Goal: Task Accomplishment & Management: Manage account settings

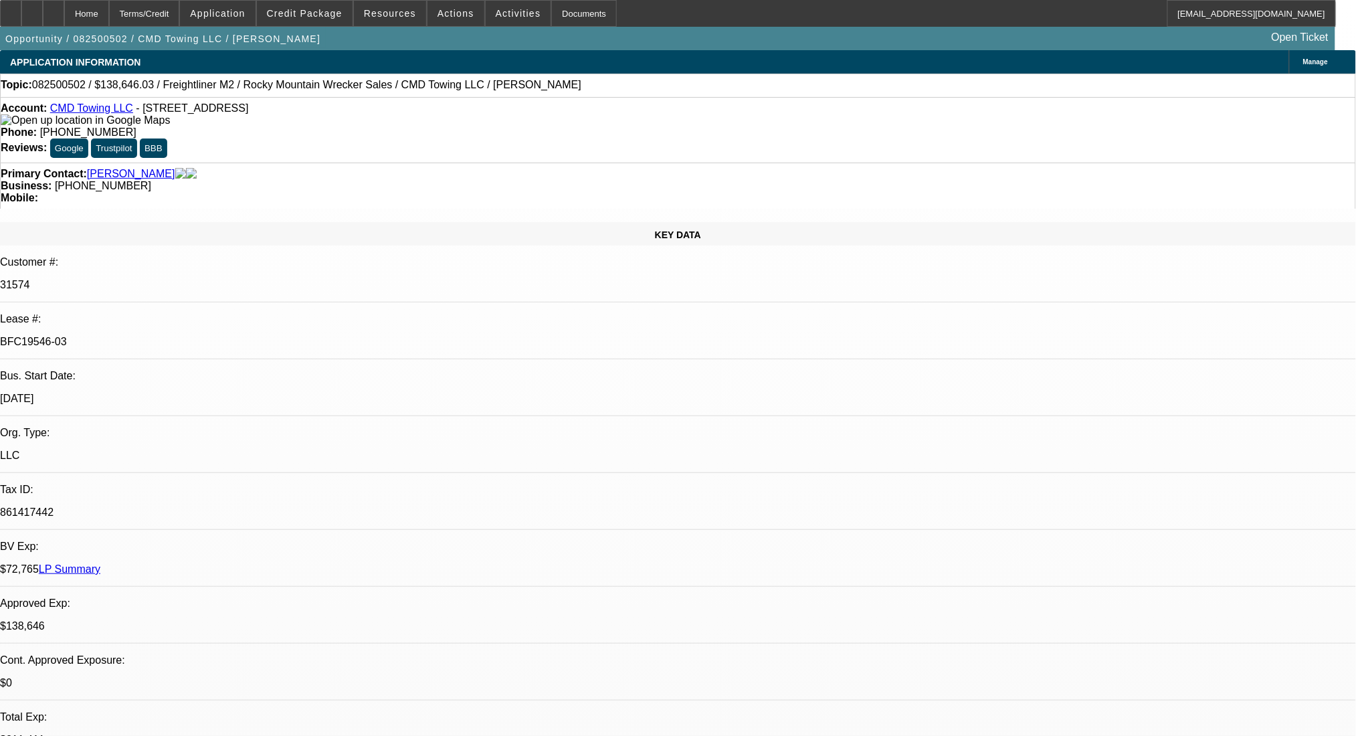
select select "0"
select select "6"
select select "0"
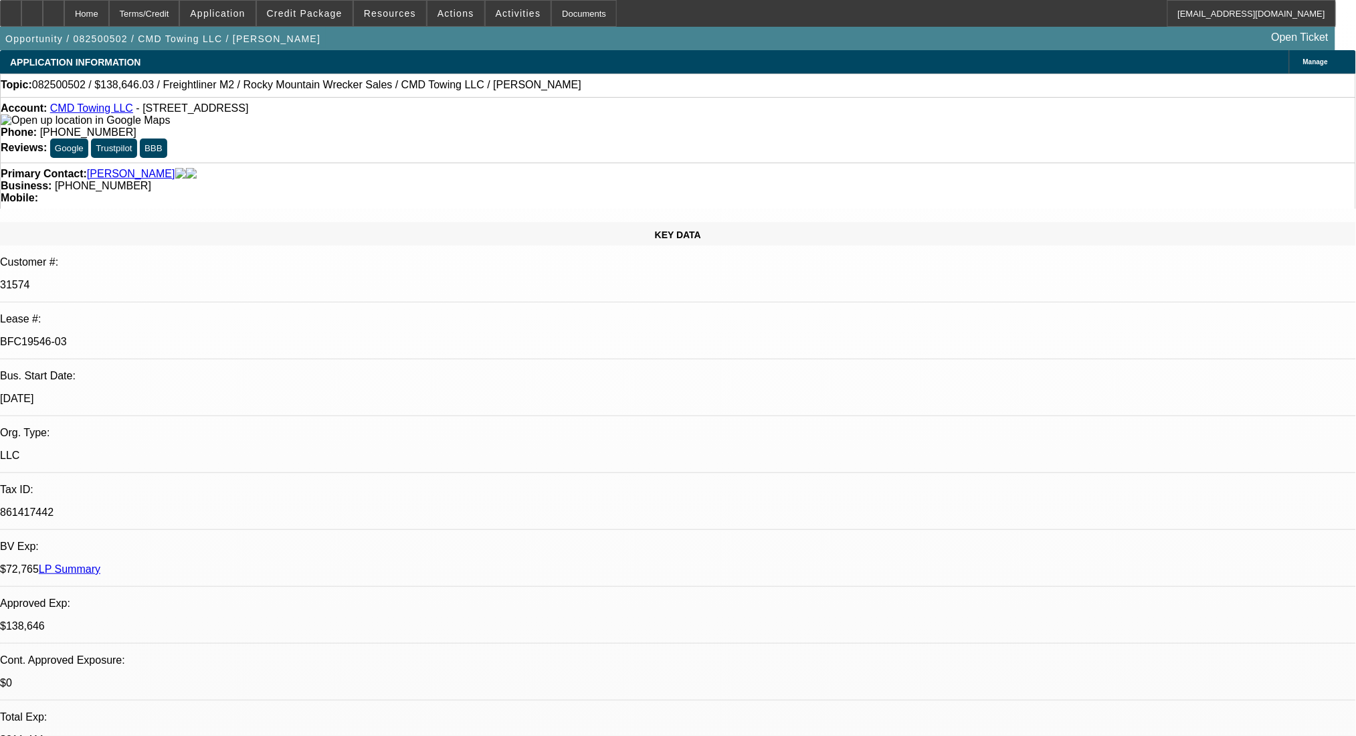
select select "0"
select select "6"
select select "0"
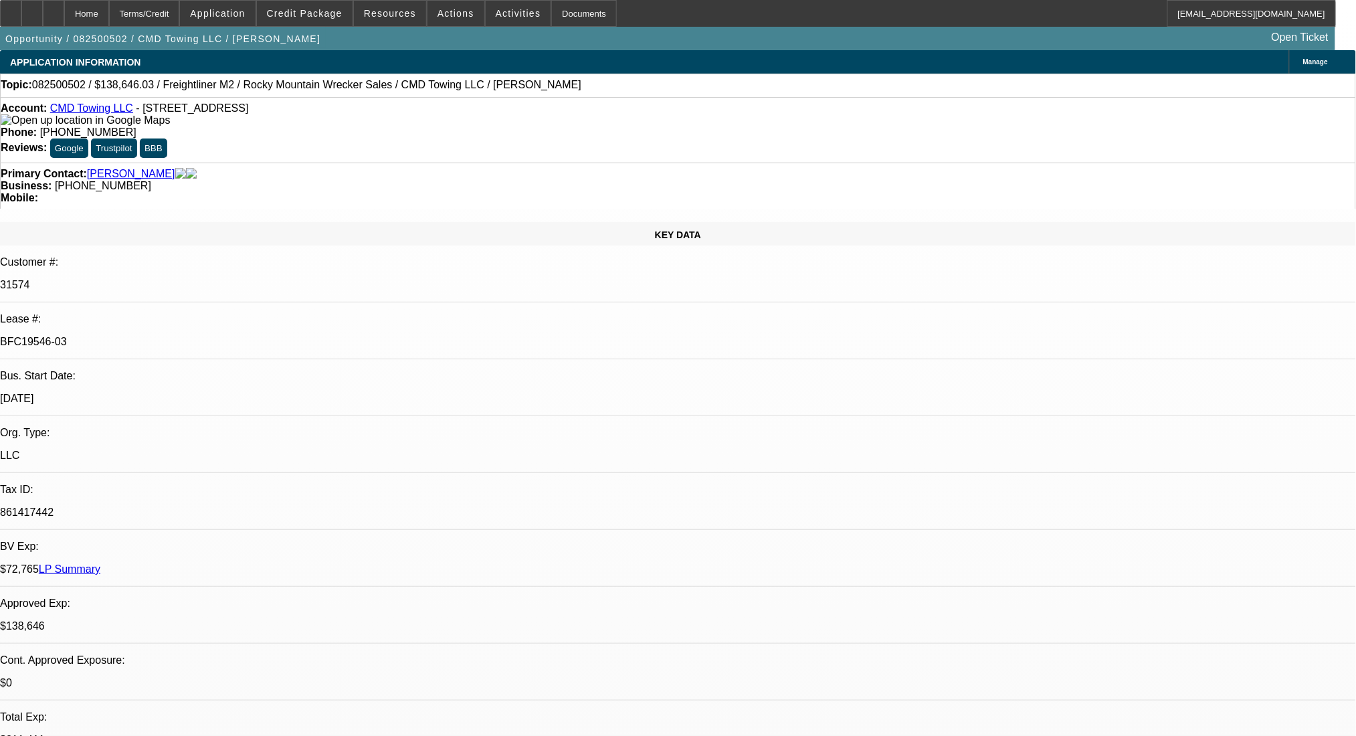
select select "0"
select select "6"
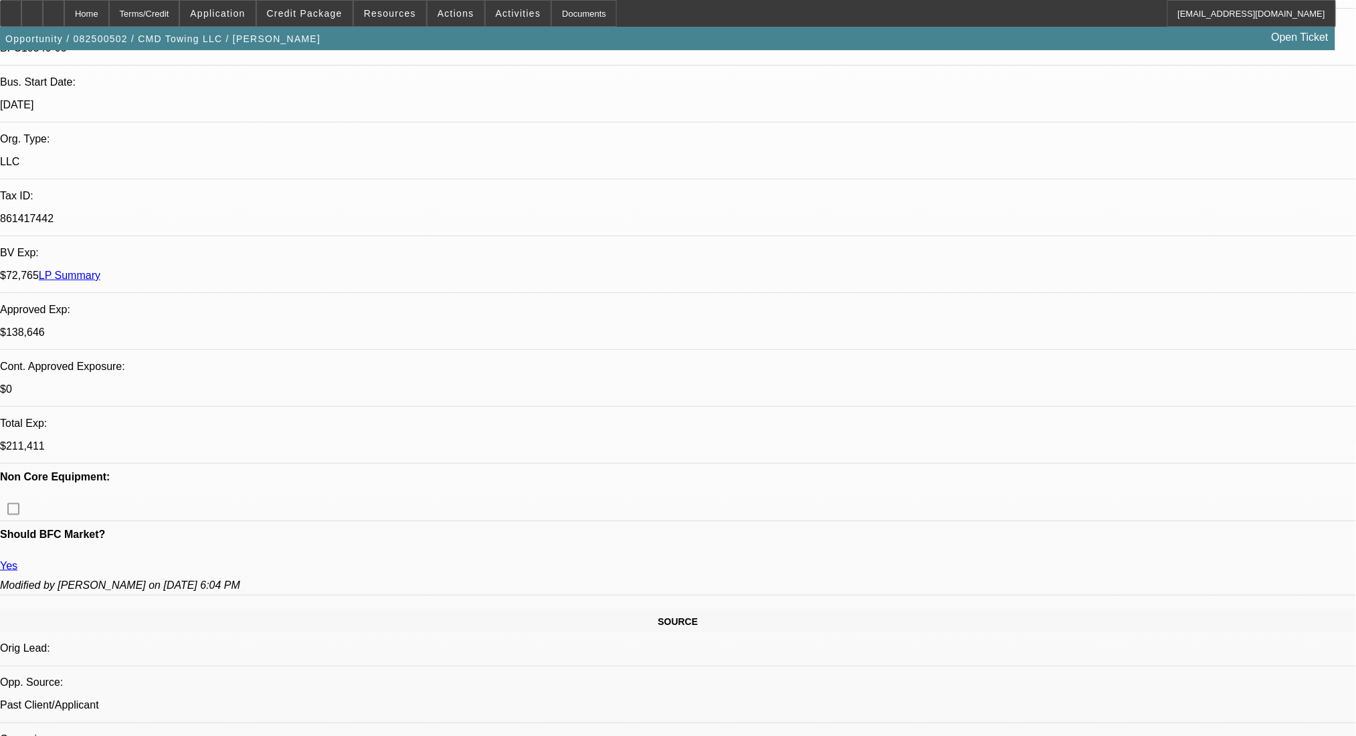
scroll to position [624, 0]
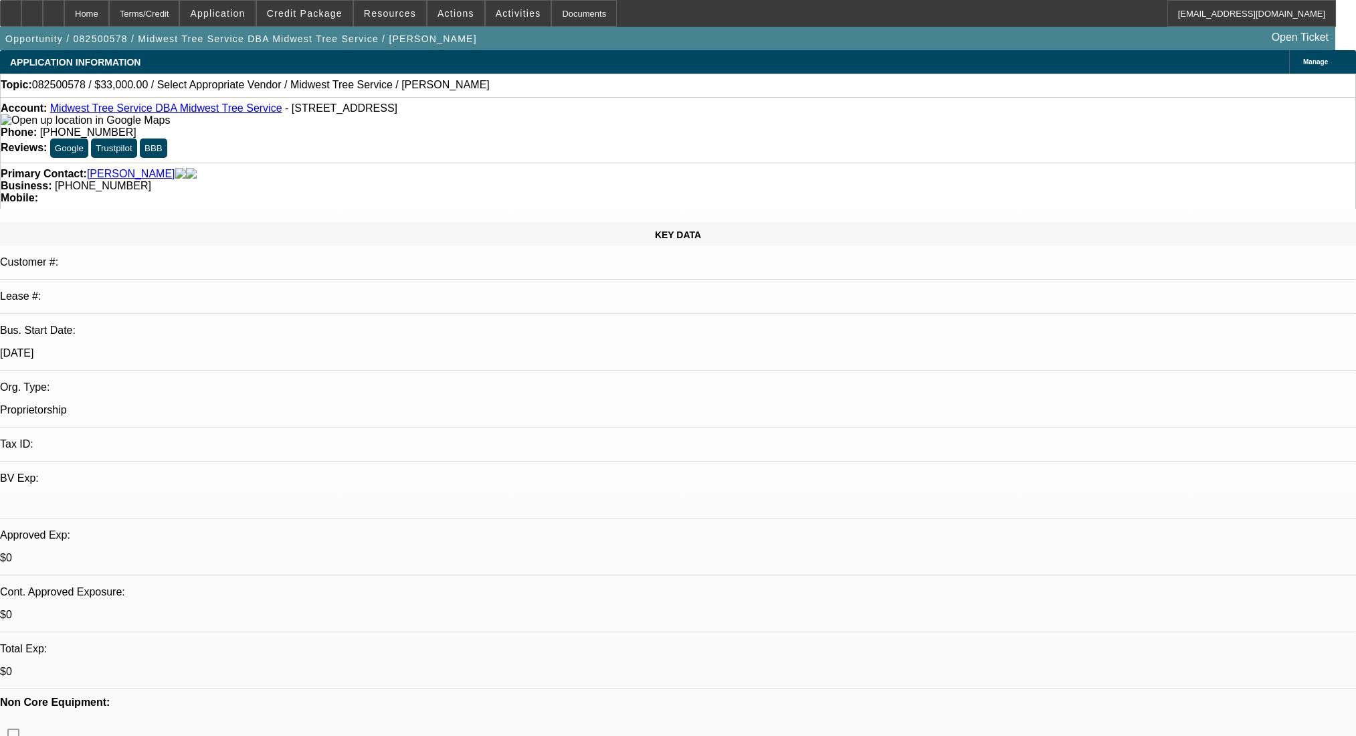
select select "0"
select select "2"
select select "0.1"
select select "4"
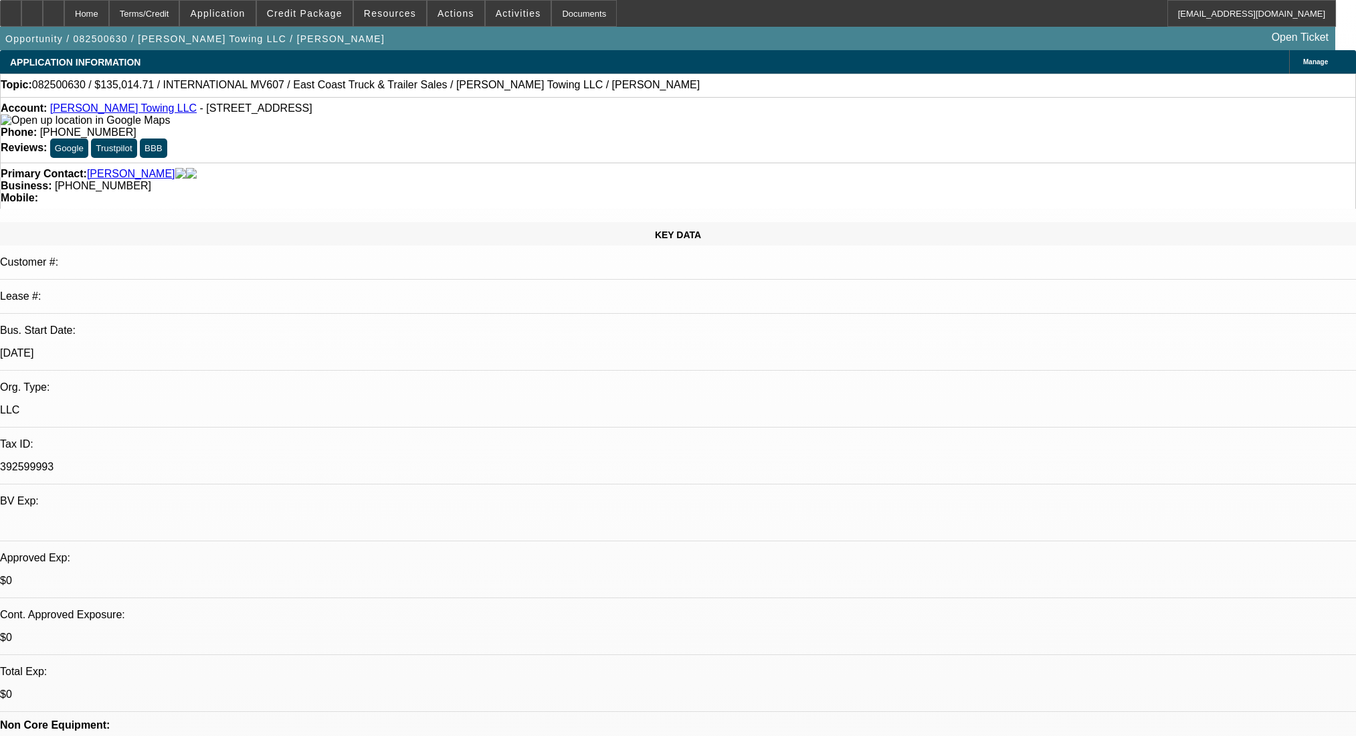
select select "0"
select select "2"
select select "0.1"
select select "4"
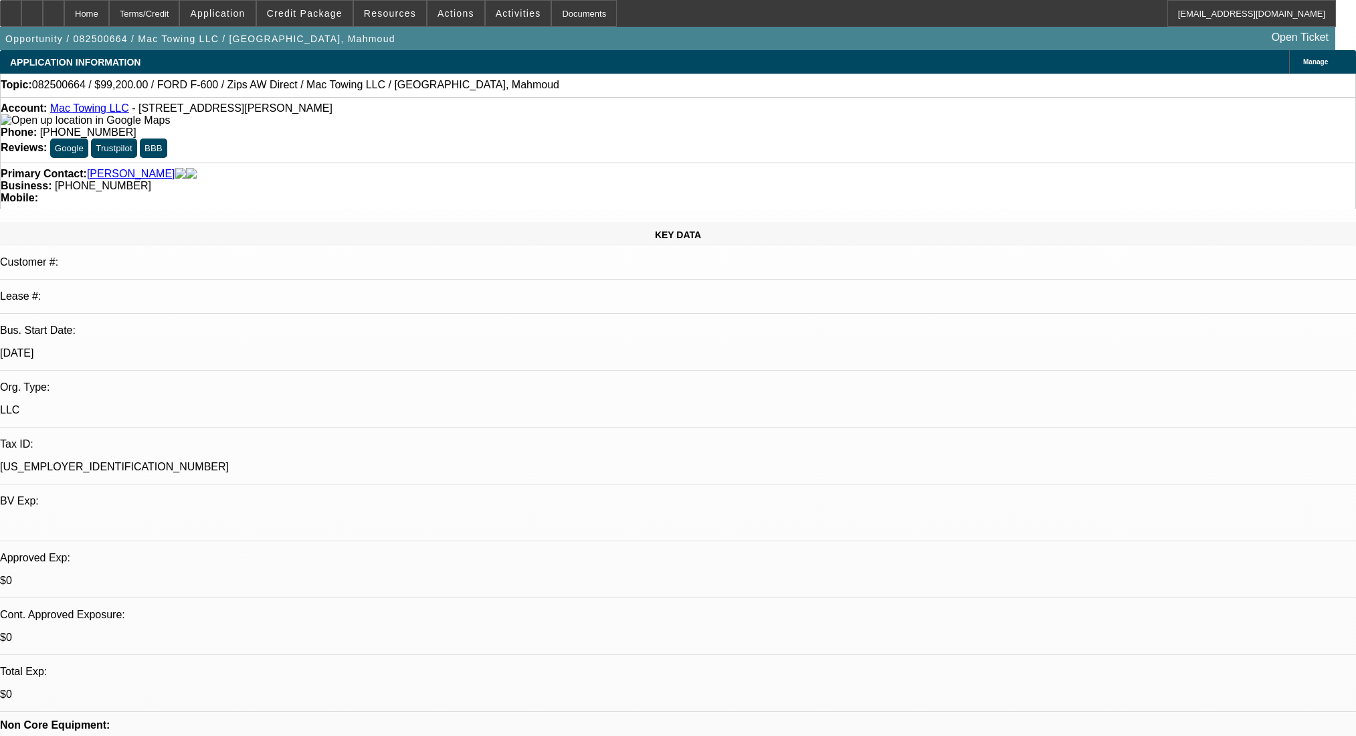
select select "0.2"
select select "2"
select select "0.1"
select select "4"
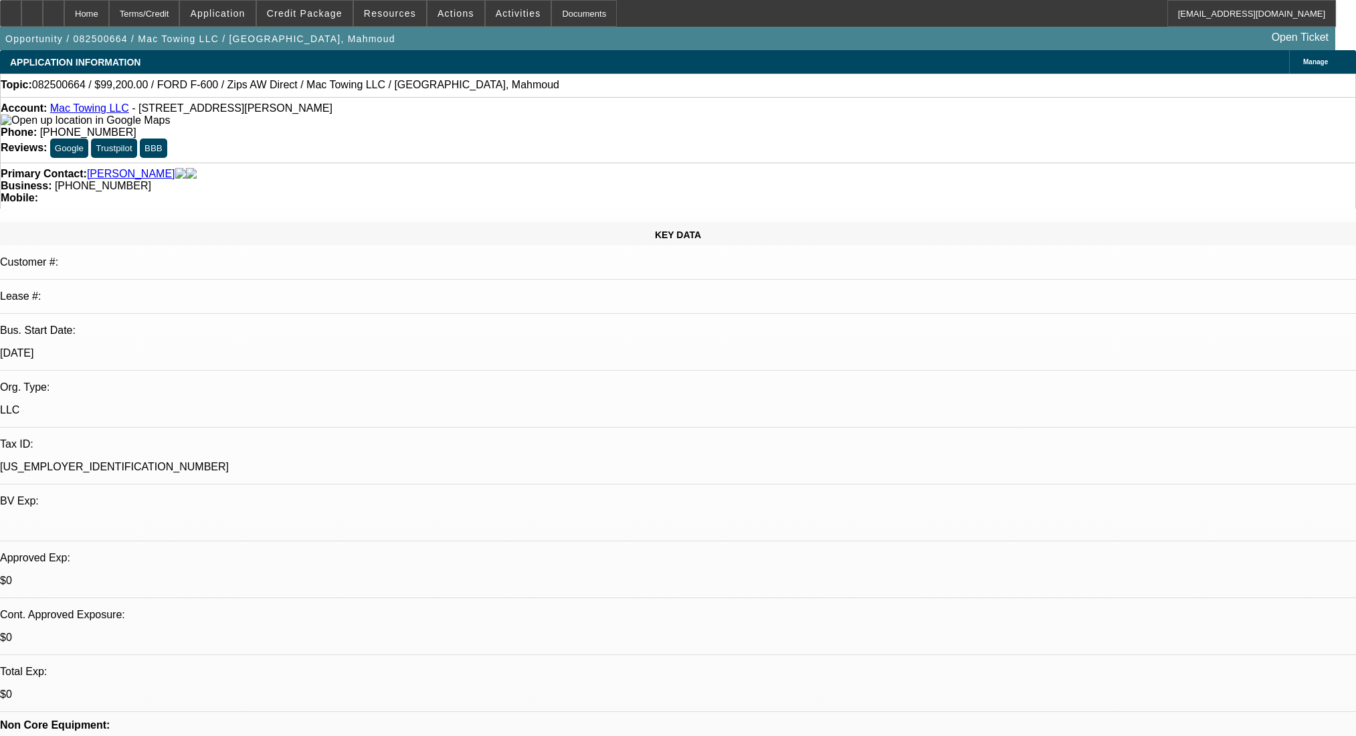
select select "0.2"
select select "2"
select select "0.1"
select select "4"
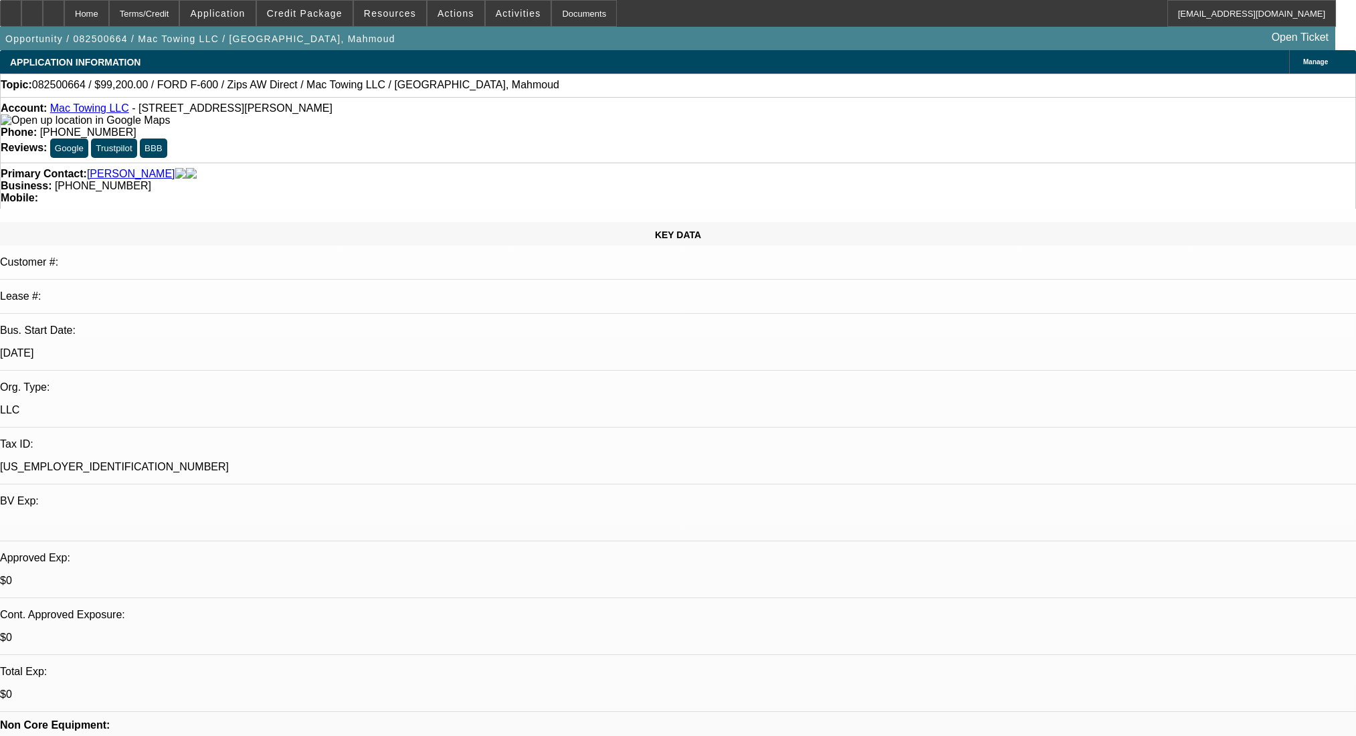
select select "0.2"
select select "2"
select select "0.1"
select select "4"
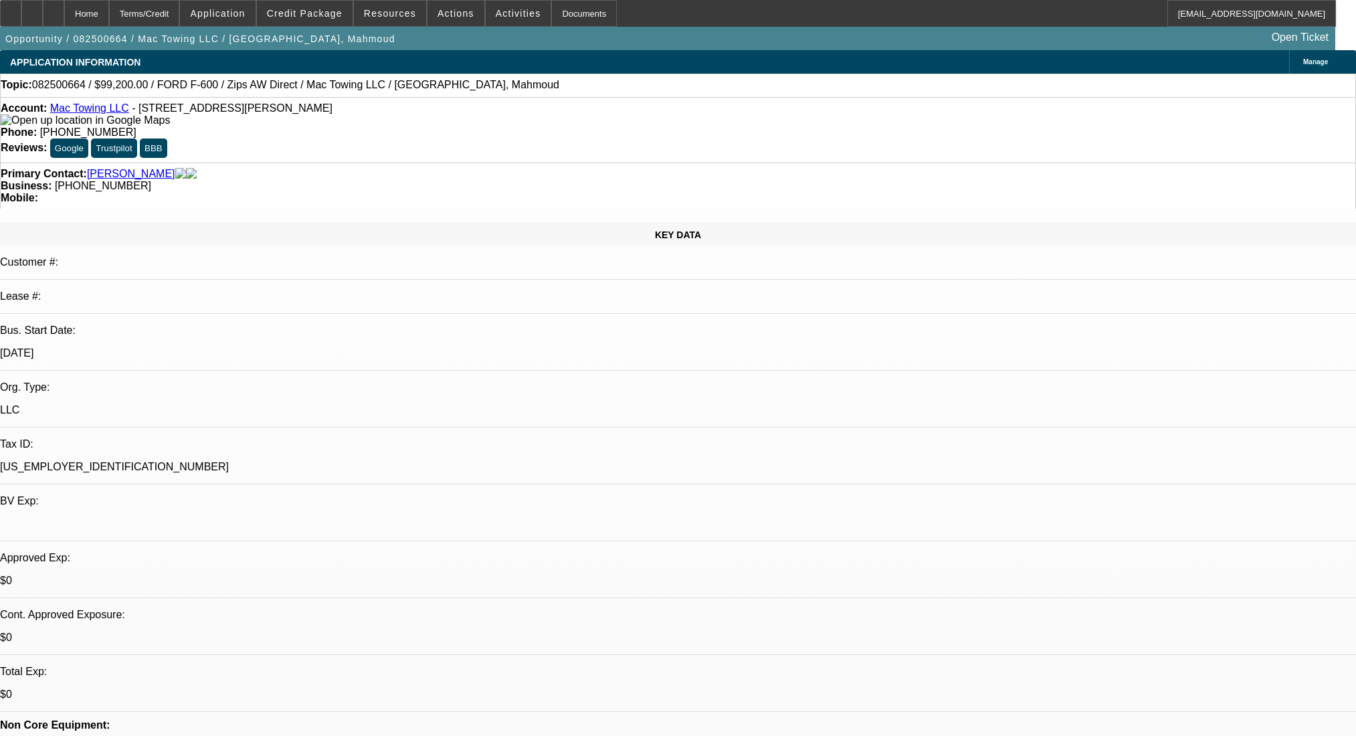
select select "0"
select select "2"
select select "0.1"
select select "4"
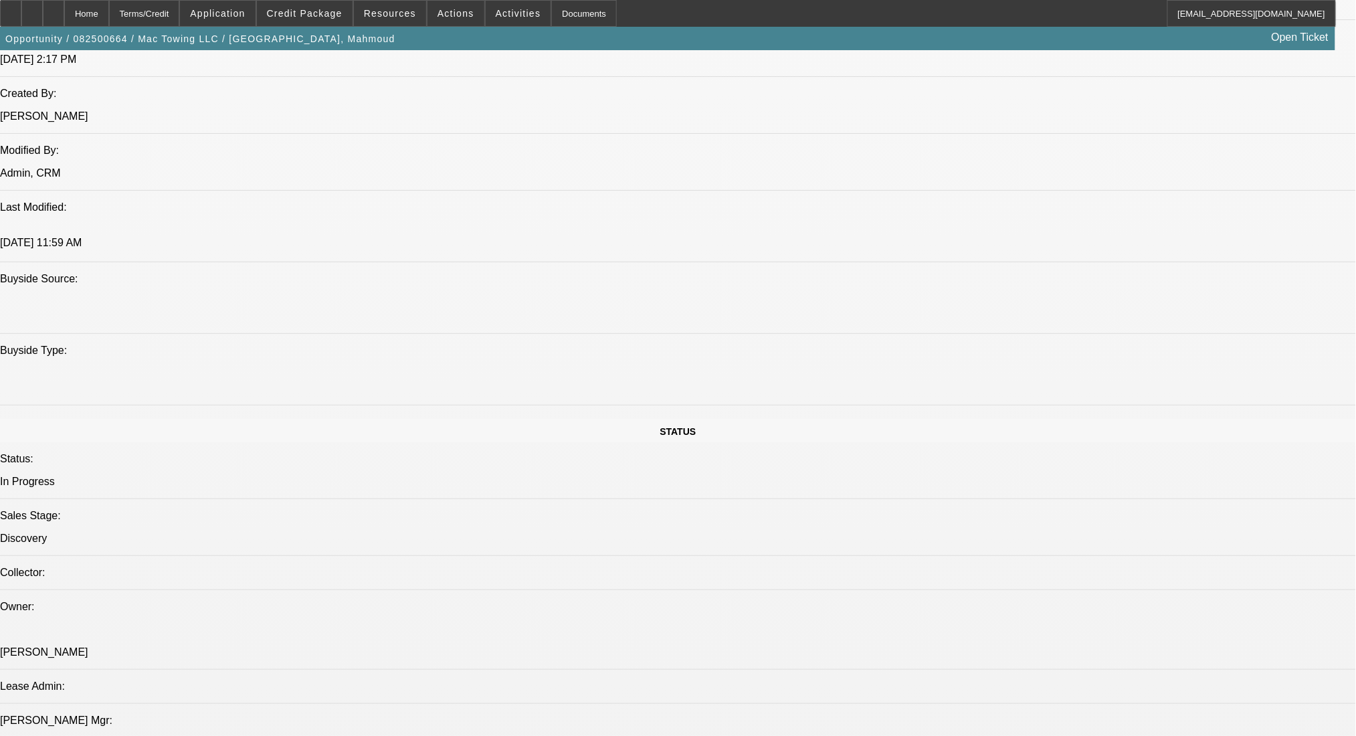
scroll to position [1070, 0]
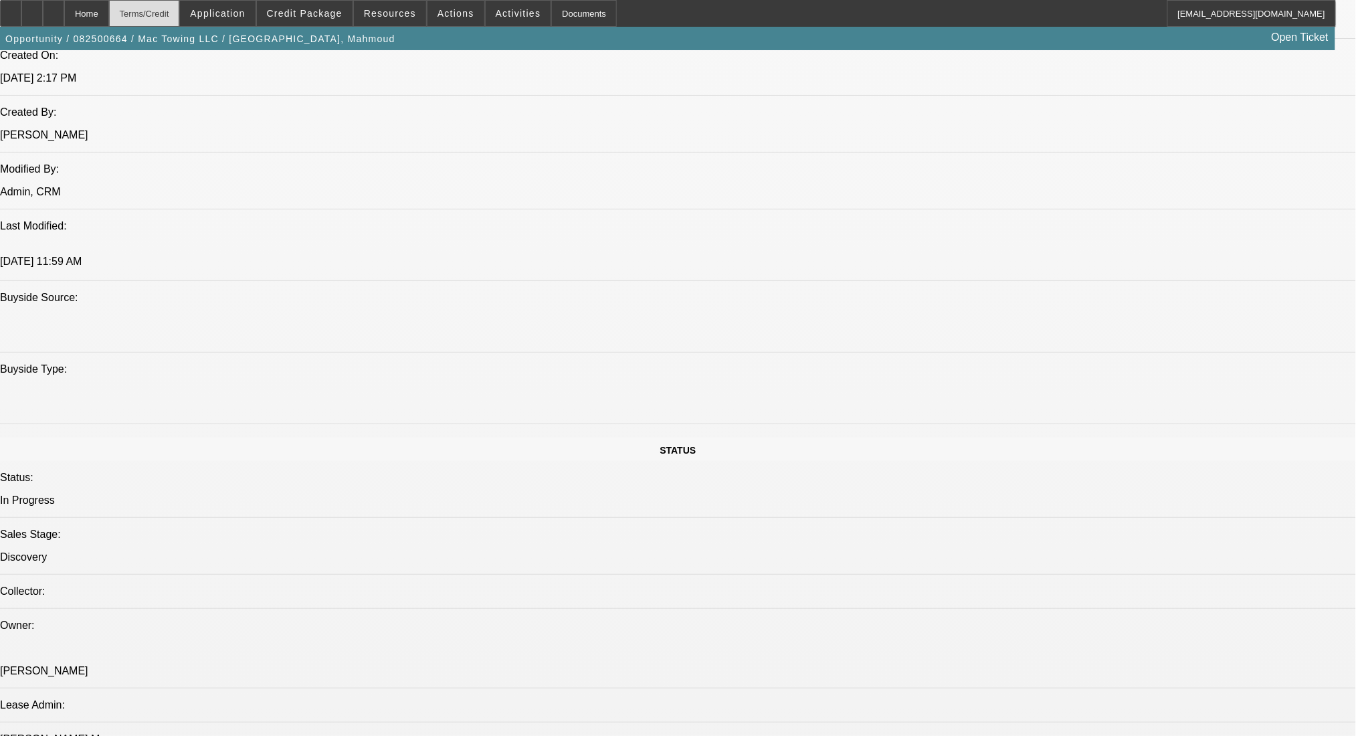
click at [174, 12] on div "Terms/Credit" at bounding box center [144, 13] width 71 height 27
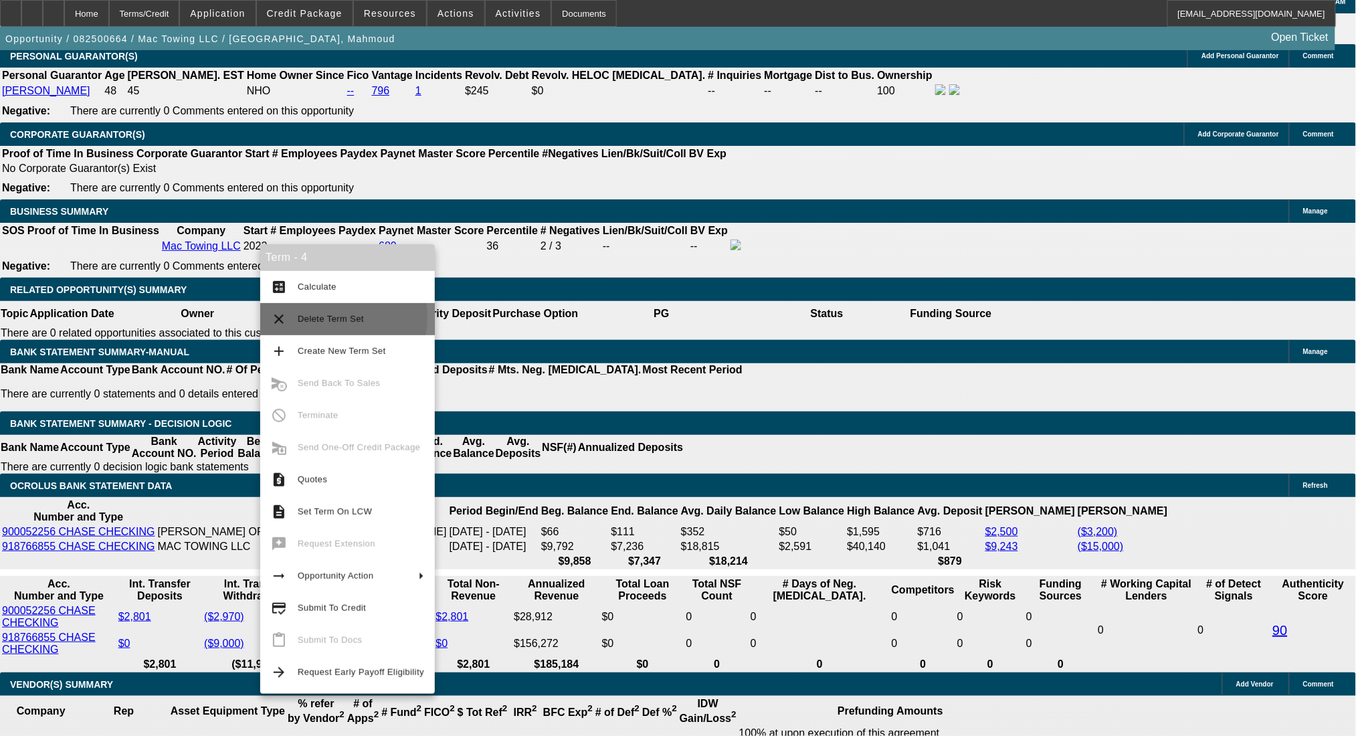
click at [318, 317] on span "Delete Term Set" at bounding box center [331, 319] width 66 height 10
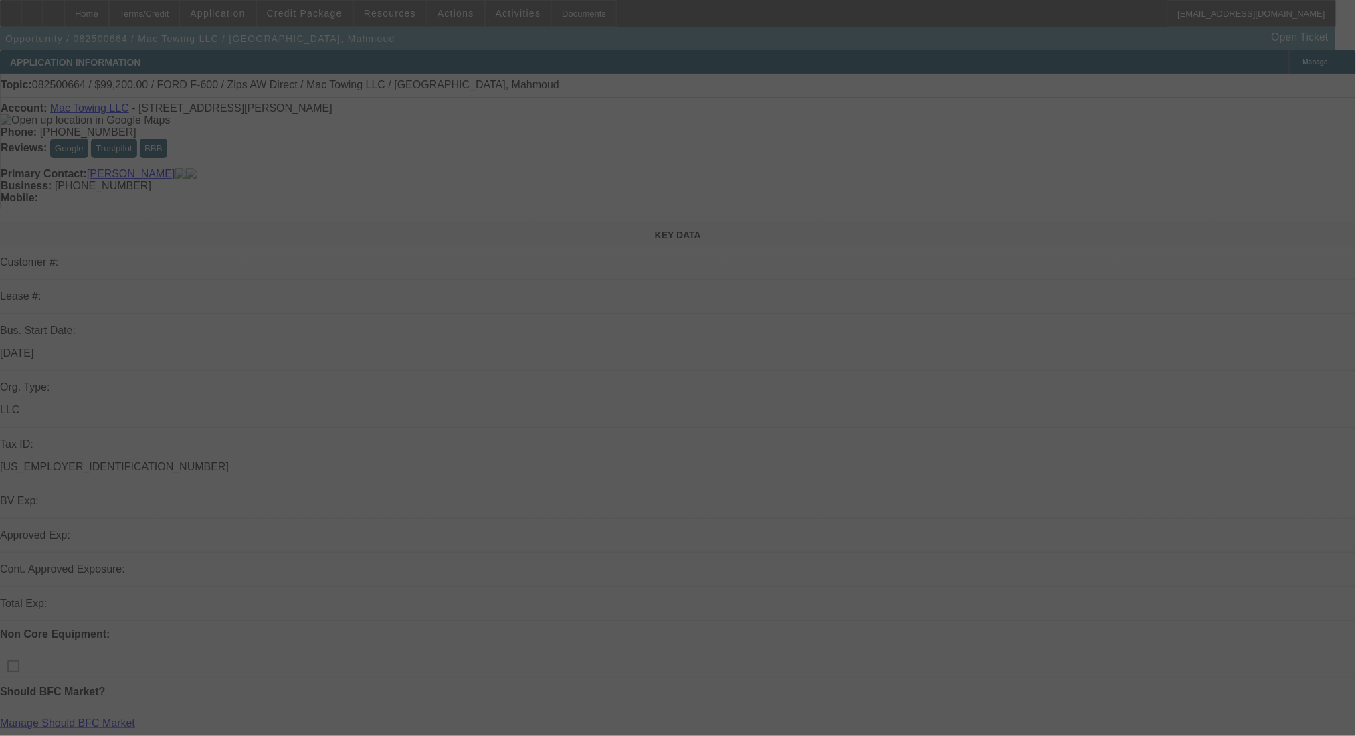
select select "0.2"
select select "2"
select select "0.1"
select select "4"
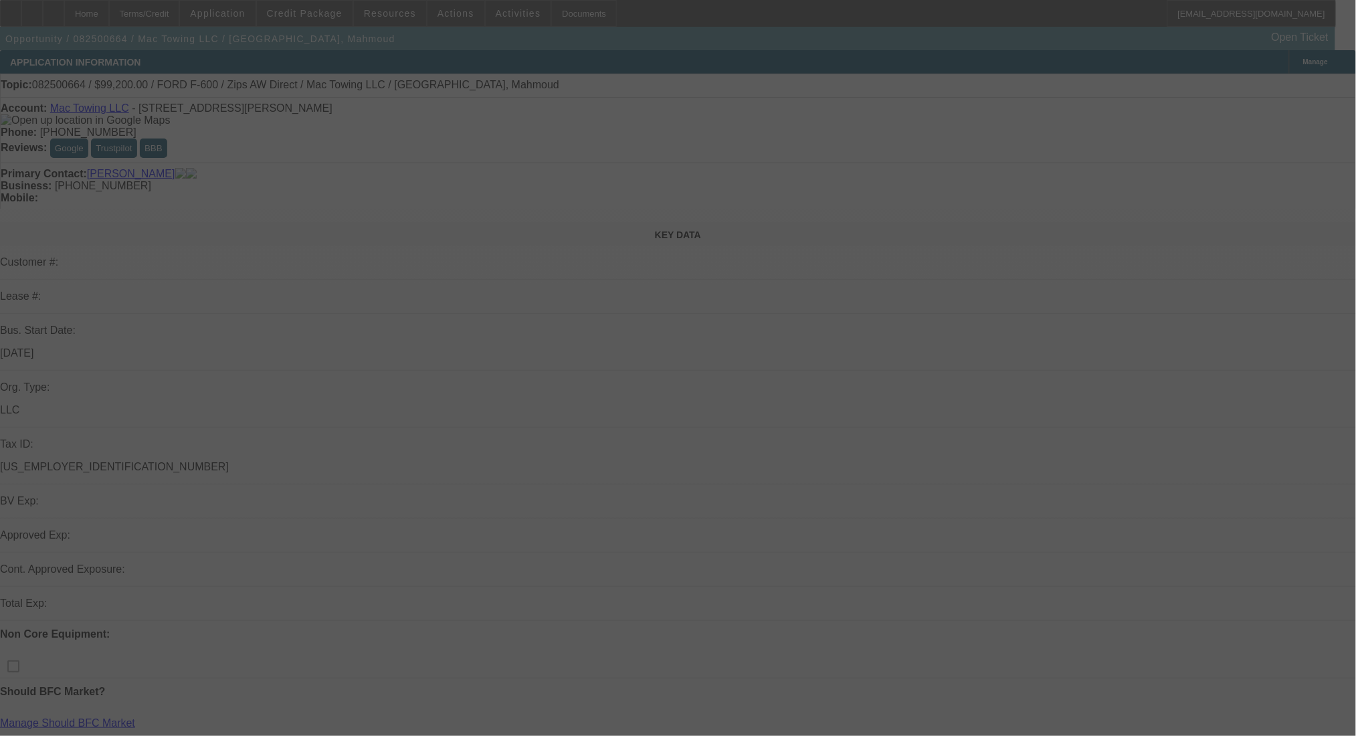
select select "0.2"
select select "2"
select select "0.1"
select select "4"
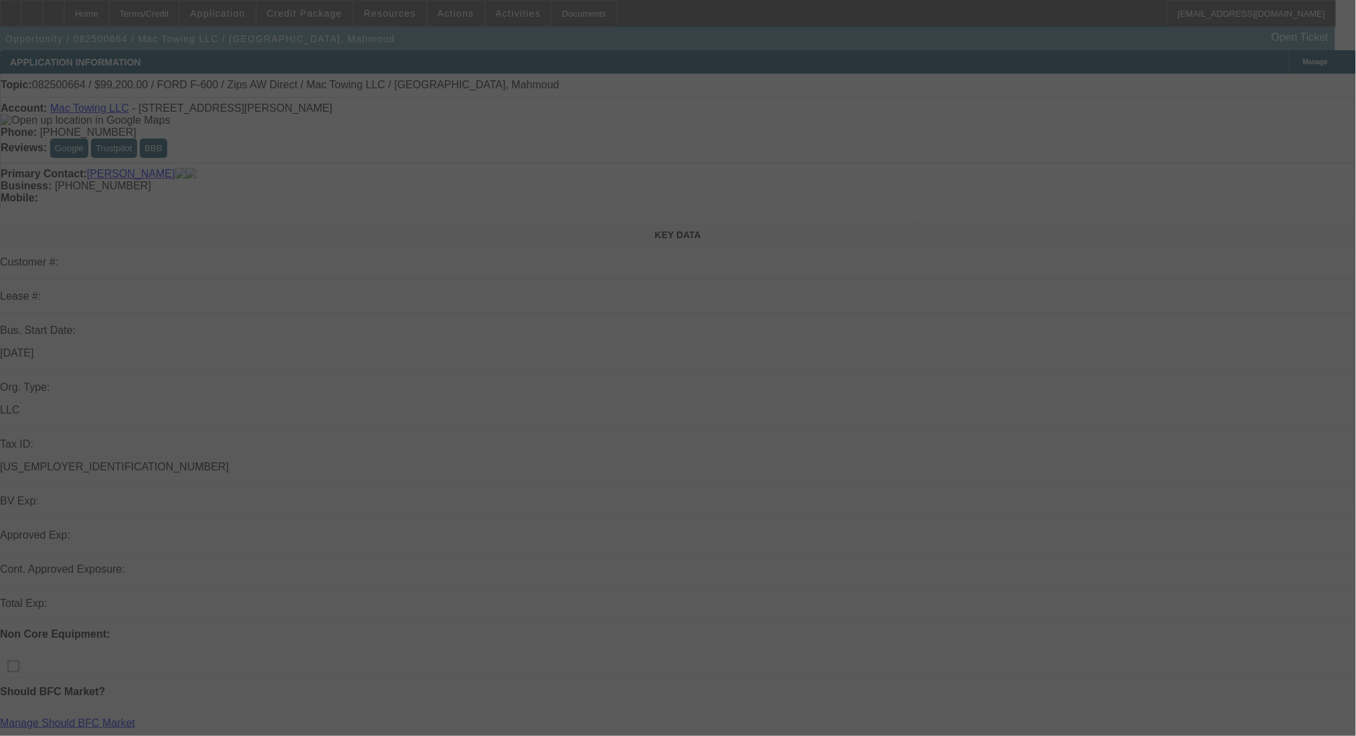
select select "0"
select select "2"
select select "0.1"
select select "4"
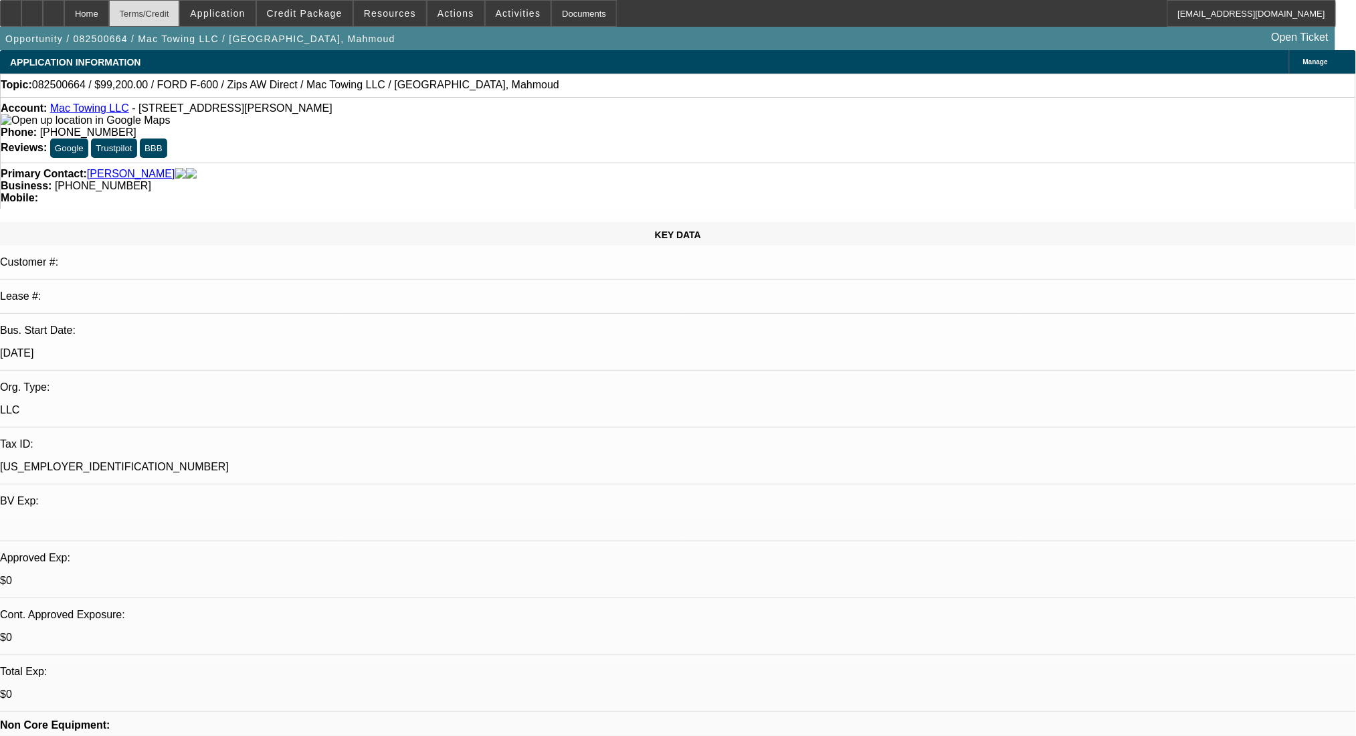
click at [180, 4] on div "Terms/Credit" at bounding box center [144, 13] width 71 height 27
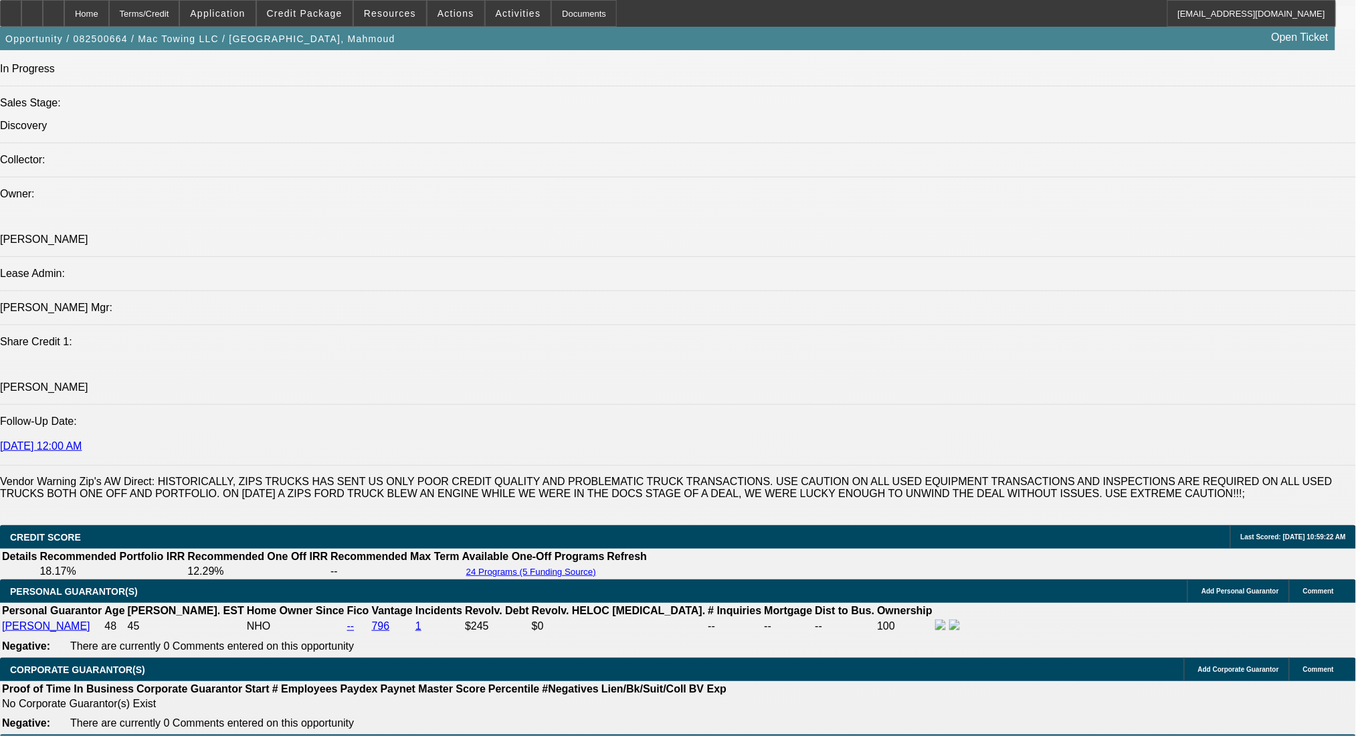
scroll to position [1055, 0]
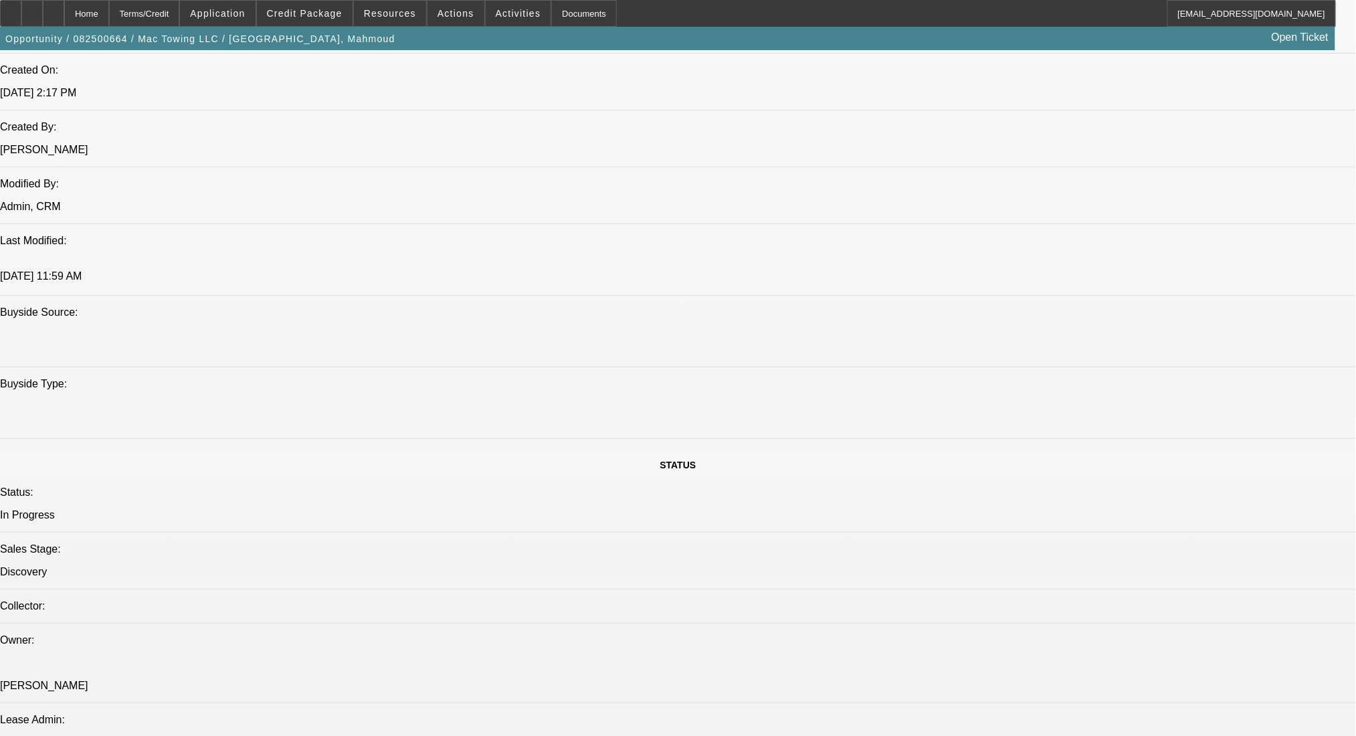
drag, startPoint x: 1022, startPoint y: 442, endPoint x: 1092, endPoint y: 526, distance: 109.7
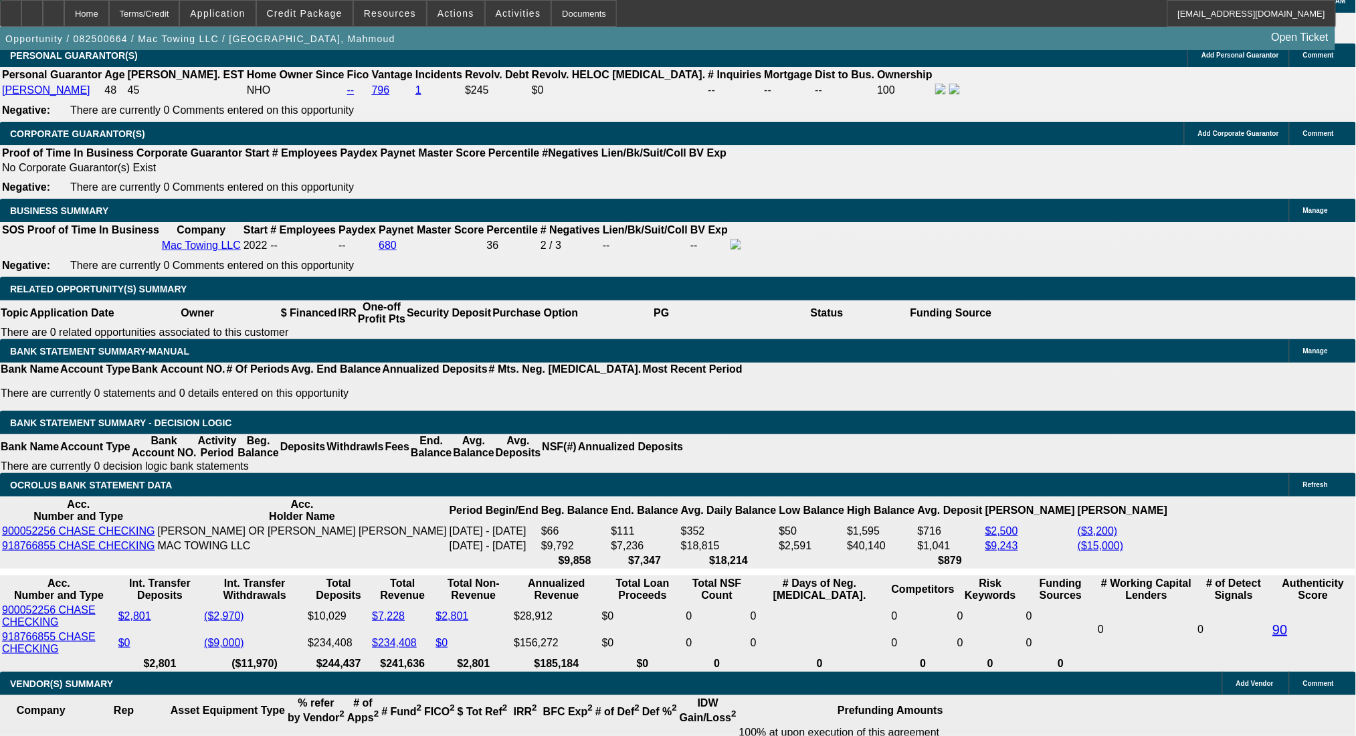
scroll to position [2036, 0]
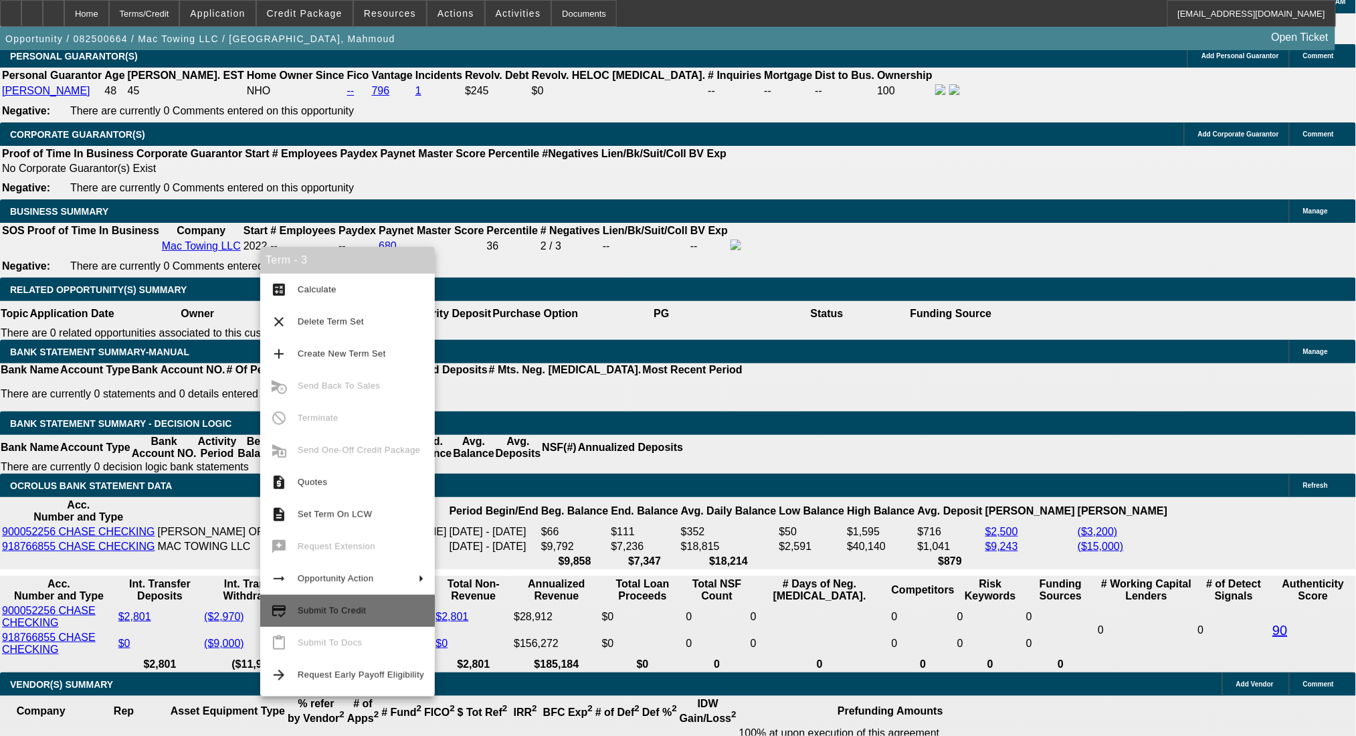
click at [347, 603] on span "Submit To Credit" at bounding box center [361, 611] width 126 height 16
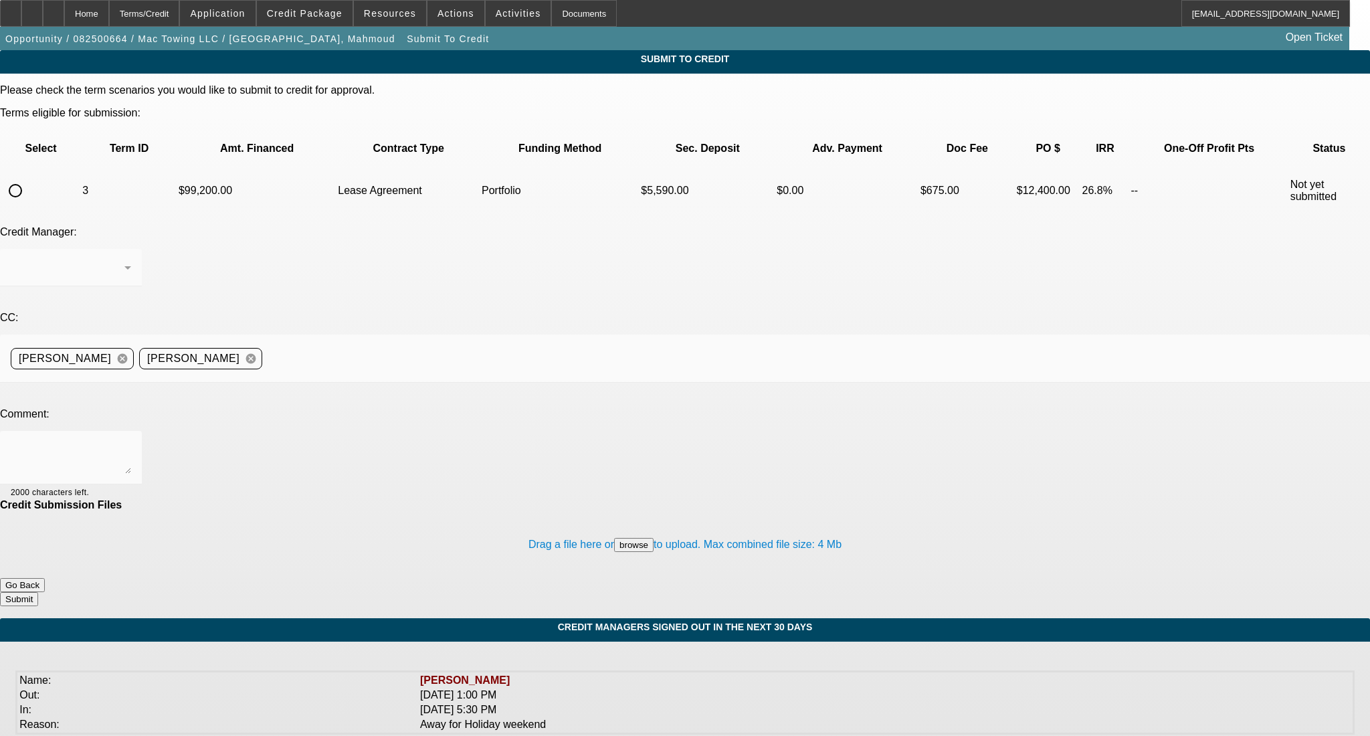
click at [29, 177] on input "radio" at bounding box center [15, 190] width 27 height 27
radio input "true"
click at [124, 259] on div "Arida, George" at bounding box center [68, 267] width 114 height 16
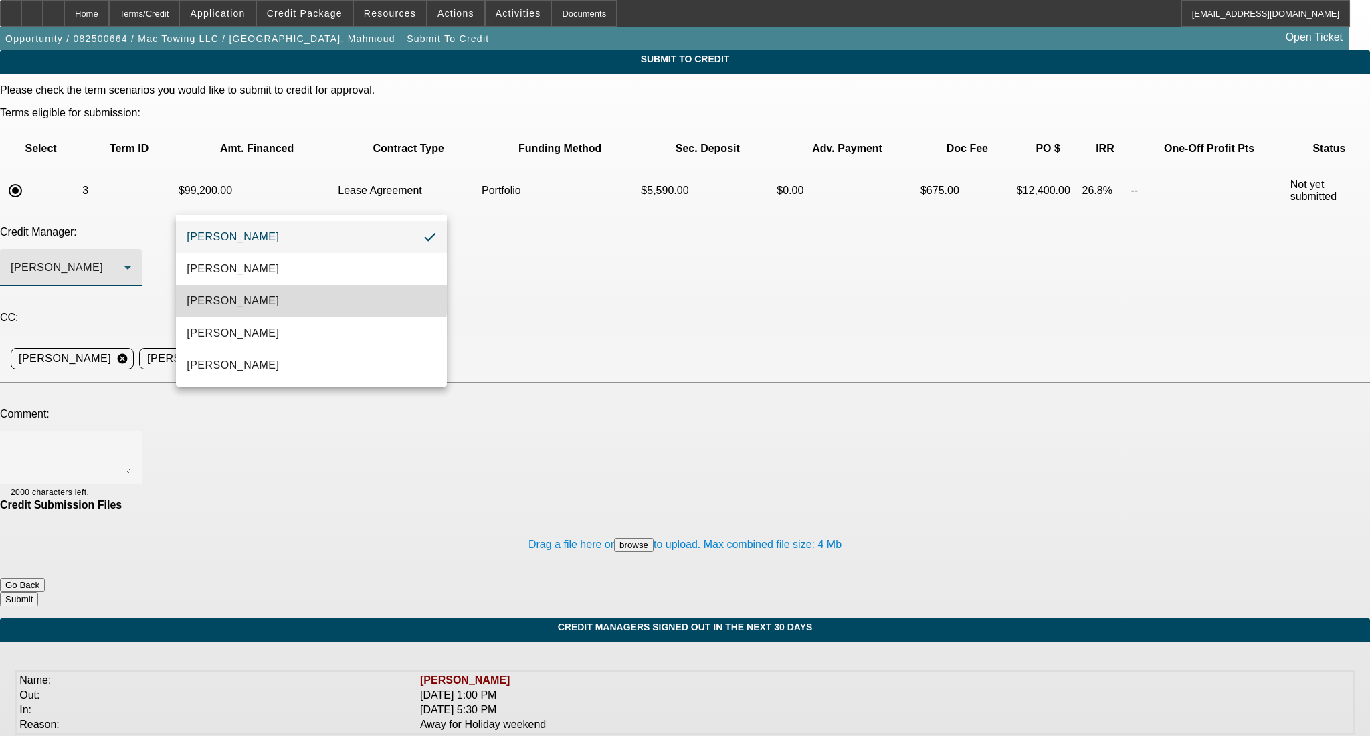
click at [295, 298] on mat-option "Arida, Michael" at bounding box center [311, 301] width 270 height 32
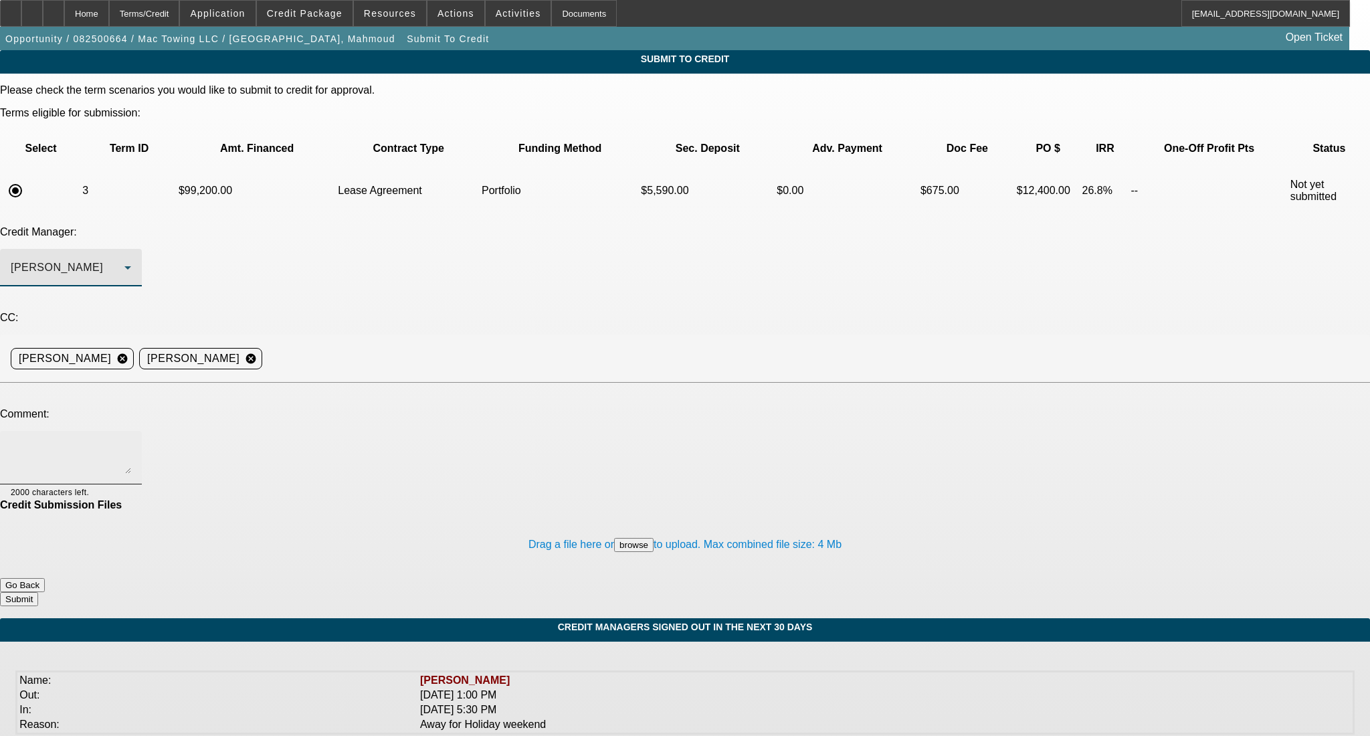
click at [131, 431] on div at bounding box center [71, 457] width 120 height 53
click at [131, 441] on textarea at bounding box center [71, 457] width 120 height 32
type textarea "G"
drag, startPoint x: 781, startPoint y: 310, endPoint x: 624, endPoint y: 325, distance: 157.8
click at [131, 441] on textarea "Hi Michael- apologies, we thought all the banks were in the deal. They are now!…" at bounding box center [71, 457] width 120 height 32
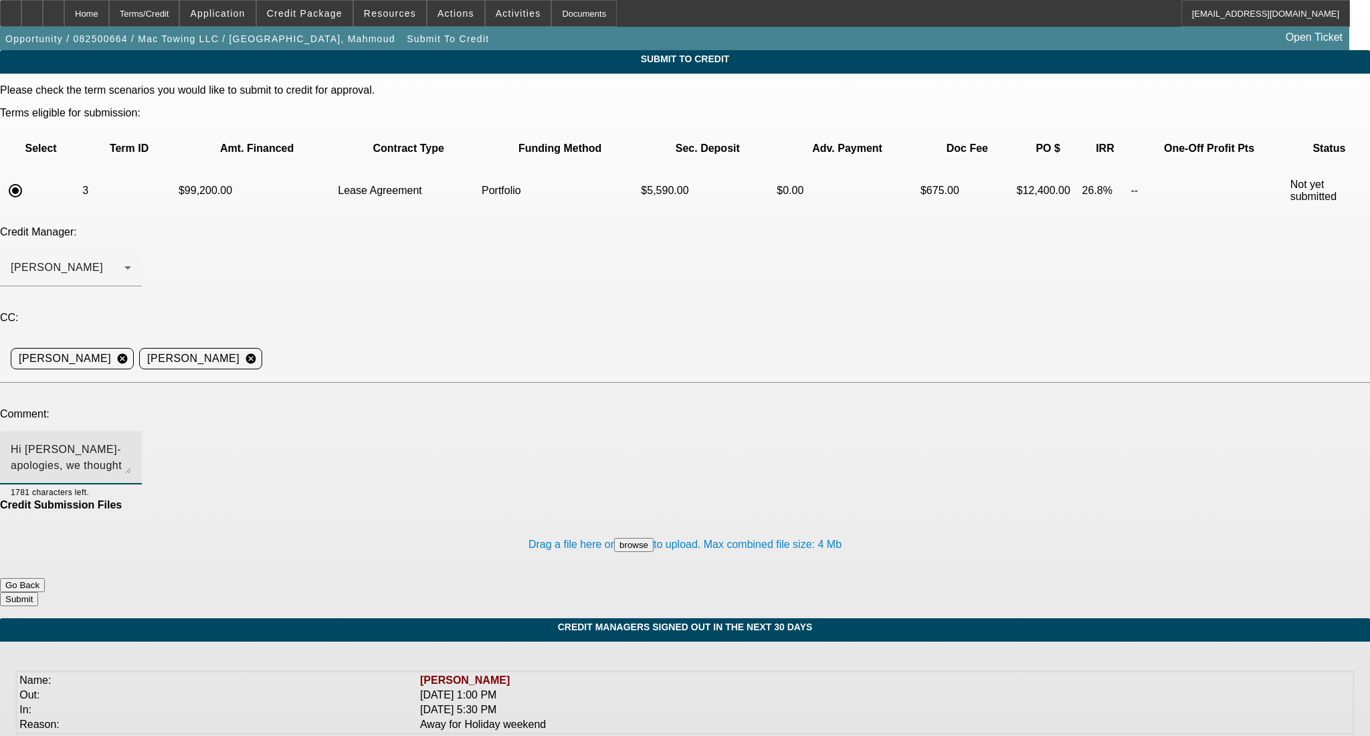
type textarea "Hi Michael- apologies, we thought all the banks were in the deal. They are now!…"
click at [38, 592] on button "Submit" at bounding box center [19, 599] width 38 height 14
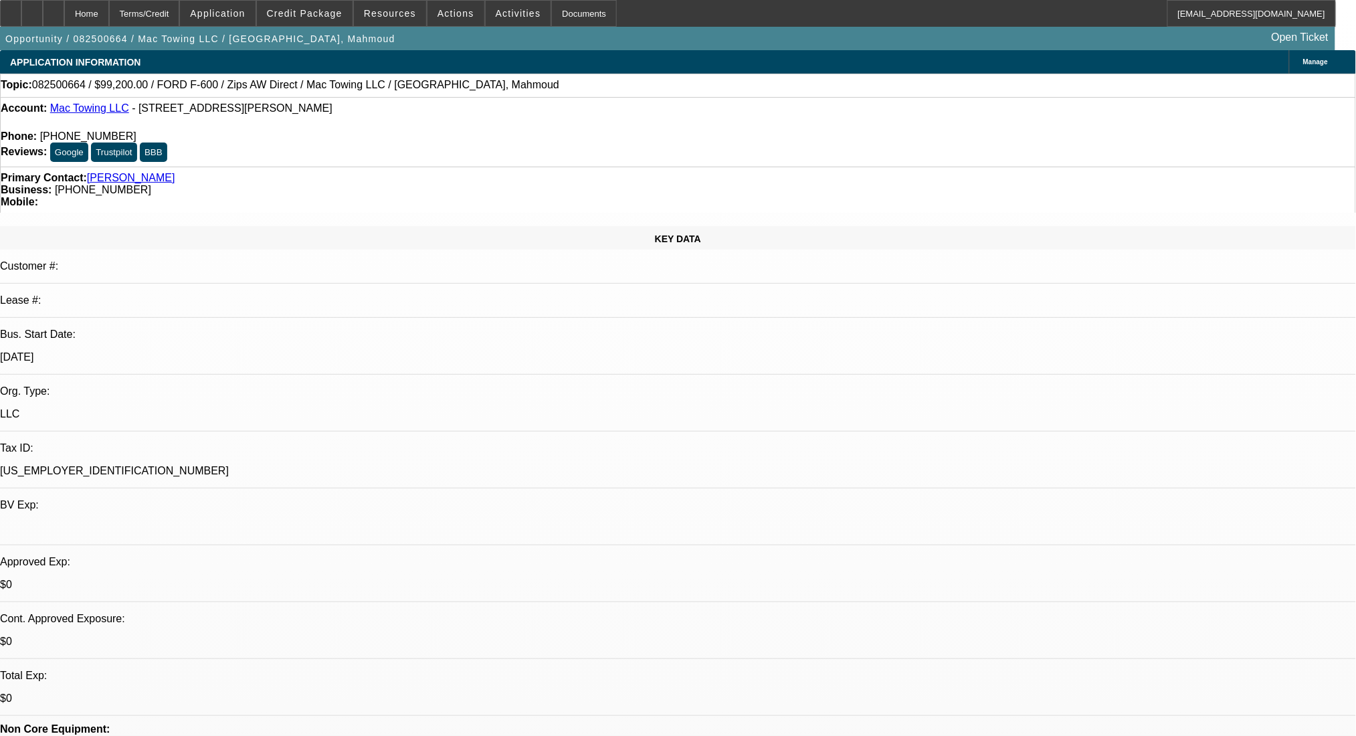
select select "0.2"
select select "2"
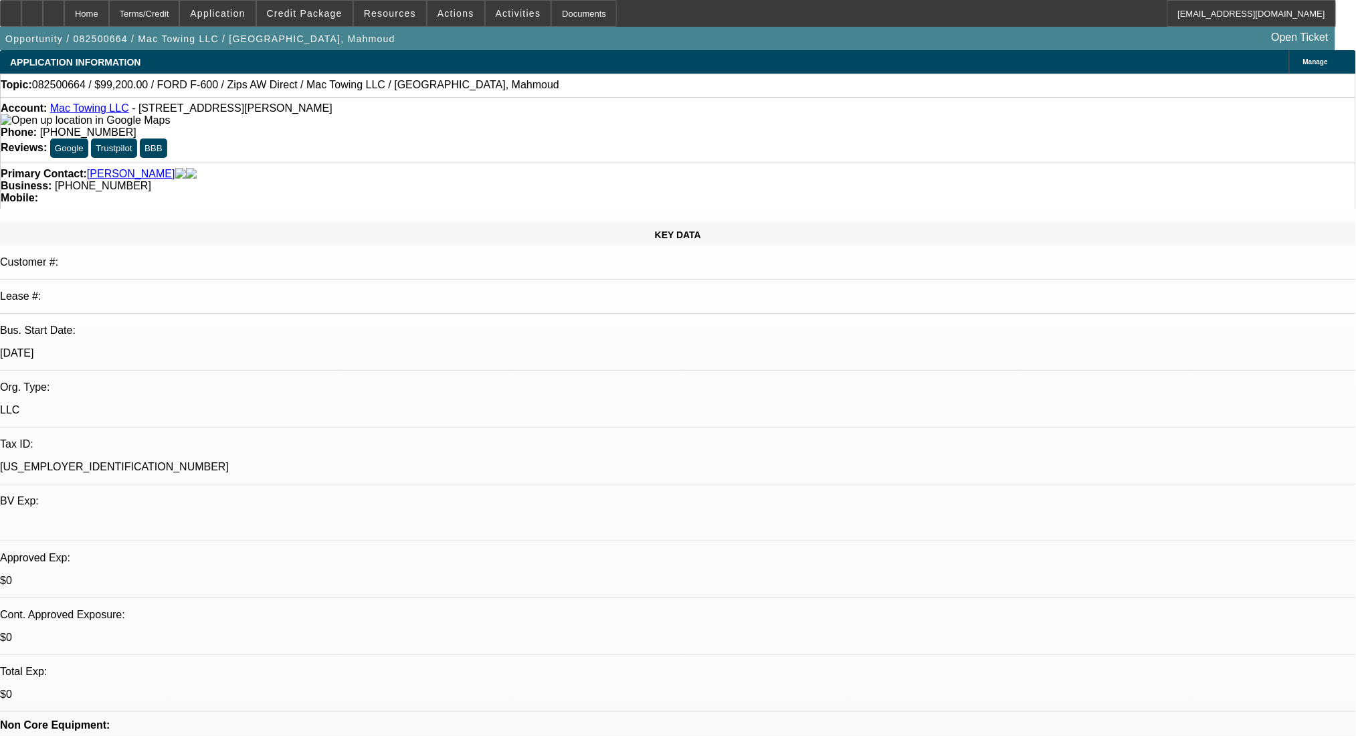
select select "2"
select select "0.1"
select select "4"
select select "0.2"
select select "2"
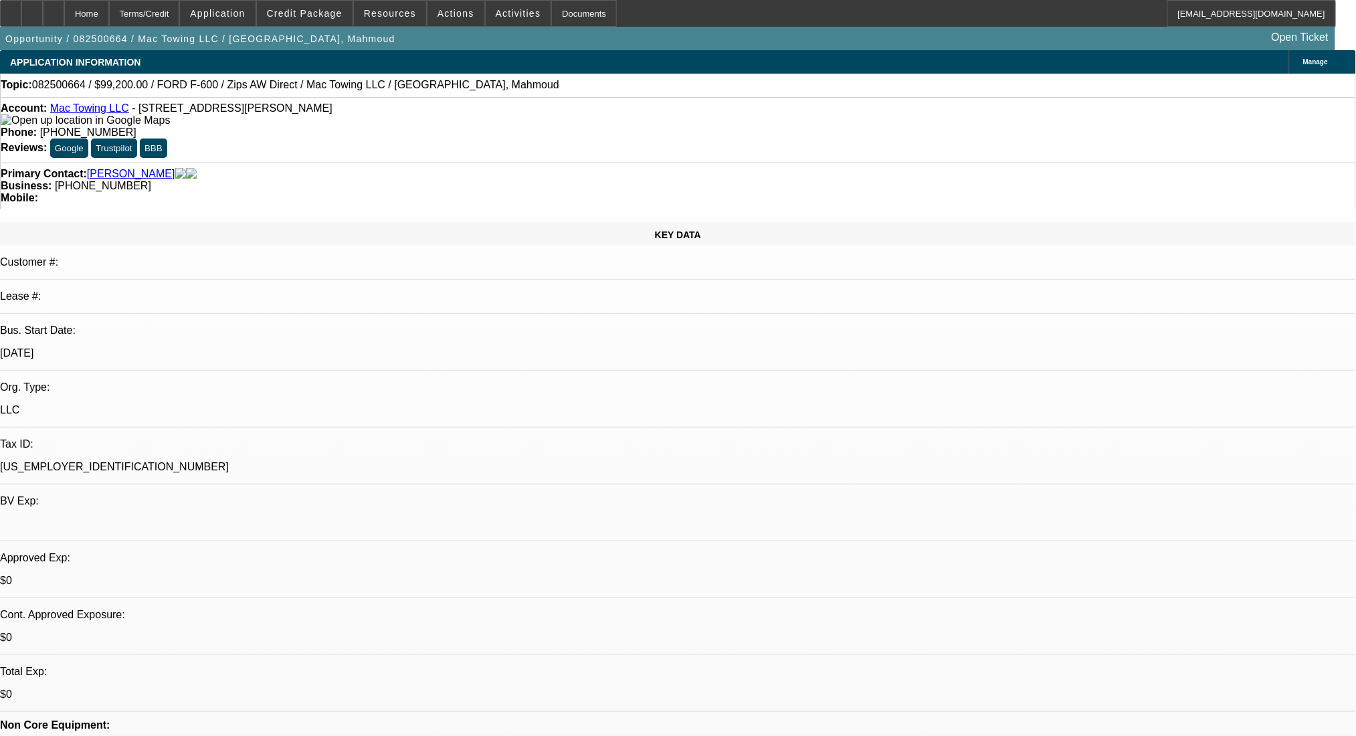
select select "2"
select select "0.1"
select select "4"
select select "0"
select select "2"
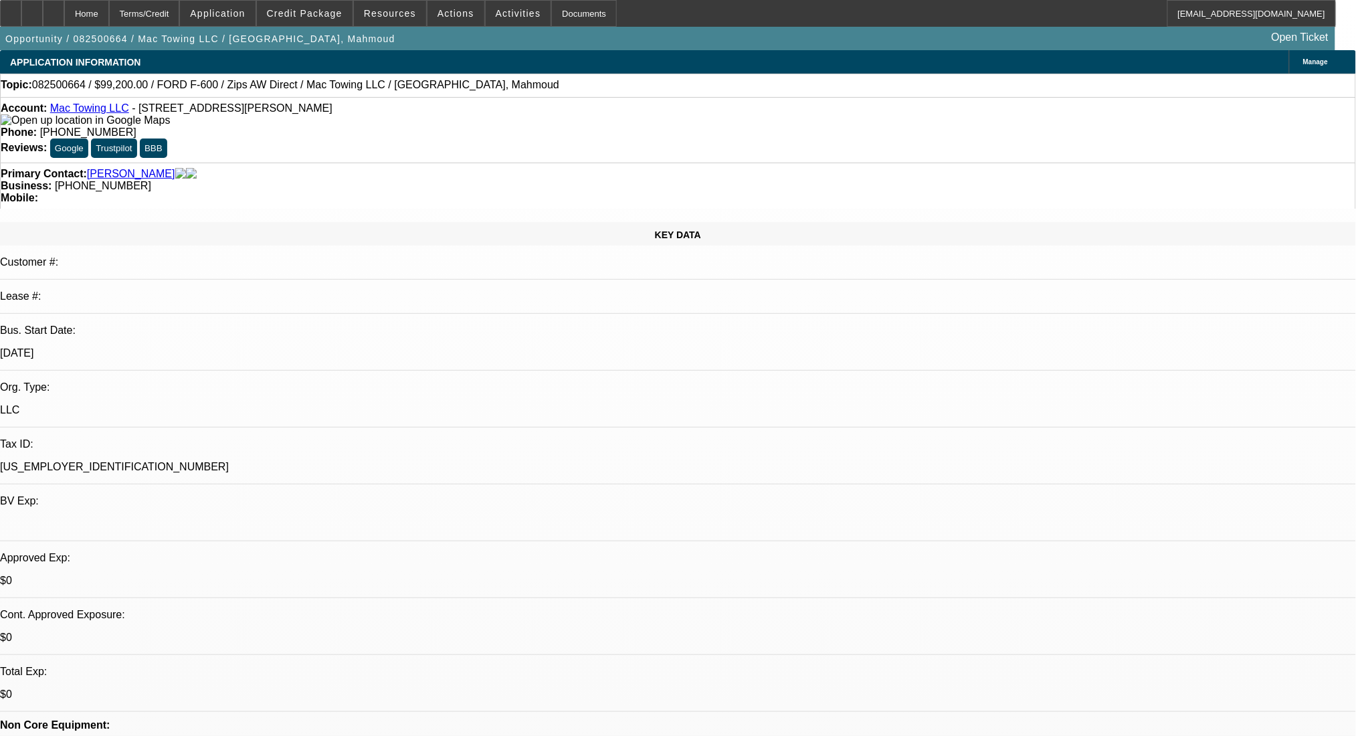
select select "2"
select select "0.1"
select select "4"
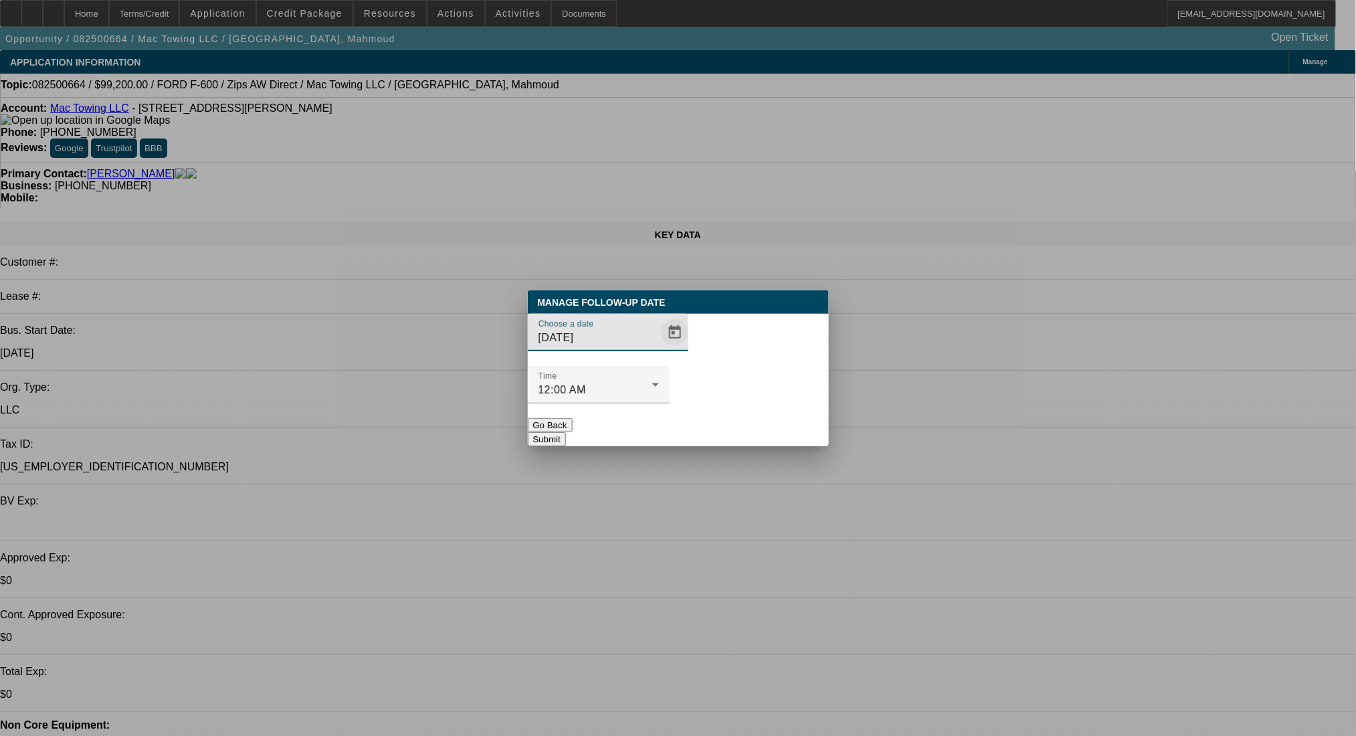
click at [659, 348] on span "Open calendar" at bounding box center [675, 332] width 32 height 32
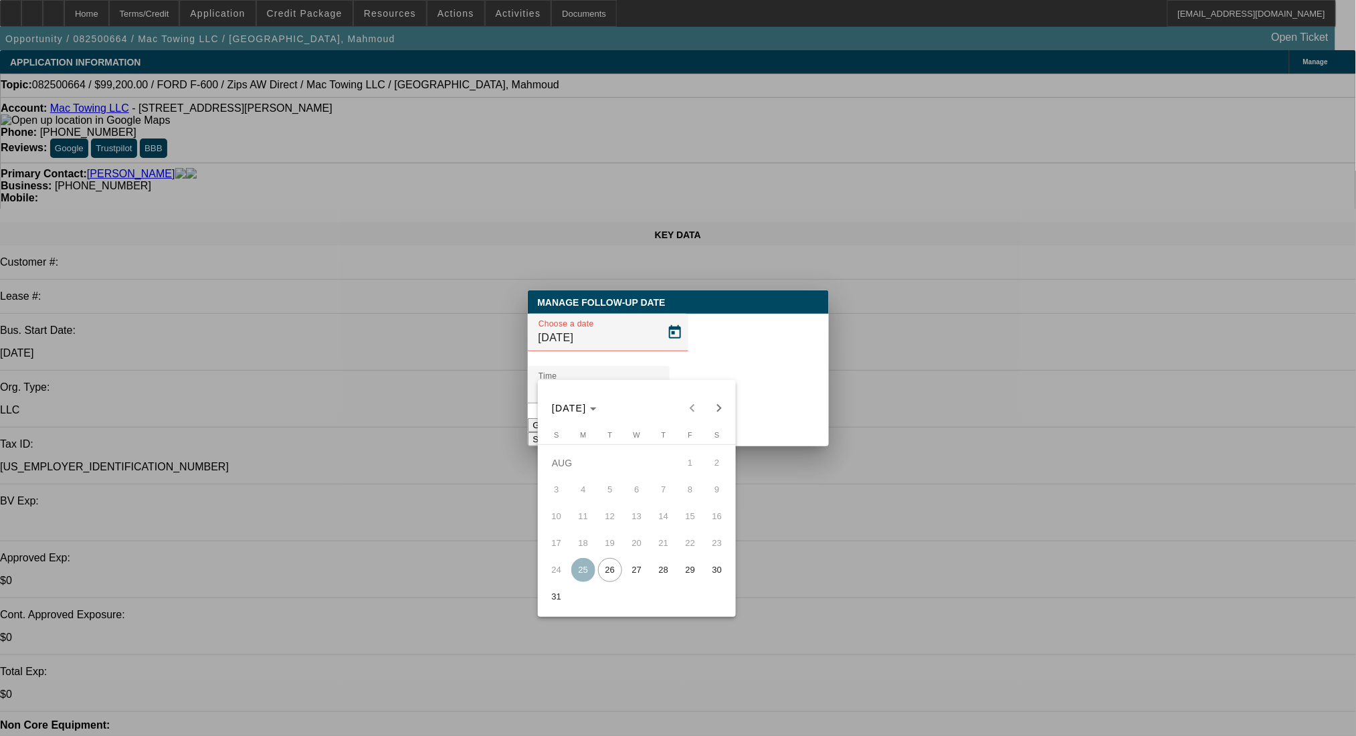
click at [628, 574] on span "27" at bounding box center [637, 570] width 24 height 24
type input "8/27/2025"
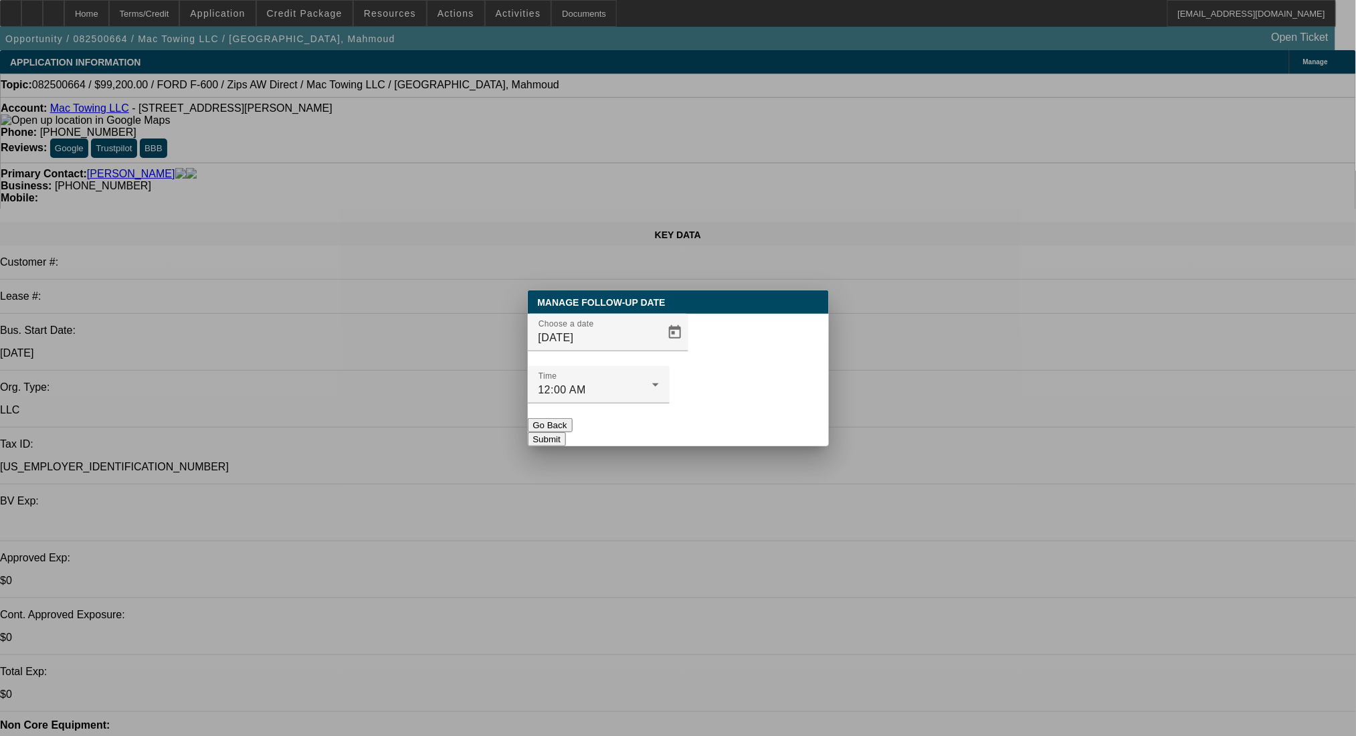
click at [566, 432] on button "Submit" at bounding box center [547, 439] width 38 height 14
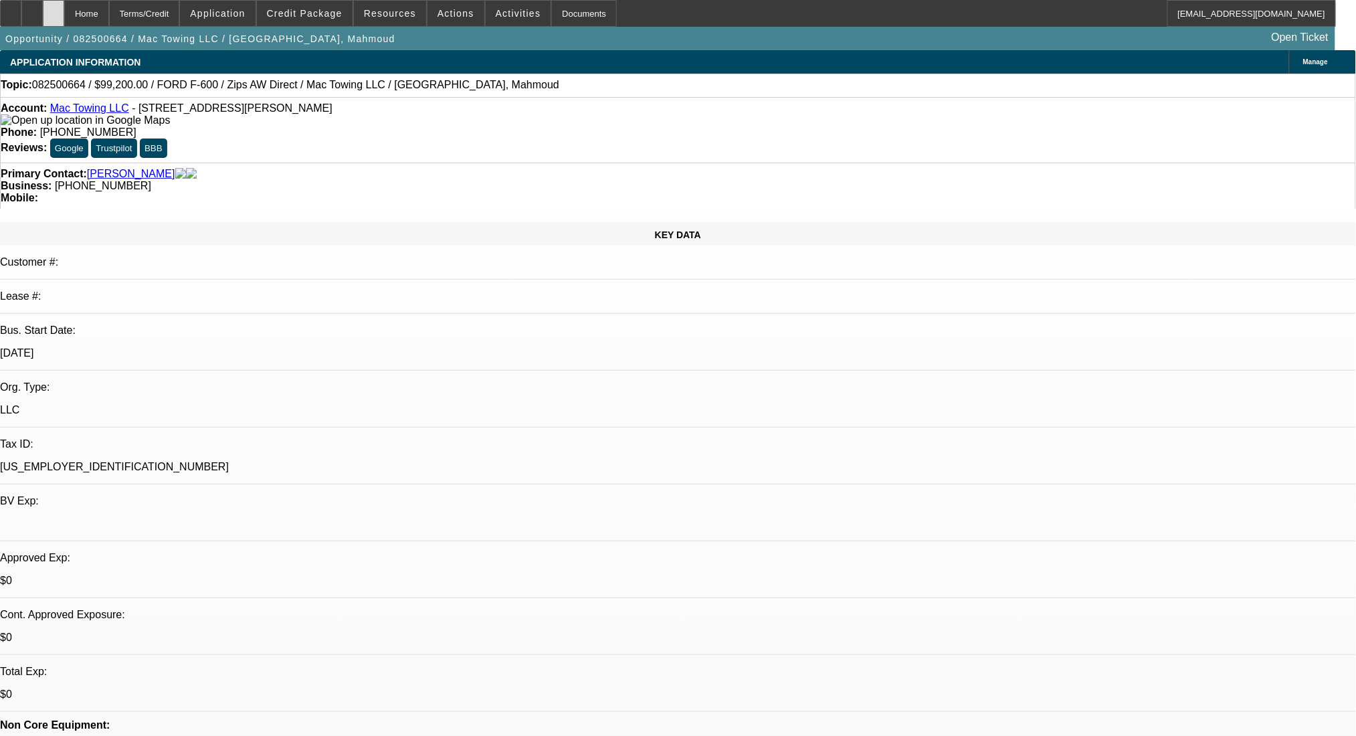
click at [64, 15] on div at bounding box center [53, 13] width 21 height 27
select select "0"
select select "2"
select select "0.1"
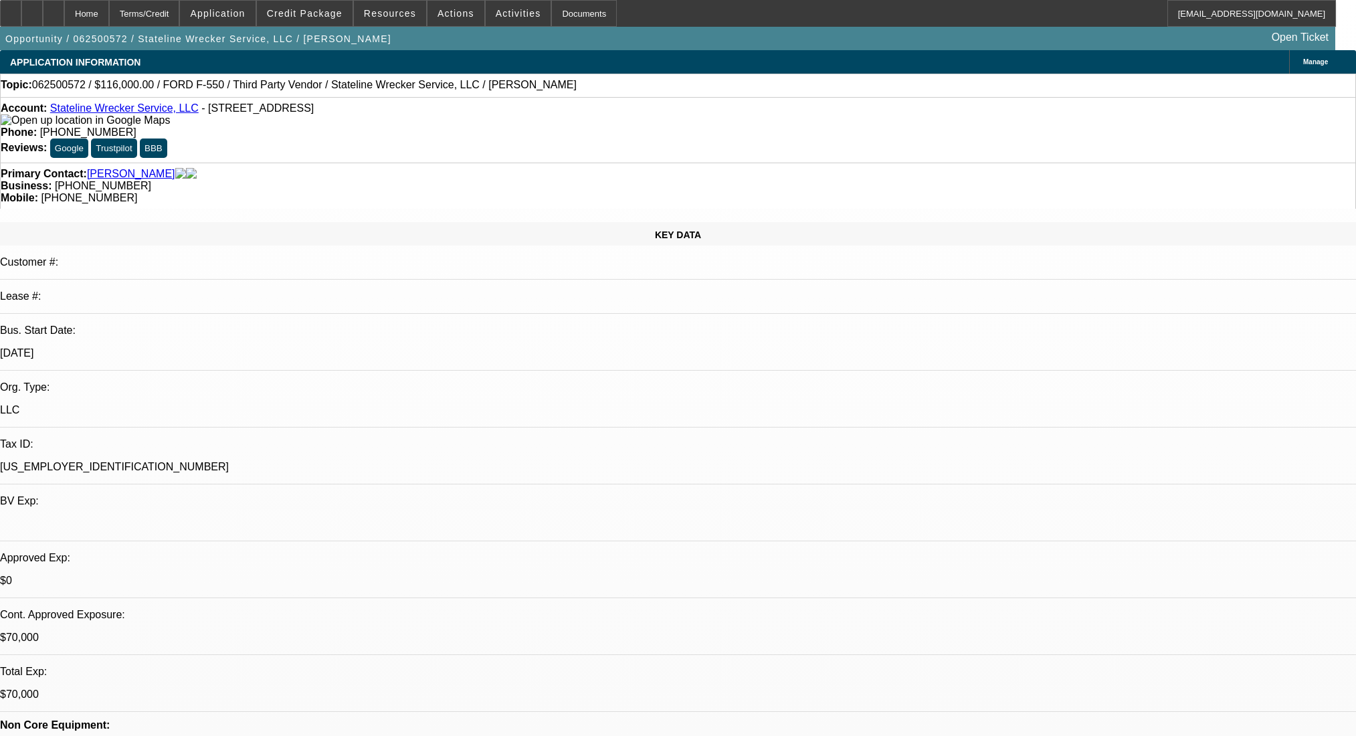
select select "4"
select select "0"
select select "2"
select select "0.1"
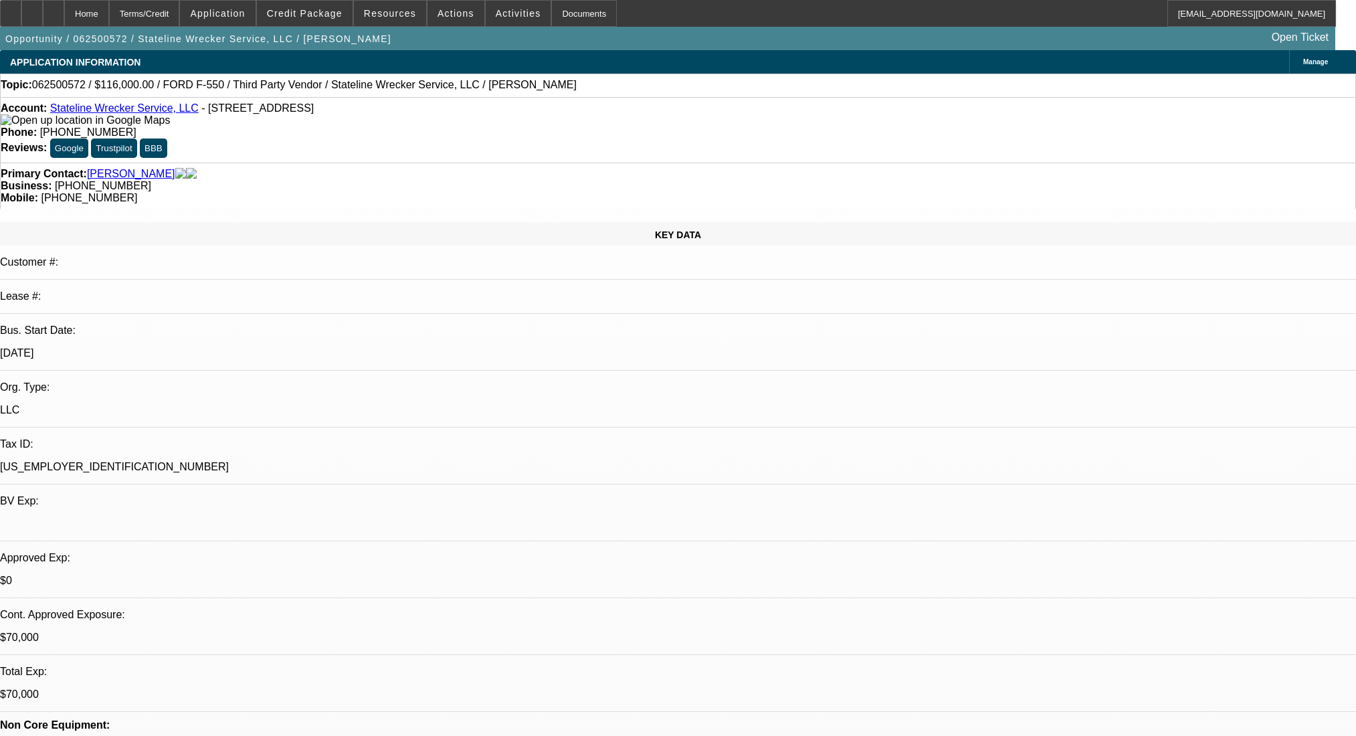
select select "4"
select select "0"
select select "2"
select select "0.1"
select select "4"
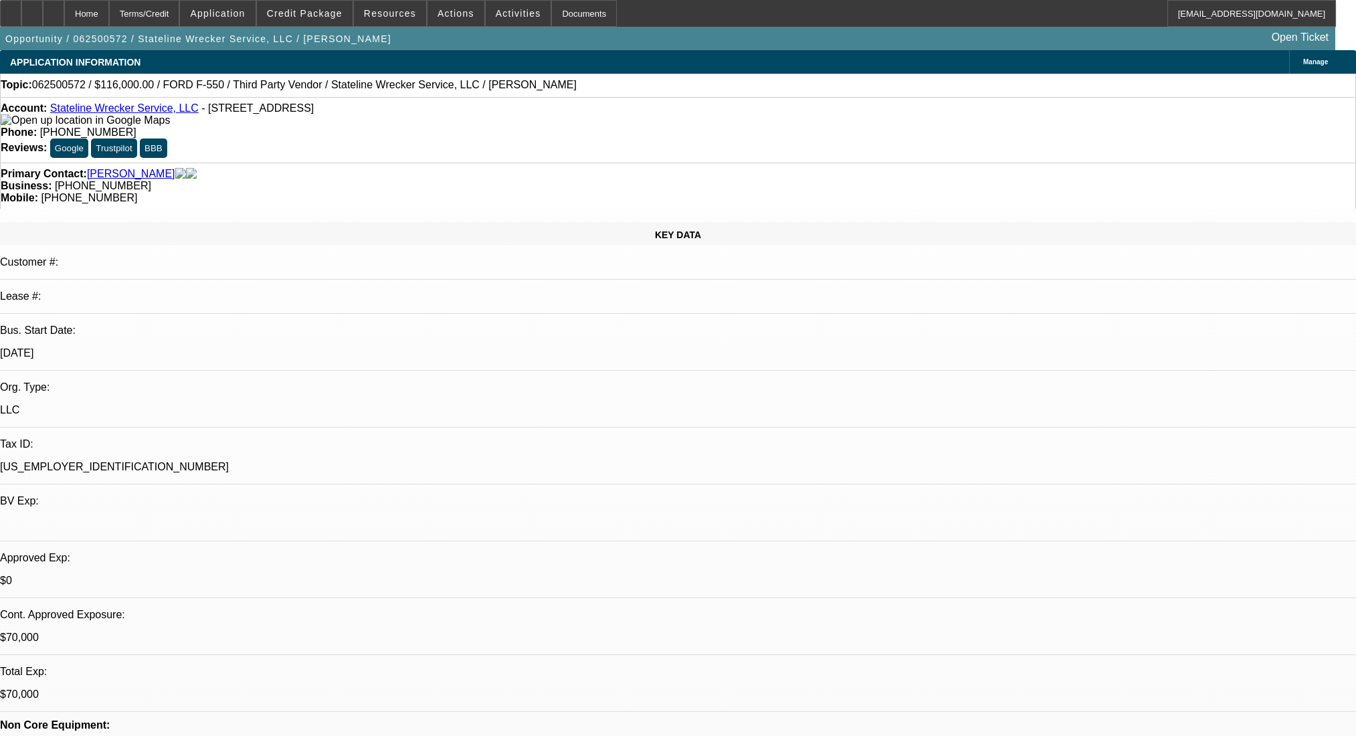
select select "0"
select select "2"
select select "0.1"
select select "4"
click at [64, 20] on div at bounding box center [53, 13] width 21 height 27
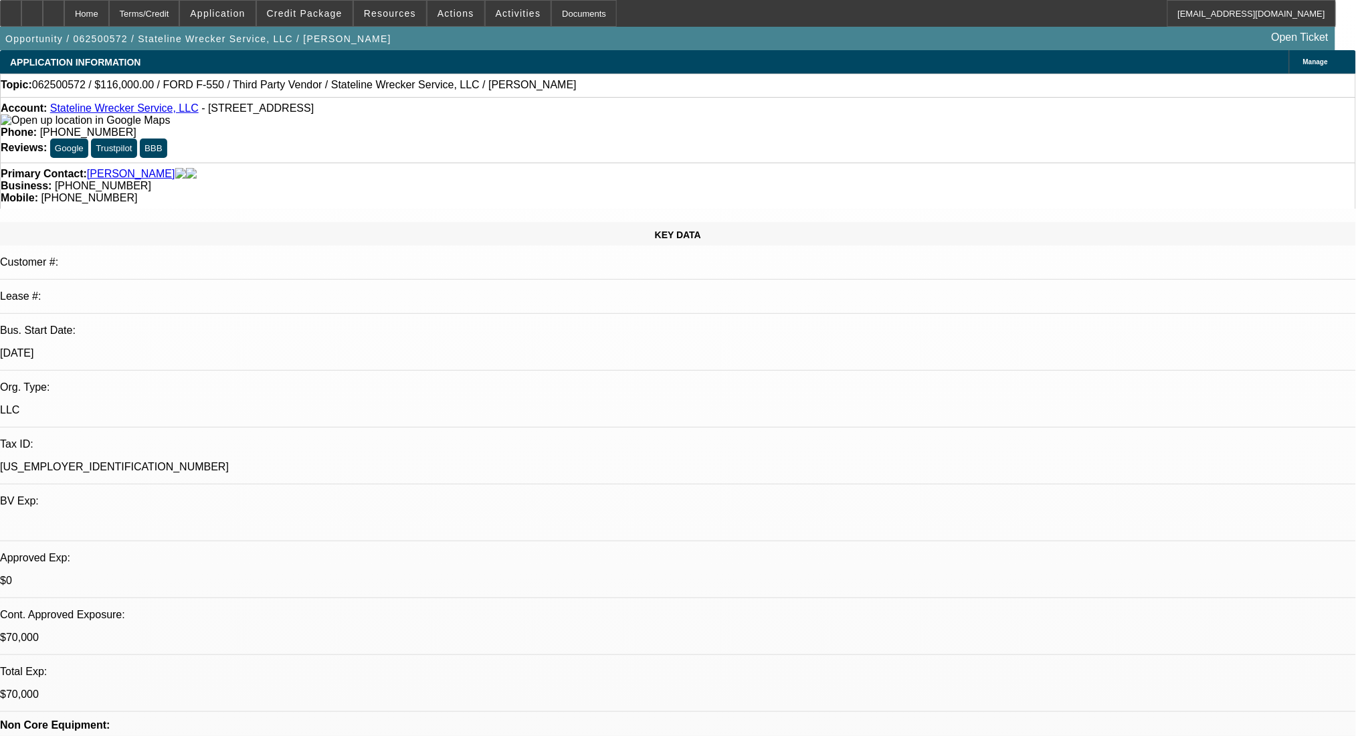
select select "0"
select select "2"
select select "0.1"
select select "4"
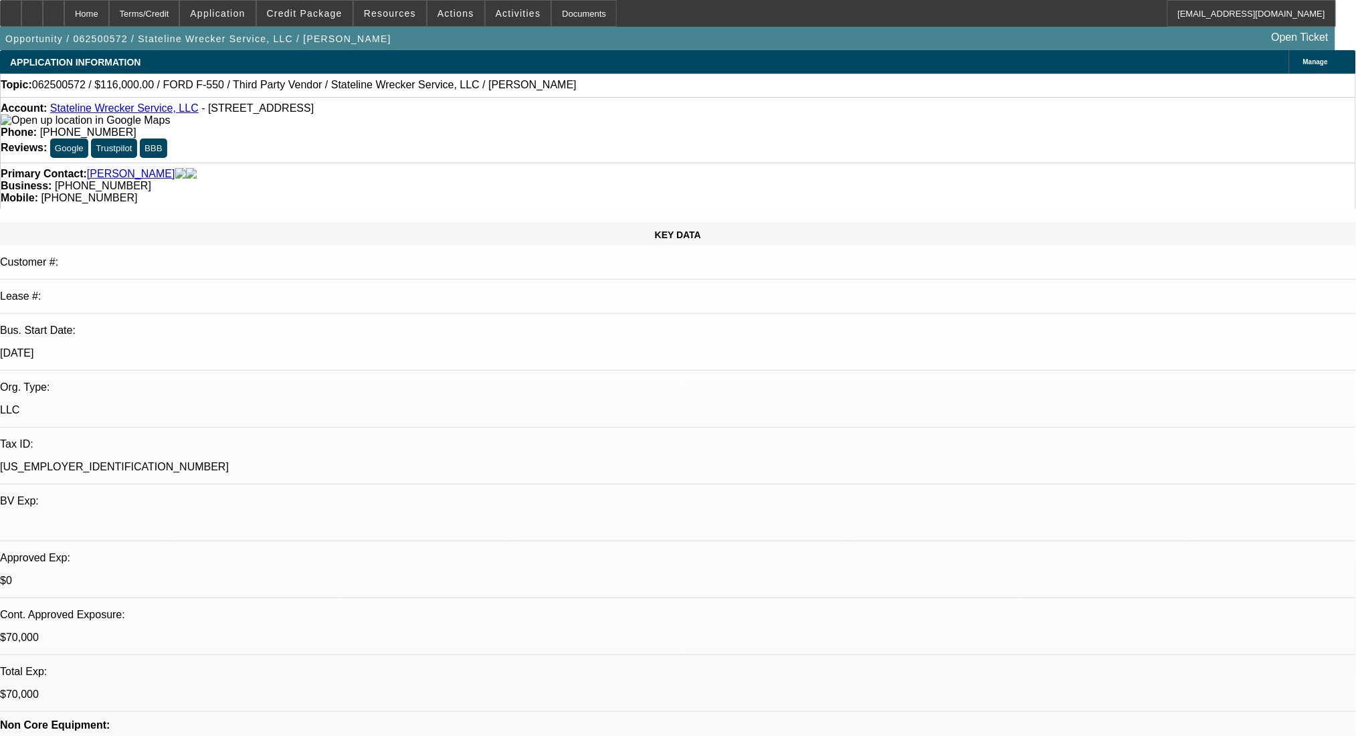
select select "0"
select select "2"
select select "0.1"
select select "4"
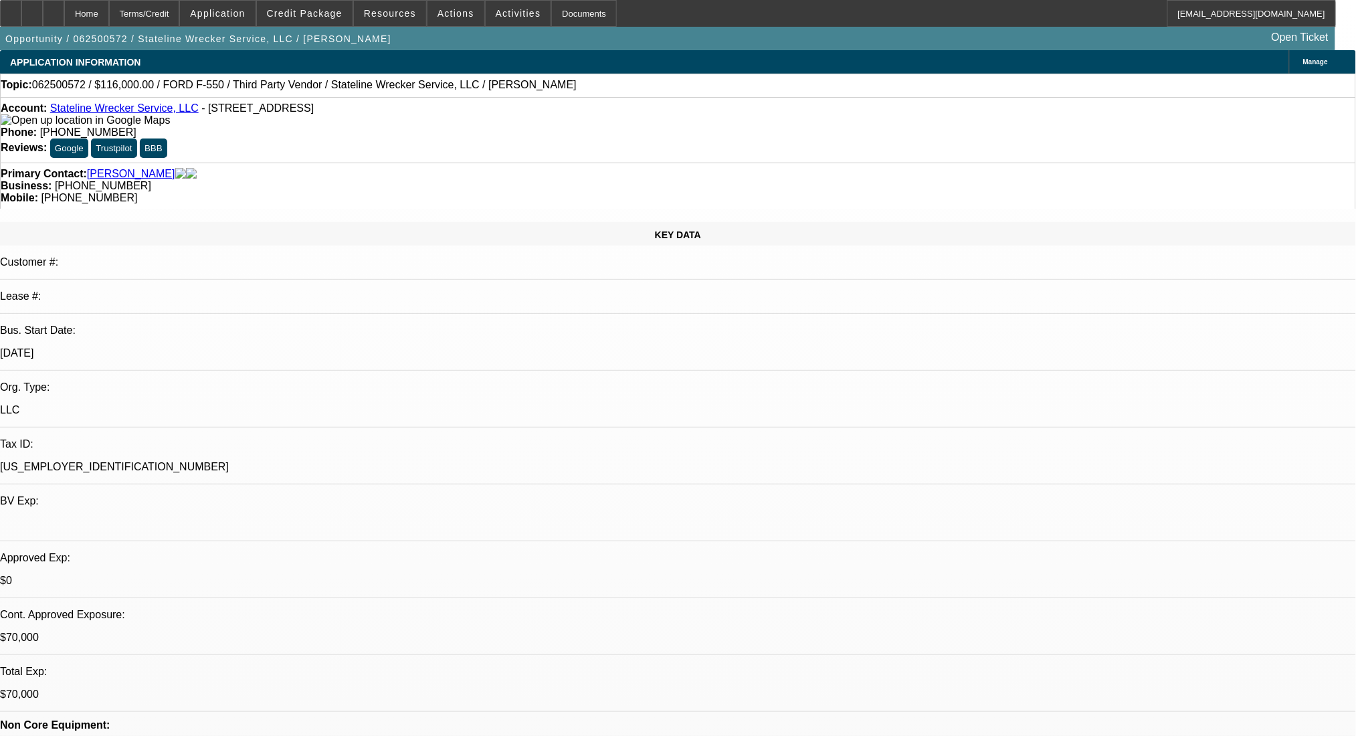
select select "0"
select select "2"
select select "0.1"
select select "4"
select select "0"
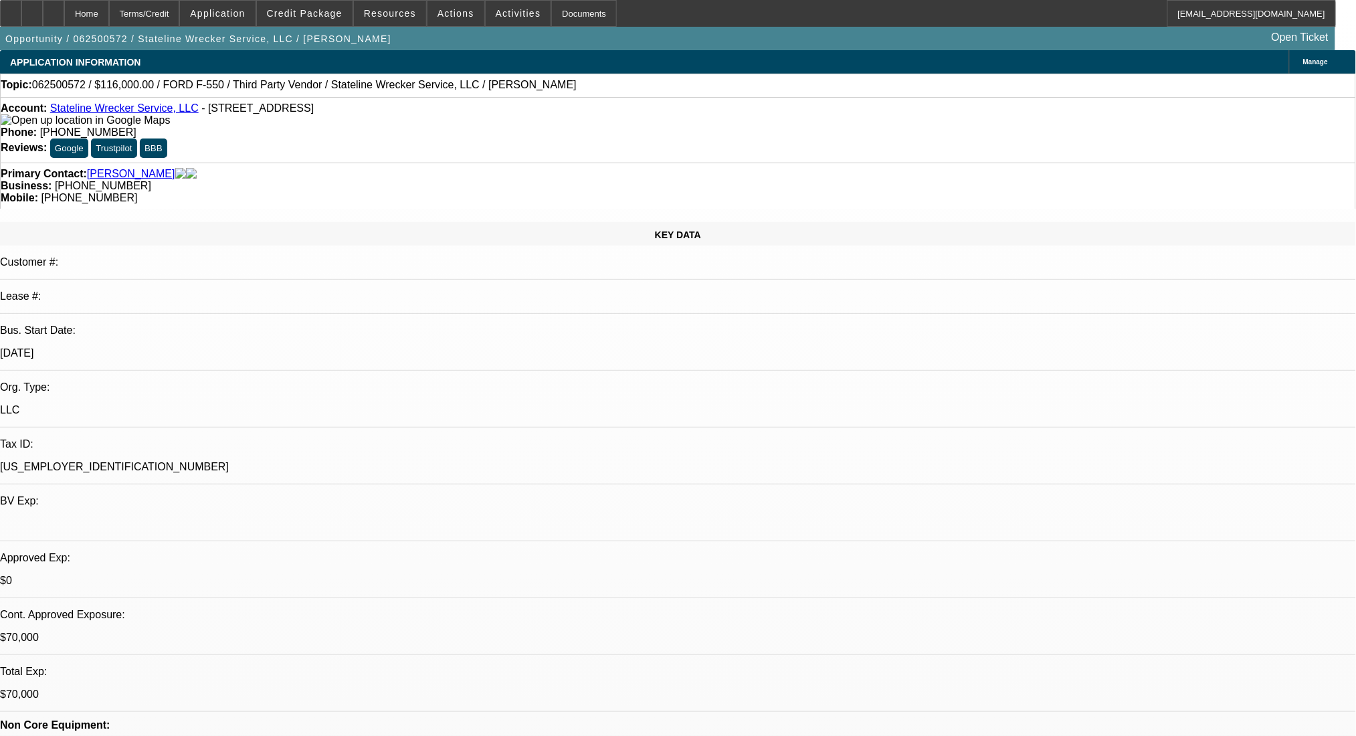
select select "2"
select select "0.1"
select select "4"
click at [64, 15] on div at bounding box center [53, 13] width 21 height 27
select select "0"
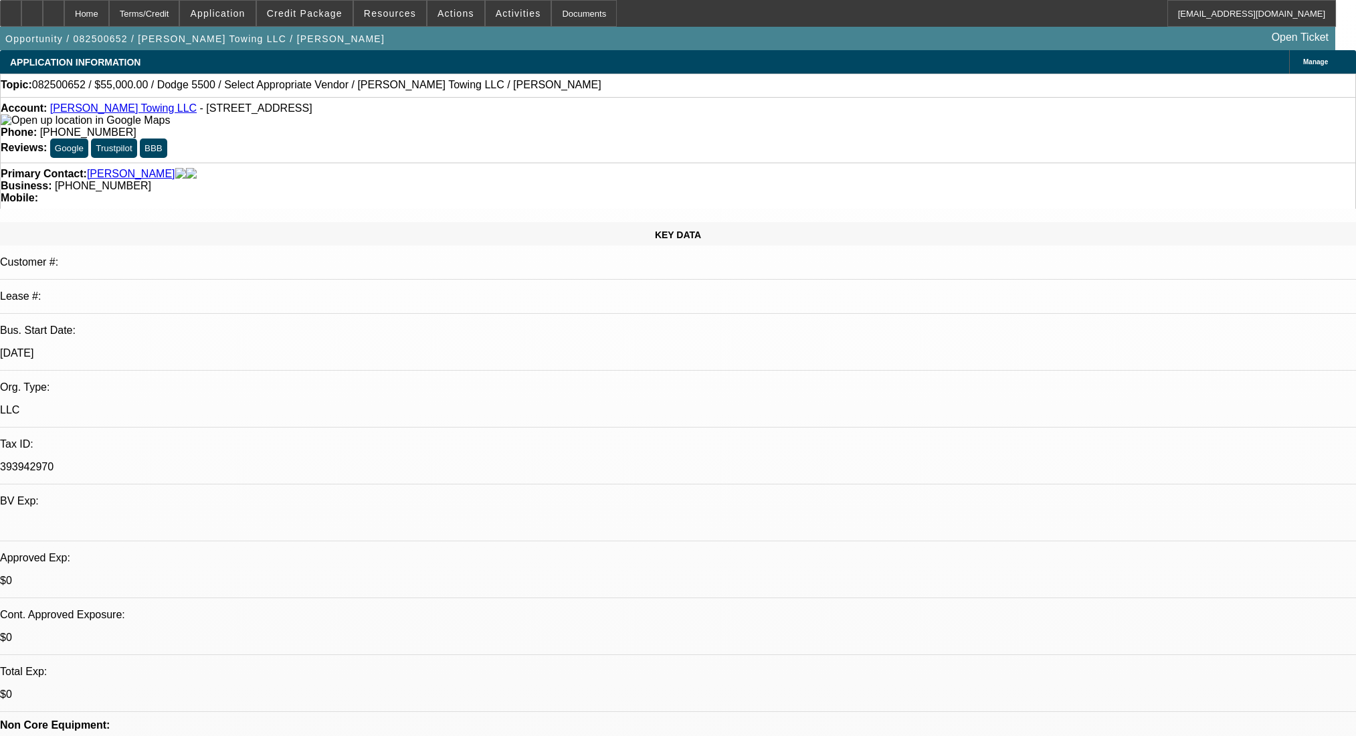
select select "2"
select select "0.1"
select select "4"
click at [64, 7] on div at bounding box center [53, 13] width 21 height 27
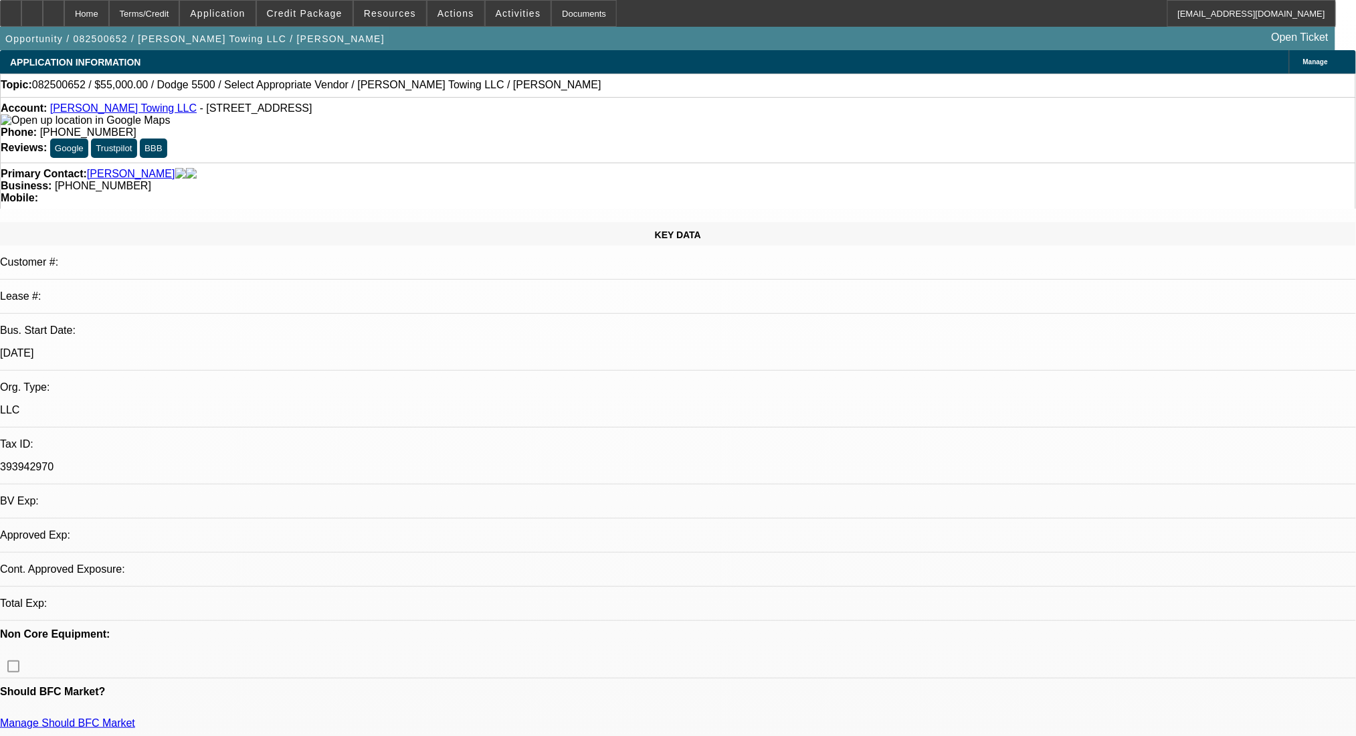
select select "0"
select select "2"
select select "0.1"
select select "1"
select select "2"
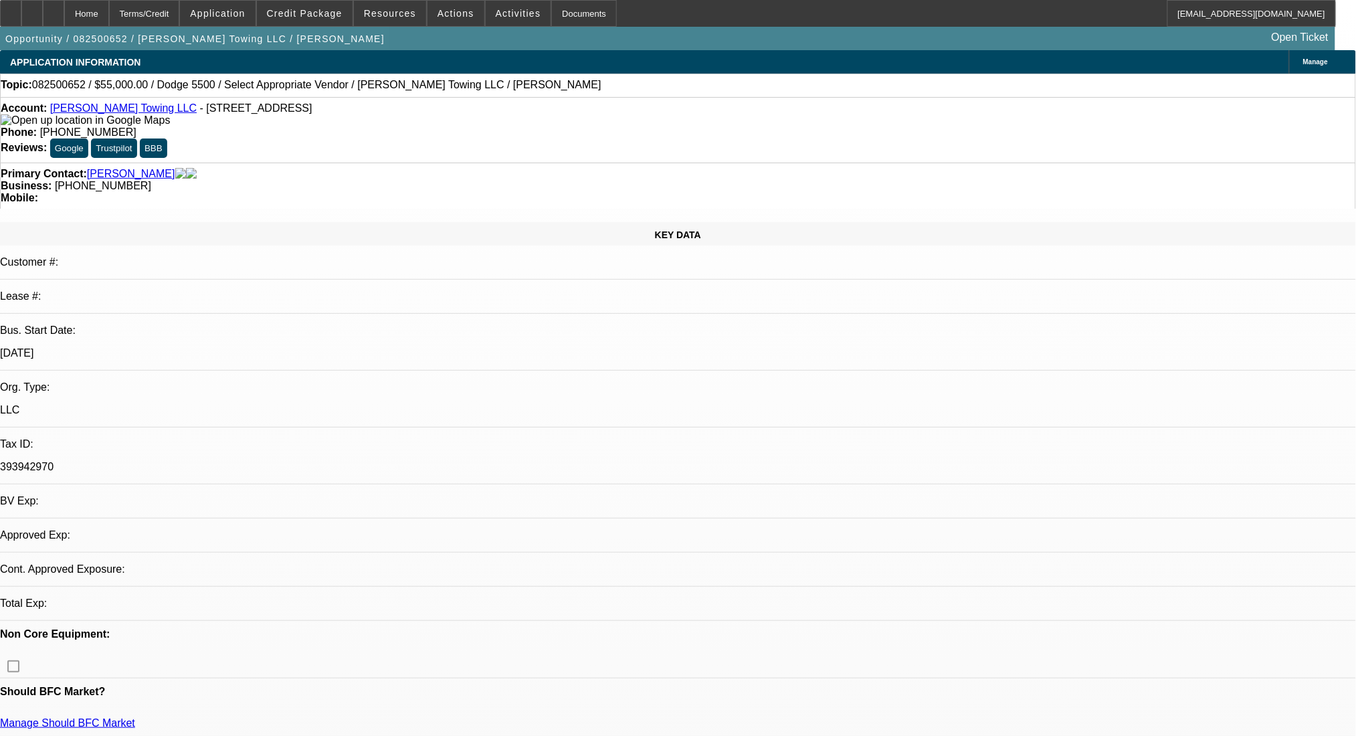
select select "4"
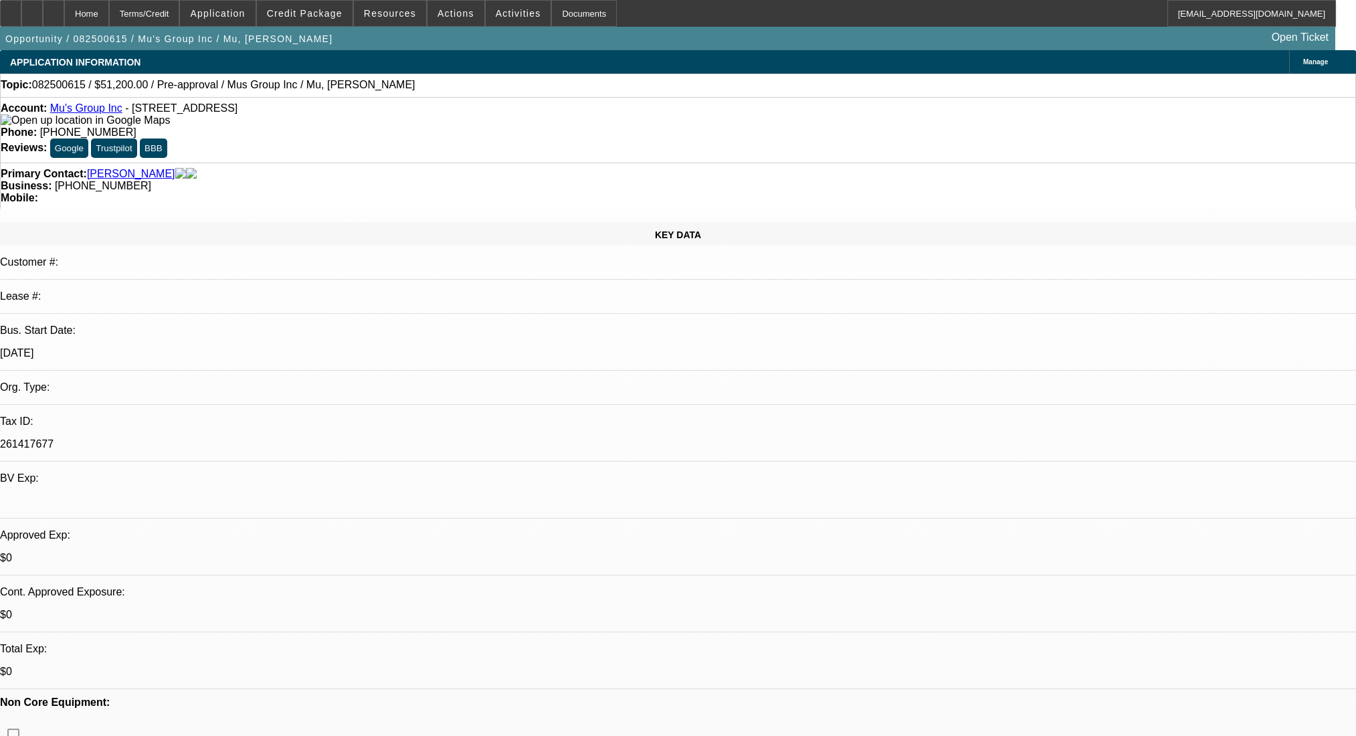
select select "0.2"
select select "2"
select select "0.1"
select select "4"
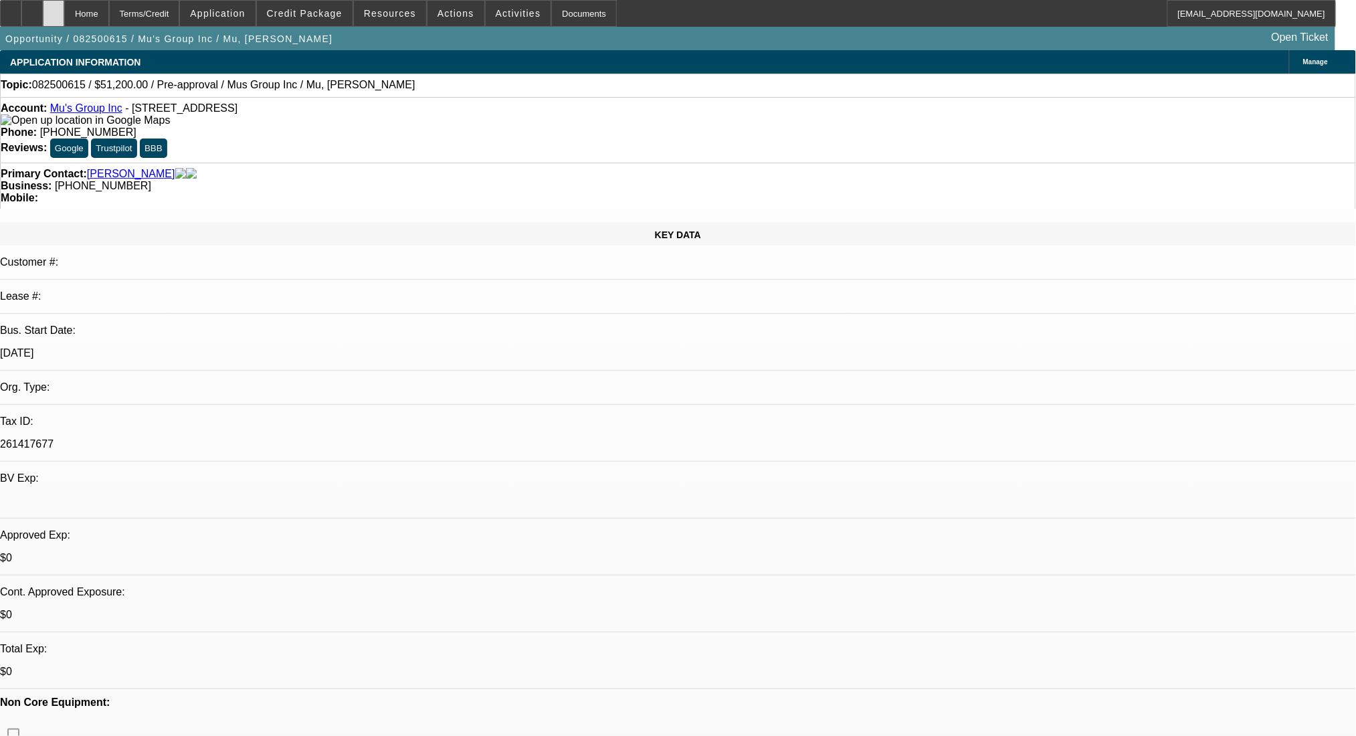
click at [64, 11] on div at bounding box center [53, 13] width 21 height 27
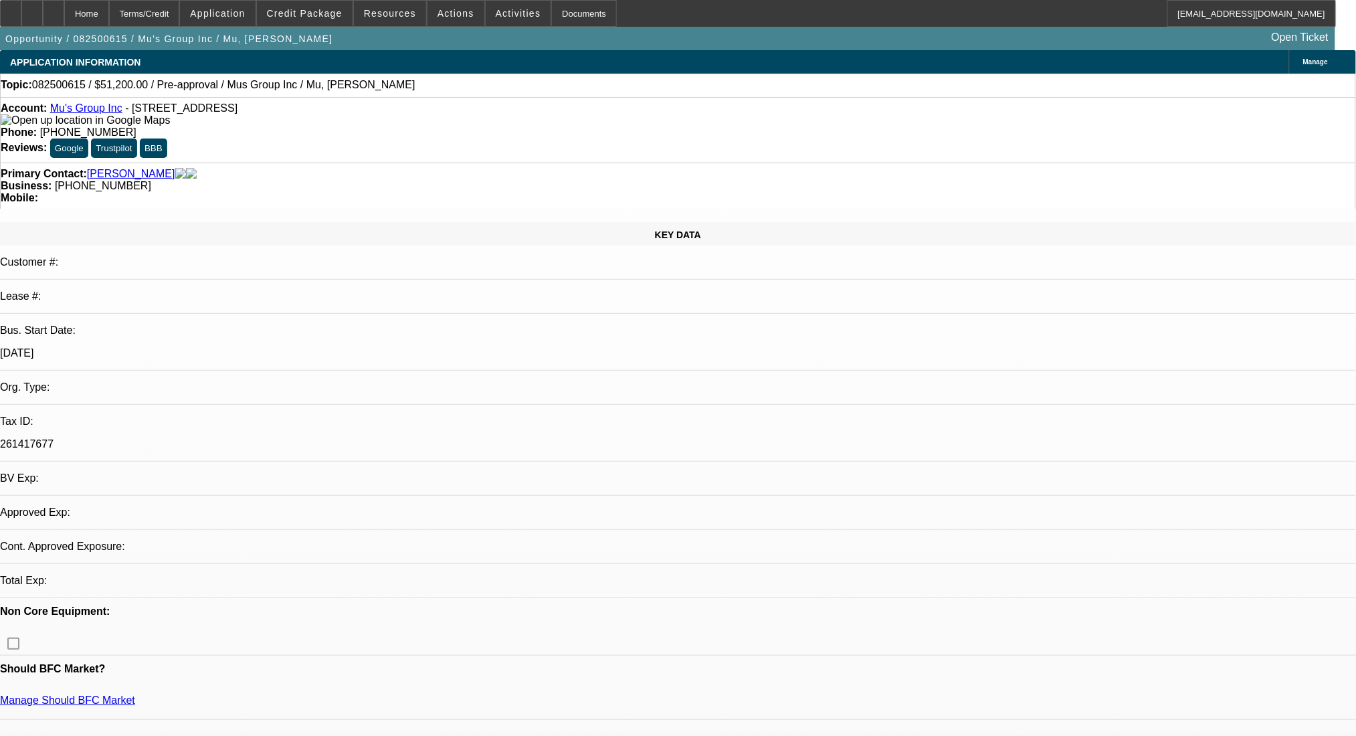
select select "0.2"
select select "2"
select select "0.1"
select select "1"
select select "2"
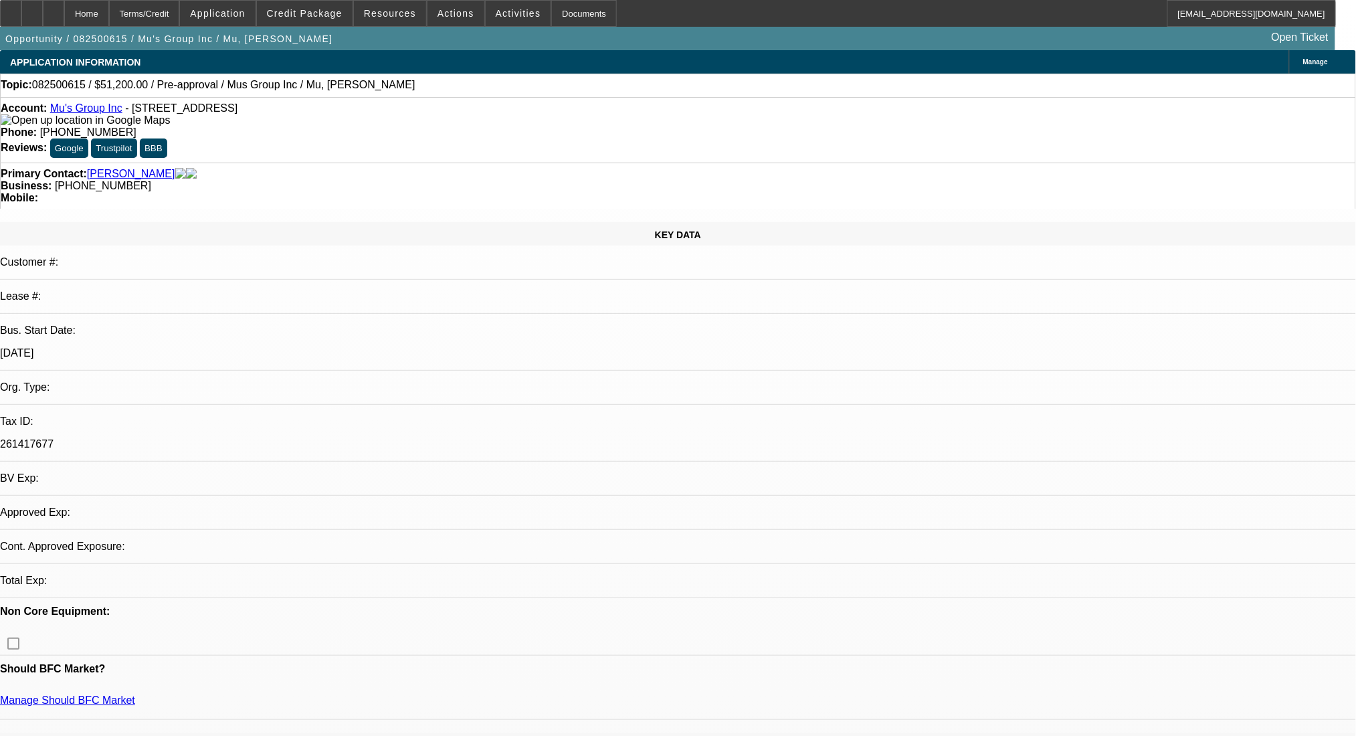
select select "4"
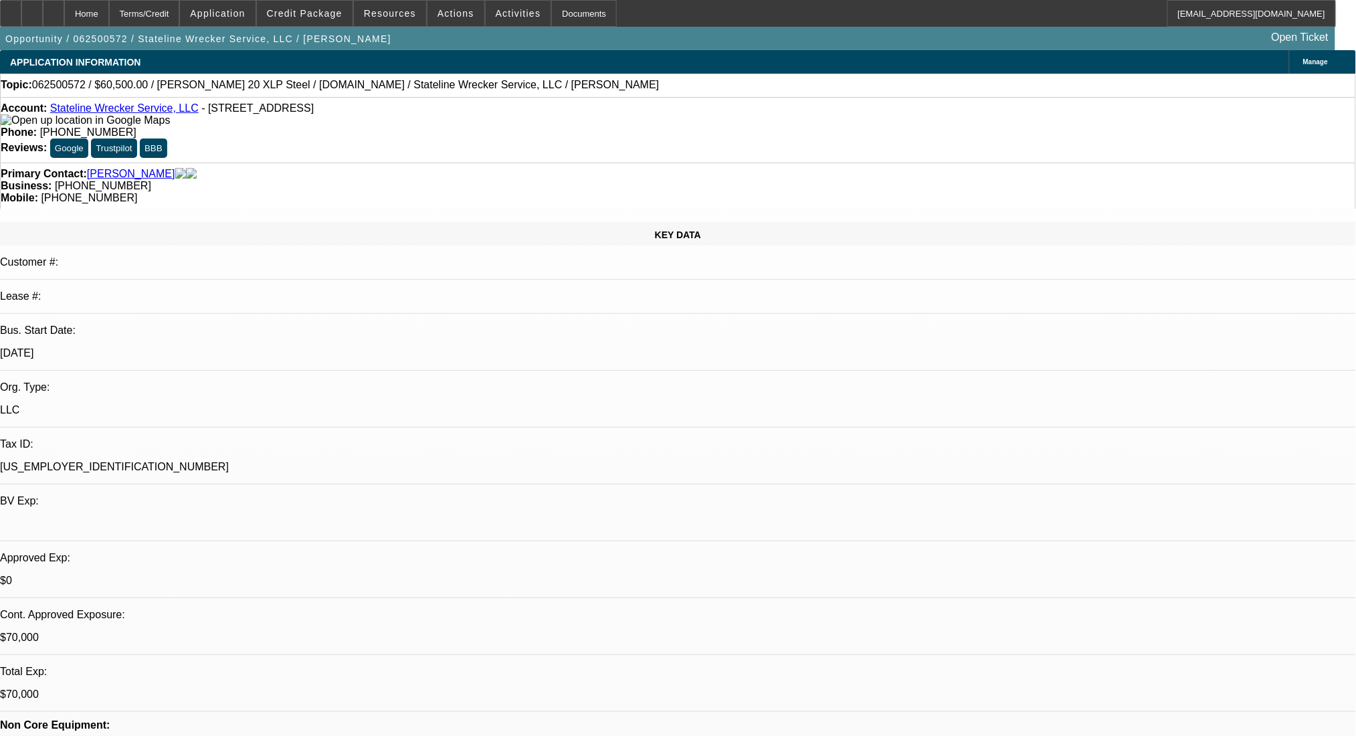
select select "0"
select select "2"
select select "0.1"
select select "4"
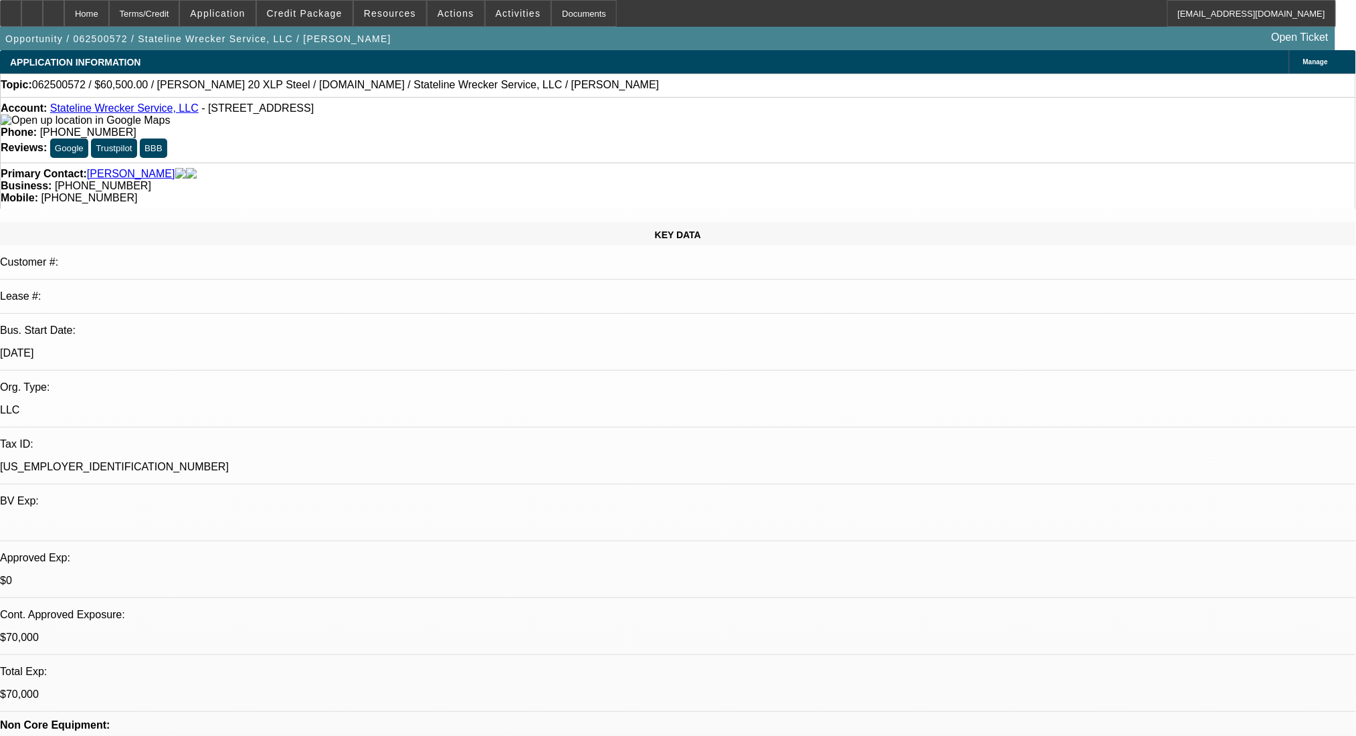
select select "0"
select select "2"
select select "0.1"
select select "4"
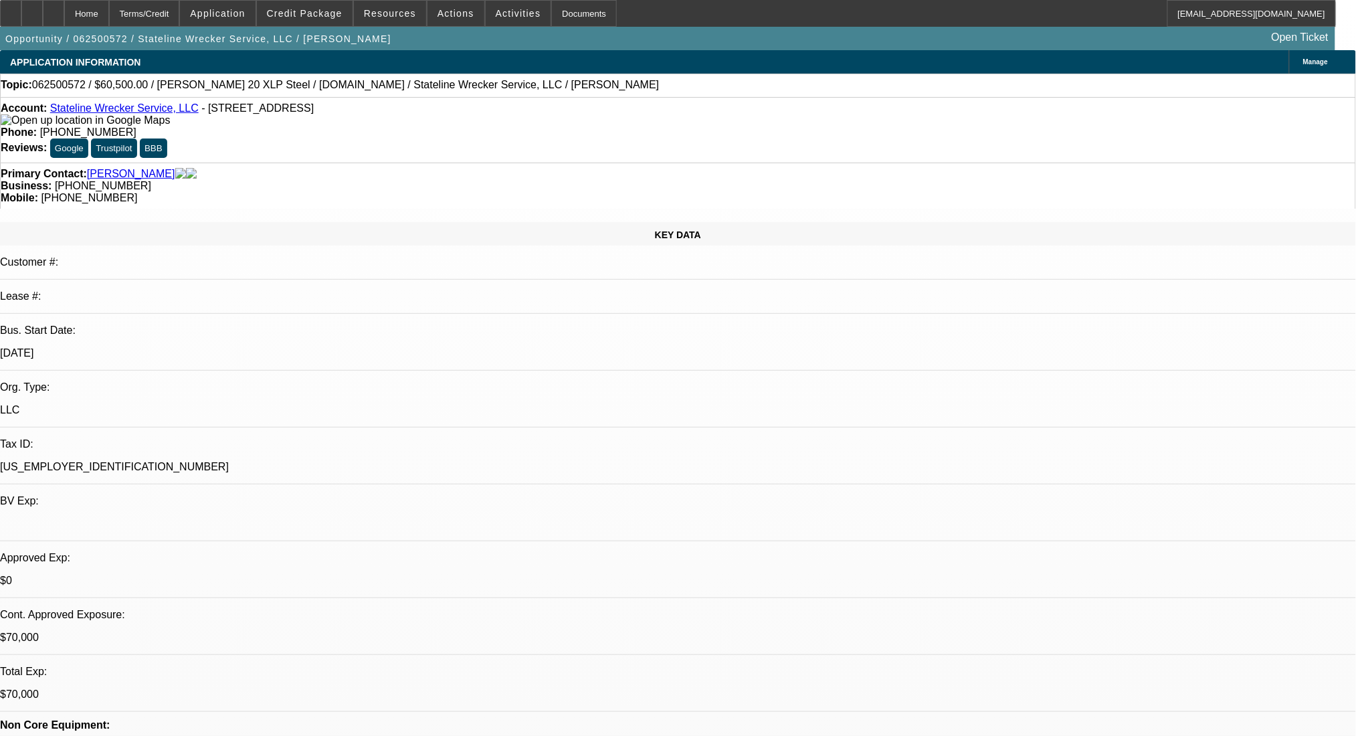
select select "0"
select select "2"
select select "0.1"
select select "4"
select select "0"
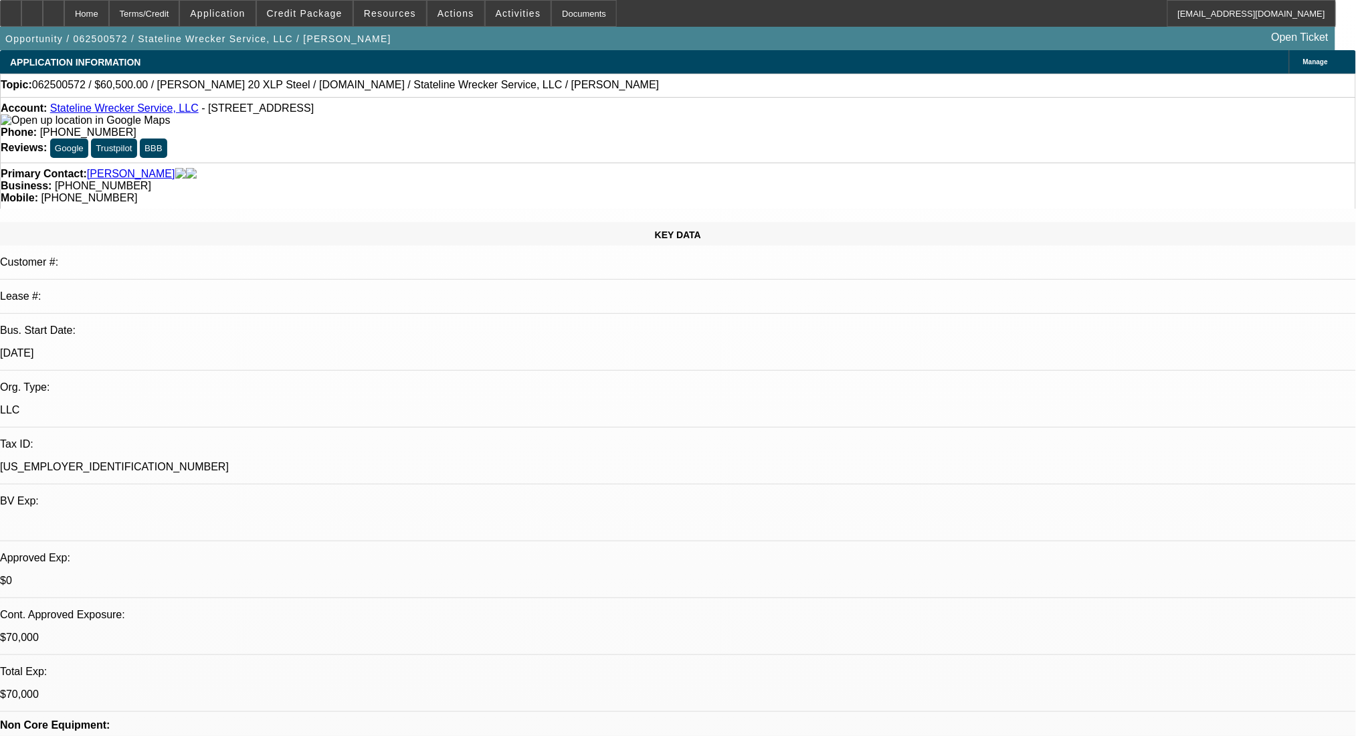
select select "2"
select select "0.1"
select select "4"
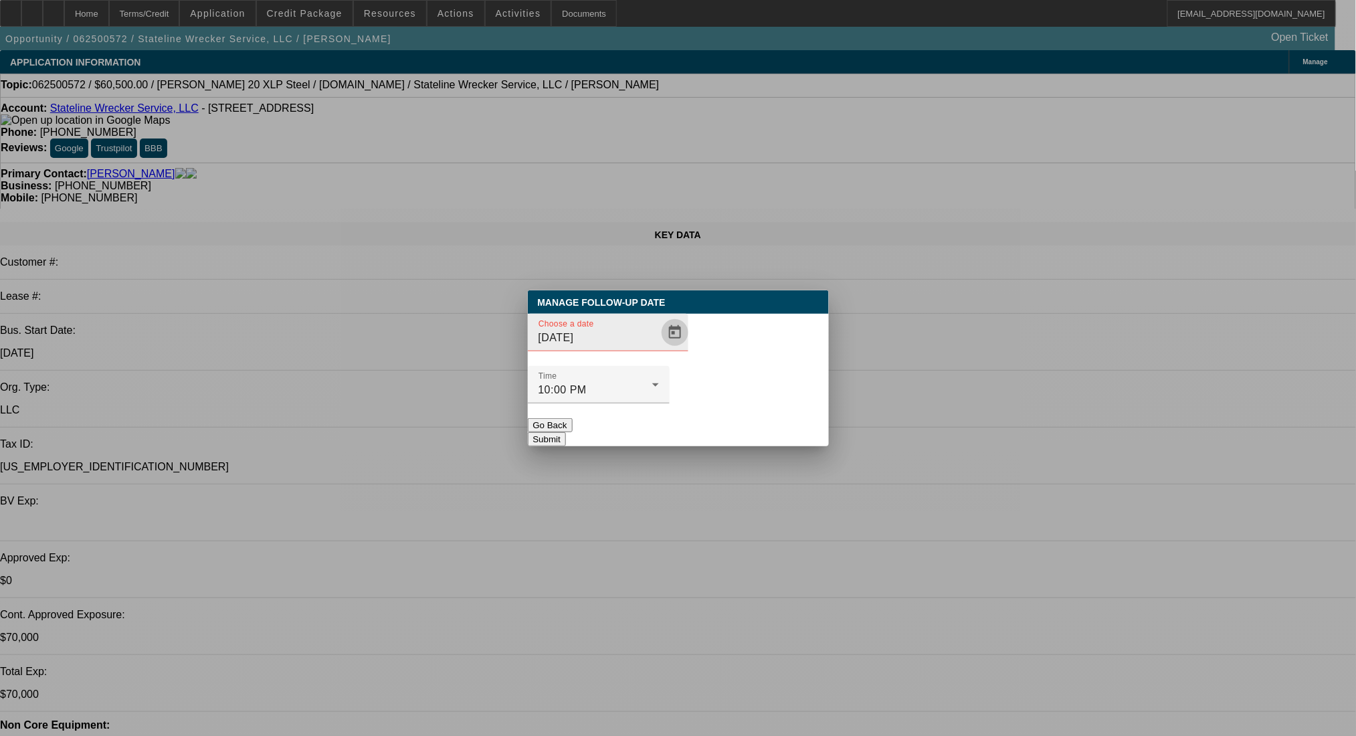
click at [659, 348] on span "Open calendar" at bounding box center [675, 332] width 32 height 32
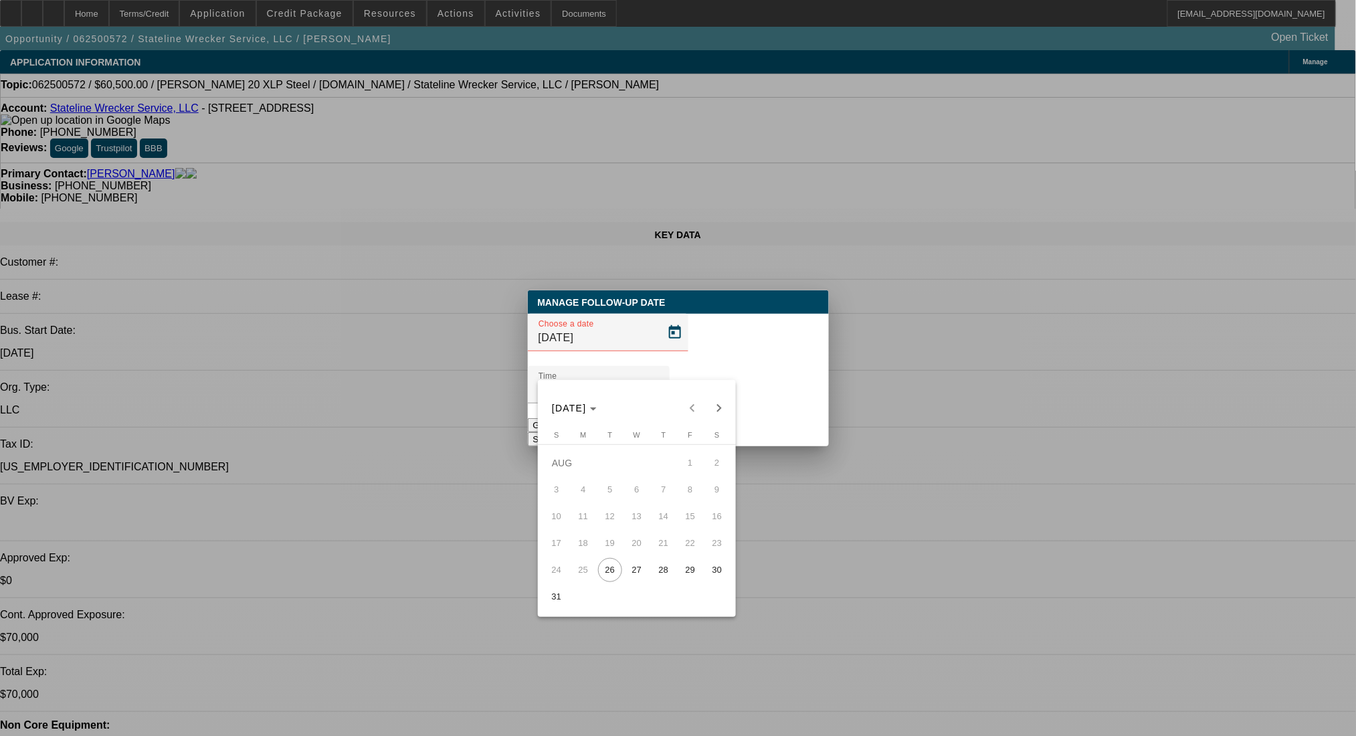
click at [689, 568] on span "29" at bounding box center [690, 570] width 24 height 24
type input "8/29/2025"
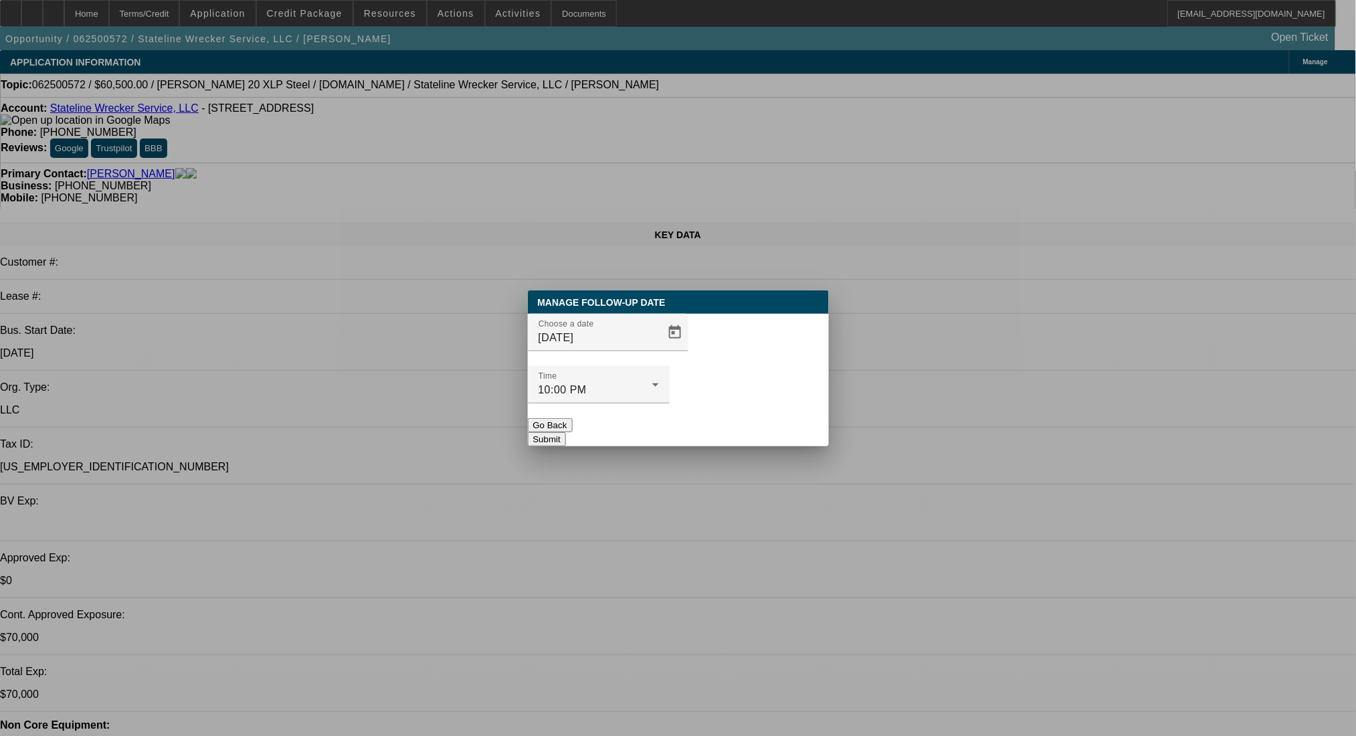
click at [566, 432] on button "Submit" at bounding box center [547, 439] width 38 height 14
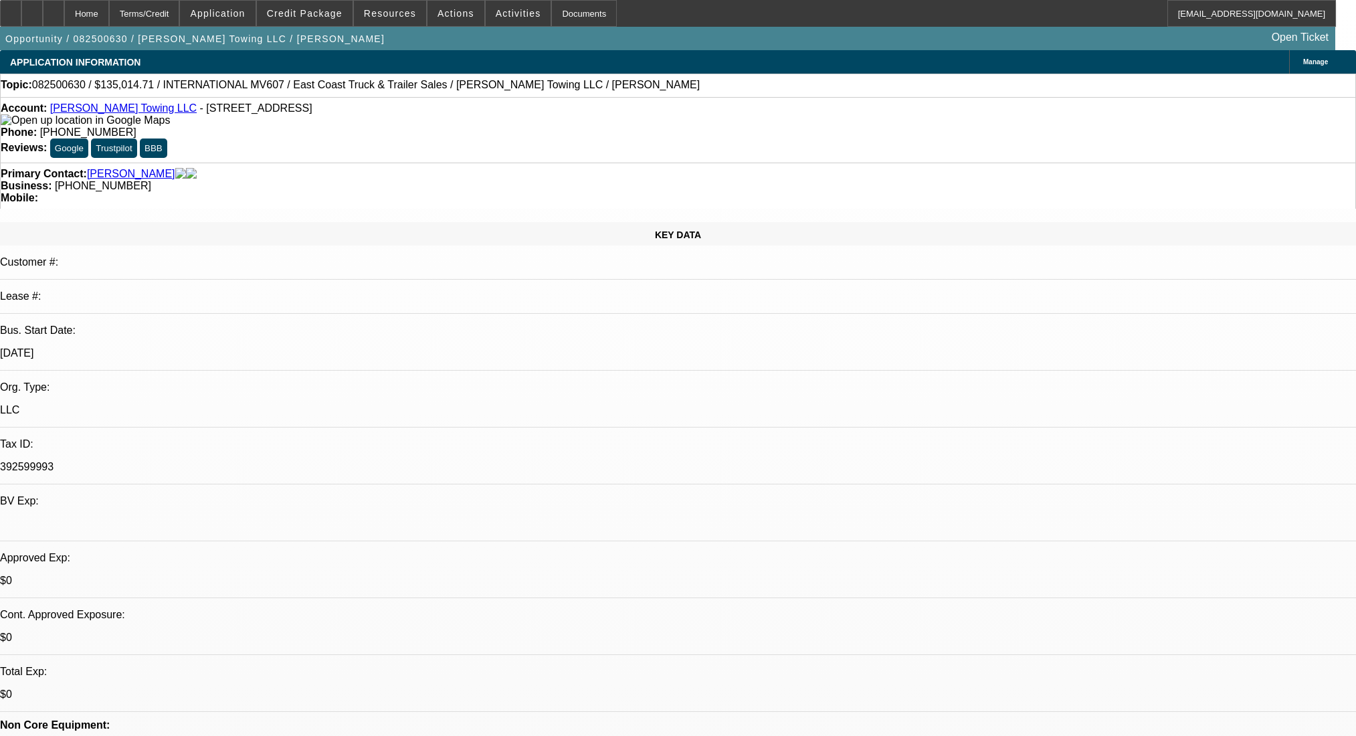
select select "0"
select select "2"
select select "0.1"
select select "4"
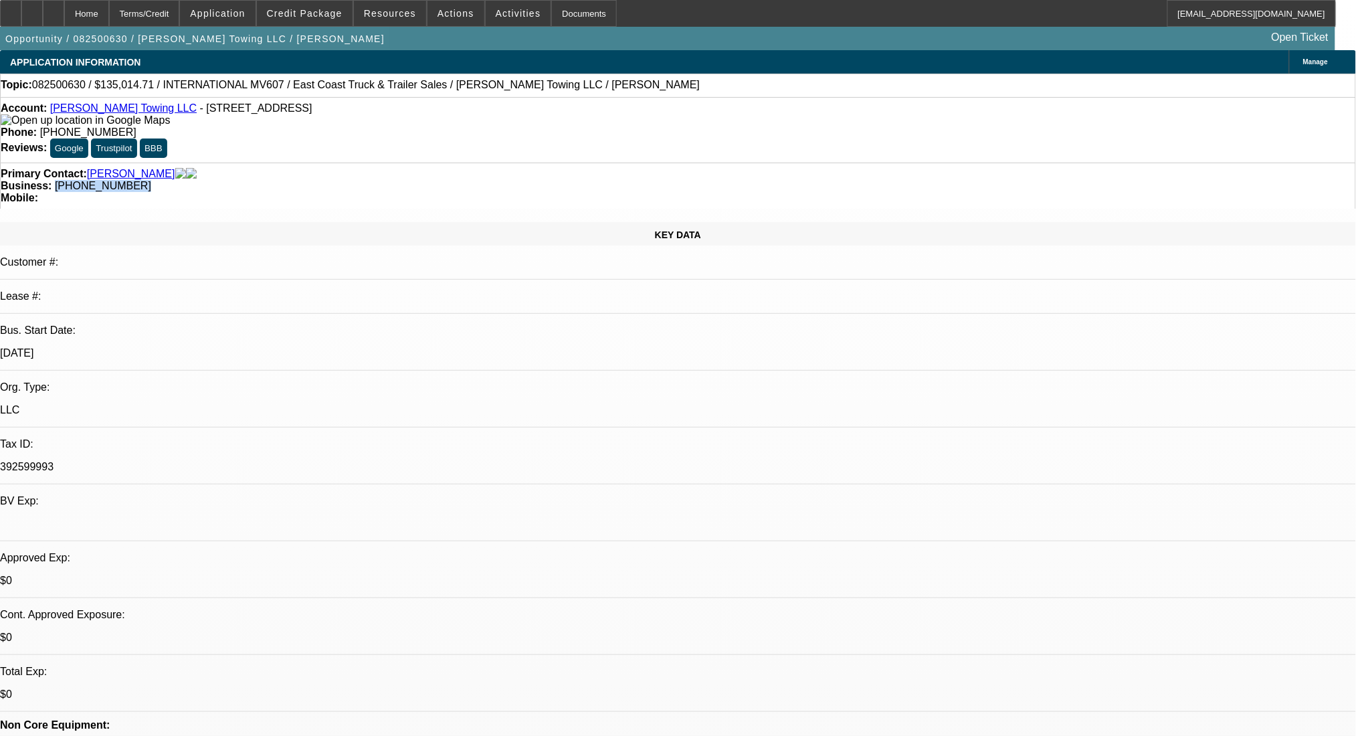
drag, startPoint x: 570, startPoint y: 148, endPoint x: 506, endPoint y: 160, distance: 64.7
click at [506, 163] on div "Primary Contact: Miller, Brandon Business: (757) 849-2544 Mobile:" at bounding box center [678, 186] width 1356 height 46
click at [542, 128] on div "Account: Burke's Towing LLC - 14749 Warwick Blvd, Newport News, VA 23608 Phone:…" at bounding box center [678, 130] width 1356 height 66
drag, startPoint x: 578, startPoint y: 153, endPoint x: 506, endPoint y: 159, distance: 72.5
click at [506, 163] on div "Primary Contact: Miller, Brandon Business: (757) 849-2544 Mobile:" at bounding box center [678, 186] width 1356 height 46
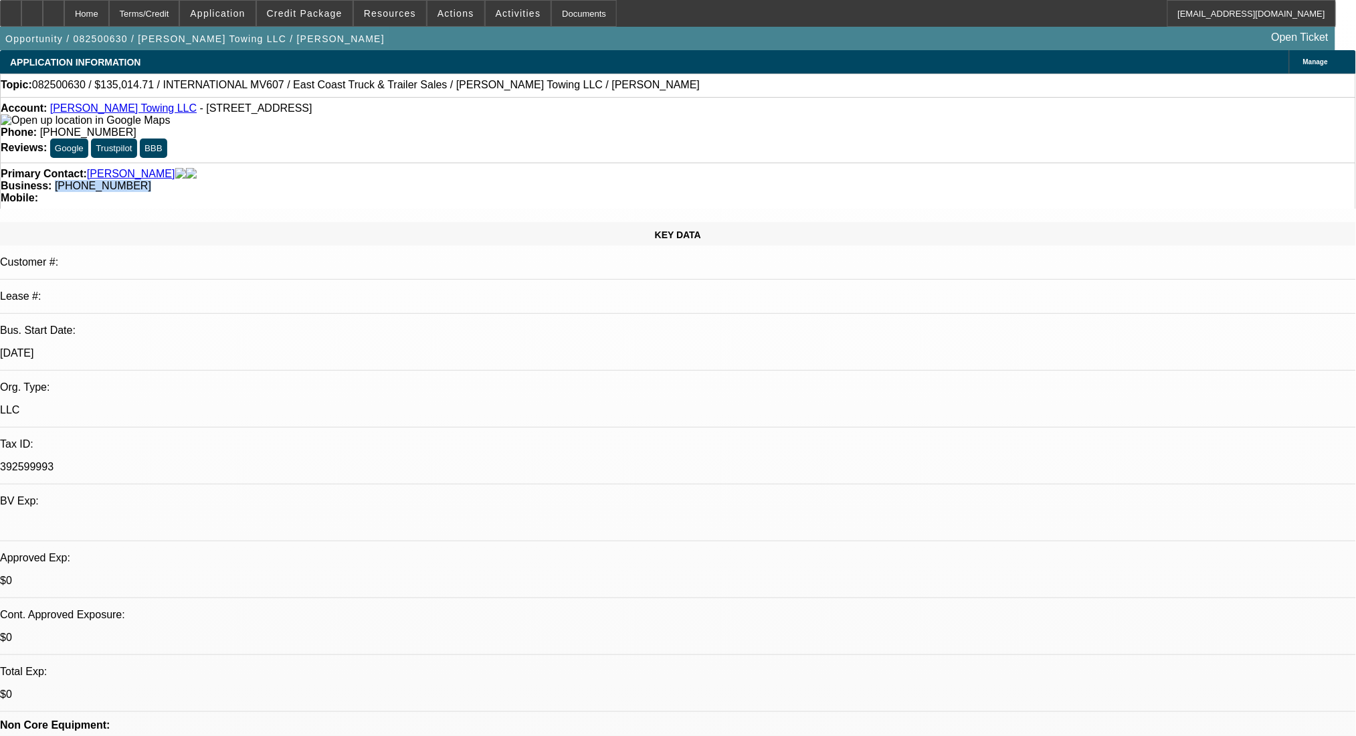
copy span "(757) 849-2544"
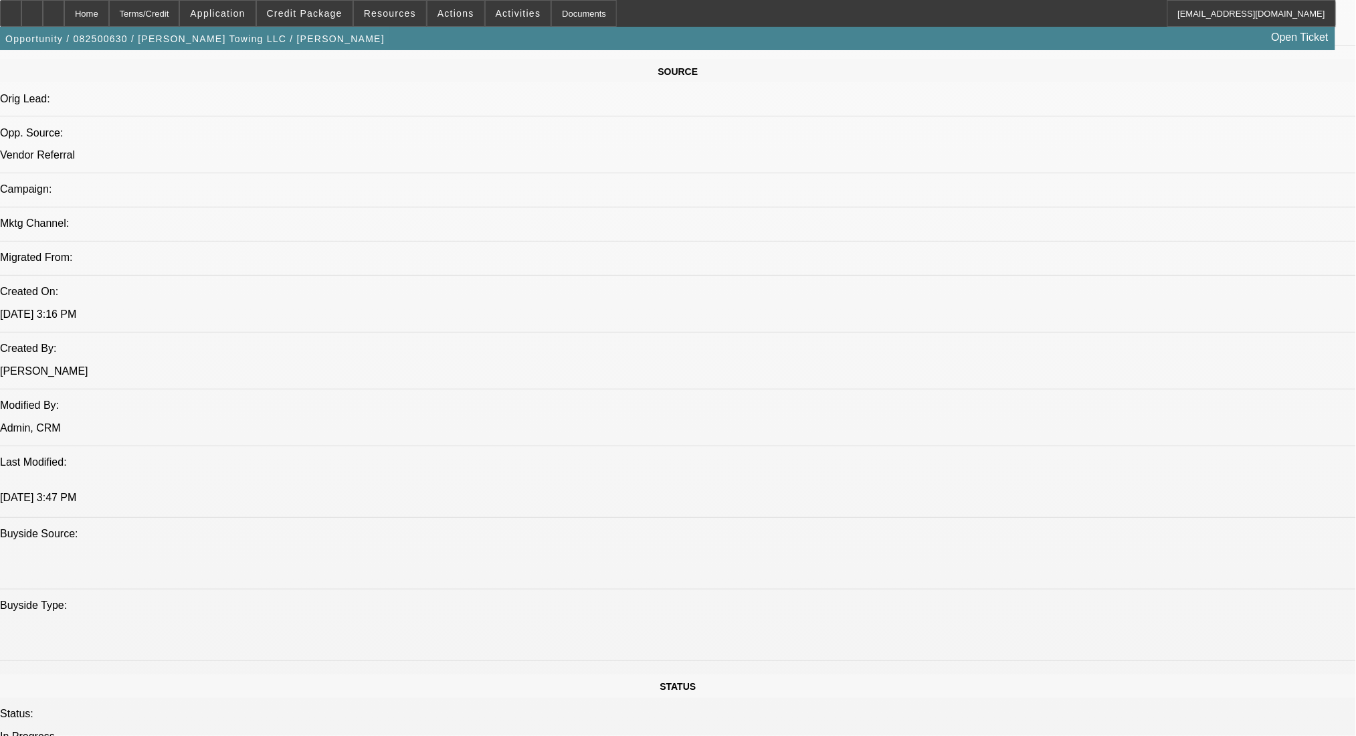
scroll to position [624, 0]
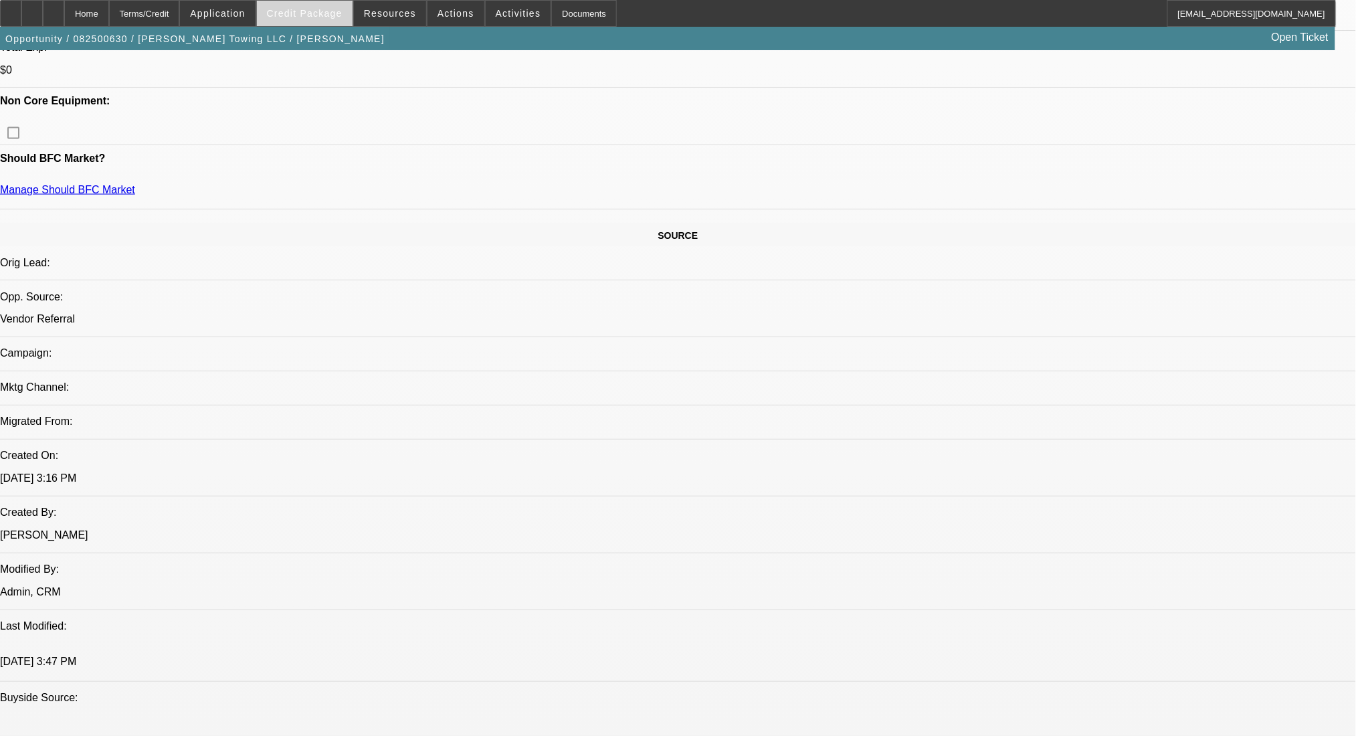
click at [348, 14] on span at bounding box center [305, 13] width 96 height 32
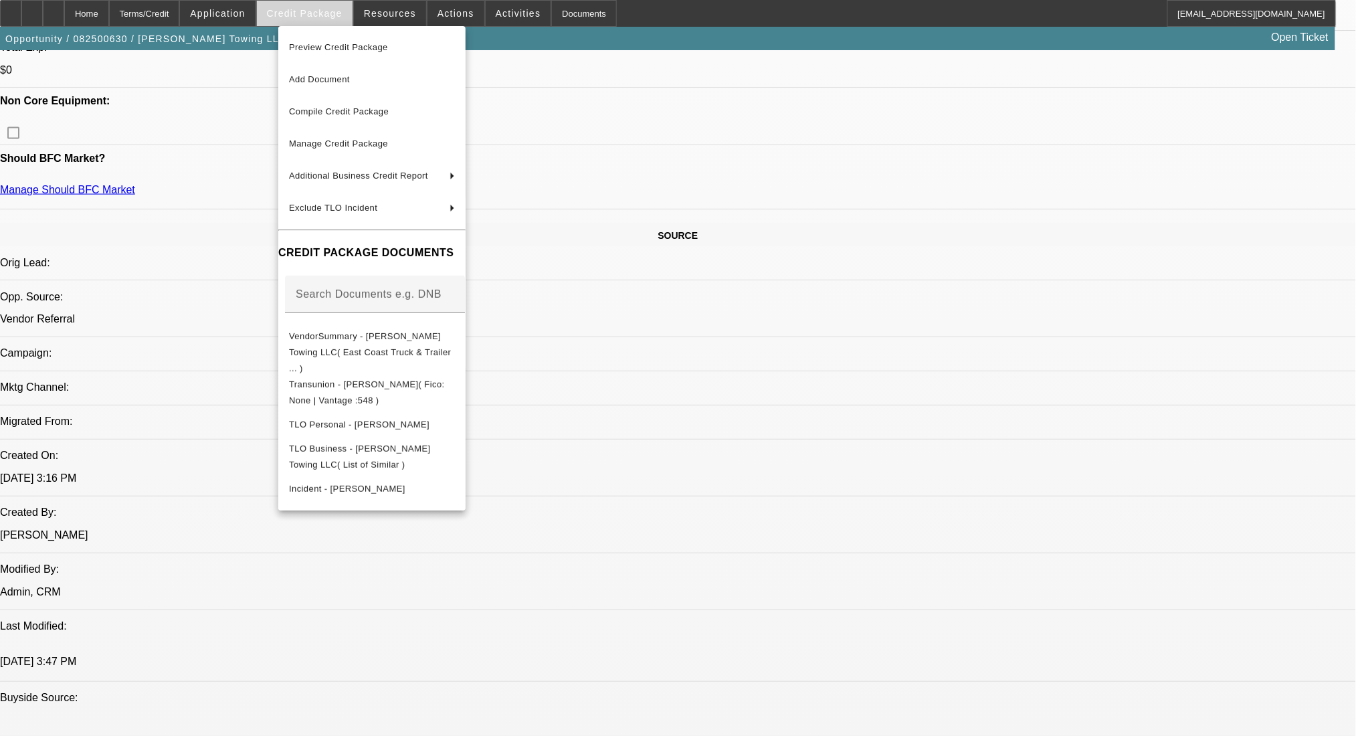
click at [348, 14] on div at bounding box center [678, 368] width 1356 height 736
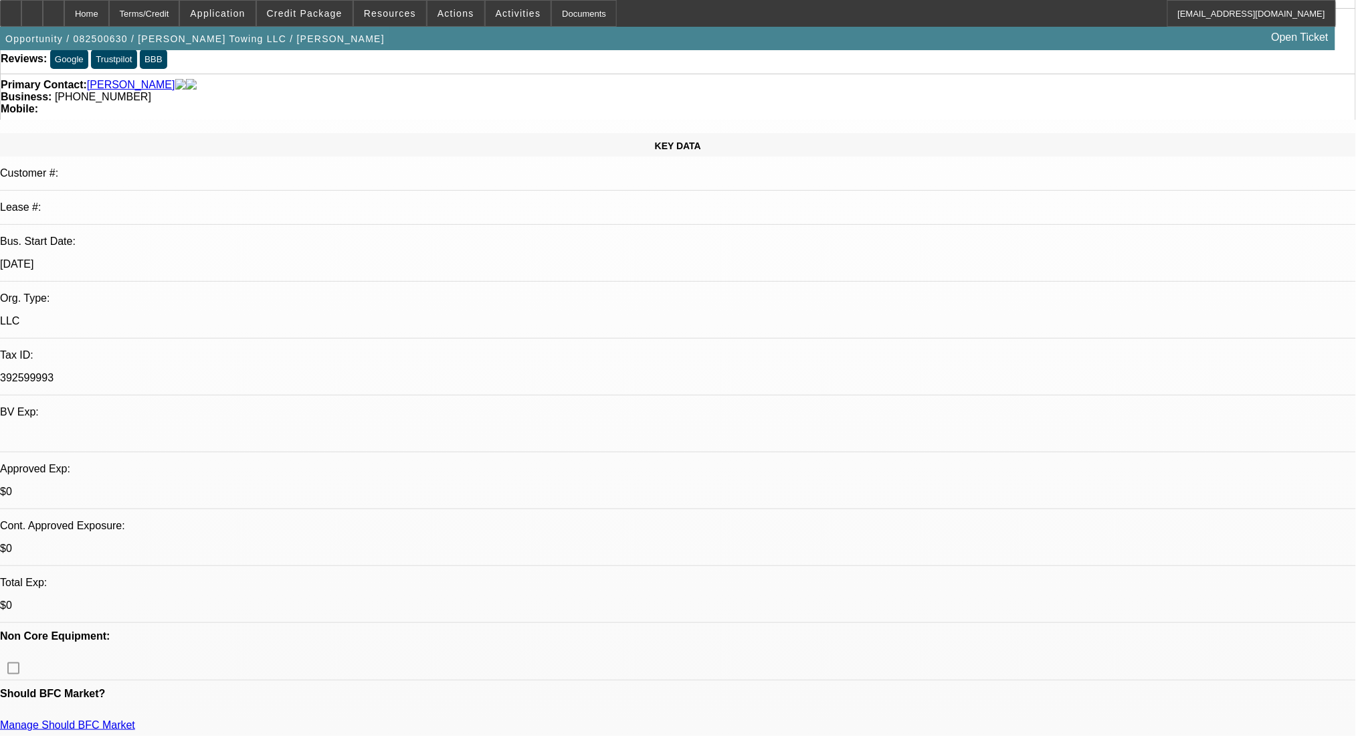
scroll to position [0, 0]
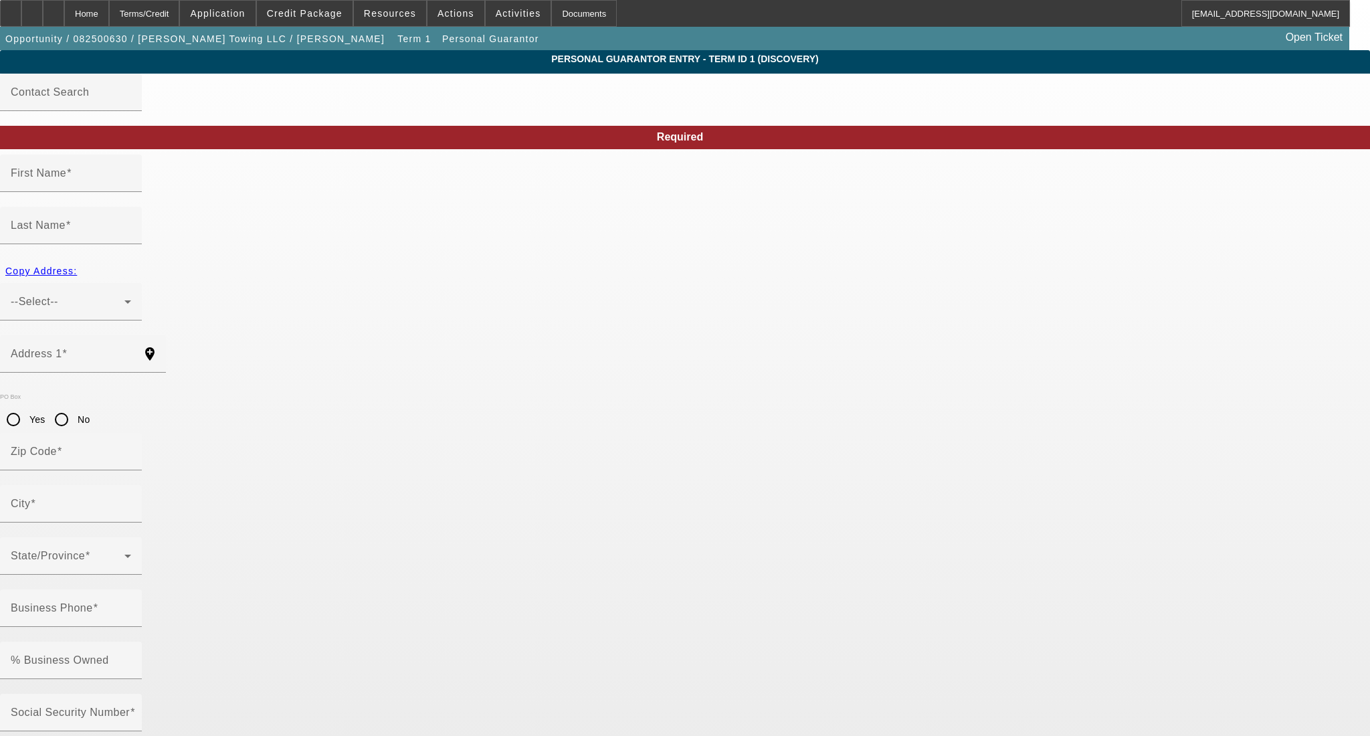
type input "Brandon"
type input "Miller"
type input "56 Stanley Drive"
radio input "true"
type input "23608"
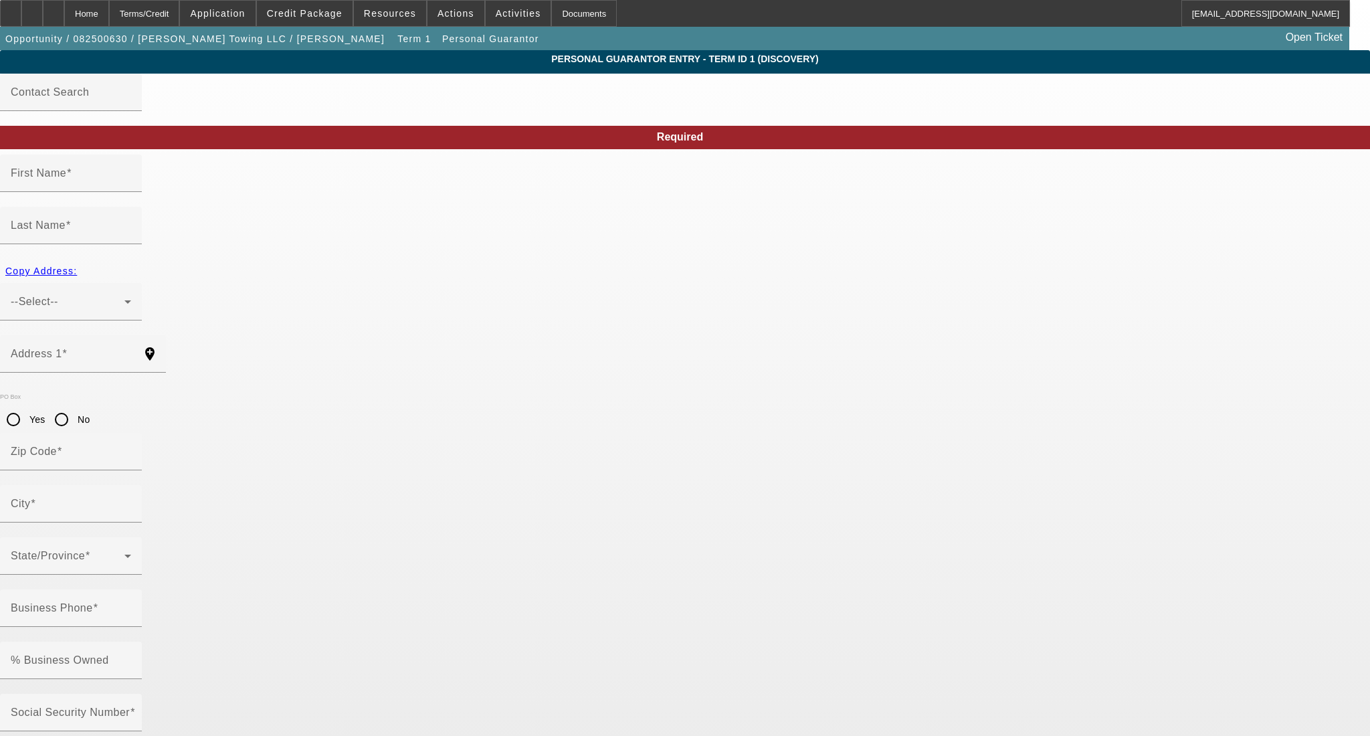
type input "Newport News"
type input "(757) 849-2544"
type input "100"
type input "228-91-0094"
type input "brandonwlmiller@gmail.com"
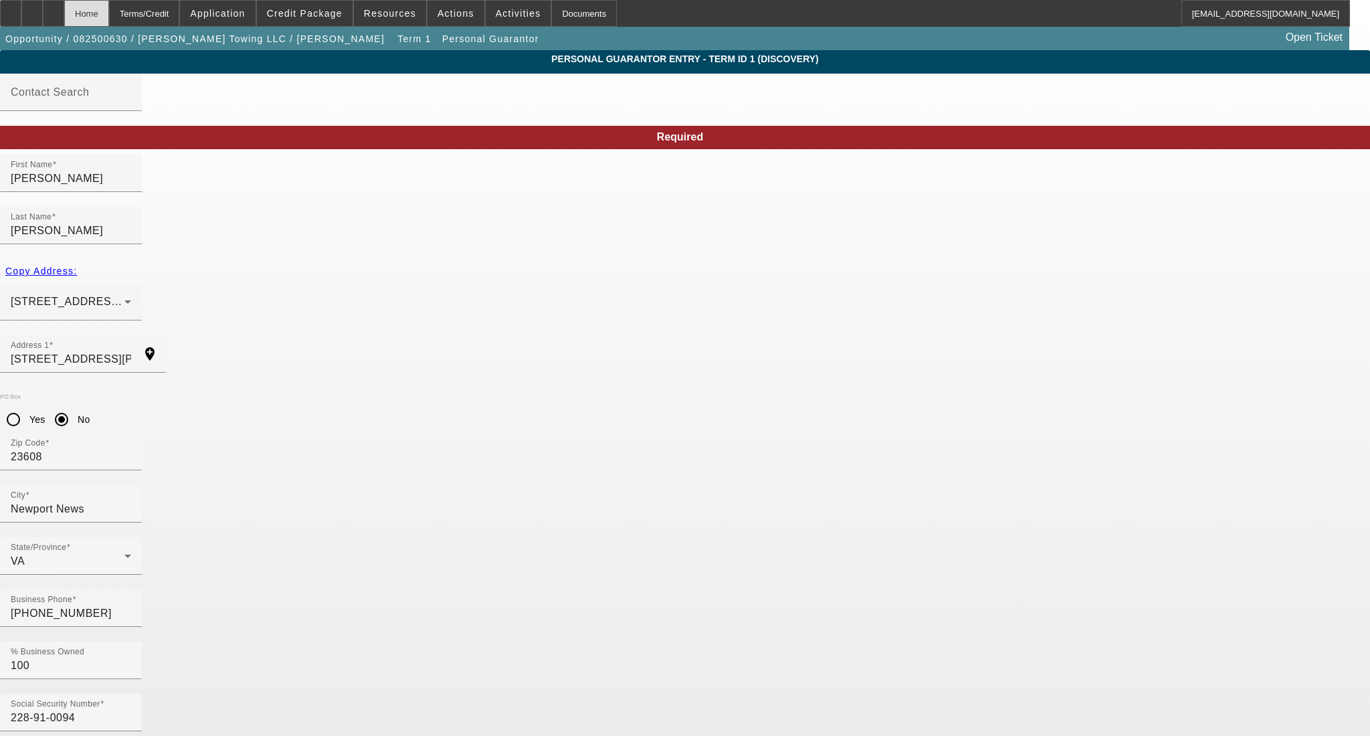
click at [109, 7] on div "Home" at bounding box center [86, 13] width 45 height 27
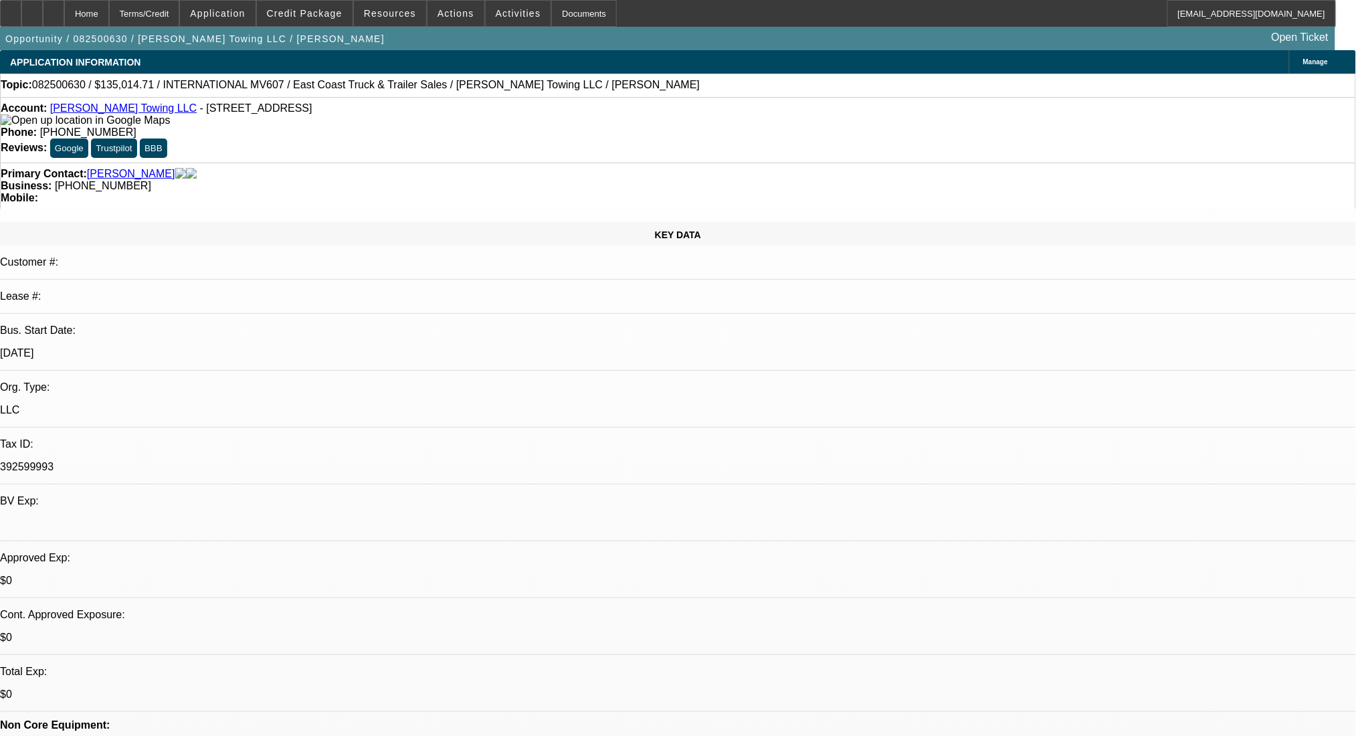
select select "0"
select select "2"
select select "0.1"
select select "4"
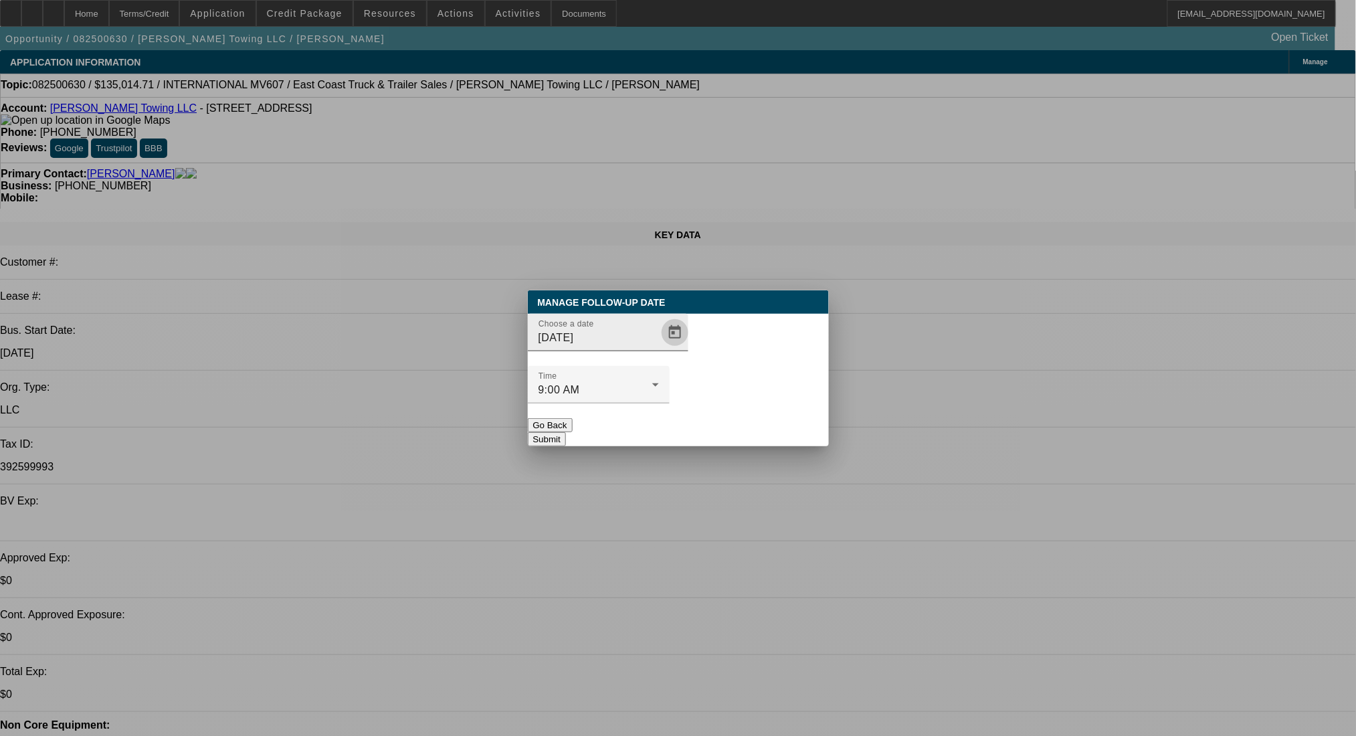
click at [659, 348] on span "Open calendar" at bounding box center [675, 332] width 32 height 32
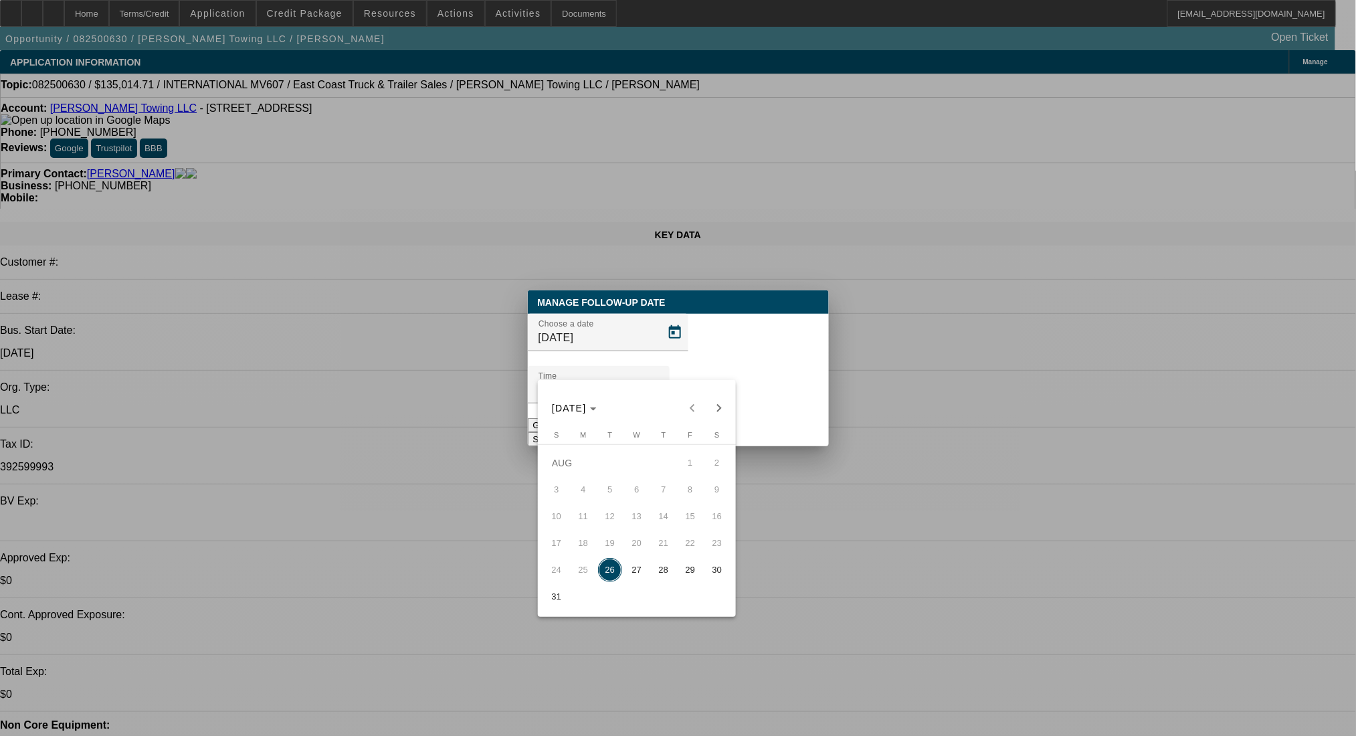
drag, startPoint x: 663, startPoint y: 575, endPoint x: 672, endPoint y: 541, distance: 35.2
click at [663, 573] on span "28" at bounding box center [663, 570] width 24 height 24
type input "[DATE]"
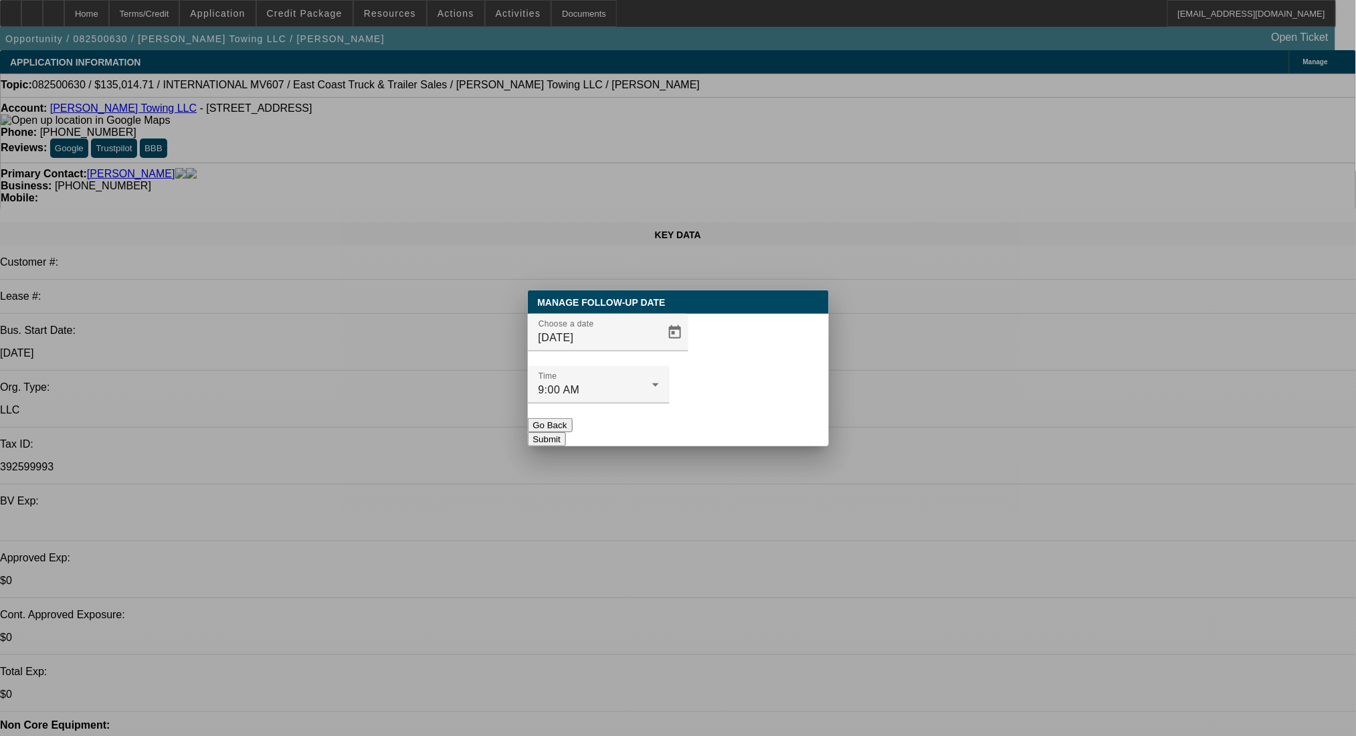
click at [566, 432] on button "Submit" at bounding box center [547, 439] width 38 height 14
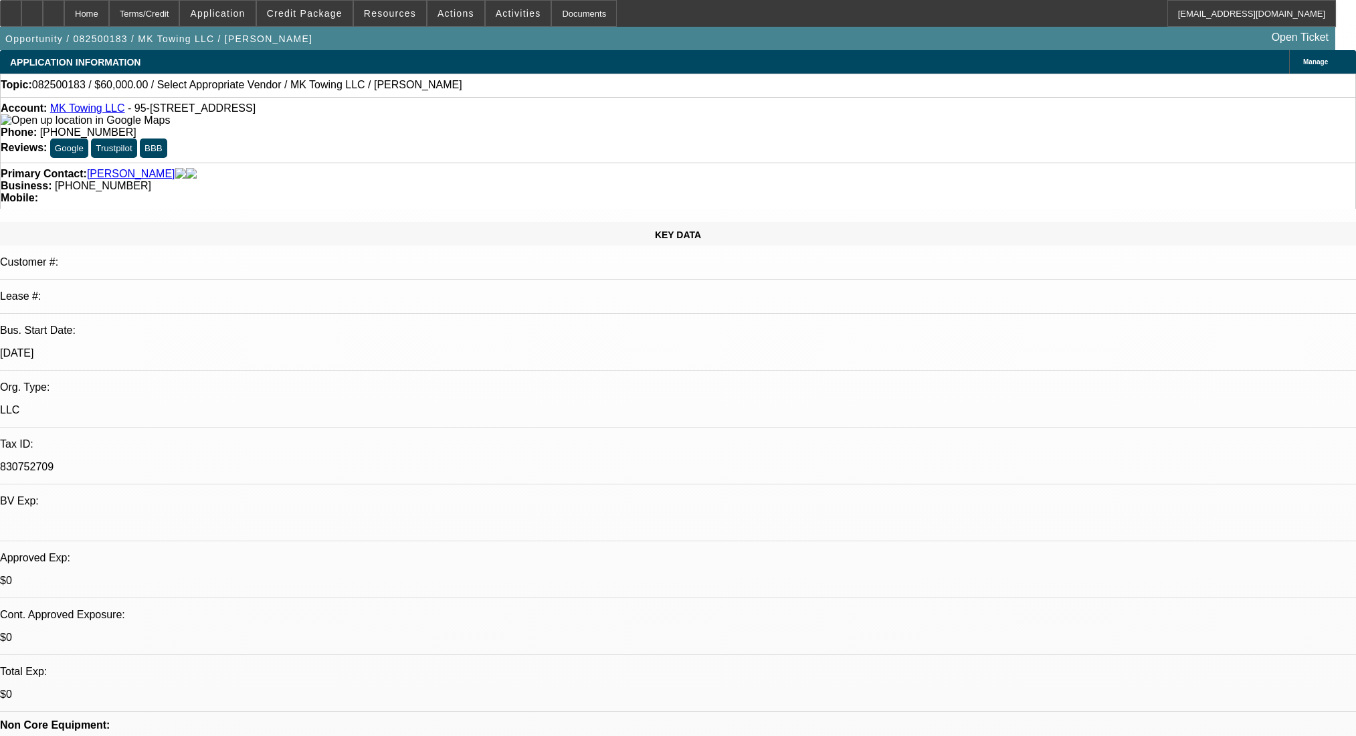
select select "0"
select select "2"
select select "0.1"
select select "4"
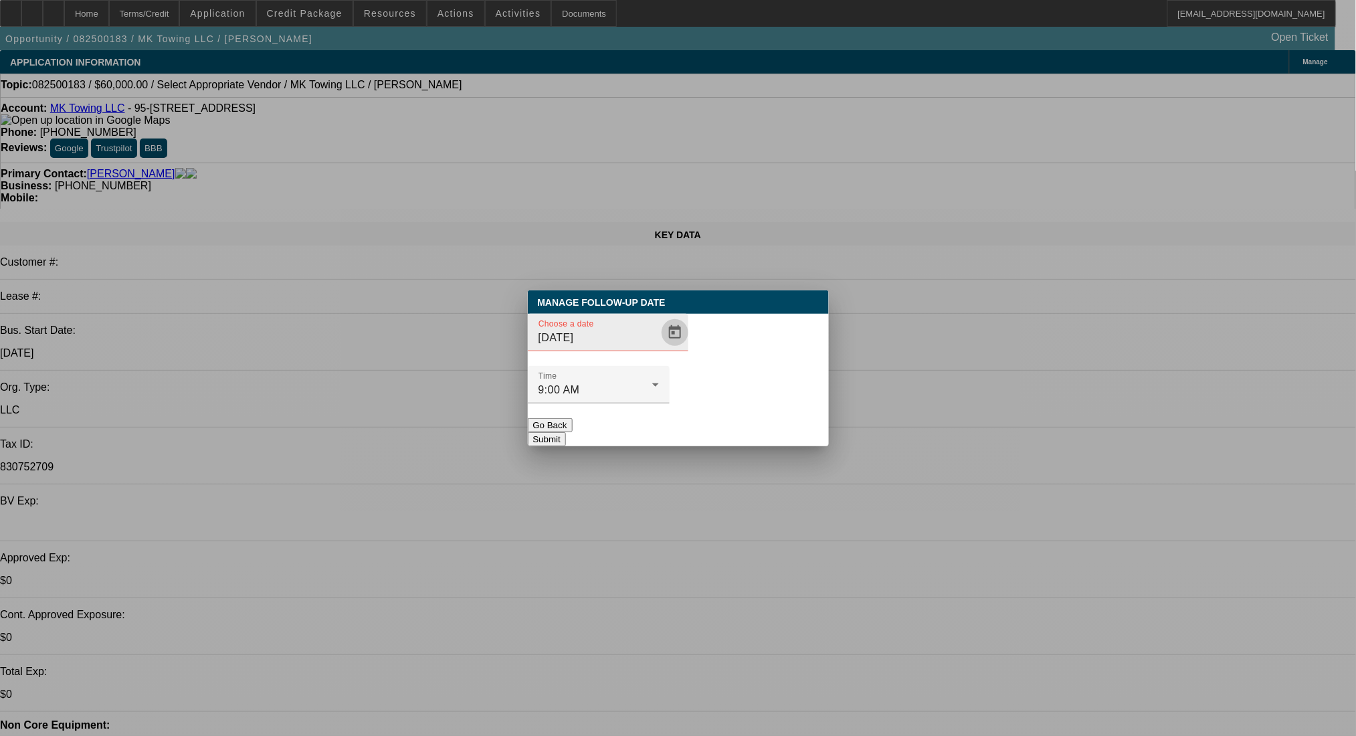
click at [659, 348] on span "Open calendar" at bounding box center [675, 332] width 32 height 32
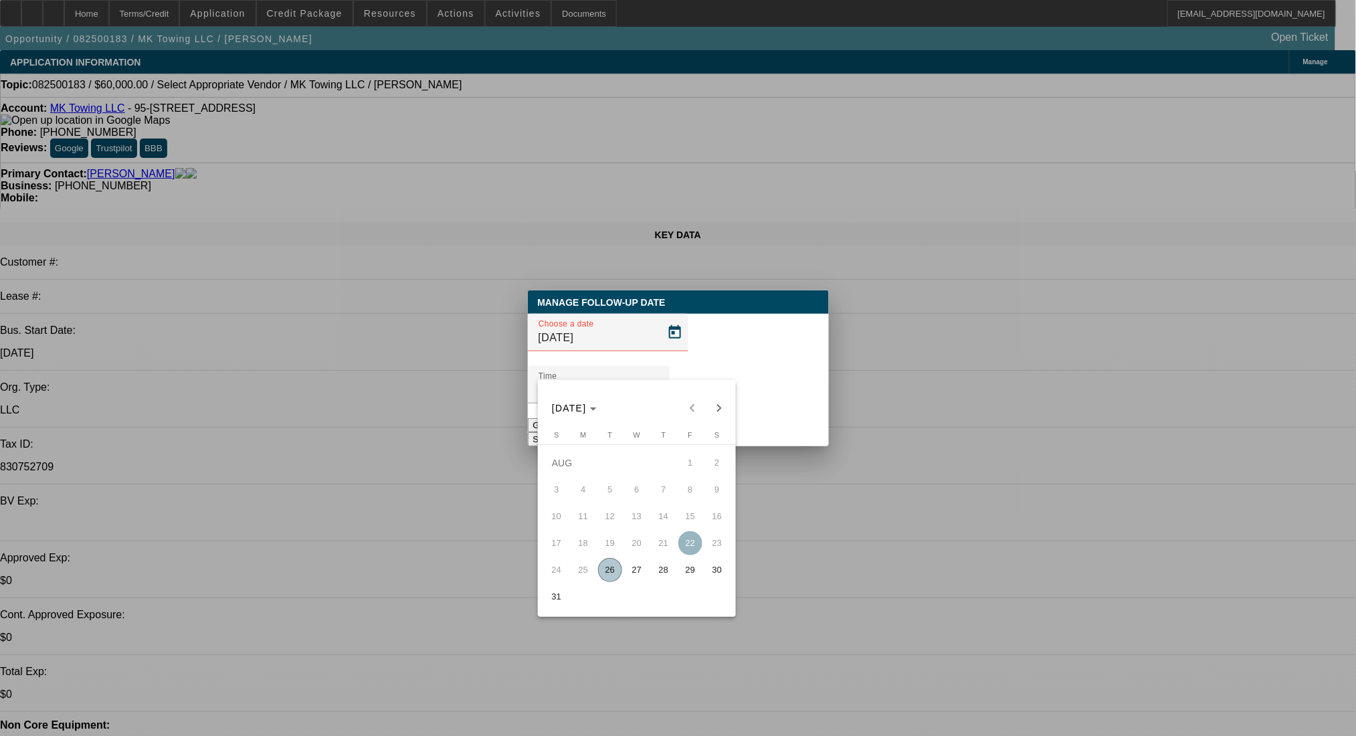
click at [642, 579] on span "27" at bounding box center [637, 570] width 24 height 24
type input "[DATE]"
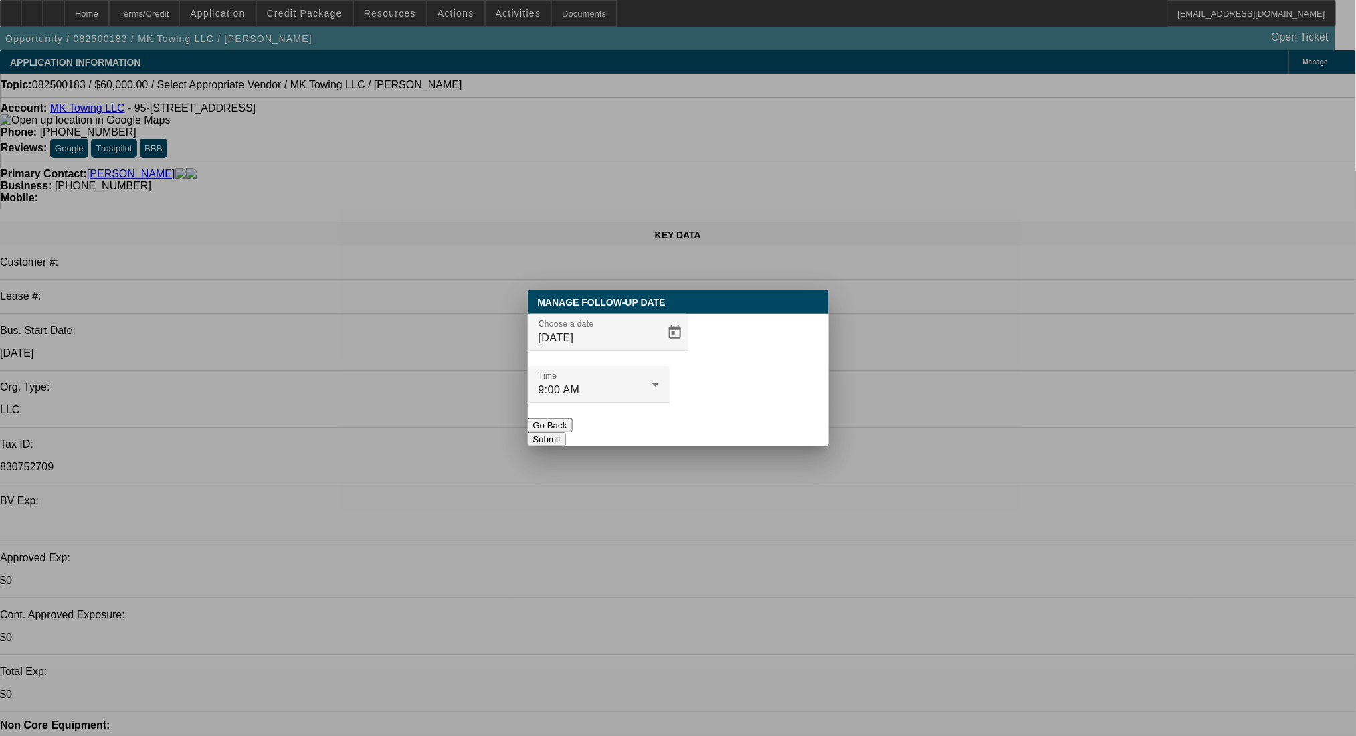
click at [566, 432] on button "Submit" at bounding box center [547, 439] width 38 height 14
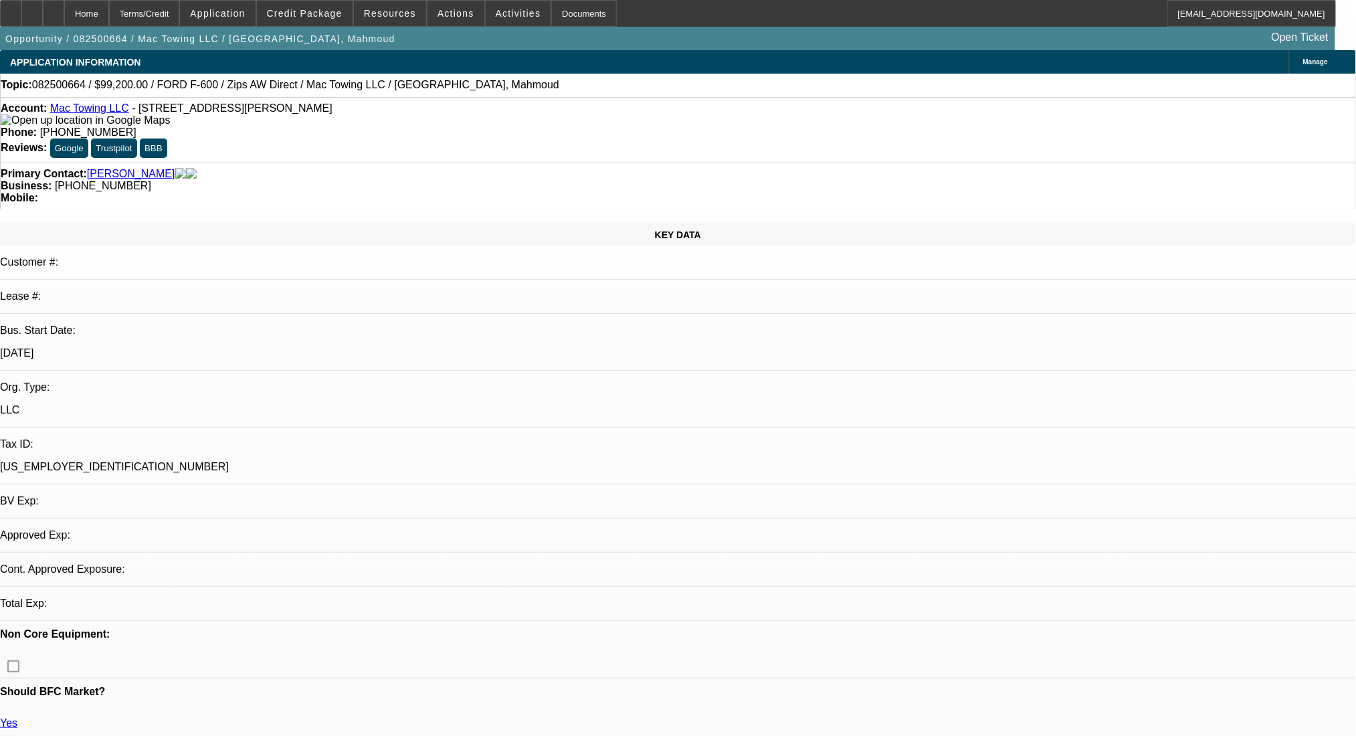
select select "0.2"
select select "2"
select select "0.1"
select select "4"
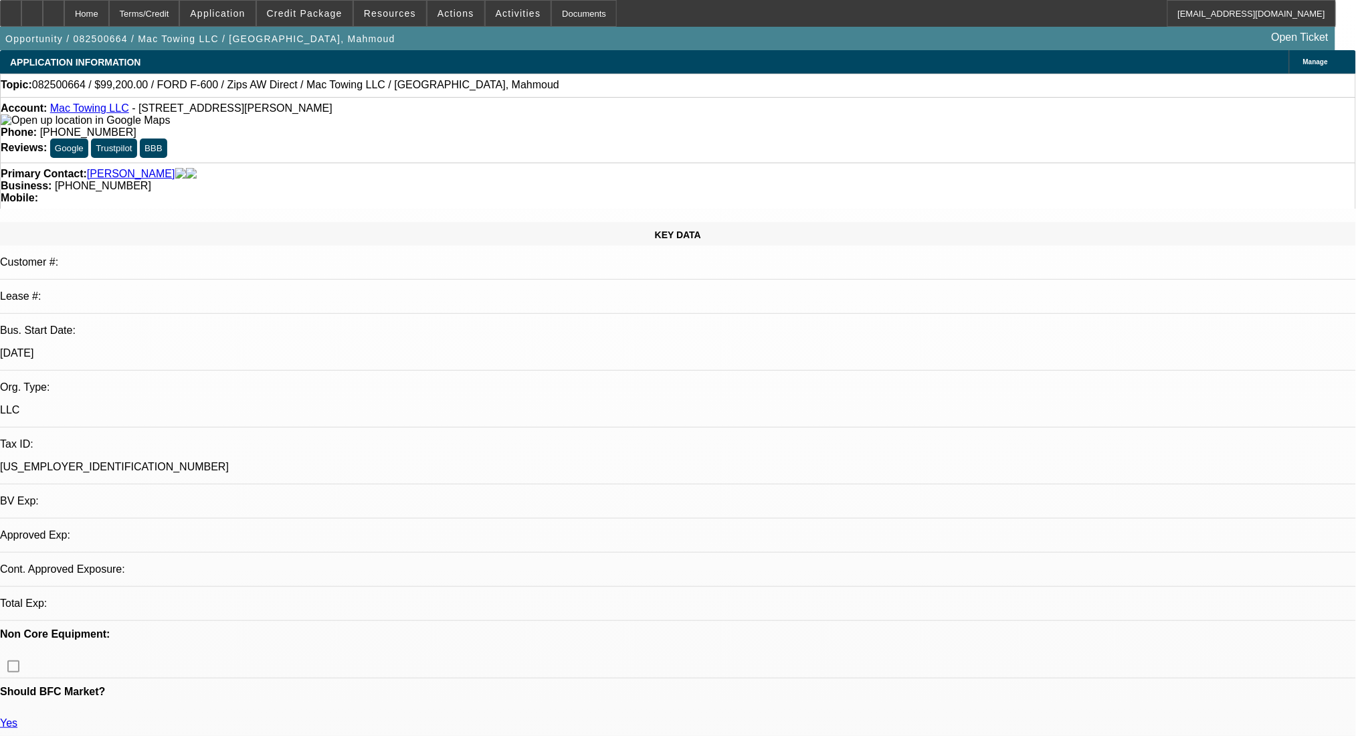
select select "0.2"
select select "2"
select select "0.1"
select select "4"
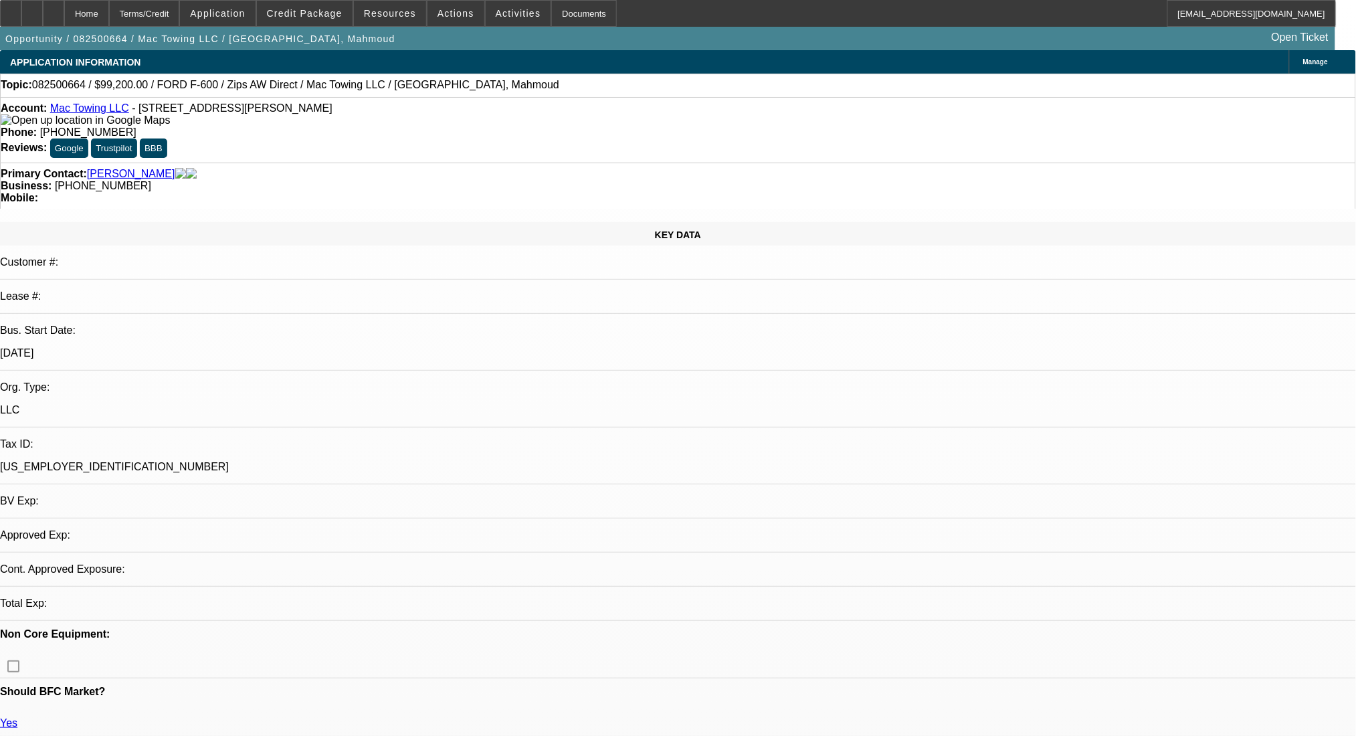
select select "0"
select select "2"
select select "0.1"
select select "4"
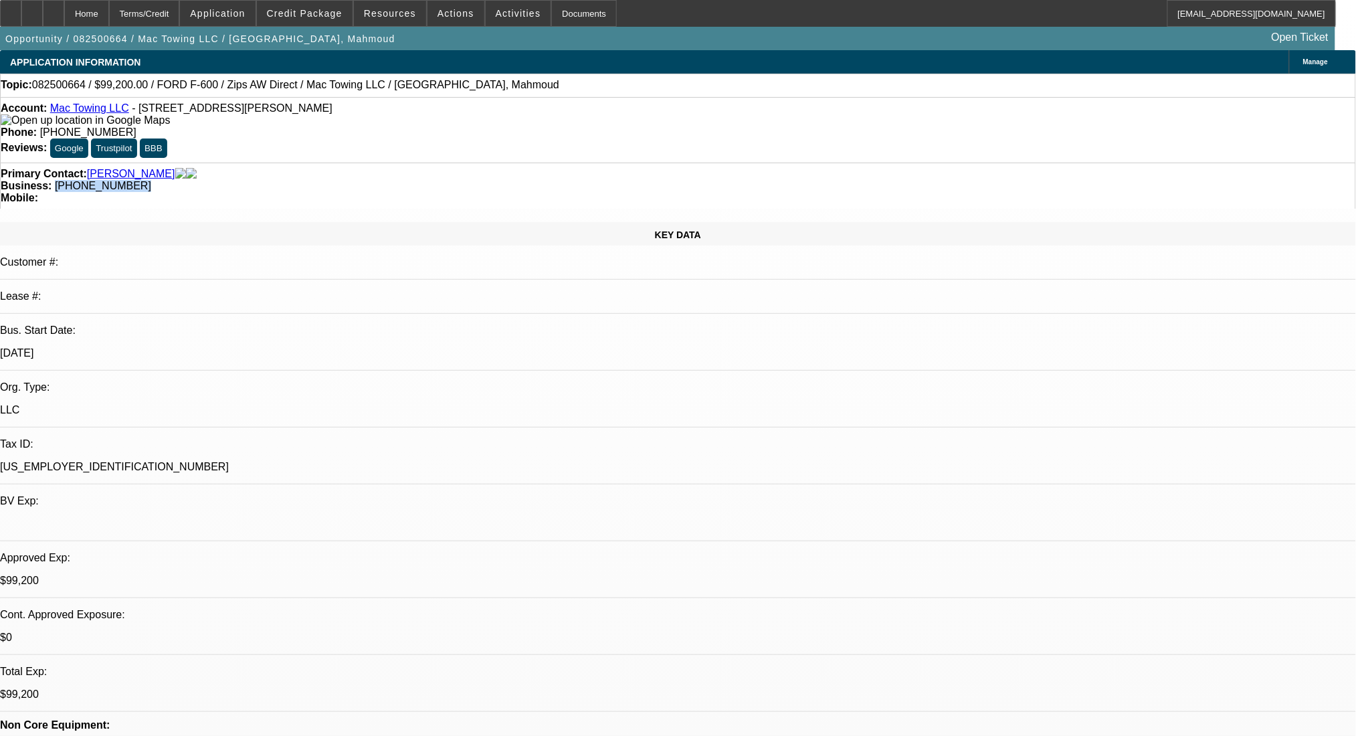
drag, startPoint x: 578, startPoint y: 154, endPoint x: 506, endPoint y: 160, distance: 72.5
click at [506, 163] on div "Primary Contact: Ammar, Mahmoud Business: (734) 773-7313 Mobile:" at bounding box center [678, 186] width 1356 height 46
copy span "(734) 773-7313"
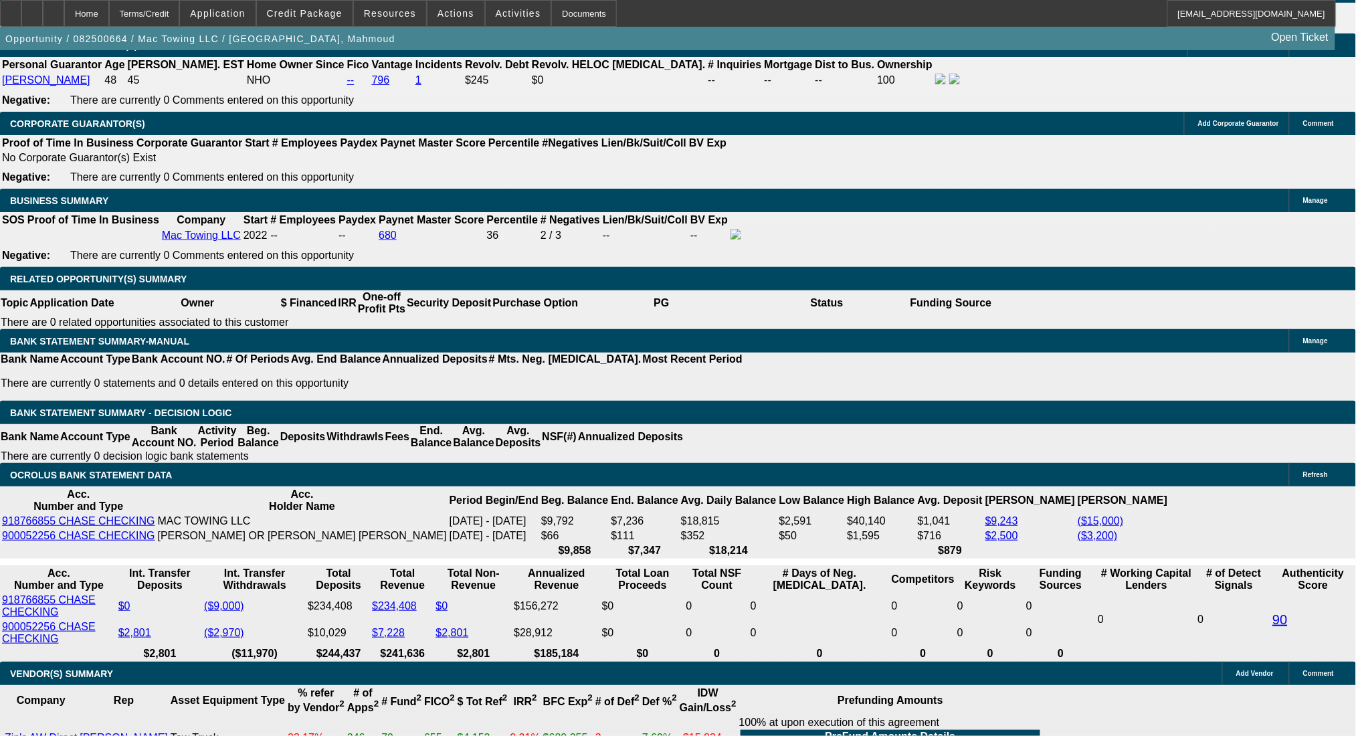
scroll to position [2050, 0]
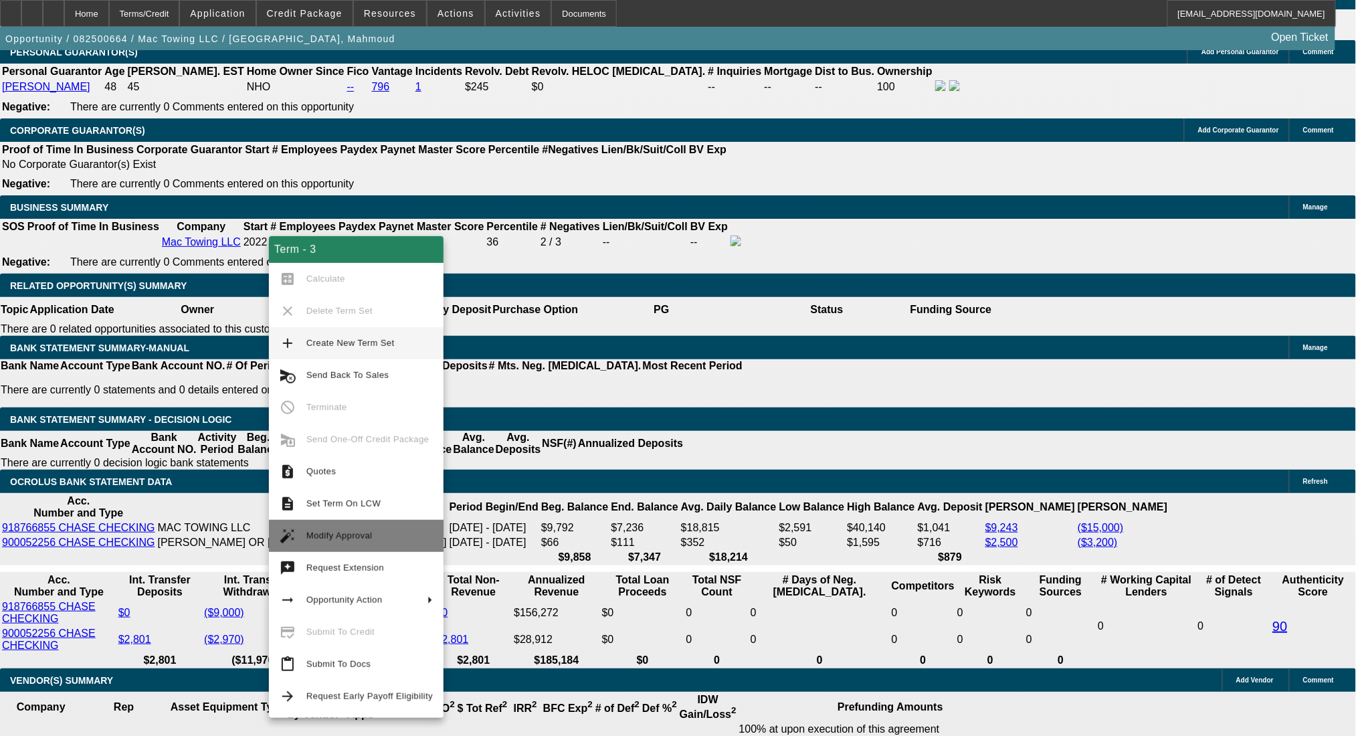
click at [405, 540] on span "Modify Approval" at bounding box center [369, 536] width 126 height 16
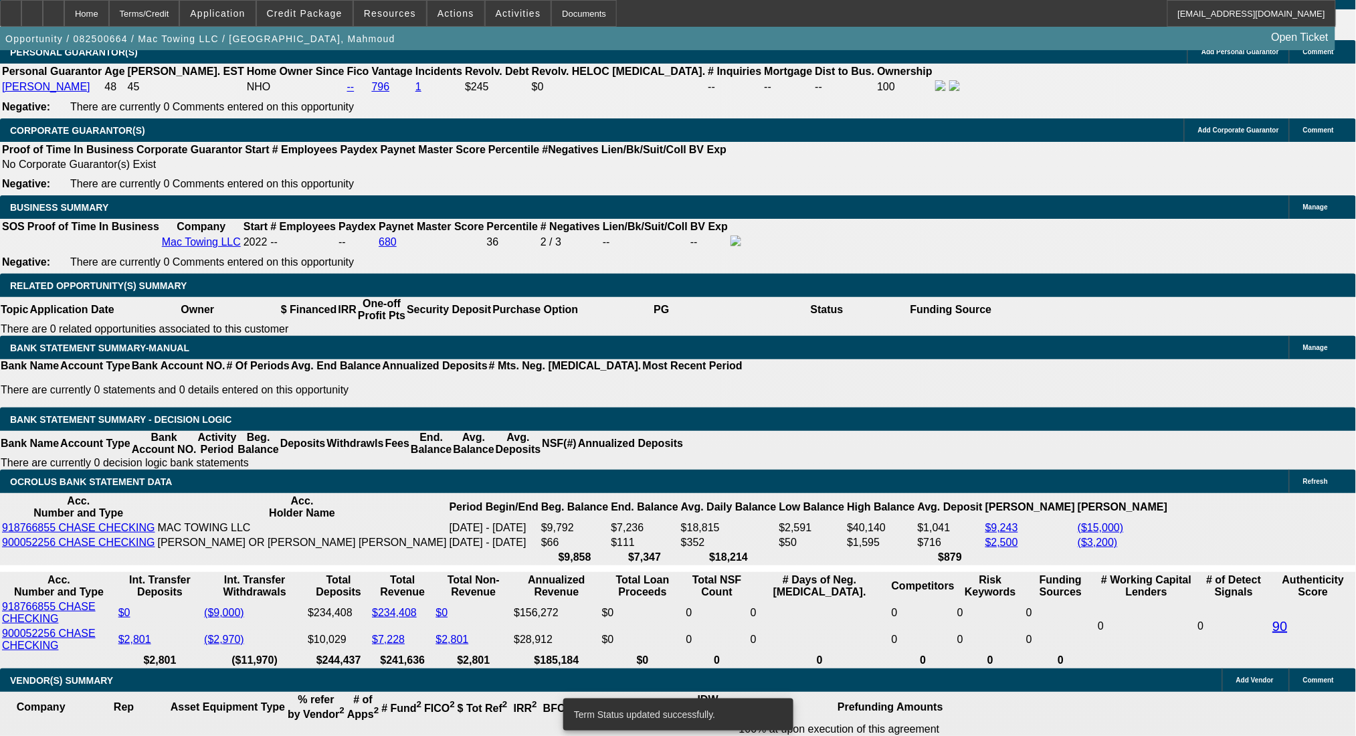
select select "0.2"
select select "2"
select select "0.1"
select select "4"
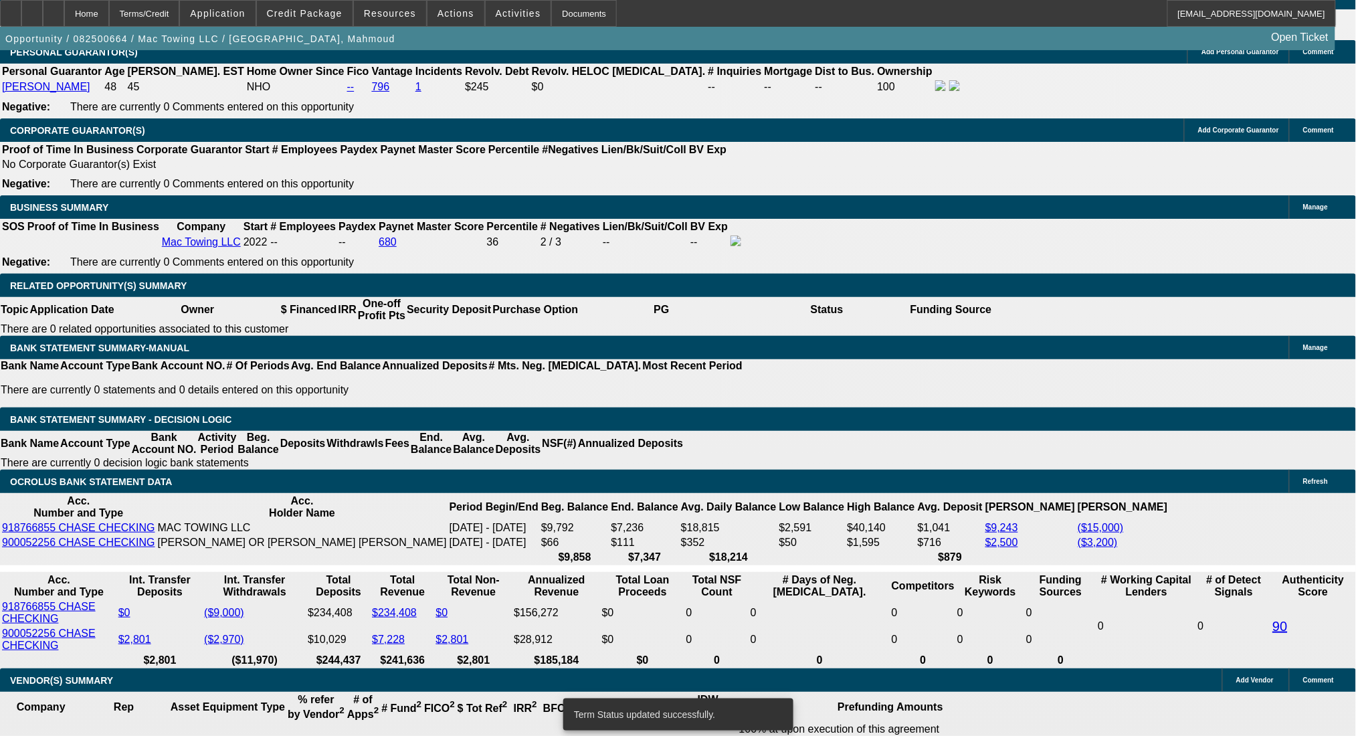
select select "0.2"
select select "2"
select select "0.1"
select select "4"
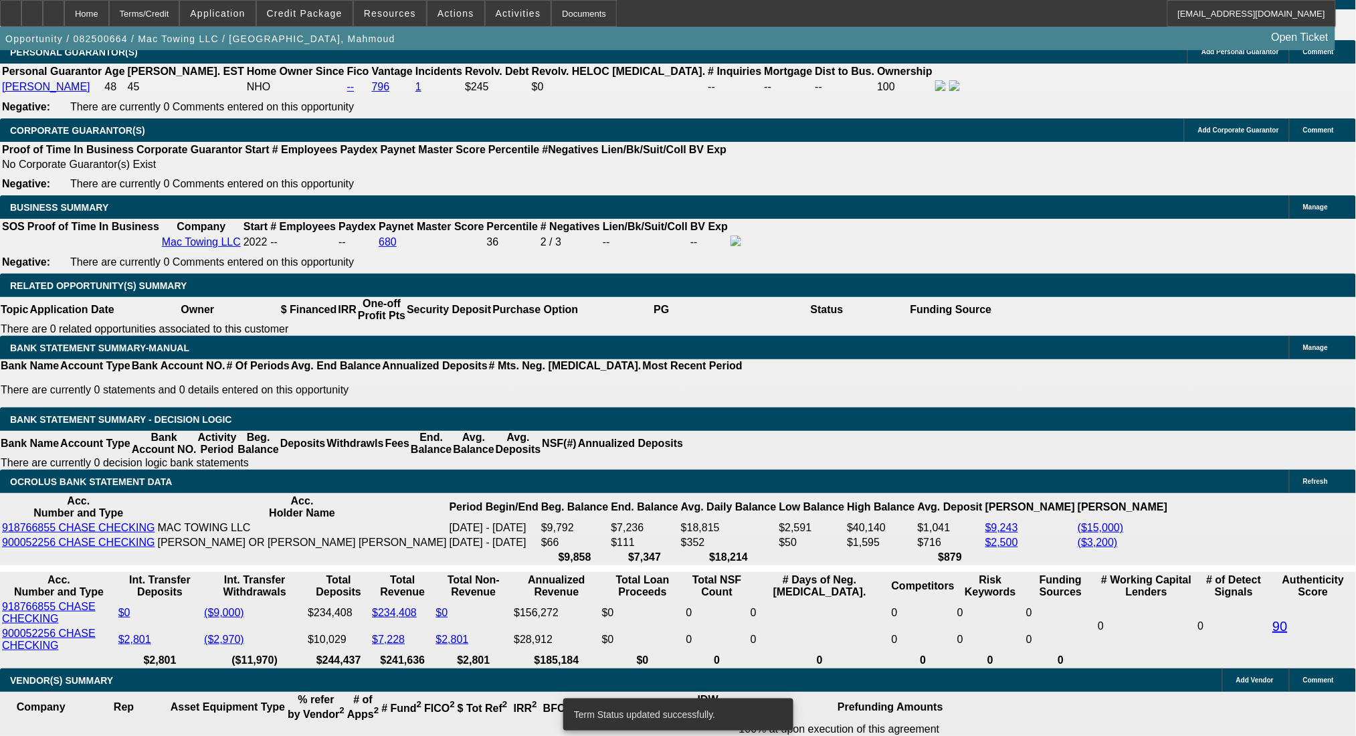
select select "0.2"
select select "2"
select select "0.1"
select select "4"
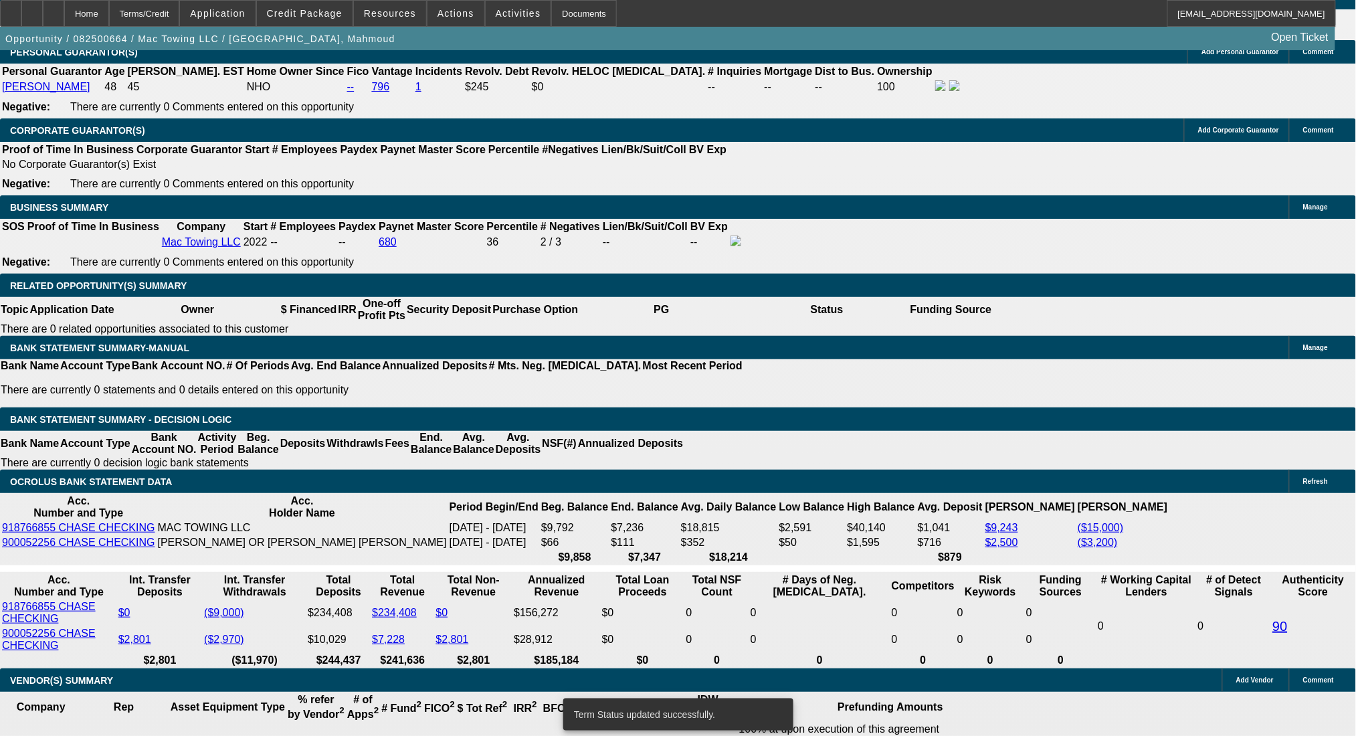
select select "0"
select select "2"
select select "0.1"
select select "4"
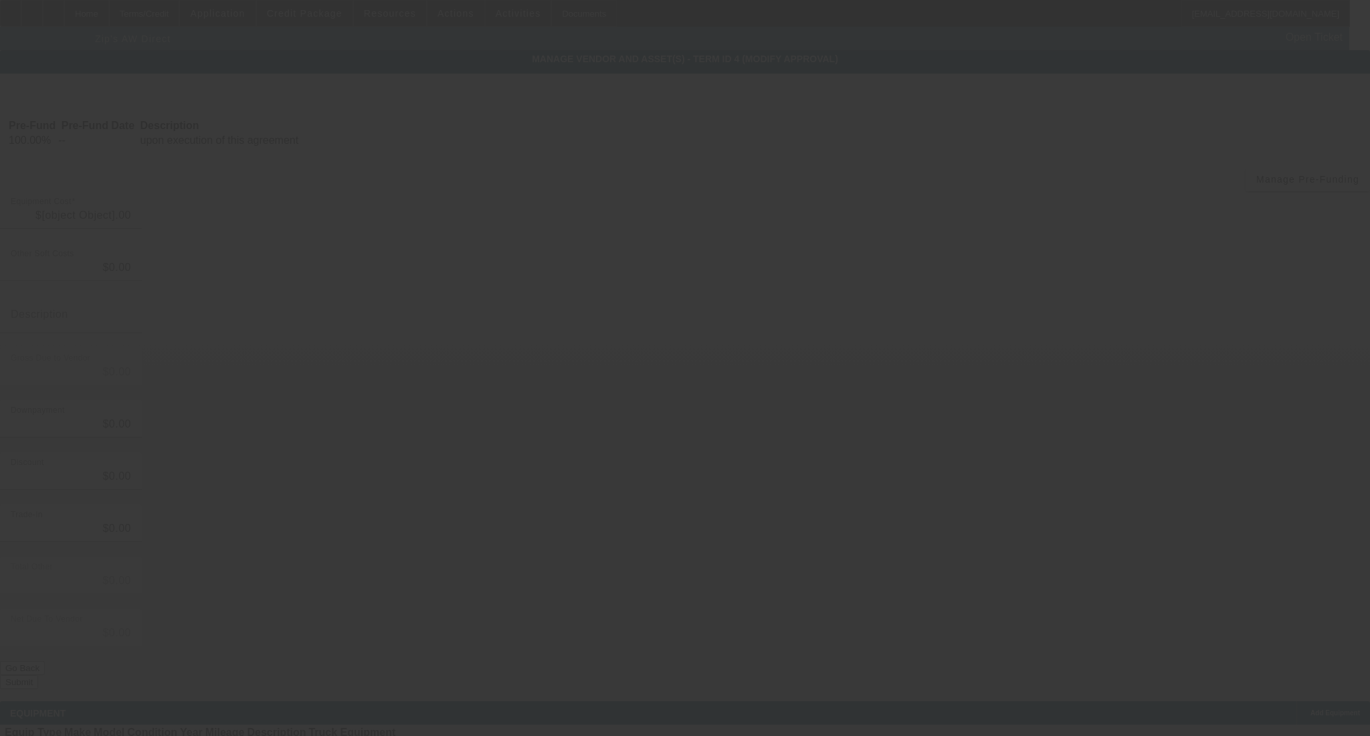
type input "$124,000.00"
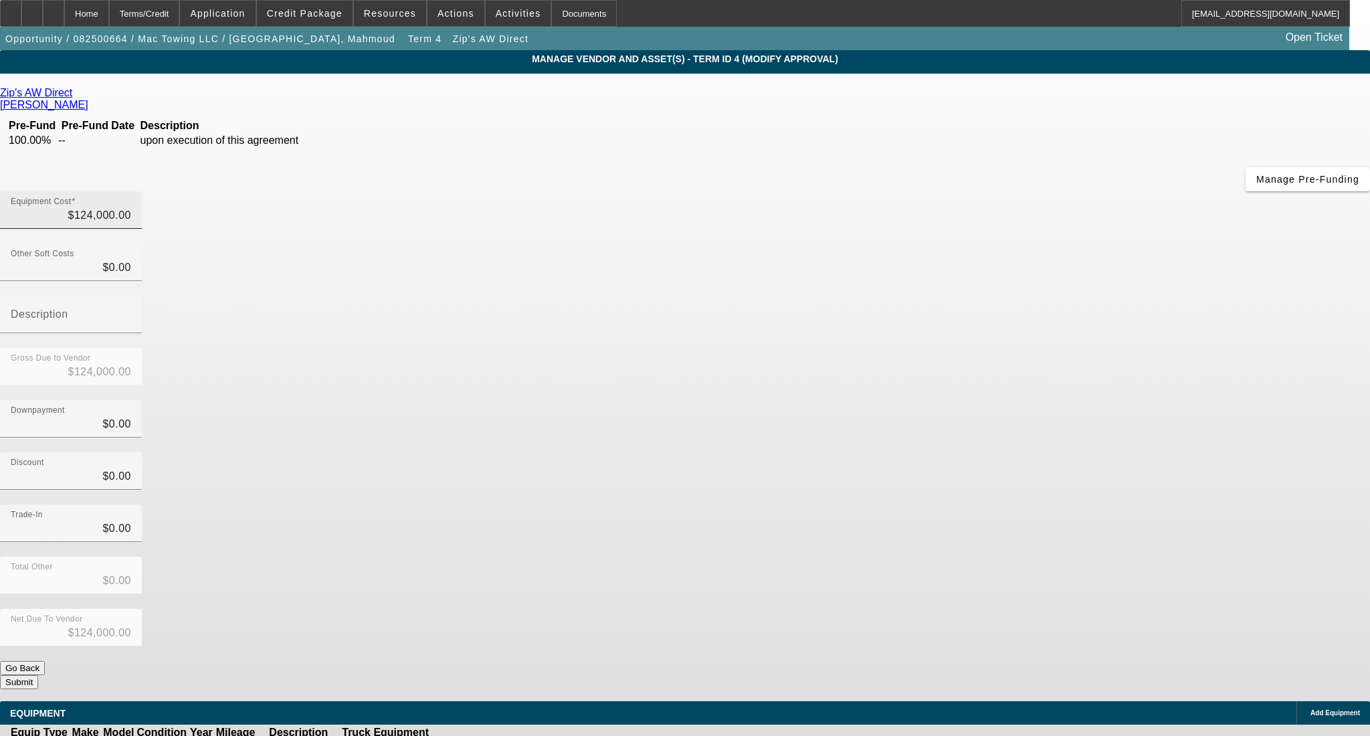
drag, startPoint x: 788, startPoint y: 120, endPoint x: 869, endPoint y: 108, distance: 81.8
click at [142, 191] on div "Equipment Cost $124,000.00" at bounding box center [71, 209] width 142 height 37
drag, startPoint x: 813, startPoint y: 107, endPoint x: 924, endPoint y: 120, distance: 111.1
click at [924, 191] on div "Equipment Cost 124000" at bounding box center [685, 217] width 1370 height 52
type input "7"
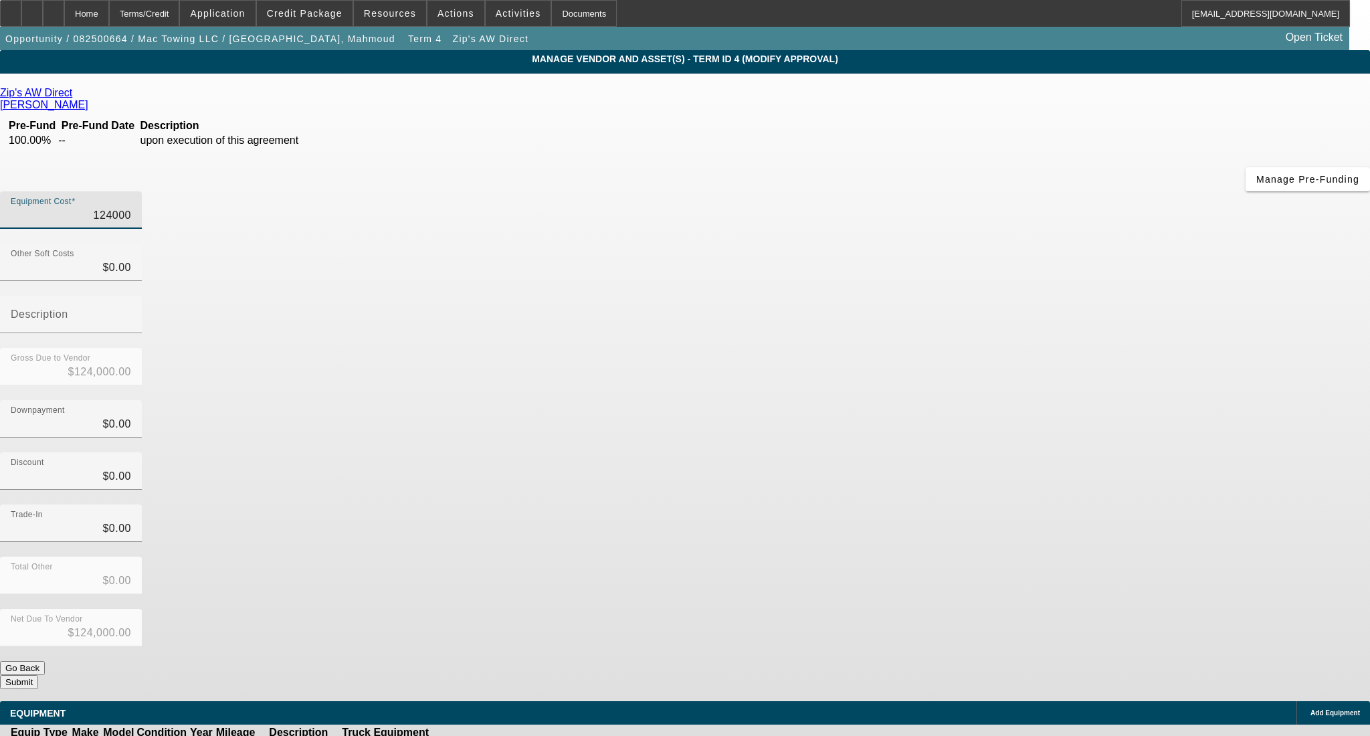
type input "$7.00"
type input "75"
type input "$75.00"
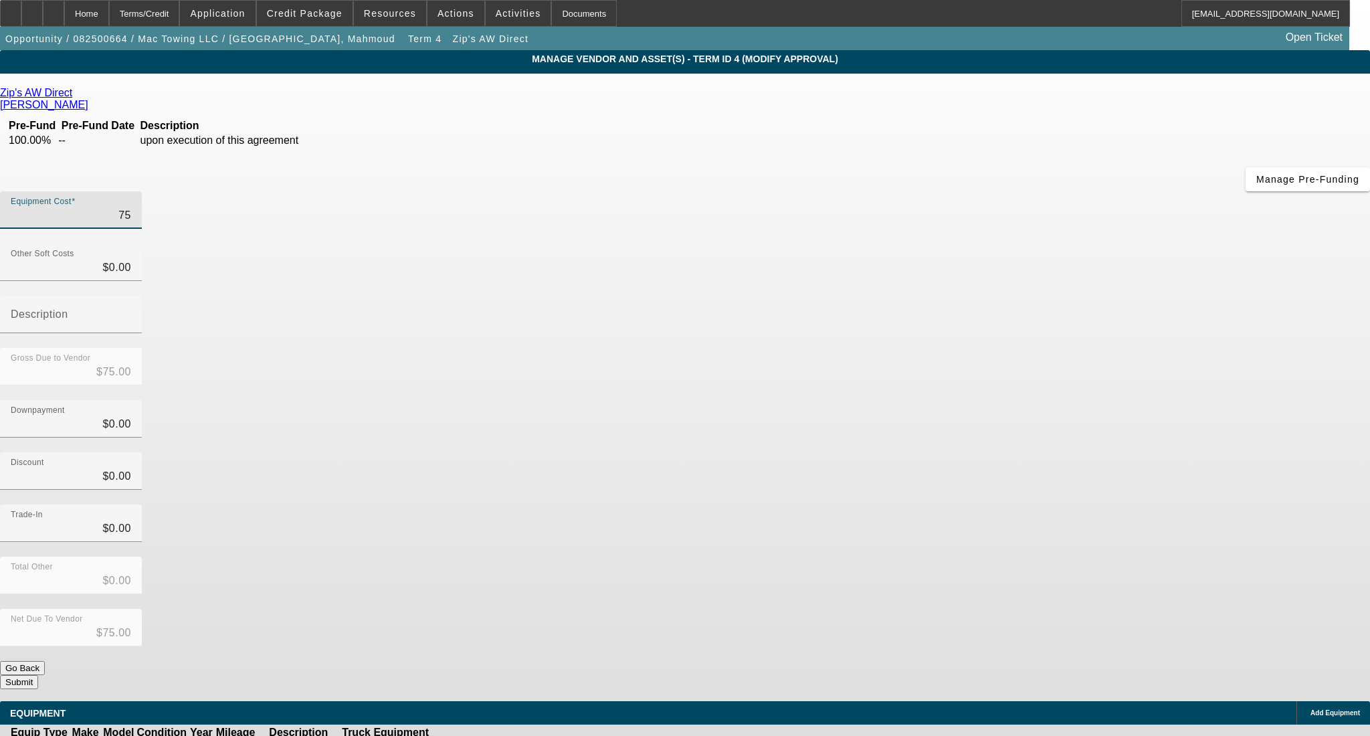
type input "750"
type input "$750.00"
type input "7500"
type input "$7,500.00"
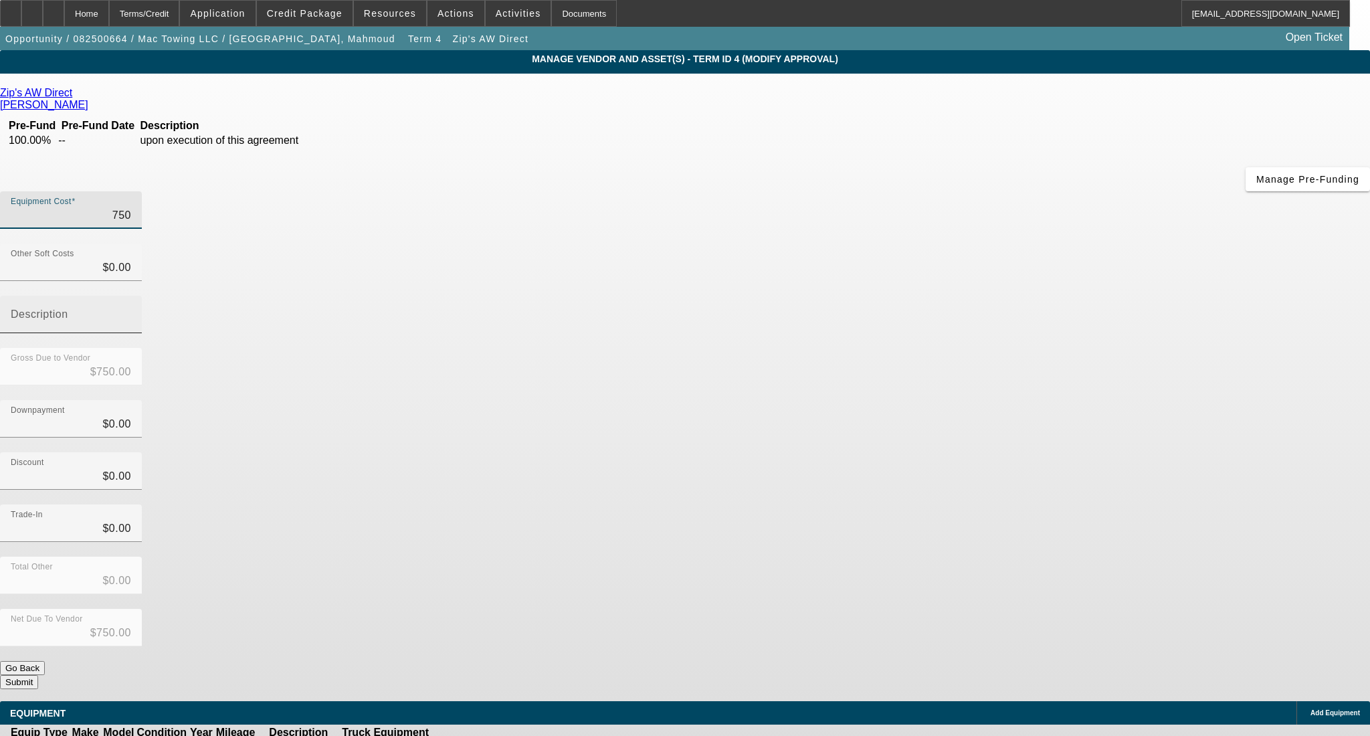
type input "$7,500.00"
type input "75000"
type input "$75,000.00"
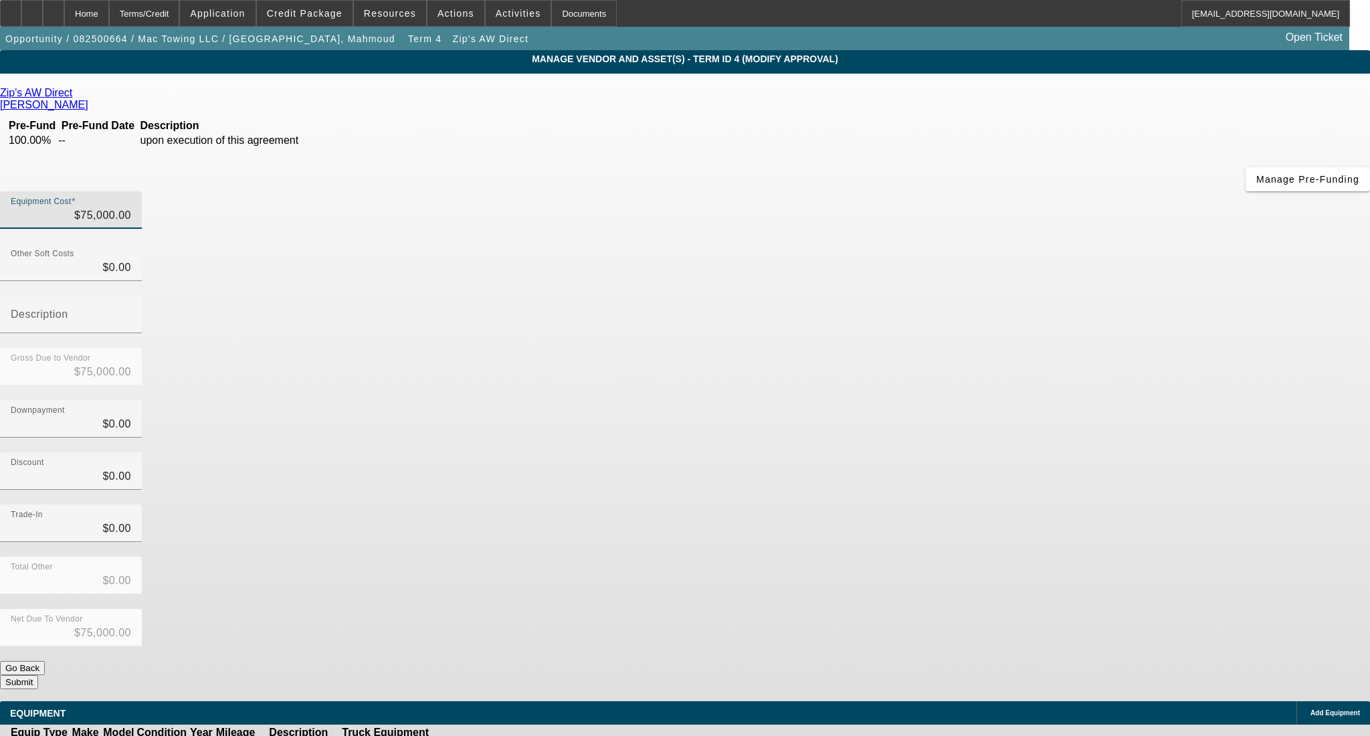
click at [956, 400] on div "Downpayment $0.00" at bounding box center [685, 426] width 1370 height 52
click at [38, 675] on button "Submit" at bounding box center [19, 682] width 38 height 14
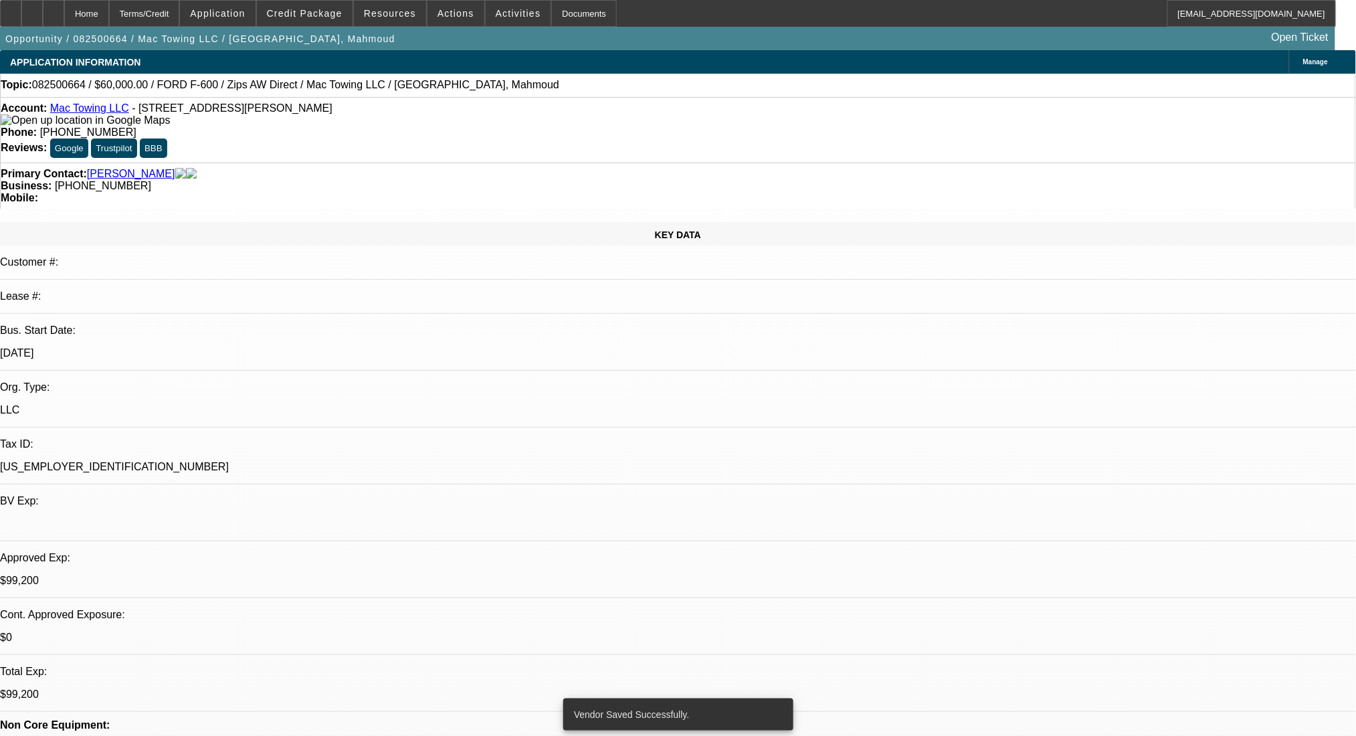
select select "0.2"
select select "2"
select select "0.1"
select select "4"
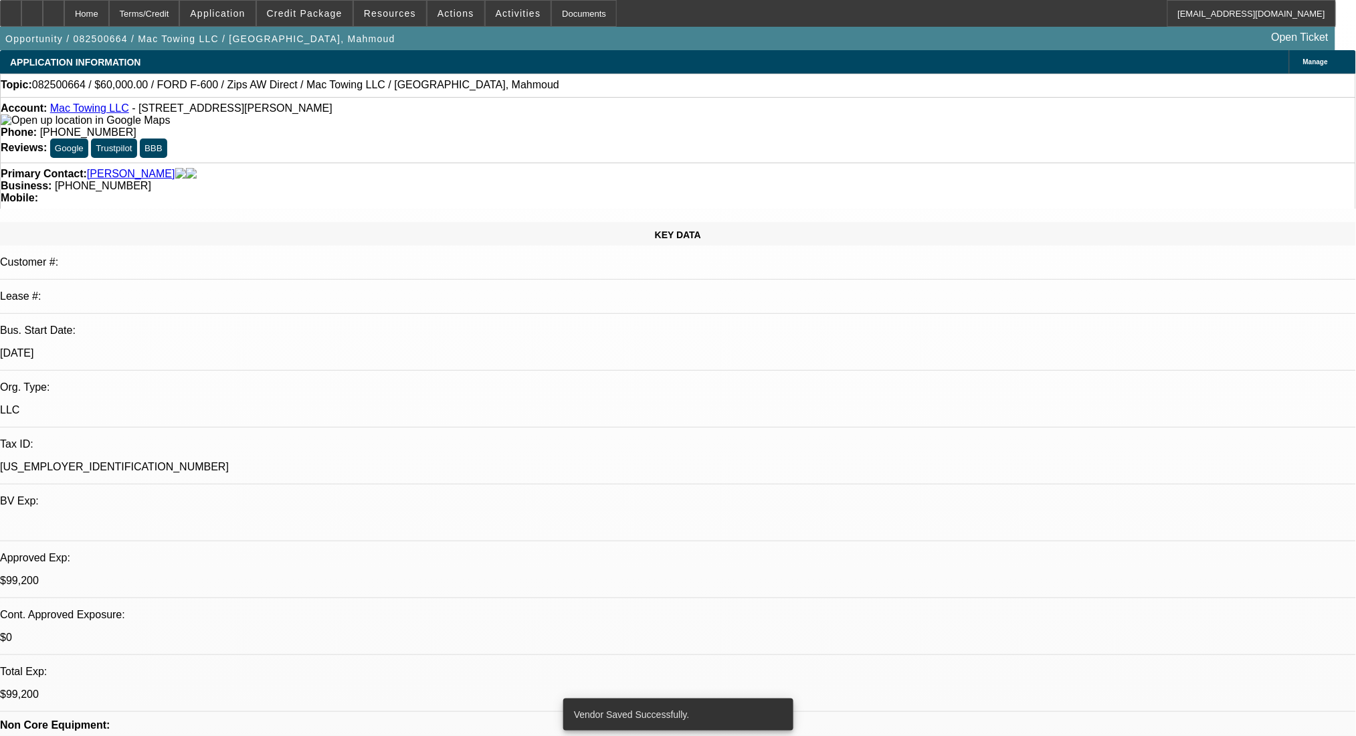
select select "0.2"
select select "2"
select select "0.1"
select select "4"
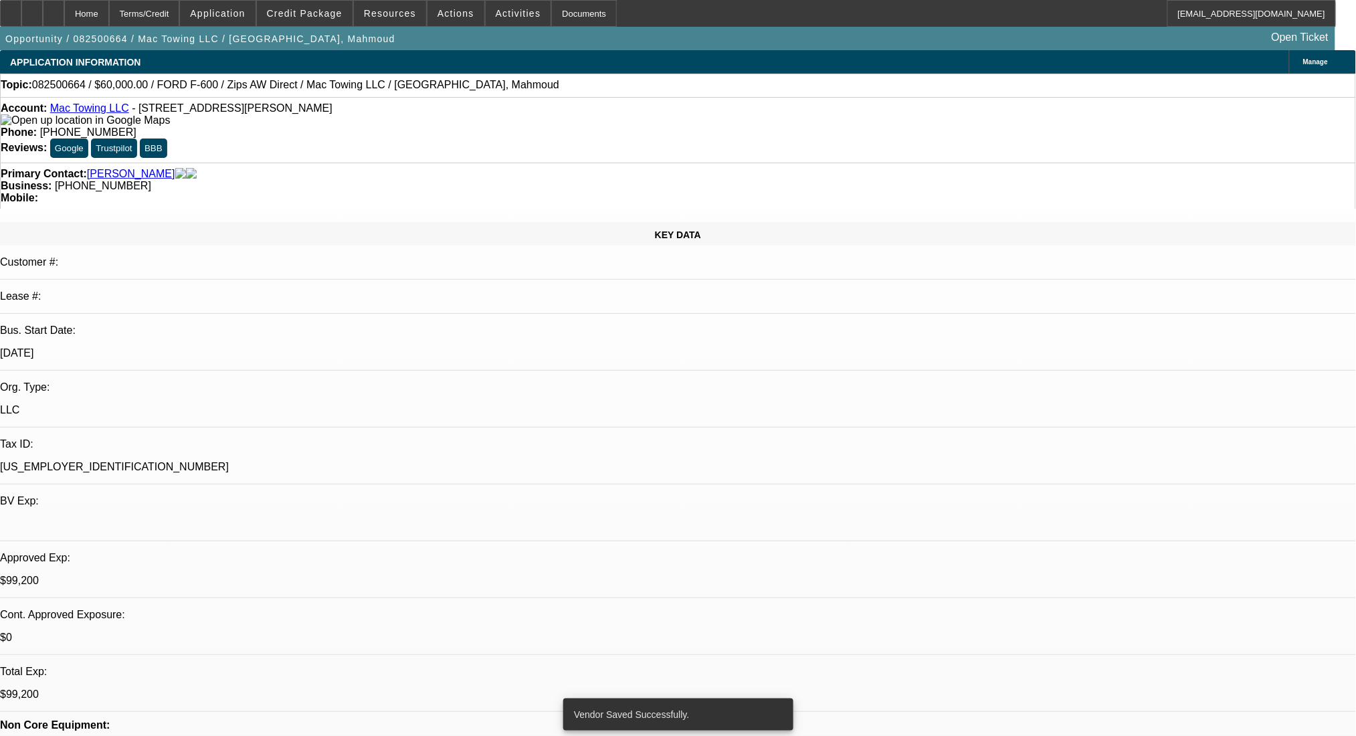
select select "0.2"
select select "2"
select select "0.1"
select select "4"
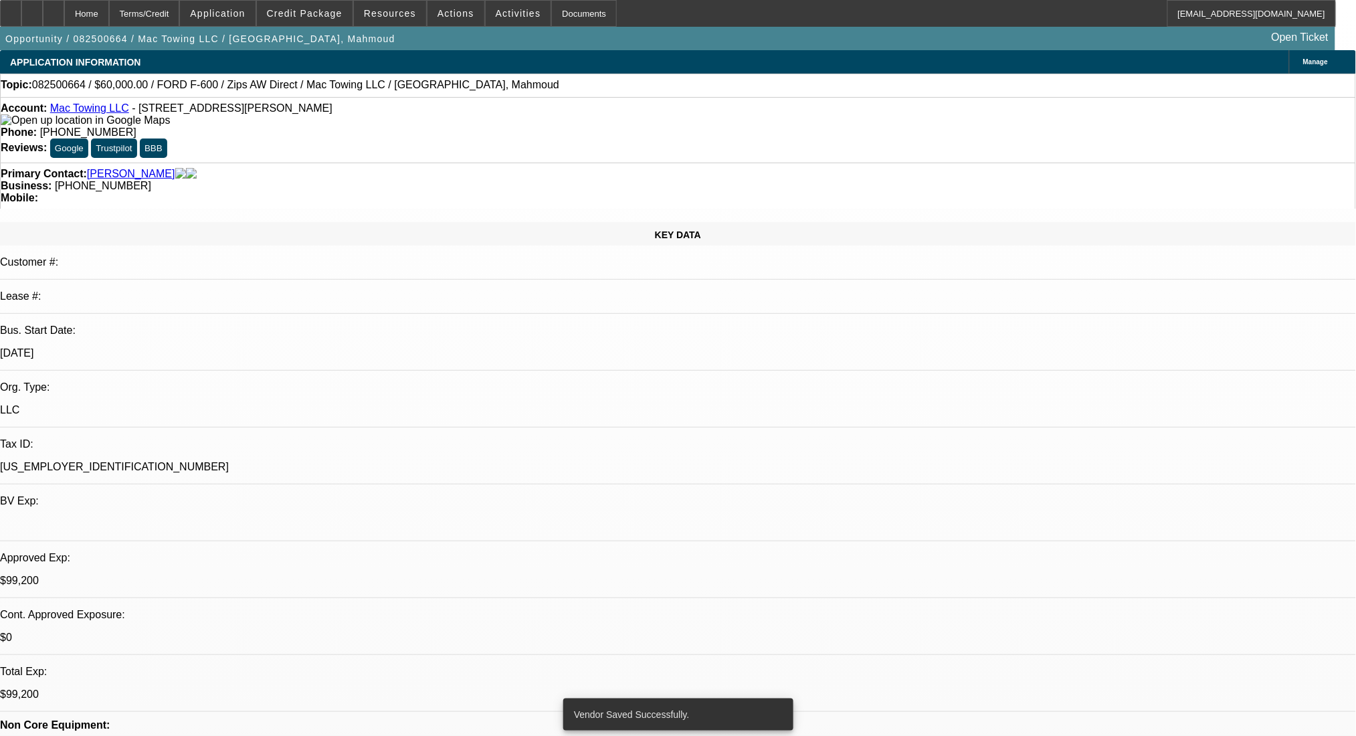
select select "0"
select select "2"
select select "0.1"
select select "4"
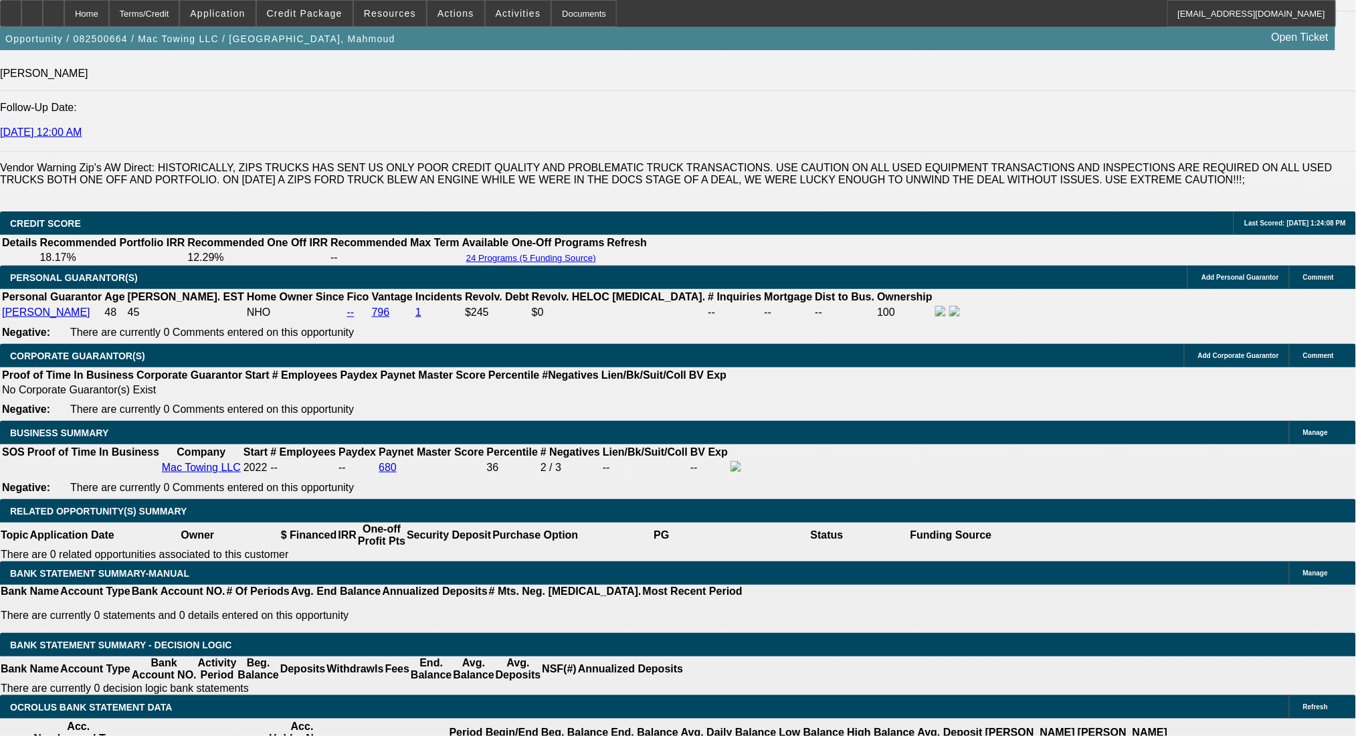
scroll to position [2050, 0]
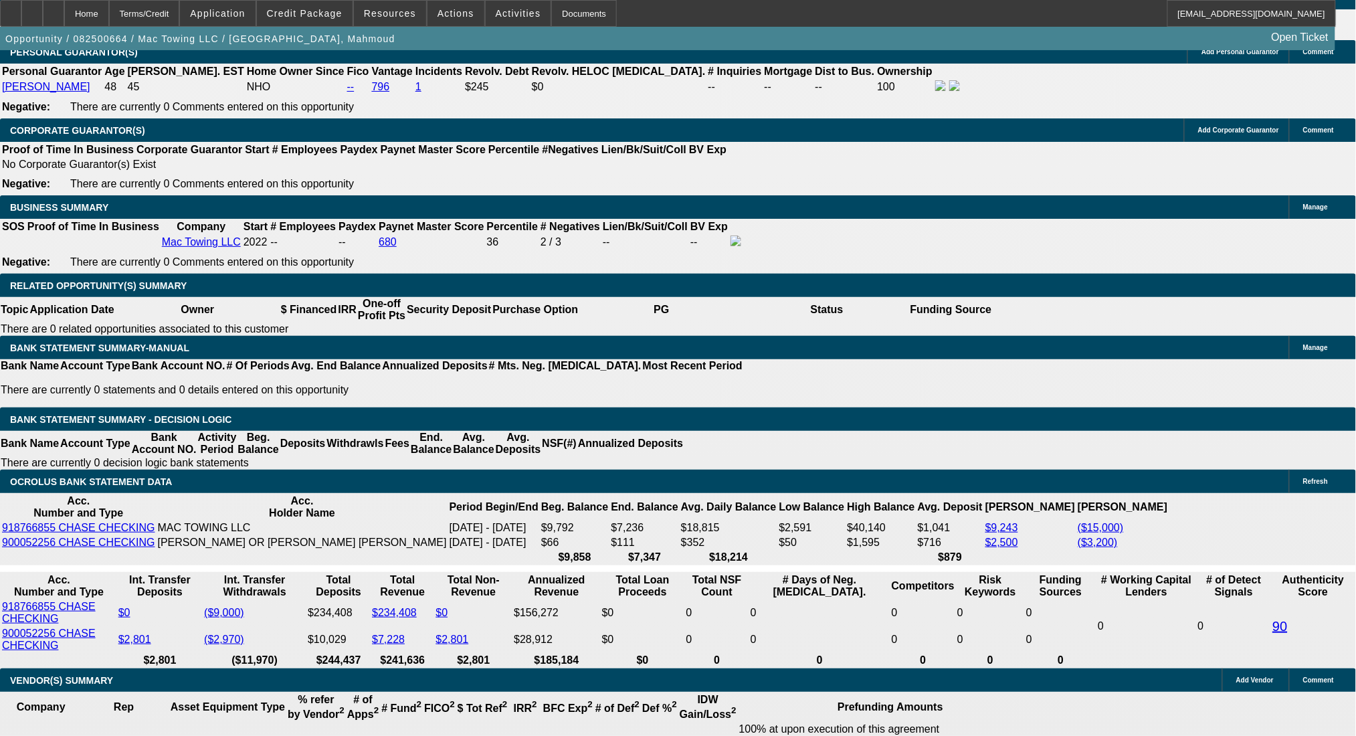
drag, startPoint x: 272, startPoint y: 409, endPoint x: 303, endPoint y: 411, distance: 30.8
type input "4"
type input "UNKNOWN"
type input "48"
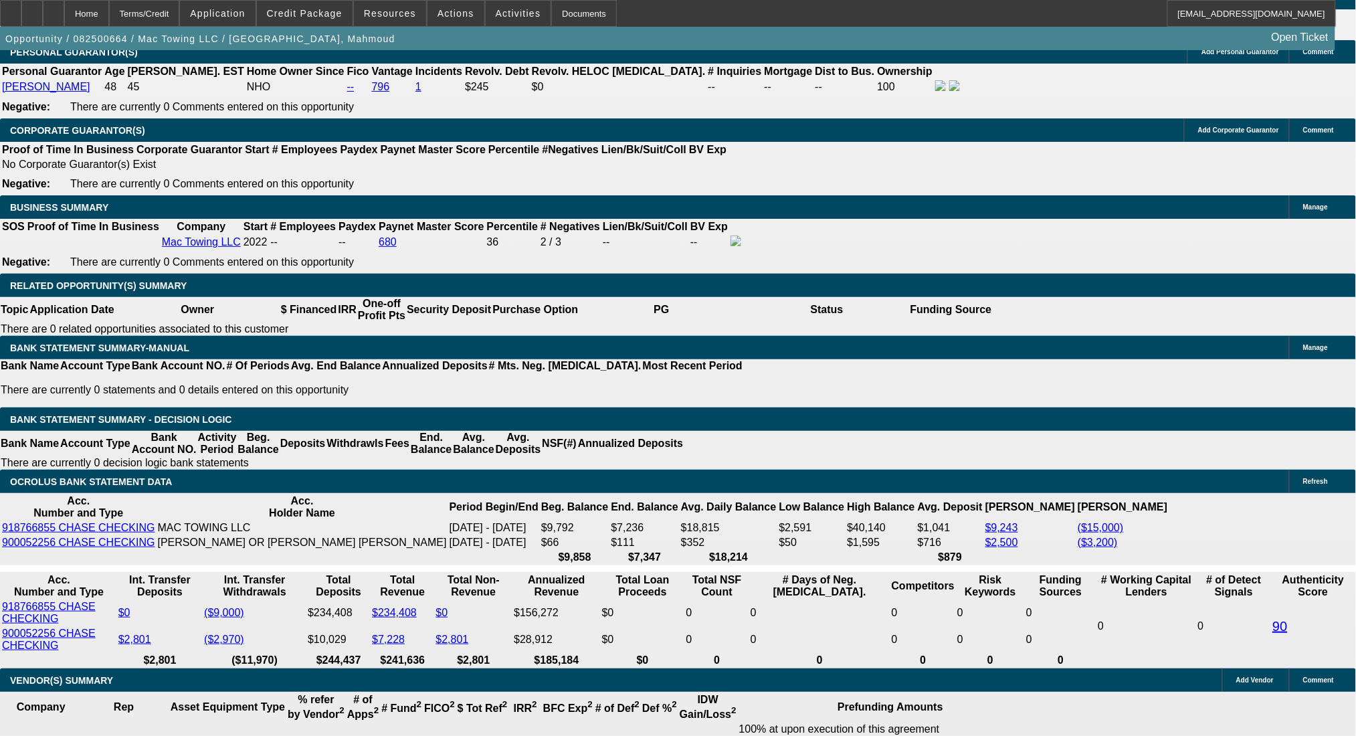
type input "$15,724.74"
type input "$31,449.48"
type input "$1,922.23"
type input "$3,844.46"
type input "48"
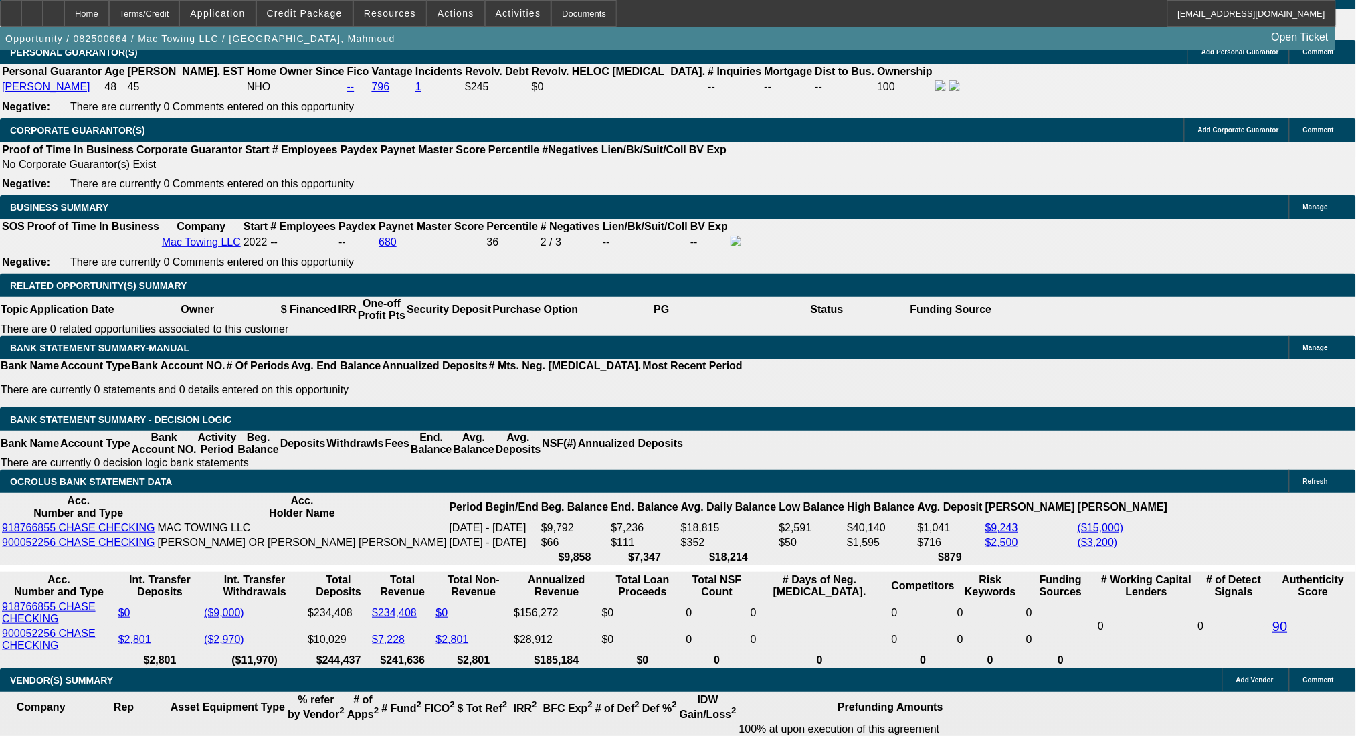
type input "19"
type input "$38.00"
type input "1922"
type input "23"
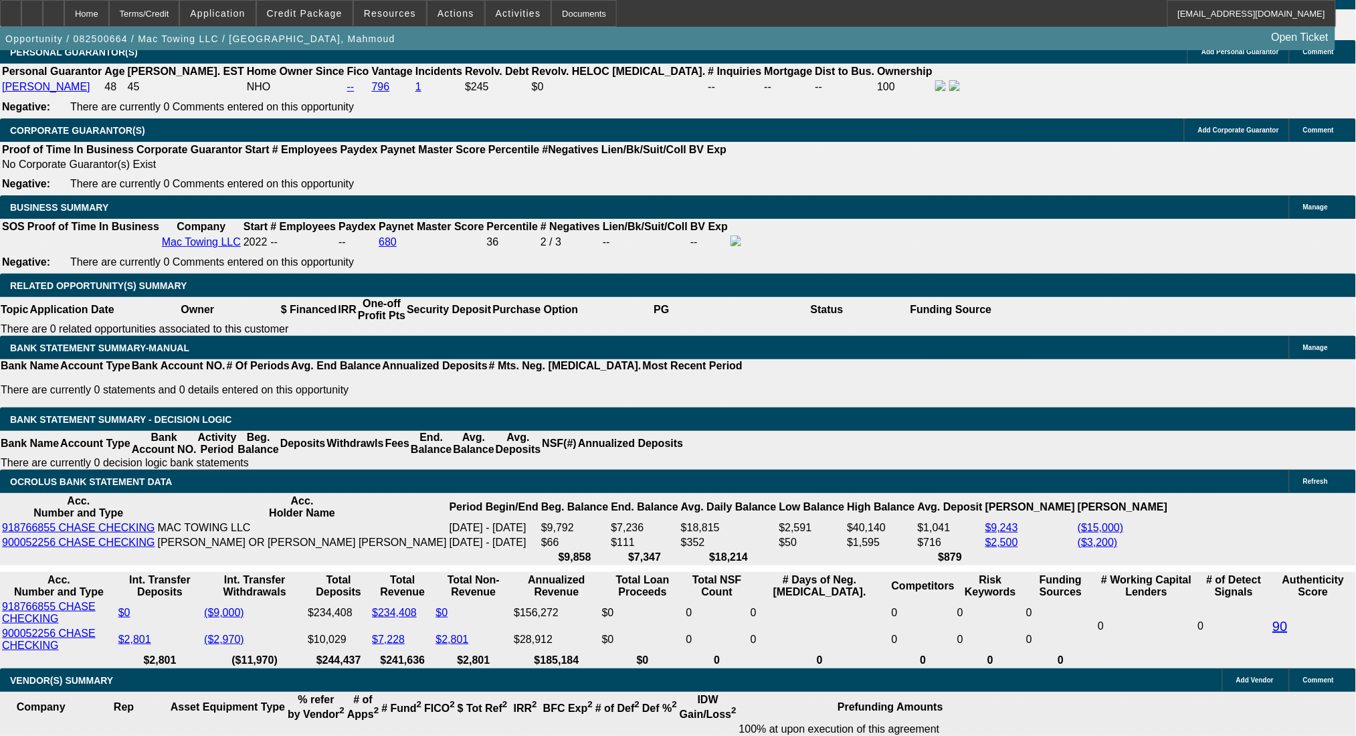
type input "$3,844.00"
type input "$1,922.00"
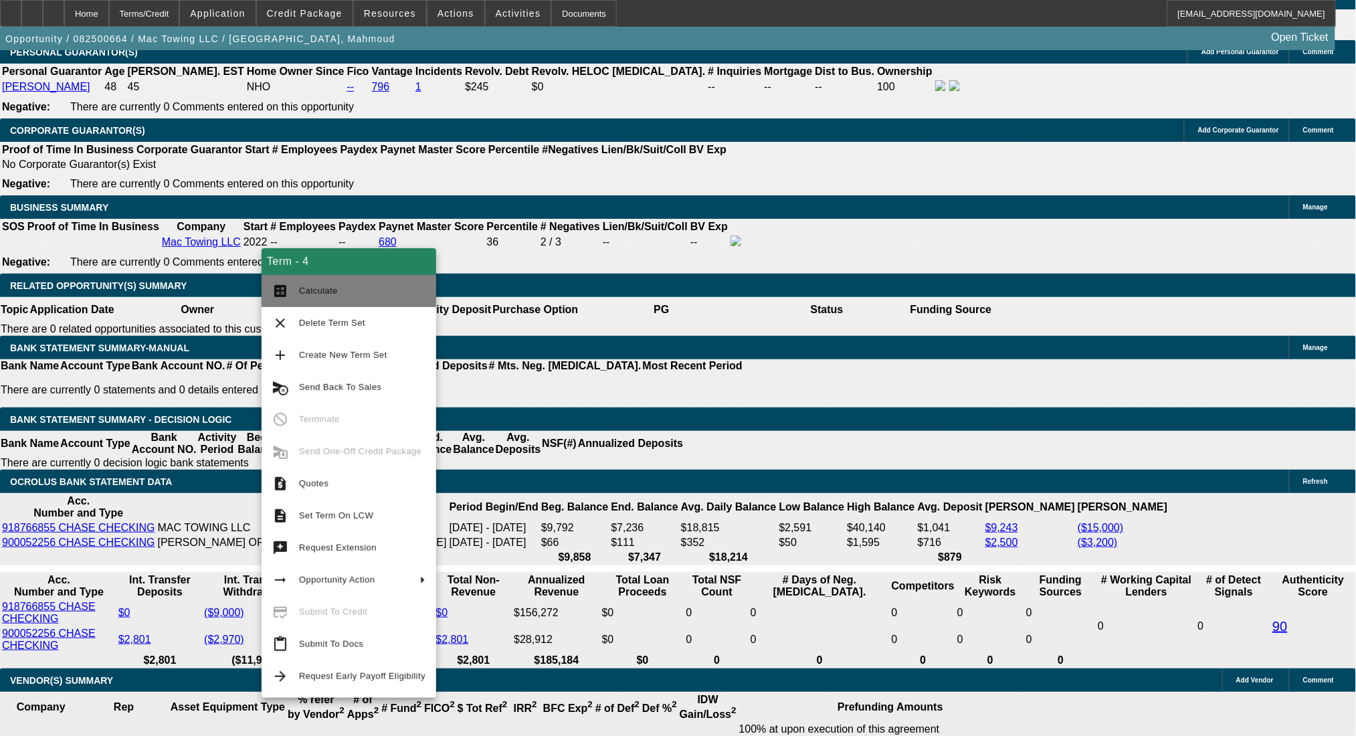
click at [314, 278] on button "calculate Calculate" at bounding box center [348, 291] width 175 height 32
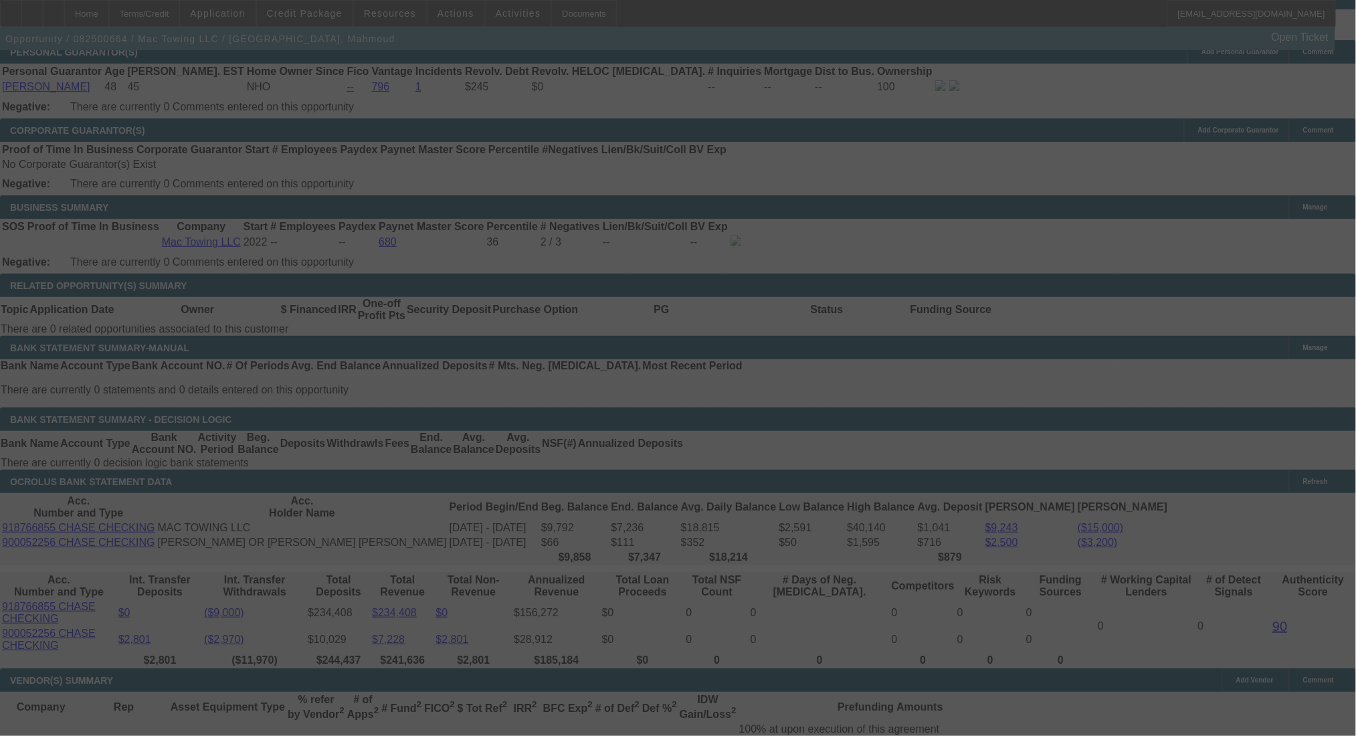
select select "0.2"
select select "2"
select select "0.1"
select select "4"
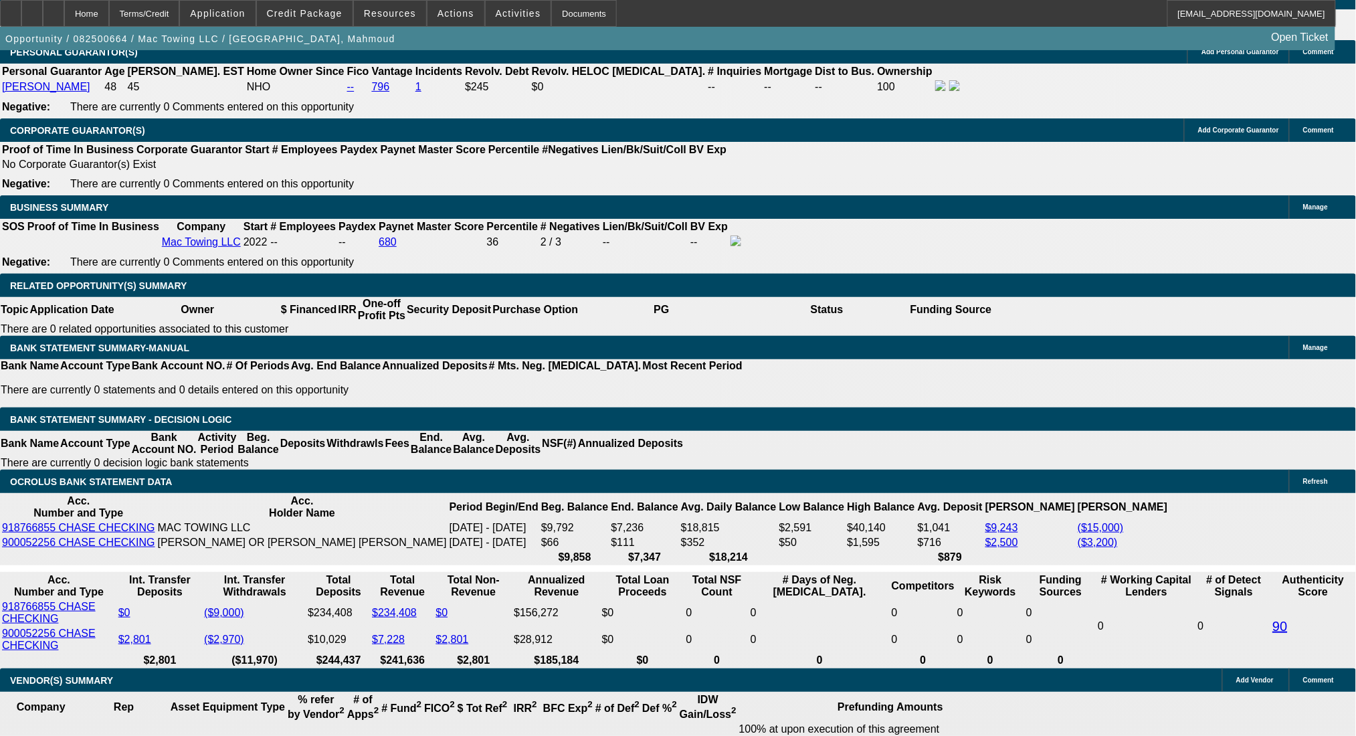
drag, startPoint x: 247, startPoint y: 302, endPoint x: 328, endPoint y: 300, distance: 81.6
click at [307, 228] on body "Home Terms/Credit Application Credit Package Resources Actions Activities Docum…" at bounding box center [678, 538] width 1356 height 5177
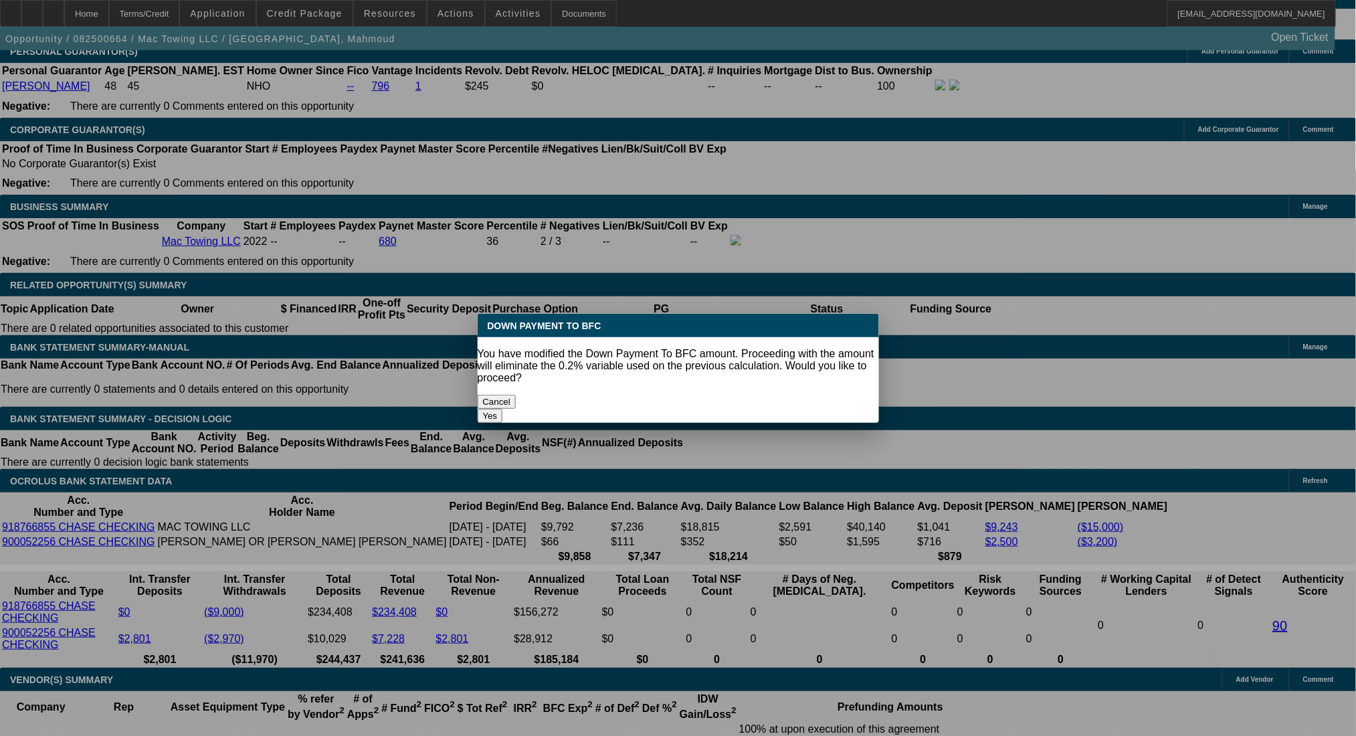
type input "$14,000.00"
click at [503, 409] on button "Yes" at bounding box center [489, 416] width 25 height 14
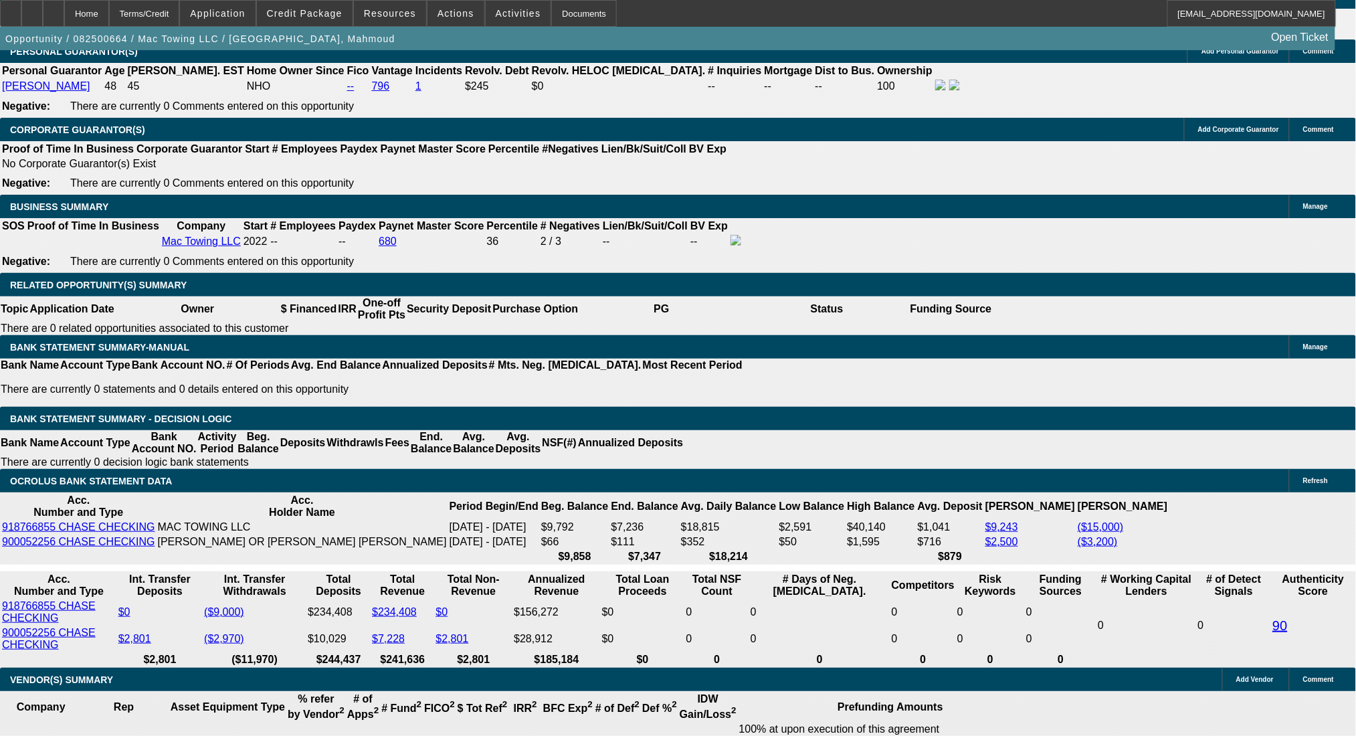
select select "0"
type input "UNKNOWN"
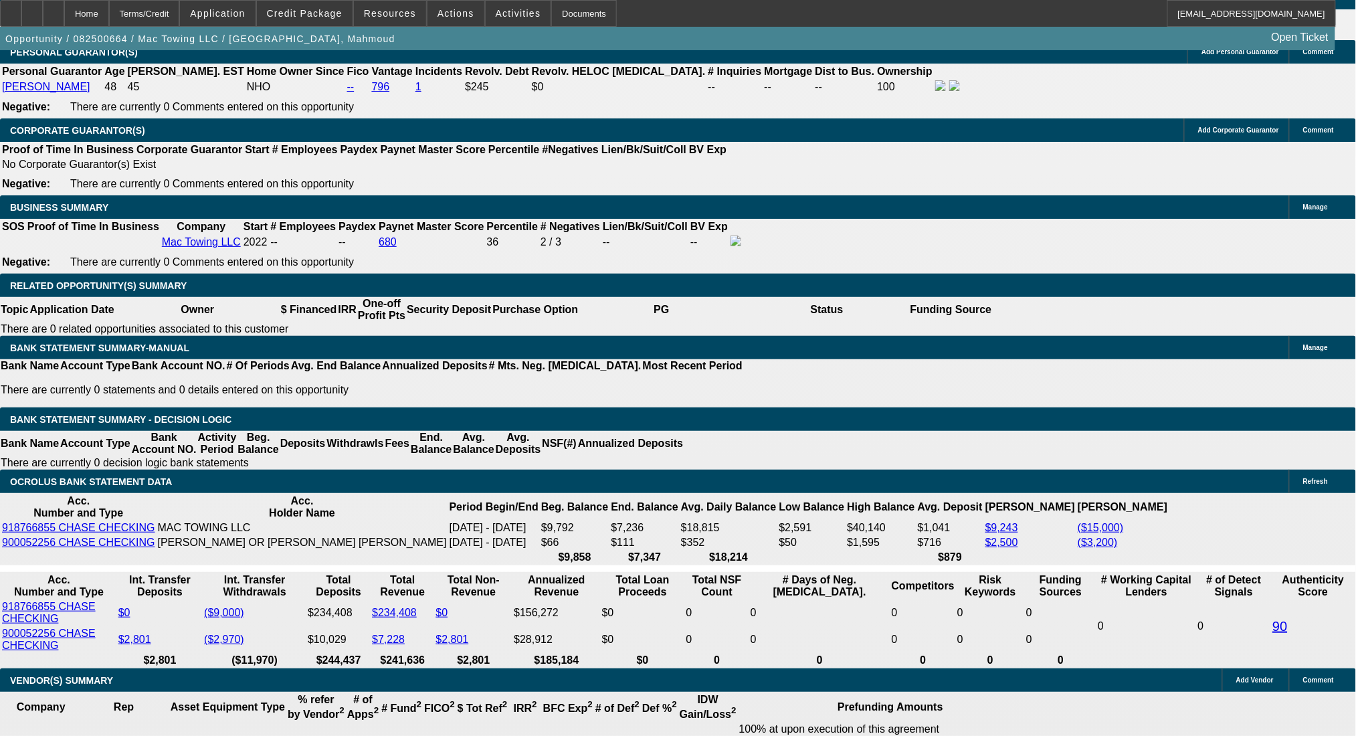
type input "$3,908.08"
type input "$1,954.04"
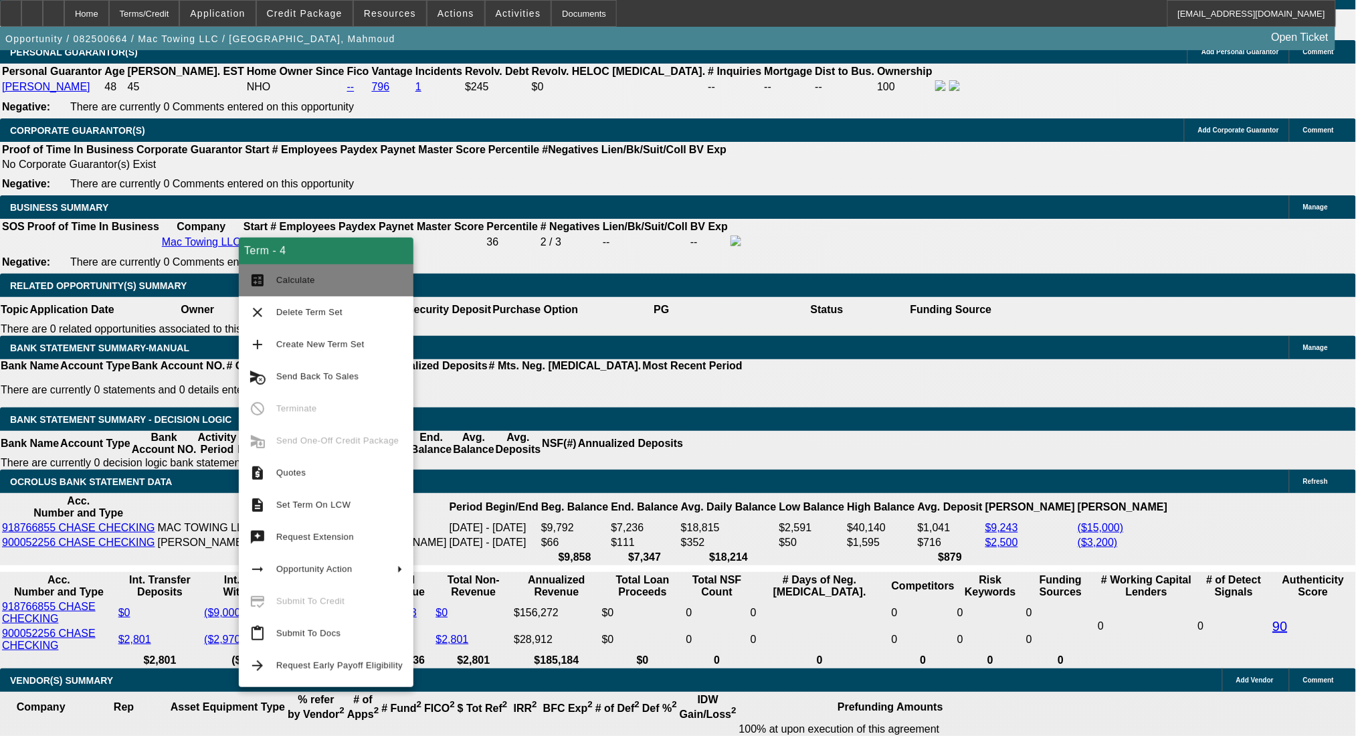
click at [298, 276] on span "Calculate" at bounding box center [295, 280] width 39 height 10
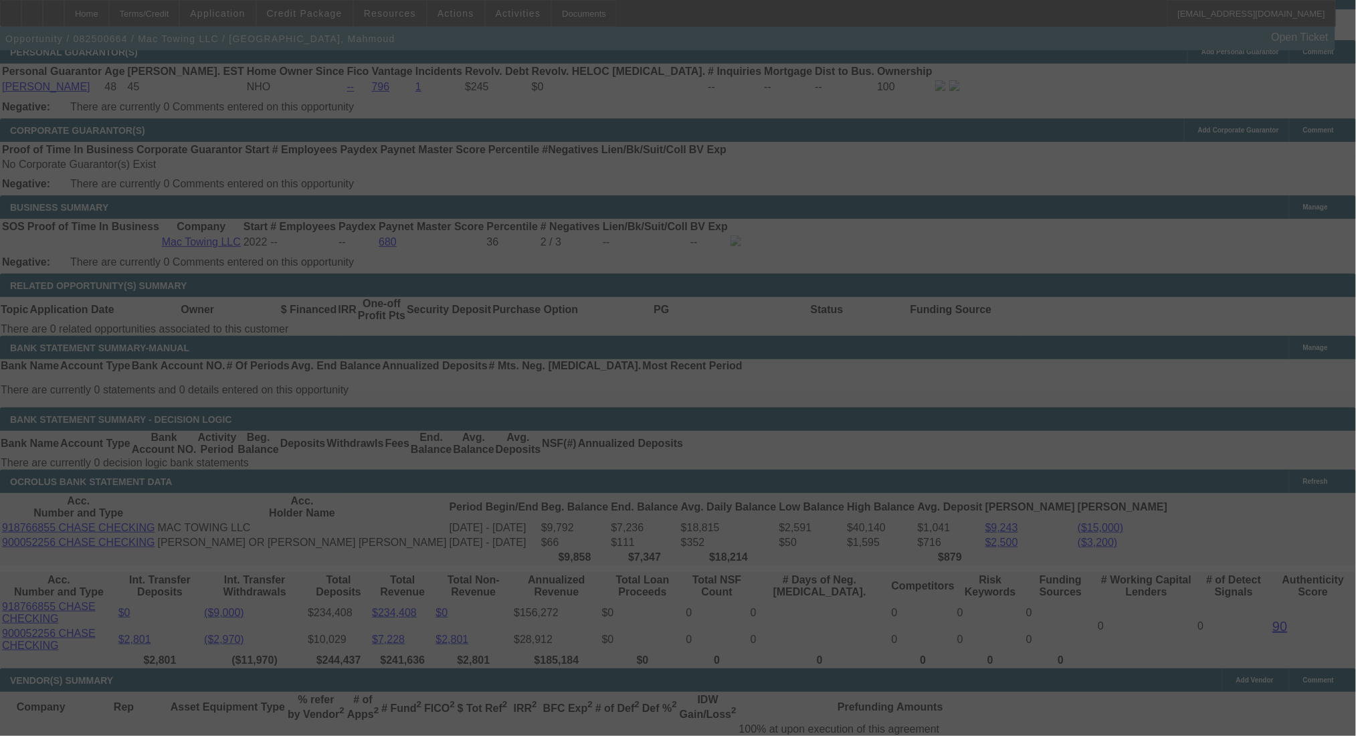
select select "0"
select select "2"
select select "0.1"
select select "4"
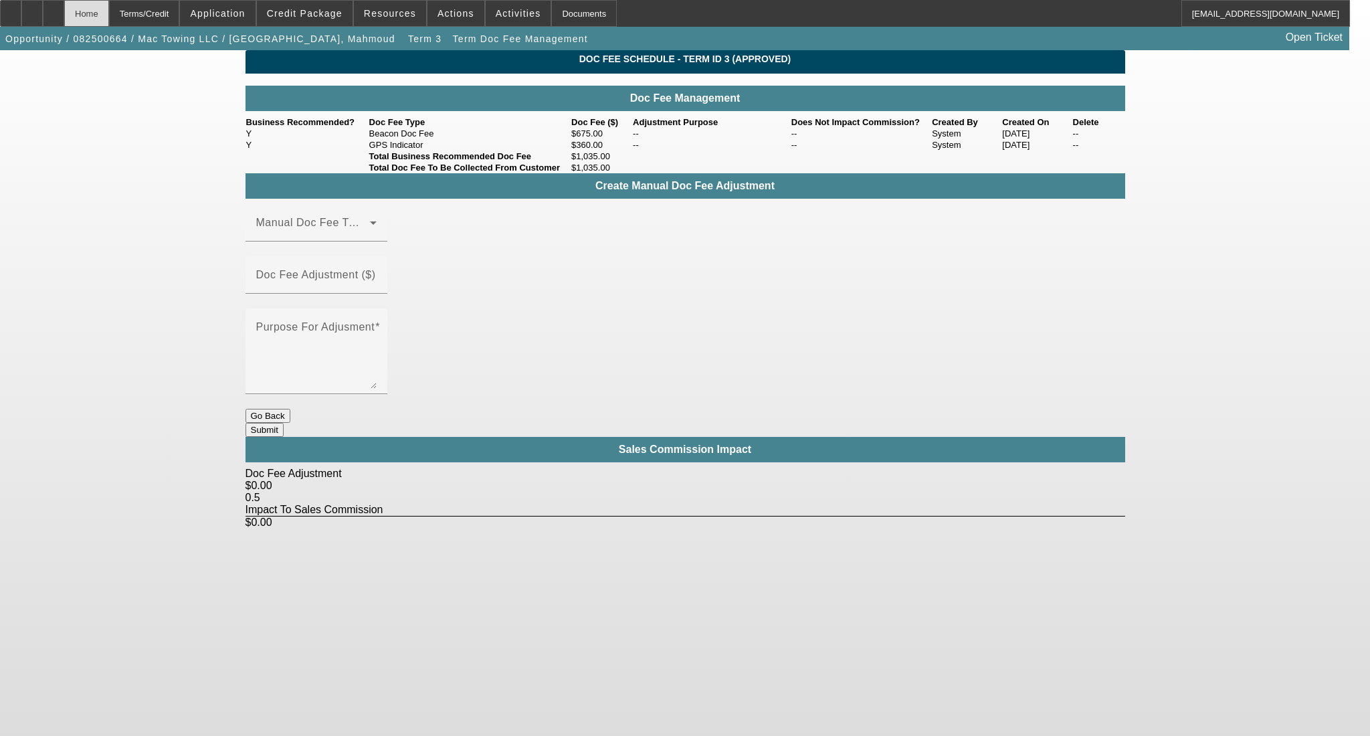
click at [109, 20] on div "Home" at bounding box center [86, 13] width 45 height 27
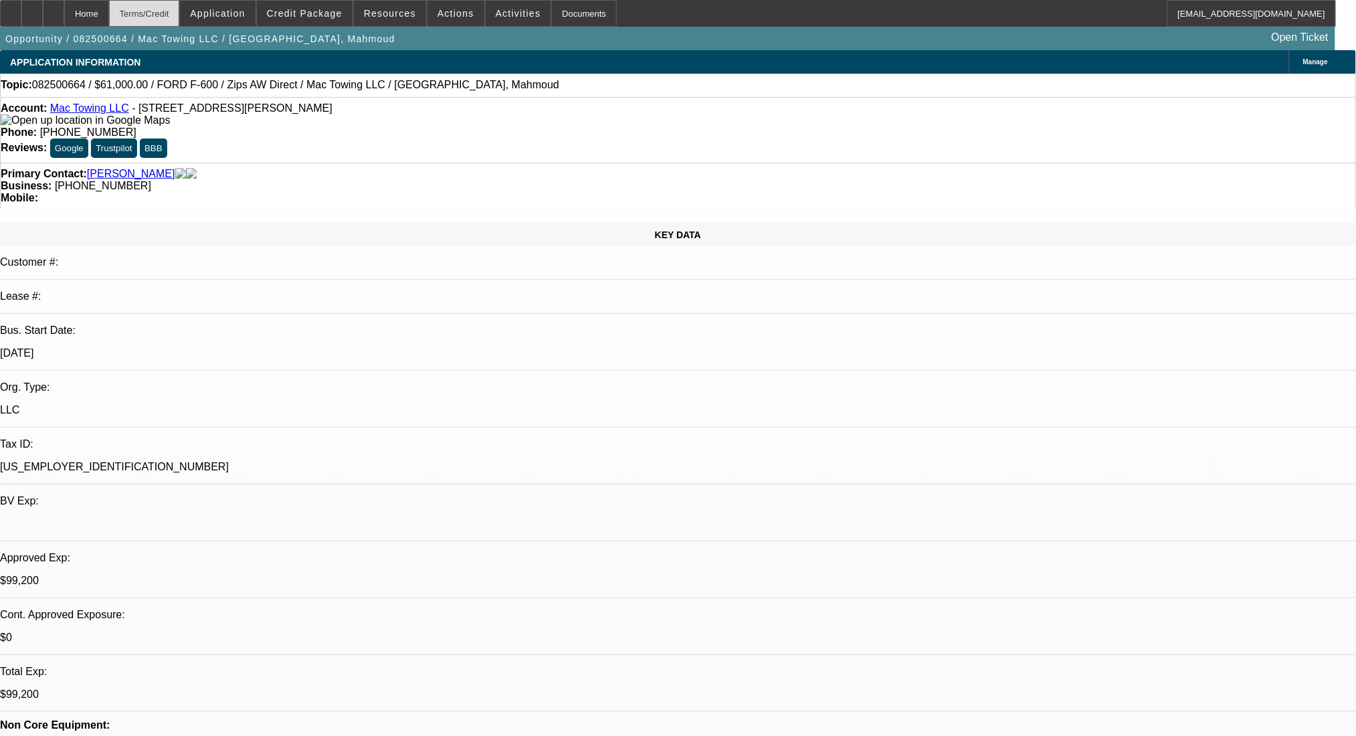
select select "0"
select select "2"
select select "0.1"
select select "4"
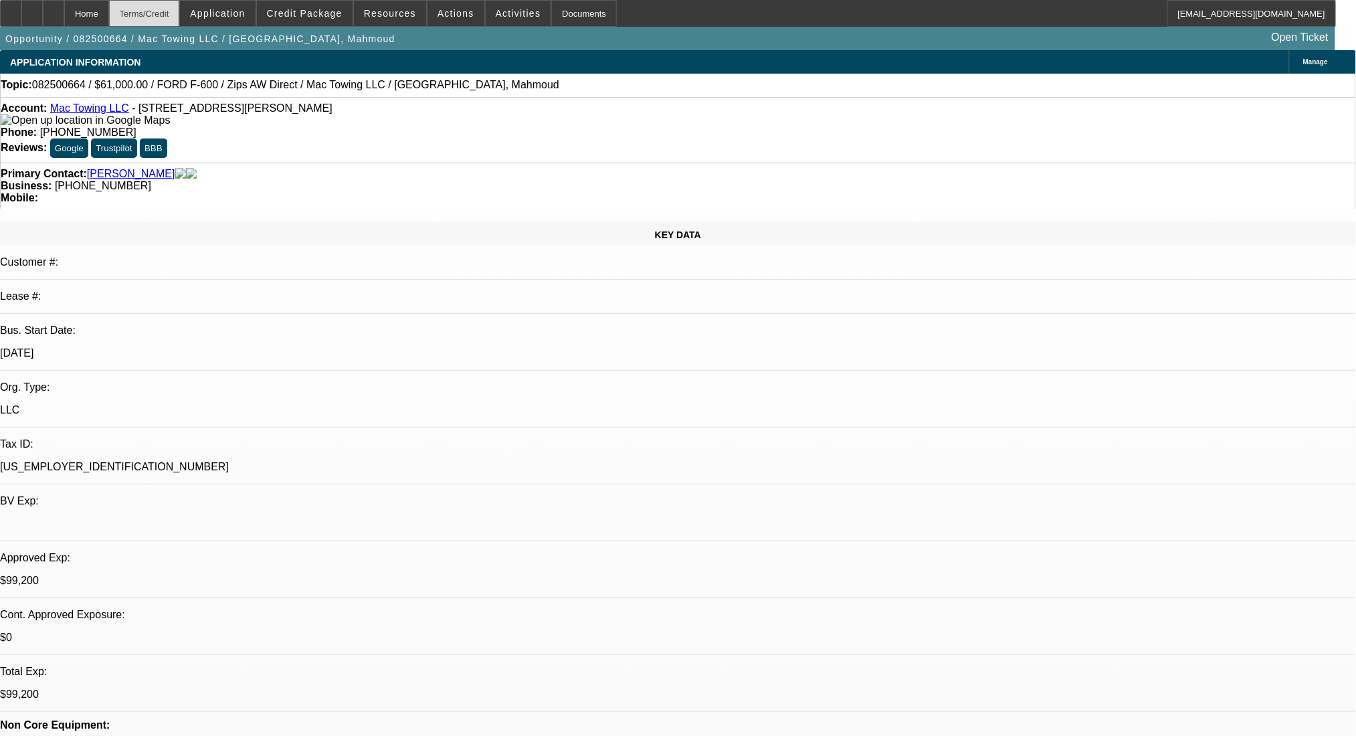
select select "0.2"
select select "2"
select select "0.1"
select select "4"
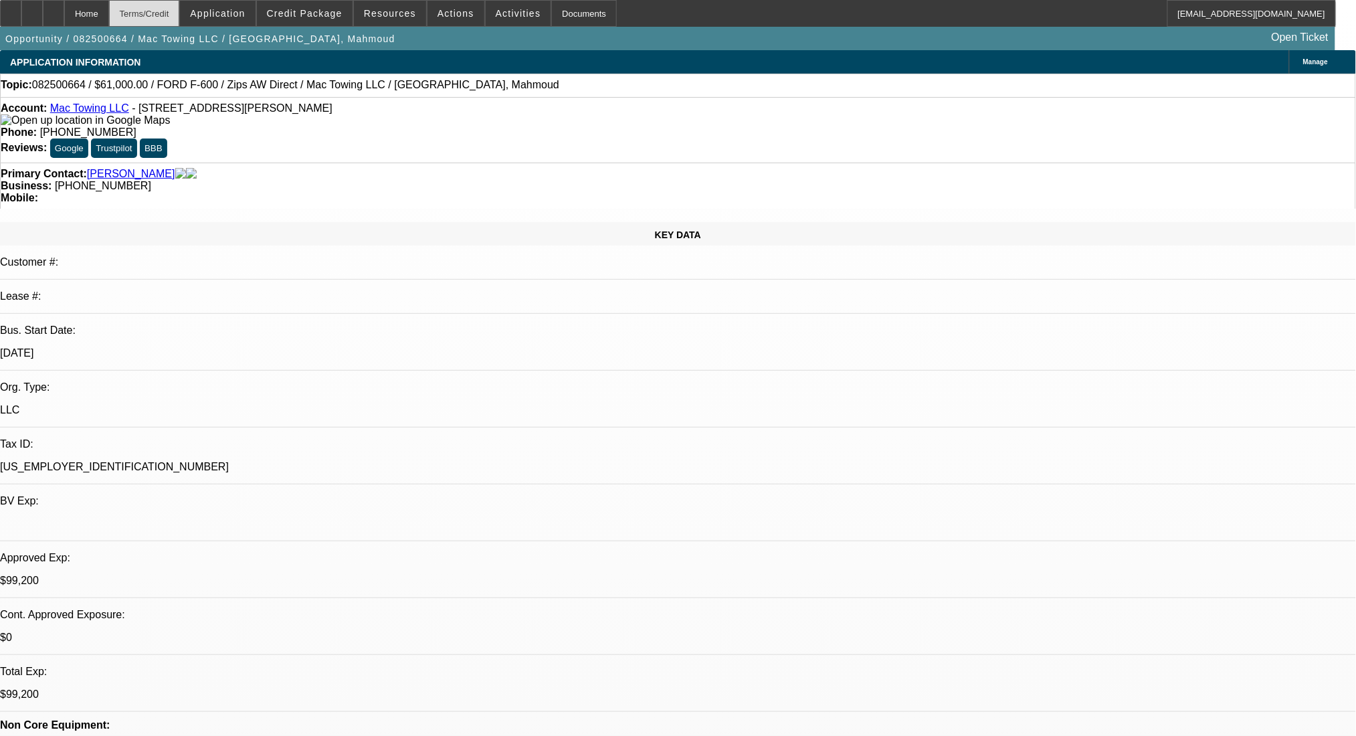
select select "0.2"
select select "2"
select select "0.1"
select select "4"
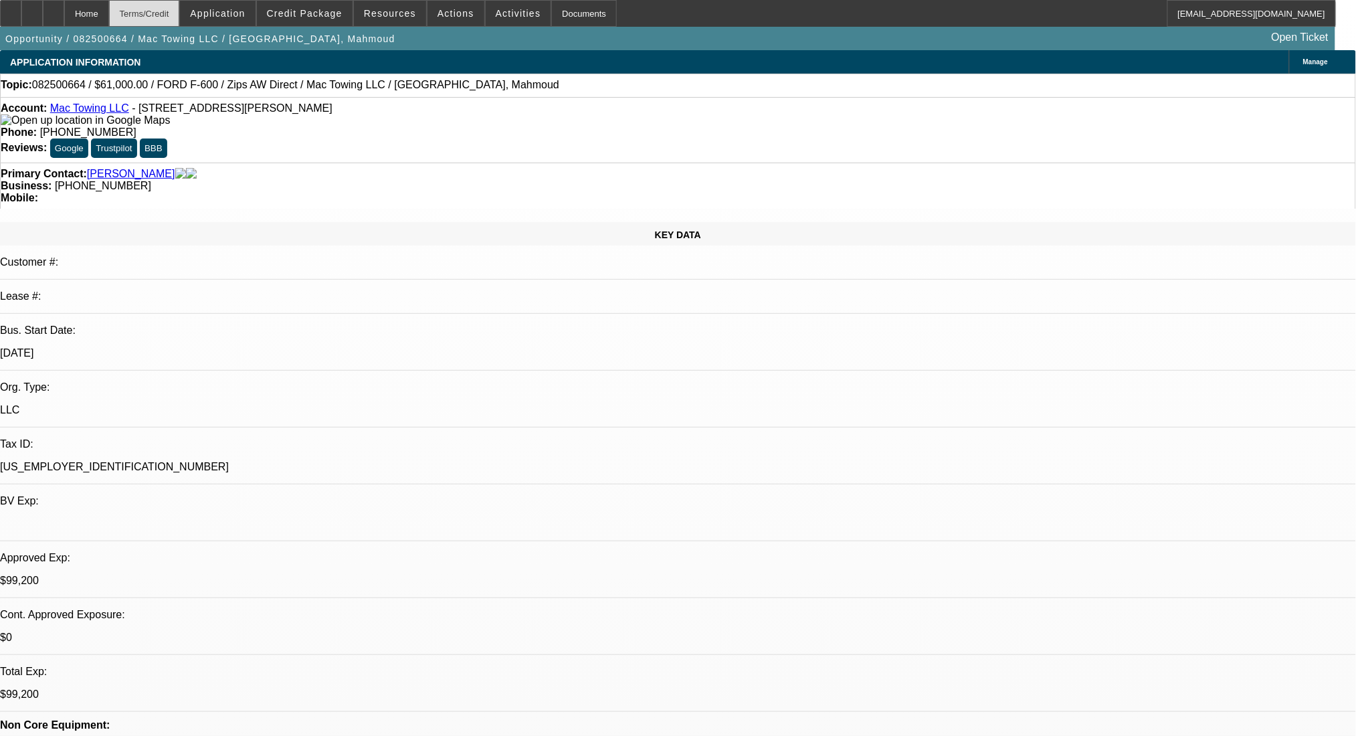
select select "0"
select select "2"
select select "0.1"
select select "4"
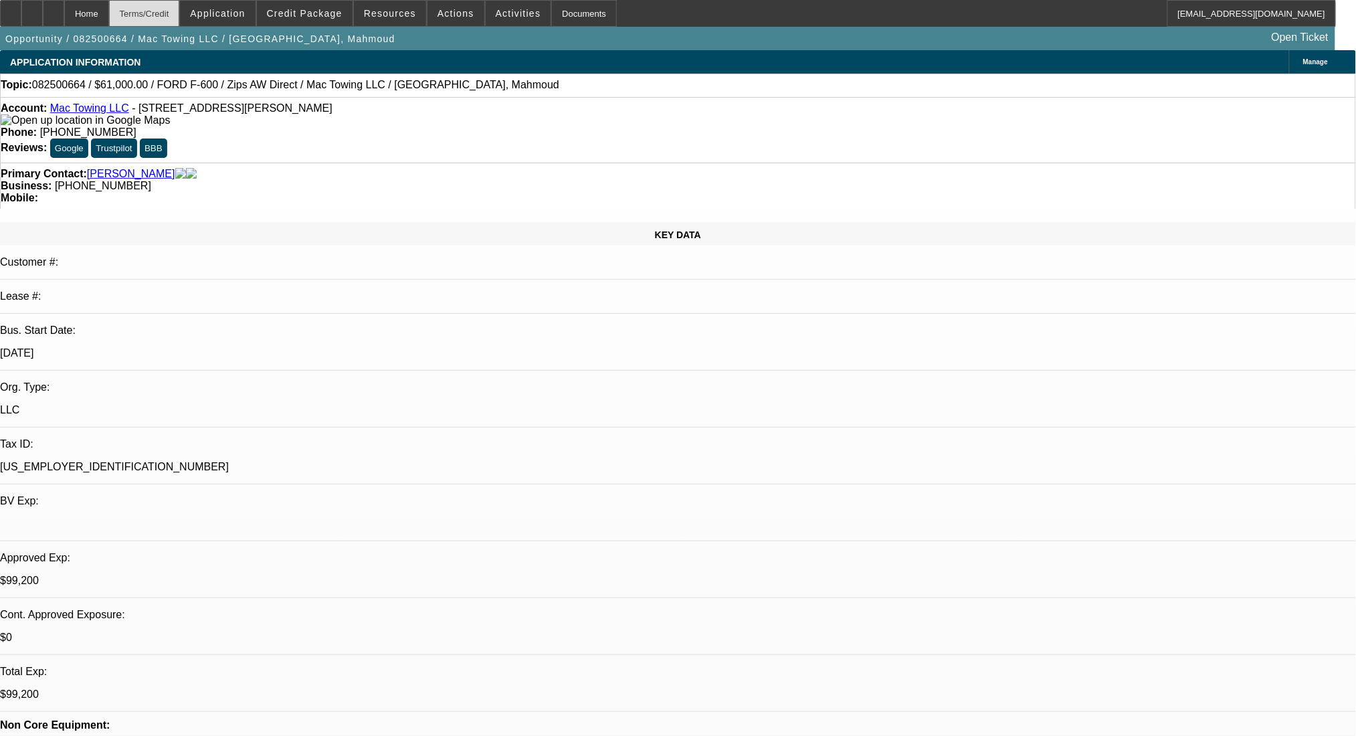
click at [168, 11] on div "Terms/Credit" at bounding box center [144, 13] width 71 height 27
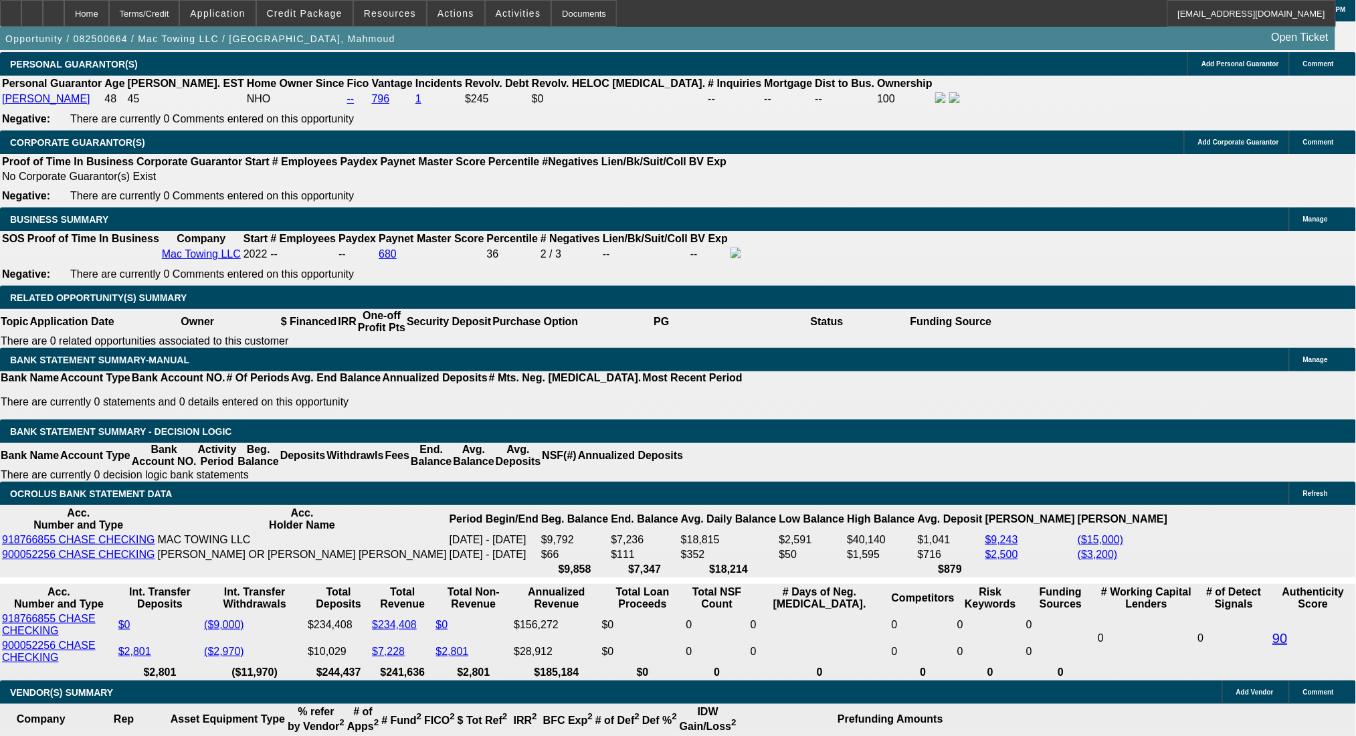
drag, startPoint x: 433, startPoint y: 570, endPoint x: 469, endPoint y: 570, distance: 36.8
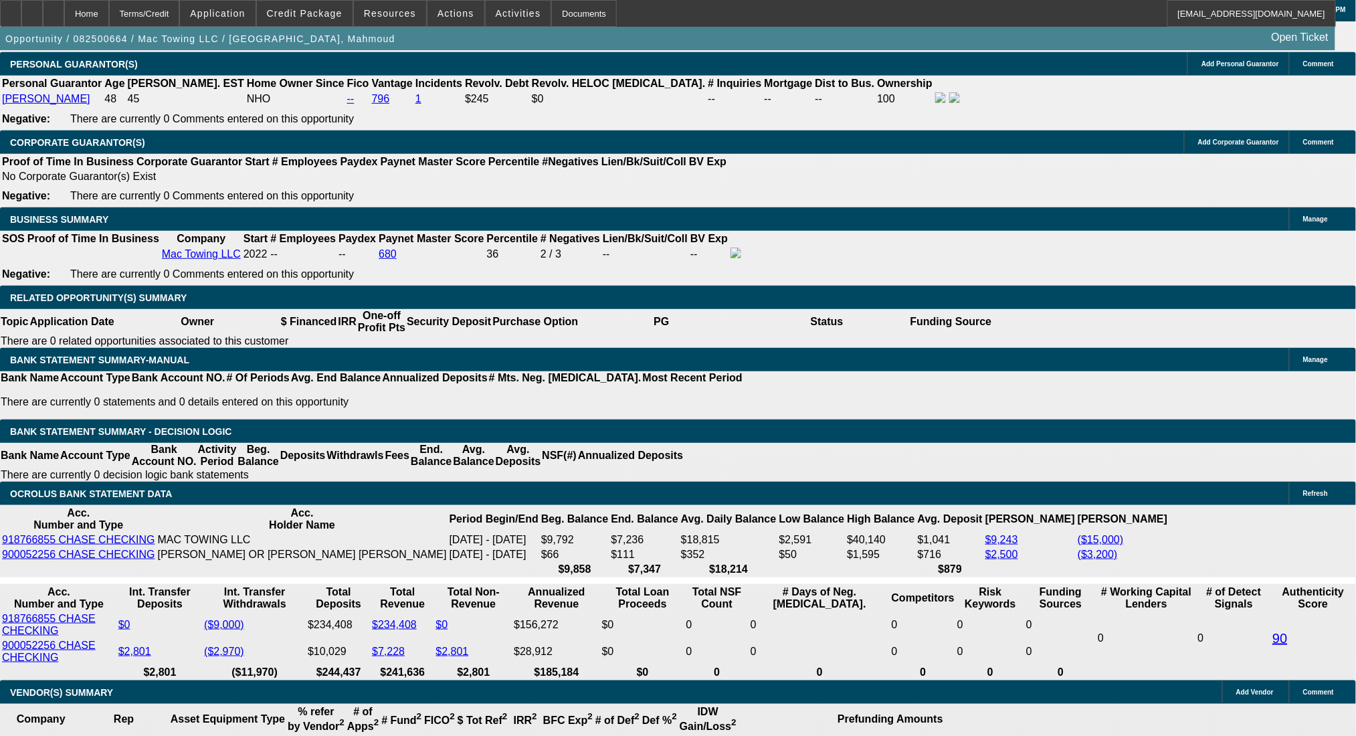
radio input "true"
type textarea "EBO"
radio input "true"
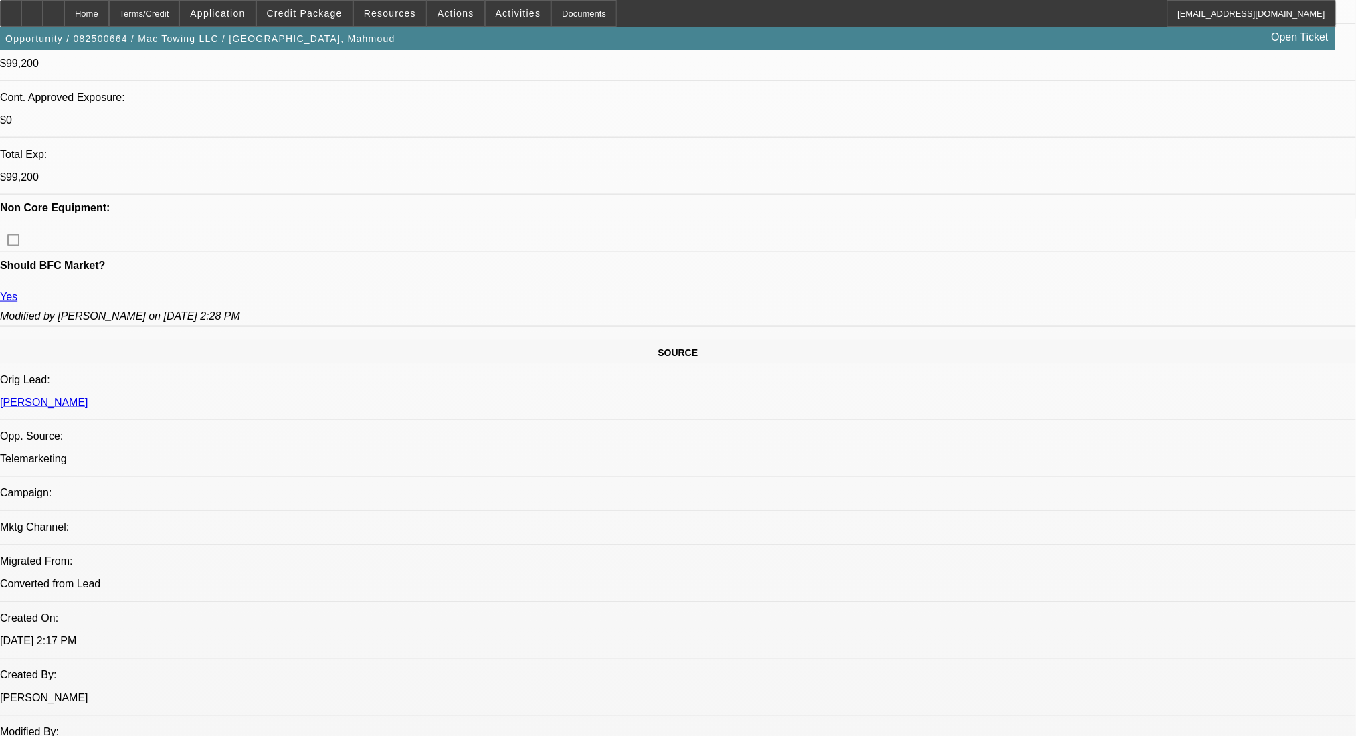
scroll to position [0, 0]
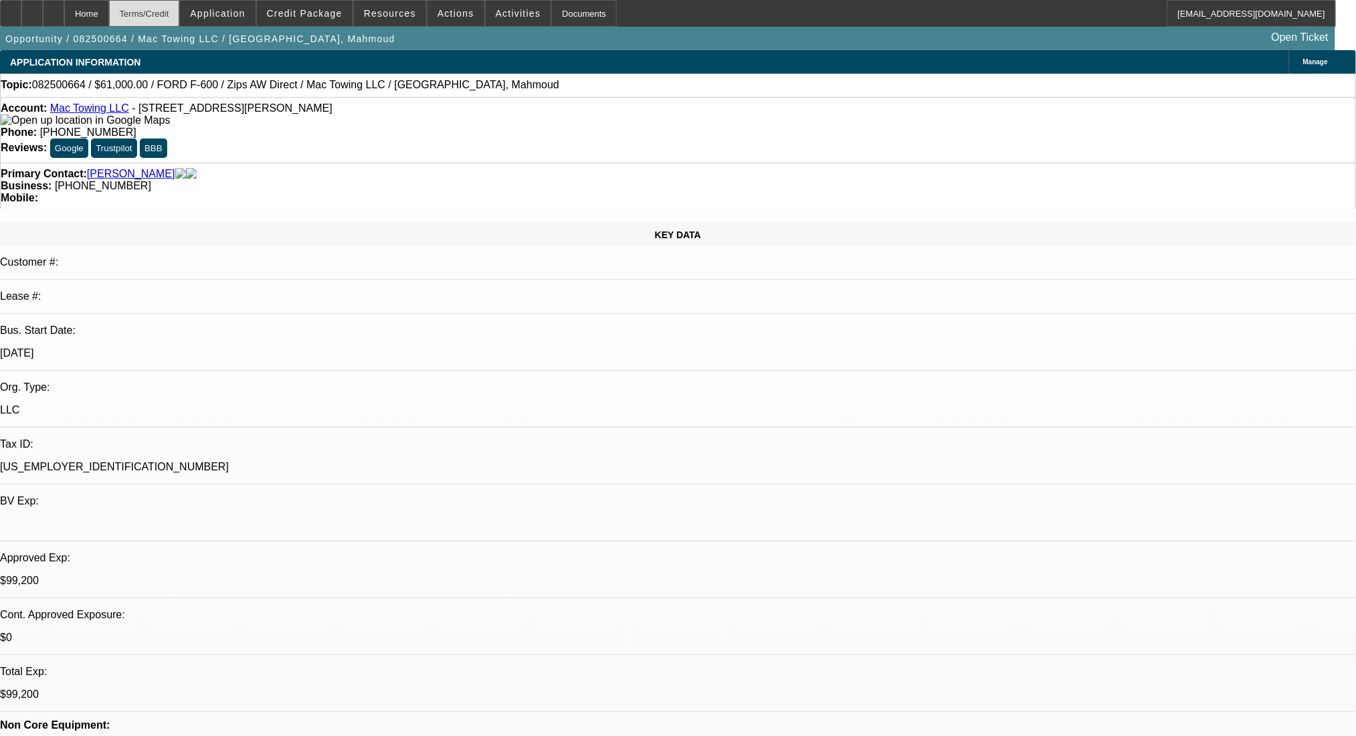
click at [180, 13] on div "Terms/Credit" at bounding box center [144, 13] width 71 height 27
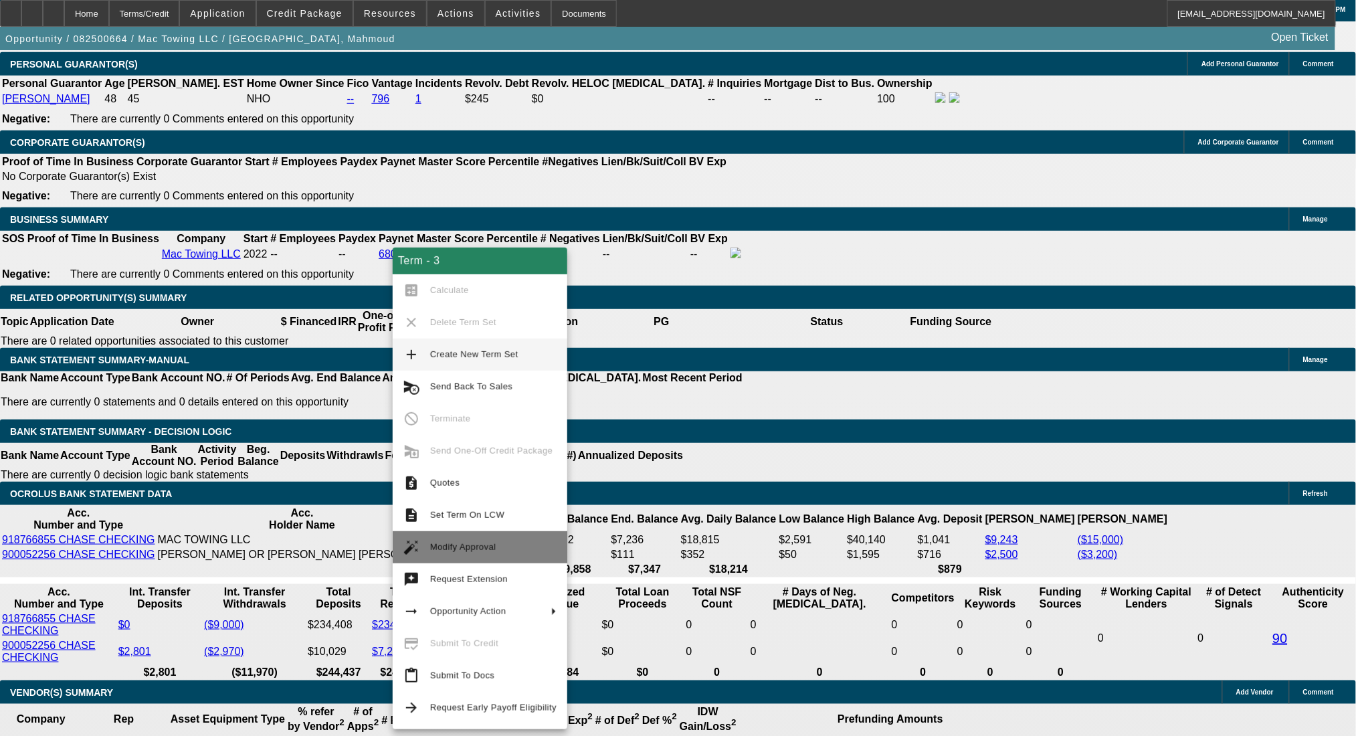
click at [490, 540] on span "Modify Approval" at bounding box center [493, 547] width 126 height 16
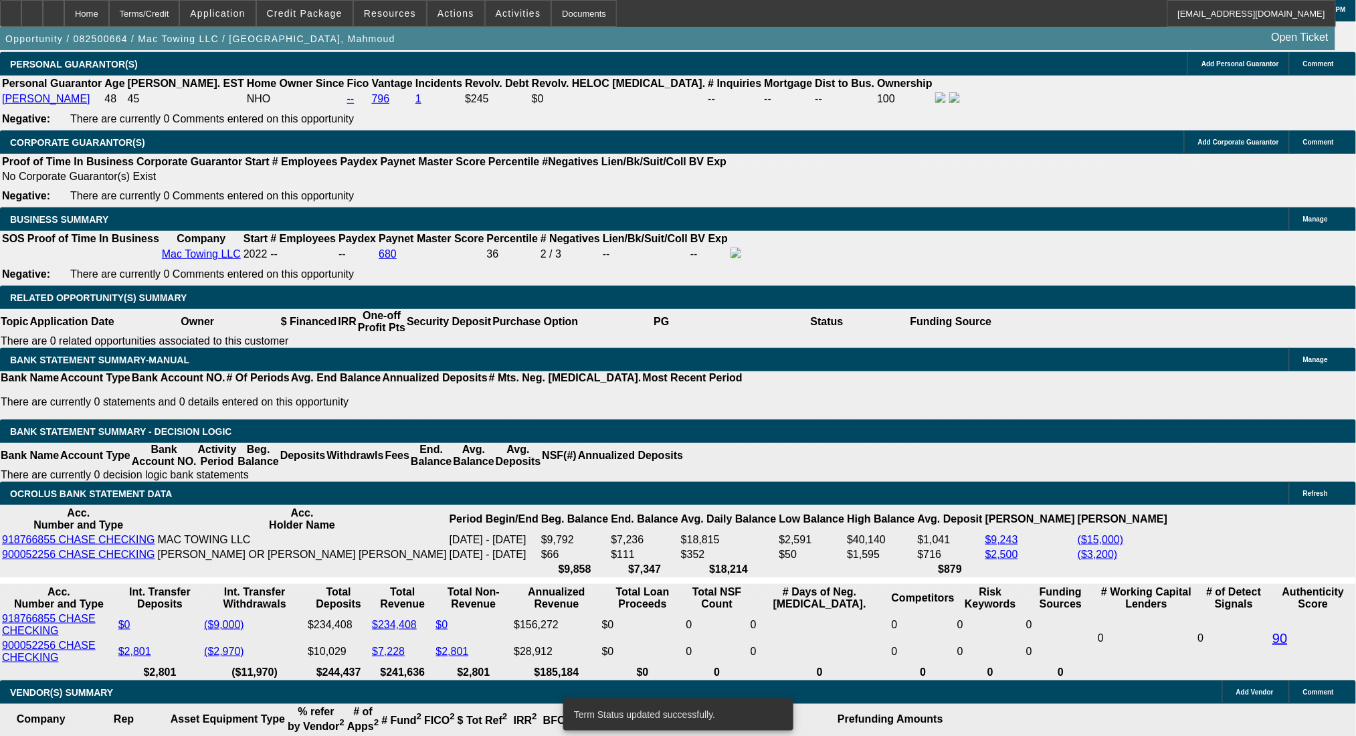
select select "0.2"
select select "2"
select select "0.1"
select select "4"
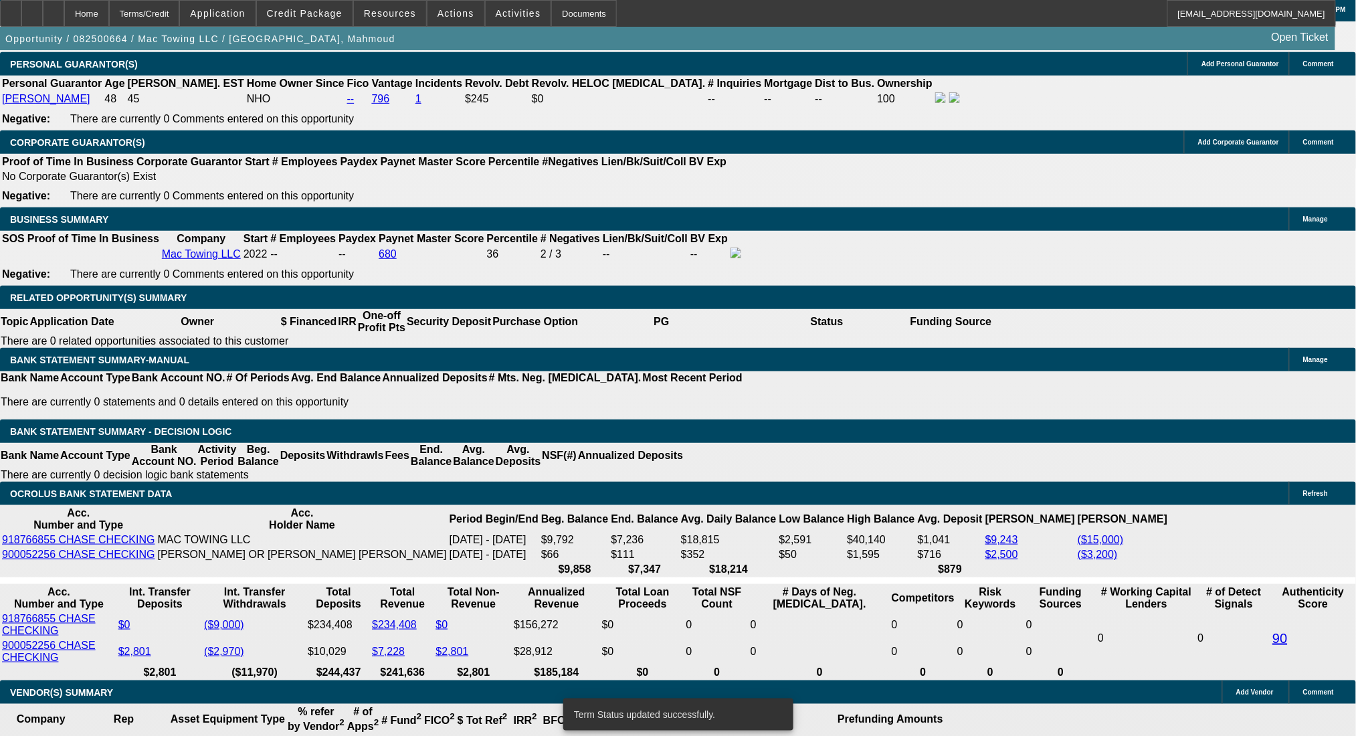
select select "0"
select select "2"
select select "0.1"
select select "4"
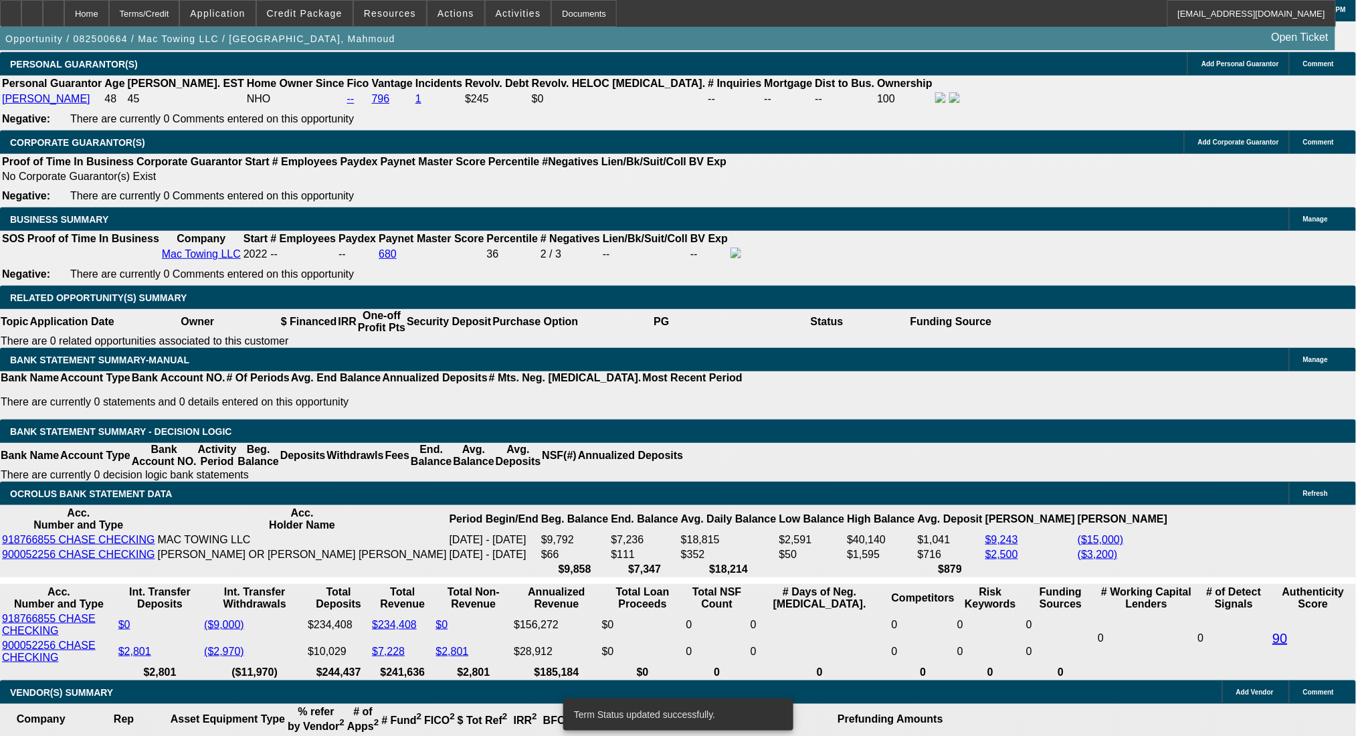
select select "0.2"
select select "2"
select select "0.1"
select select "4"
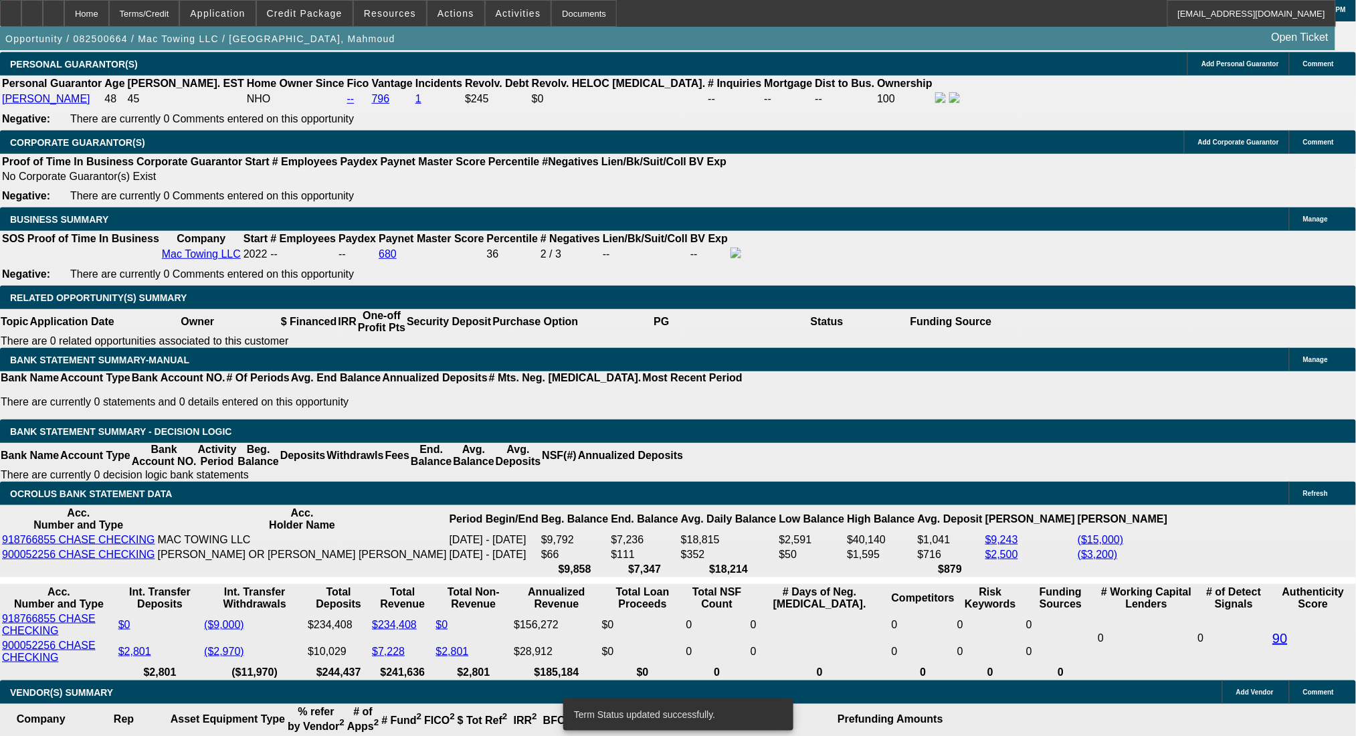
select select "0.2"
select select "2"
select select "0.1"
select select "4"
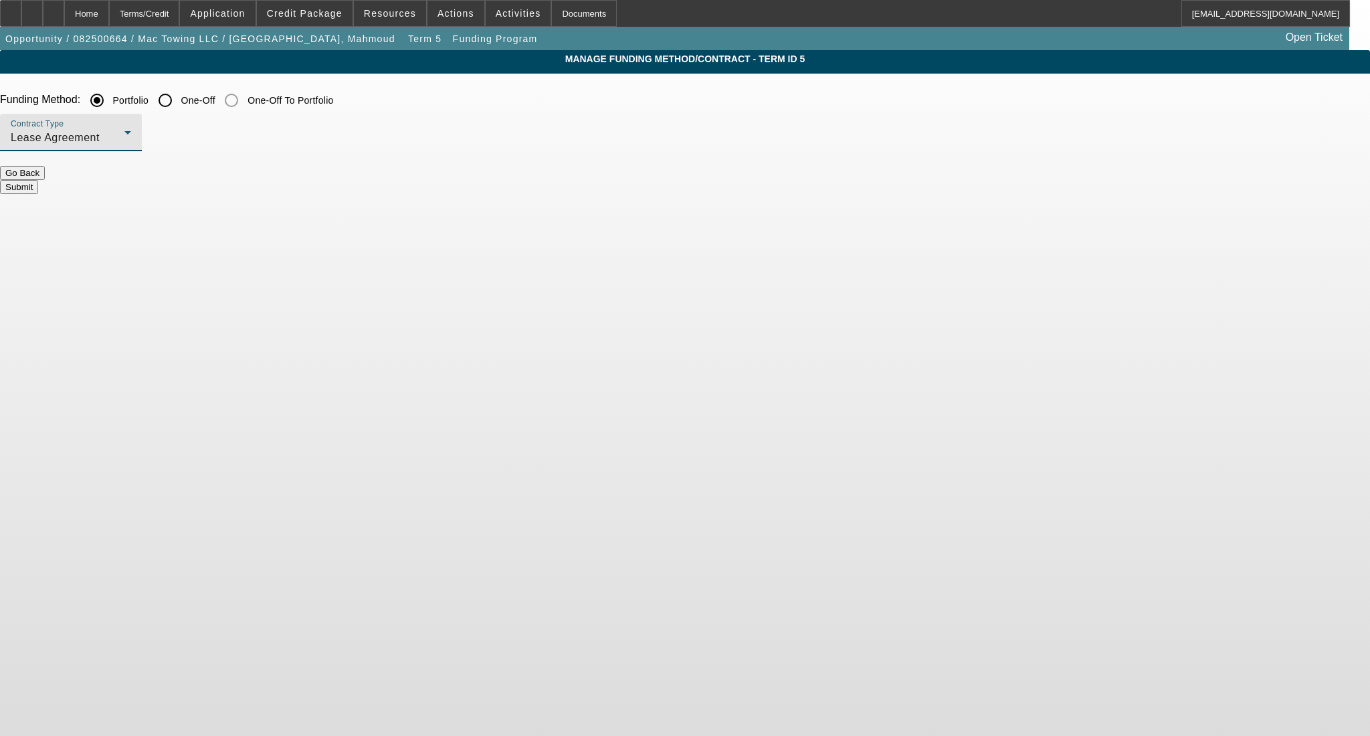
click at [100, 136] on span "Lease Agreement" at bounding box center [55, 137] width 89 height 11
click at [381, 204] on span "Equipment Finance Agreement" at bounding box center [392, 206] width 154 height 32
click at [38, 180] on button "Submit" at bounding box center [19, 187] width 38 height 14
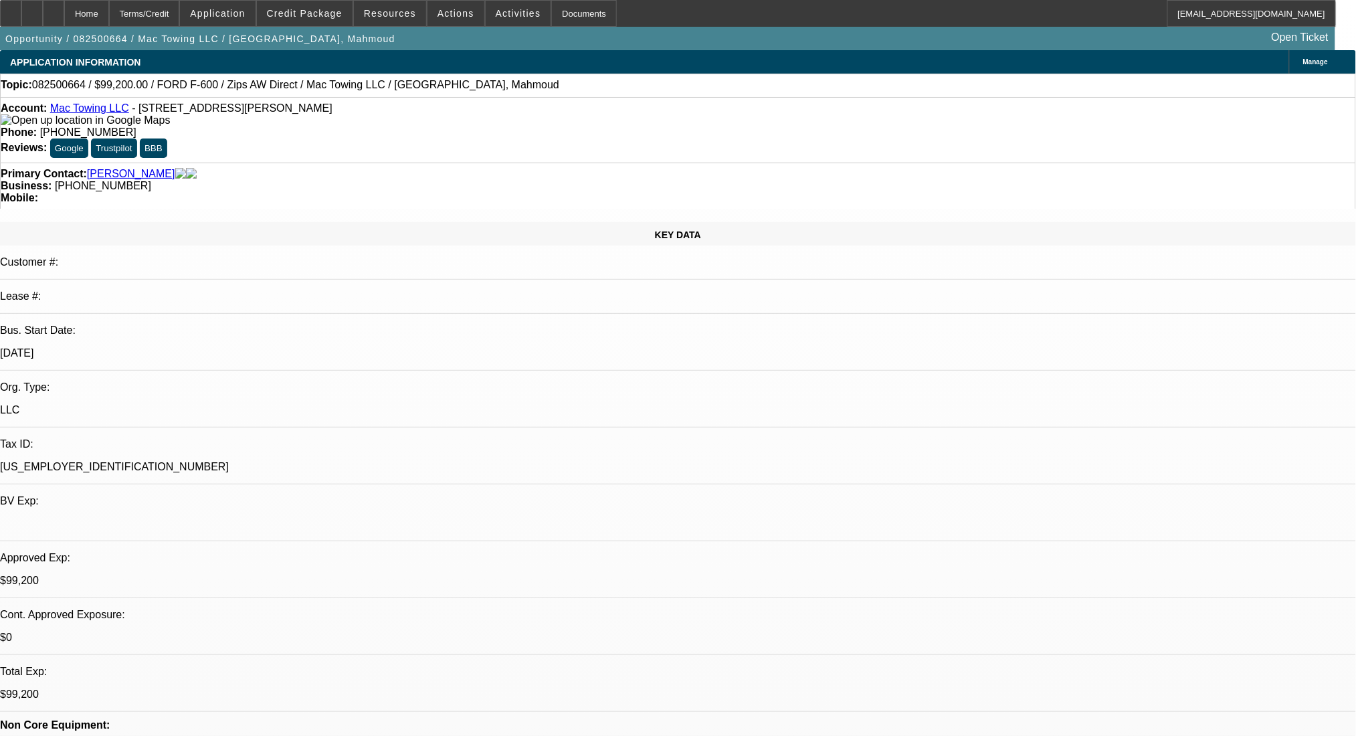
select select "0.2"
select select "2"
select select "0"
select select "6"
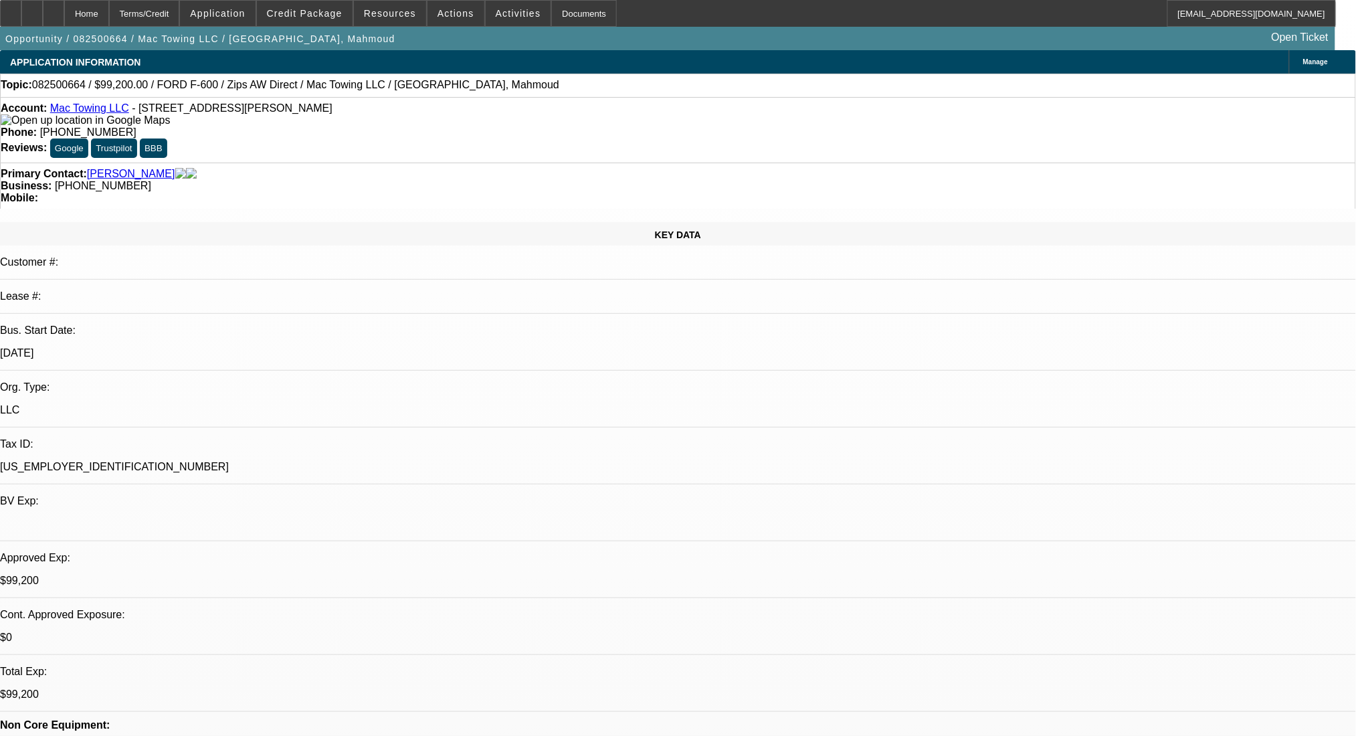
select select "0"
select select "2"
select select "0.1"
select select "4"
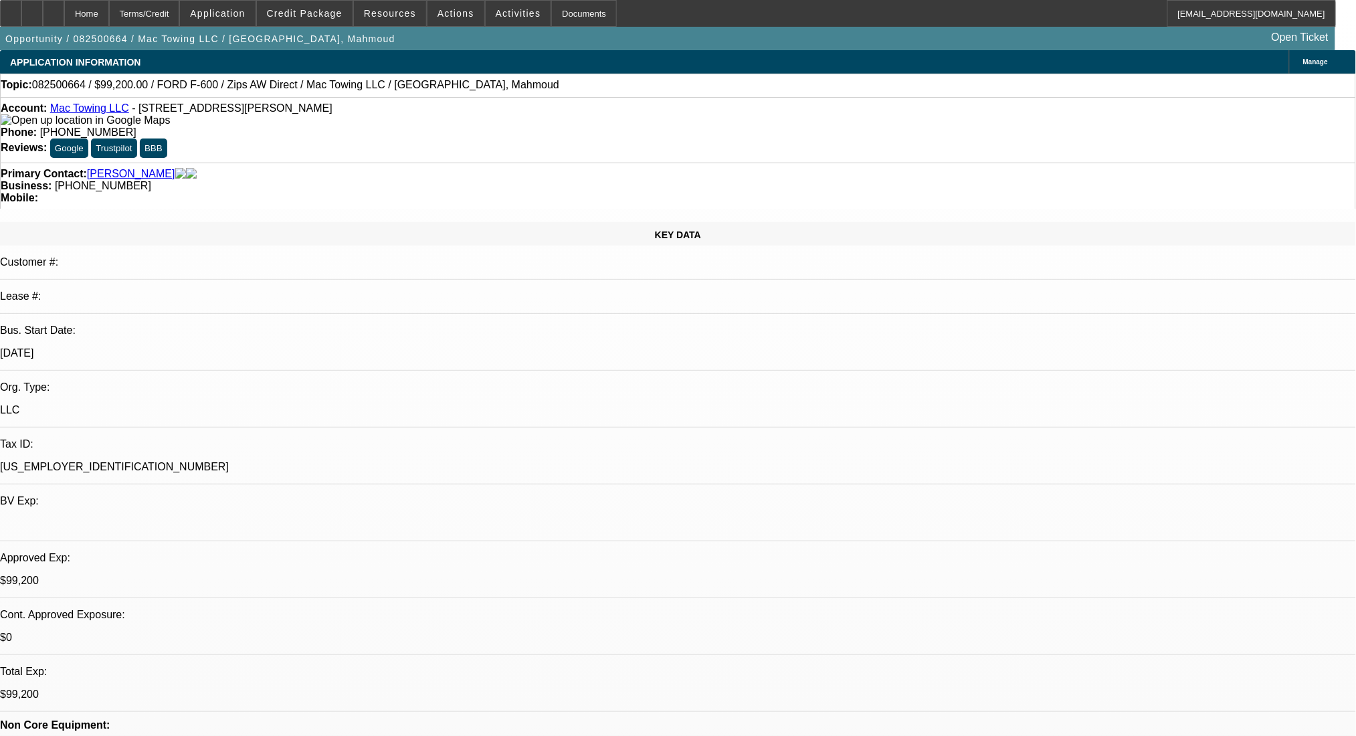
select select "0.2"
select select "2"
select select "0.1"
select select "4"
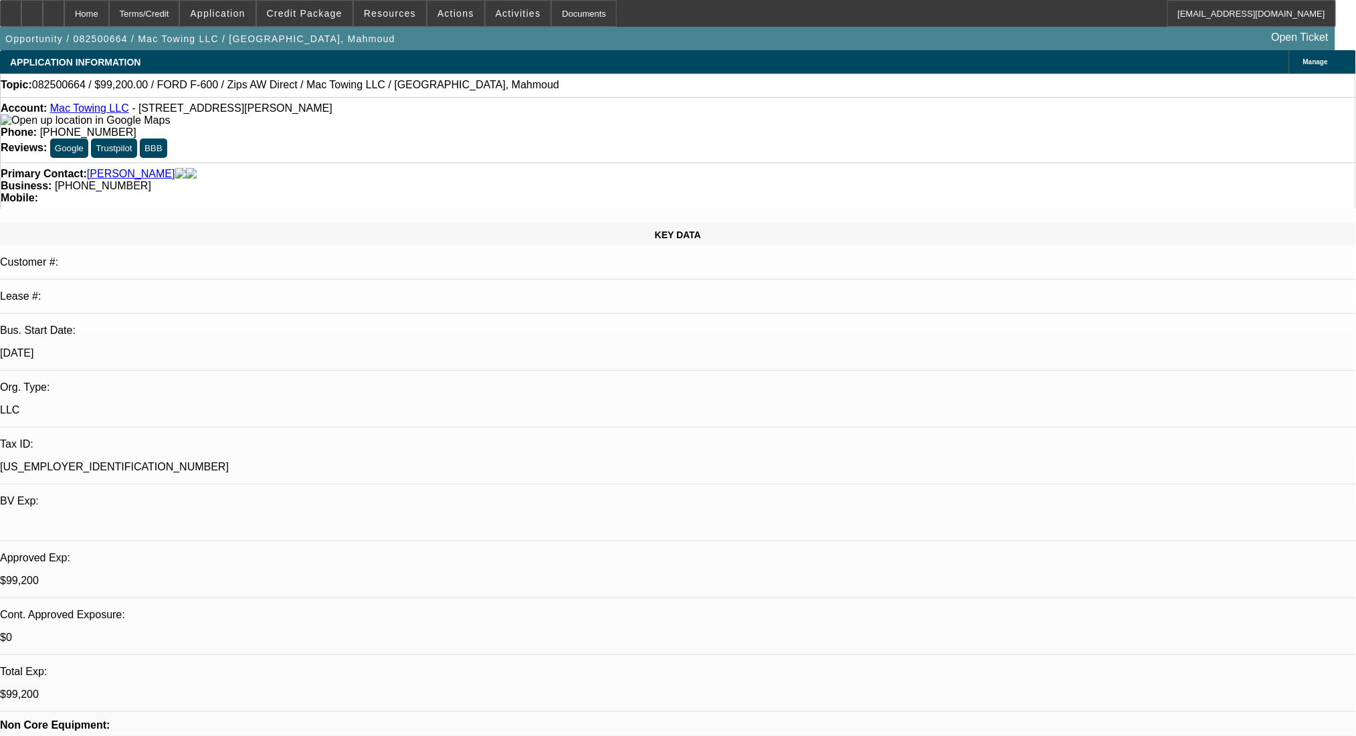
select select "0.2"
select select "2"
select select "0.1"
select select "4"
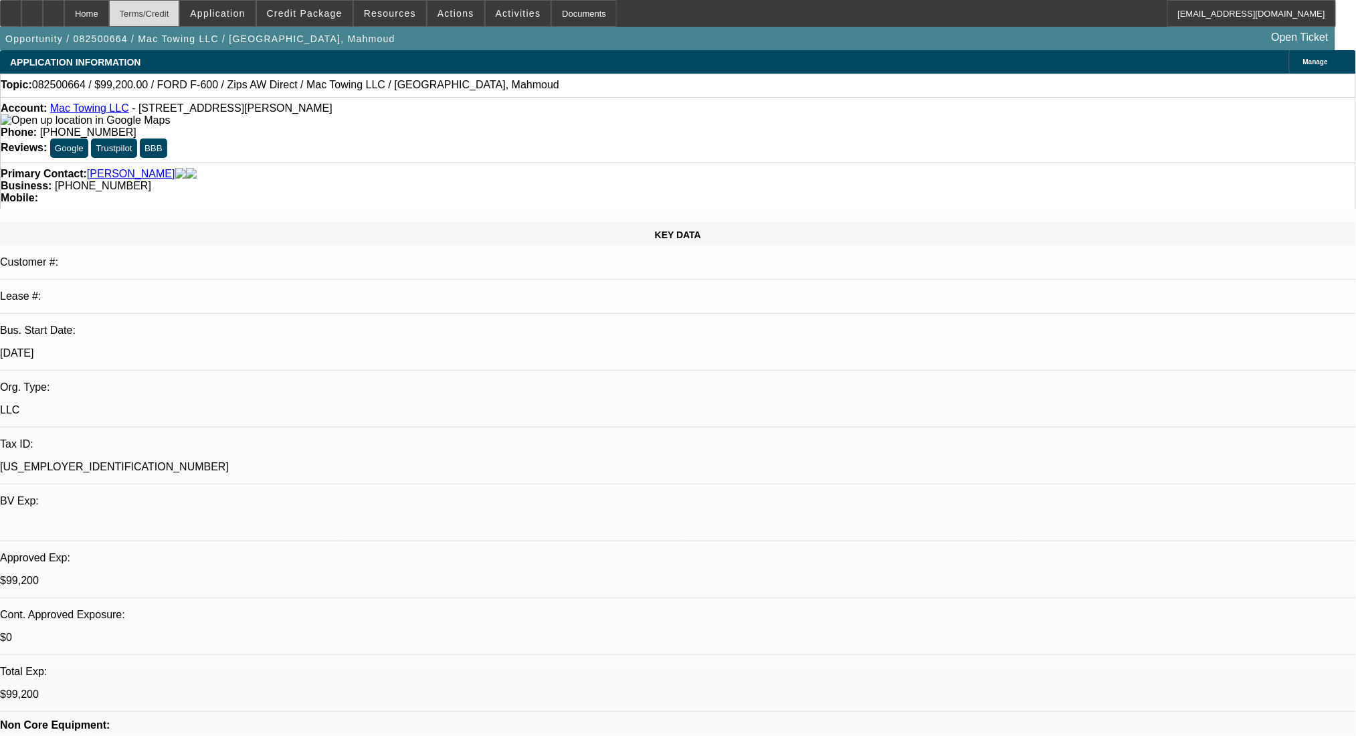
click at [180, 14] on div "Terms/Credit" at bounding box center [144, 13] width 71 height 27
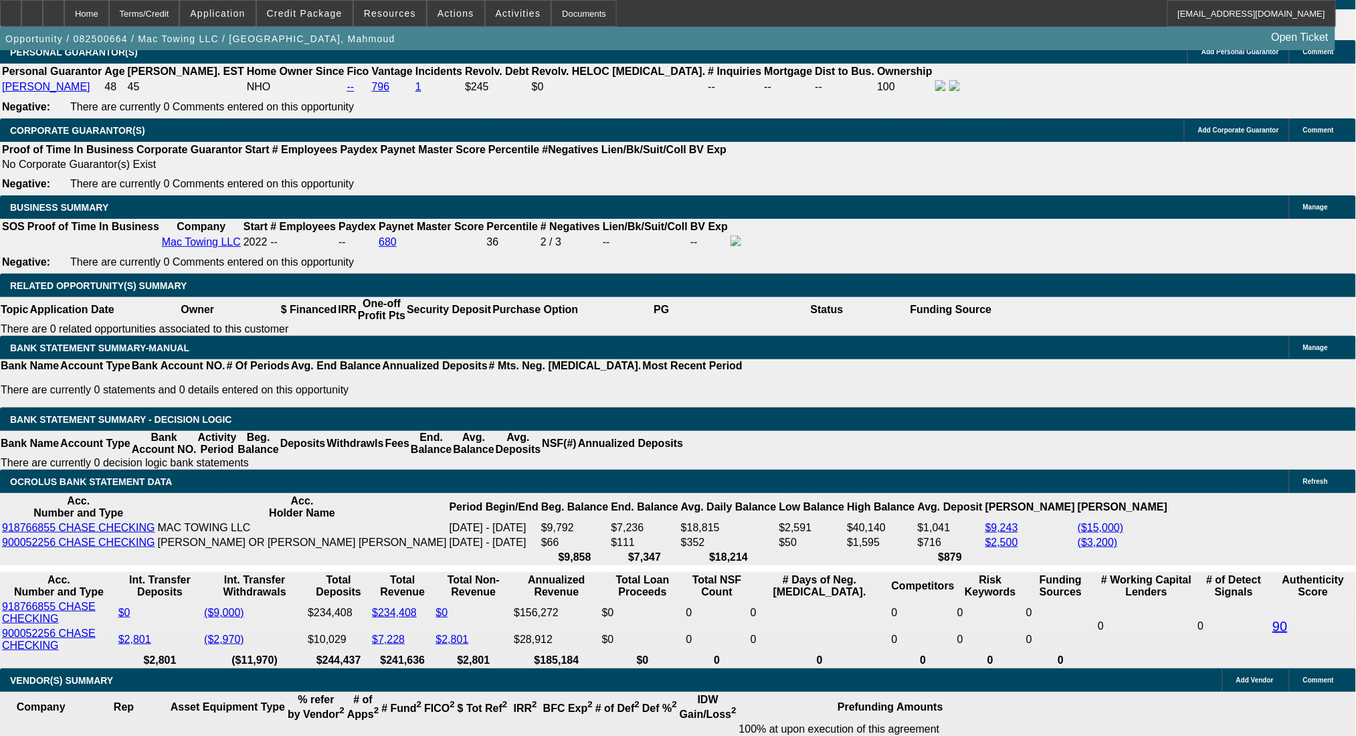
drag, startPoint x: 300, startPoint y: 427, endPoint x: 349, endPoint y: 428, distance: 48.8
type input "UNKNOWN"
type input "24"
type input "$3,477.50"
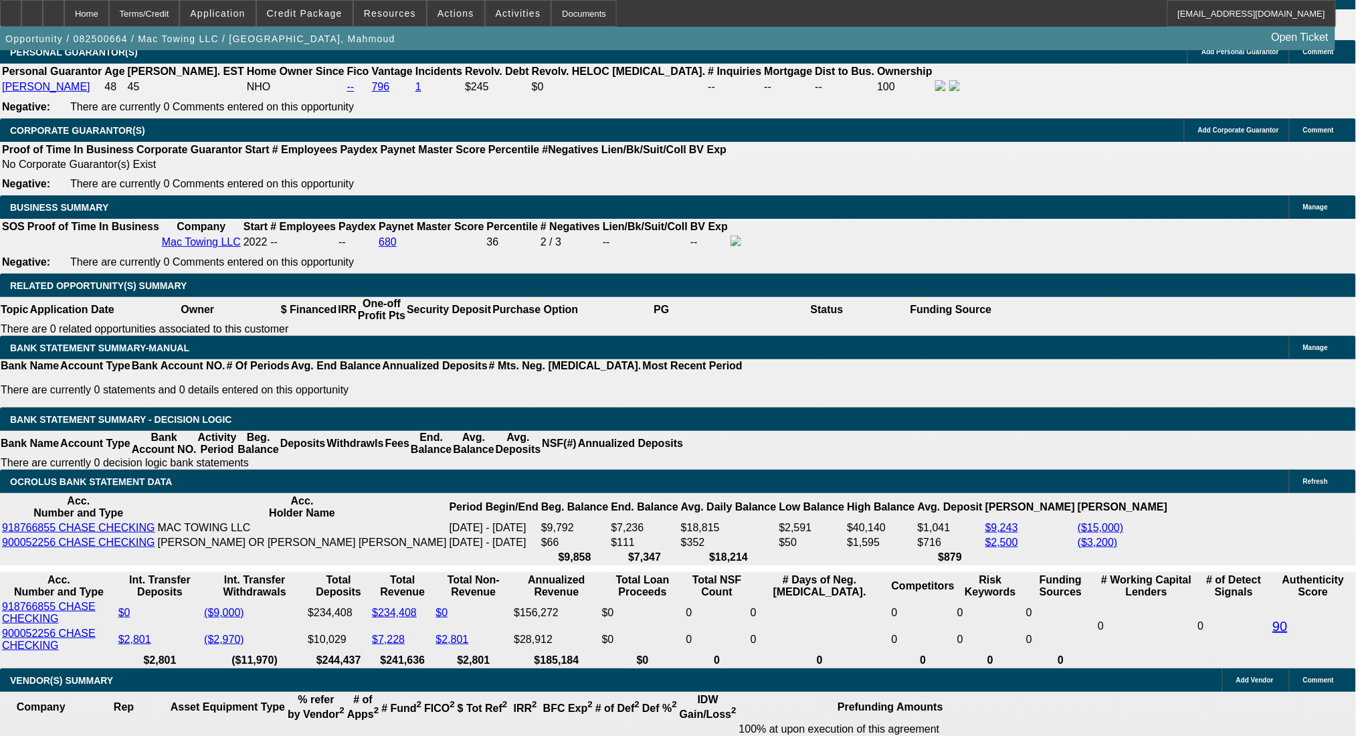
type input "$1,738.75"
type input "$5,707.56"
type input "$2,853.78"
type input "24"
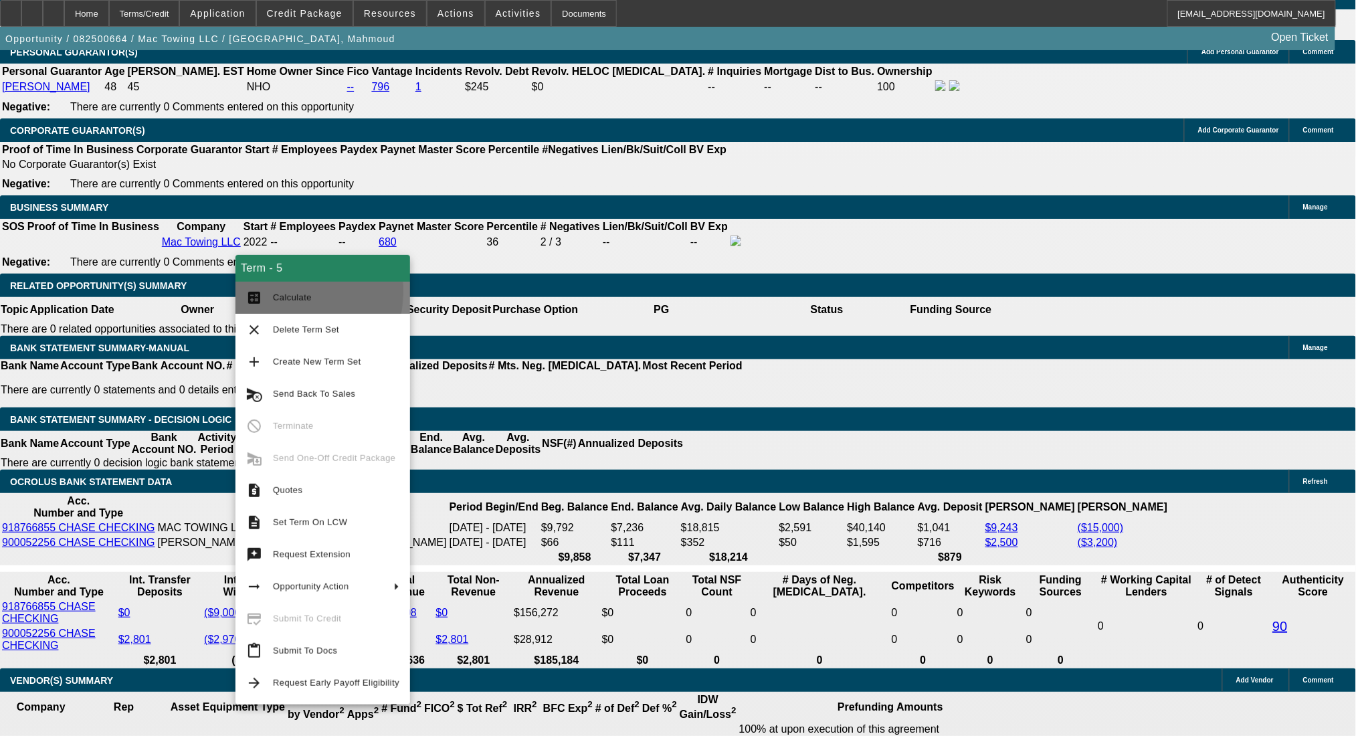
click at [275, 291] on span "Calculate" at bounding box center [336, 298] width 126 height 16
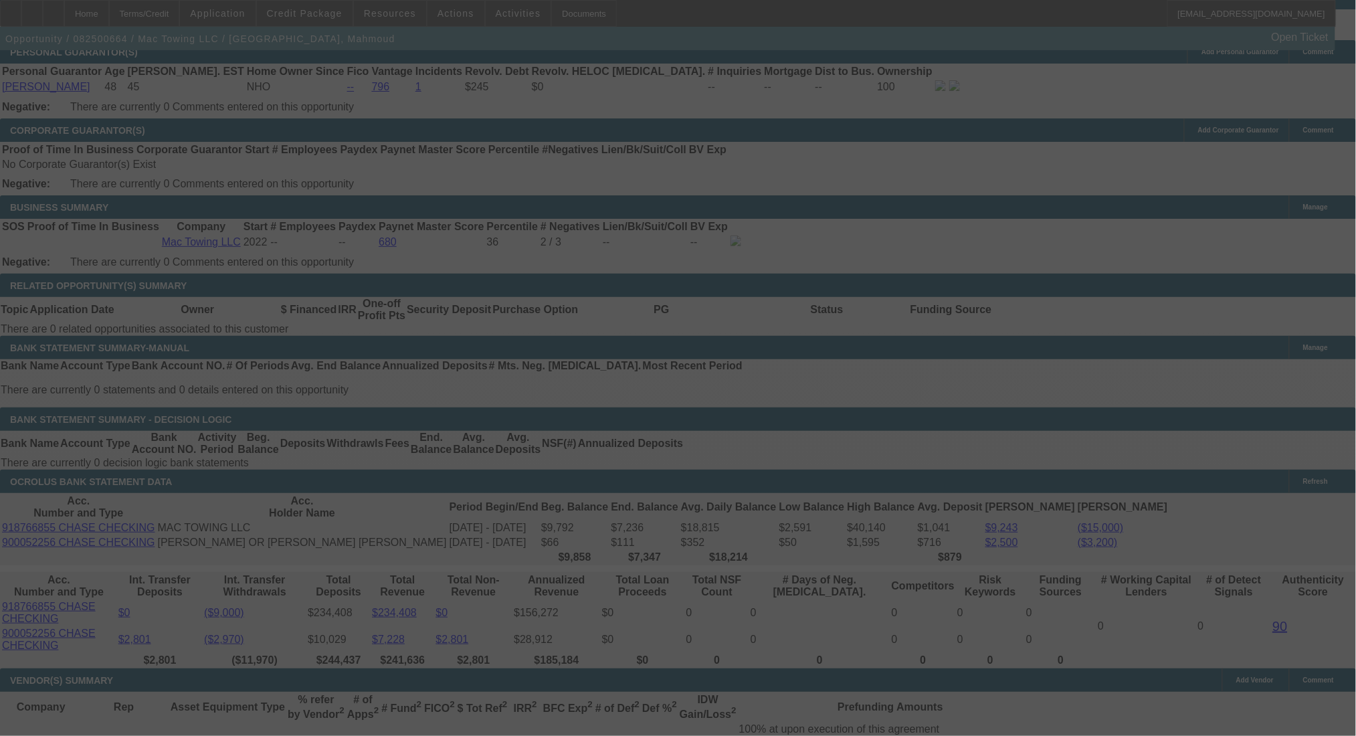
select select "0.2"
select select "2"
select select "0"
select select "6"
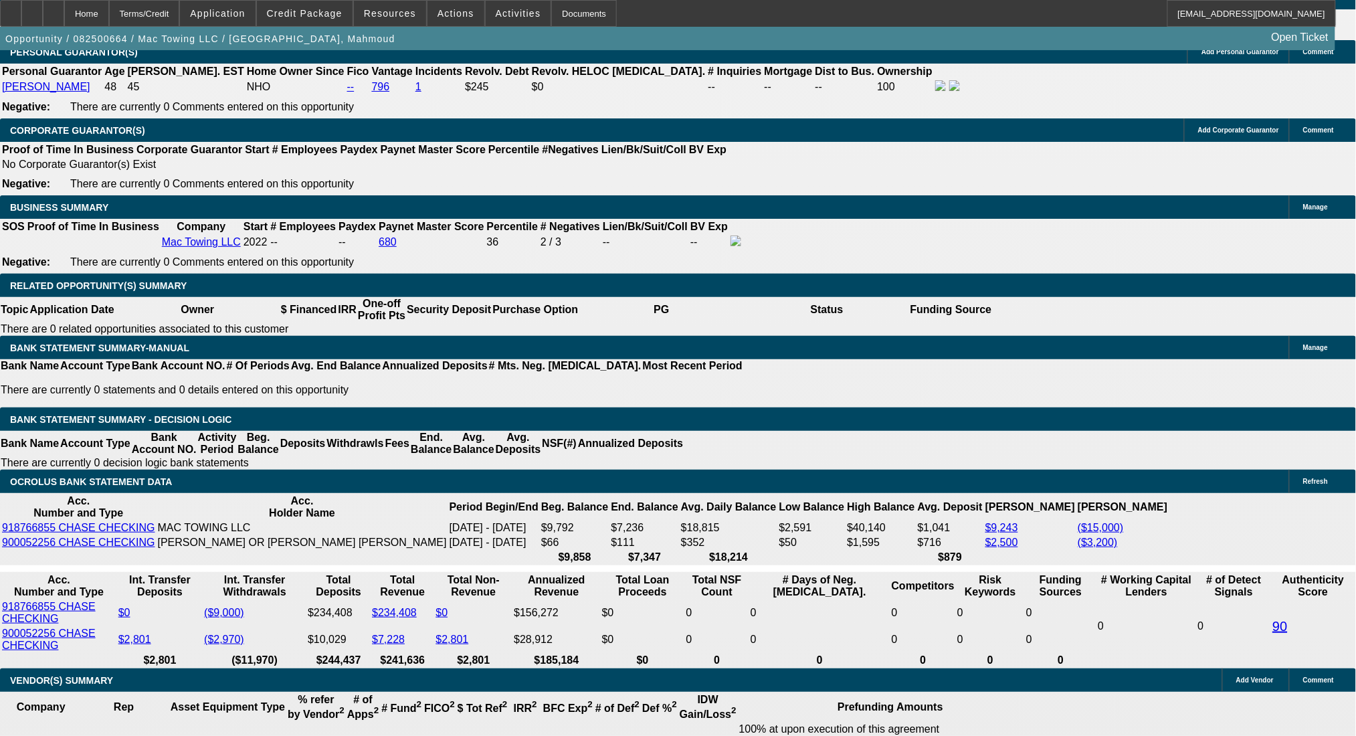
drag, startPoint x: 318, startPoint y: 419, endPoint x: 333, endPoint y: 421, distance: 14.8
type input "UNKNOWN"
type input "25"
type input "$3,477.50"
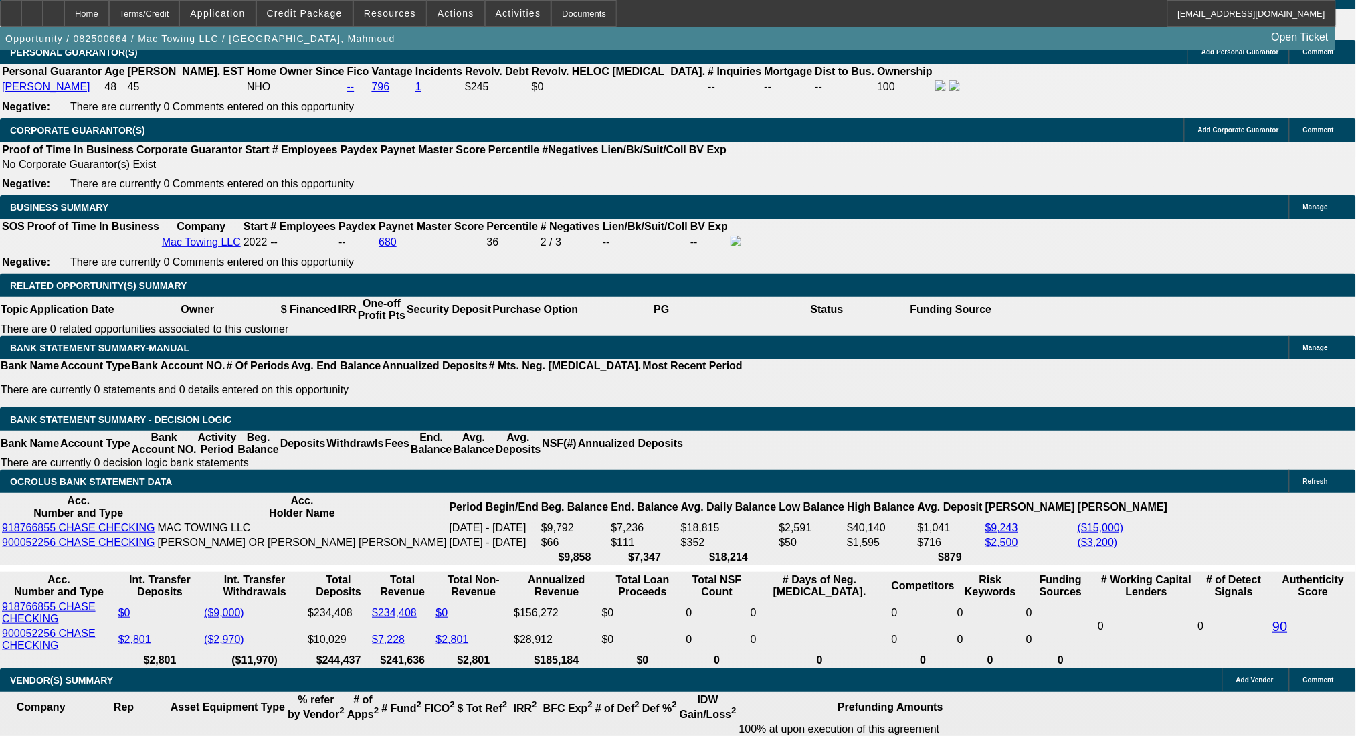
type input "$1,738.75"
type input "$5,823.30"
type input "$2,911.65"
type input "25"
drag, startPoint x: 210, startPoint y: 419, endPoint x: 359, endPoint y: 433, distance: 149.7
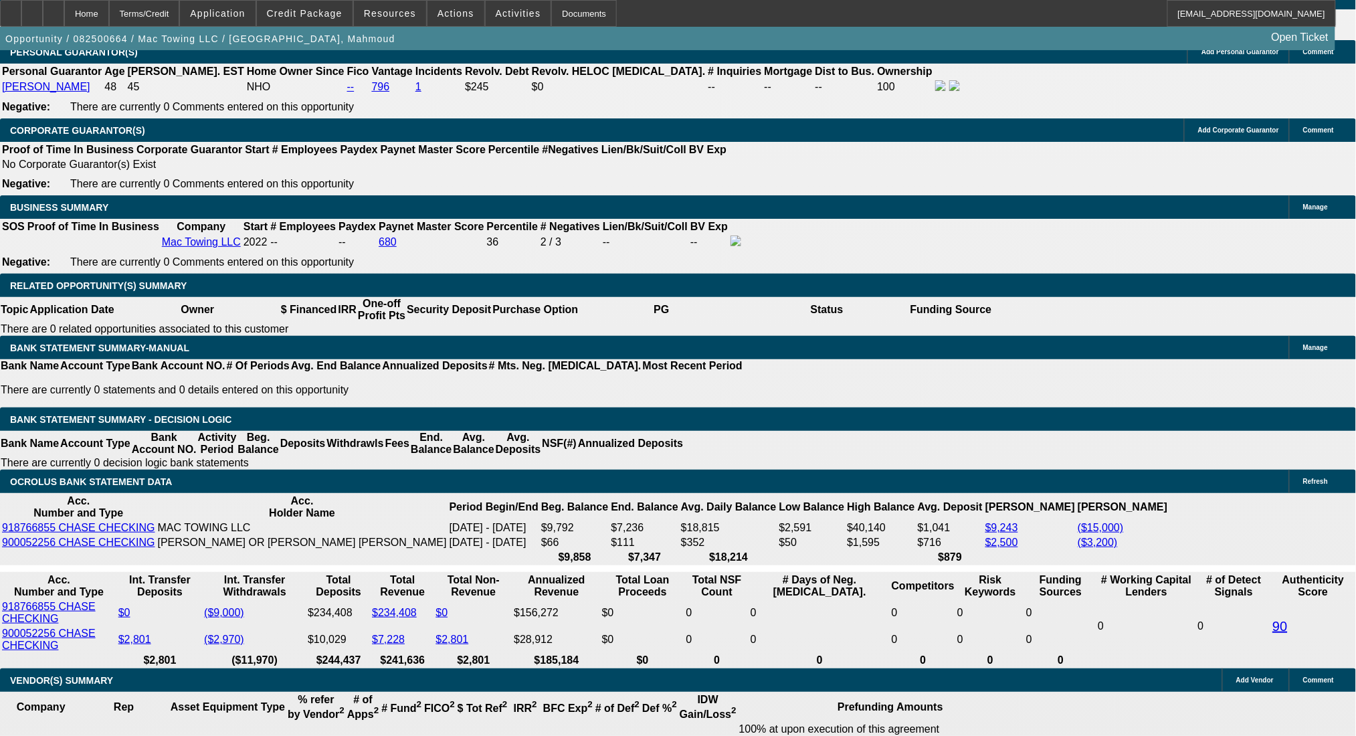
type input "2"
type input "$4.00"
type input "2911"
type input "$5,822.00"
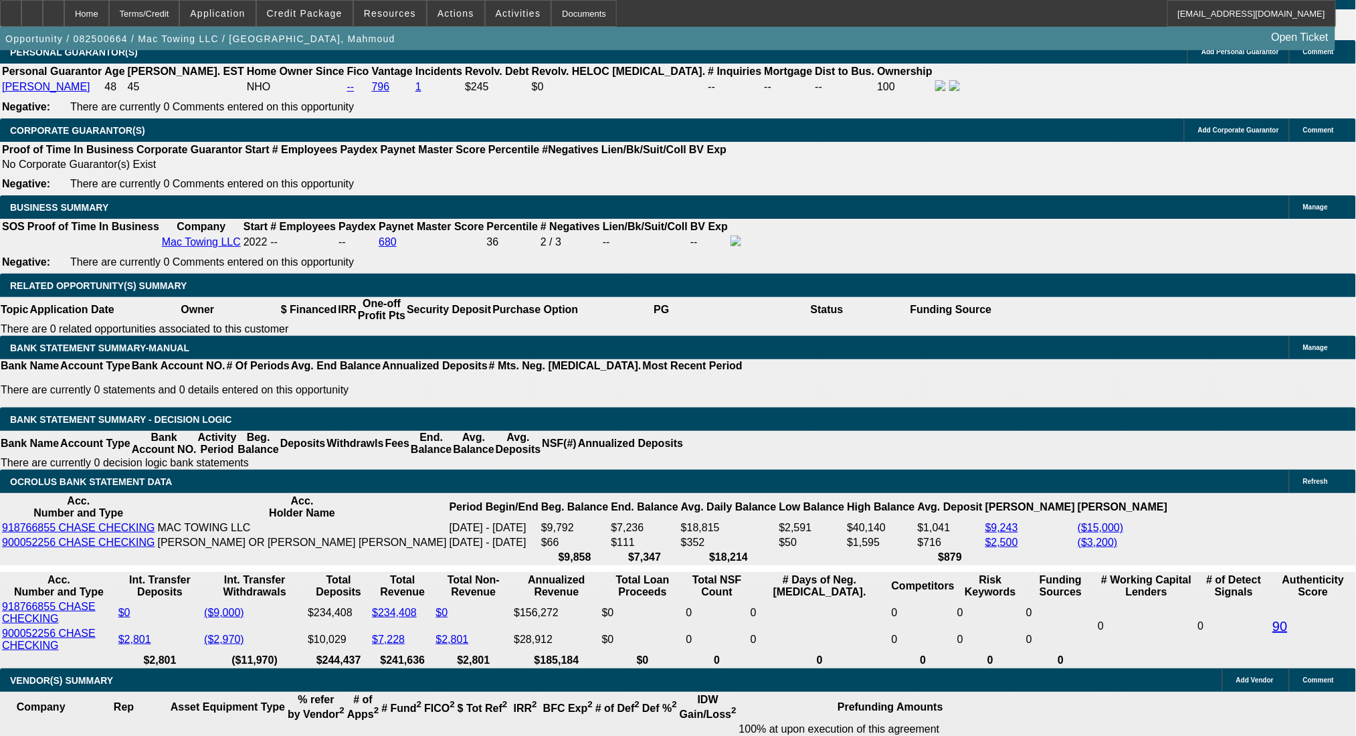
type input "25"
type input "$2,911.00"
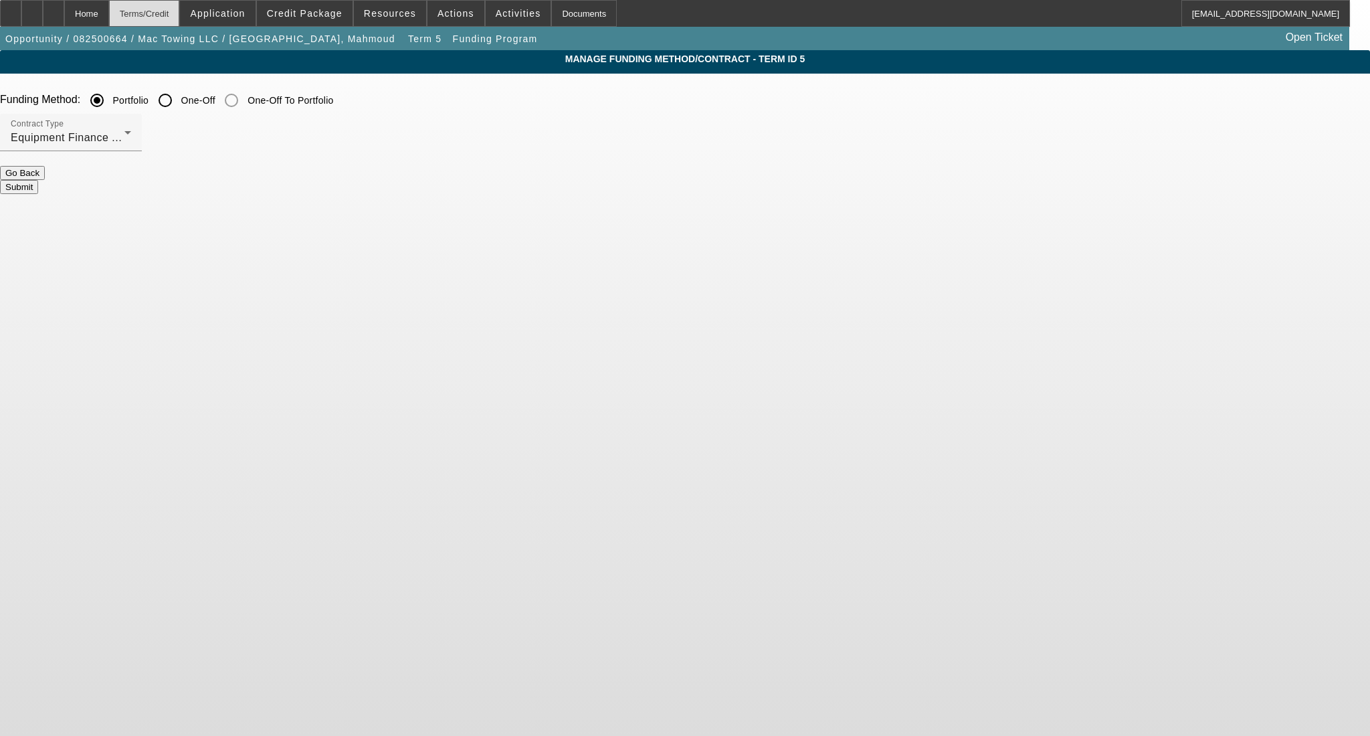
click at [169, 14] on div "Terms/Credit" at bounding box center [144, 13] width 71 height 27
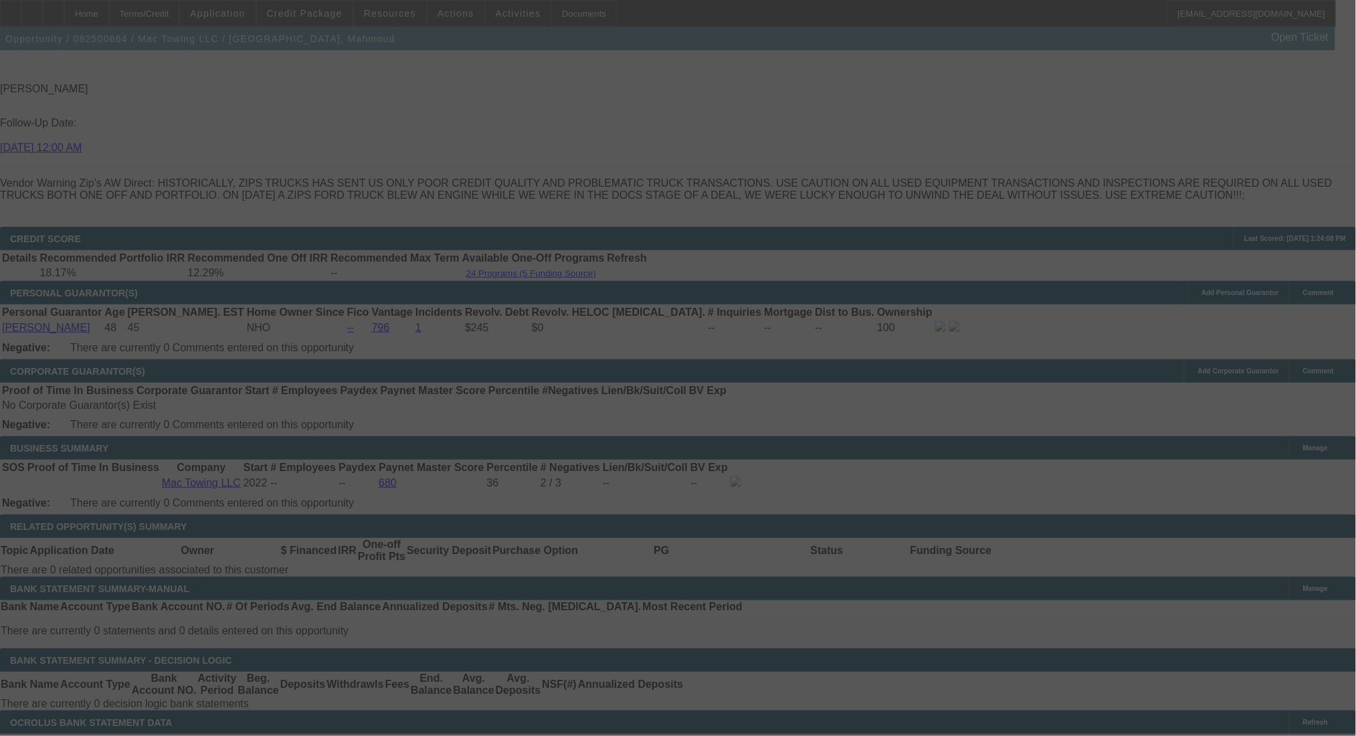
scroll to position [1887, 0]
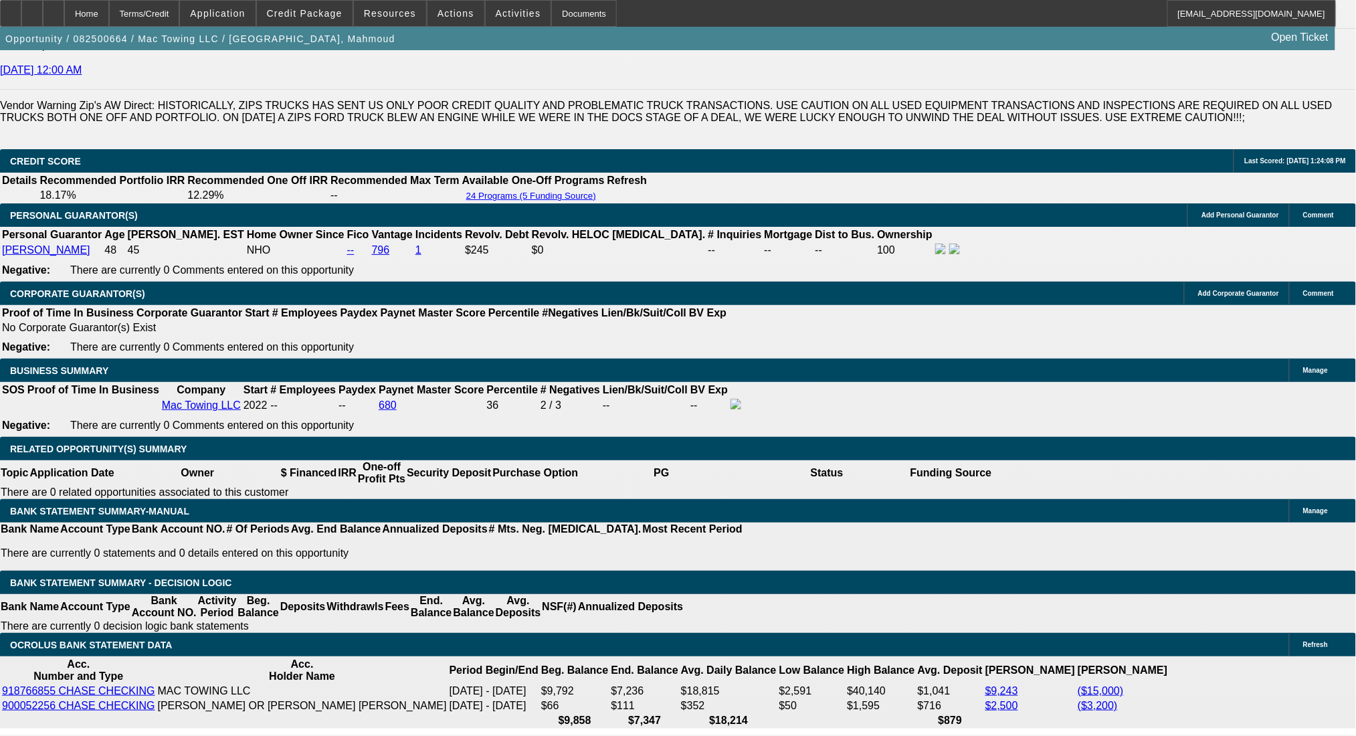
select select "0.2"
select select "2"
select select "0"
select select "6"
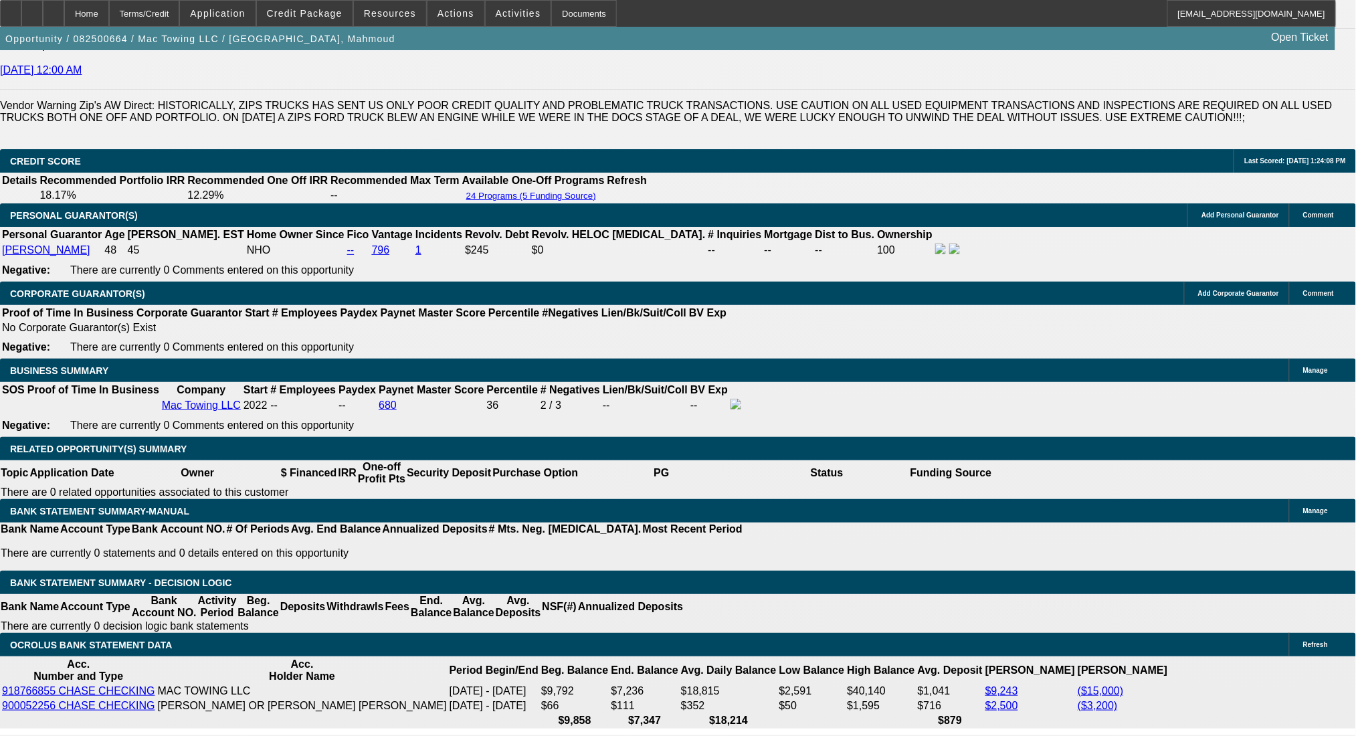
select select "0"
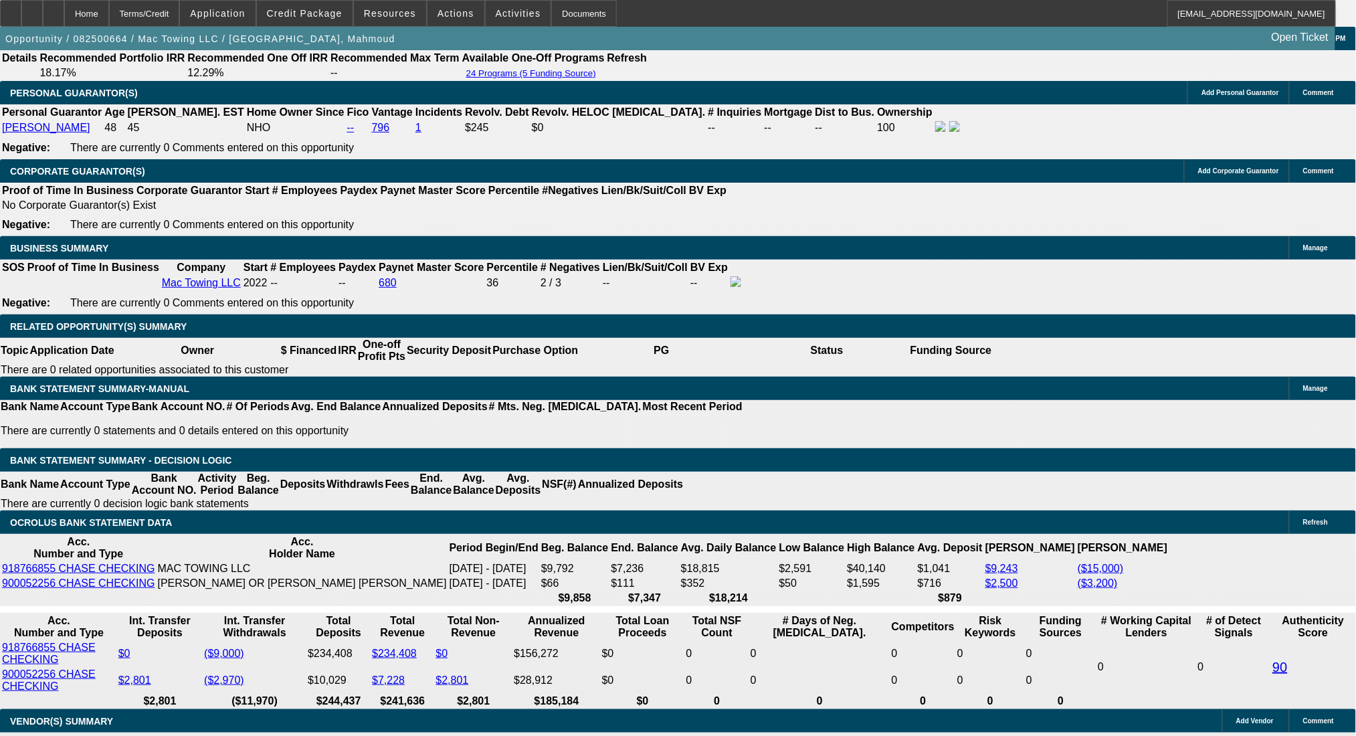
scroll to position [2066, 0]
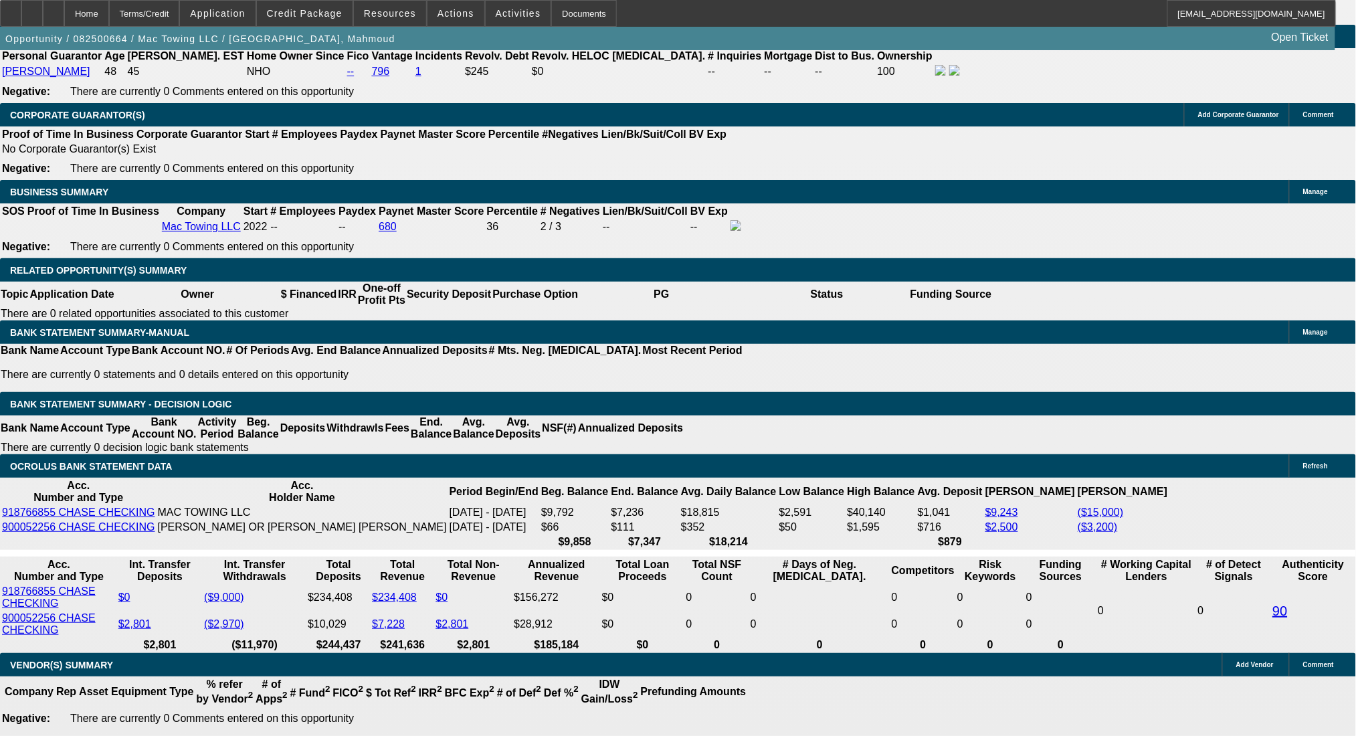
drag, startPoint x: 301, startPoint y: 363, endPoint x: 371, endPoint y: 362, distance: 70.2
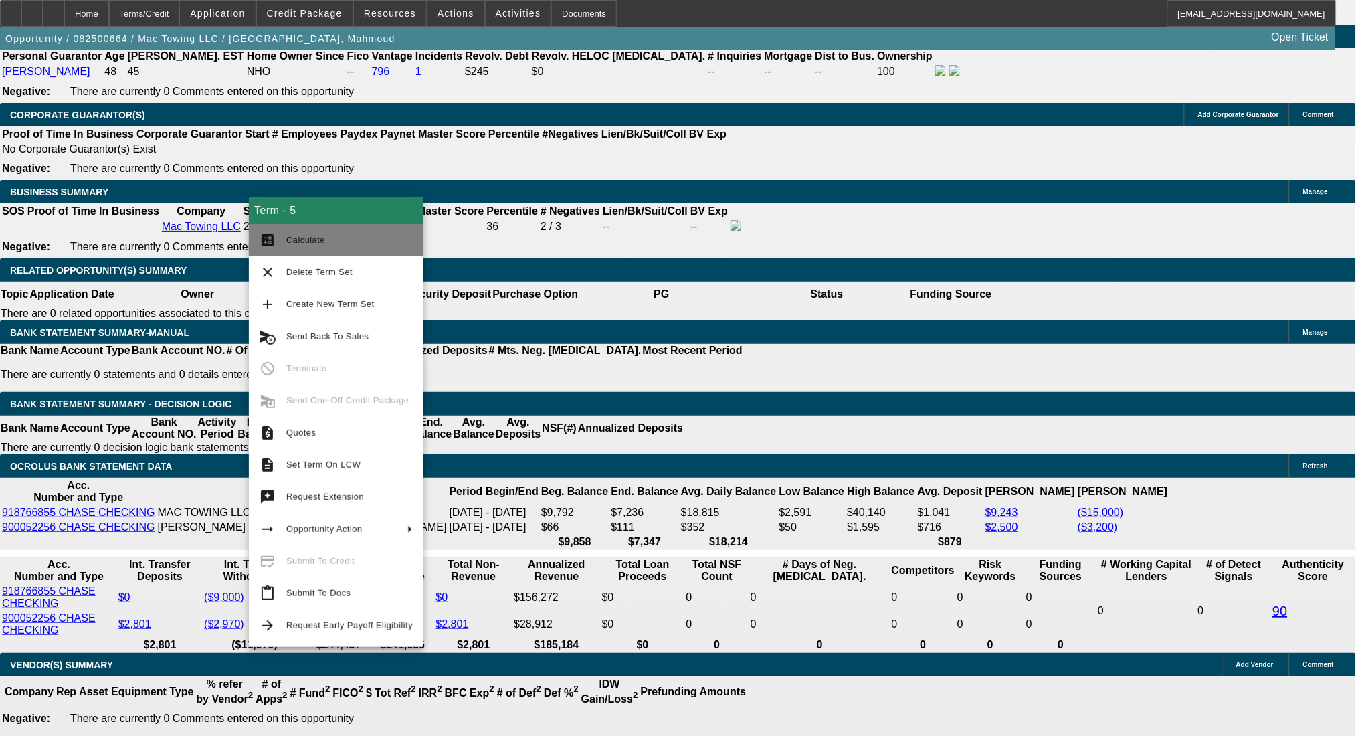
click at [305, 232] on span "Calculate" at bounding box center [349, 240] width 126 height 16
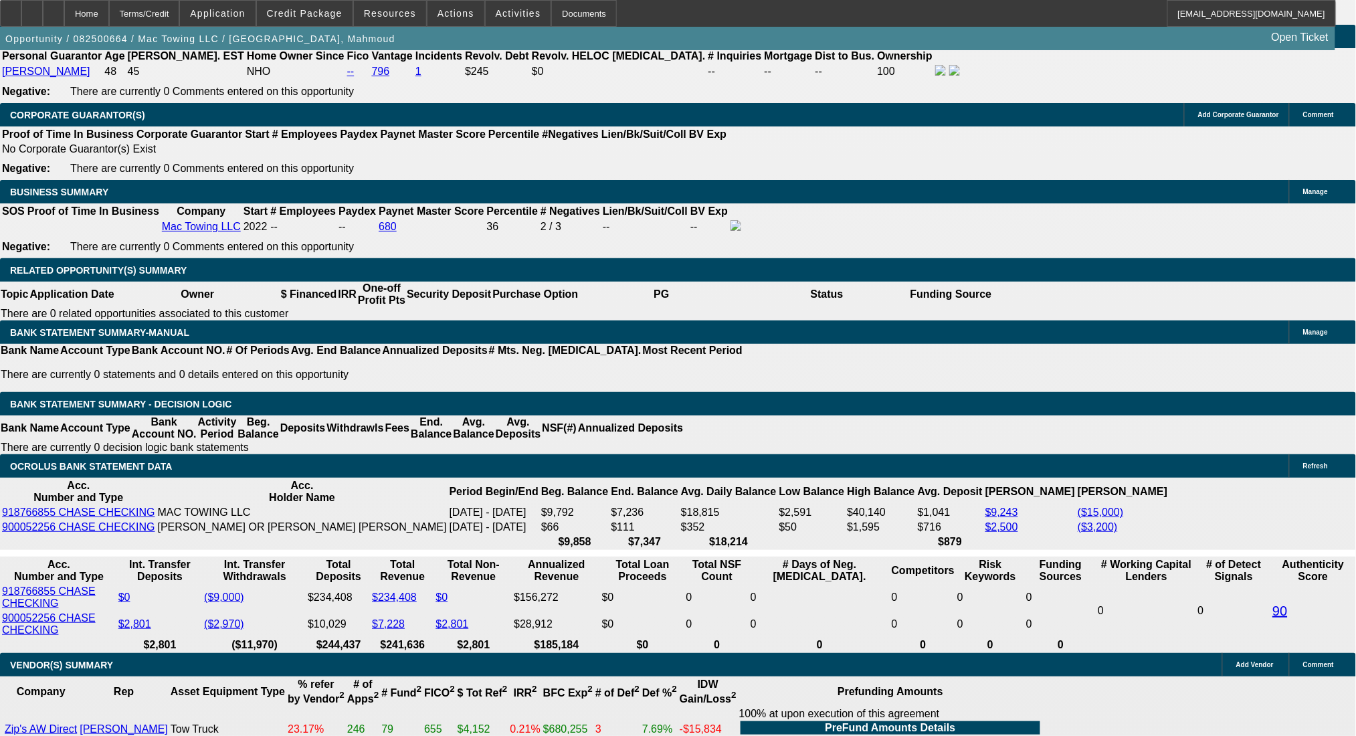
scroll to position [2110, 0]
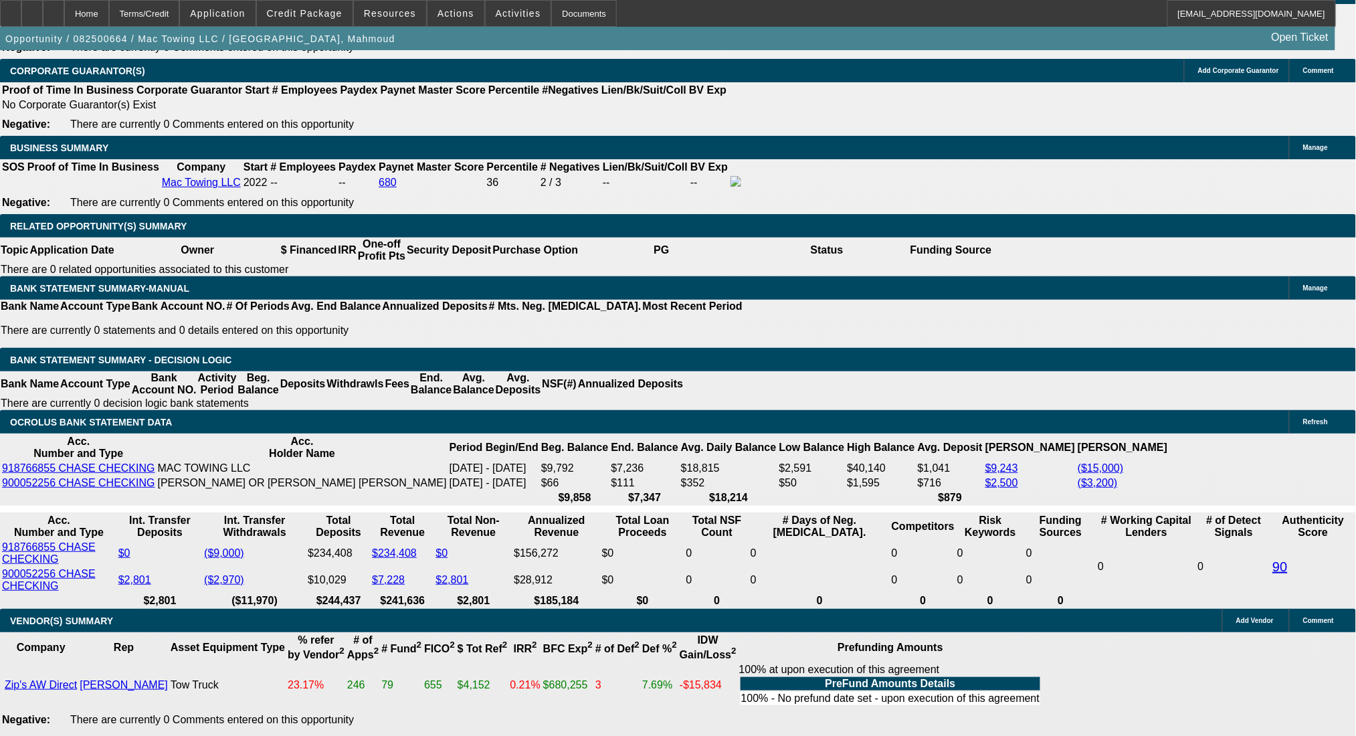
drag, startPoint x: 206, startPoint y: 358, endPoint x: 305, endPoint y: 361, distance: 99.0
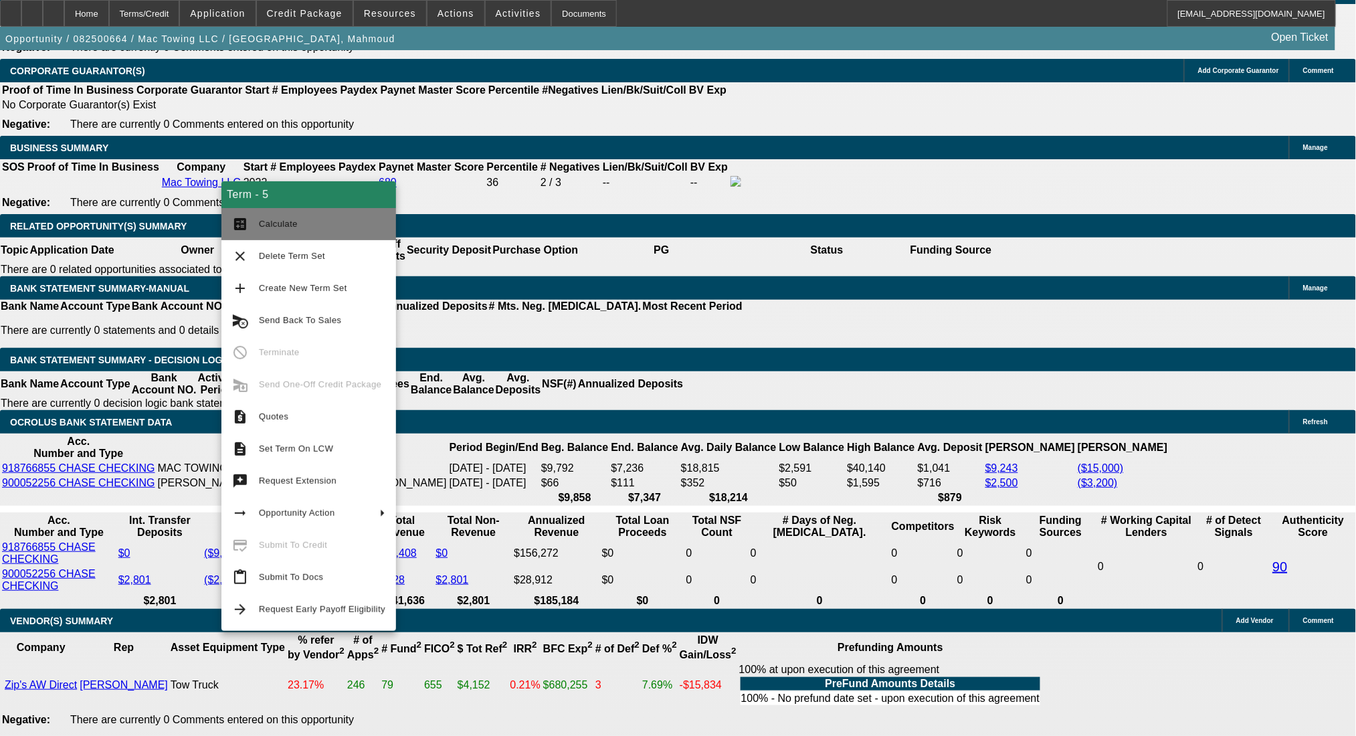
click at [283, 213] on button "calculate Calculate" at bounding box center [308, 224] width 175 height 32
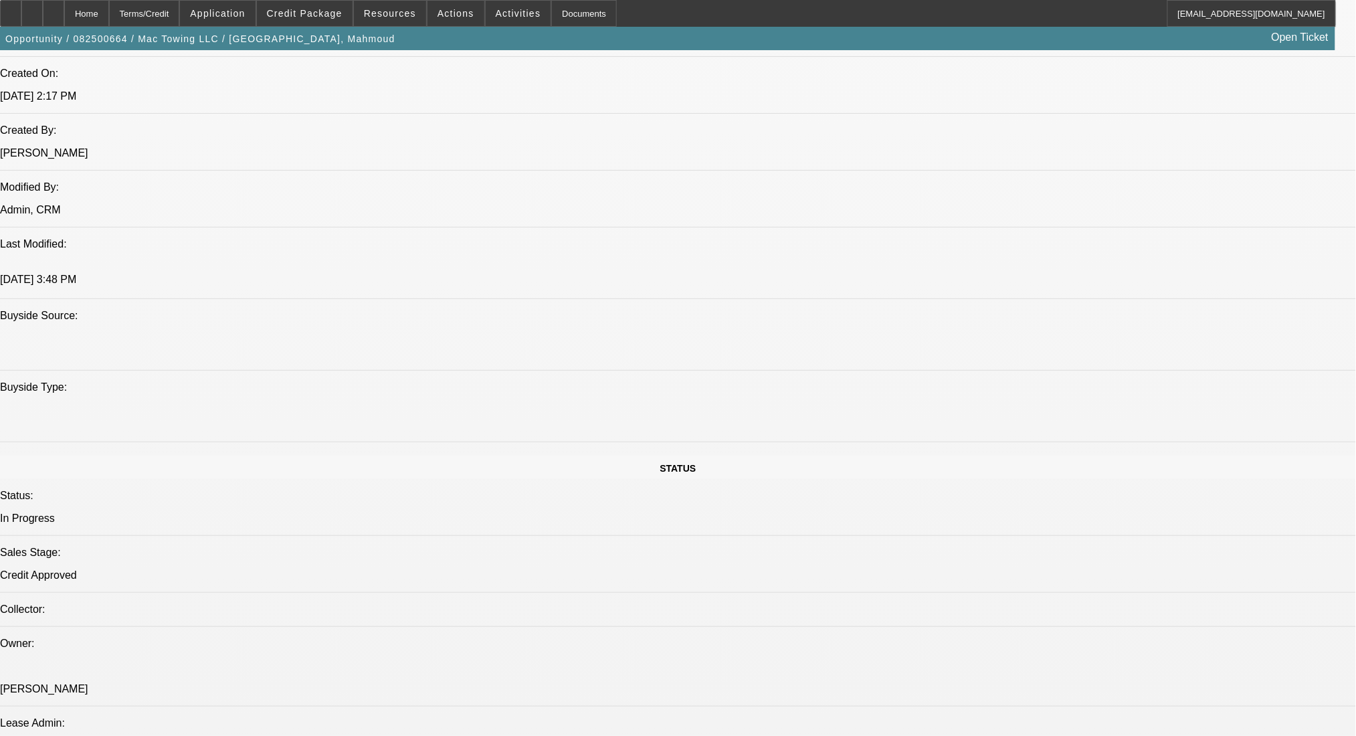
scroll to position [1159, 0]
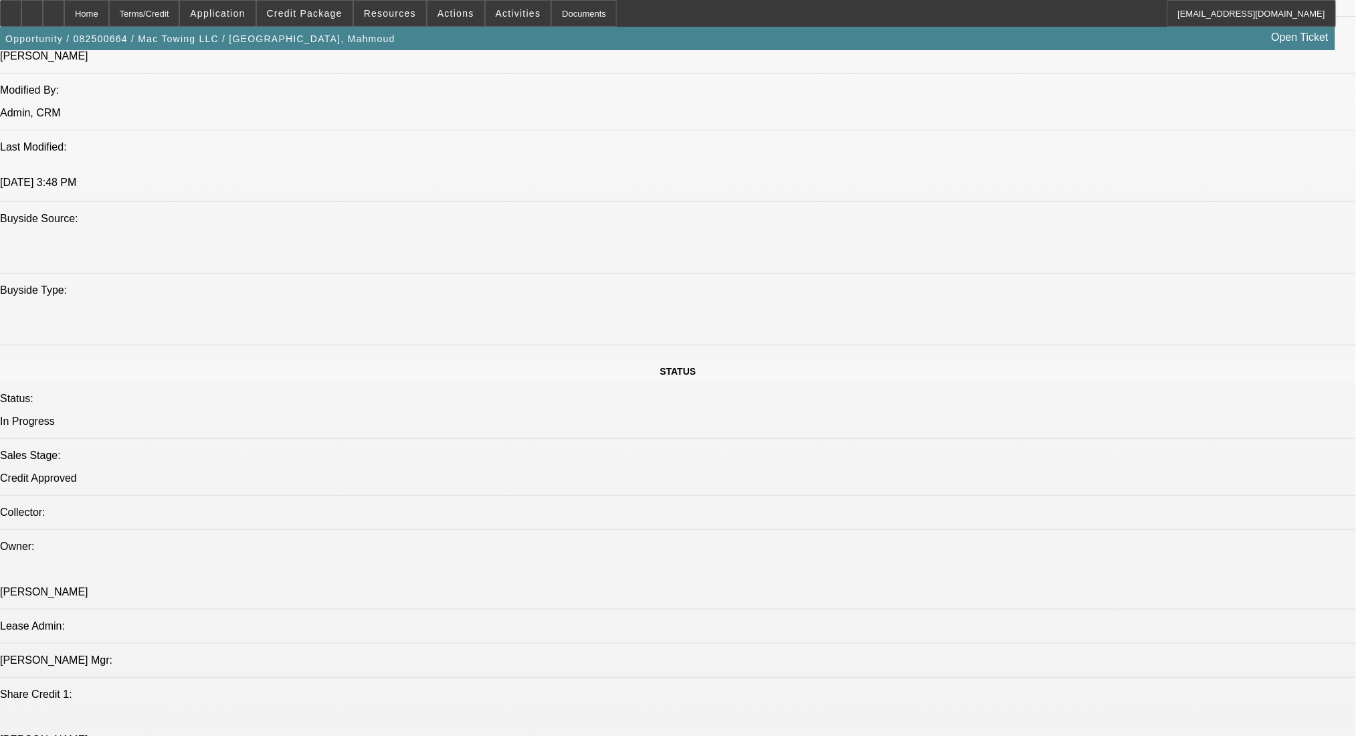
click at [172, 7] on div "Terms/Credit" at bounding box center [144, 13] width 71 height 27
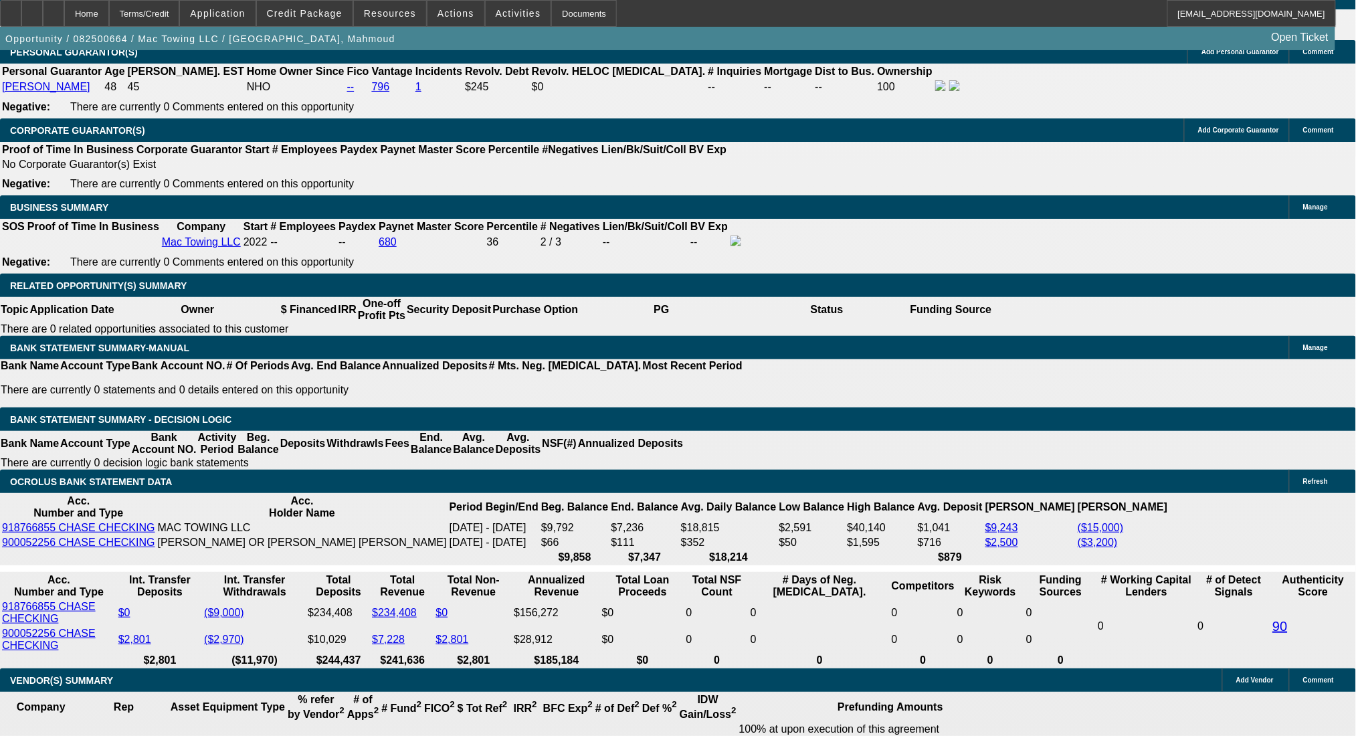
drag, startPoint x: 297, startPoint y: 421, endPoint x: 334, endPoint y: 422, distance: 36.8
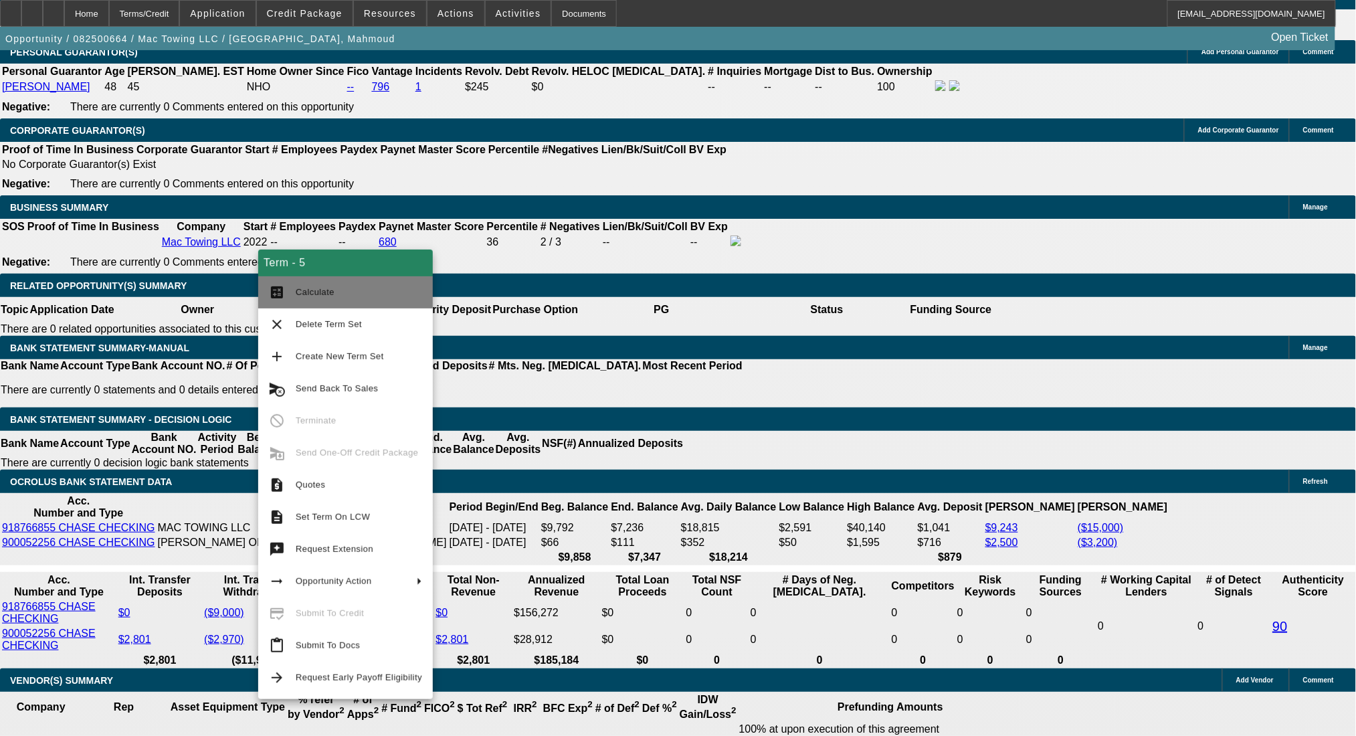
click at [312, 285] on span "Calculate" at bounding box center [359, 292] width 126 height 16
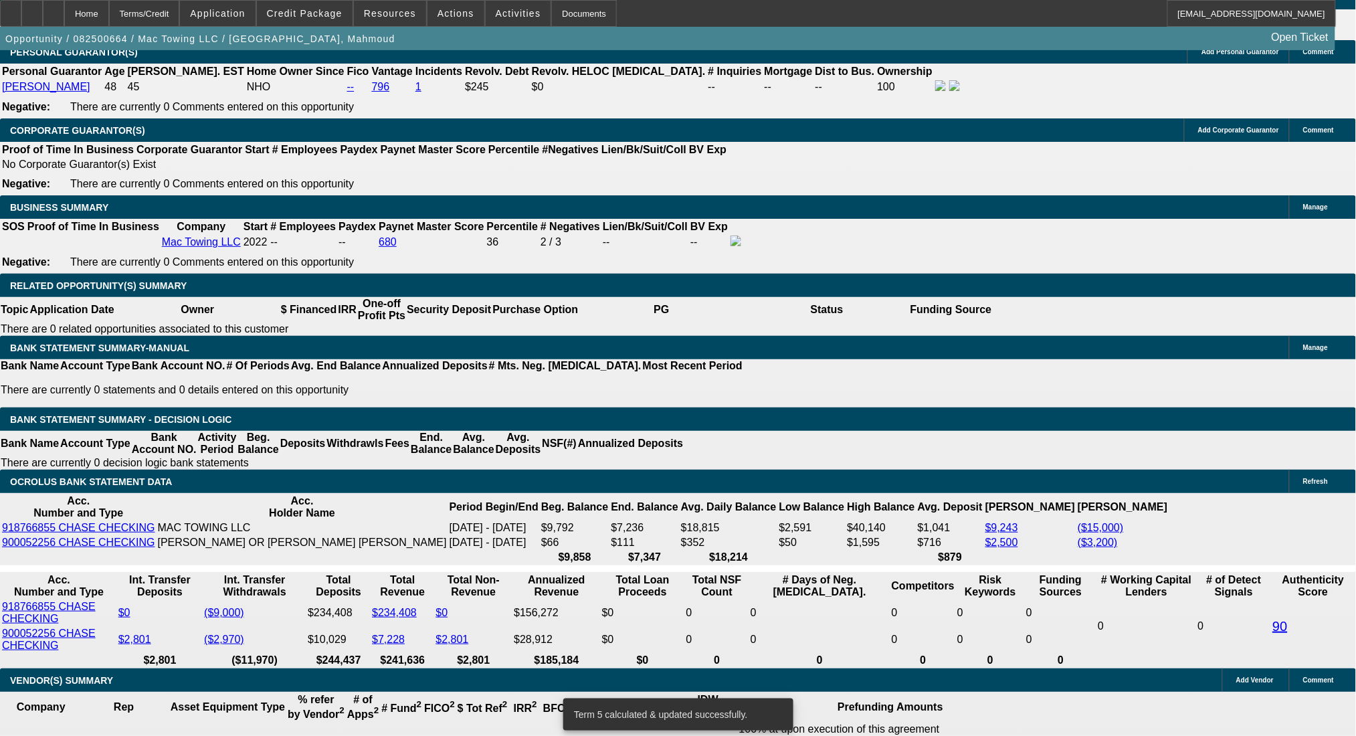
drag, startPoint x: 302, startPoint y: 420, endPoint x: 356, endPoint y: 425, distance: 54.4
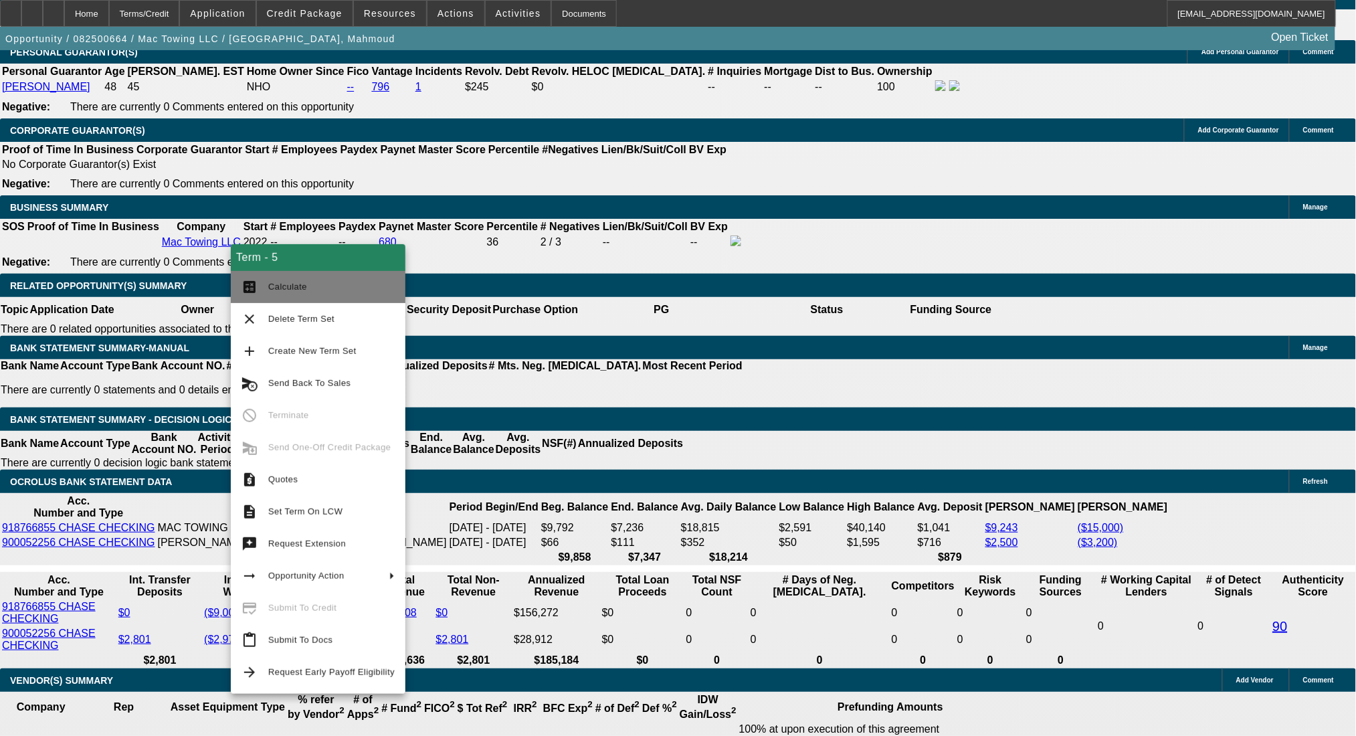
click at [266, 280] on button "calculate Calculate" at bounding box center [318, 287] width 175 height 32
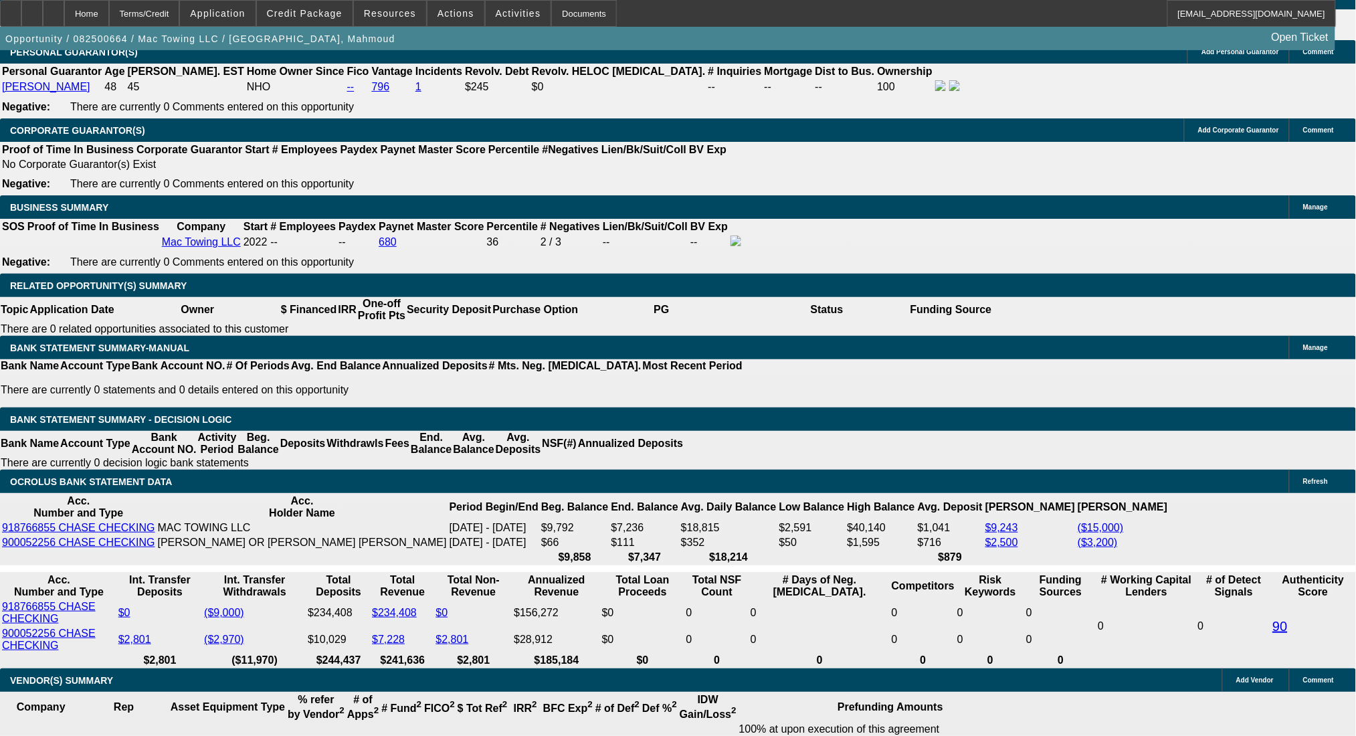
drag, startPoint x: 209, startPoint y: 419, endPoint x: 284, endPoint y: 417, distance: 75.6
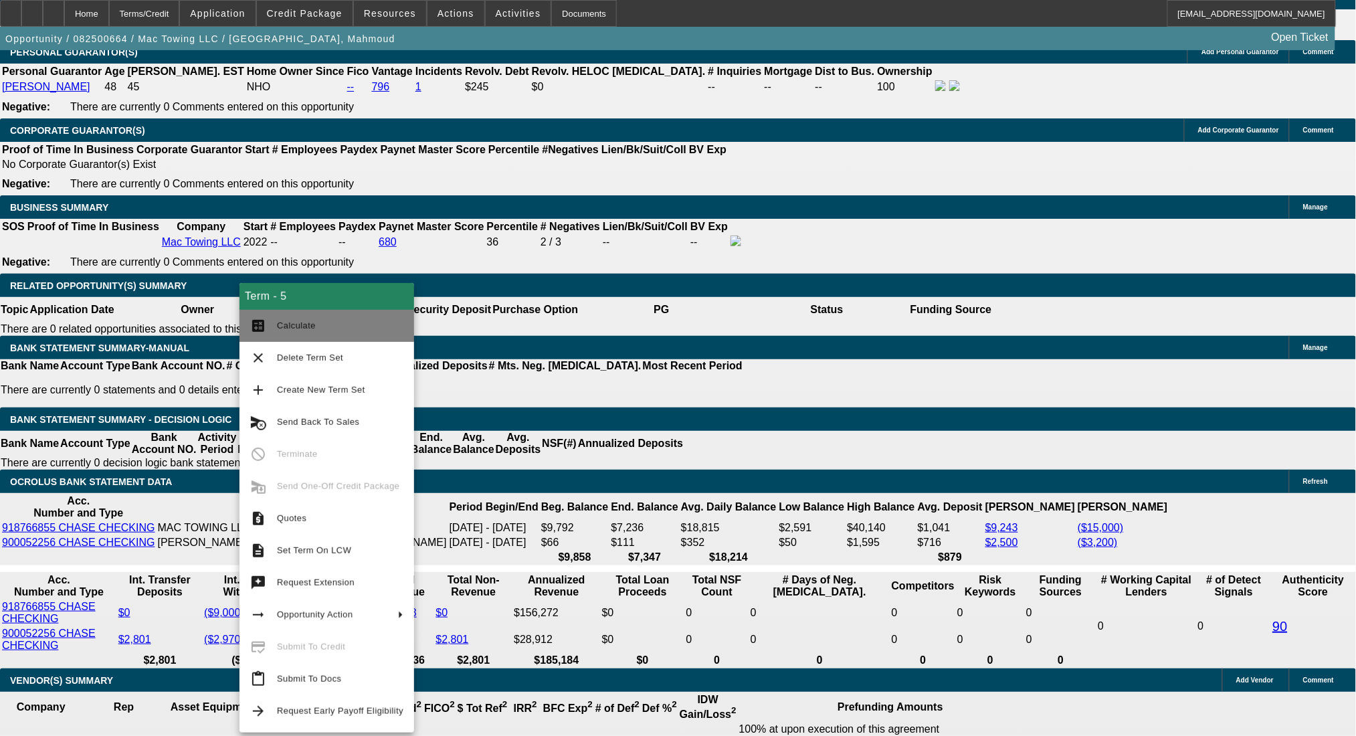
click at [283, 314] on button "calculate Calculate" at bounding box center [326, 326] width 175 height 32
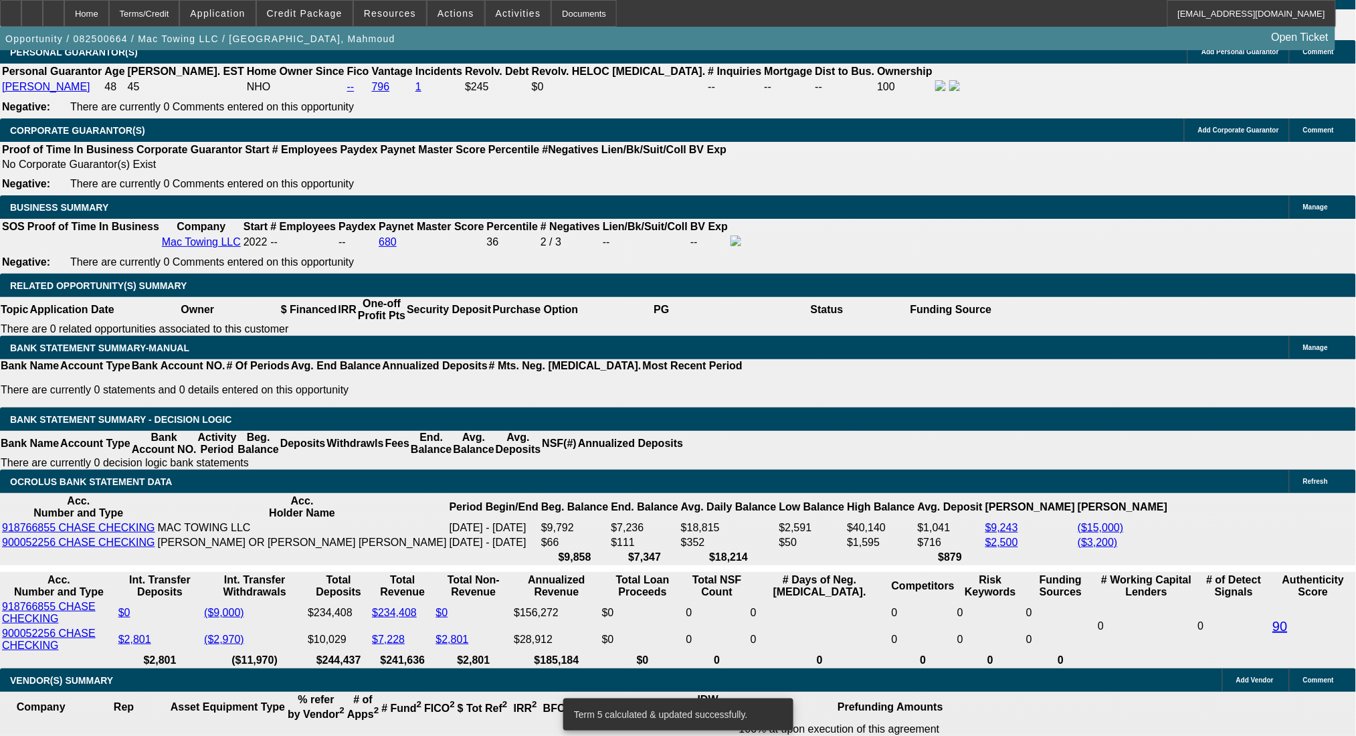
drag, startPoint x: 211, startPoint y: 419, endPoint x: 305, endPoint y: 427, distance: 94.0
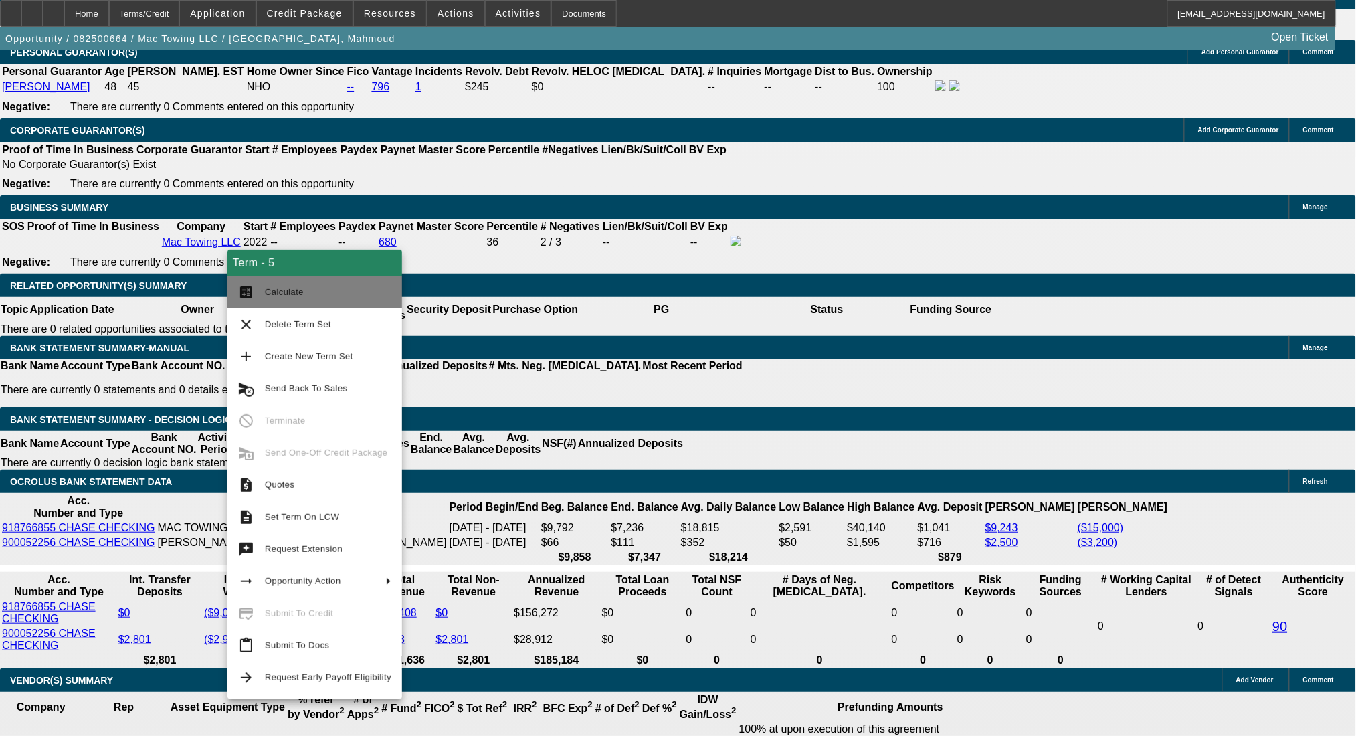
click at [269, 290] on span "Calculate" at bounding box center [284, 292] width 39 height 10
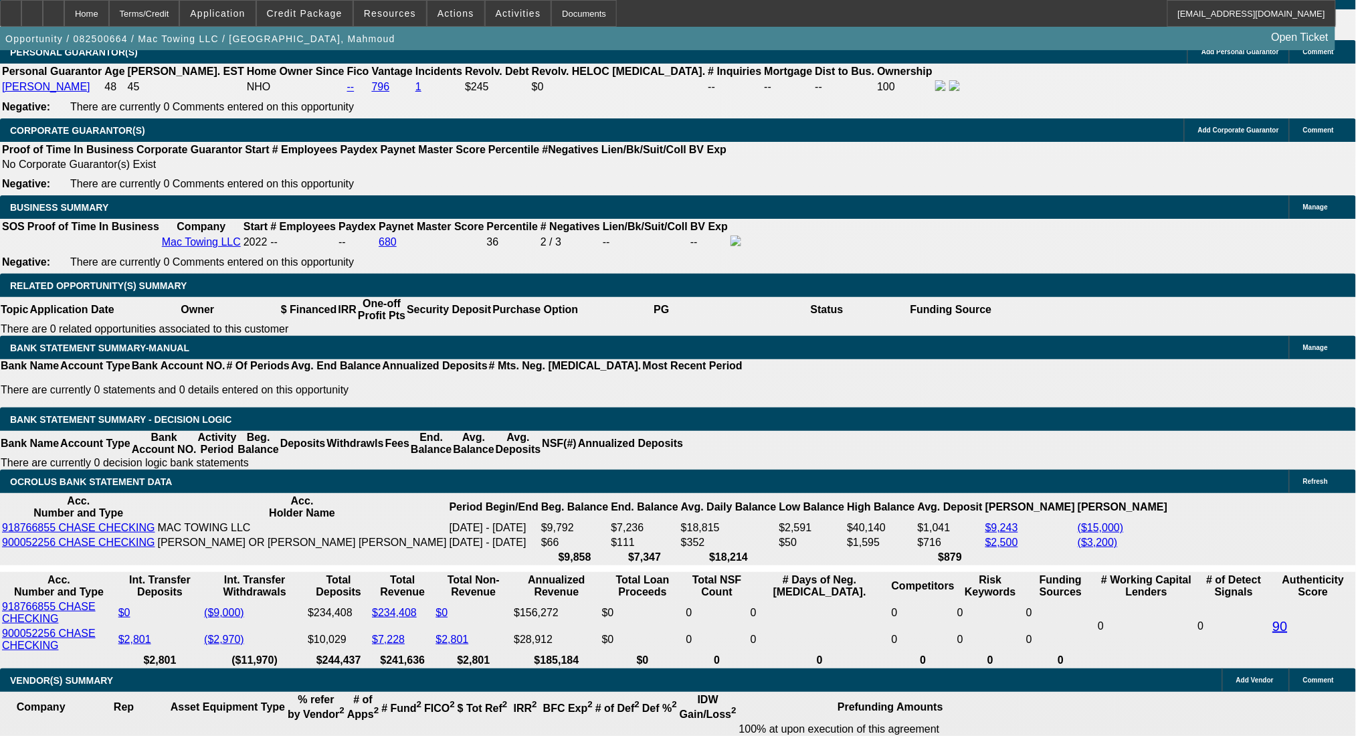
drag, startPoint x: 215, startPoint y: 420, endPoint x: 322, endPoint y: 420, distance: 107.0
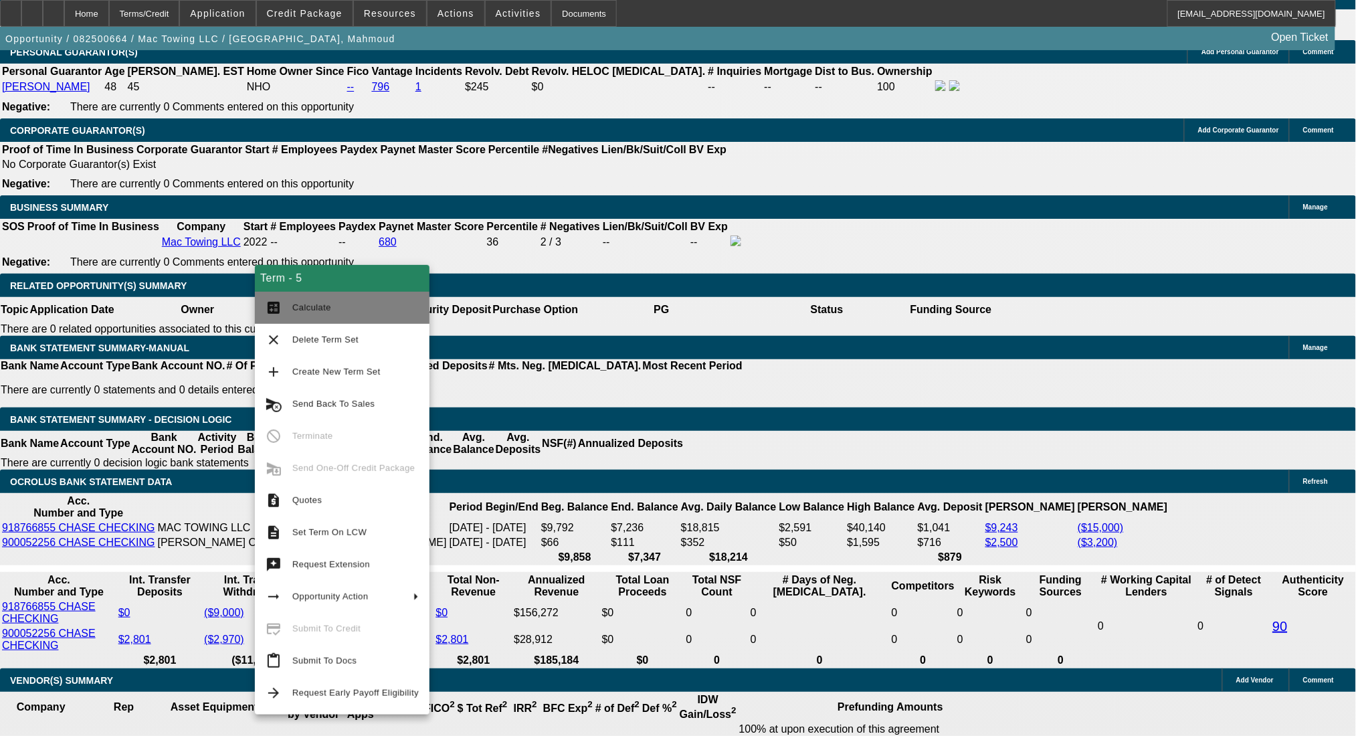
click at [295, 303] on span "Calculate" at bounding box center [311, 307] width 39 height 10
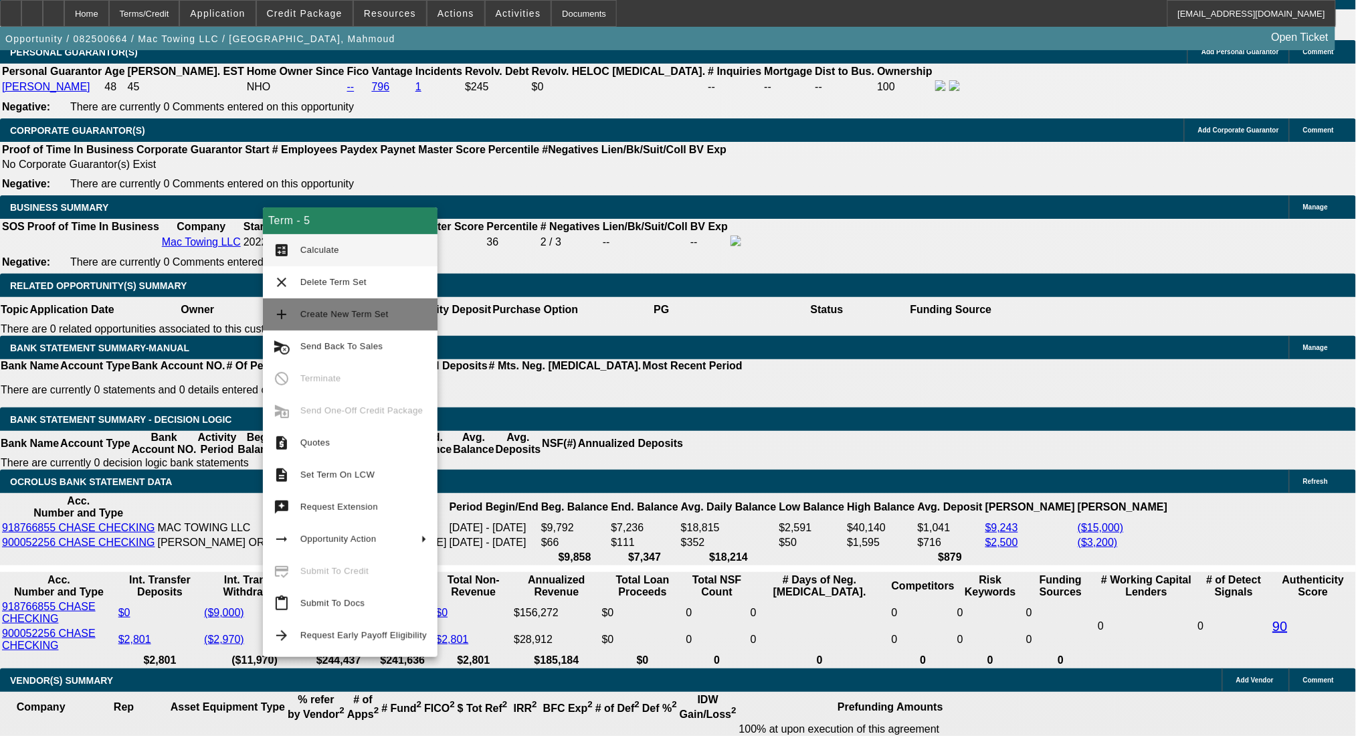
click at [316, 310] on span "Create New Term Set" at bounding box center [344, 314] width 88 height 10
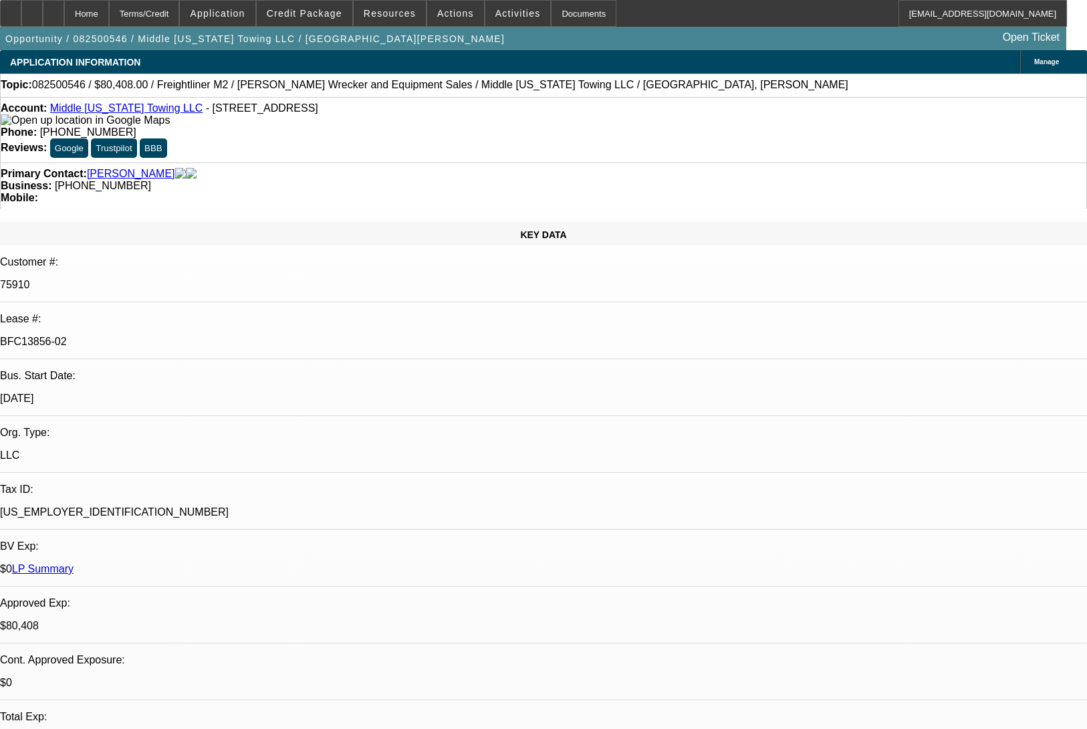
select select "0"
select select "2"
select select "0"
select select "6"
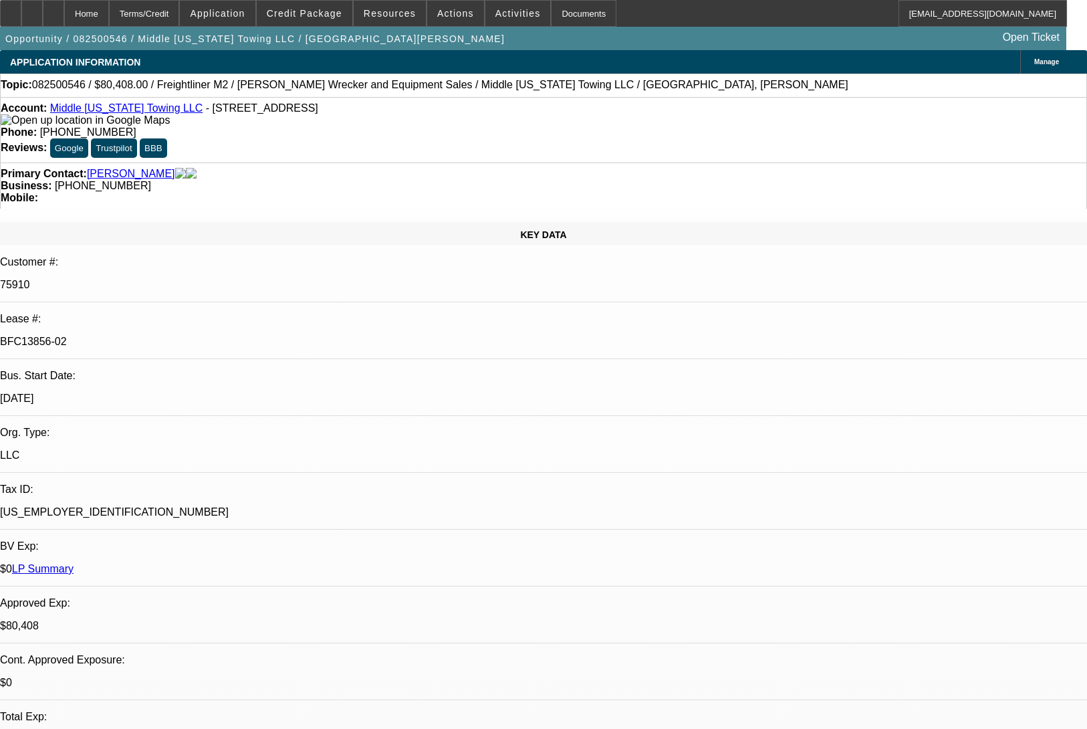
select select "0"
select select "6"
select select "0"
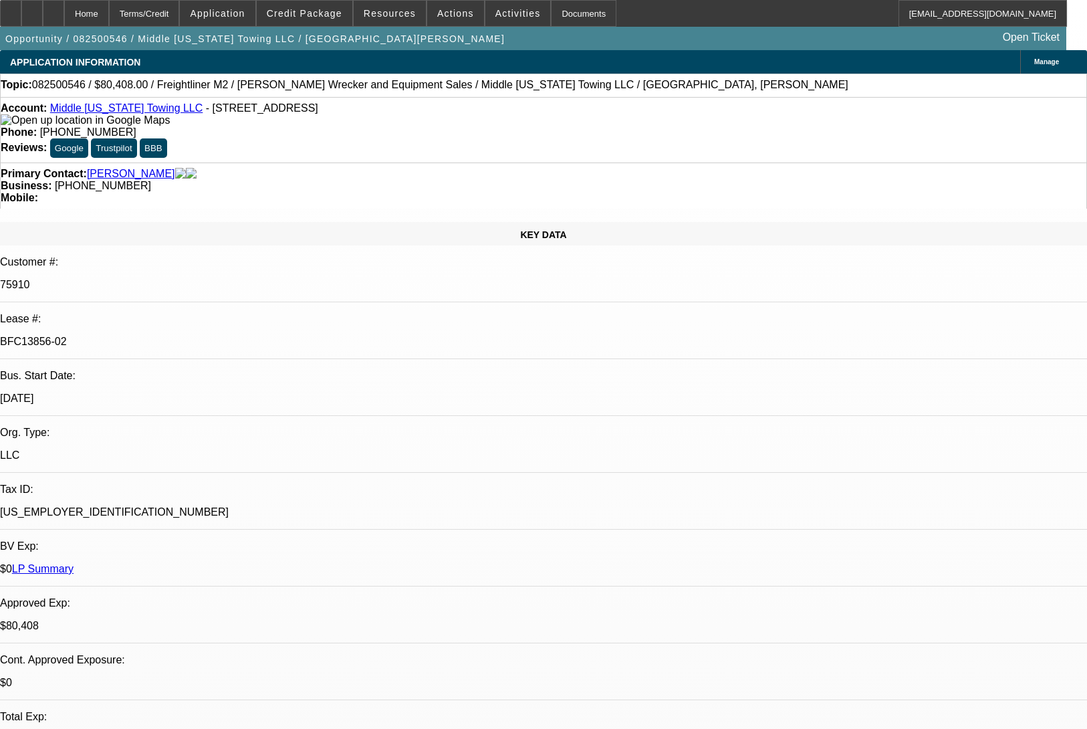
select select "0"
select select "2"
select select "0"
select select "6"
select select "0"
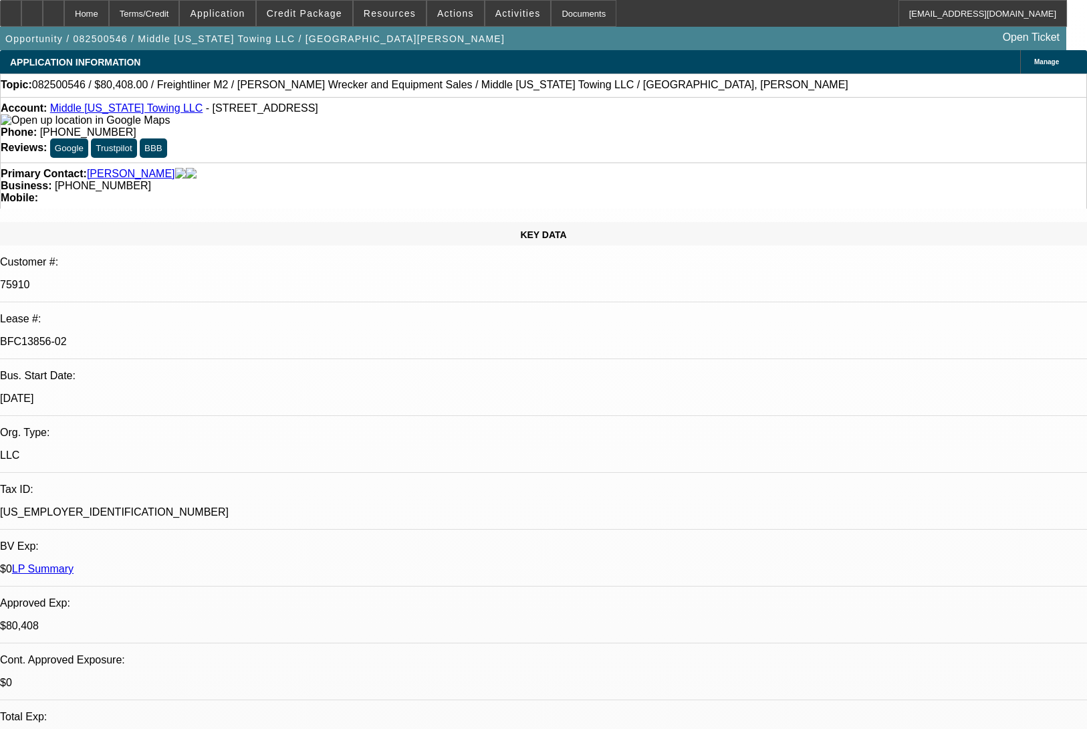
select select "0"
select select "2"
select select "0"
select select "6"
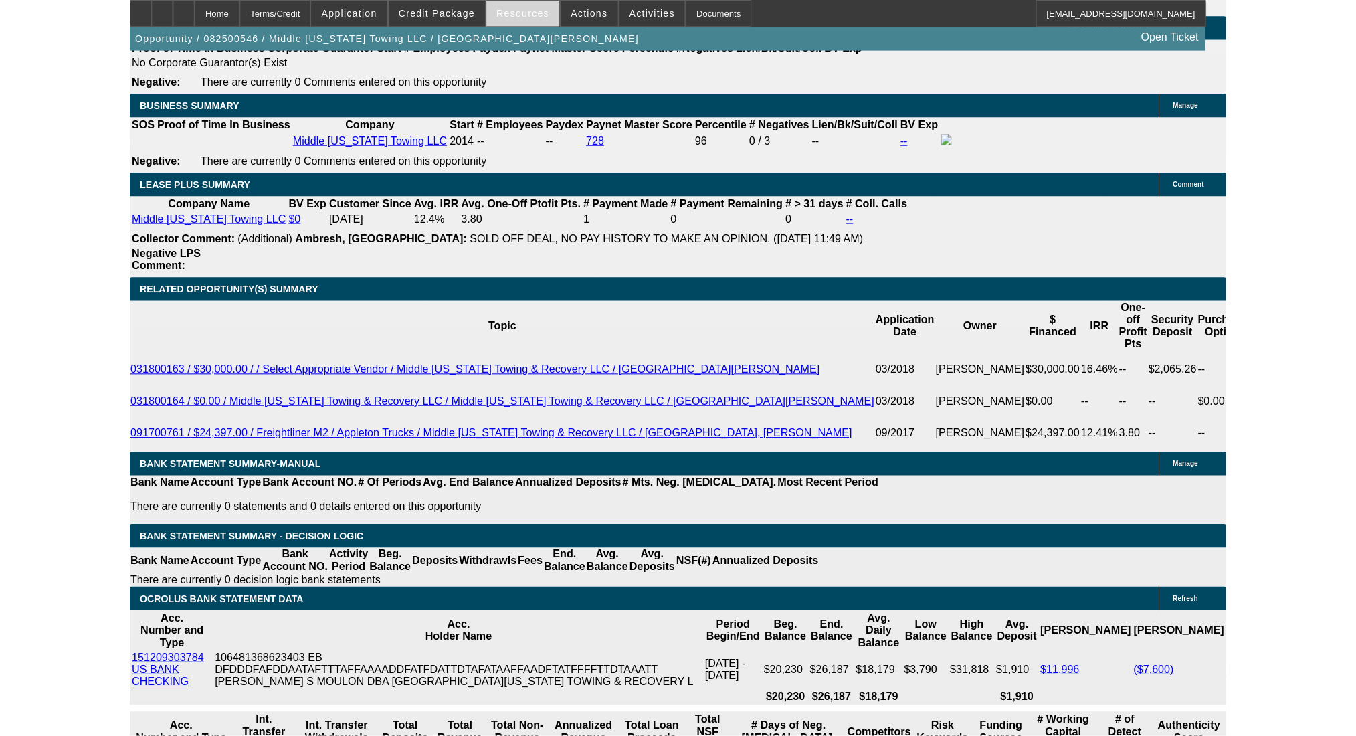
scroll to position [2092, 0]
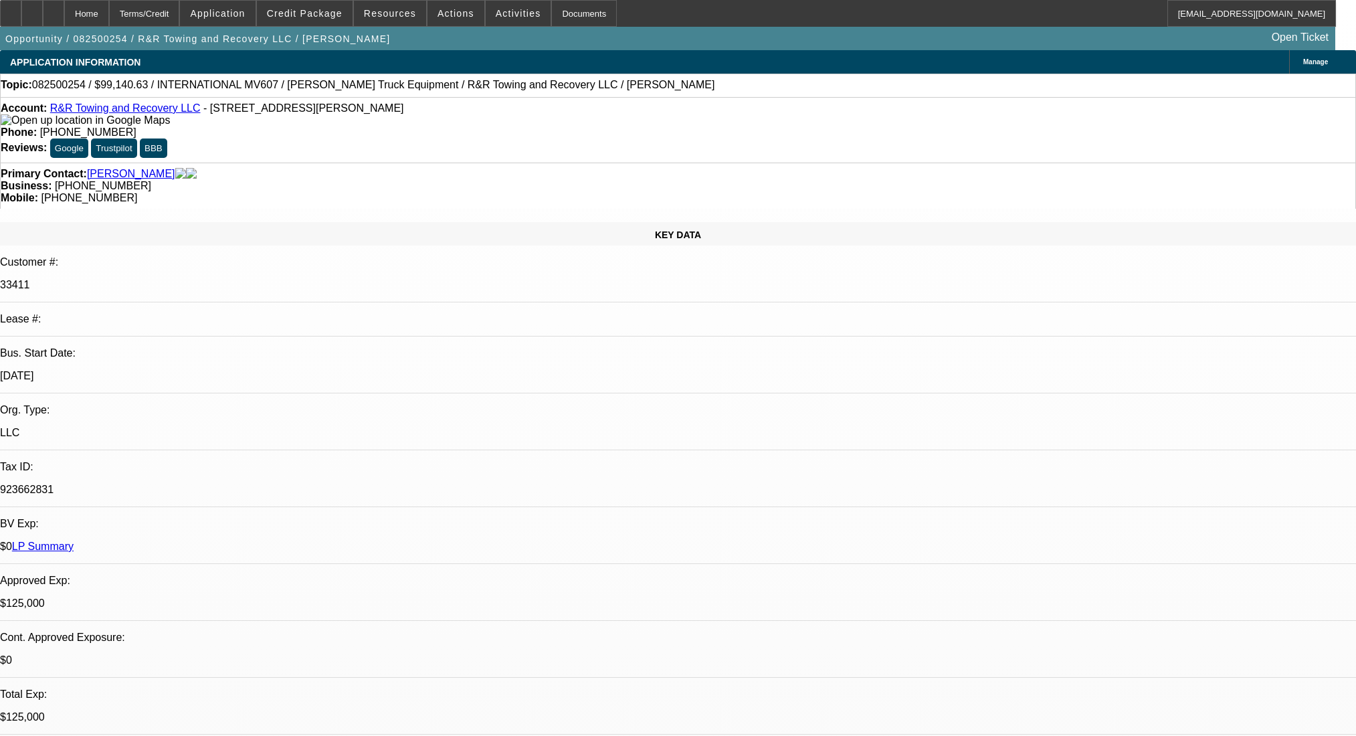
select select "0"
select select "2"
select select "0.1"
select select "4"
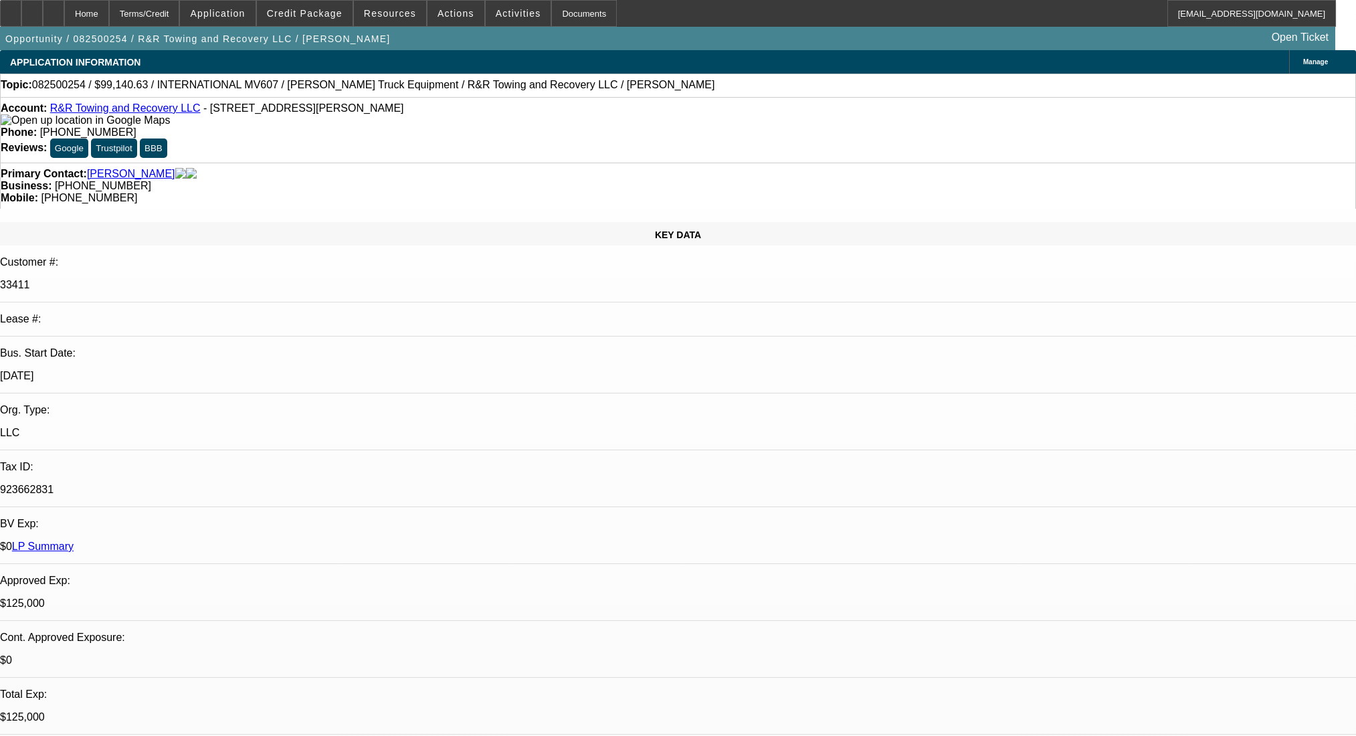
select select "0"
select select "2"
select select "0.1"
select select "4"
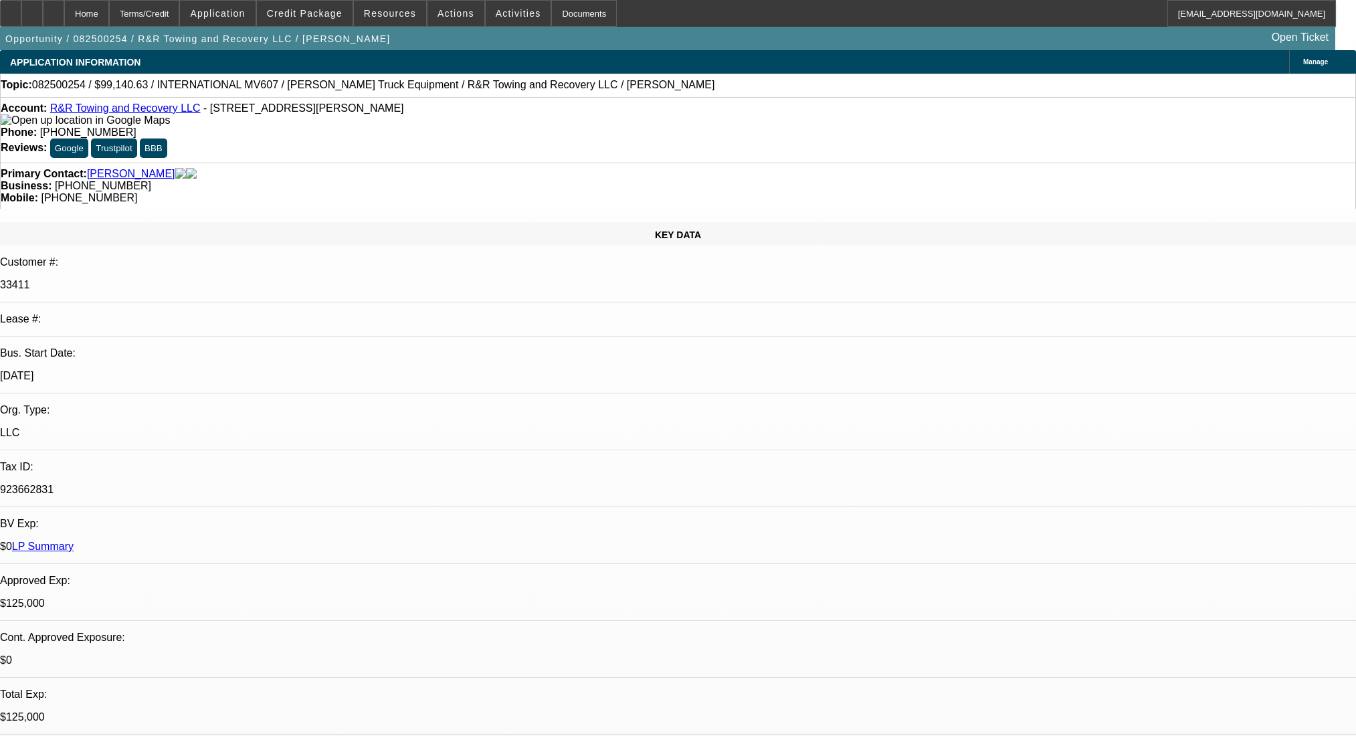
select select "0.1"
select select "2"
select select "0.1"
select select "4"
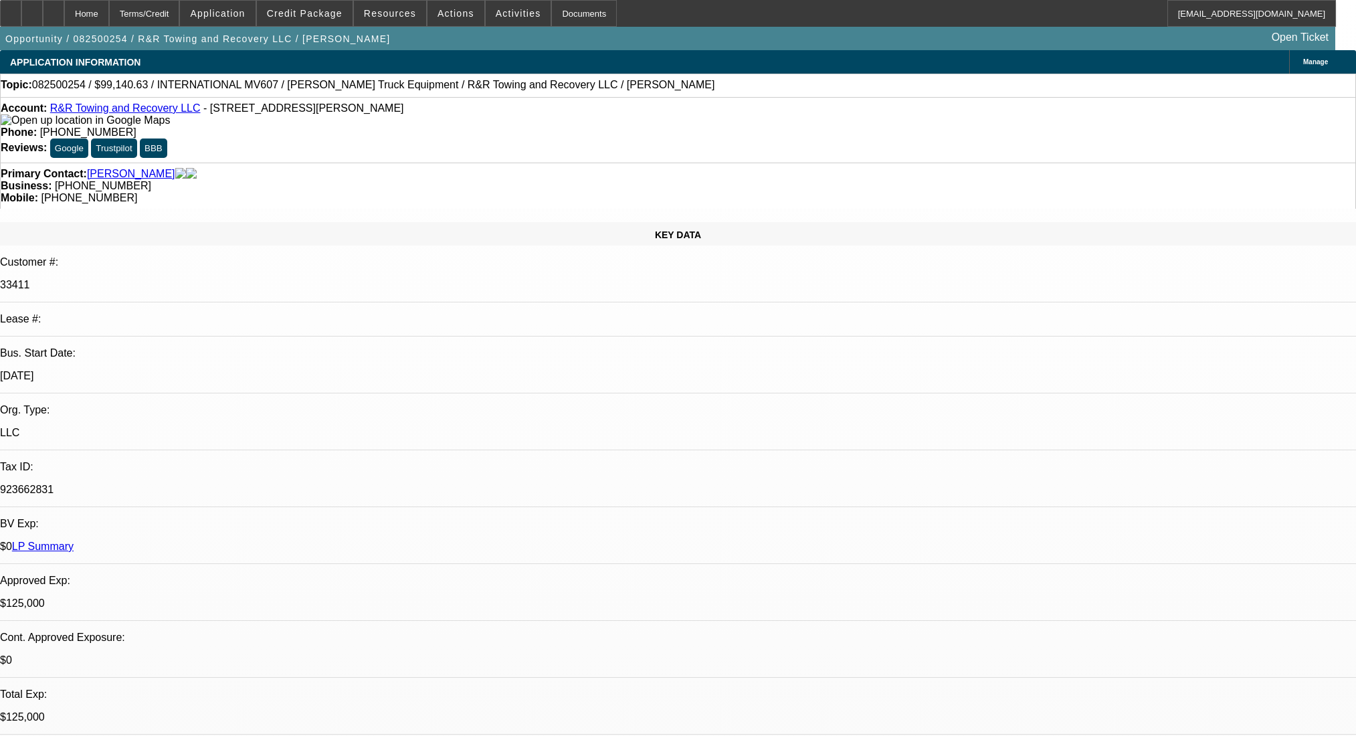
select select "0.1"
select select "2"
select select "0.1"
select select "4"
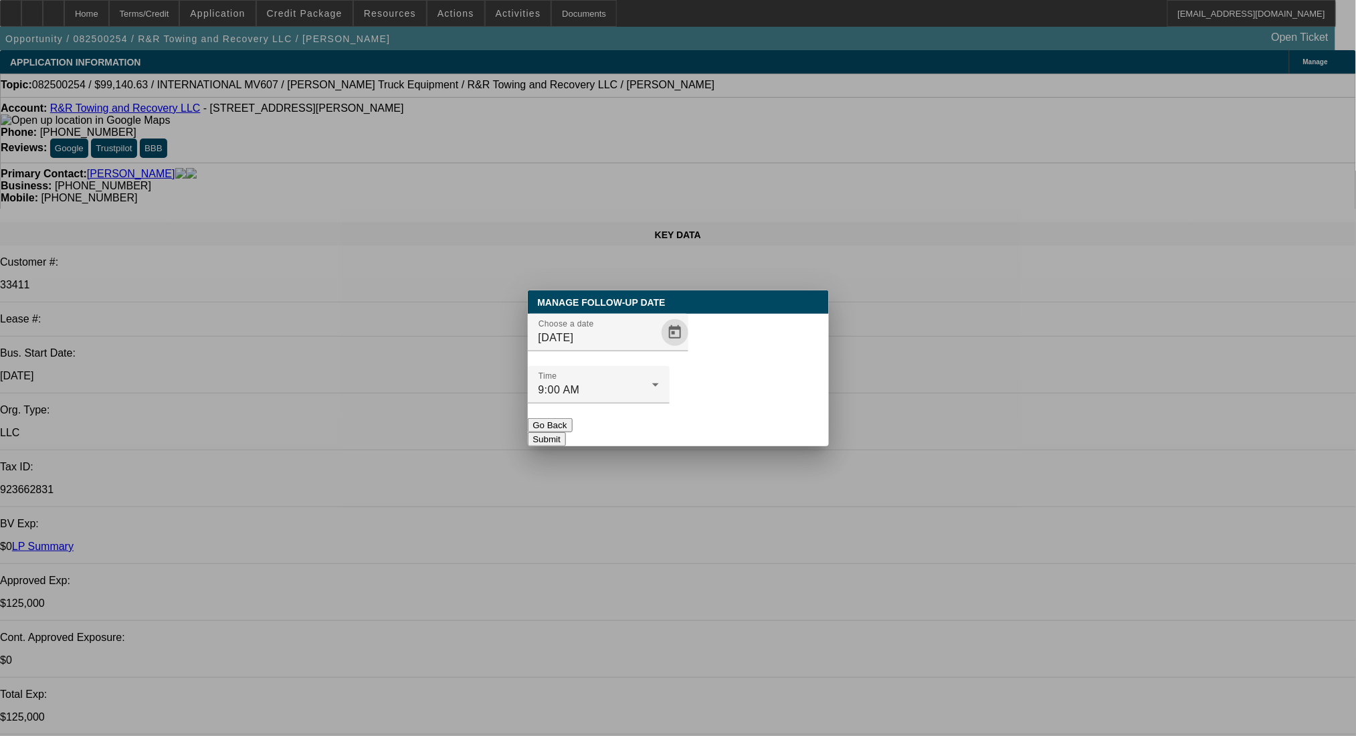
click at [659, 348] on span "Open calendar" at bounding box center [675, 332] width 32 height 32
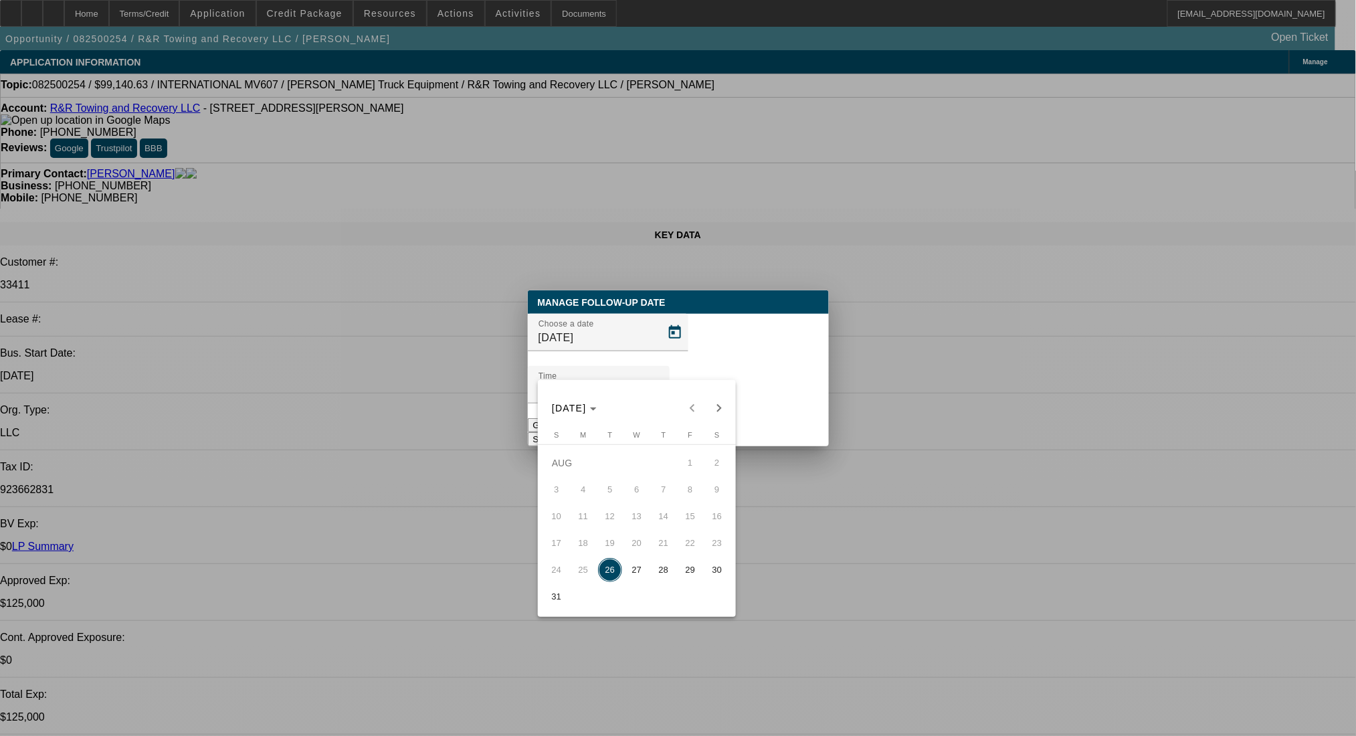
click at [692, 565] on span "29" at bounding box center [690, 570] width 24 height 24
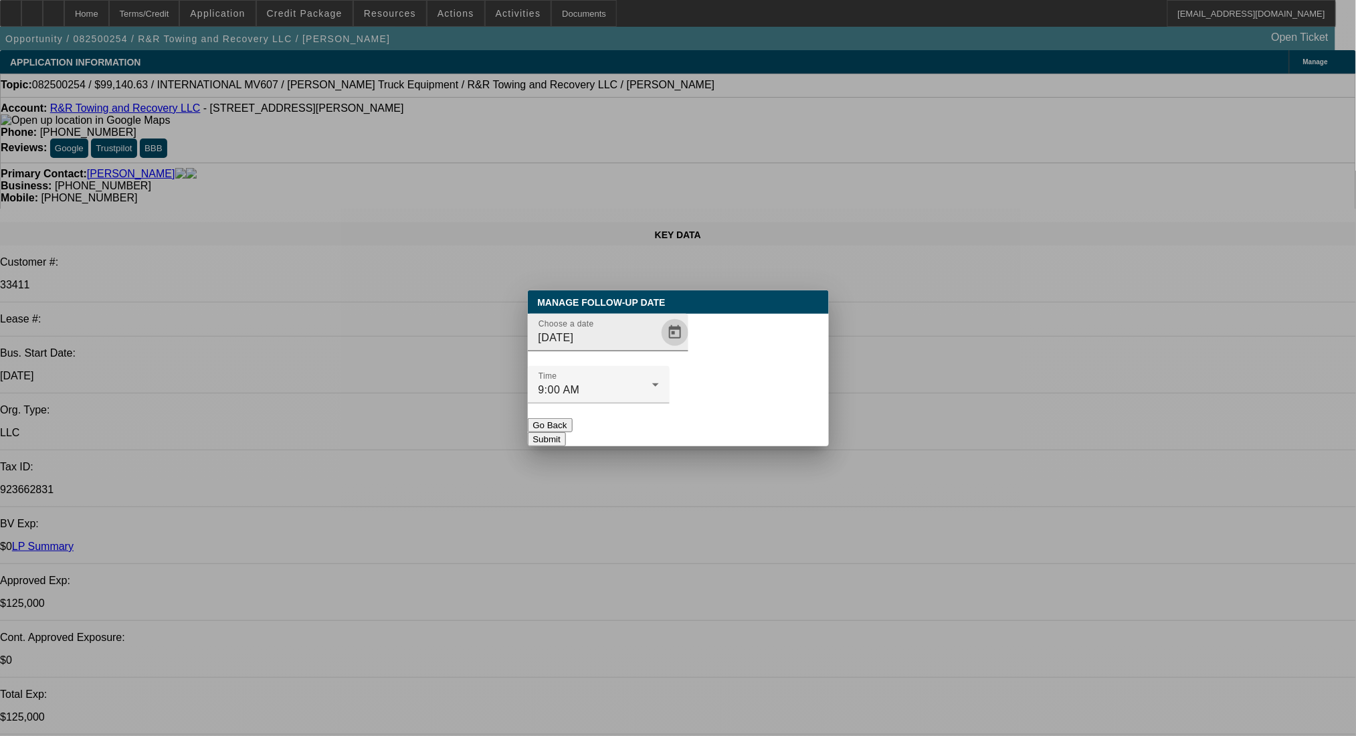
click at [659, 348] on span "Open calendar" at bounding box center [675, 332] width 32 height 32
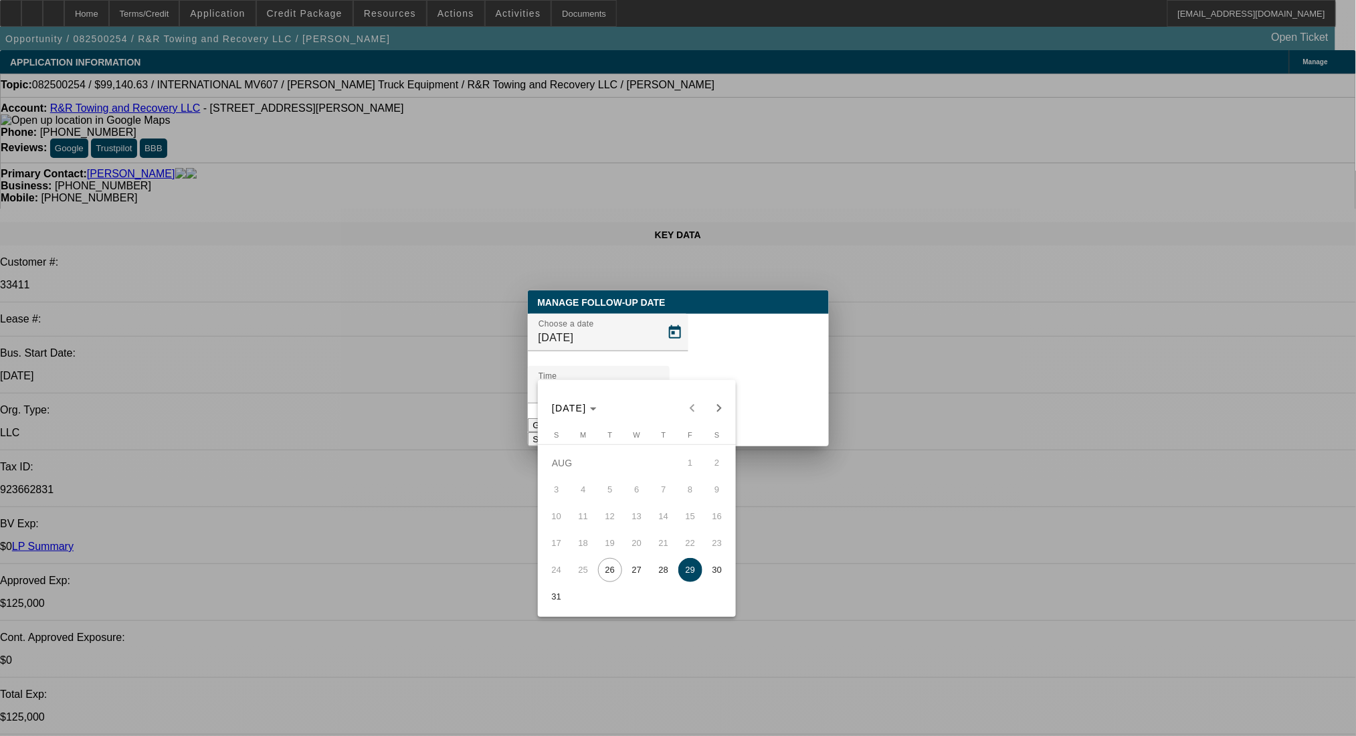
click at [655, 581] on span "28" at bounding box center [663, 570] width 24 height 24
type input "8/28/2025"
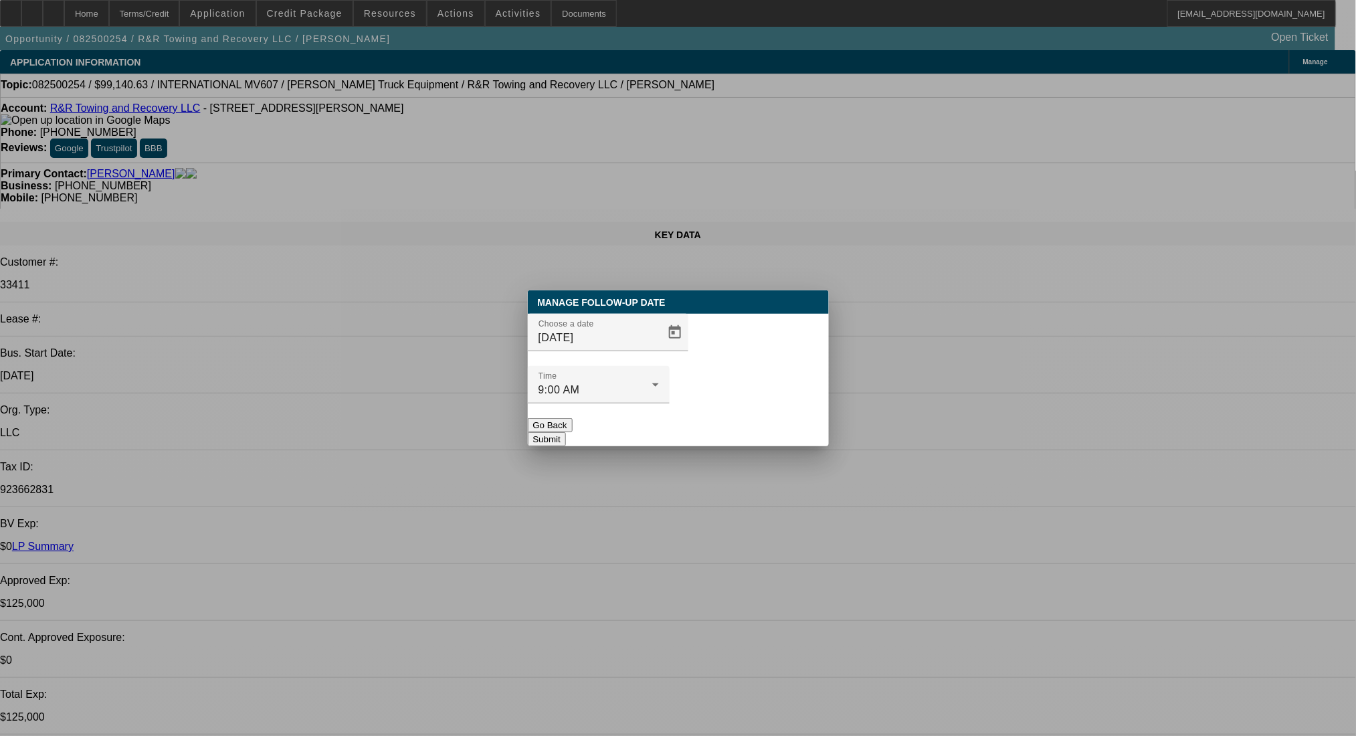
click at [566, 432] on button "Submit" at bounding box center [547, 439] width 38 height 14
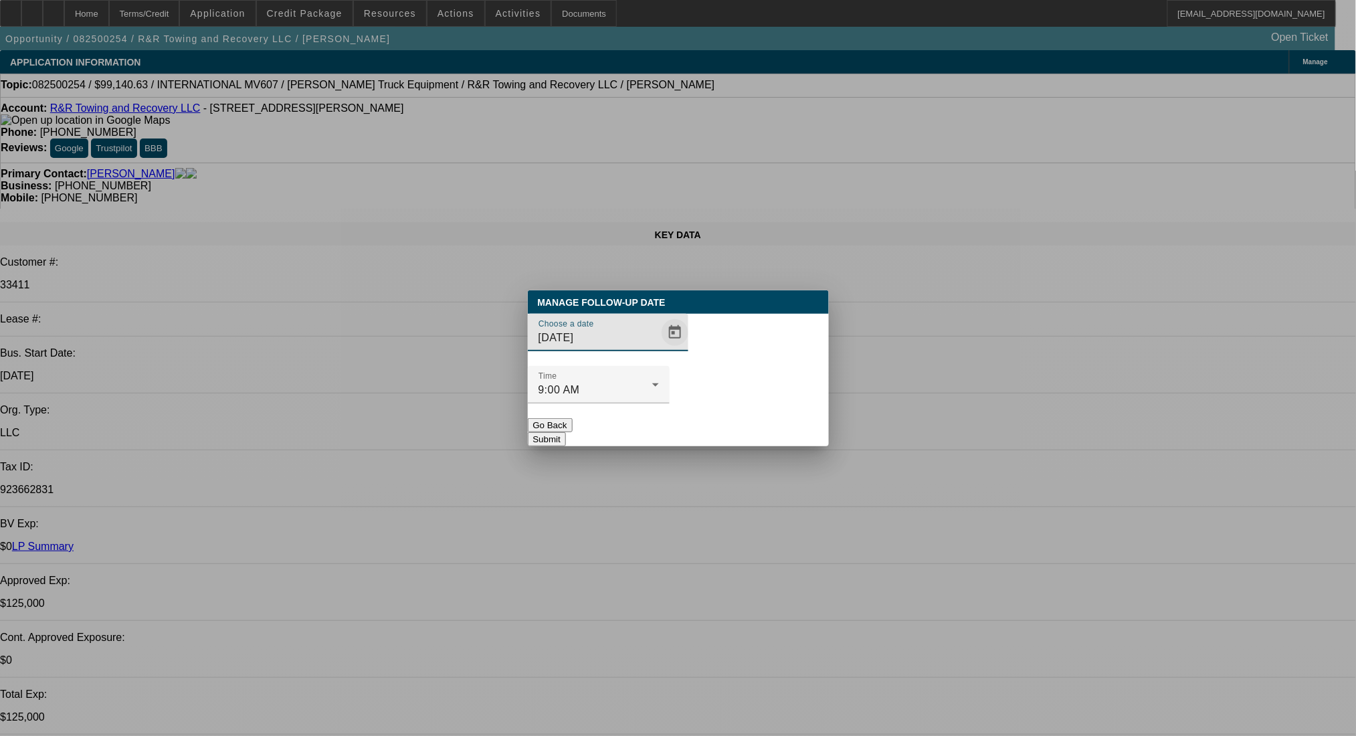
click at [659, 348] on span "Open calendar" at bounding box center [675, 332] width 32 height 32
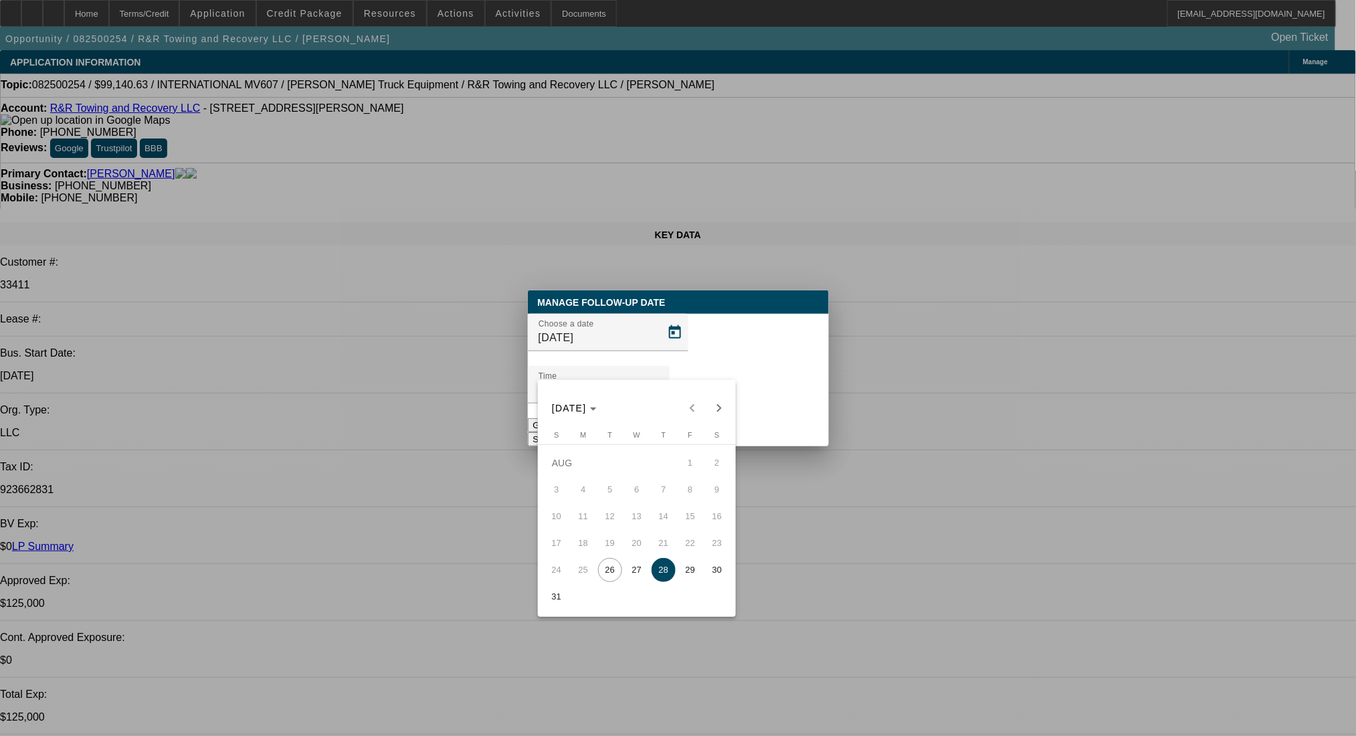
drag, startPoint x: 691, startPoint y: 580, endPoint x: 734, endPoint y: 399, distance: 186.4
click at [691, 567] on span "29" at bounding box center [690, 570] width 24 height 24
type input "8/29/2025"
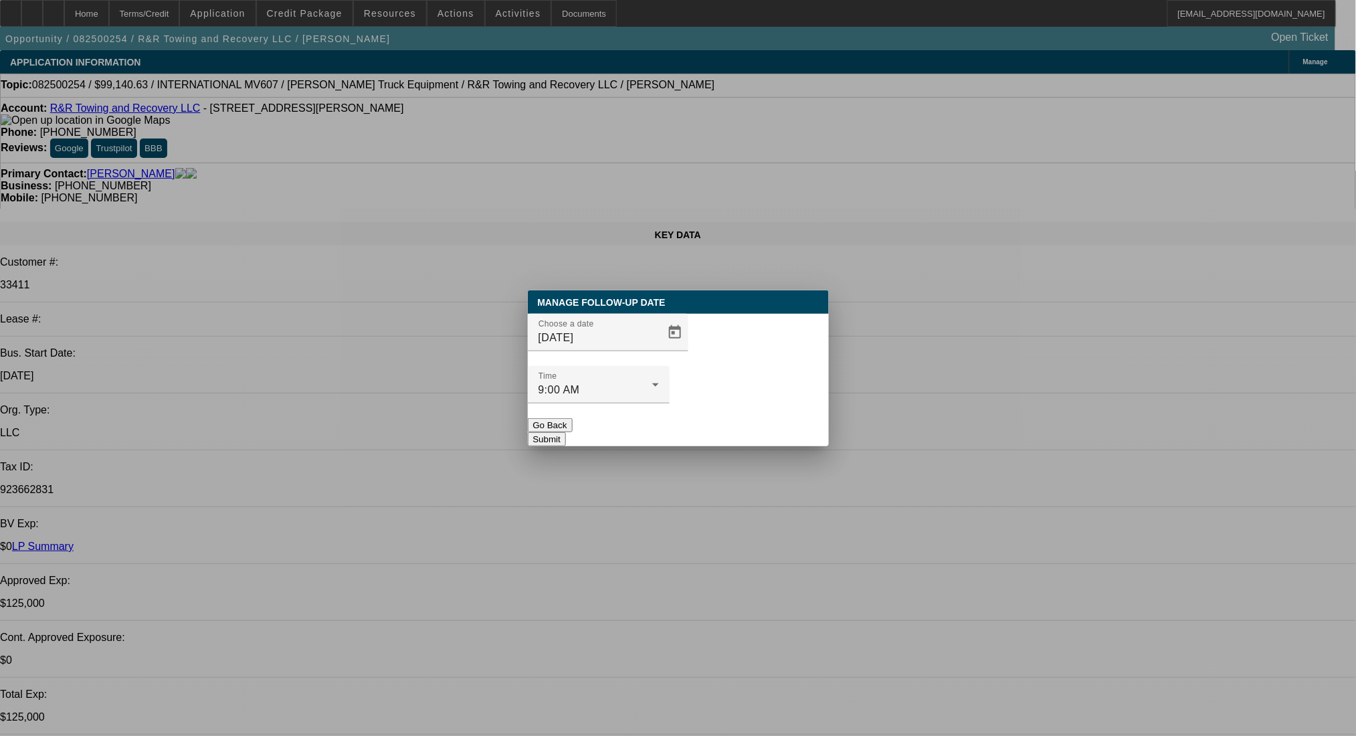
click at [566, 432] on button "Submit" at bounding box center [547, 439] width 38 height 14
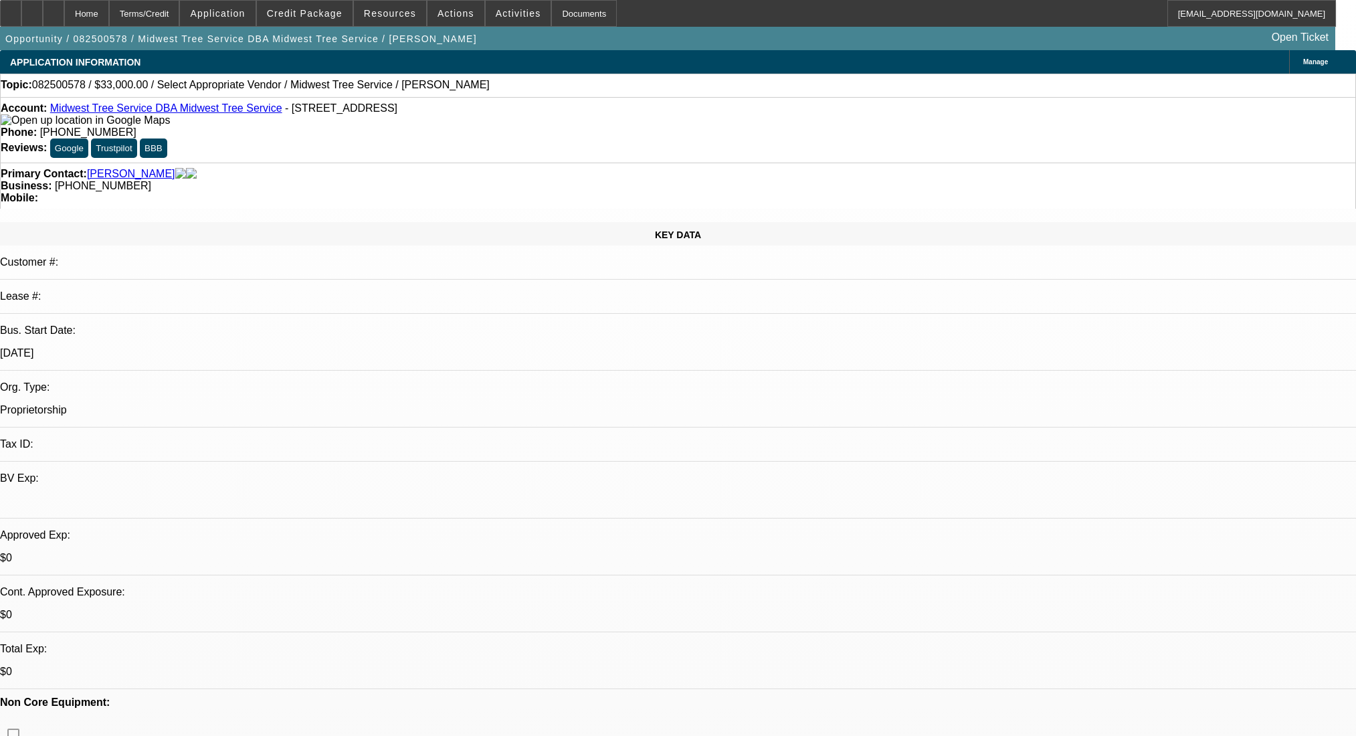
select select "0"
select select "2"
select select "0.1"
select select "4"
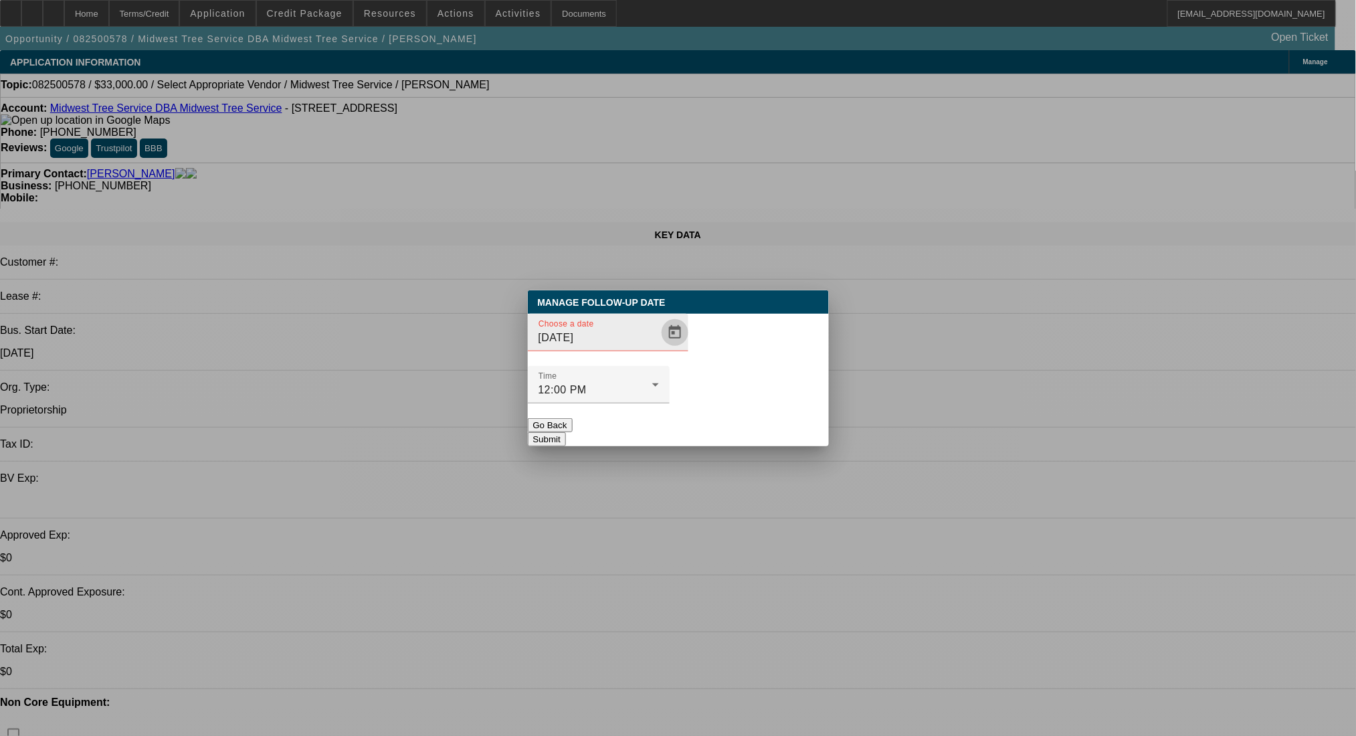
click at [659, 348] on span "Open calendar" at bounding box center [675, 332] width 32 height 32
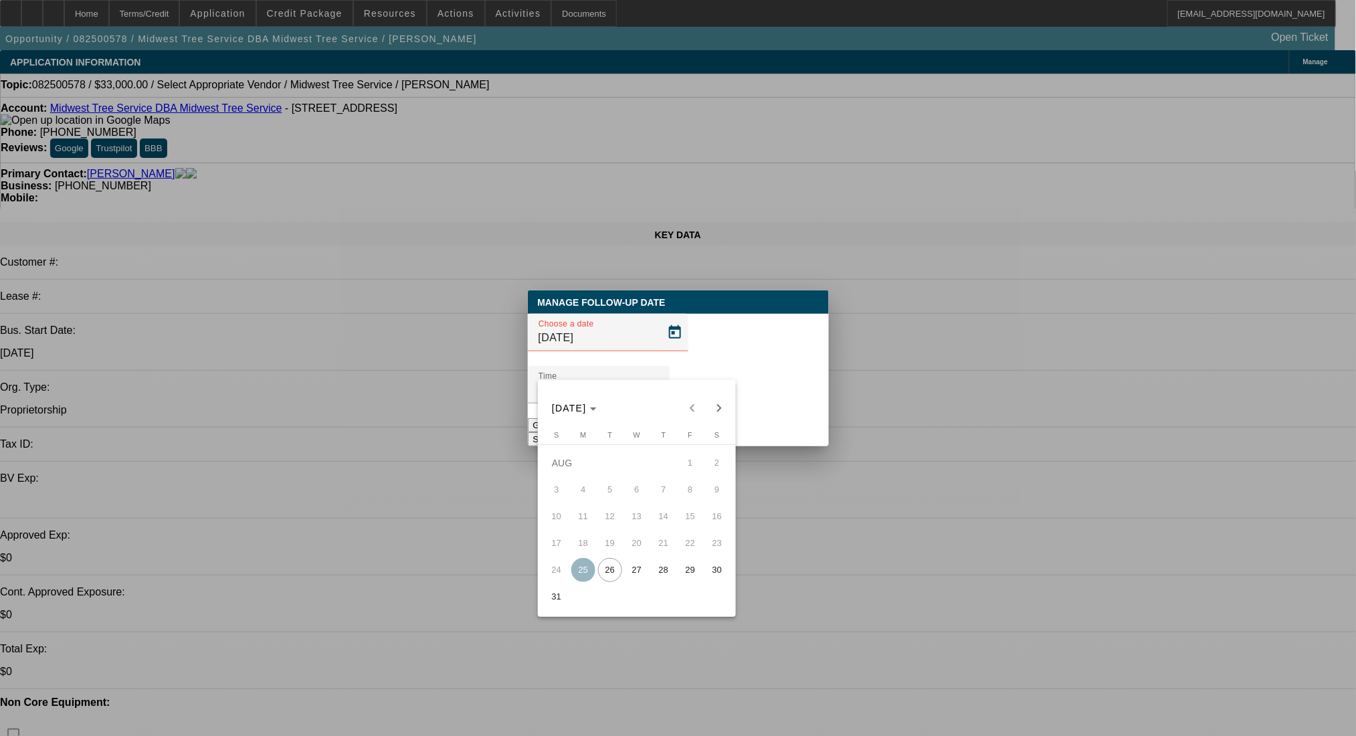
drag, startPoint x: 633, startPoint y: 580, endPoint x: 736, endPoint y: 442, distance: 172.0
click at [633, 578] on span "27" at bounding box center [637, 570] width 24 height 24
type input "[DATE]"
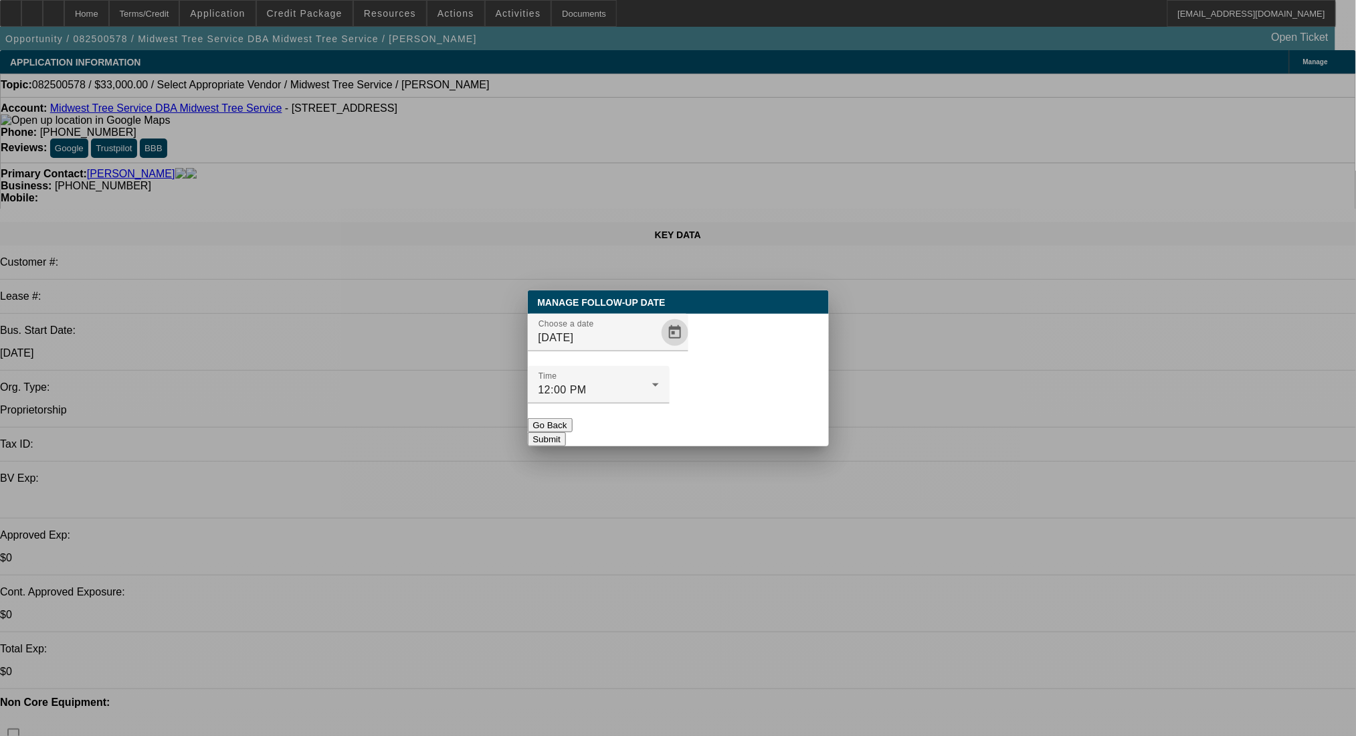
click at [566, 432] on button "Submit" at bounding box center [547, 439] width 38 height 14
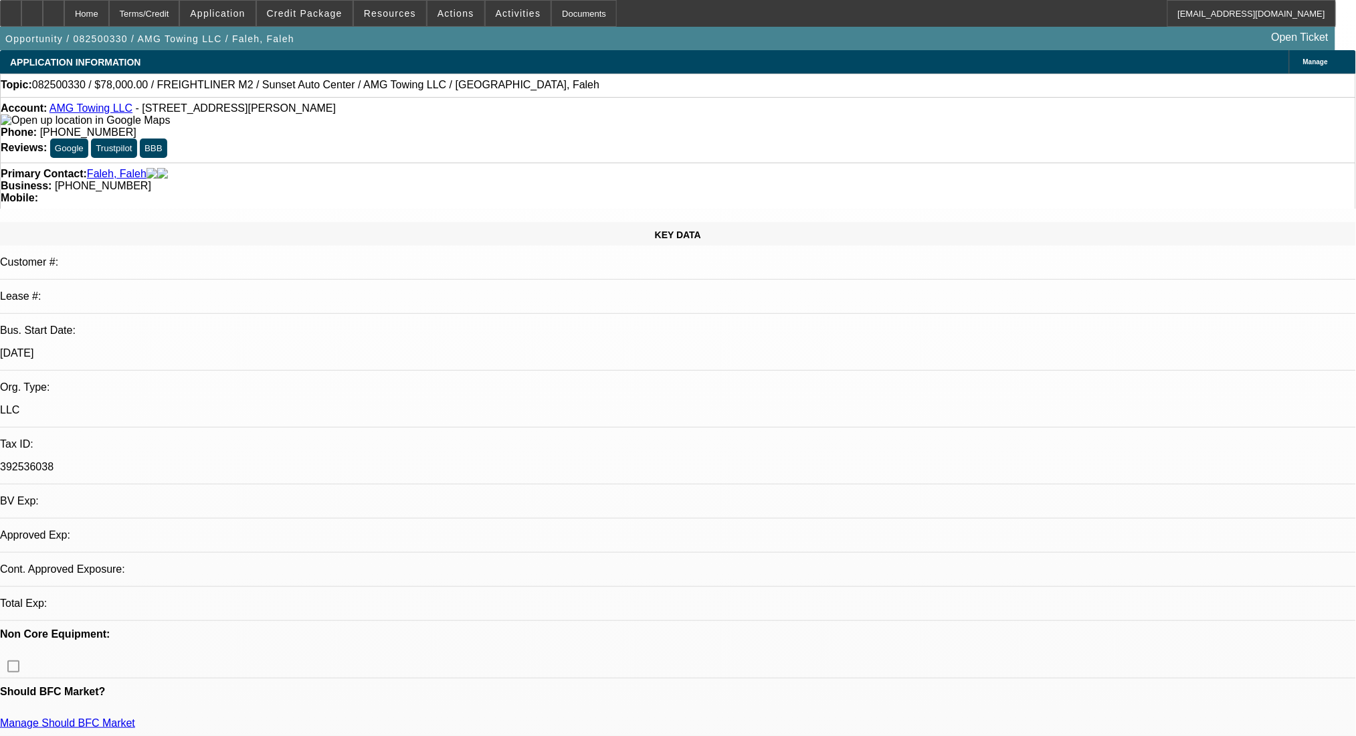
select select "0"
select select "2"
select select "0"
select select "6"
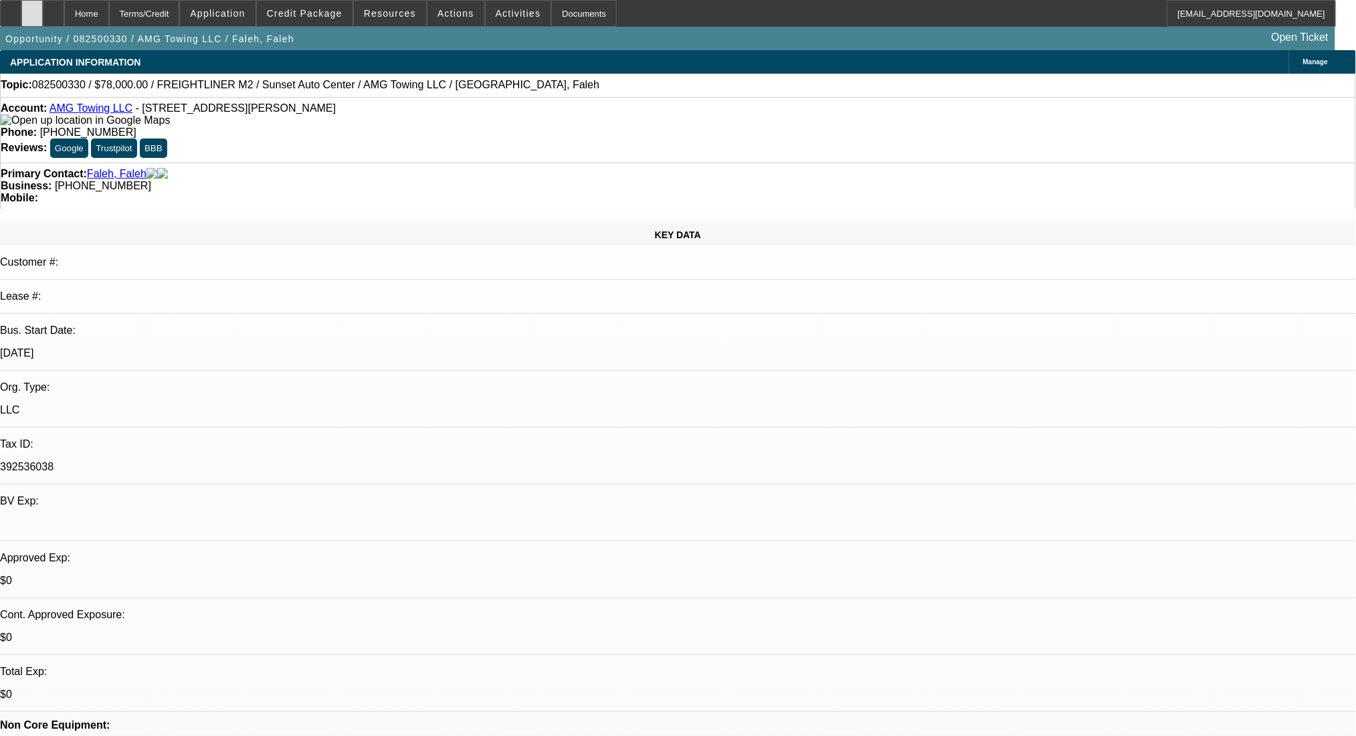
click at [43, 12] on div at bounding box center [31, 13] width 21 height 27
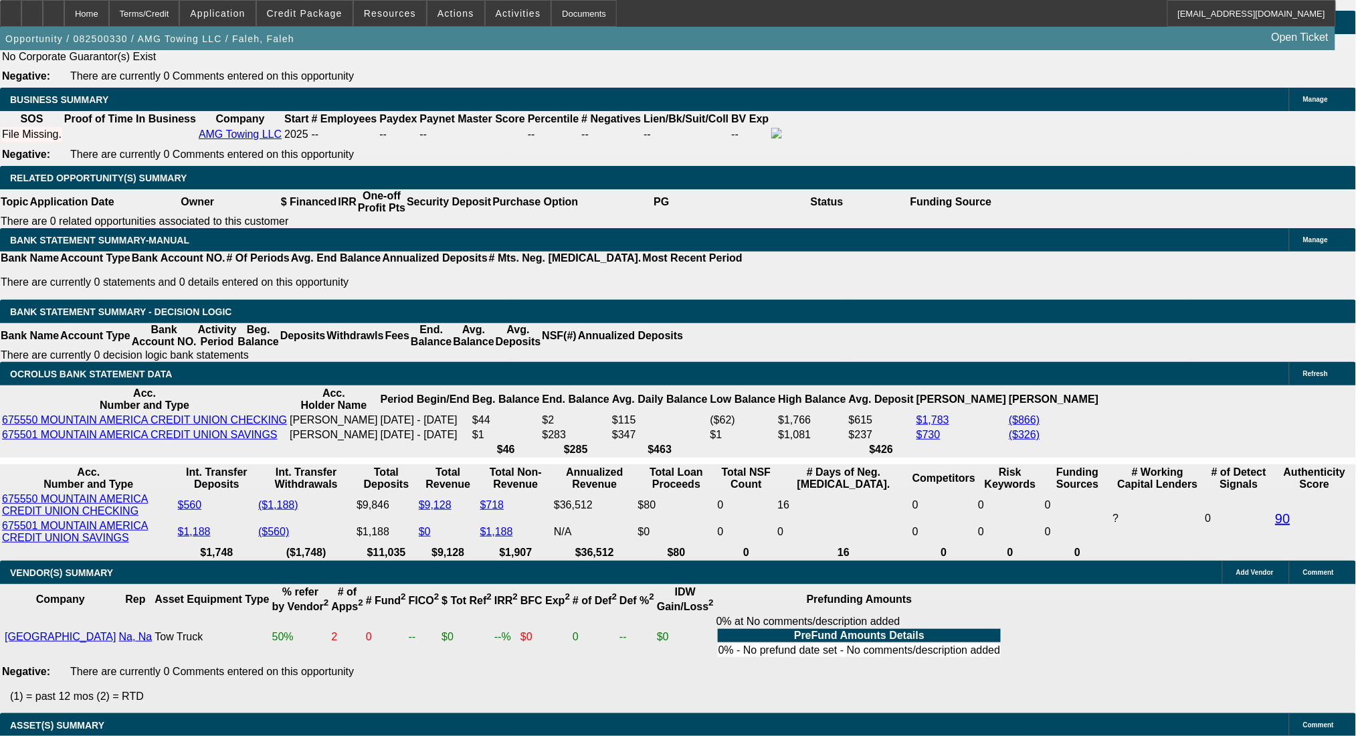
scroll to position [1751, 0]
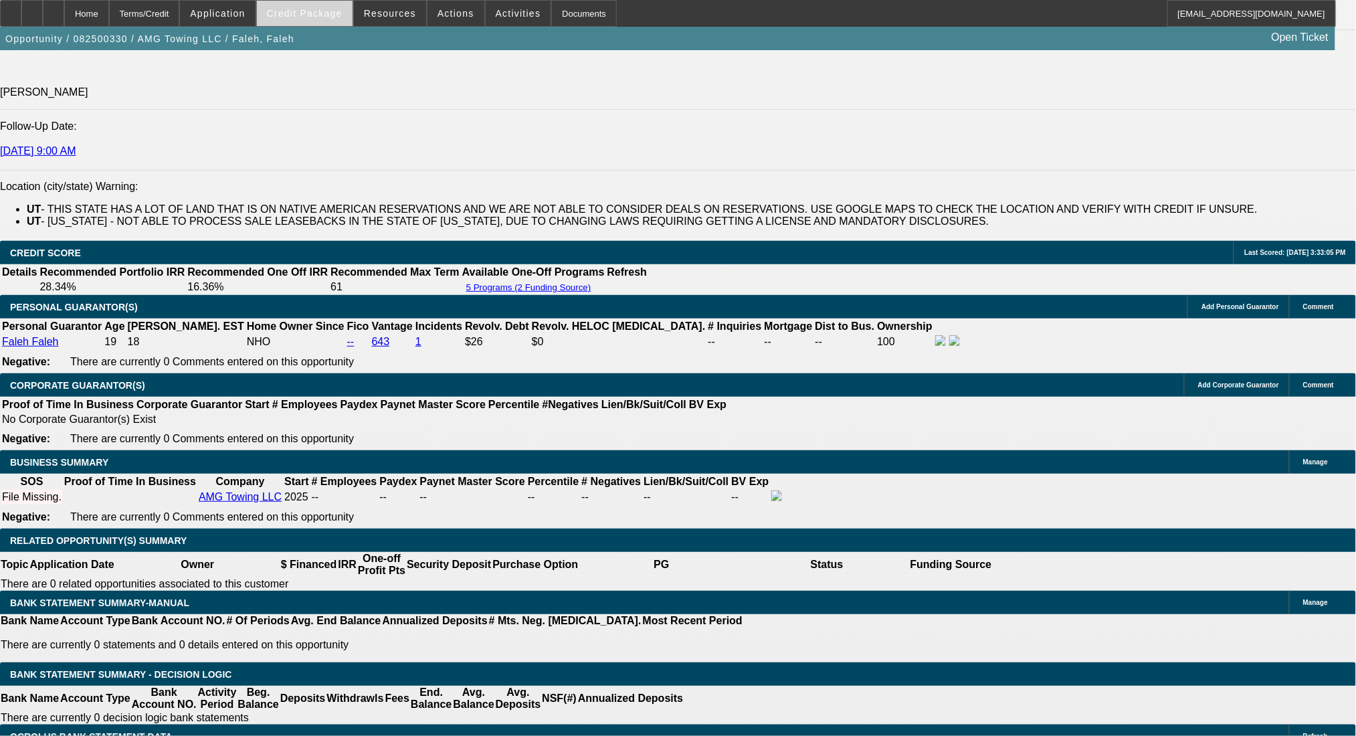
click at [352, 17] on span at bounding box center [305, 13] width 96 height 32
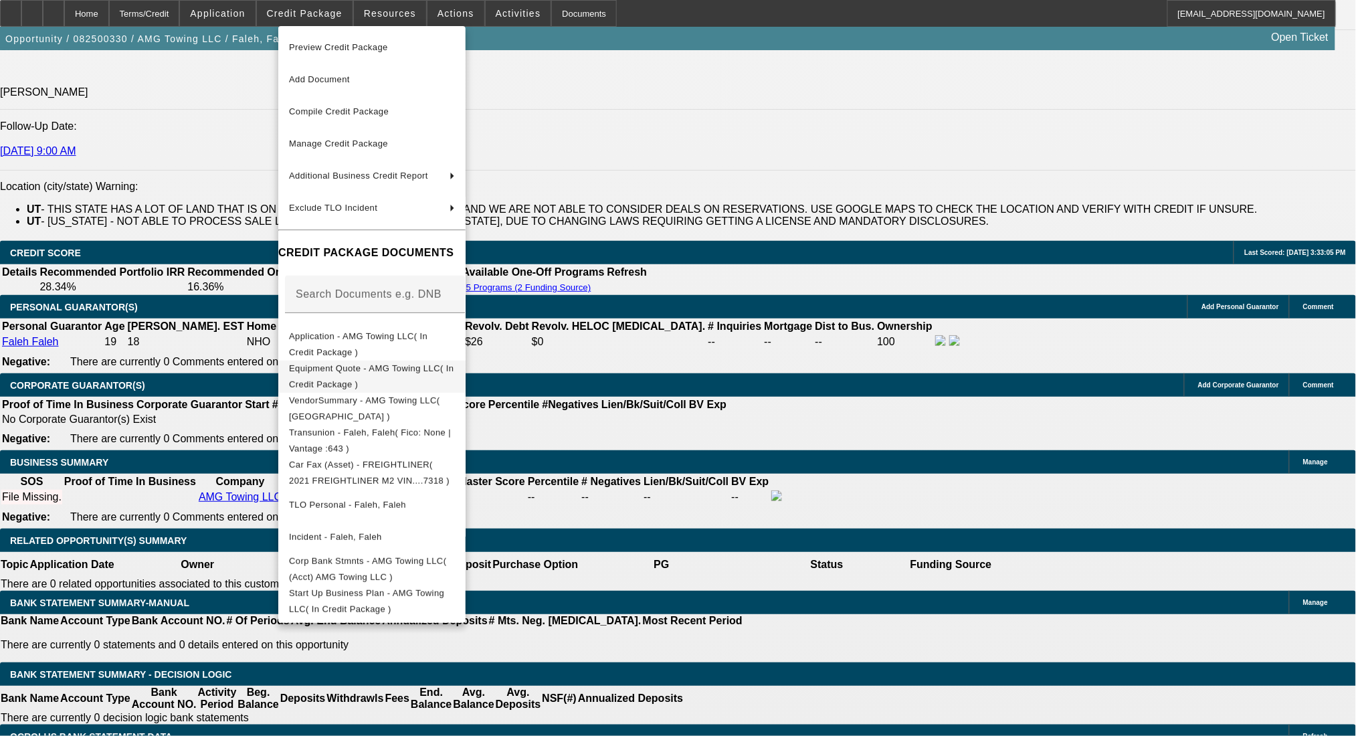
click at [428, 374] on span "Equipment Quote - AMG Towing LLC( In Credit Package )" at bounding box center [371, 375] width 165 height 26
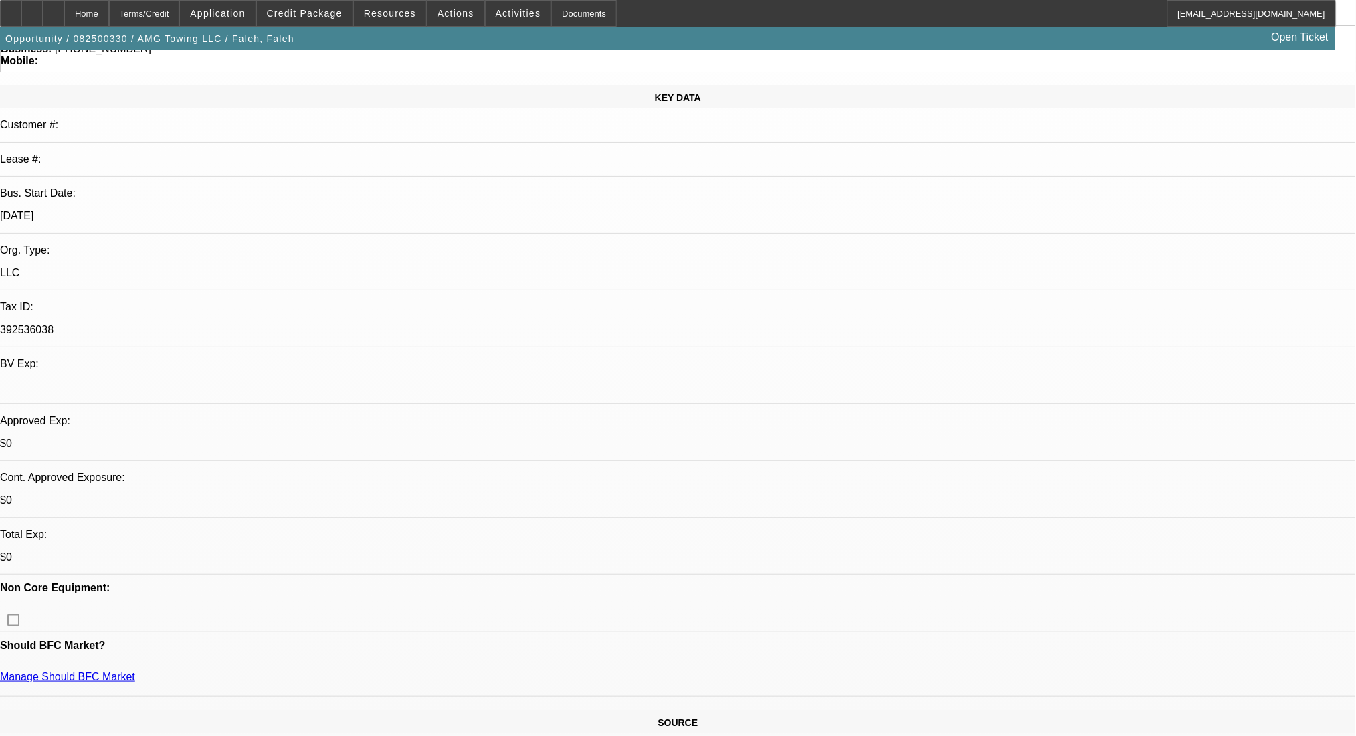
scroll to position [178, 0]
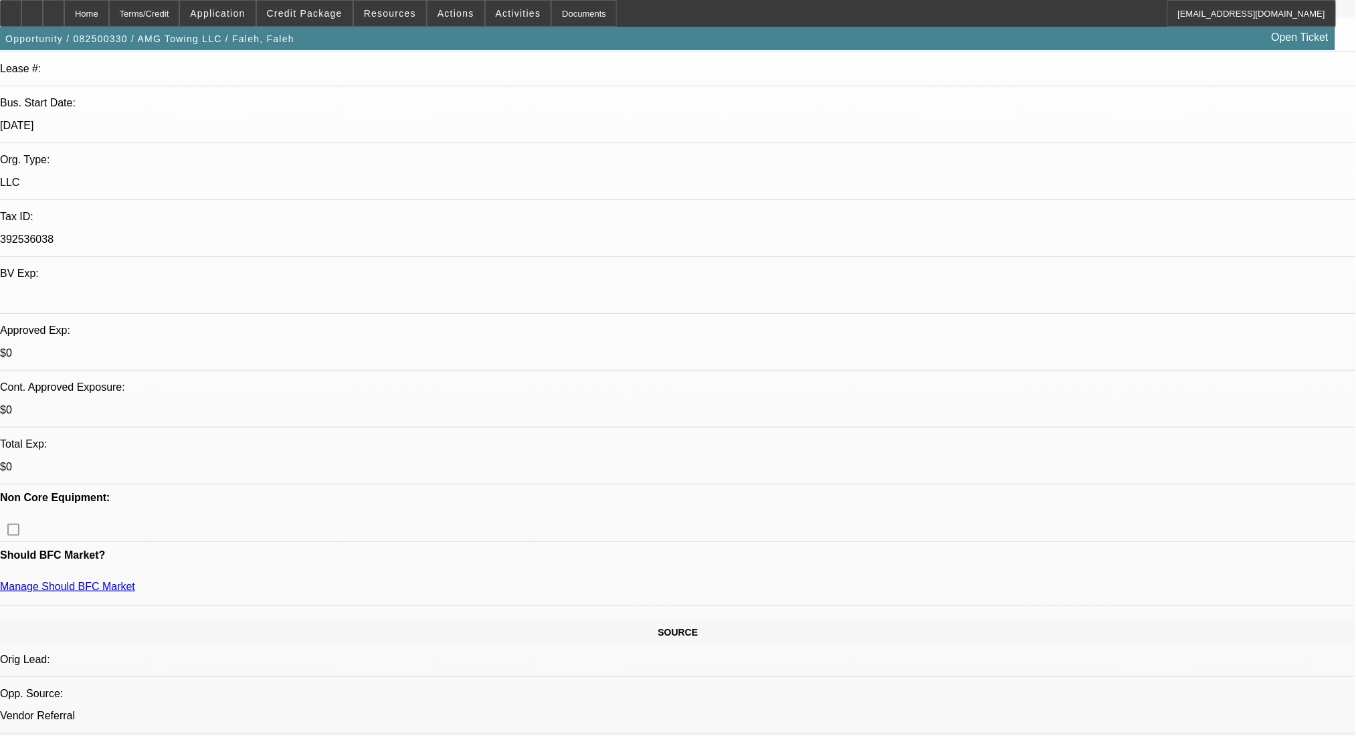
scroll to position [267, 0]
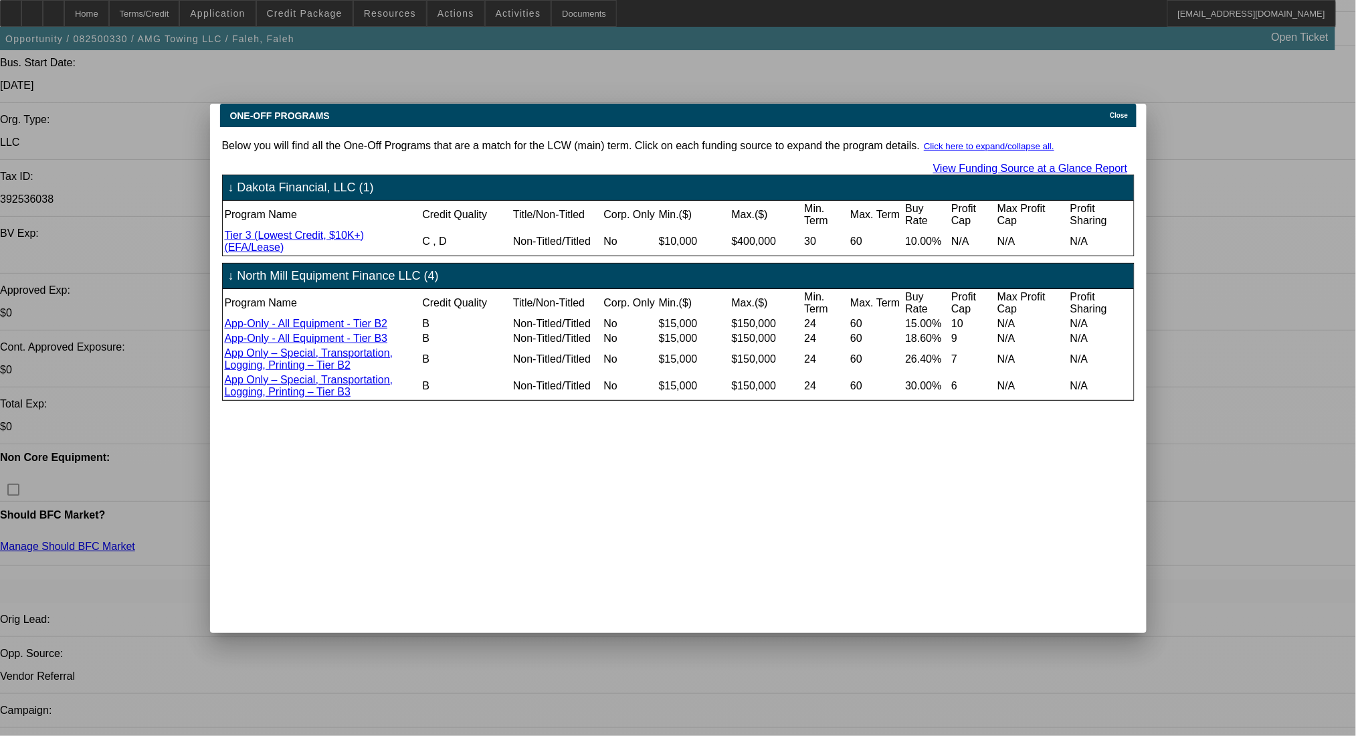
scroll to position [0, 0]
click at [1113, 108] on div "Close" at bounding box center [1120, 111] width 29 height 15
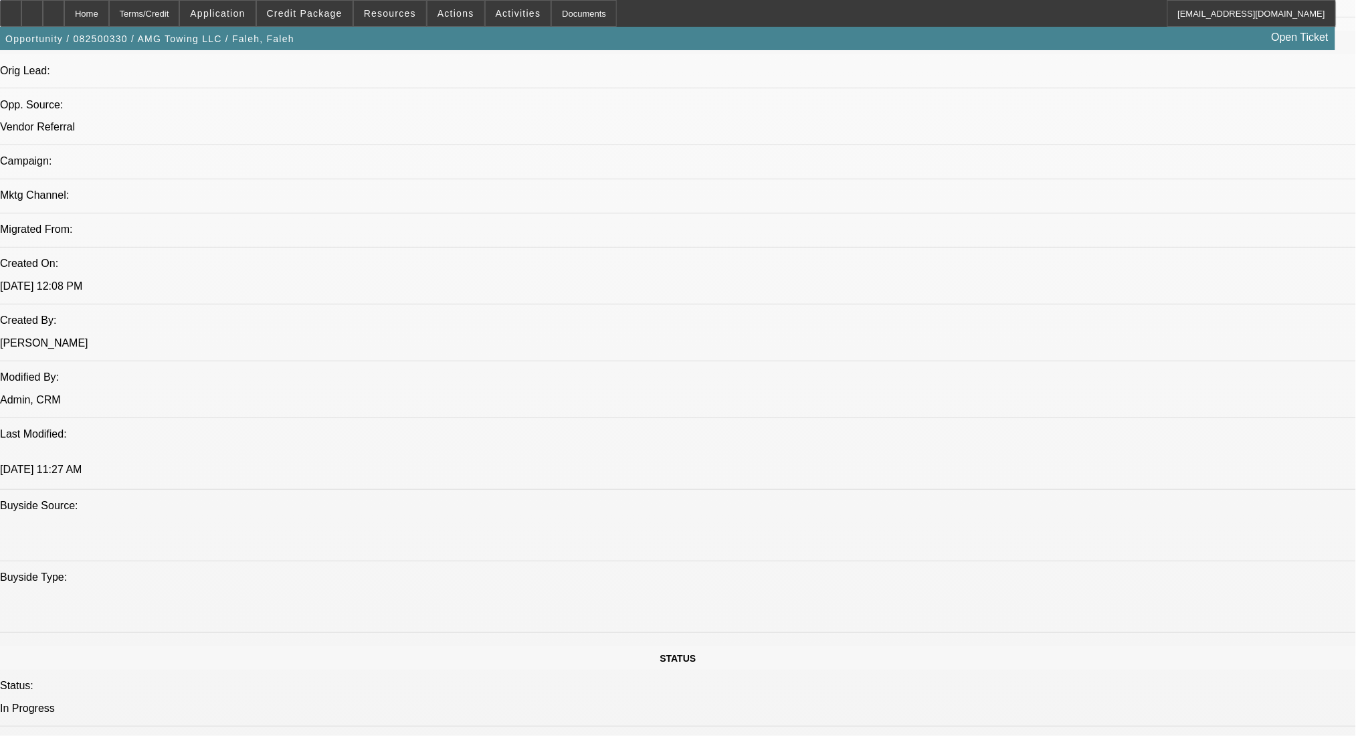
scroll to position [891, 0]
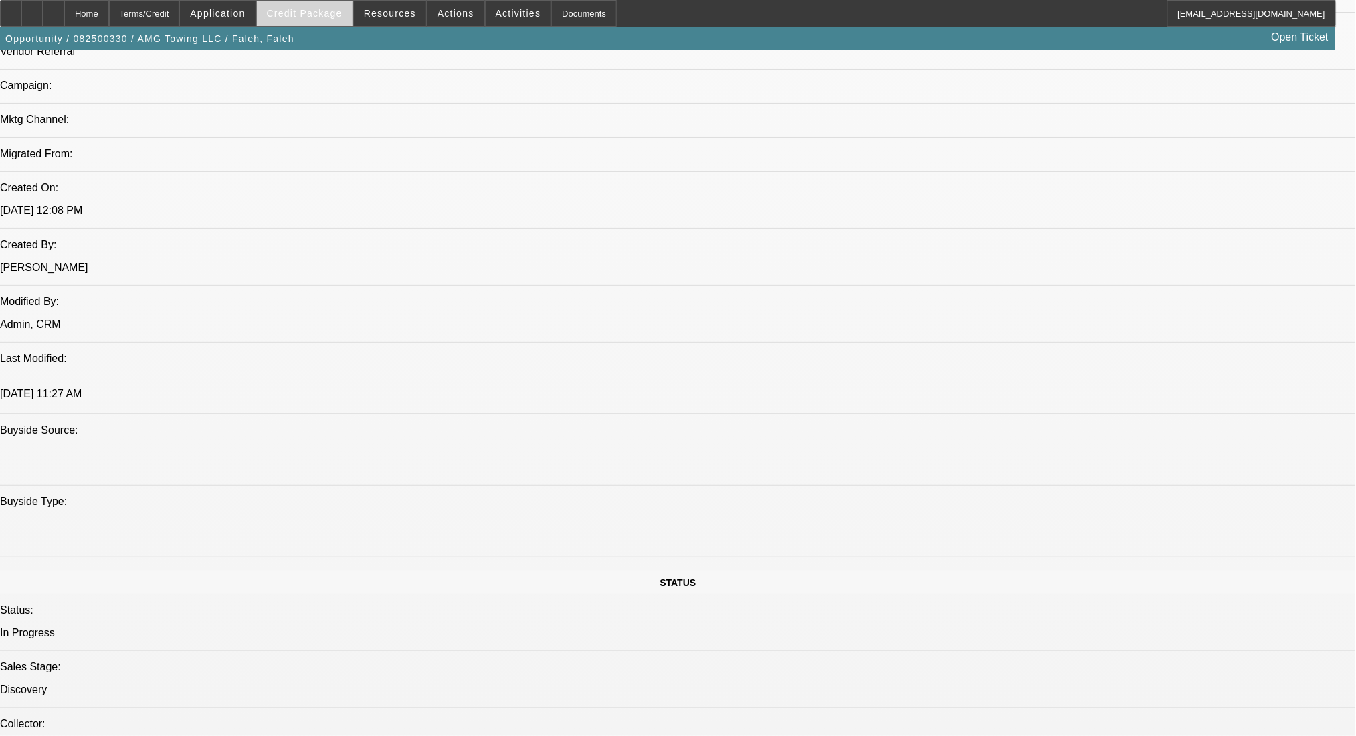
click at [287, 11] on span at bounding box center [305, 13] width 96 height 32
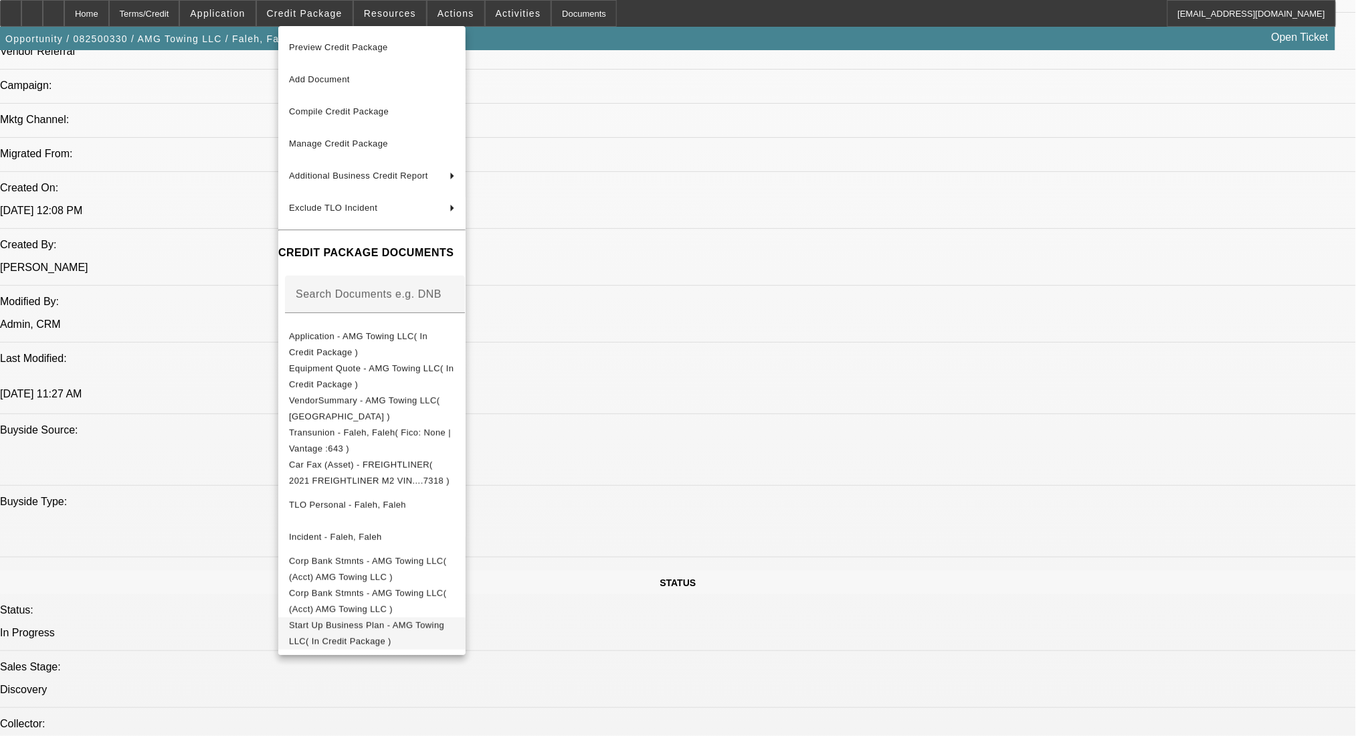
click at [407, 633] on span "Start Up Business Plan - AMG Towing LLC( In Credit Package )" at bounding box center [372, 633] width 166 height 32
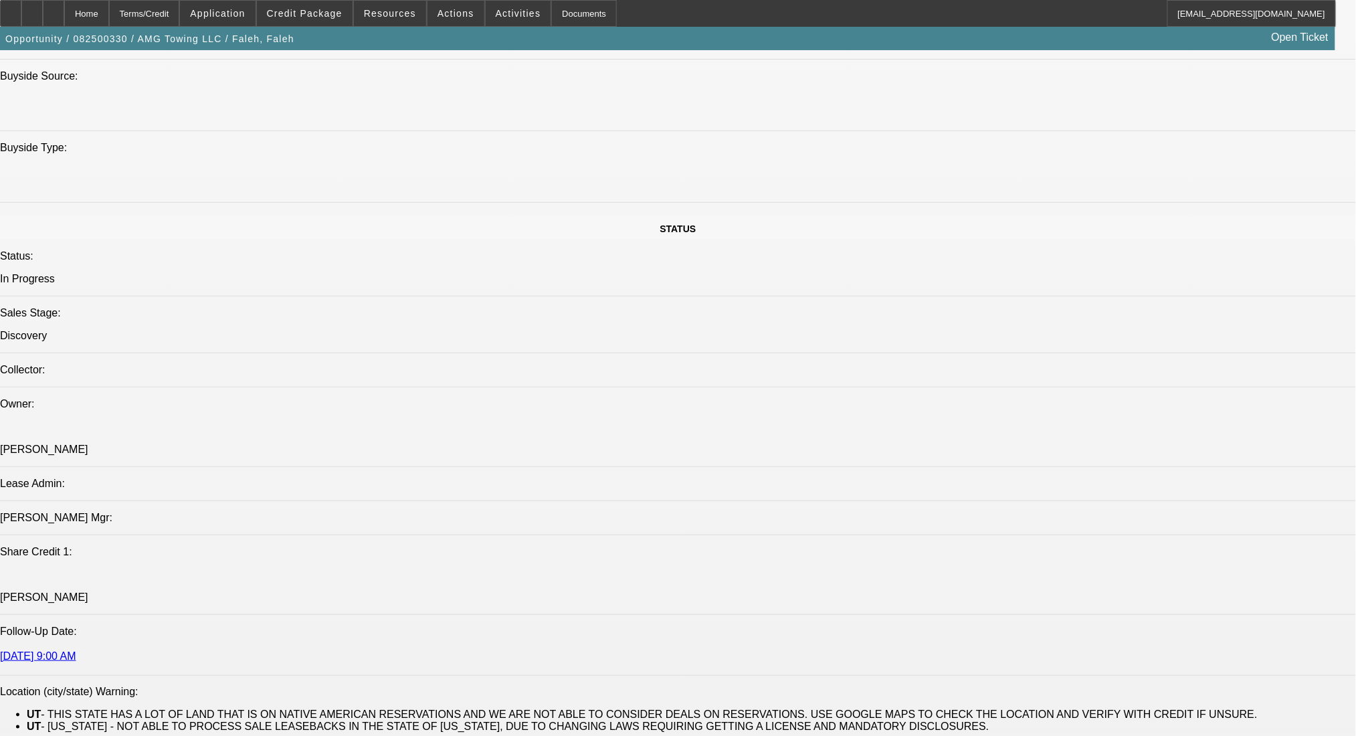
scroll to position [1515, 0]
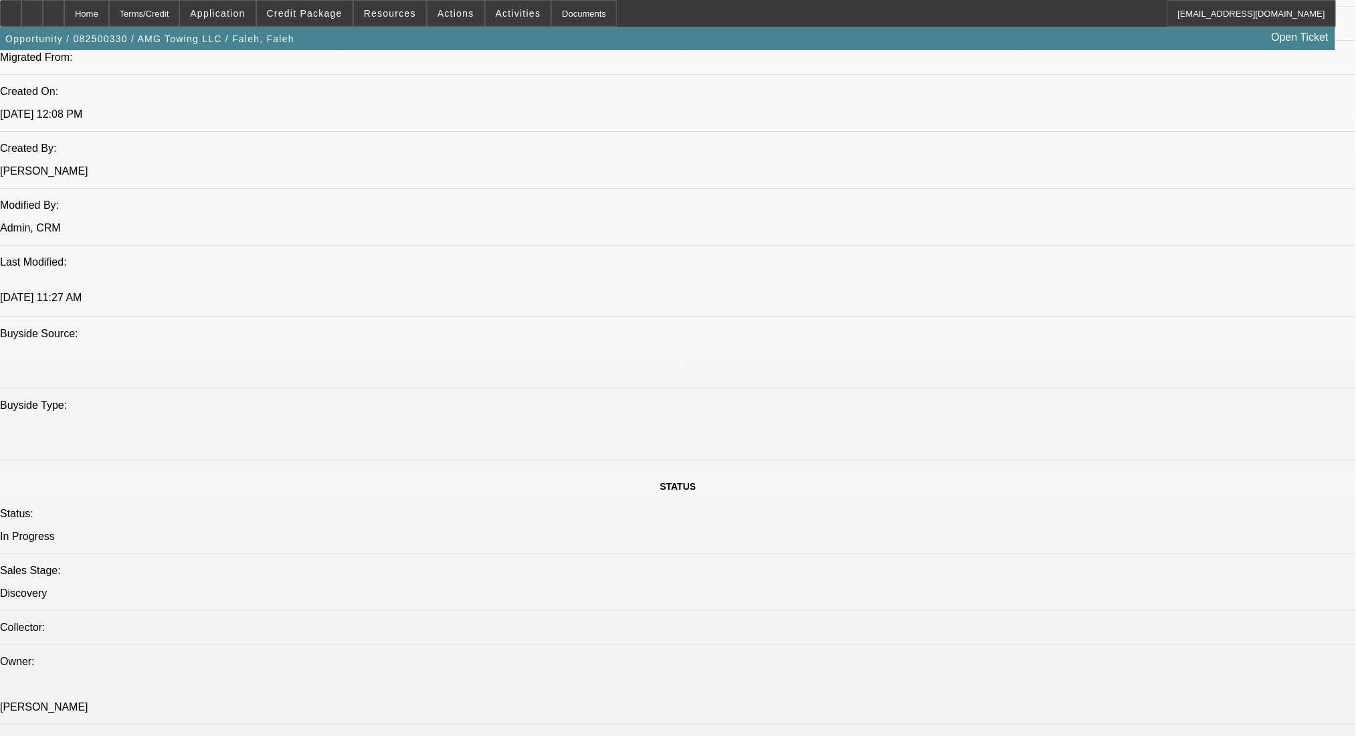
scroll to position [980, 0]
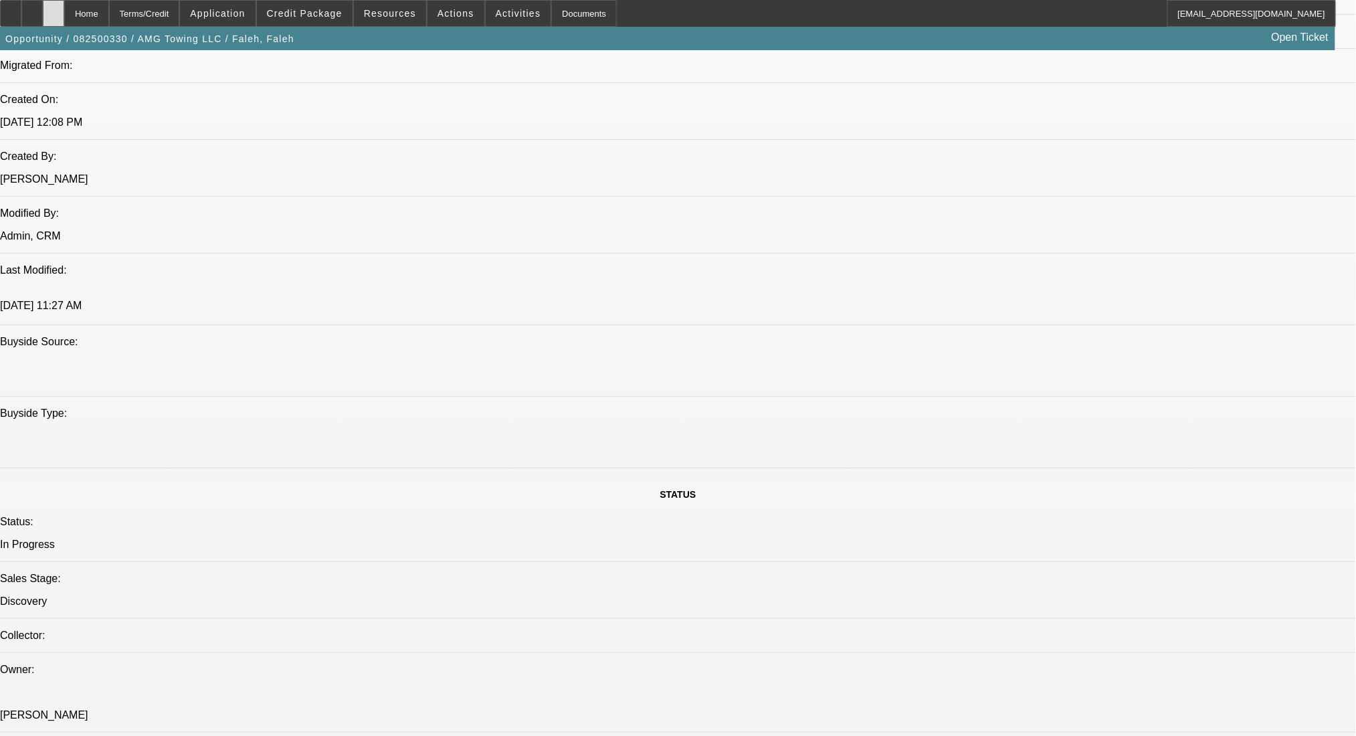
click at [64, 11] on div at bounding box center [53, 13] width 21 height 27
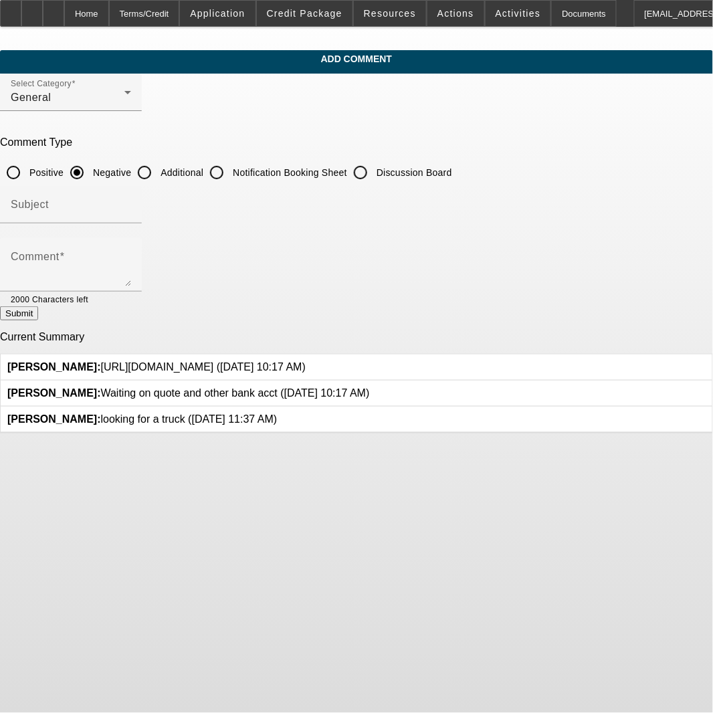
click at [158, 177] on input "Additional" at bounding box center [144, 172] width 27 height 27
radio input "true"
click at [131, 293] on div at bounding box center [109, 299] width 43 height 15
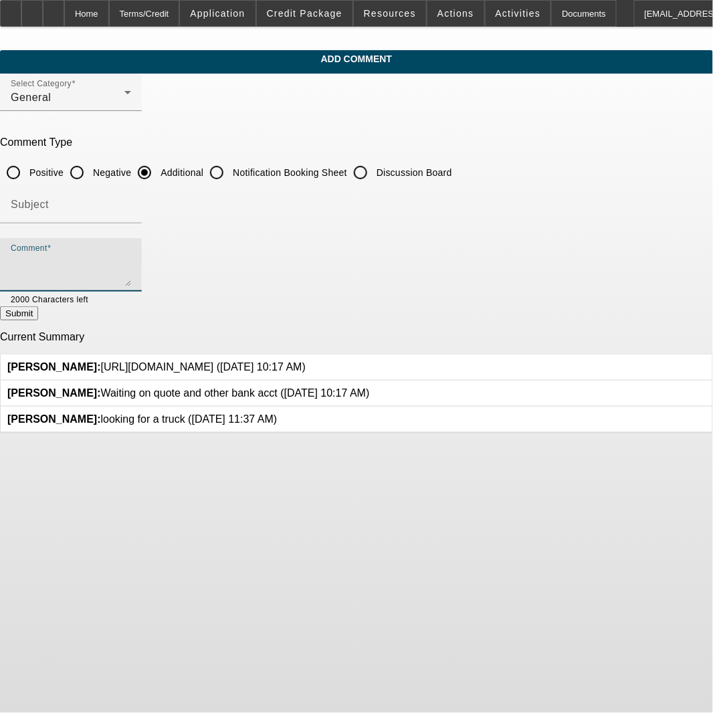
click at [131, 267] on textarea "Comment" at bounding box center [71, 270] width 120 height 32
click at [88, 261] on textarea "Good AFternoon-" at bounding box center [71, 270] width 120 height 32
click at [131, 282] on textarea "Good Afternoon-" at bounding box center [71, 270] width 120 height 32
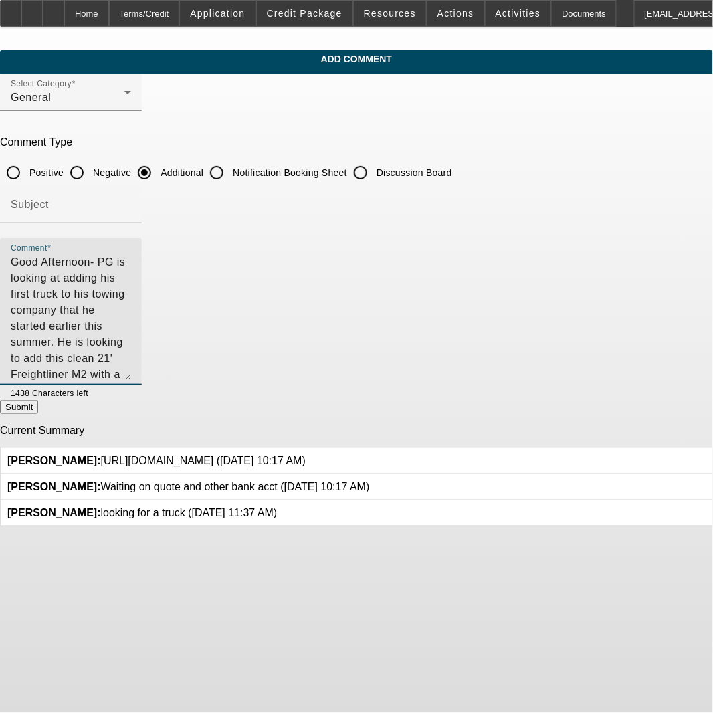
drag, startPoint x: 653, startPoint y: 284, endPoint x: 638, endPoint y: 385, distance: 102.7
click at [131, 380] on textarea "Good Afternoon- PG is looking at adding his first truck to his towing company t…" at bounding box center [71, 317] width 120 height 126
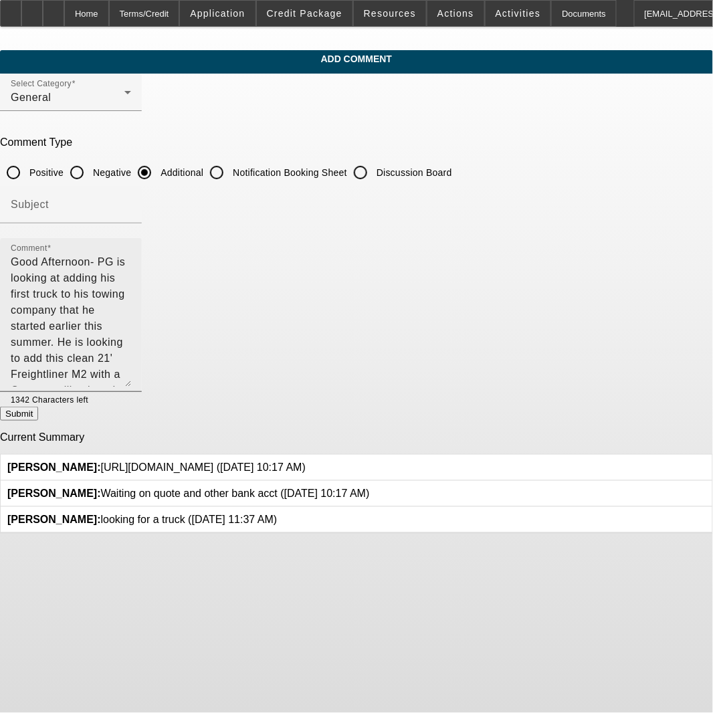
drag, startPoint x: 254, startPoint y: 311, endPoint x: 254, endPoint y: 321, distance: 10.0
click at [131, 311] on textarea "Good Afternoon- PG is looking at adding his first truck to his towing company t…" at bounding box center [71, 320] width 120 height 132
click at [131, 324] on textarea "Good Afternoon- PG is looking at adding his first truck to his towing company t…" at bounding box center [71, 320] width 120 height 132
click at [131, 343] on textarea "Good Afternoon- PG is looking at adding his first truck to his towing company t…" at bounding box center [71, 320] width 120 height 132
click at [131, 330] on textarea "Good Afternoon- PG is looking at adding his first truck to his towing company t…" at bounding box center [71, 320] width 120 height 132
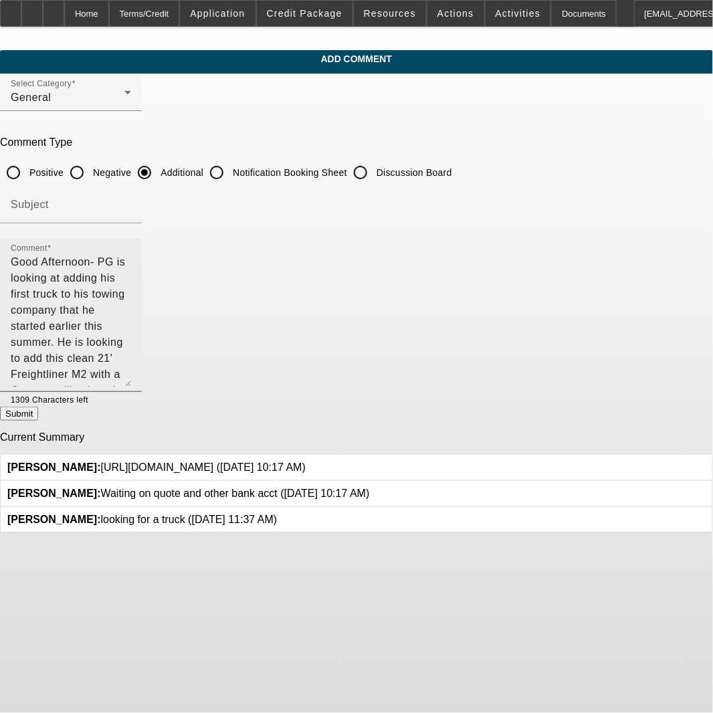
click at [131, 335] on textarea "Good Afternoon- PG is looking at adding his first truck to his towing company t…" at bounding box center [71, 320] width 120 height 132
drag, startPoint x: 473, startPoint y: 337, endPoint x: -16, endPoint y: 253, distance: 496.7
click at [0, 253] on html "Home Terms/Credit Application Credit Package Resources Actions Activities Docum…" at bounding box center [356, 356] width 713 height 713
type textarea "Good Afternoon- PG is looking at adding his first truck to his towing company t…"
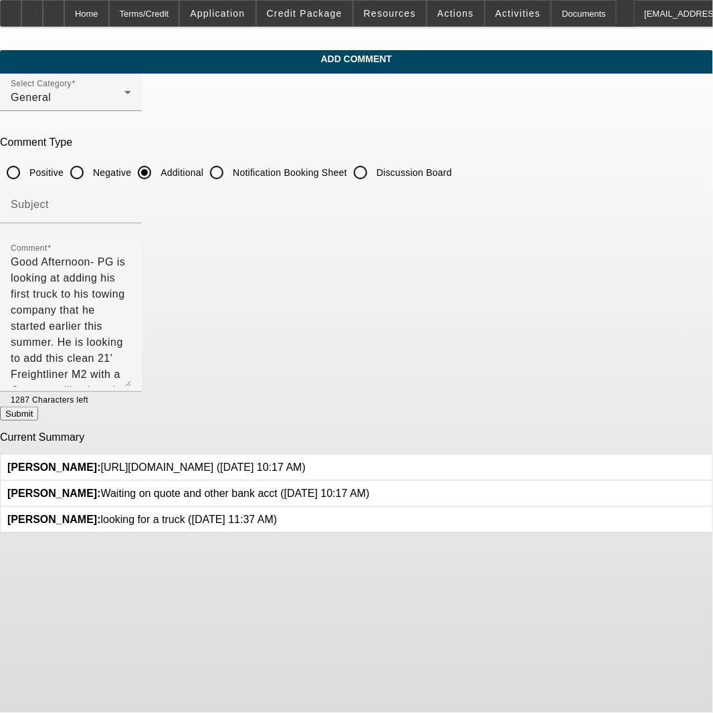
click at [38, 420] on button "Submit" at bounding box center [19, 414] width 38 height 14
radio input "true"
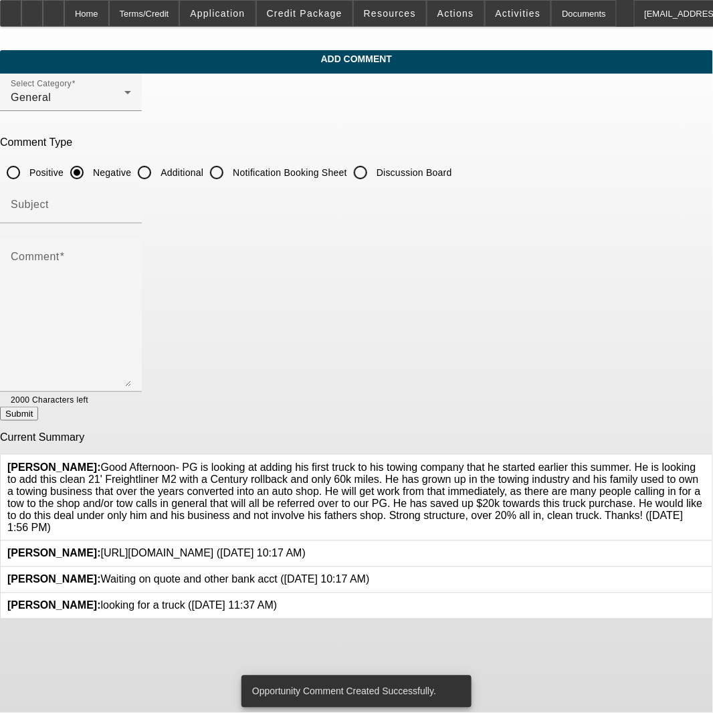
click at [306, 548] on div at bounding box center [306, 554] width 0 height 12
click at [306, 548] on icon at bounding box center [306, 548] width 0 height 0
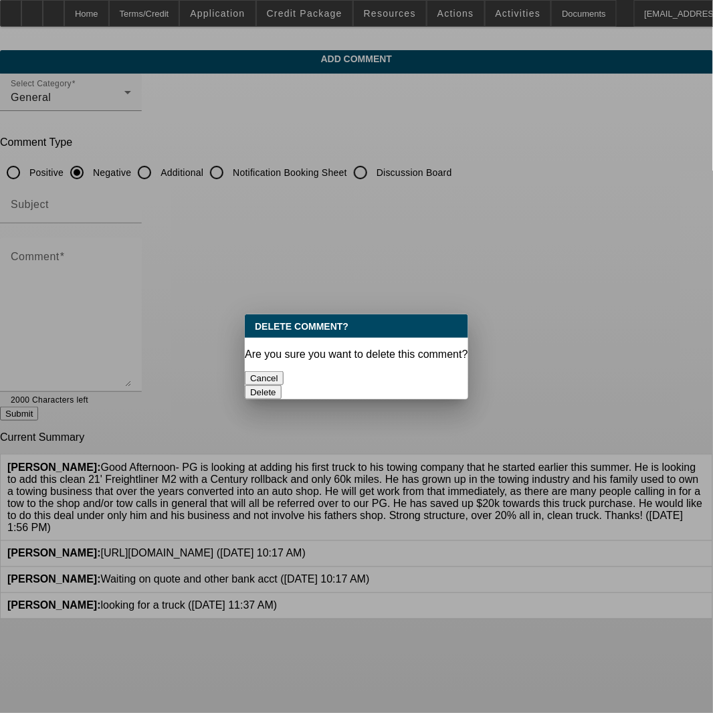
click at [282, 385] on button "Delete" at bounding box center [263, 392] width 37 height 14
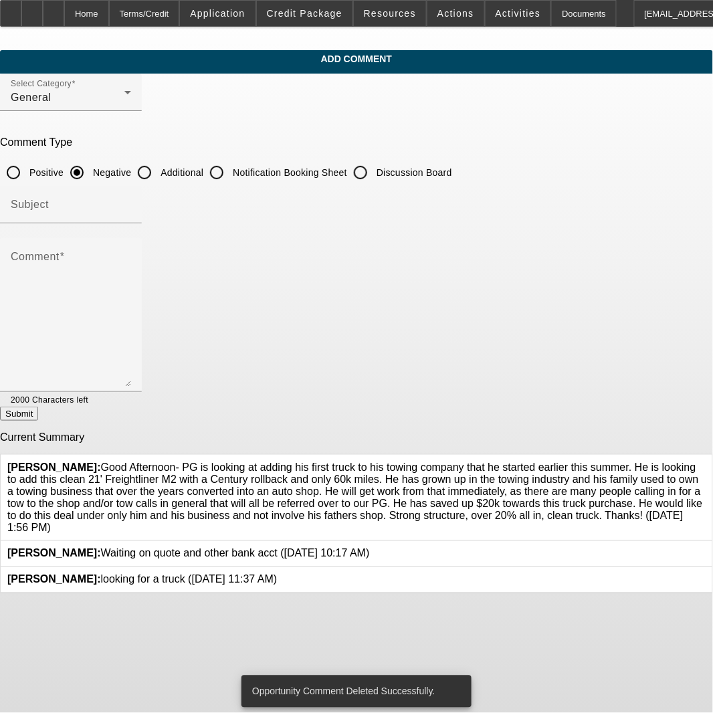
click at [370, 548] on icon at bounding box center [370, 548] width 0 height 0
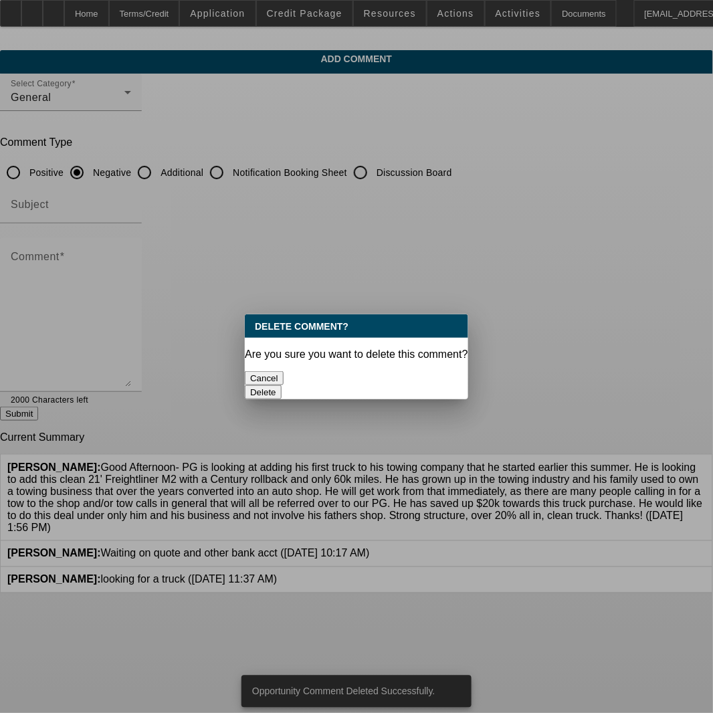
click at [282, 385] on button "Delete" at bounding box center [263, 392] width 37 height 14
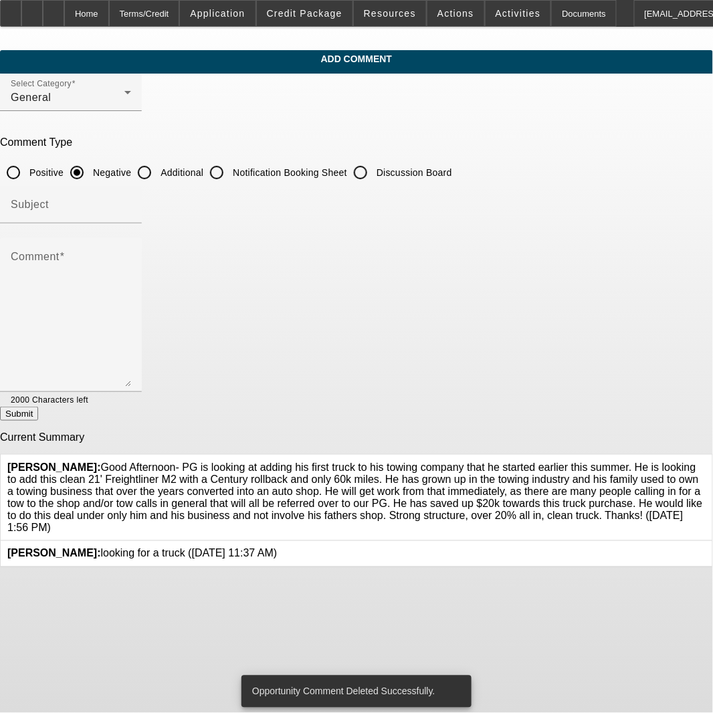
click at [277, 548] on icon at bounding box center [277, 548] width 0 height 0
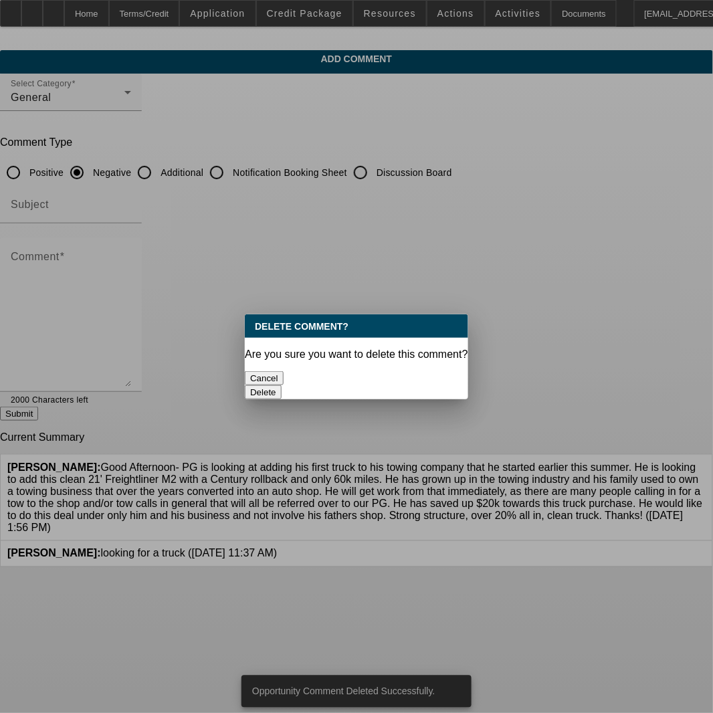
click at [282, 385] on button "Delete" at bounding box center [263, 392] width 37 height 14
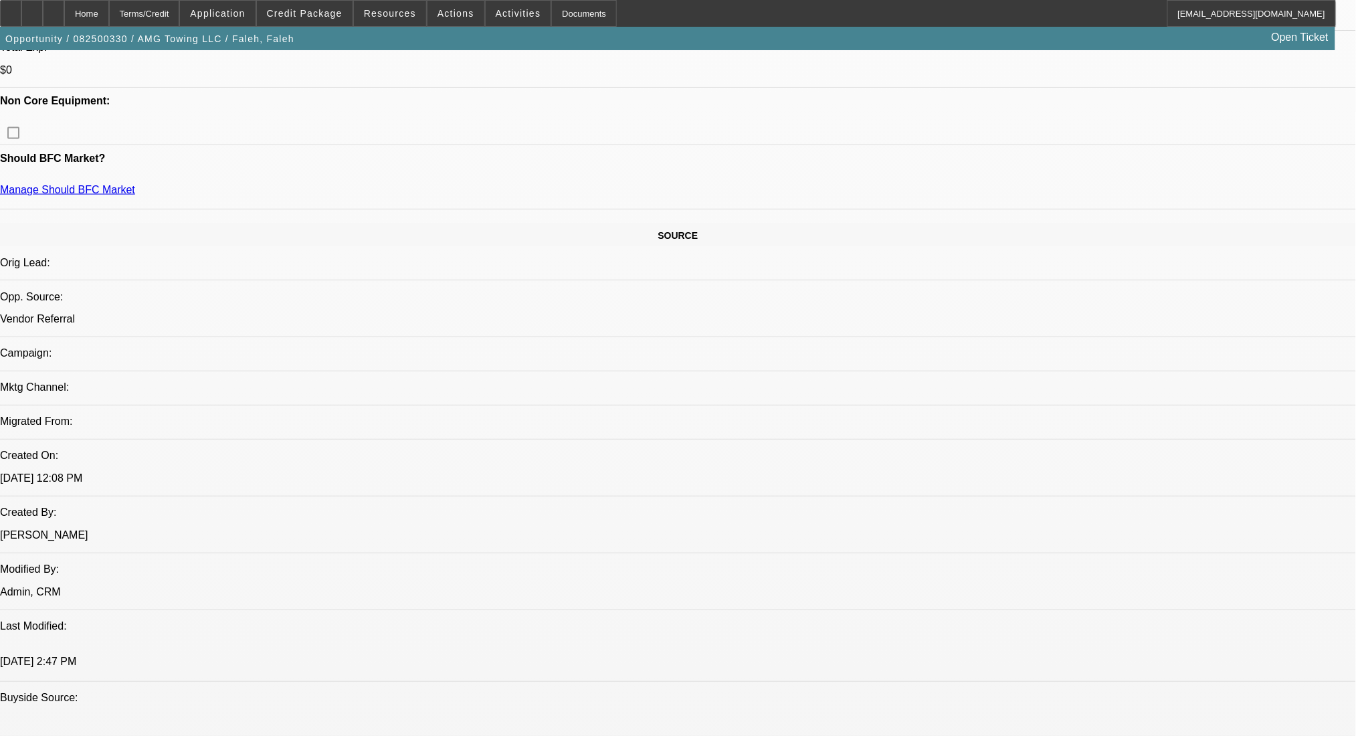
select select "0"
select select "2"
select select "0"
select select "6"
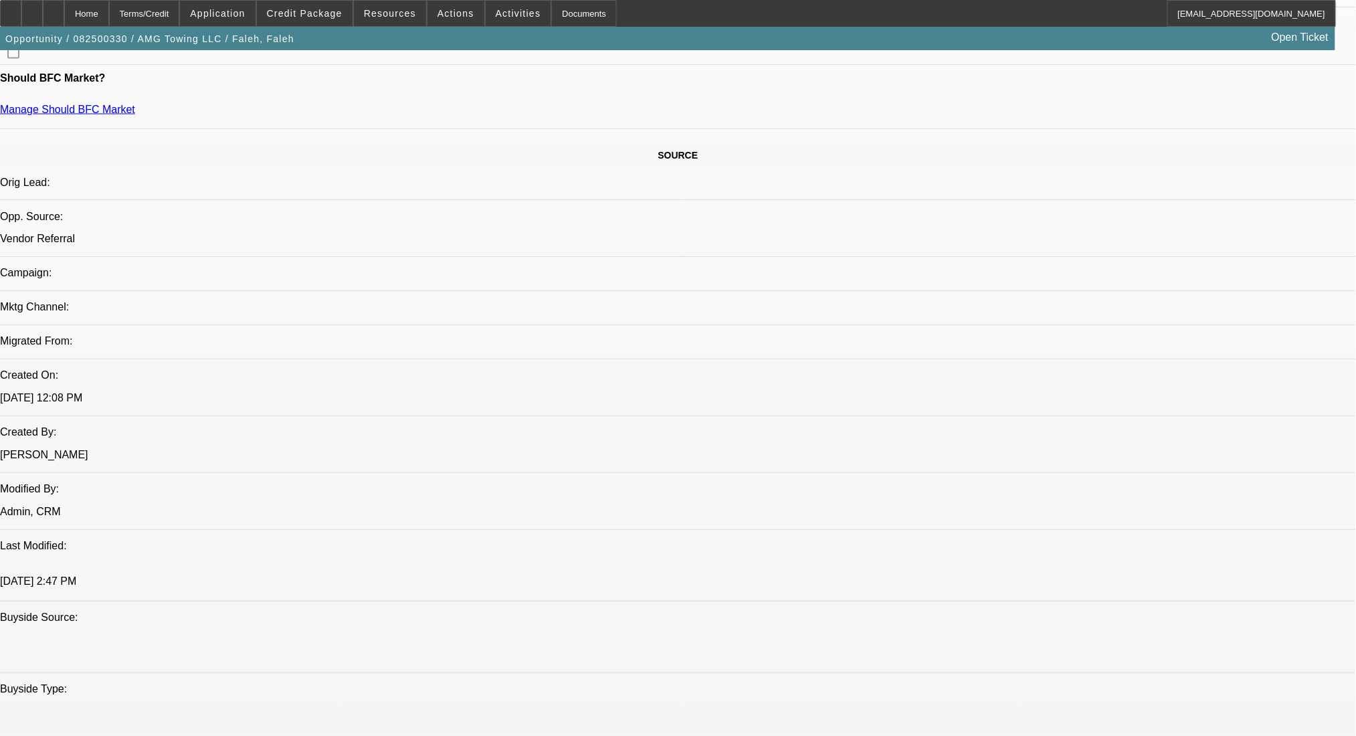
scroll to position [787, 0]
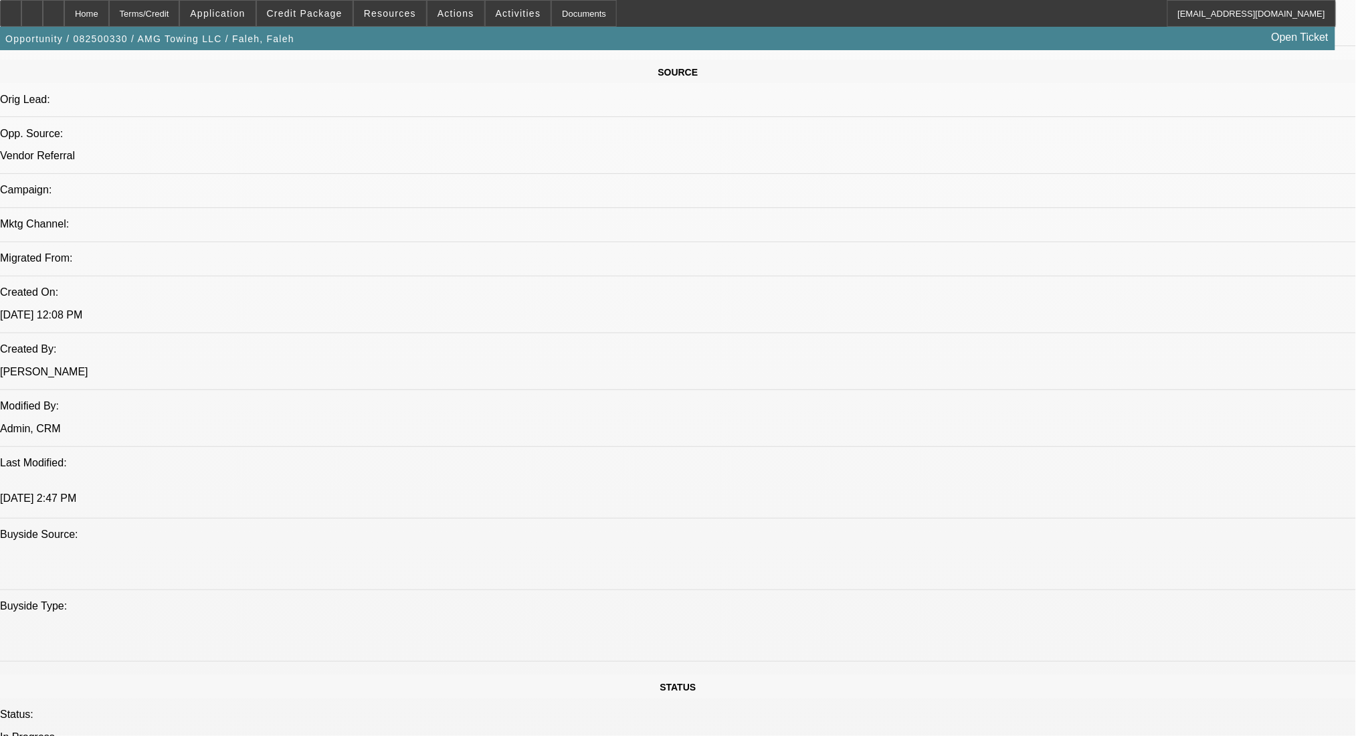
click at [330, 19] on span at bounding box center [305, 13] width 96 height 32
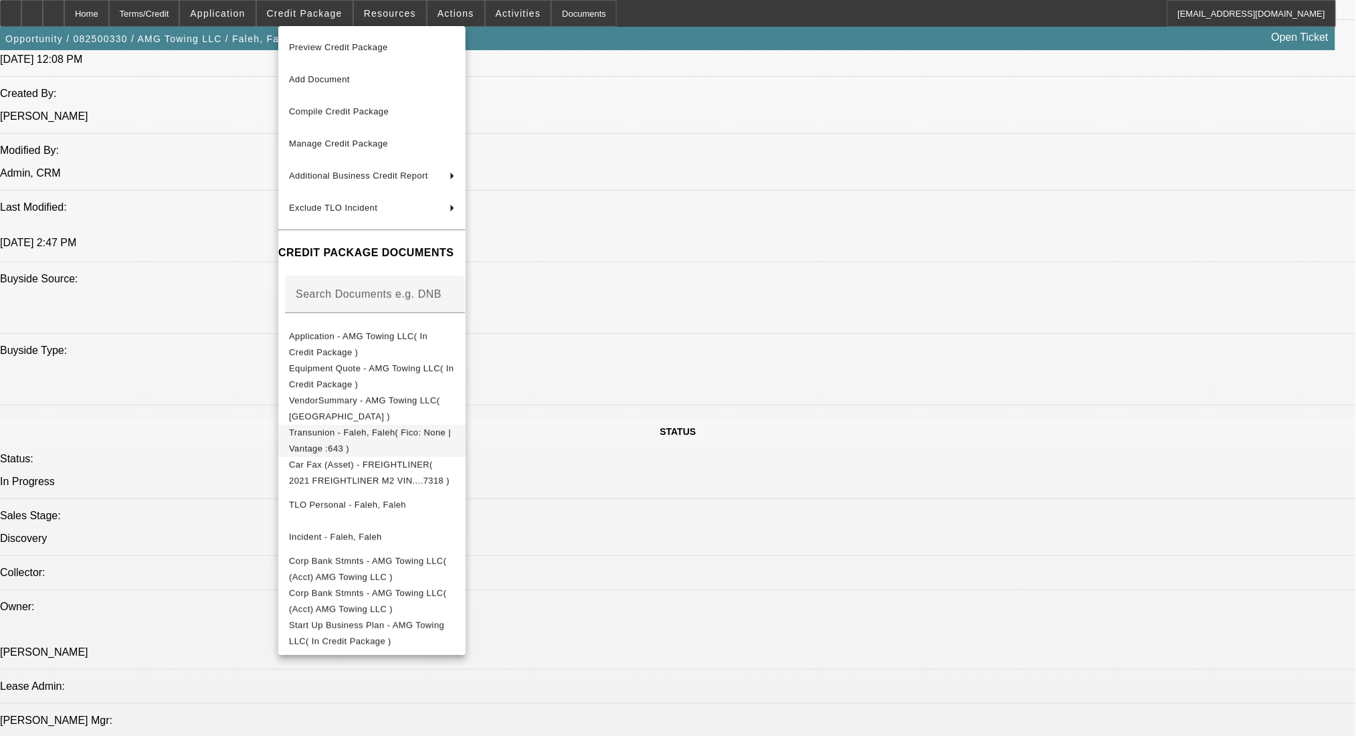
scroll to position [1322, 0]
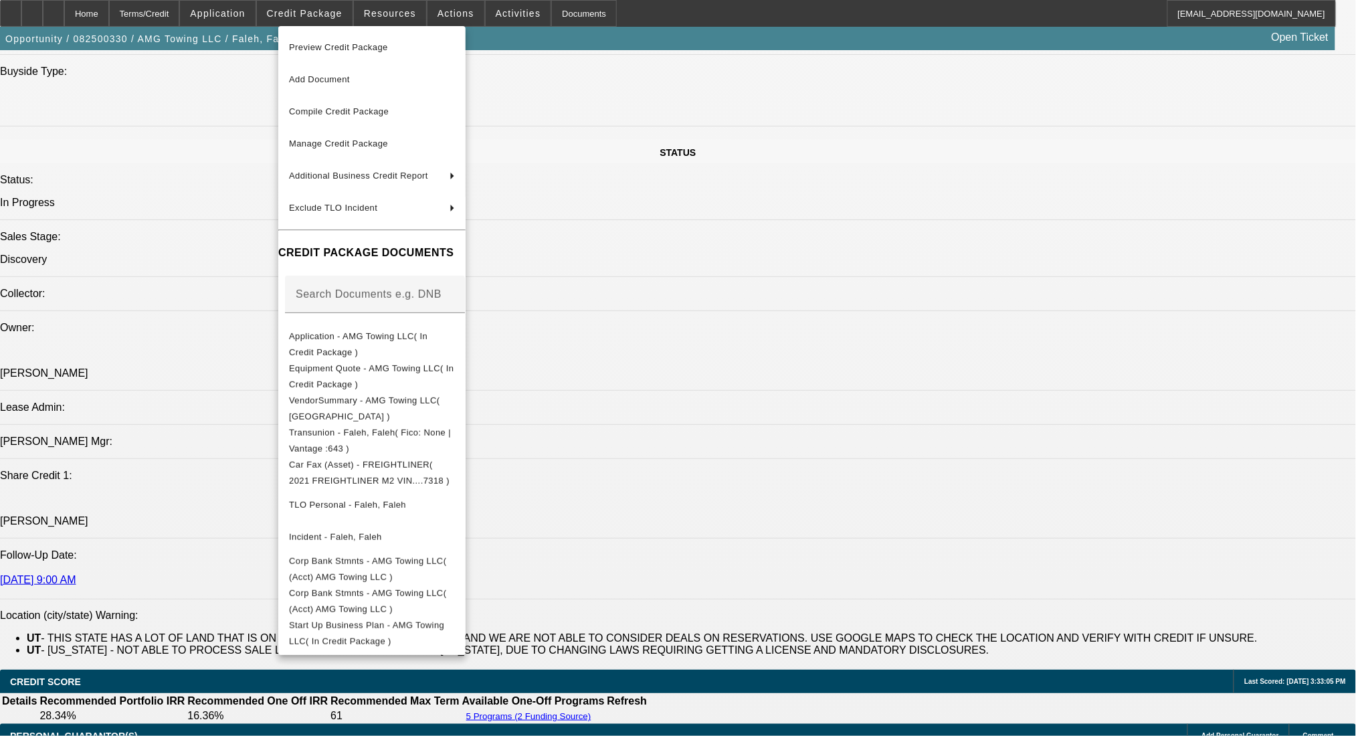
click at [778, 547] on div at bounding box center [678, 368] width 1356 height 736
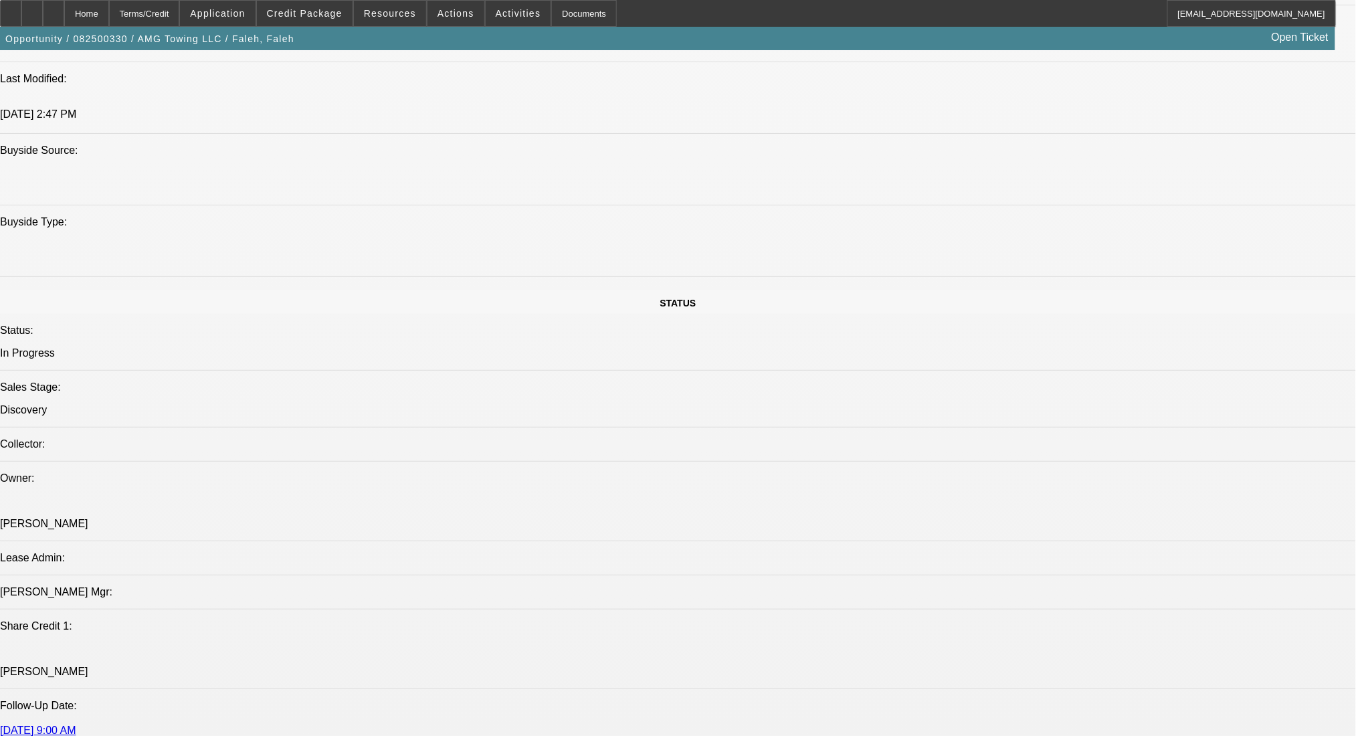
scroll to position [966, 0]
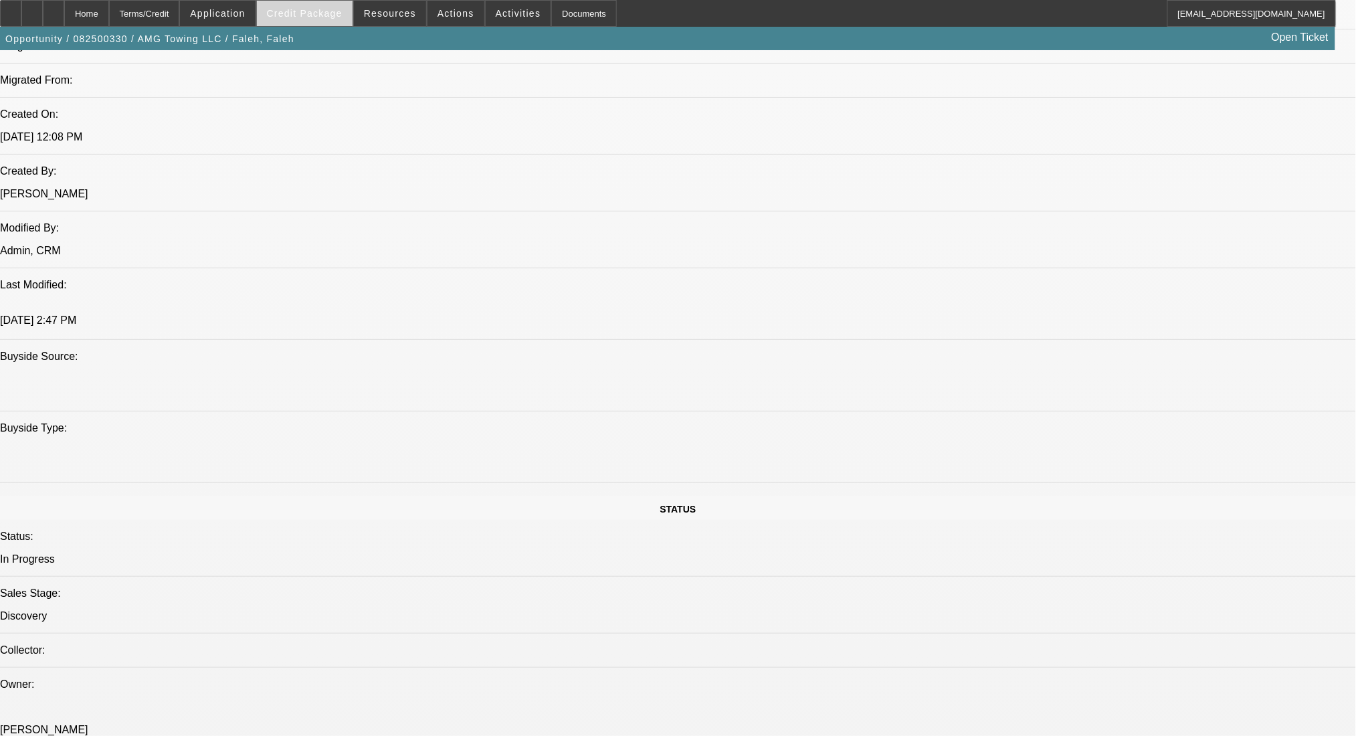
click at [320, 13] on span "Credit Package" at bounding box center [305, 13] width 76 height 11
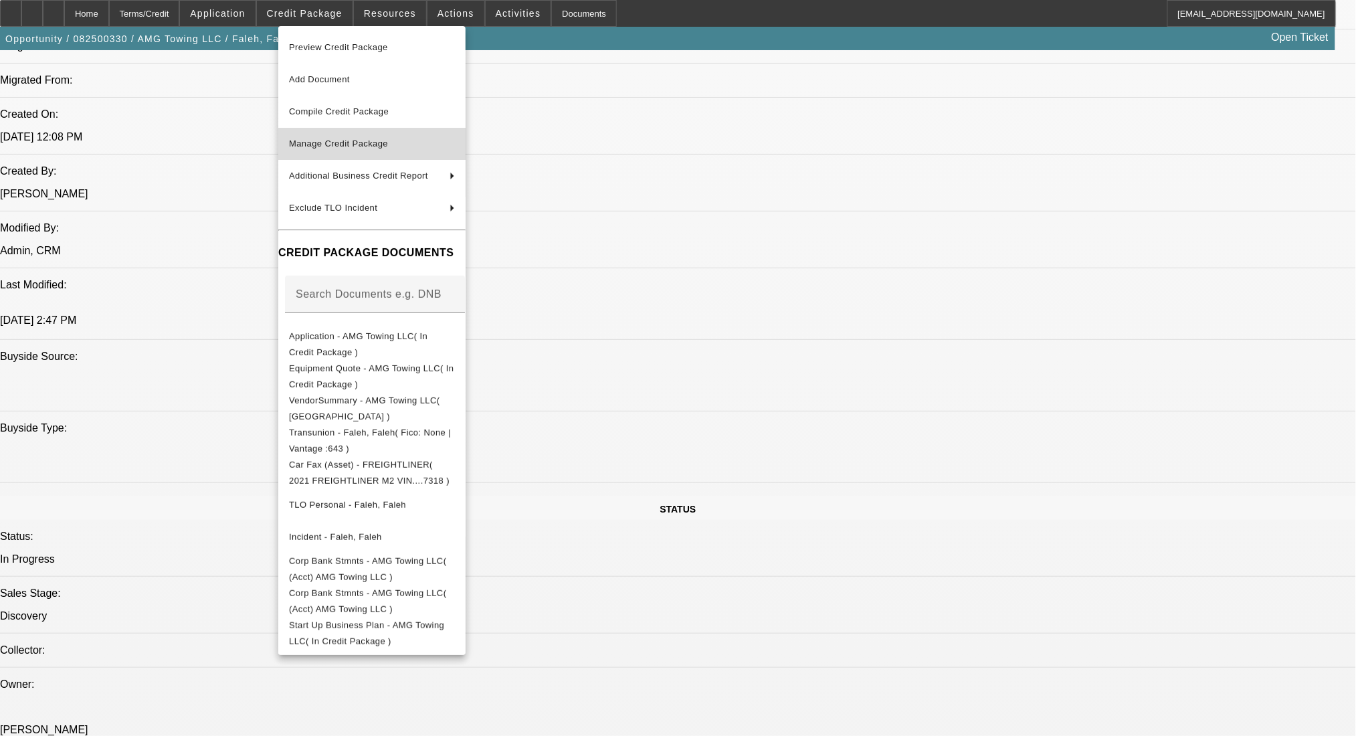
click at [352, 144] on span "Manage Credit Package" at bounding box center [338, 143] width 99 height 10
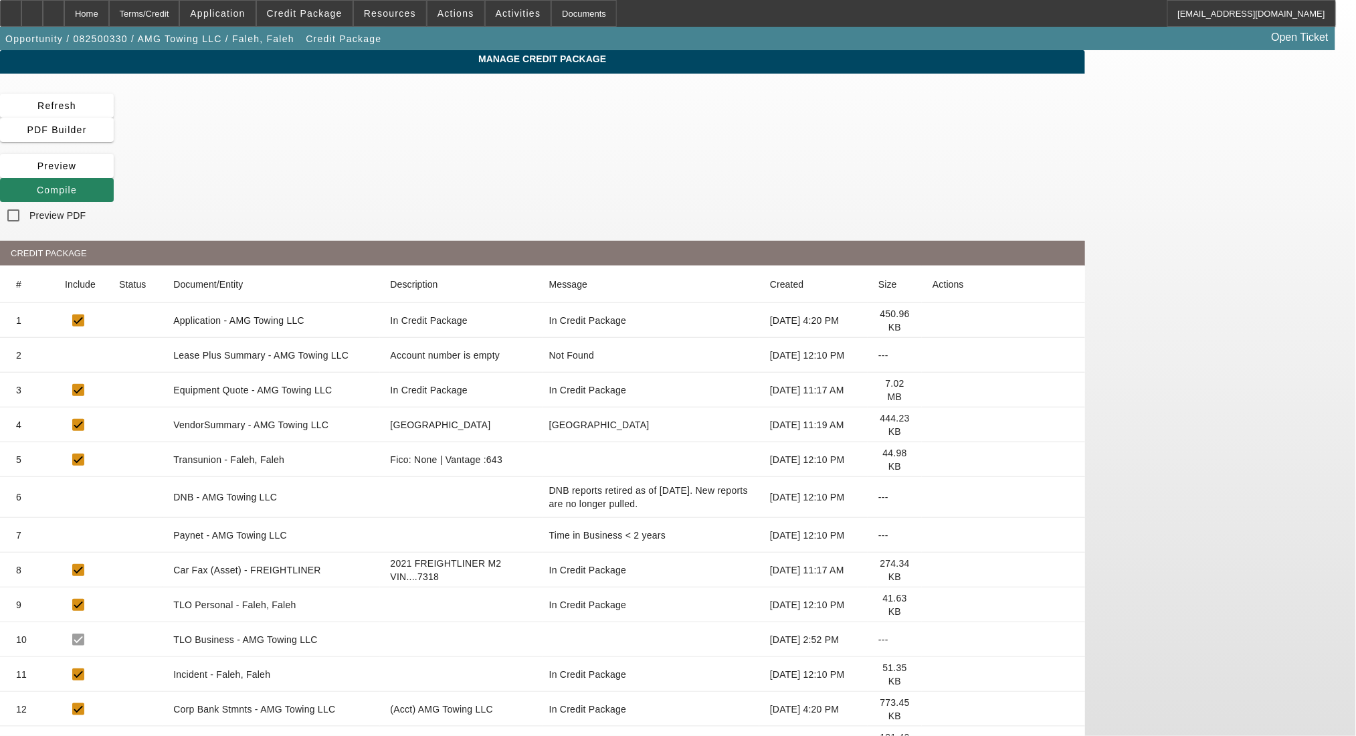
click at [932, 709] on icon at bounding box center [932, 709] width 0 height 0
click at [77, 185] on span "Compile" at bounding box center [57, 190] width 40 height 11
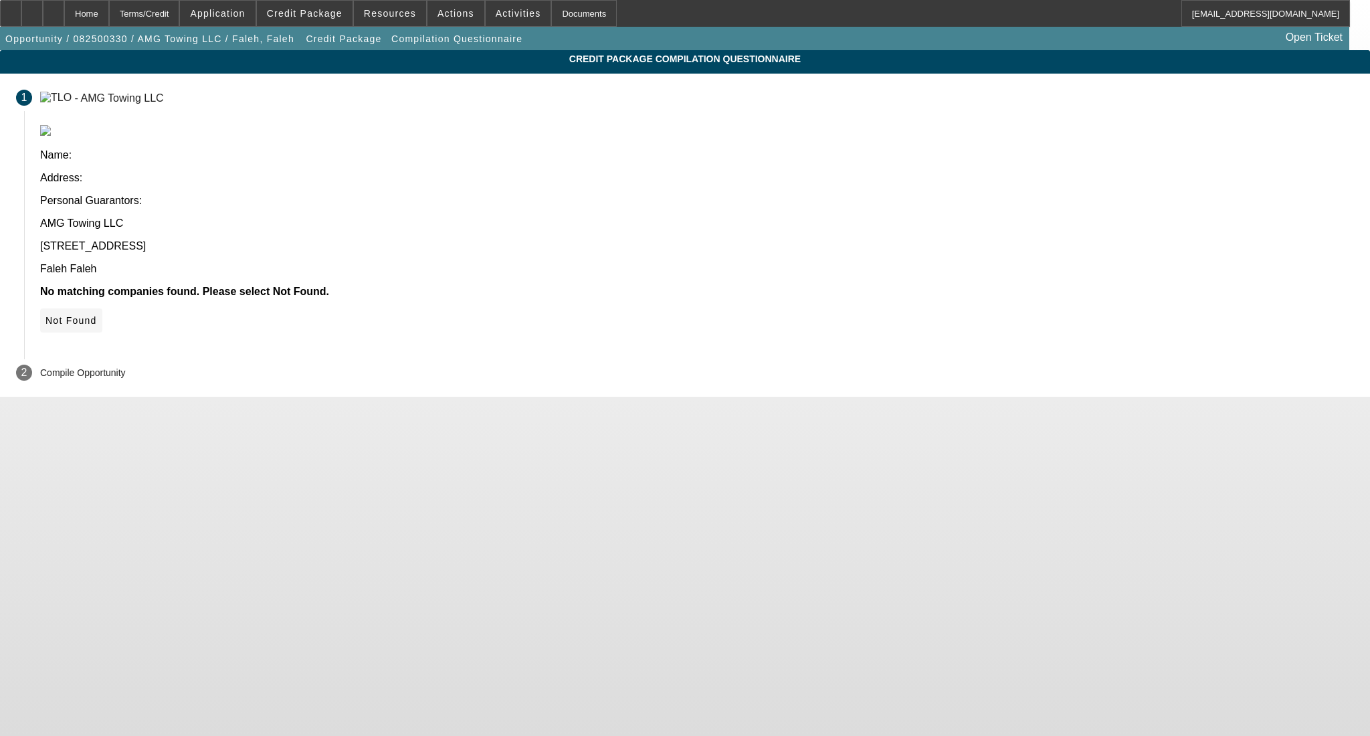
click at [102, 304] on span at bounding box center [71, 320] width 62 height 32
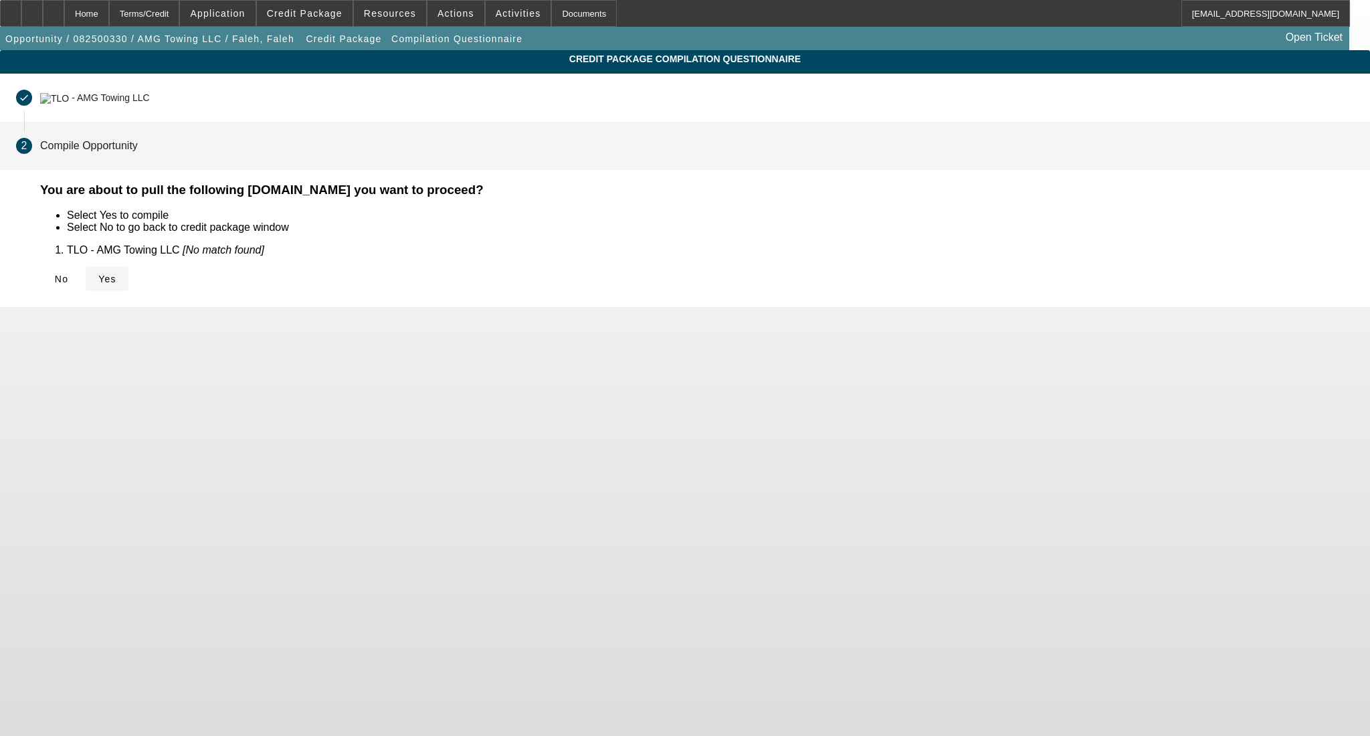
click at [116, 279] on span "Yes" at bounding box center [107, 279] width 18 height 11
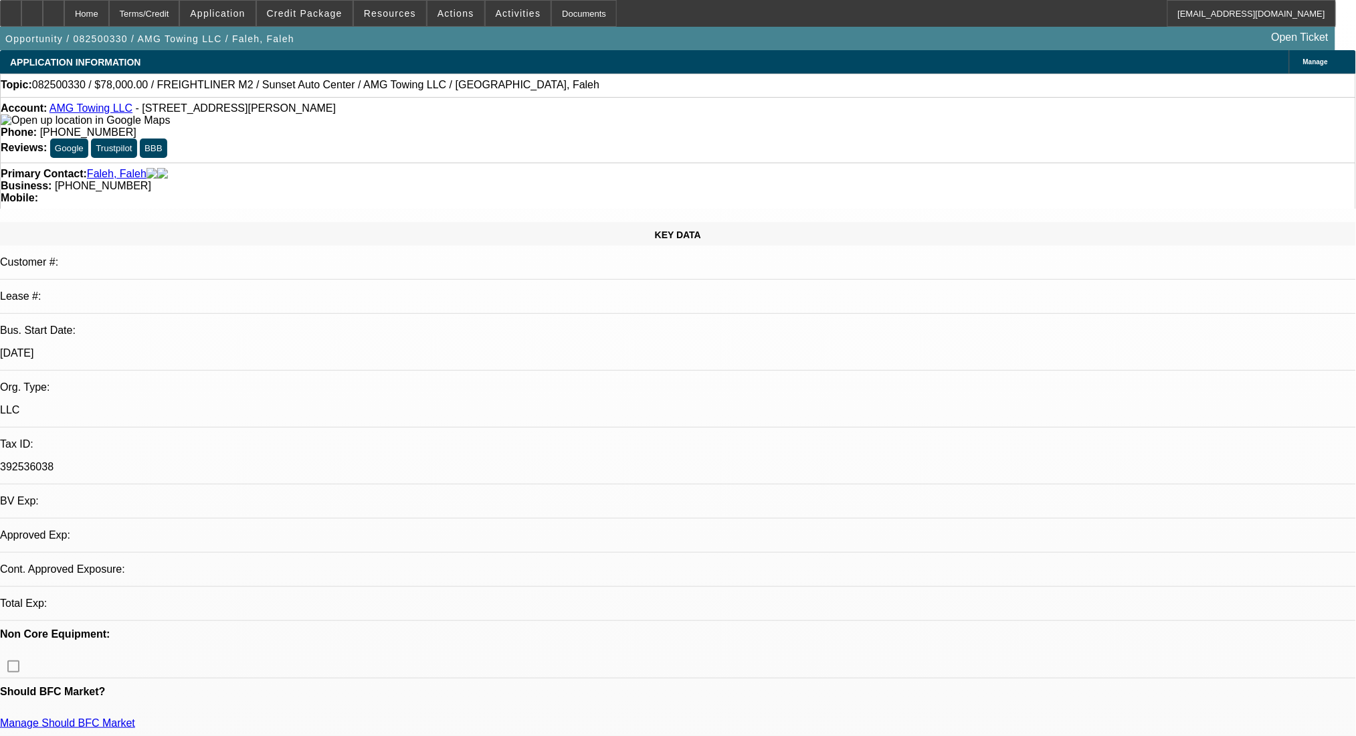
select select "0"
select select "2"
select select "0"
select select "6"
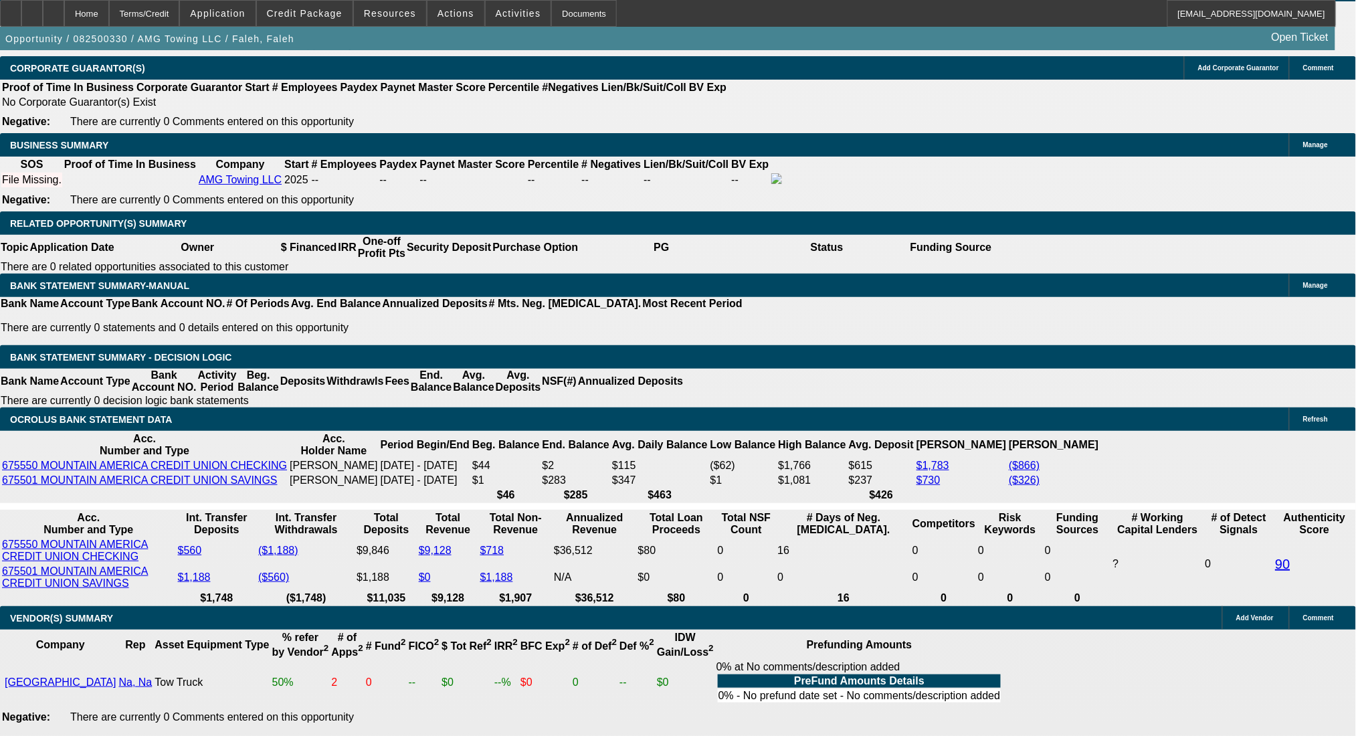
scroll to position [2108, 0]
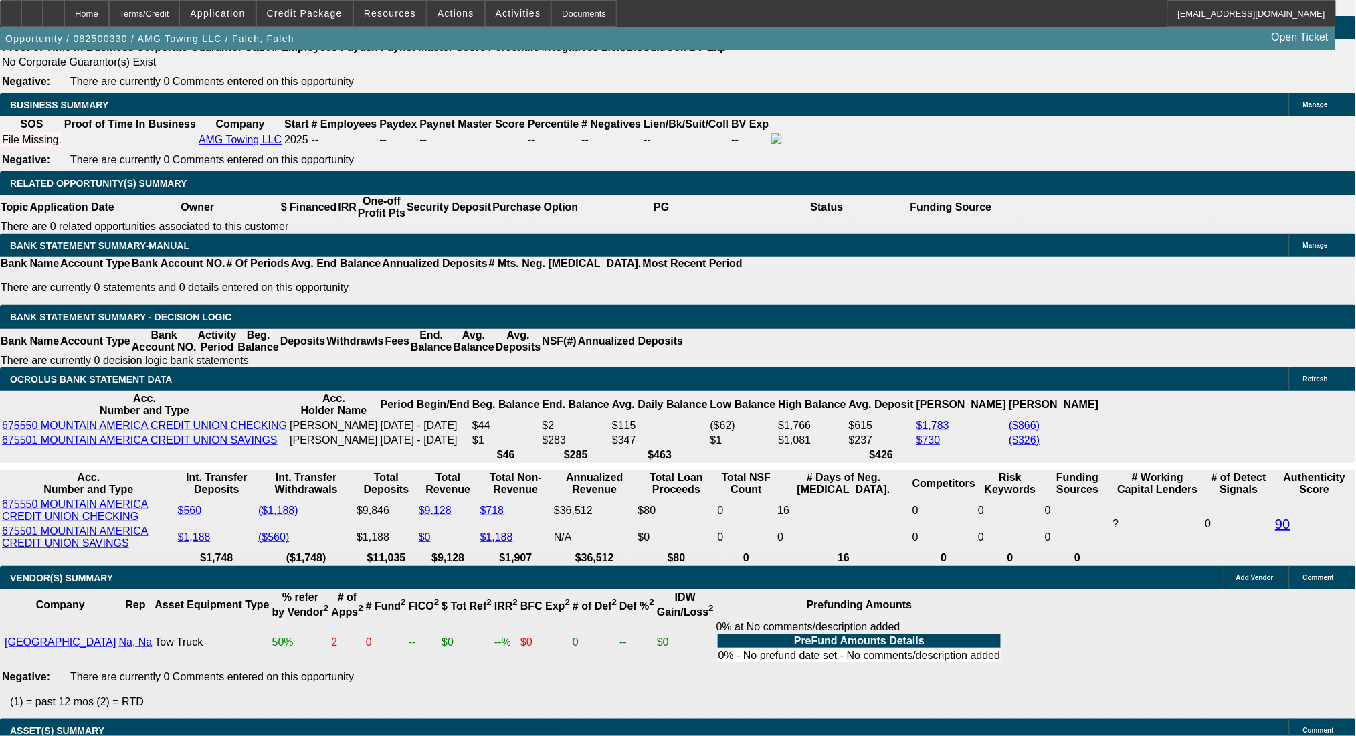
drag, startPoint x: 204, startPoint y: 328, endPoint x: 333, endPoint y: 344, distance: 130.1
type input "201"
type input "$402.00"
type input "UNKNOWN"
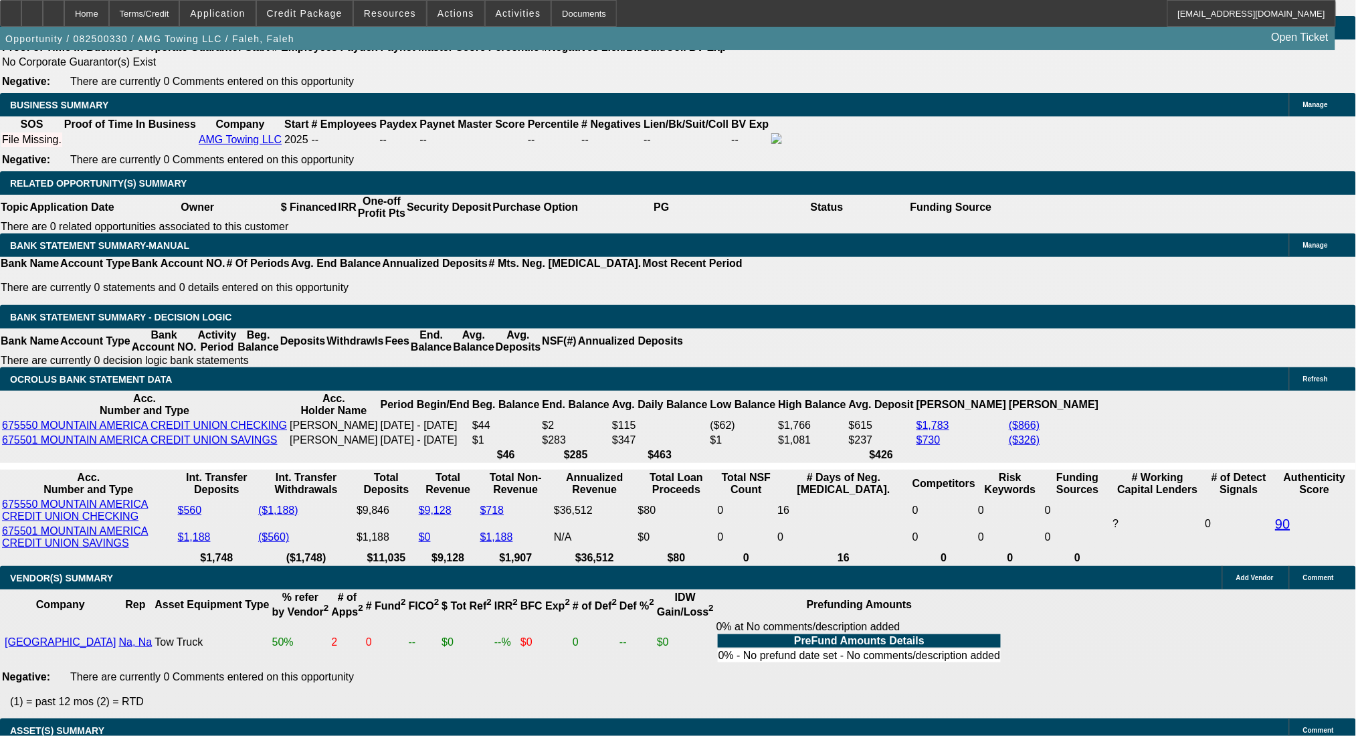
type input "2015"
type input "$4,030.00"
type input "18.8"
type input "$2,015.00"
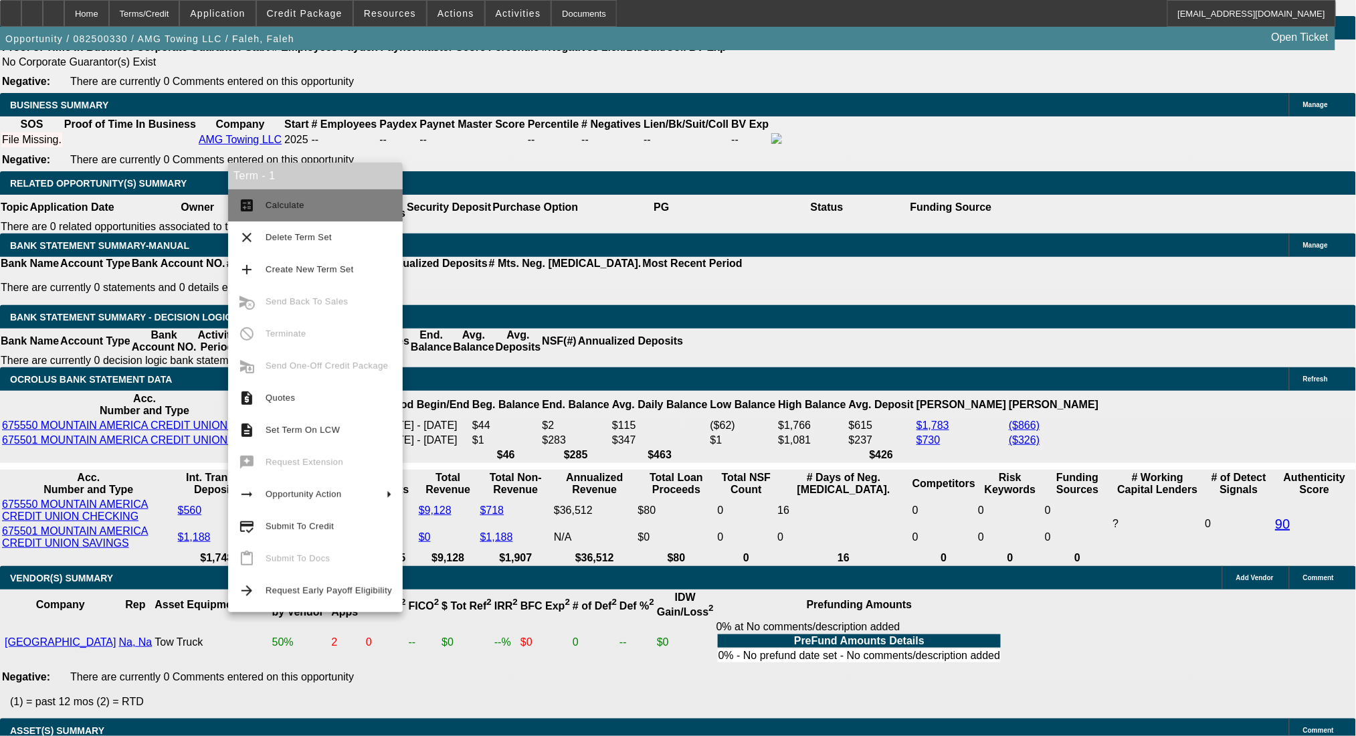
click at [263, 196] on button "calculate Calculate" at bounding box center [315, 205] width 175 height 32
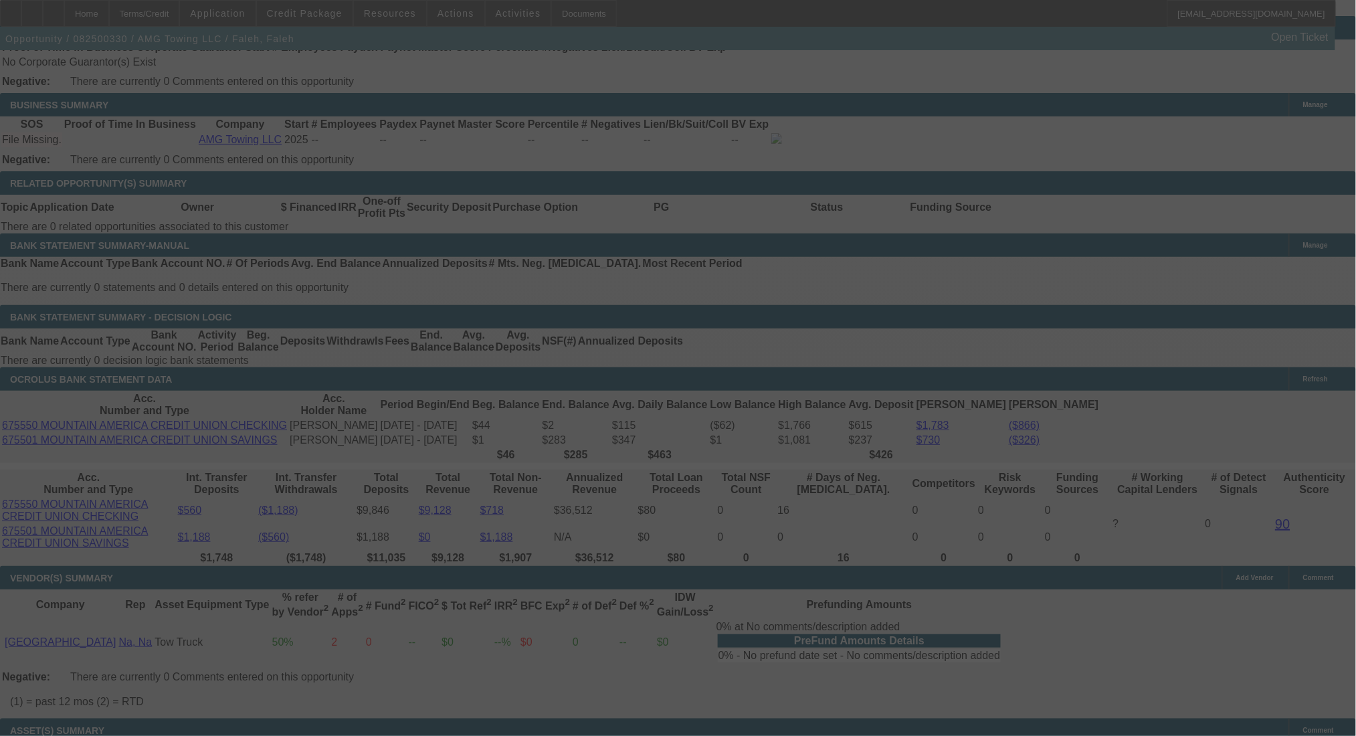
select select "0"
select select "2"
select select "0"
select select "6"
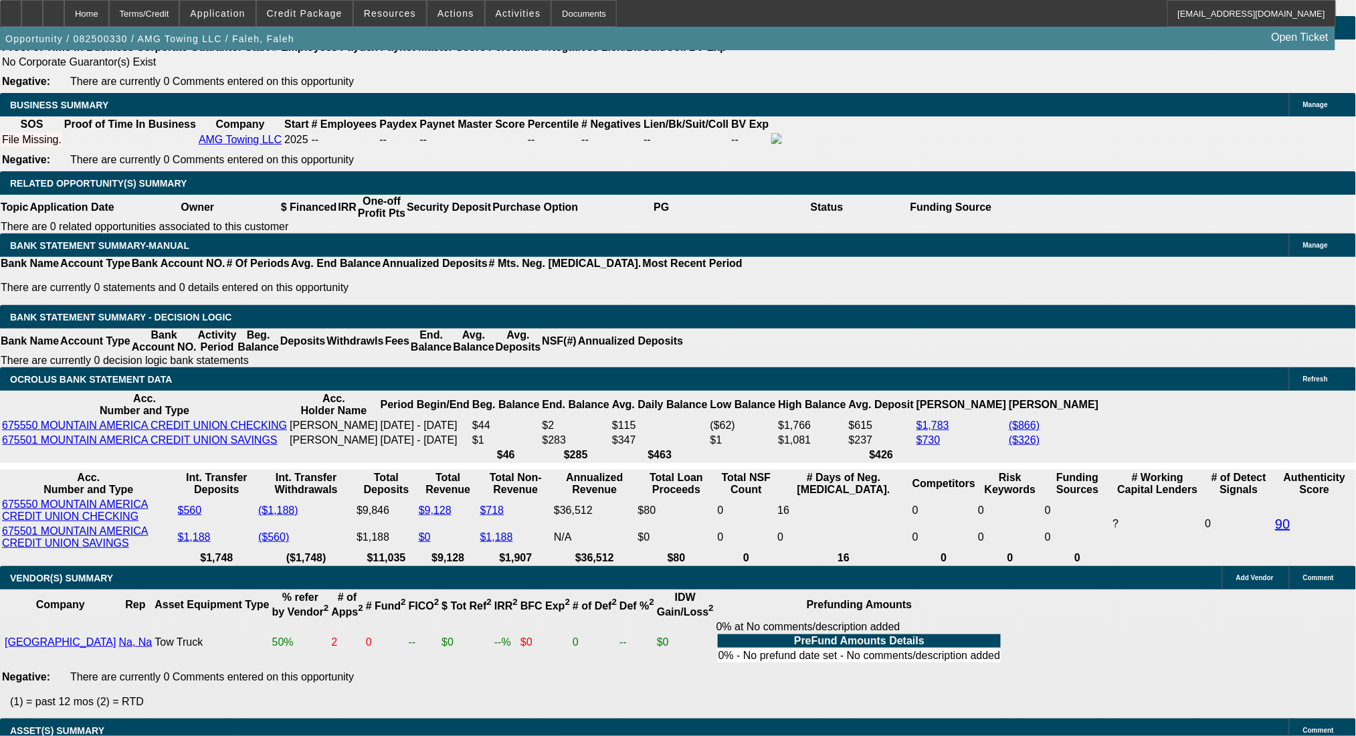
drag, startPoint x: 298, startPoint y: 331, endPoint x: 357, endPoint y: 331, distance: 59.5
type input "UNKNOWN"
type input "19."
type input "$2,666.62"
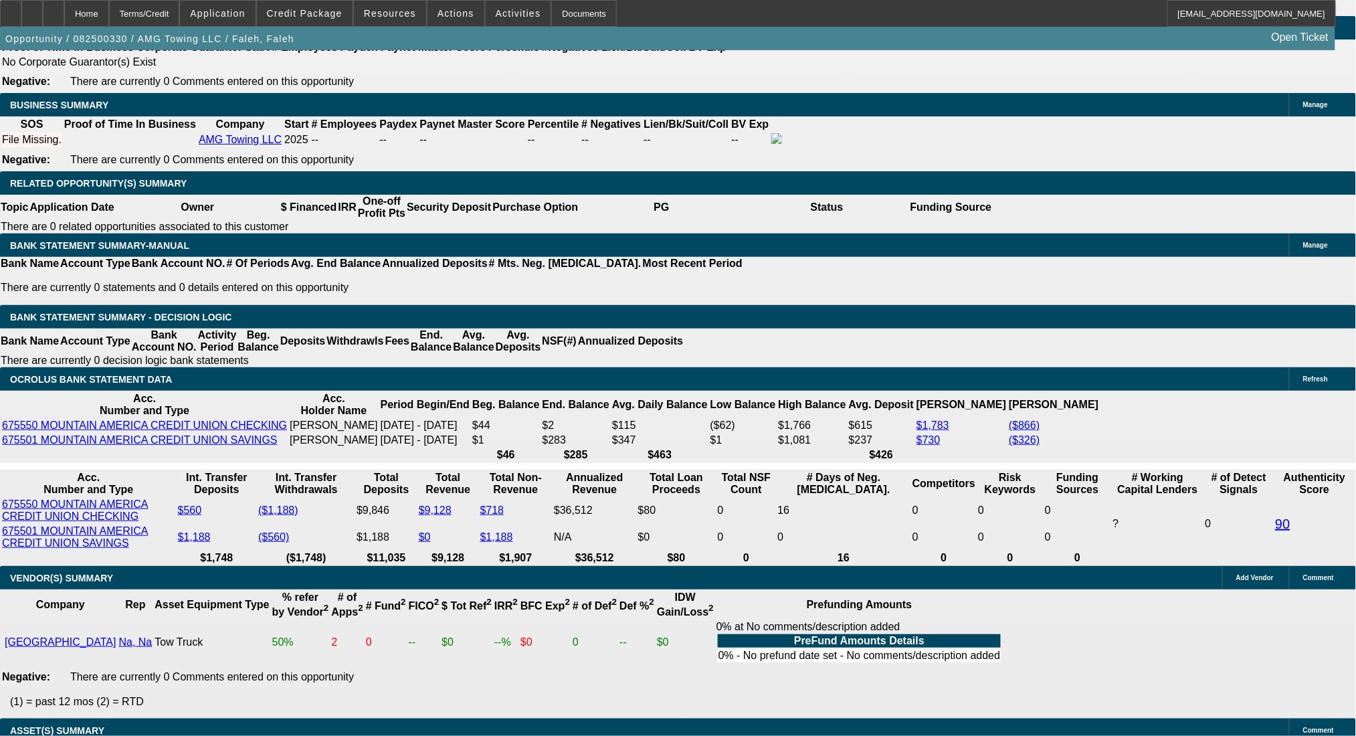
type input "$1,333.31"
type input "$4,046.72"
type input "$2,023.36"
type input "19.5"
type input "$4,089.76"
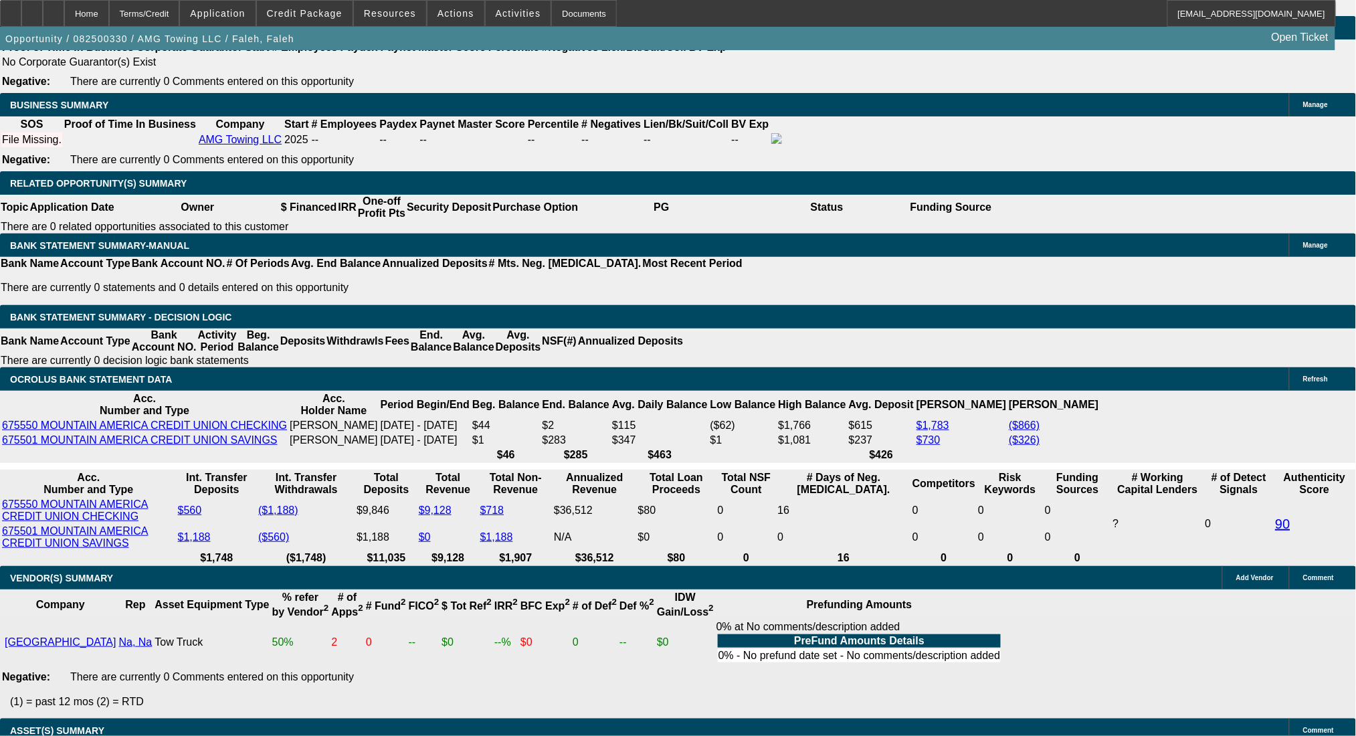
type input "$2,044.88"
type input "19.5"
drag, startPoint x: 216, startPoint y: 327, endPoint x: 326, endPoint y: 326, distance: 110.3
type input "20"
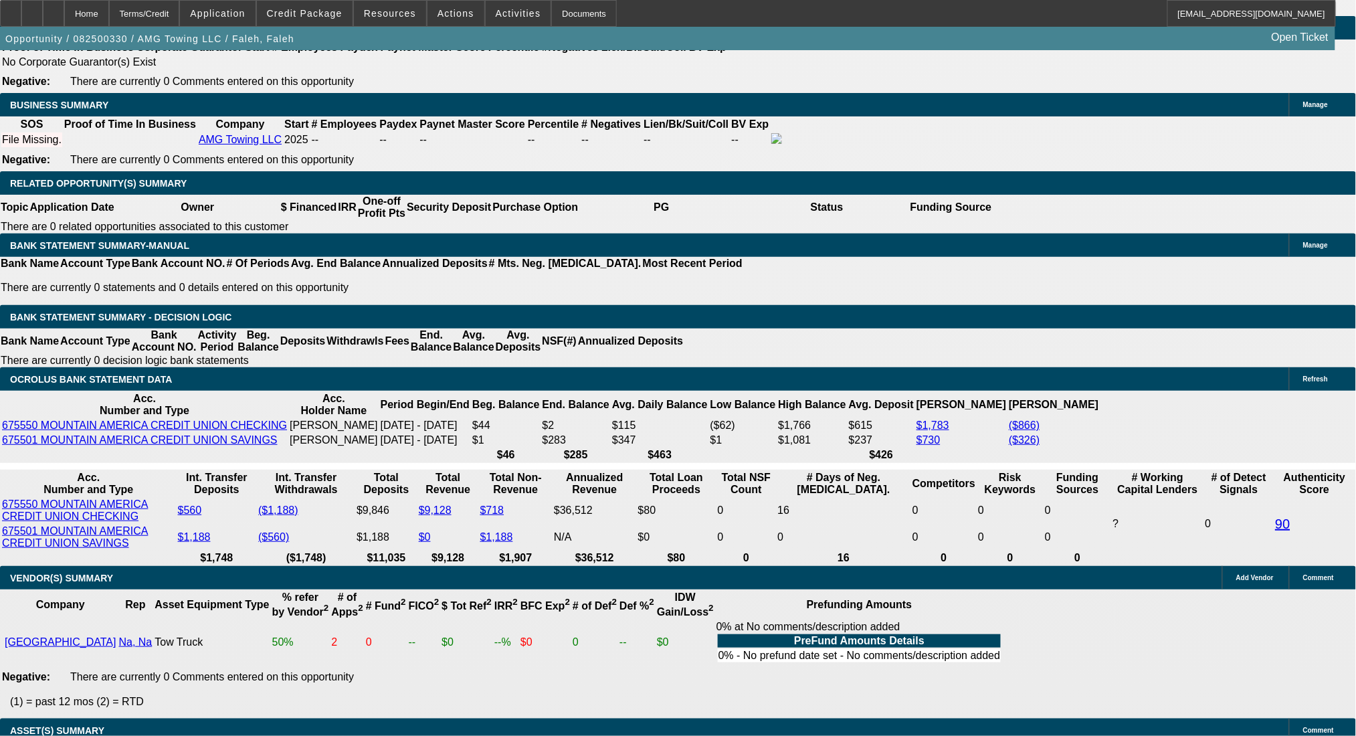
type input "$408.00"
type input "204"
type input "2045"
type input "$4,090.00"
type input "19.5"
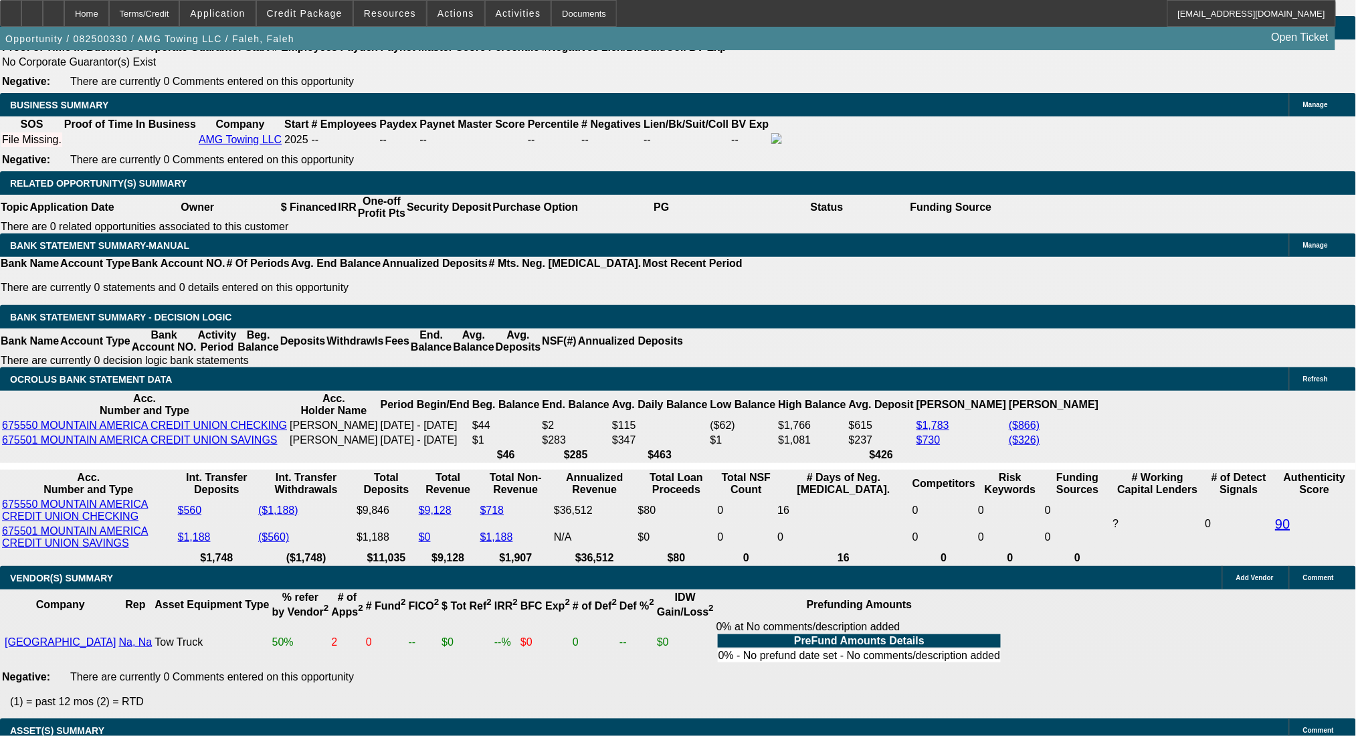
type input "$2,045.00"
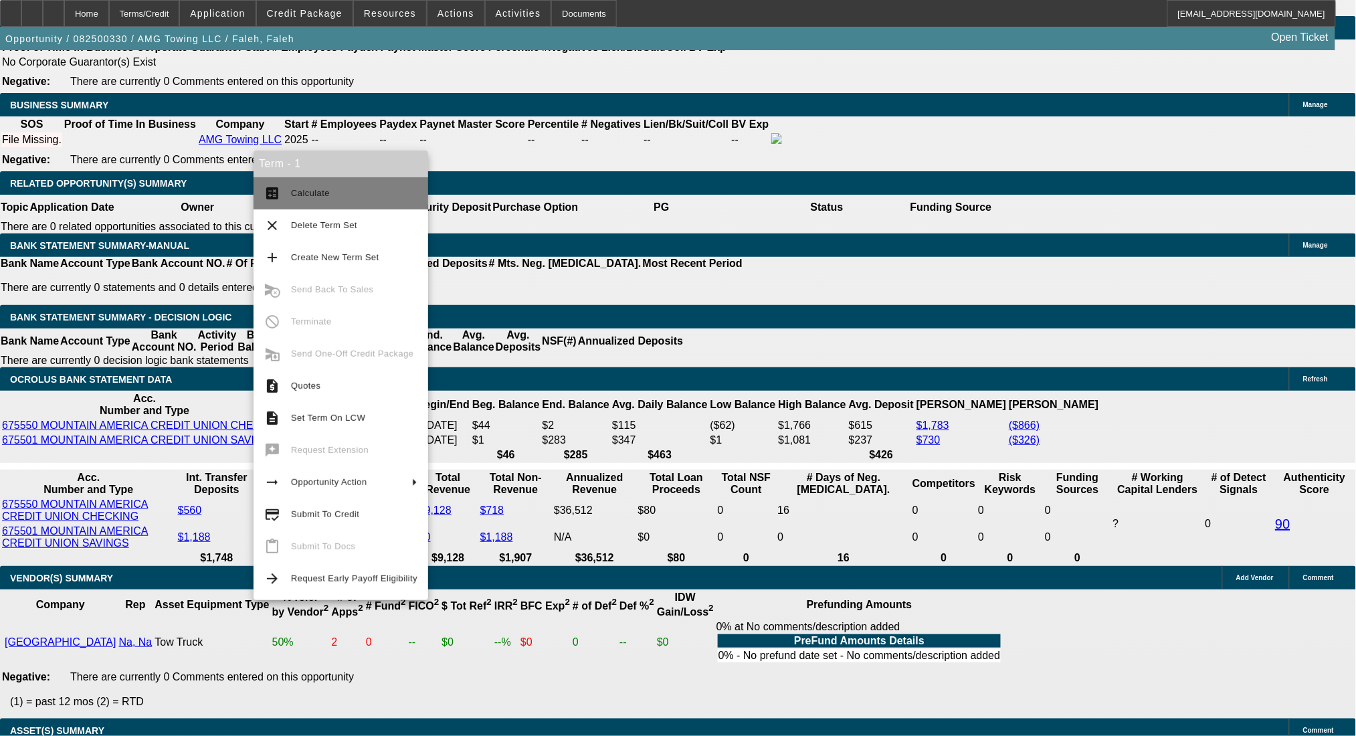
click at [294, 195] on span "Calculate" at bounding box center [310, 193] width 39 height 10
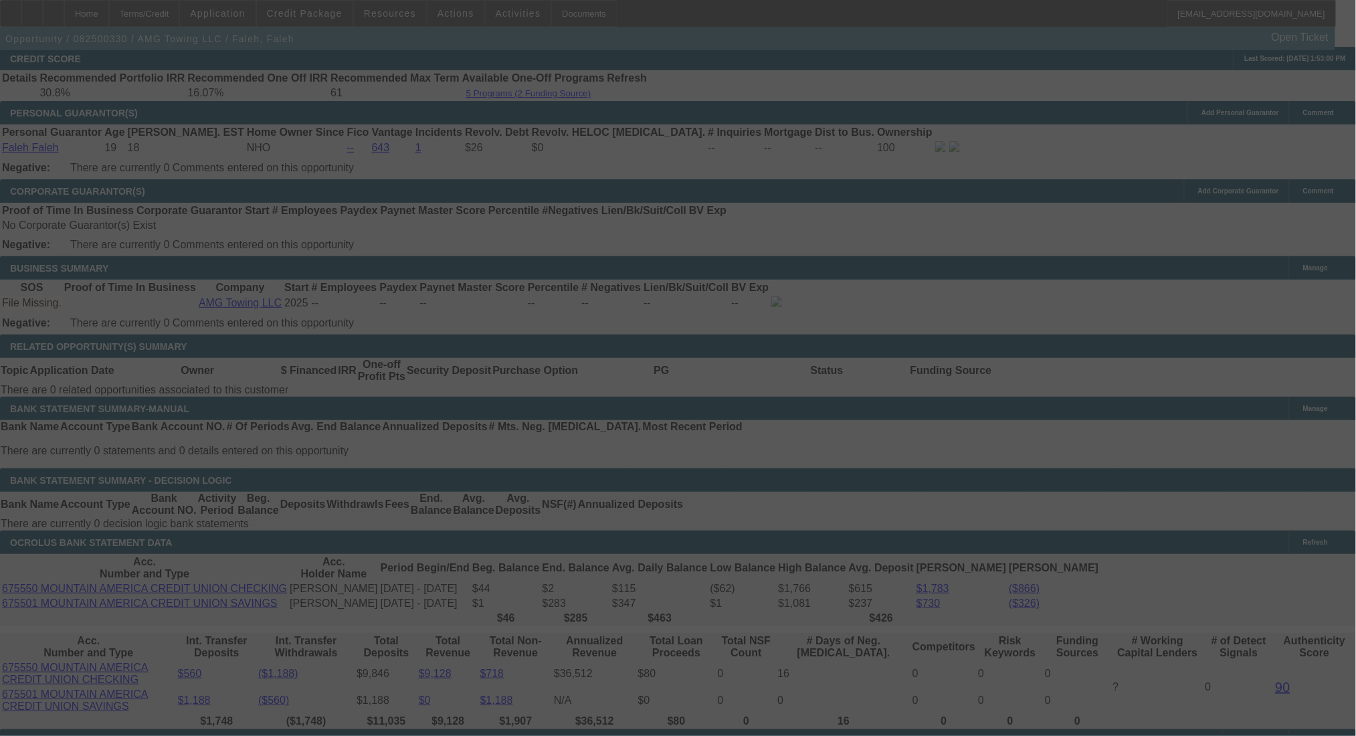
scroll to position [1929, 0]
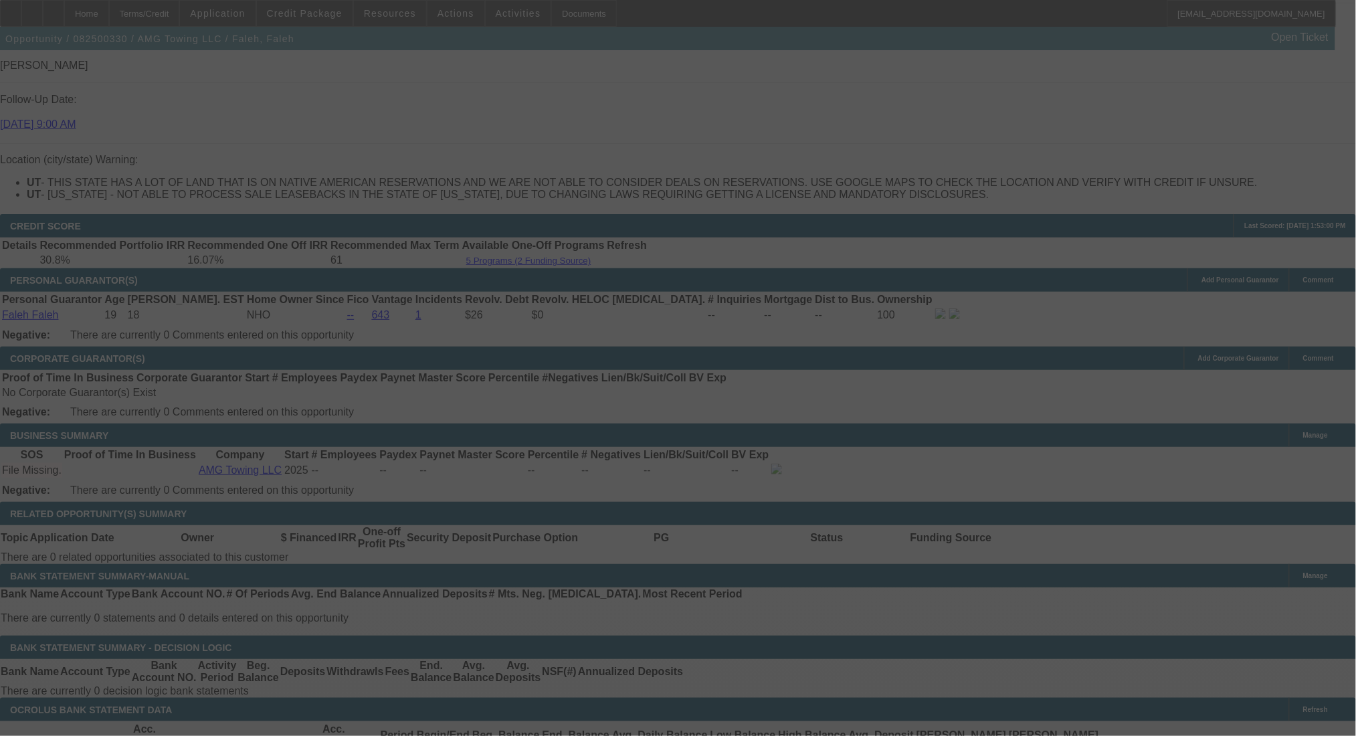
select select "0"
select select "2"
select select "0"
select select "6"
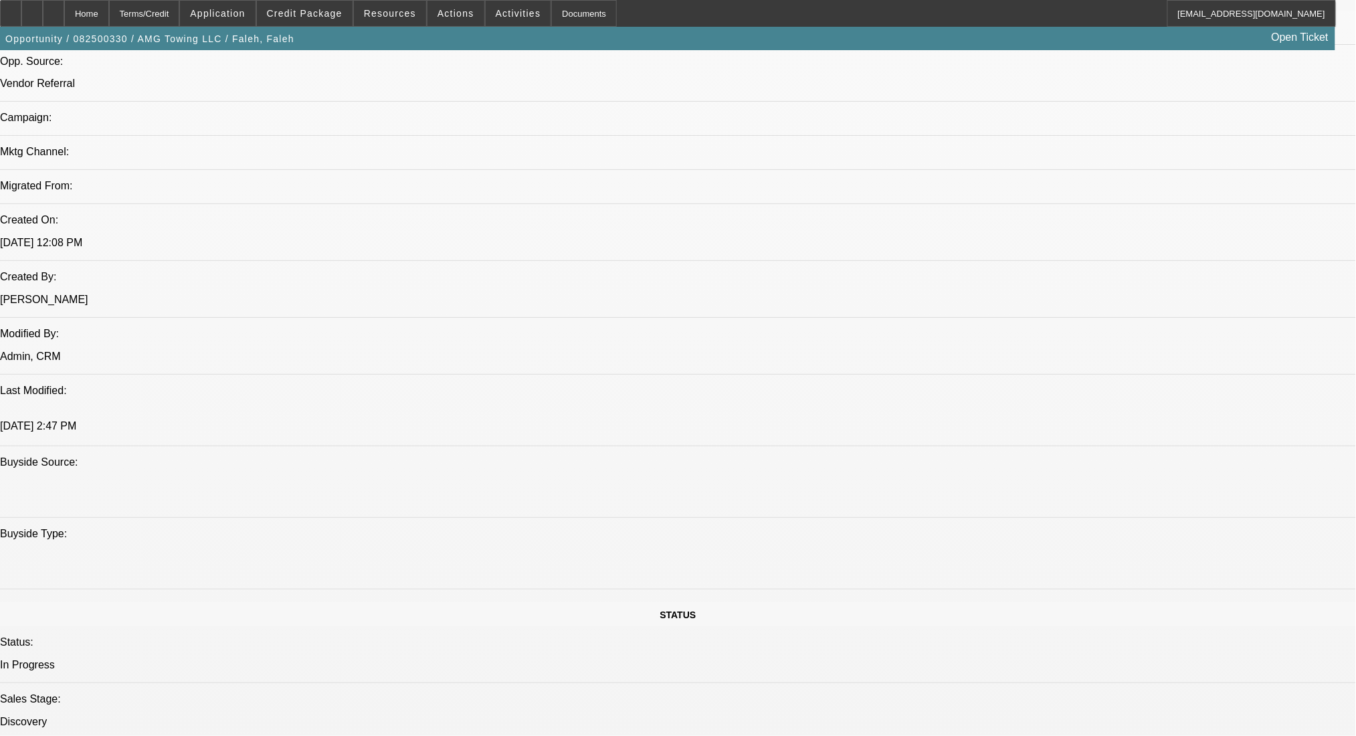
scroll to position [1573, 0]
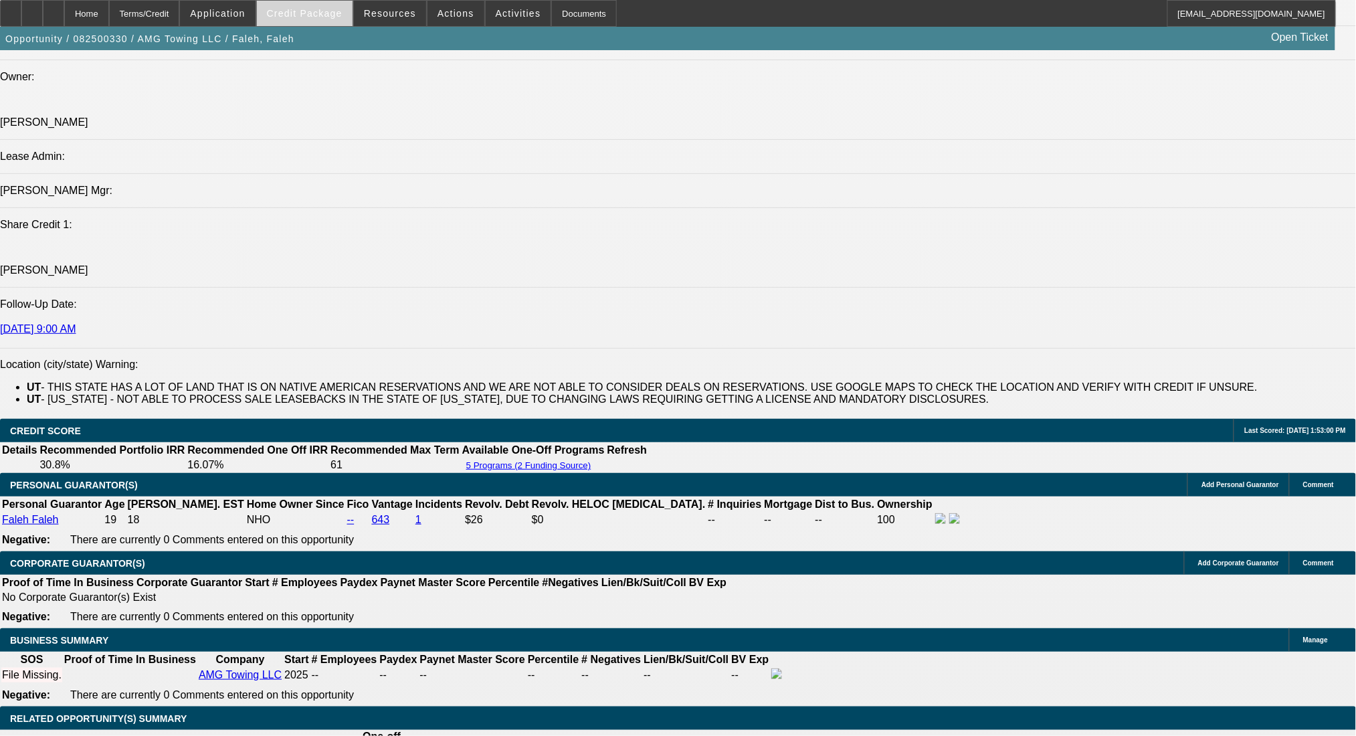
click at [313, 20] on span at bounding box center [305, 13] width 96 height 32
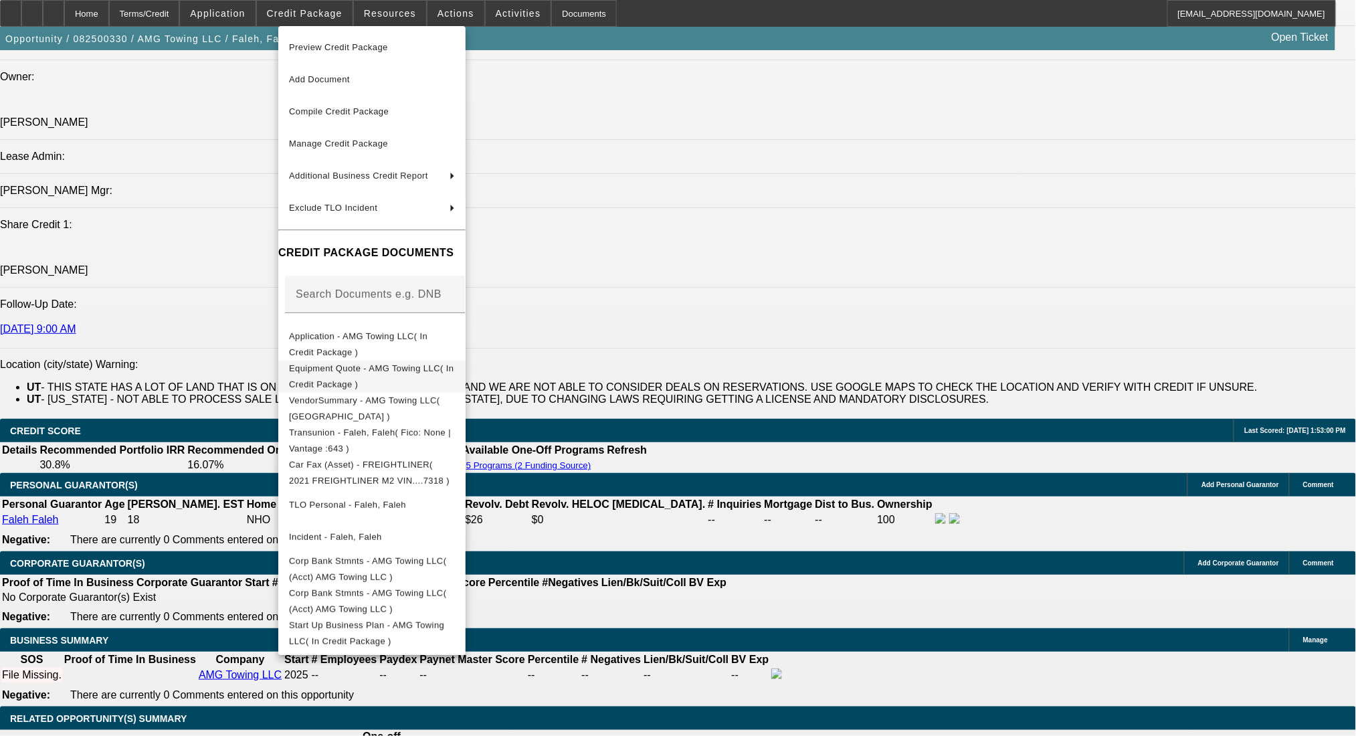
click at [362, 379] on span "Equipment Quote - AMG Towing LLC( In Credit Package )" at bounding box center [372, 376] width 166 height 32
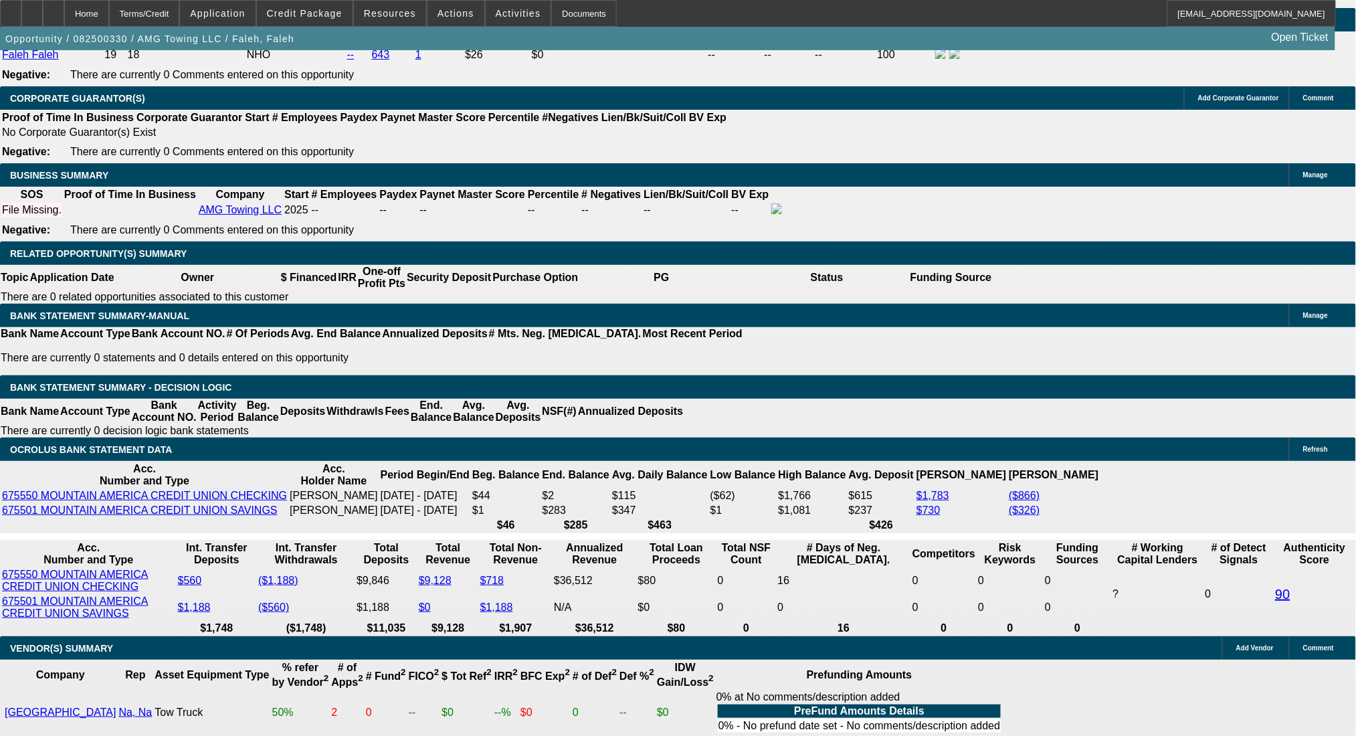
scroll to position [2018, 0]
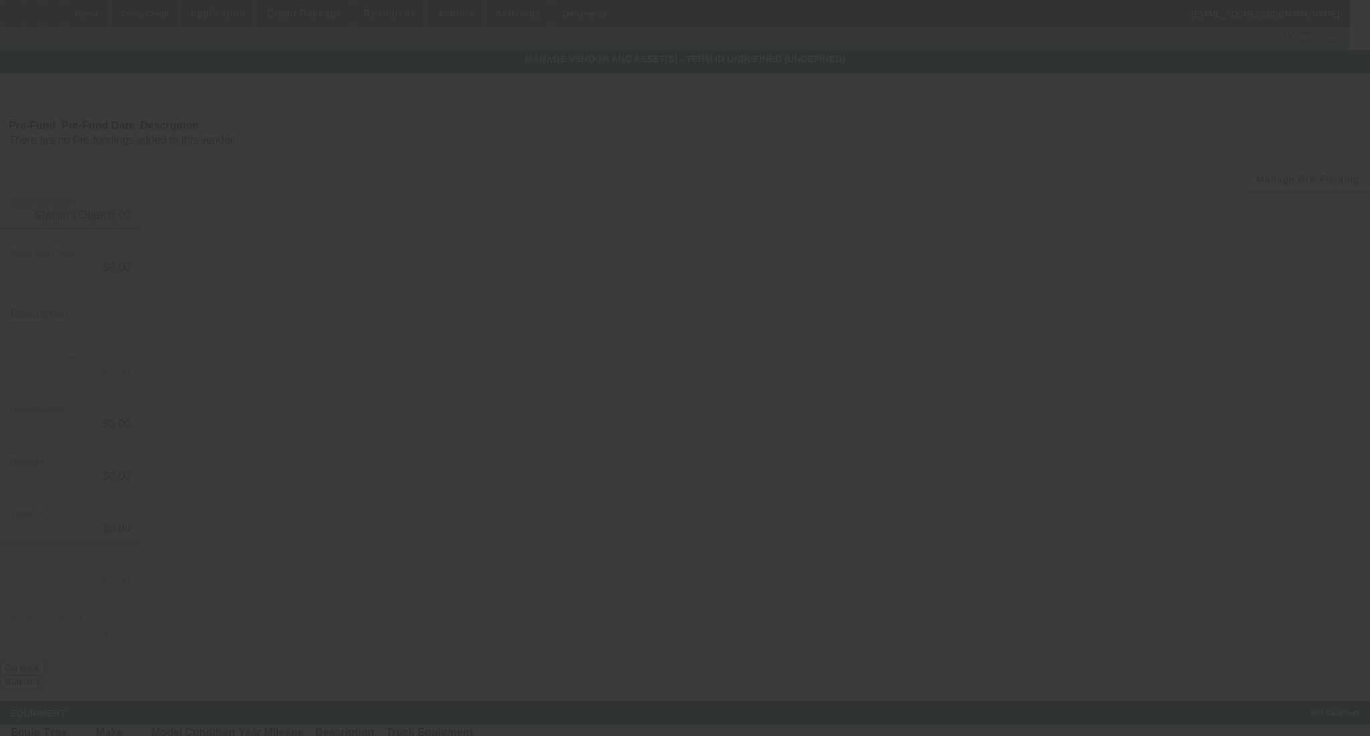
type input "$93,000.00"
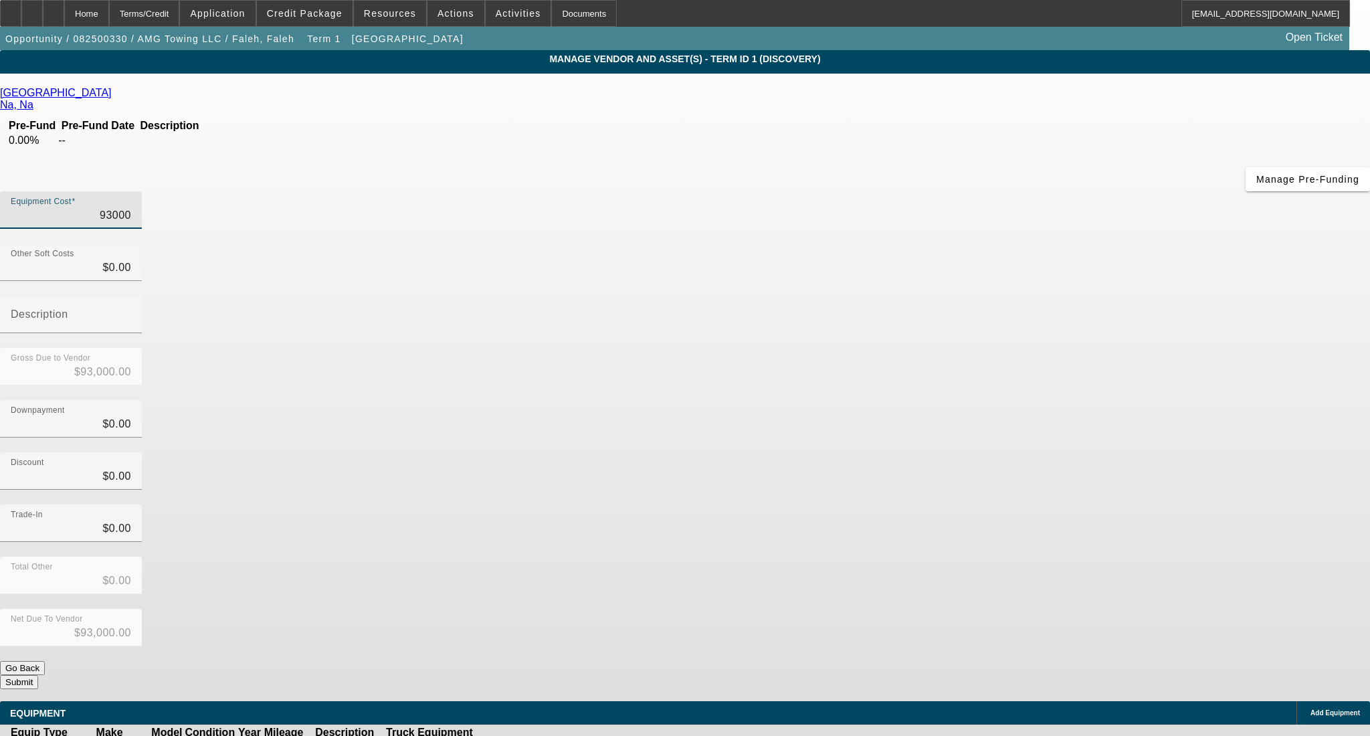
drag, startPoint x: 808, startPoint y: 111, endPoint x: 928, endPoint y: 110, distance: 120.4
click at [922, 191] on div "Equipment Cost 93000" at bounding box center [685, 217] width 1370 height 52
type input "9"
type input "$9.00"
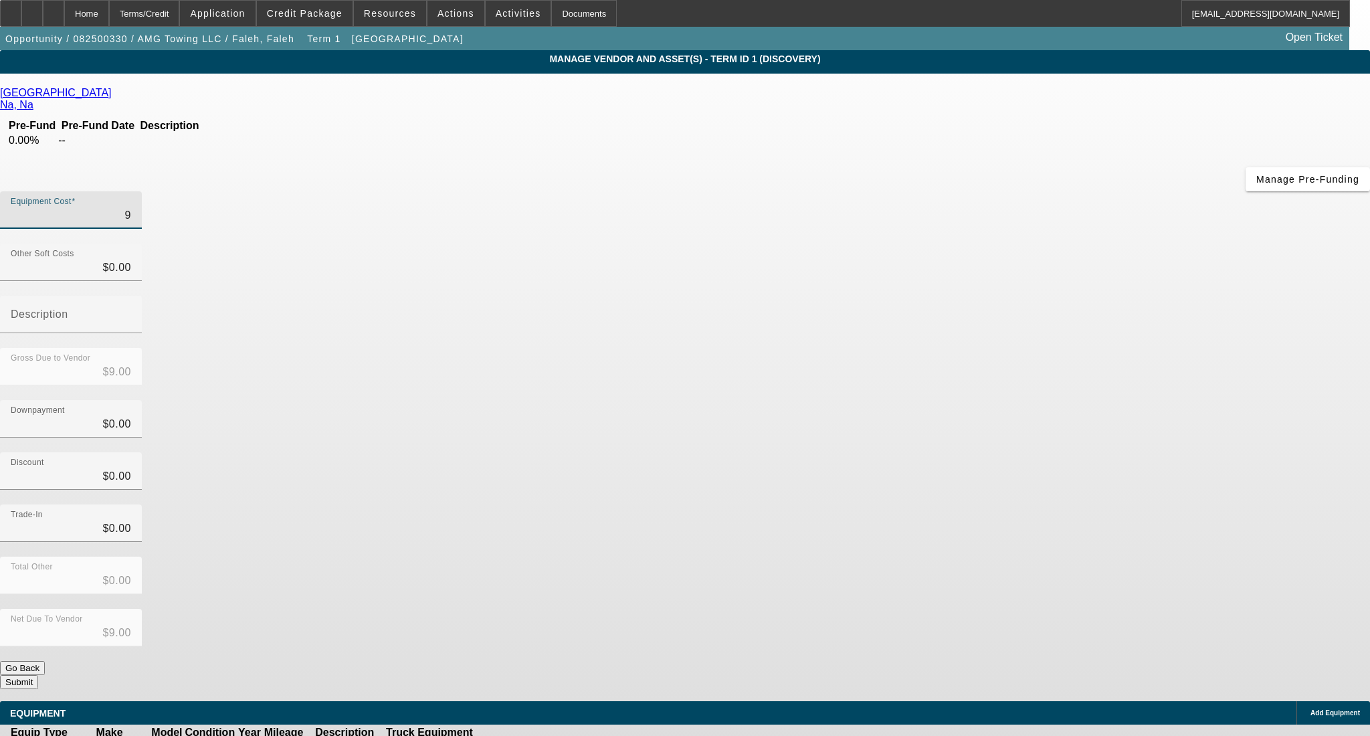
type input "93"
type input "$93.00"
type input "938"
type input "$938.00"
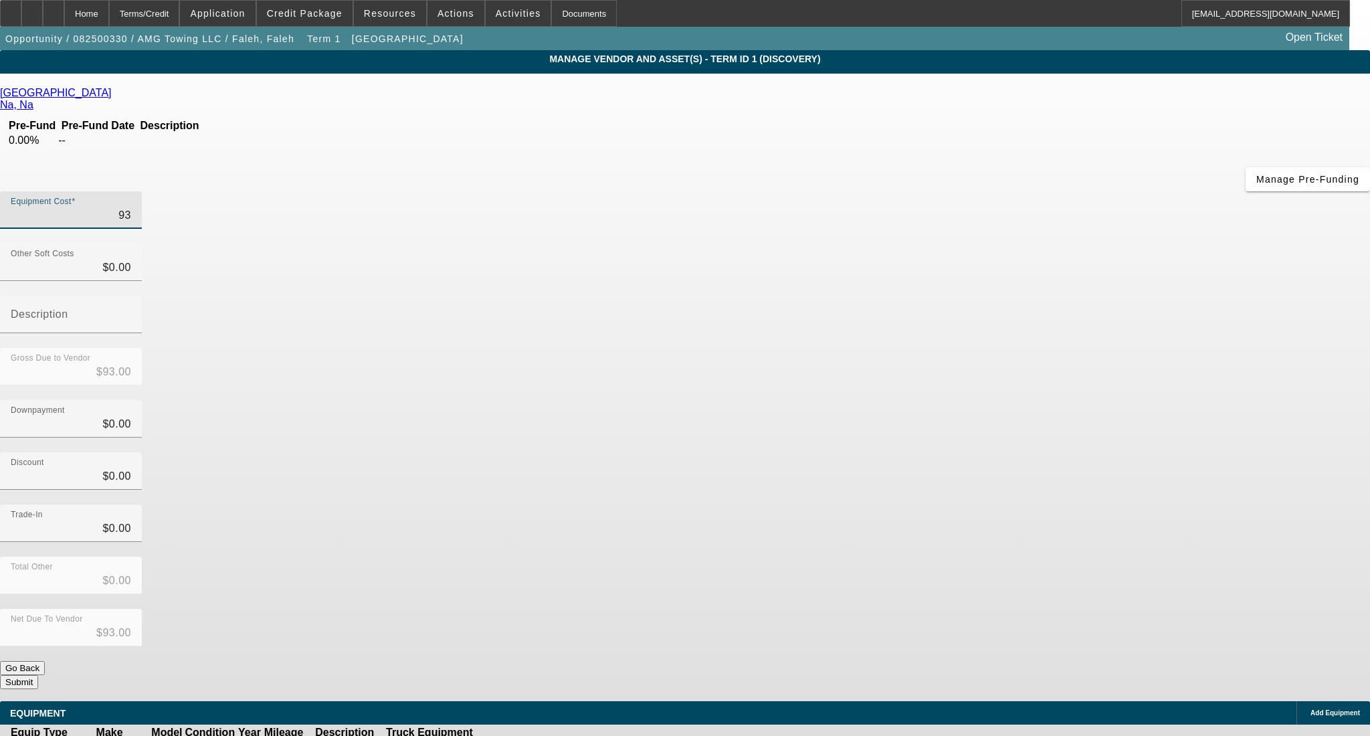
type input "$938.00"
type input "9383"
type input "$9,383.00"
type input "938"
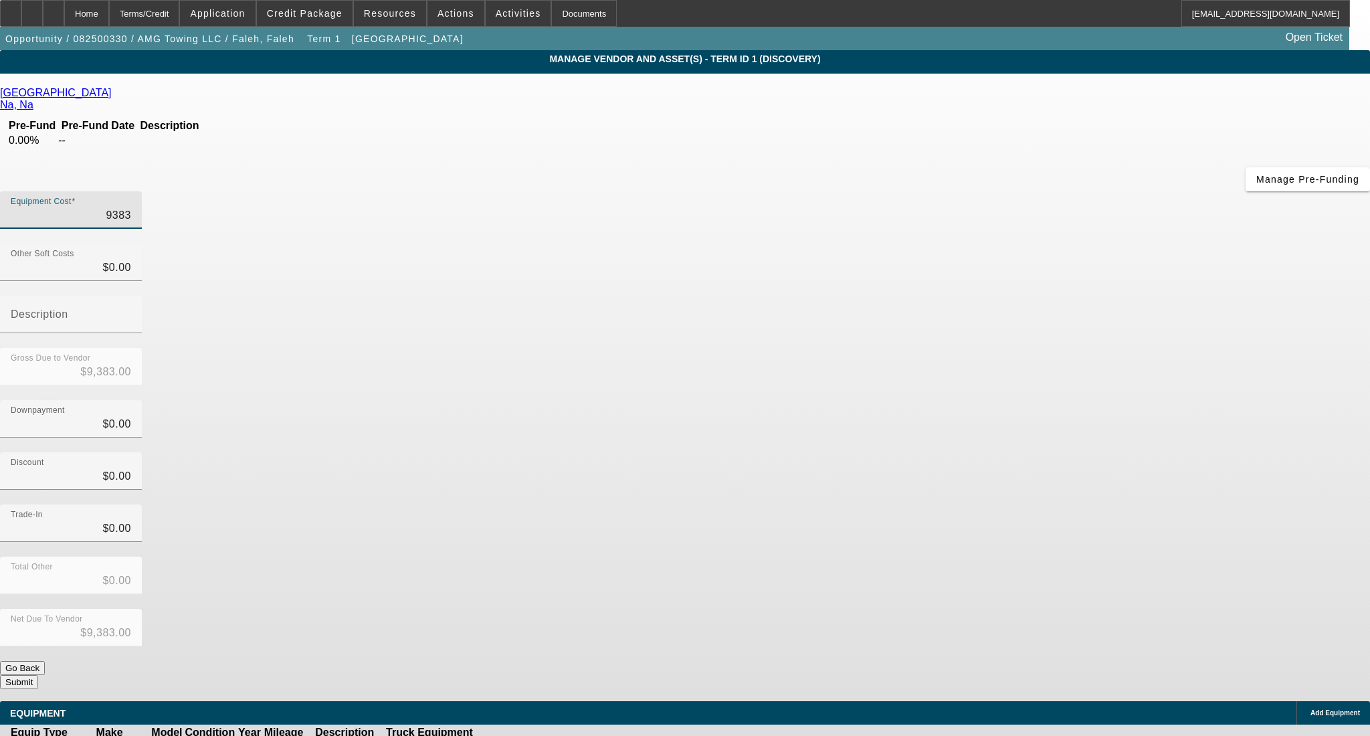
type input "$938.00"
type input "9382"
type input "$9,382.00"
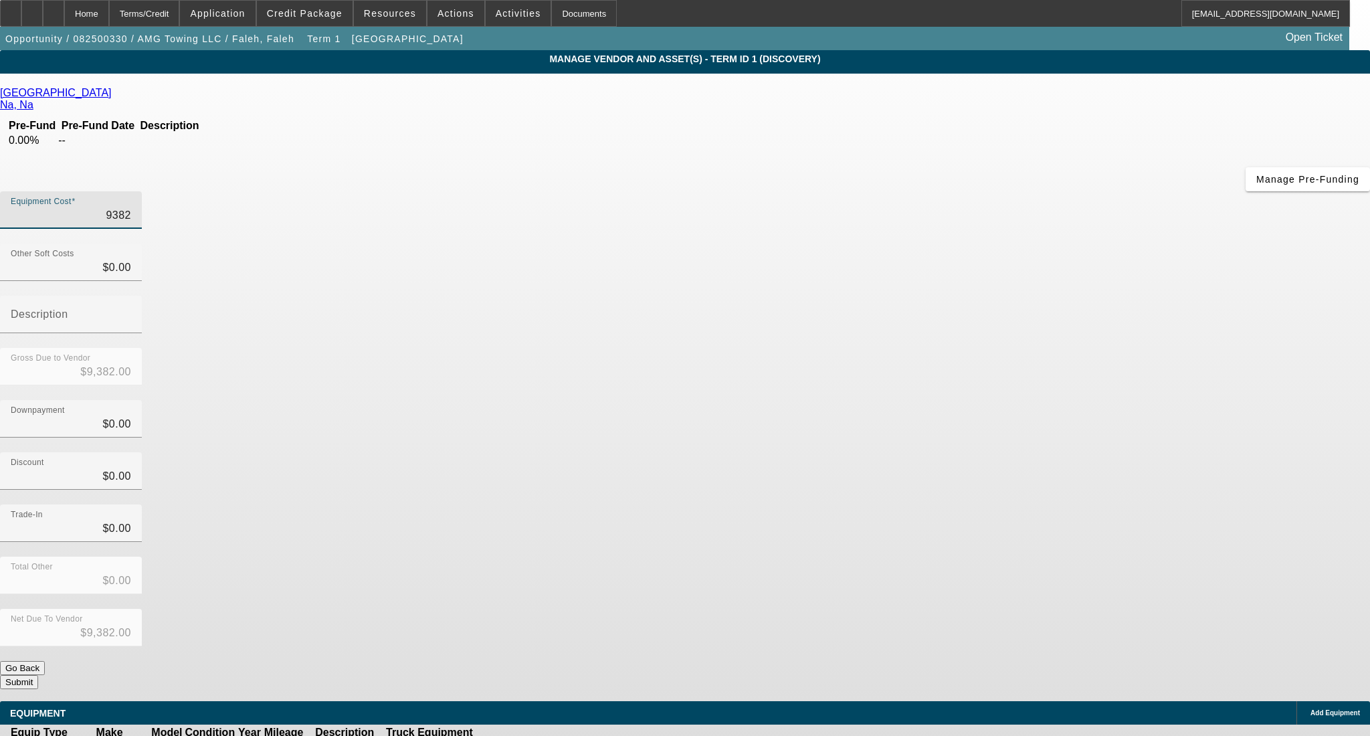
type input "93822"
type input "$93,822.00"
type input "93822.01"
type input "$93,822.01"
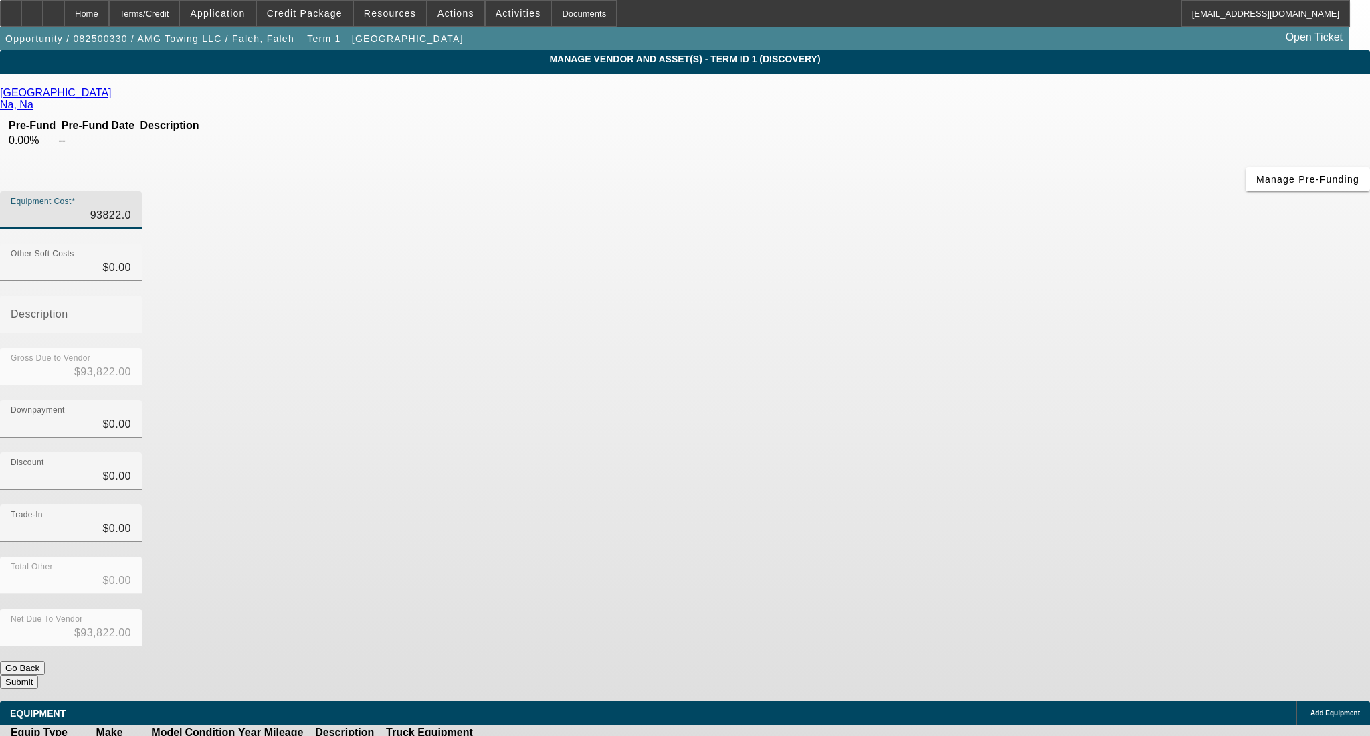
type input "$93,822.01"
click at [942, 504] on div "Trade-In $0.00" at bounding box center [685, 530] width 1370 height 52
click at [38, 675] on button "Submit" at bounding box center [19, 682] width 38 height 14
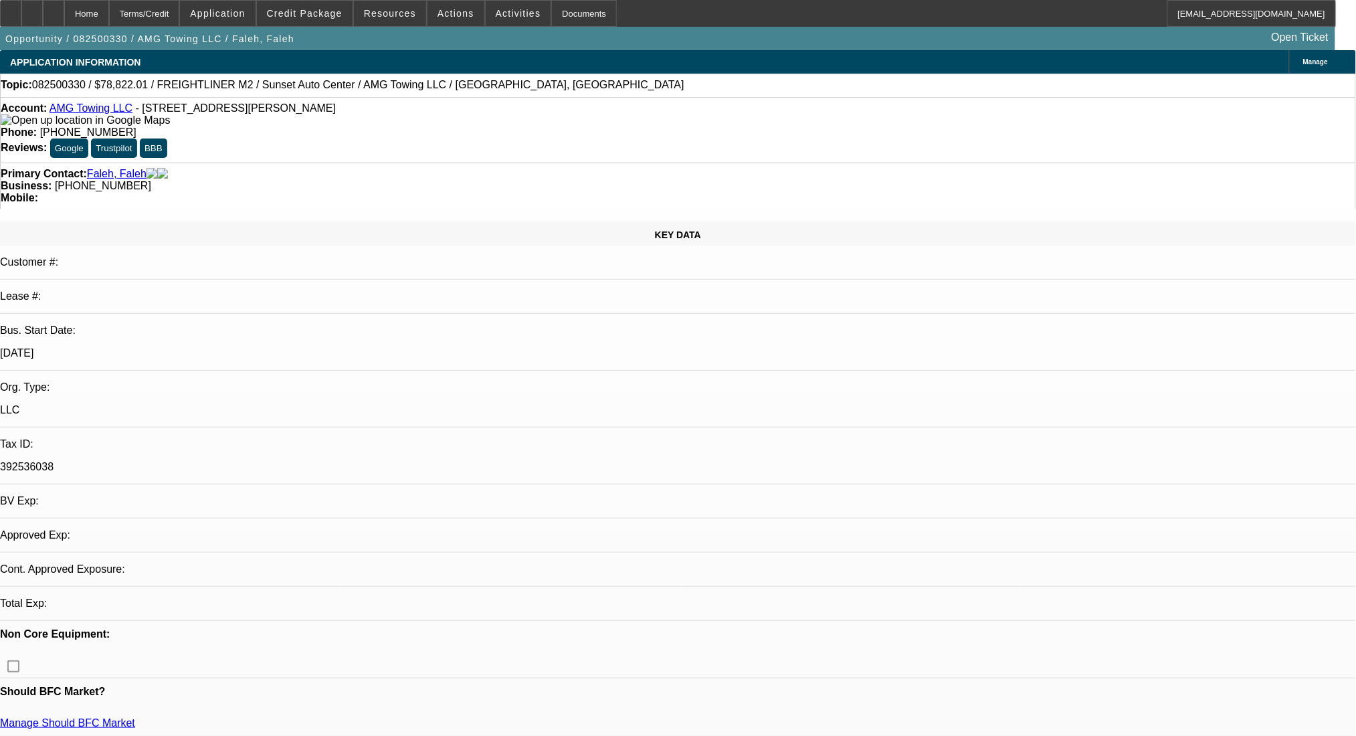
select select "0"
select select "2"
select select "0"
select select "6"
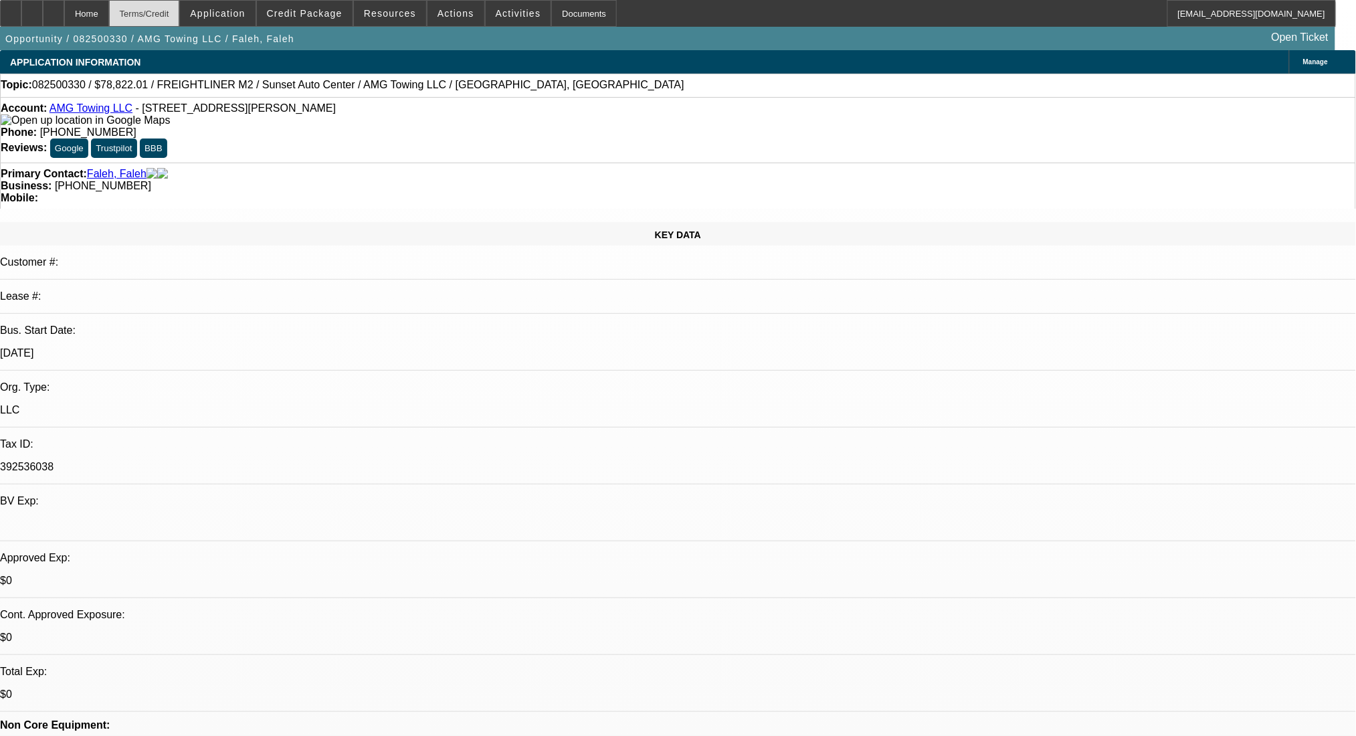
click at [180, 16] on div "Terms/Credit" at bounding box center [144, 13] width 71 height 27
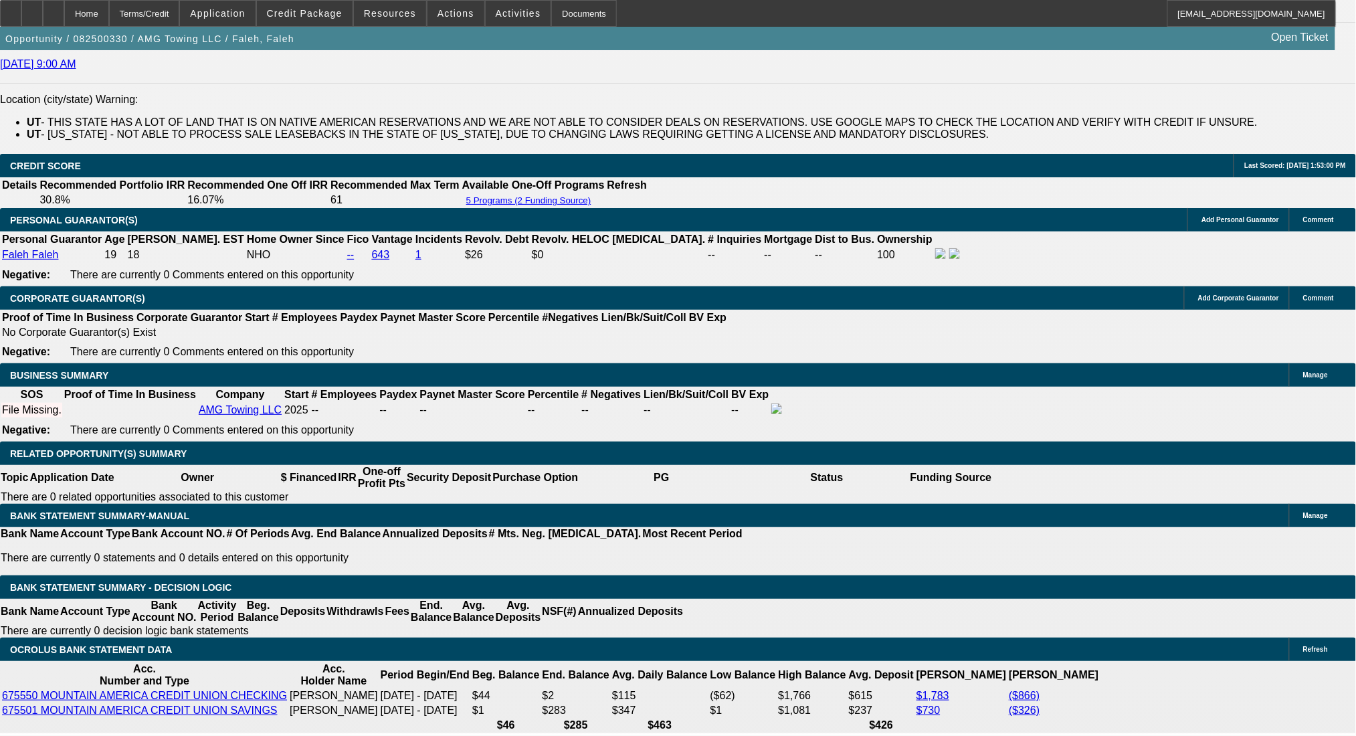
scroll to position [2105, 0]
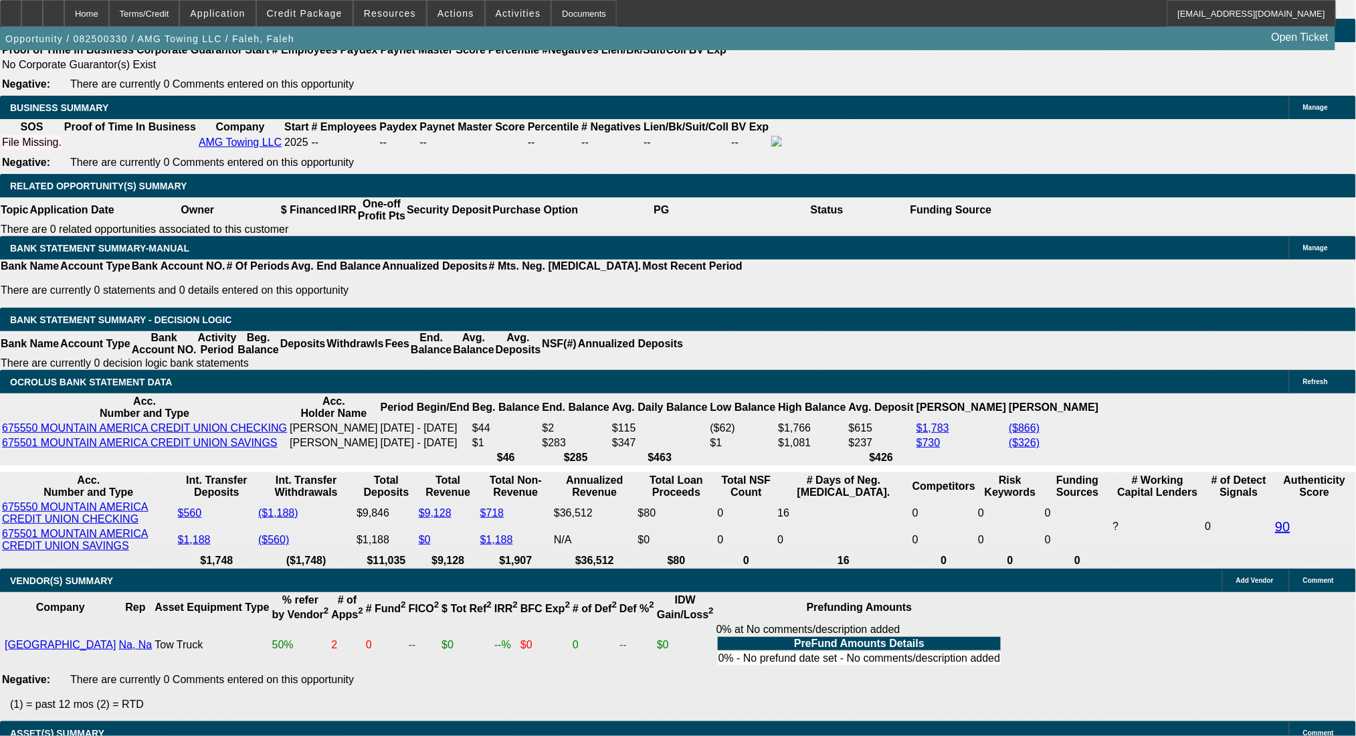
drag, startPoint x: 296, startPoint y: 331, endPoint x: 389, endPoint y: 336, distance: 93.1
type input "2"
type input "UNKNOWN"
type input "24"
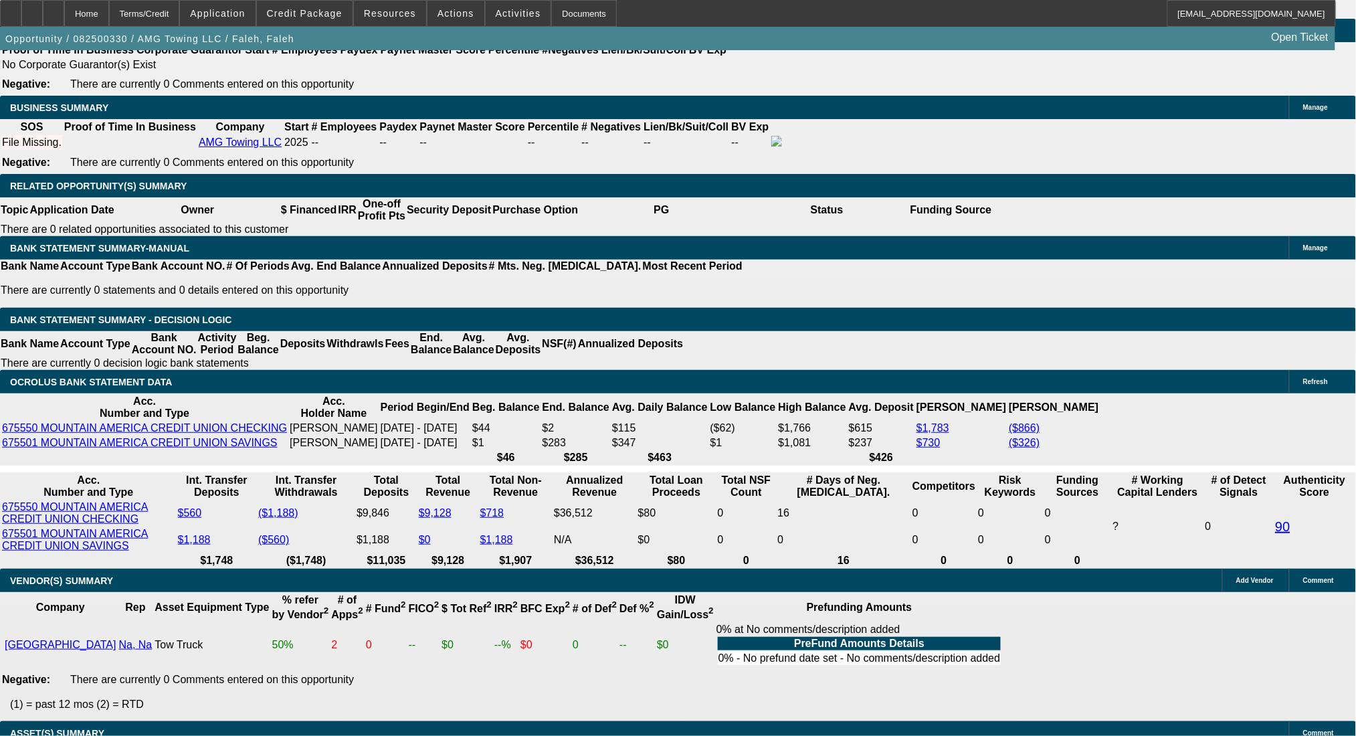
type input "$1,381.57"
type input "$2,763.14"
type input "$2,267.55"
type input "$4,535.10"
type input "24"
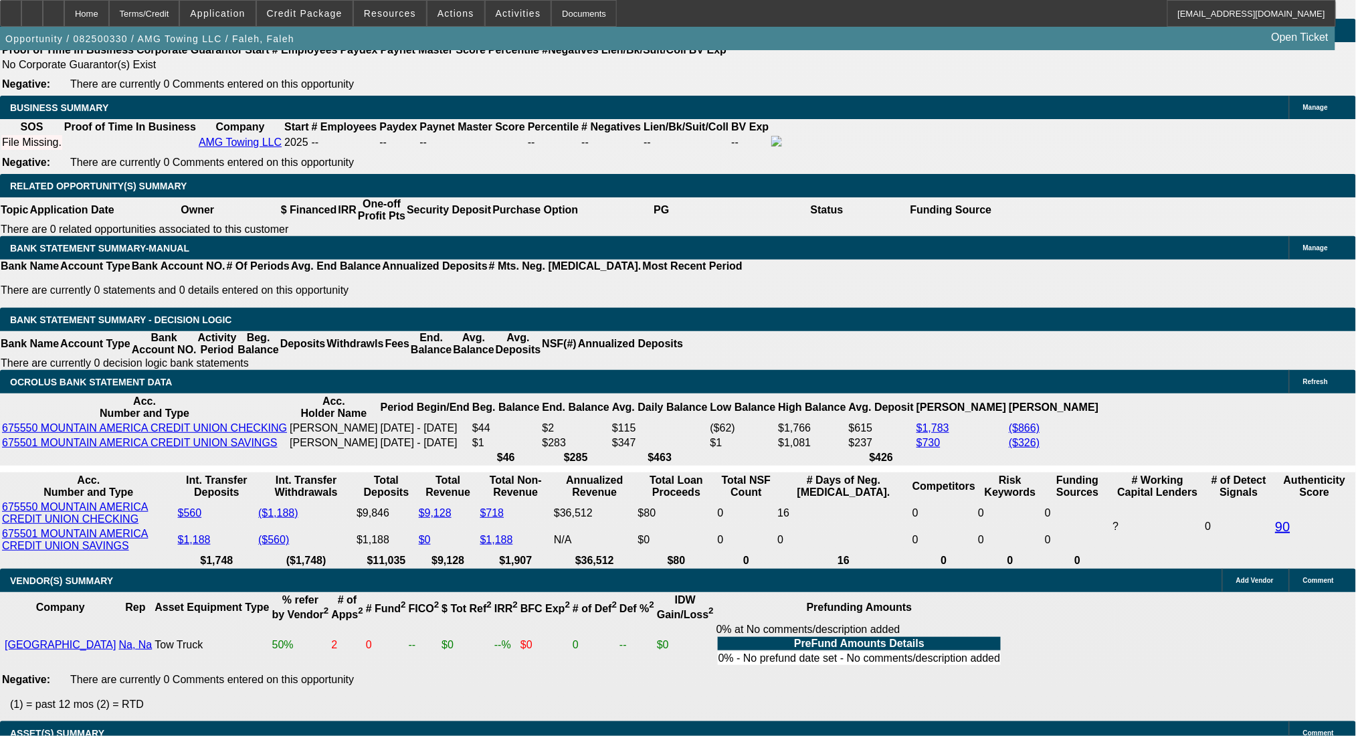
drag, startPoint x: 204, startPoint y: 327, endPoint x: 356, endPoint y: 336, distance: 152.8
type input "2"
type input "$4.00"
type input "2265"
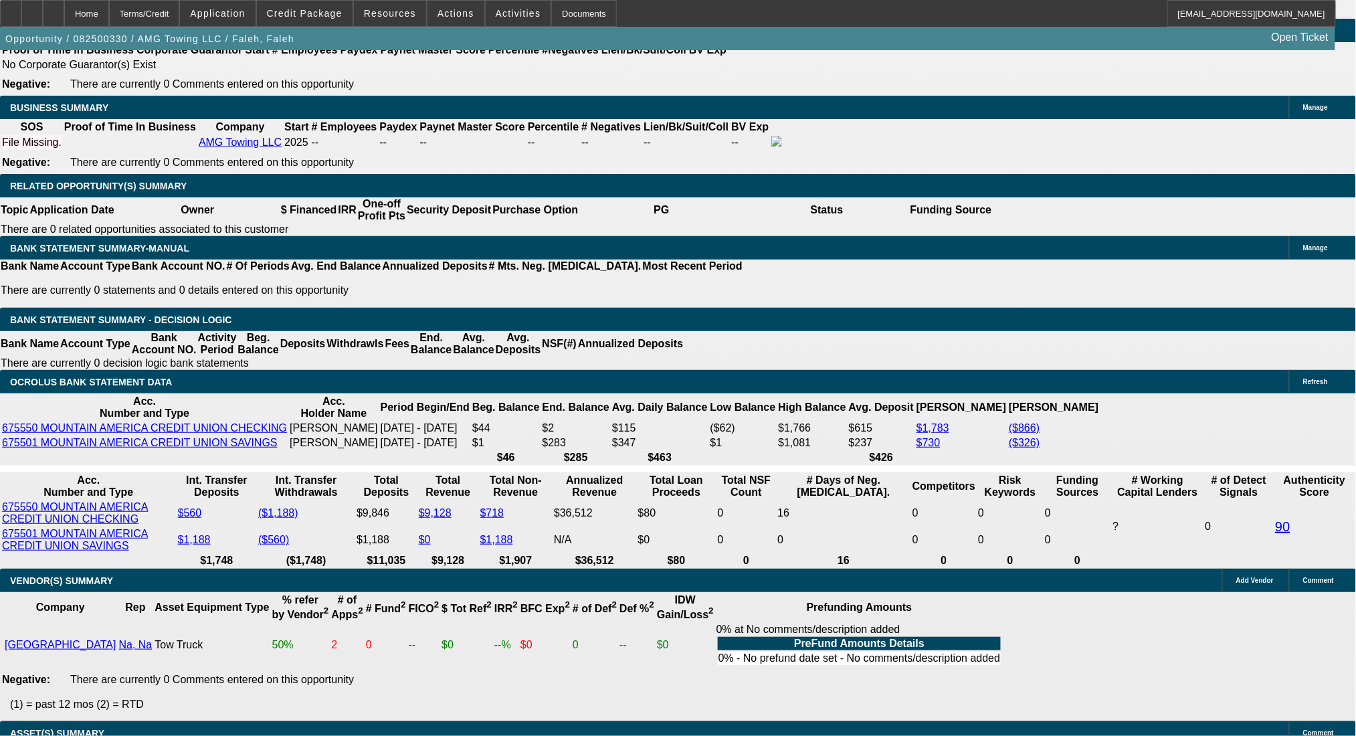
type input "23.9"
type input "$4,530.00"
type input "$2,265.00"
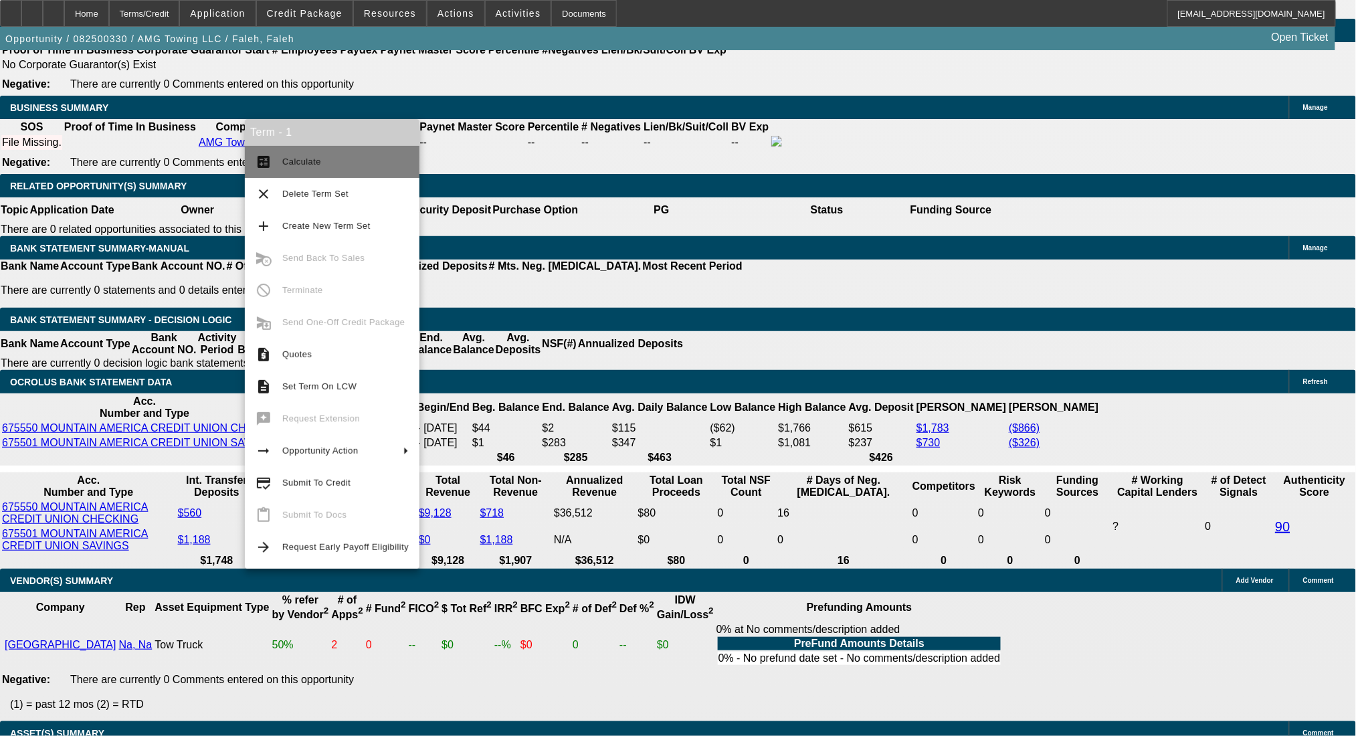
click at [270, 154] on mat-icon "calculate" at bounding box center [263, 162] width 16 height 16
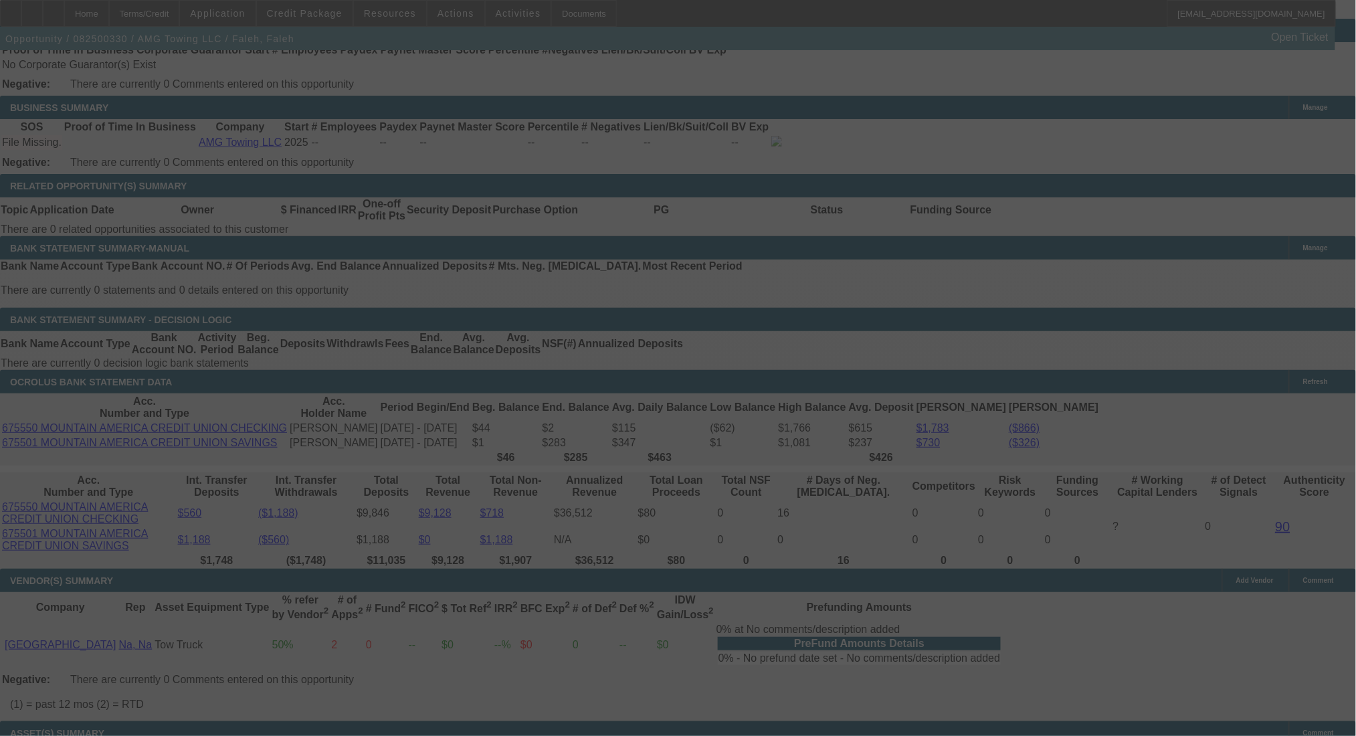
select select "0"
select select "2"
select select "0"
select select "6"
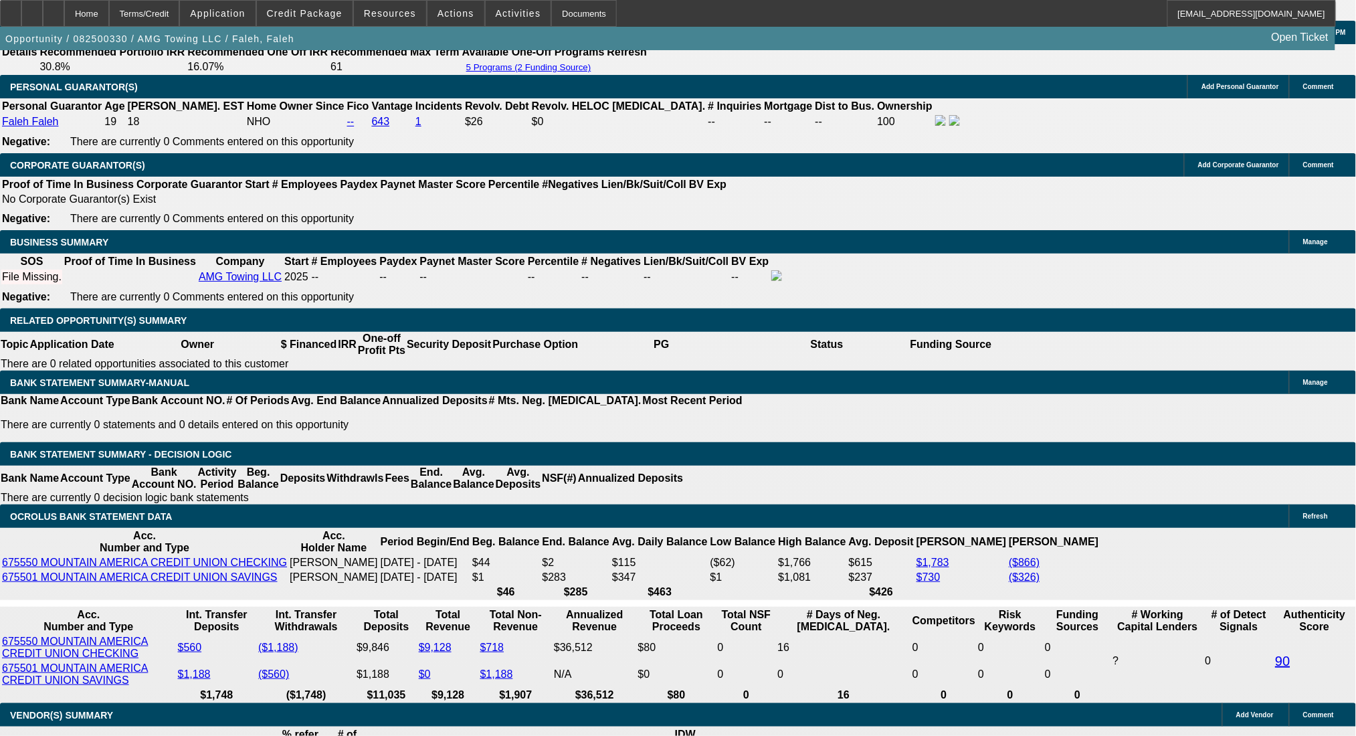
scroll to position [2002, 0]
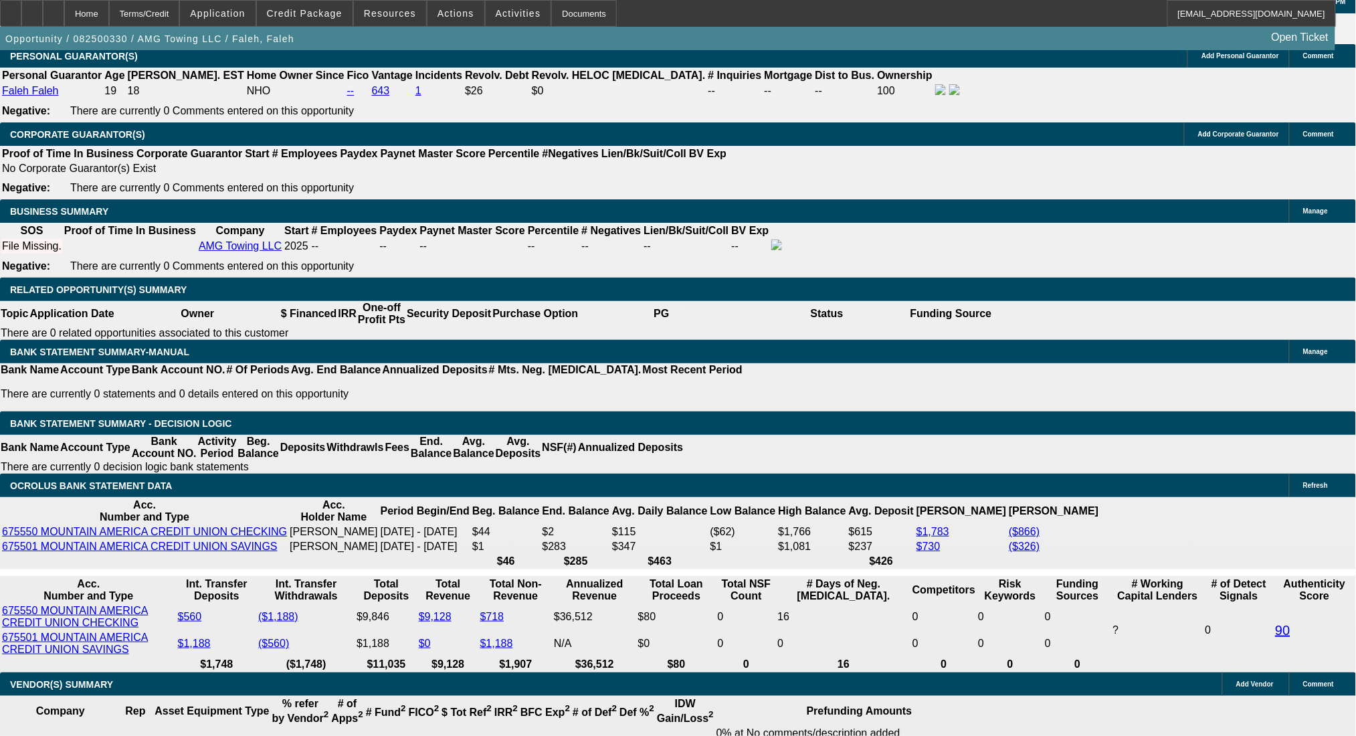
drag, startPoint x: 246, startPoint y: 332, endPoint x: 354, endPoint y: 334, distance: 107.7
type input "$15,822.01"
type input "UNKNOWN"
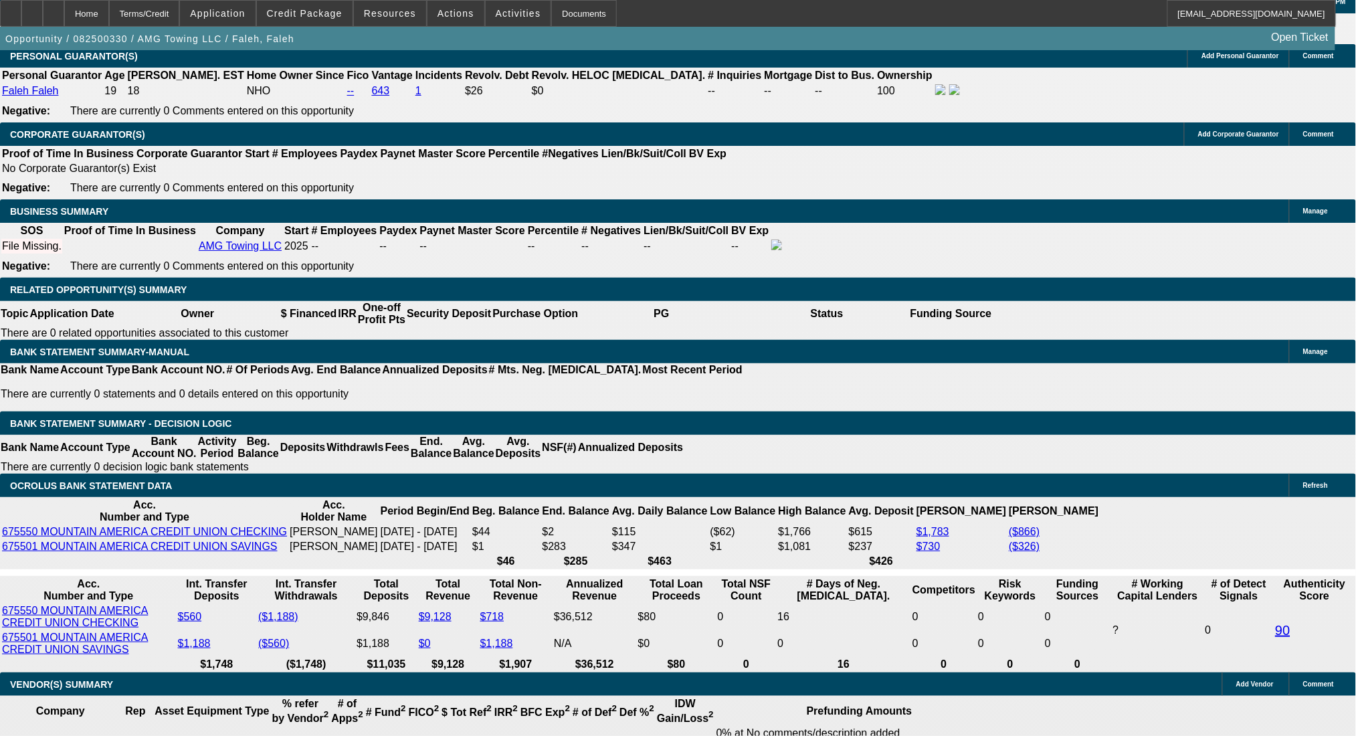
type input "$4,482.74"
type input "$2,241.37"
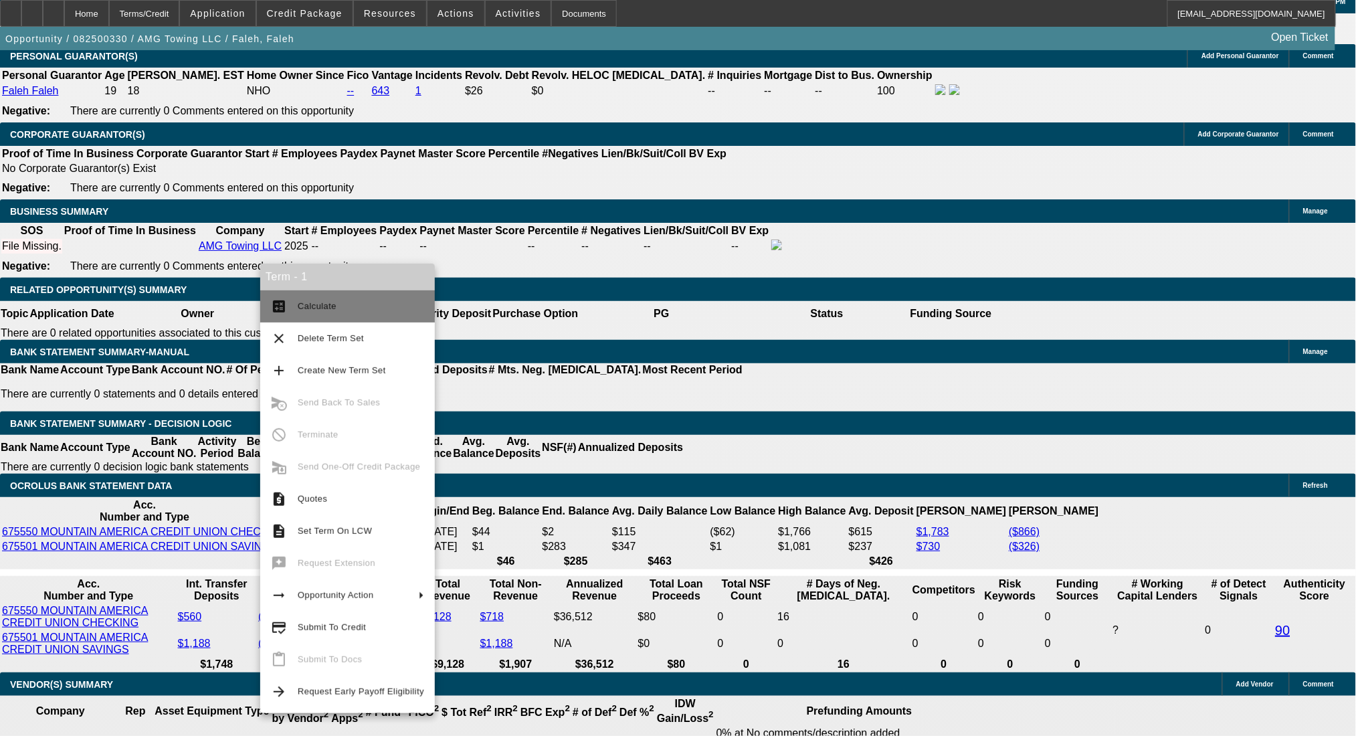
click at [314, 299] on span "Calculate" at bounding box center [361, 306] width 126 height 16
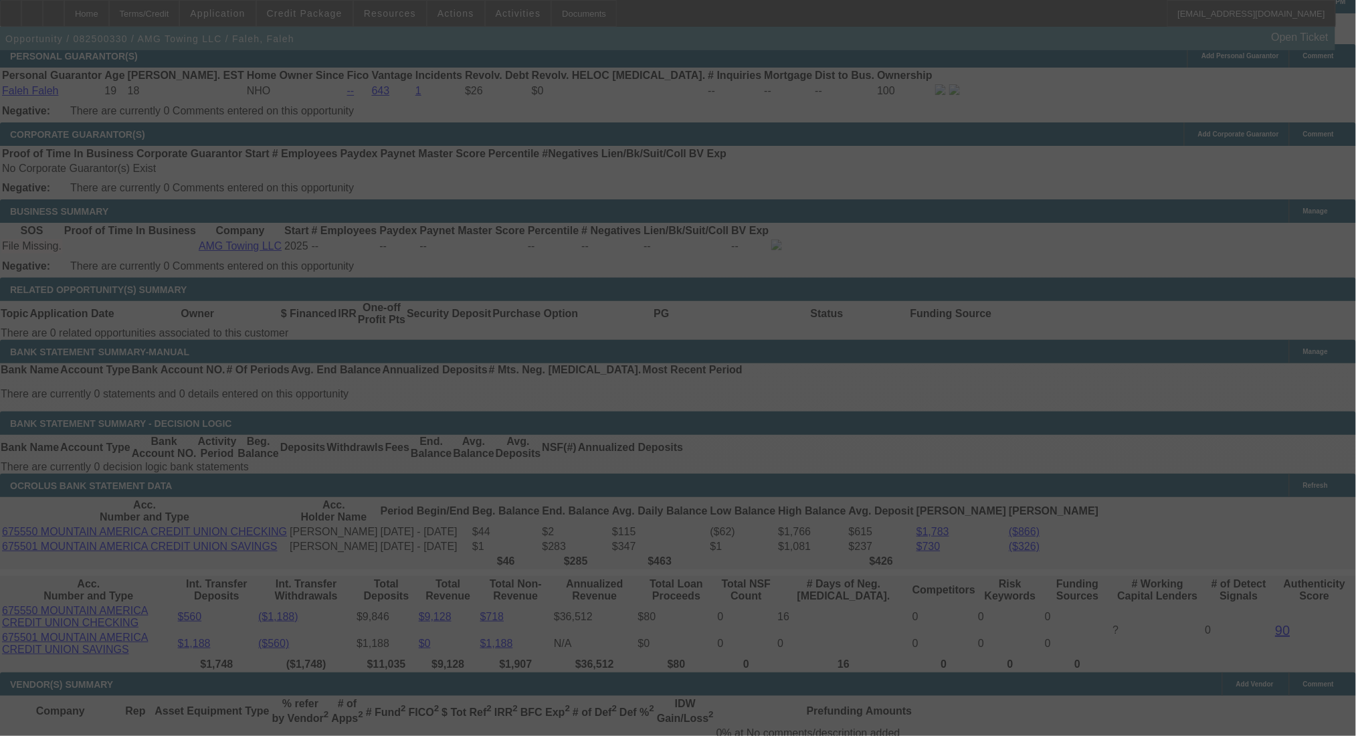
select select "0"
select select "2"
select select "0"
select select "6"
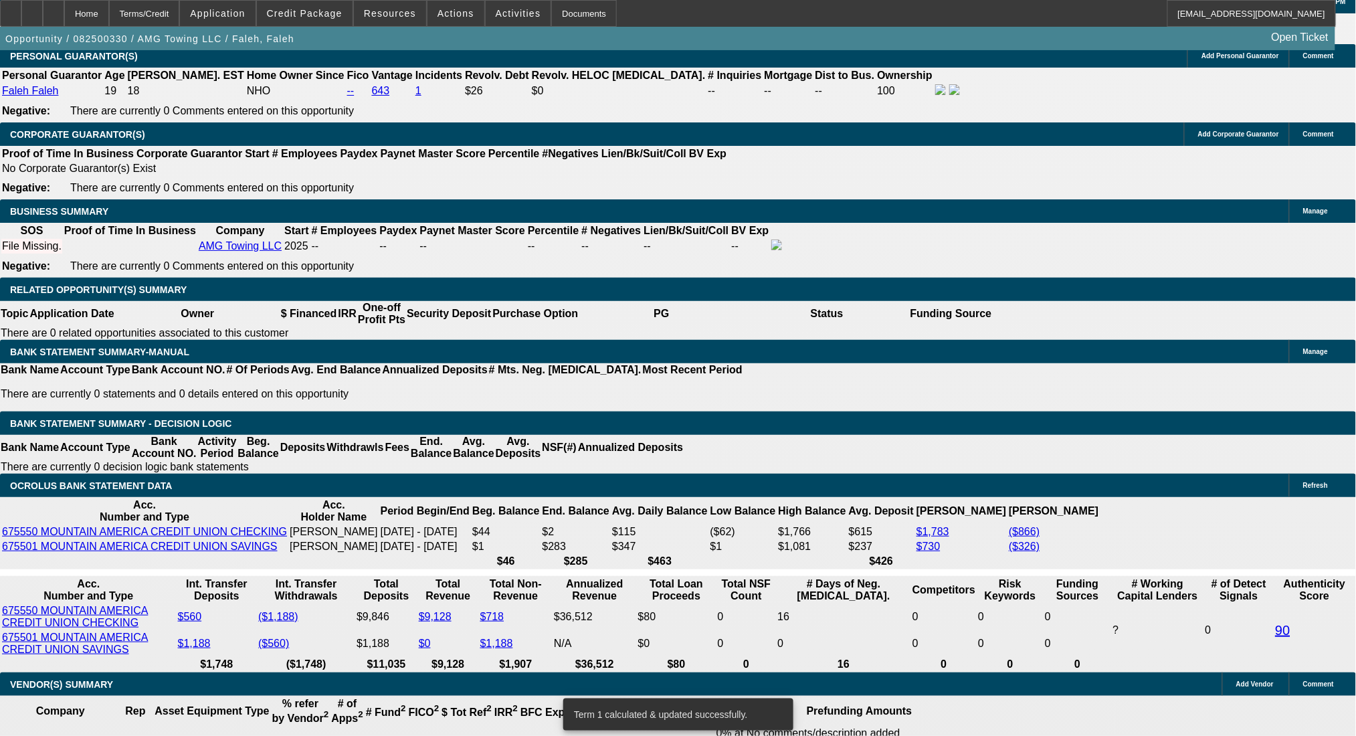
drag, startPoint x: 207, startPoint y: 432, endPoint x: 328, endPoint y: 435, distance: 121.1
type input "224"
type input "$448.00"
type input "UNKNOWN"
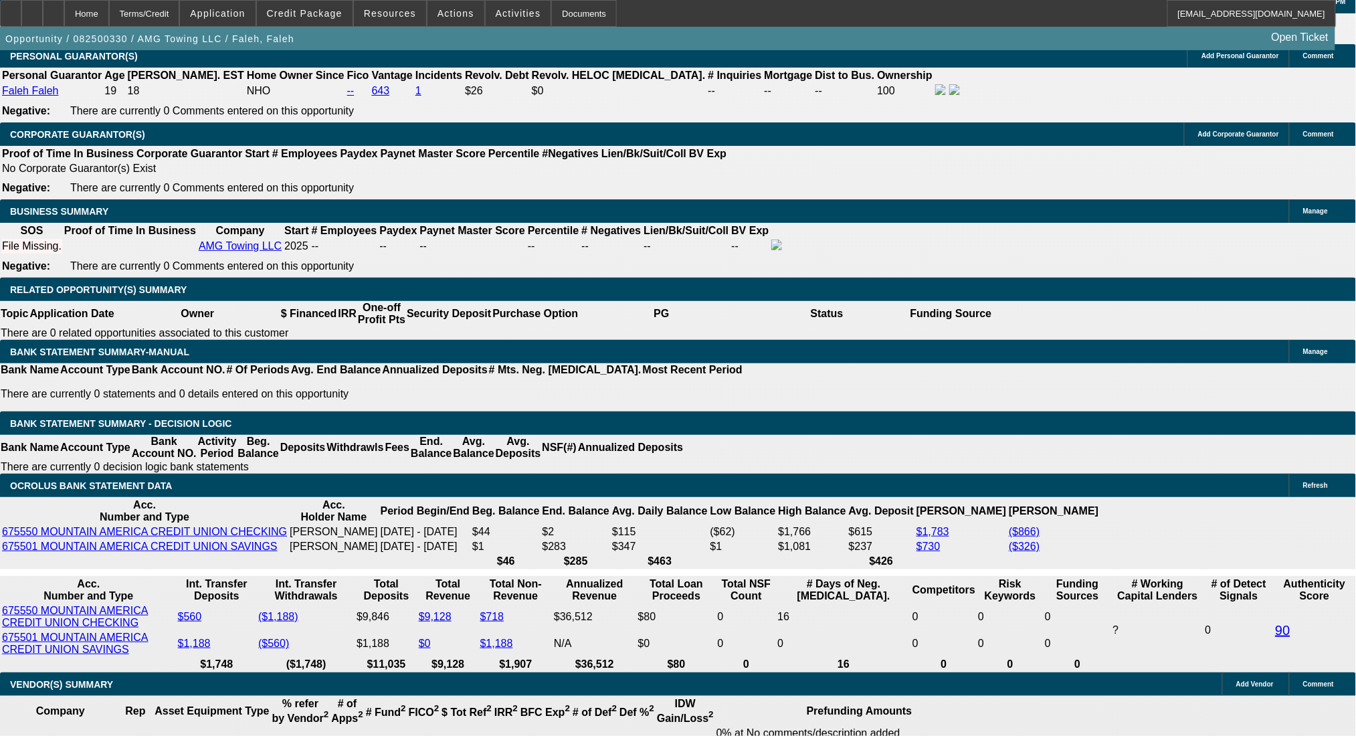
type input "2241"
type input "$4,482.00"
type input "23.9"
type input "$2,241.00"
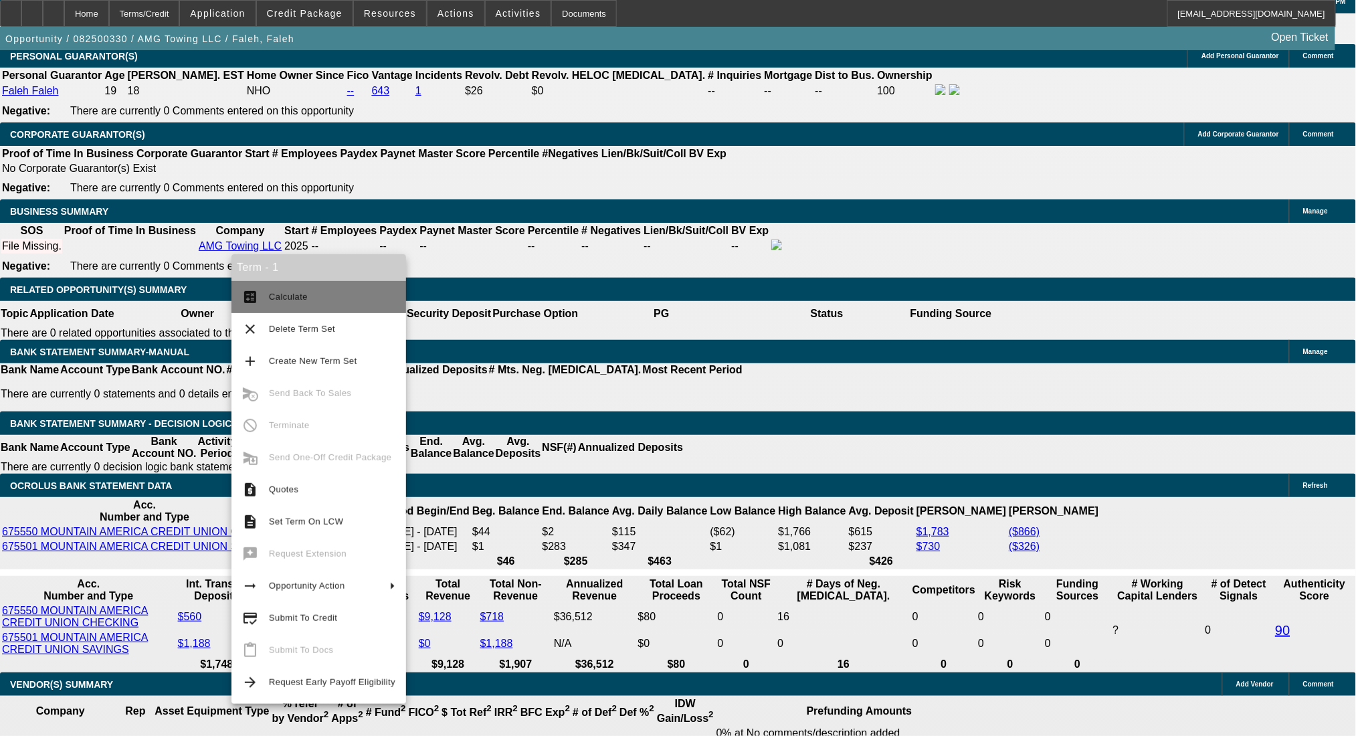
click at [302, 297] on span "Calculate" at bounding box center [288, 297] width 39 height 10
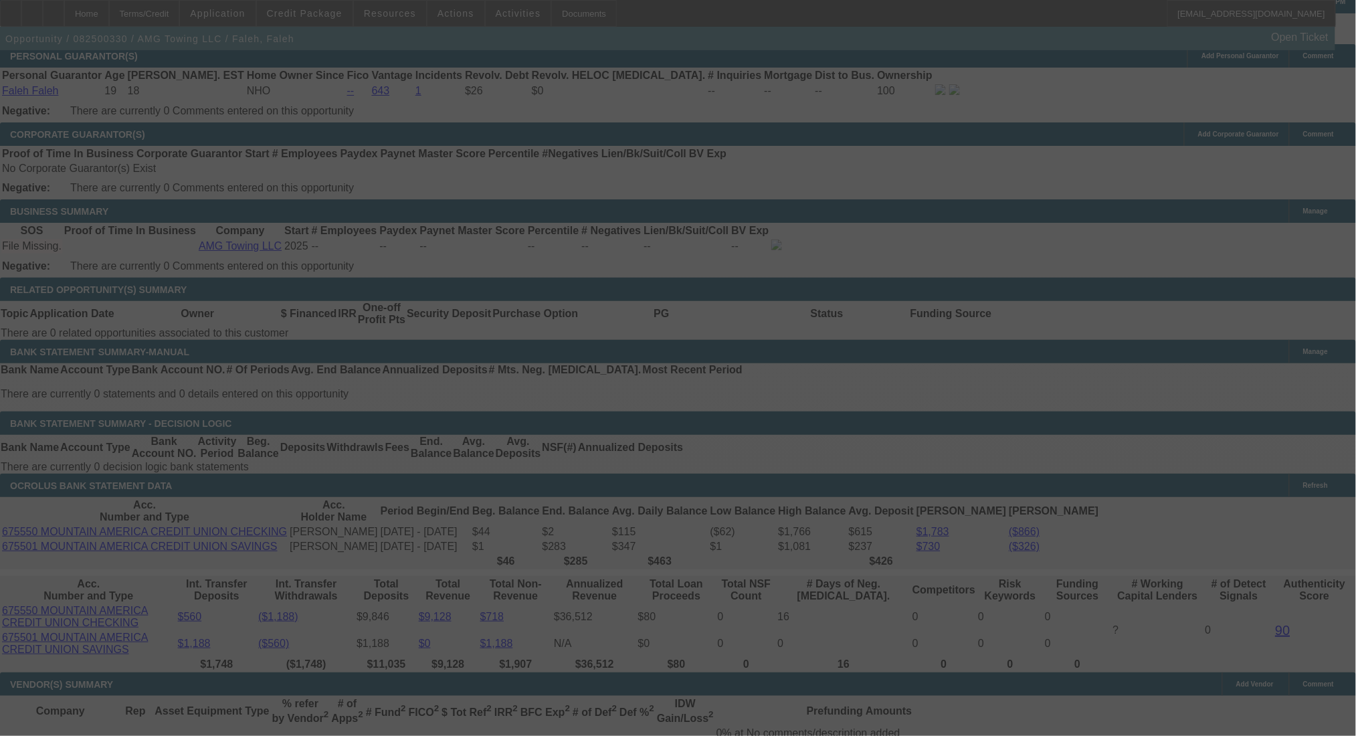
select select "0"
select select "2"
select select "0"
select select "6"
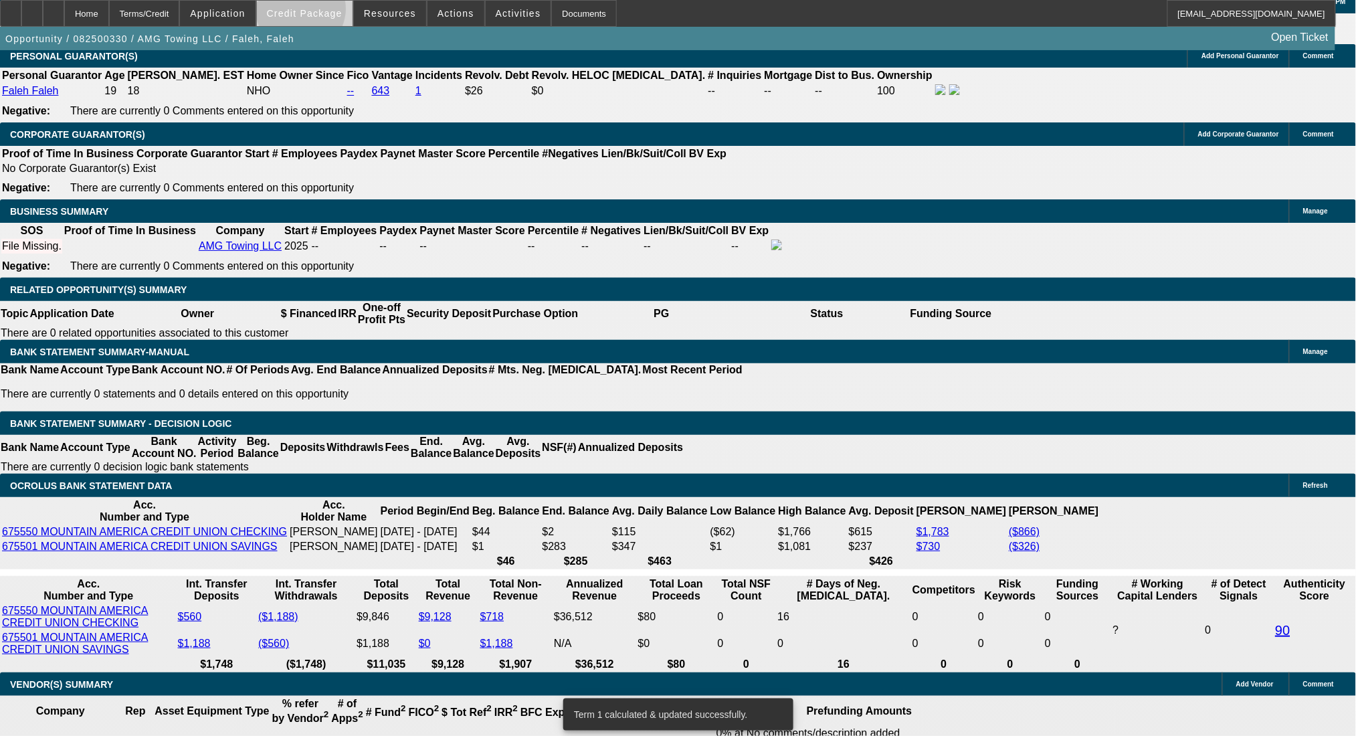
click at [322, 12] on span "Credit Package" at bounding box center [305, 13] width 76 height 11
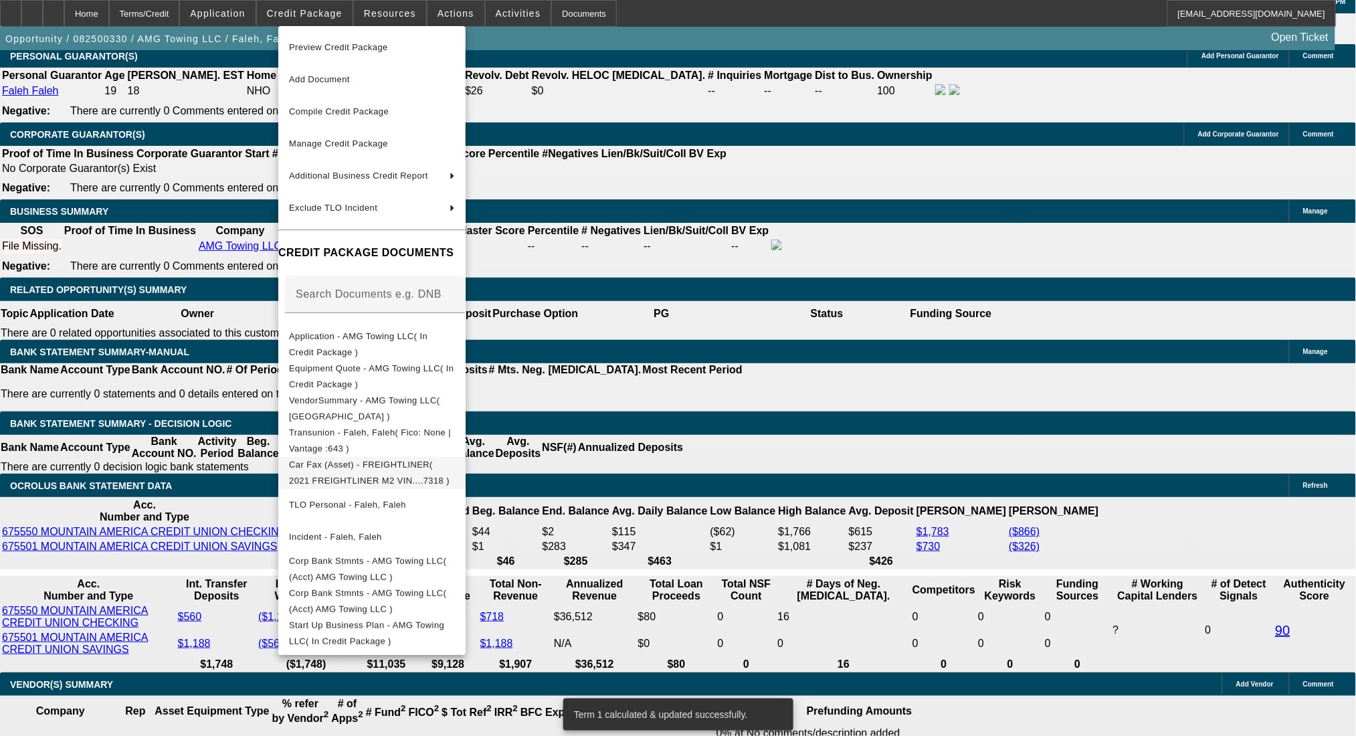
click at [419, 481] on button "Car Fax (Asset) - FREIGHTLINER( 2021 FREIGHTLINER M2 VIN....7318 )" at bounding box center [371, 472] width 187 height 32
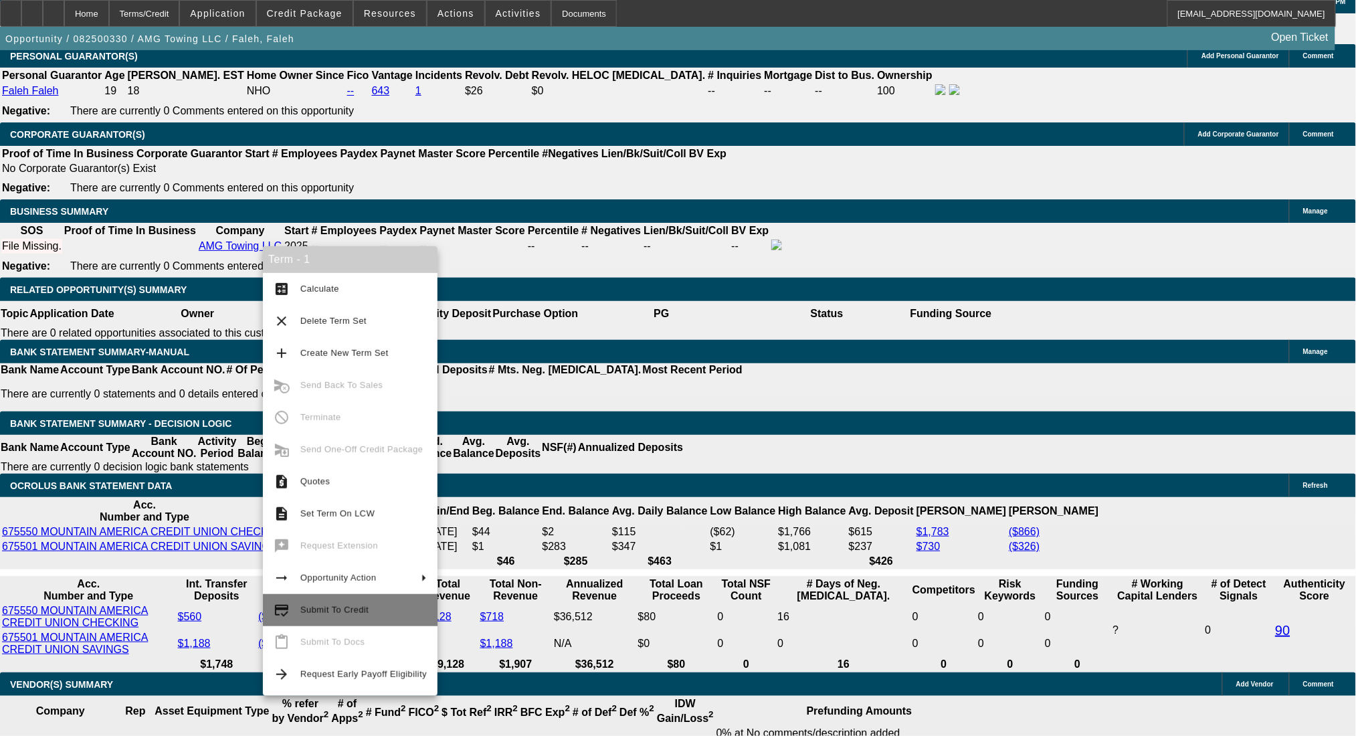
click at [377, 602] on span "Submit To Credit" at bounding box center [363, 610] width 126 height 16
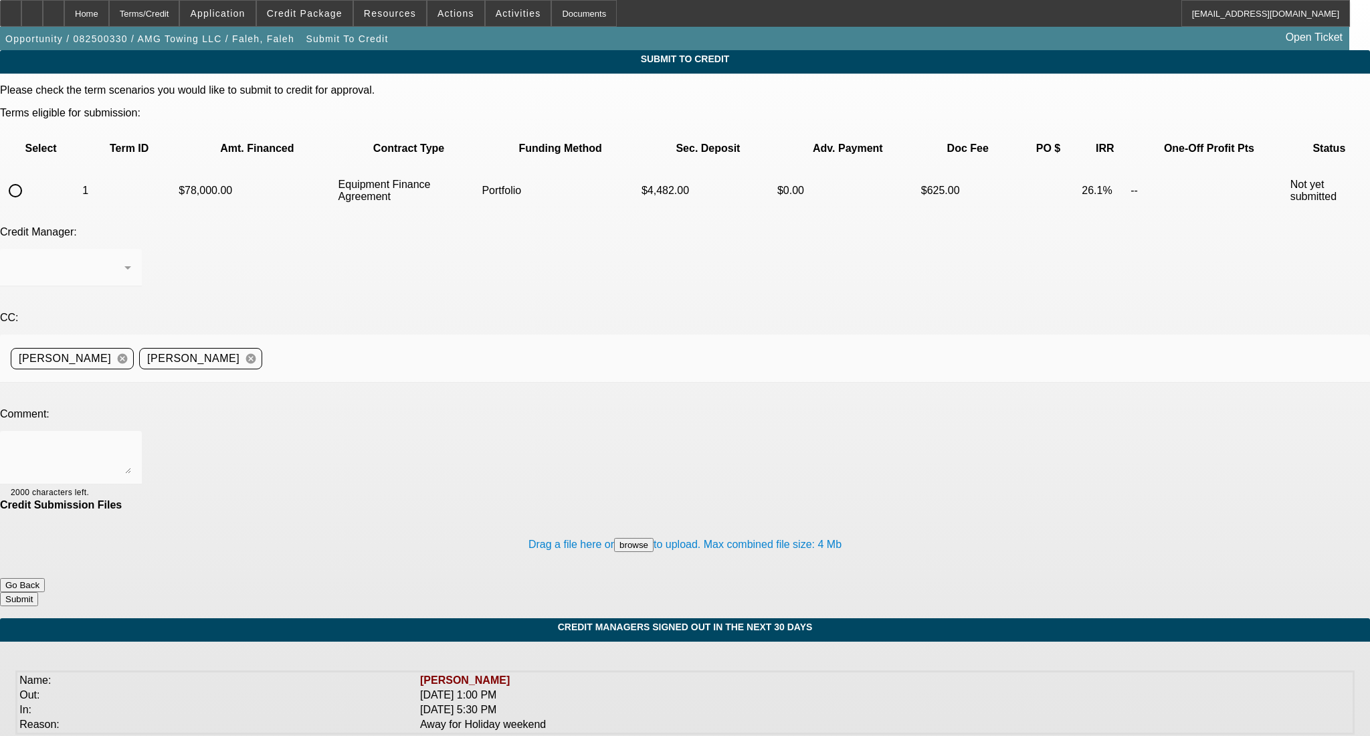
click at [29, 177] on input "radio" at bounding box center [15, 190] width 27 height 27
radio input "true"
click at [124, 259] on div "Arida, George" at bounding box center [68, 267] width 114 height 16
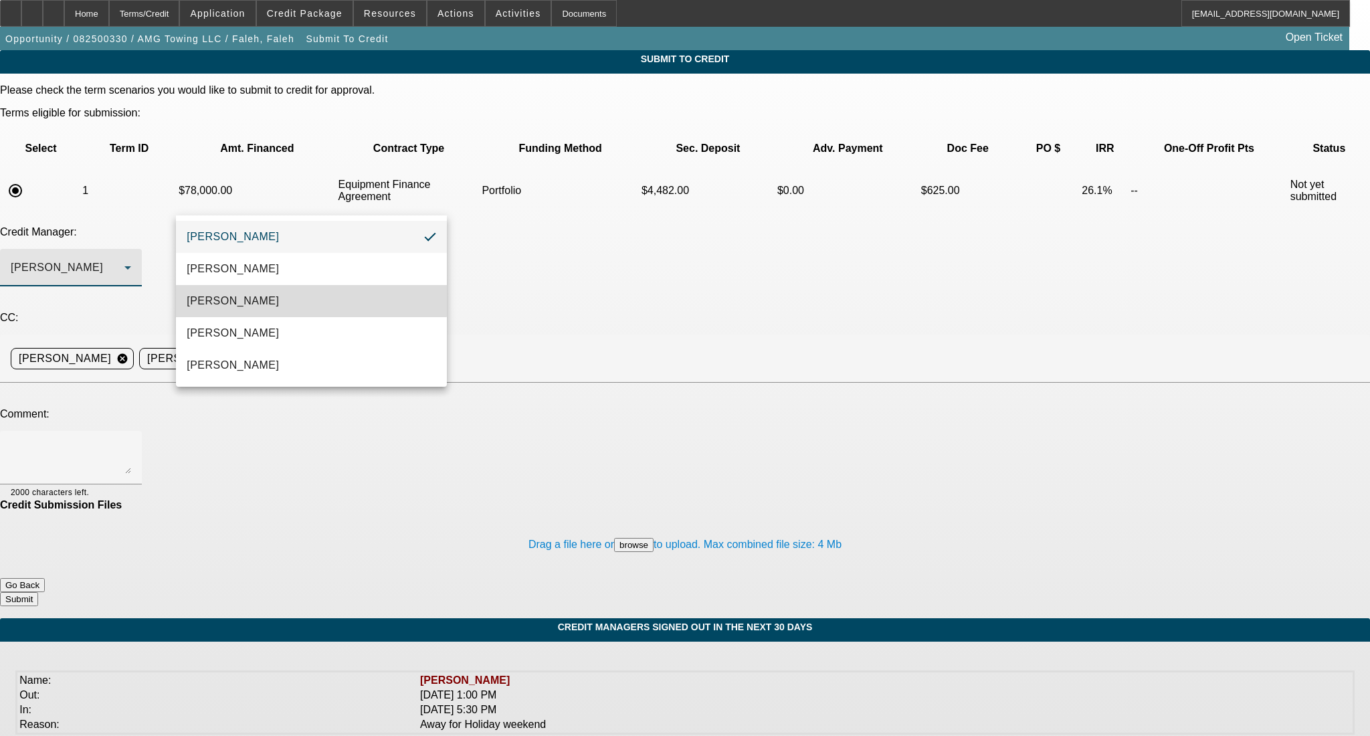
click at [300, 292] on mat-option "Arida, Michael" at bounding box center [311, 301] width 270 height 32
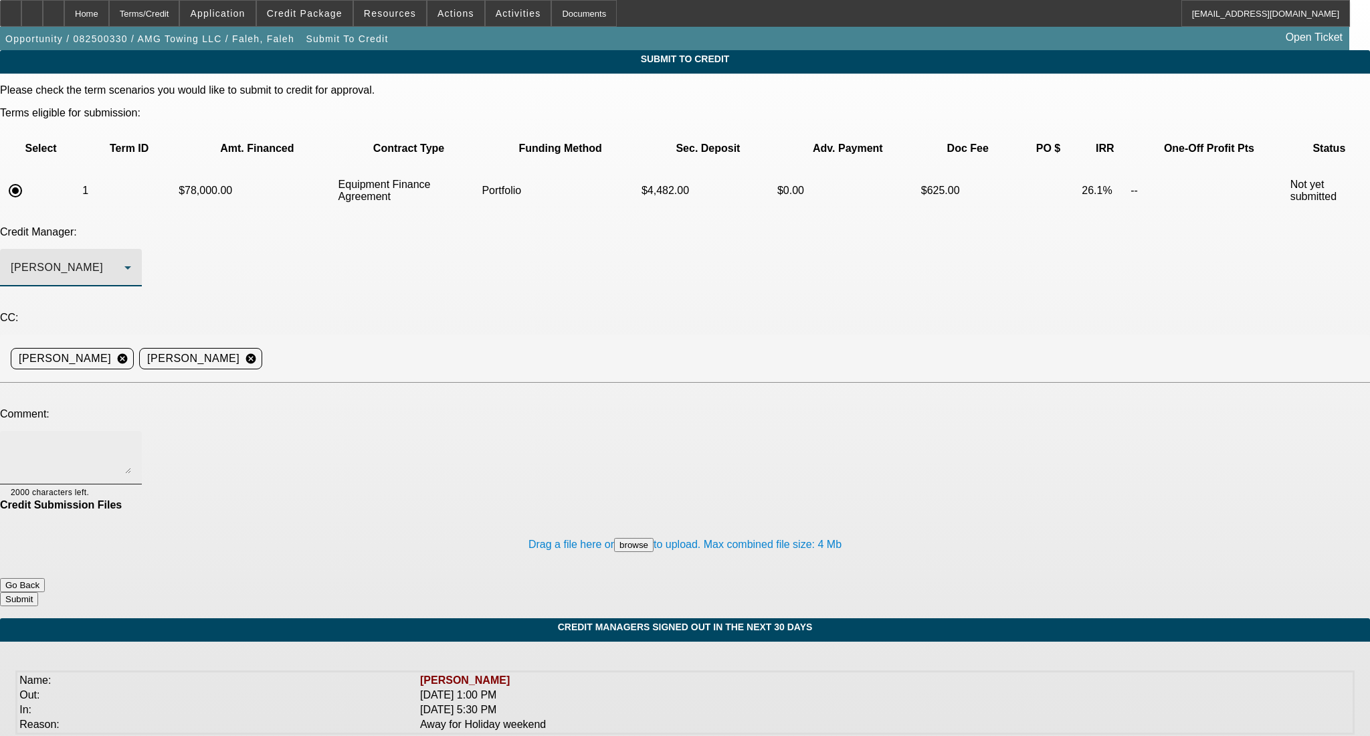
click at [131, 441] on textarea at bounding box center [71, 457] width 120 height 32
paste textarea "Good Afternoon- PG is looking at adding his first truck to his towing company t…"
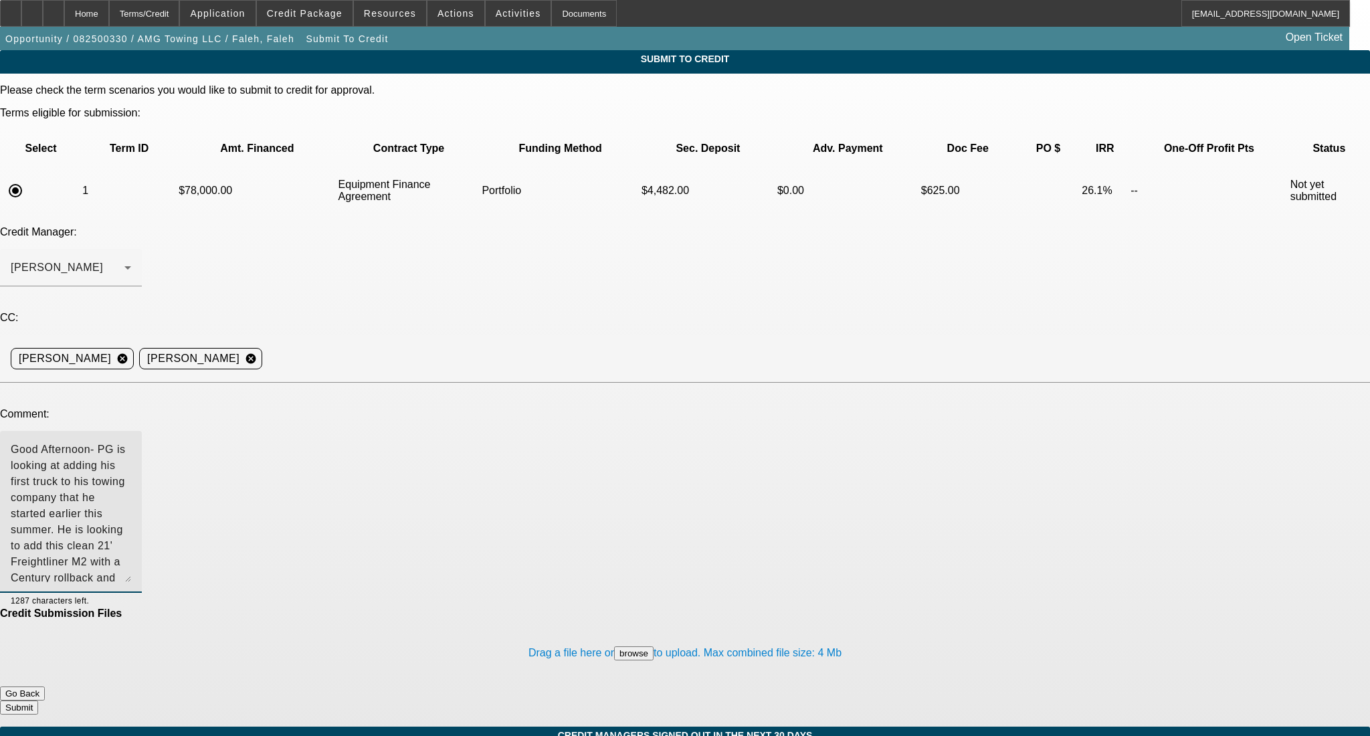
drag, startPoint x: 869, startPoint y: 333, endPoint x: 860, endPoint y: 442, distance: 109.4
click at [131, 442] on textarea "Good Afternoon- PG is looking at adding his first truck to his towing company t…" at bounding box center [71, 511] width 120 height 140
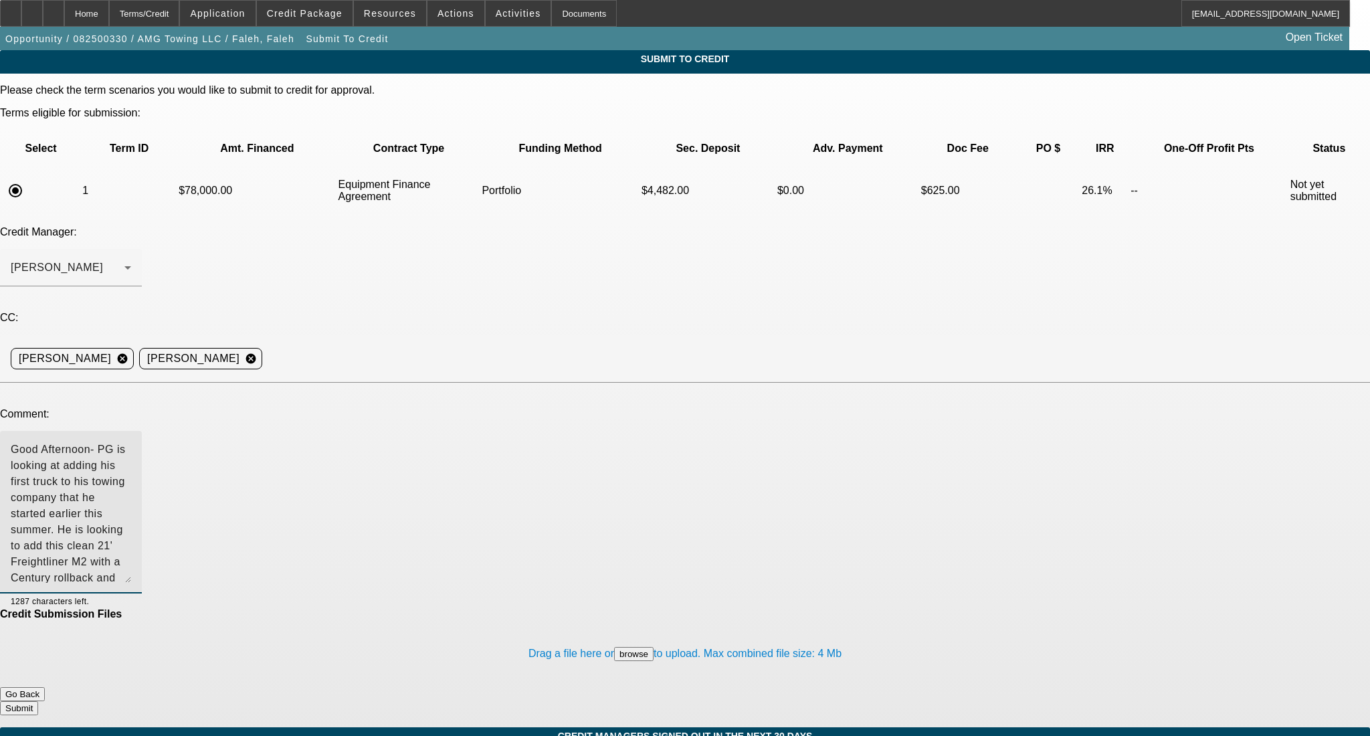
type textarea "Good Afternoon- PG is looking at adding his first truck to his towing company t…"
click at [38, 701] on button "Submit" at bounding box center [19, 708] width 38 height 14
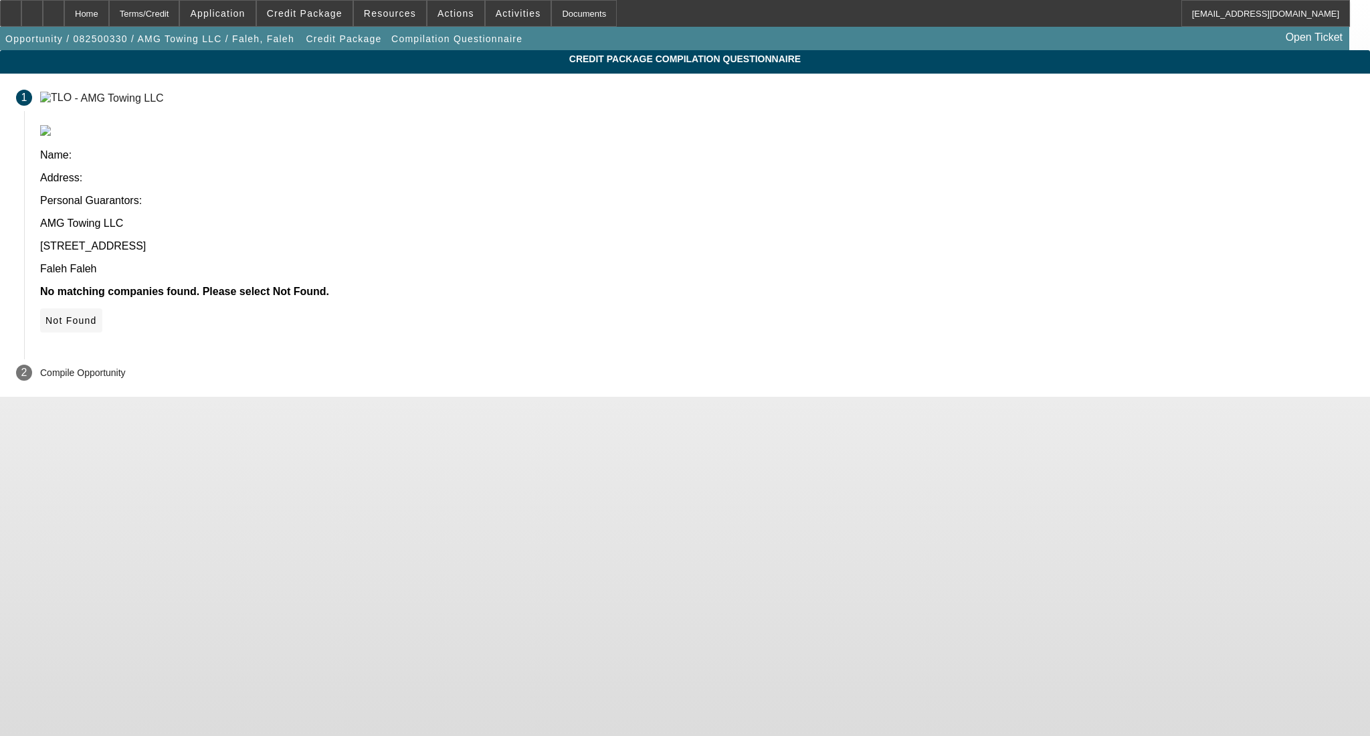
click at [97, 315] on span "Not Found" at bounding box center [70, 320] width 51 height 11
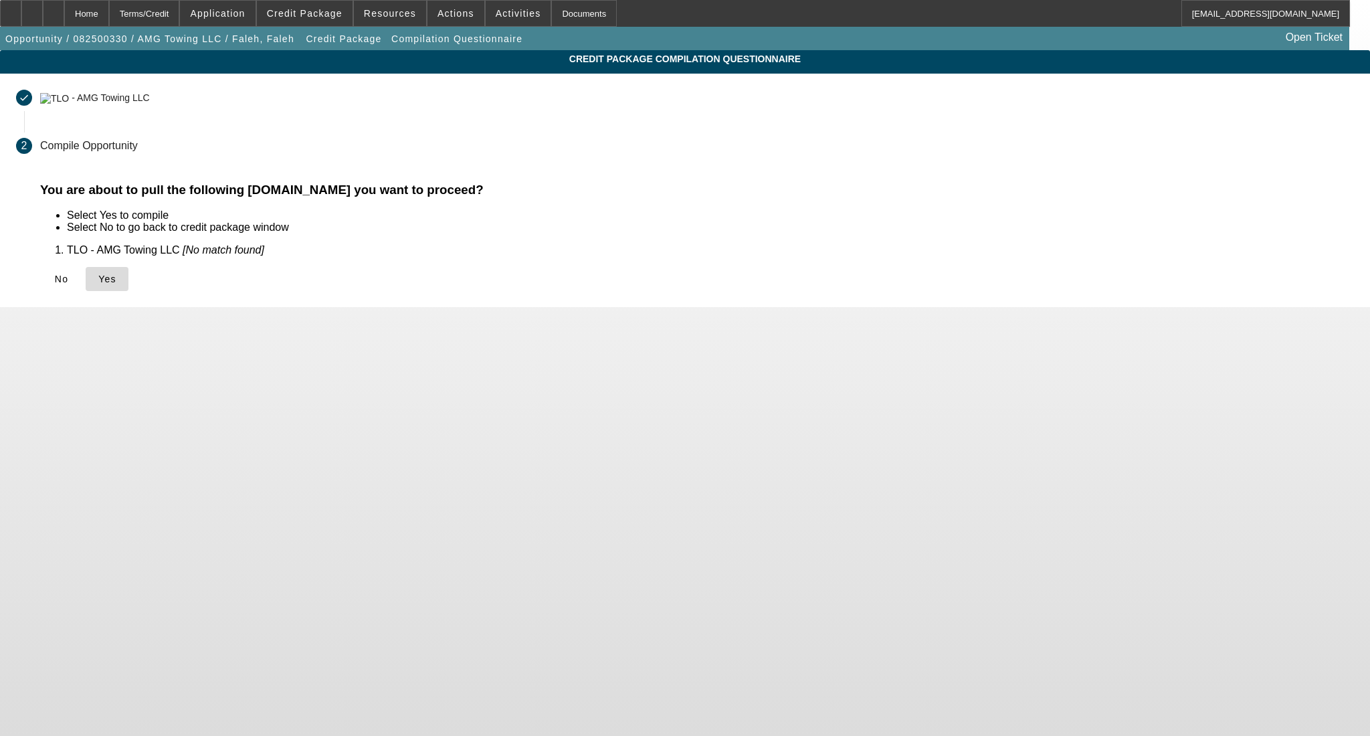
click at [128, 285] on span at bounding box center [107, 279] width 43 height 32
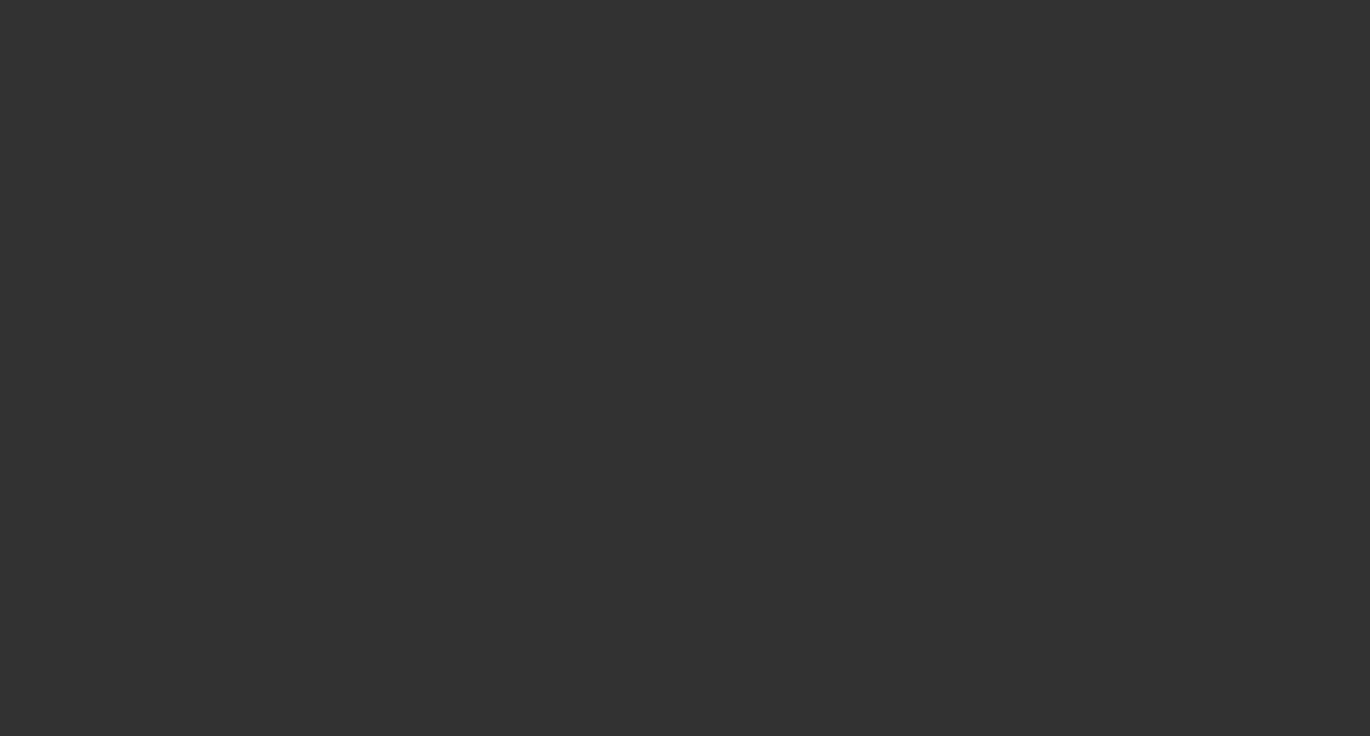
select select "0"
select select "2"
select select "0"
select select "6"
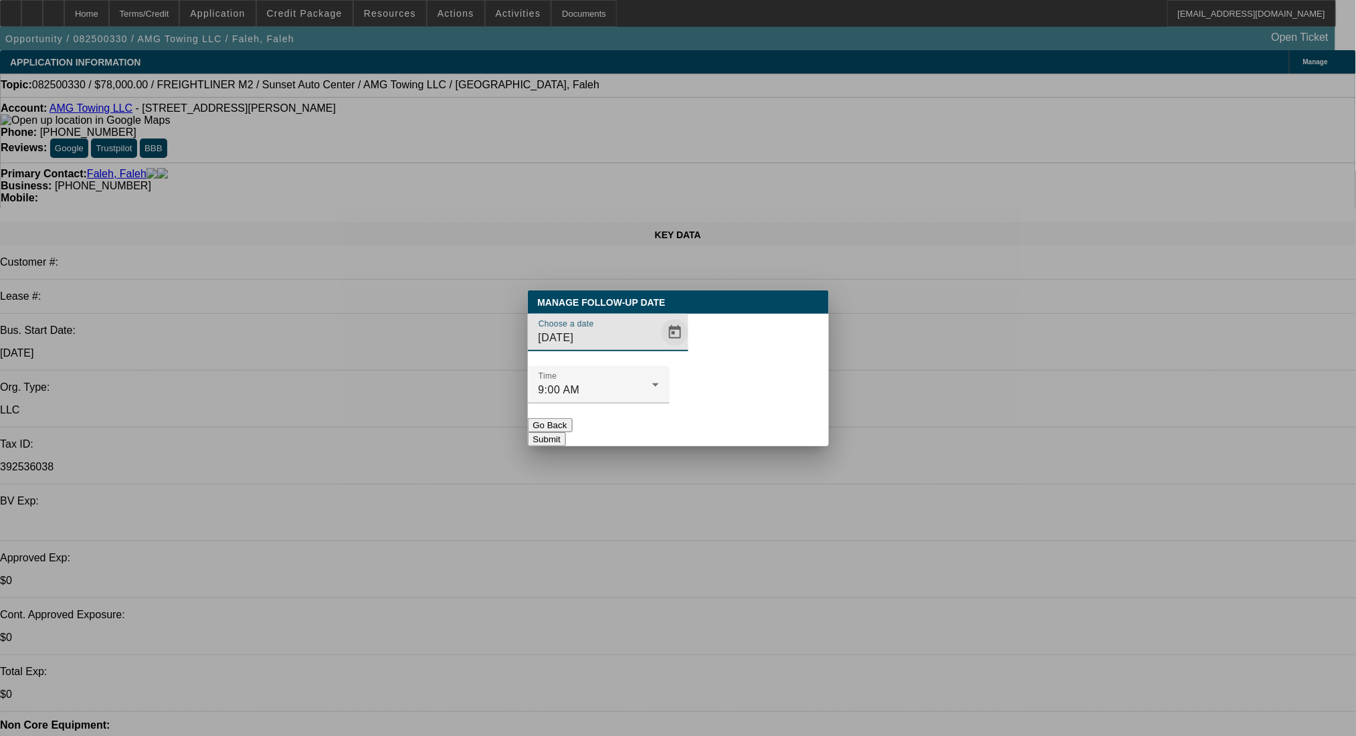
click at [663, 348] on span "Open calendar" at bounding box center [675, 332] width 32 height 32
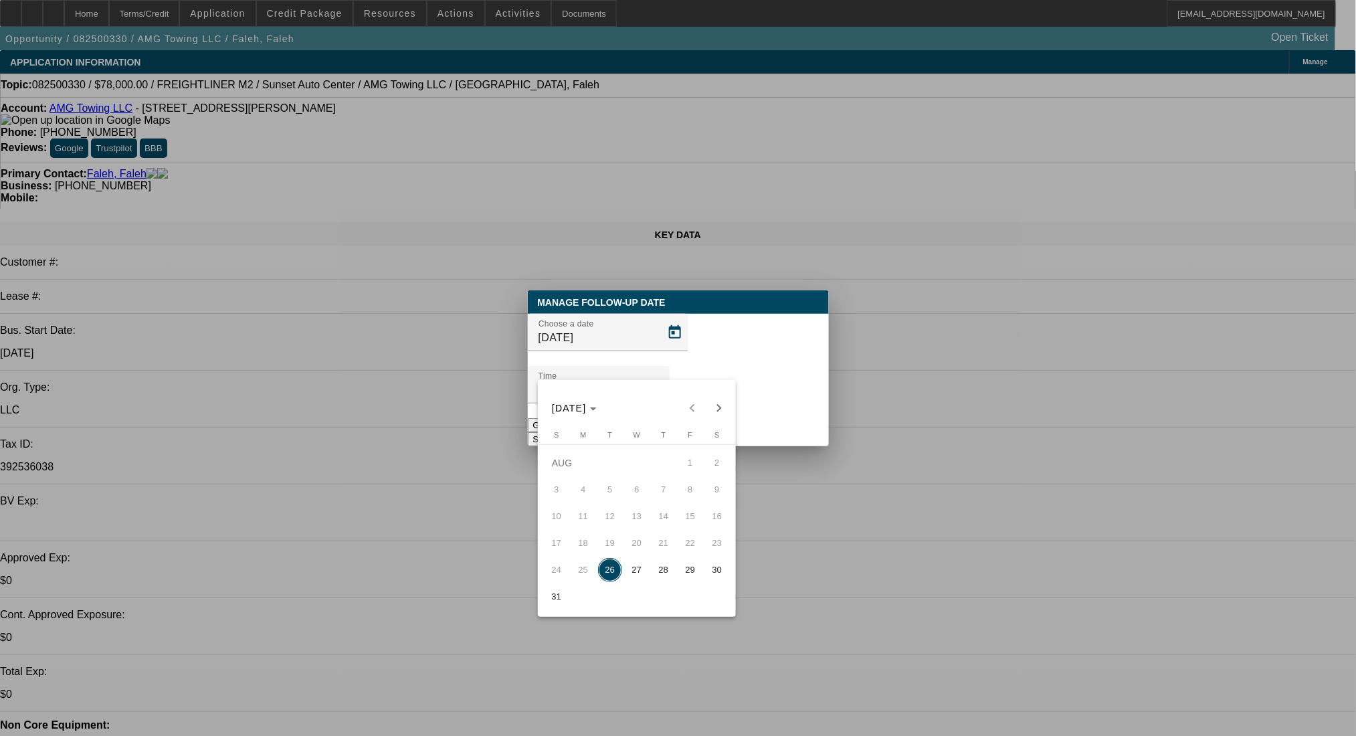
drag, startPoint x: 633, startPoint y: 571, endPoint x: 658, endPoint y: 492, distance: 82.7
click at [635, 566] on span "27" at bounding box center [637, 570] width 24 height 24
type input "8/27/2025"
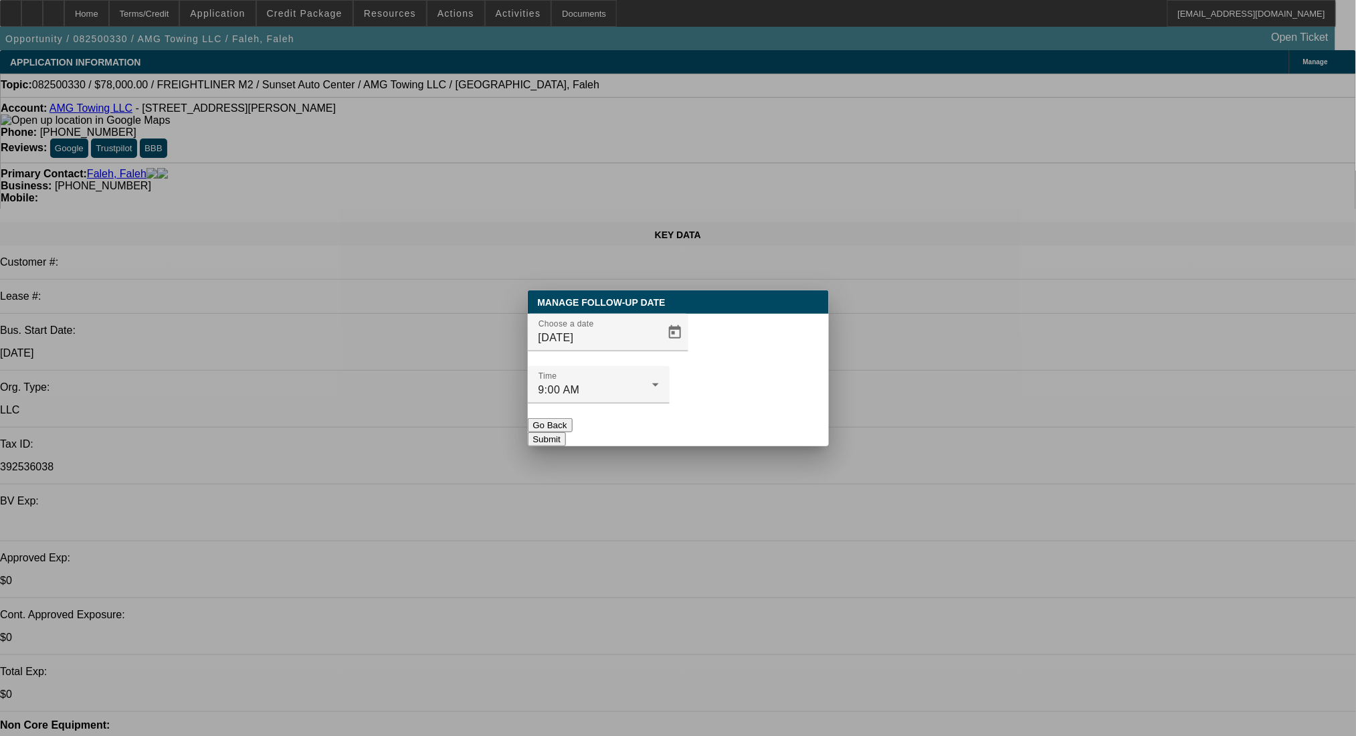
click at [566, 432] on button "Submit" at bounding box center [547, 439] width 38 height 14
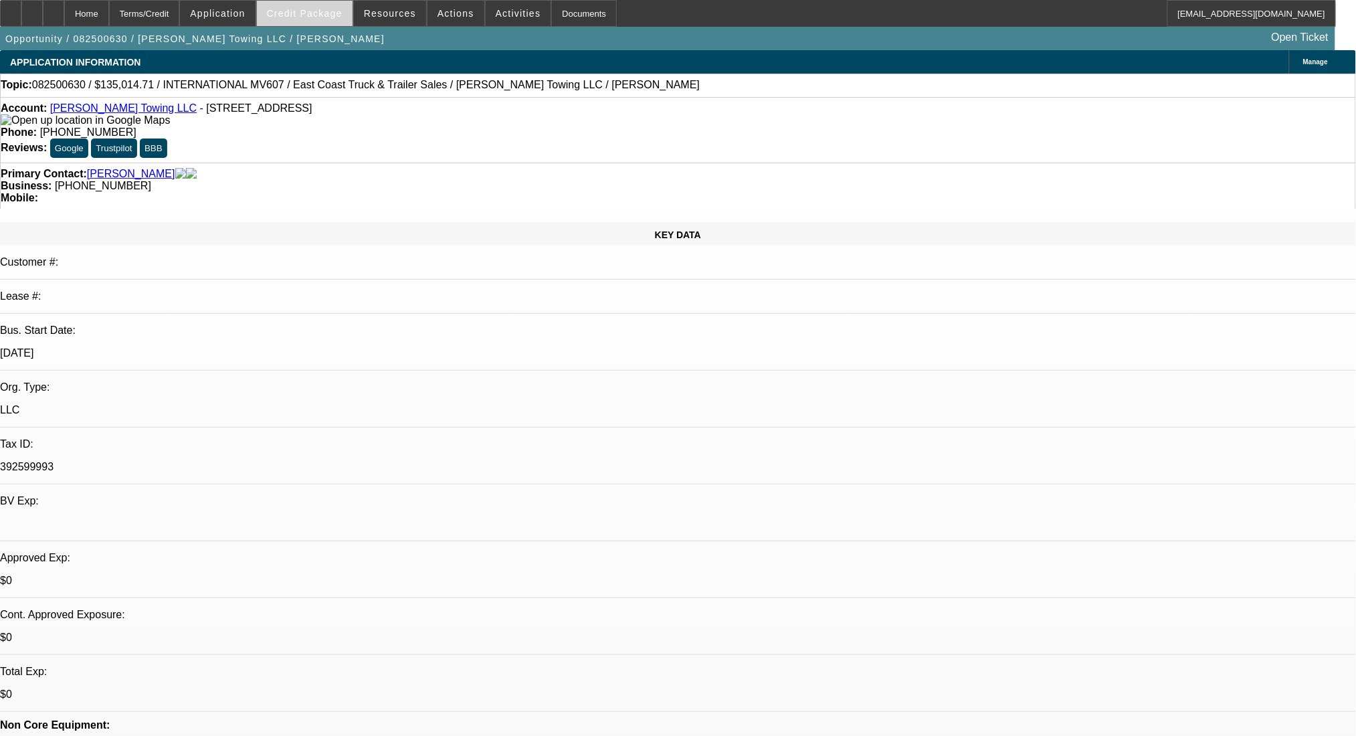
select select "0"
select select "2"
select select "0.1"
select select "4"
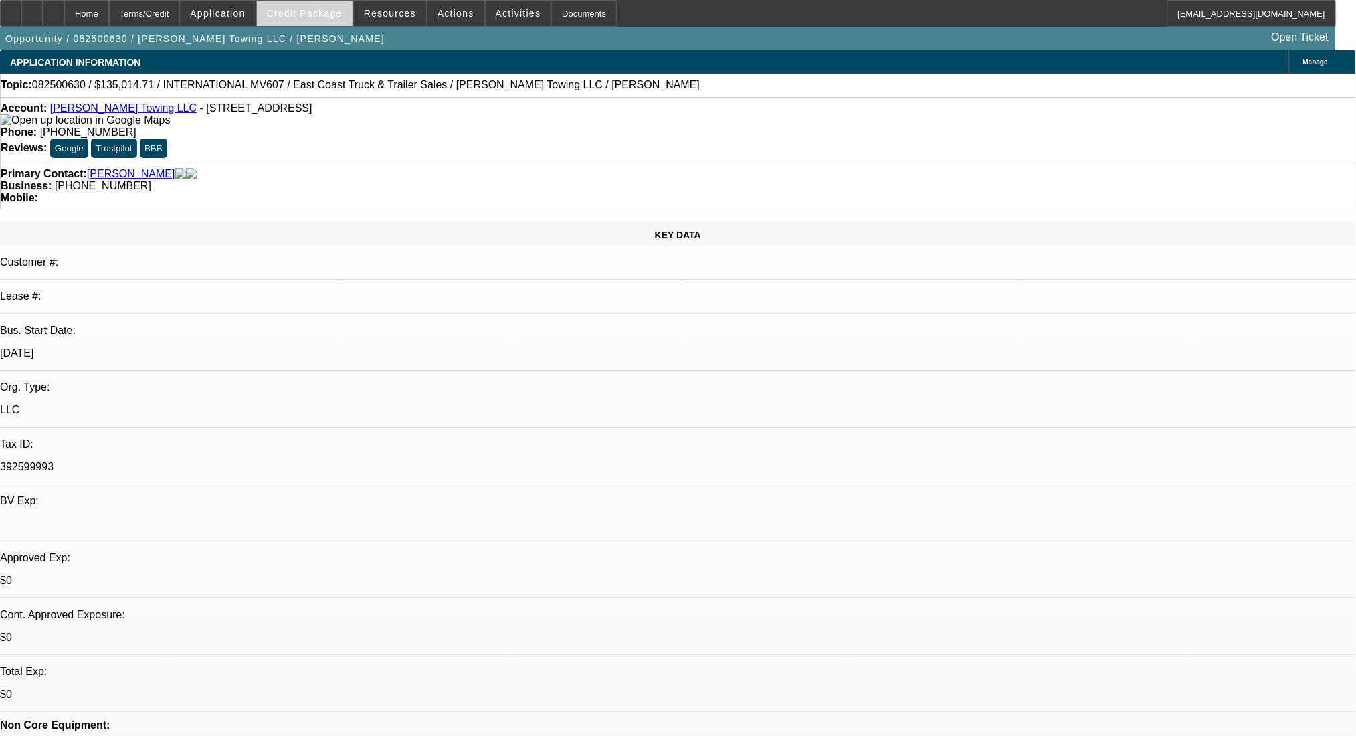
click at [302, 12] on span "Credit Package" at bounding box center [305, 13] width 76 height 11
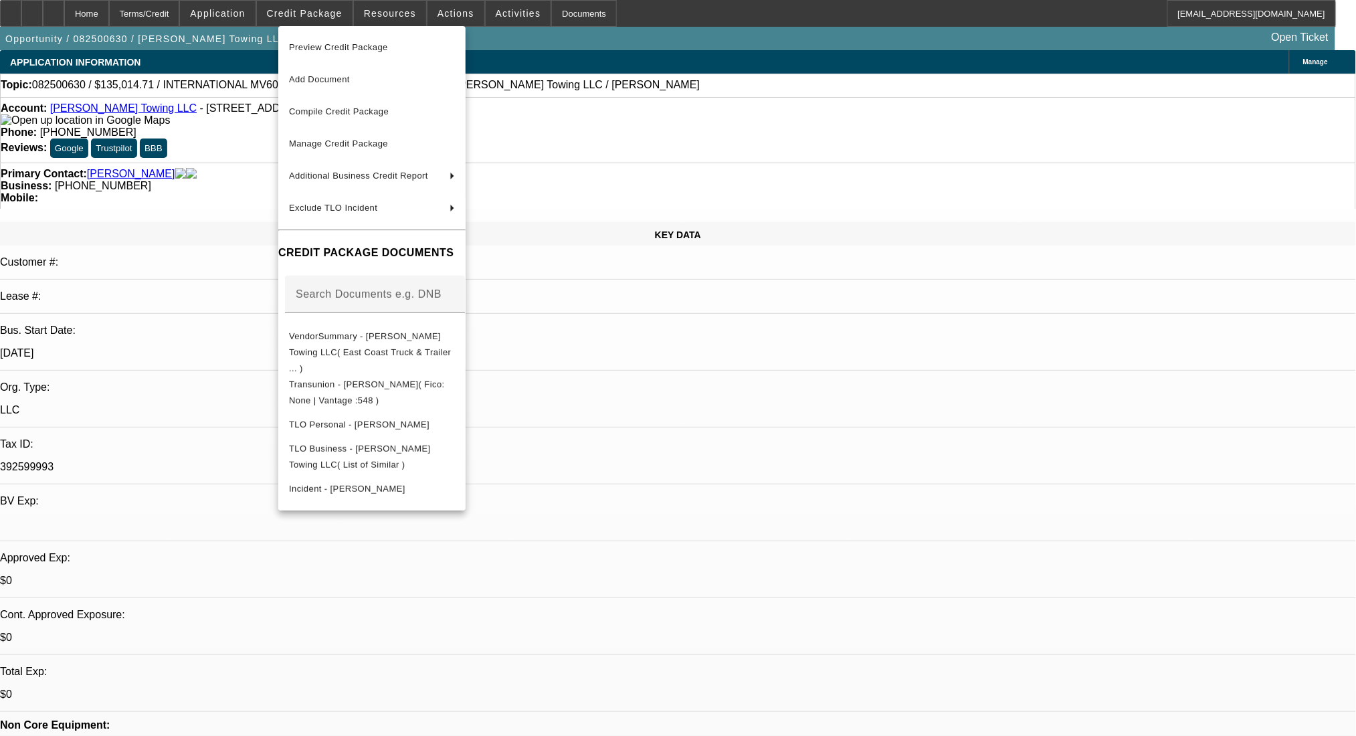
click at [816, 429] on div at bounding box center [678, 368] width 1356 height 736
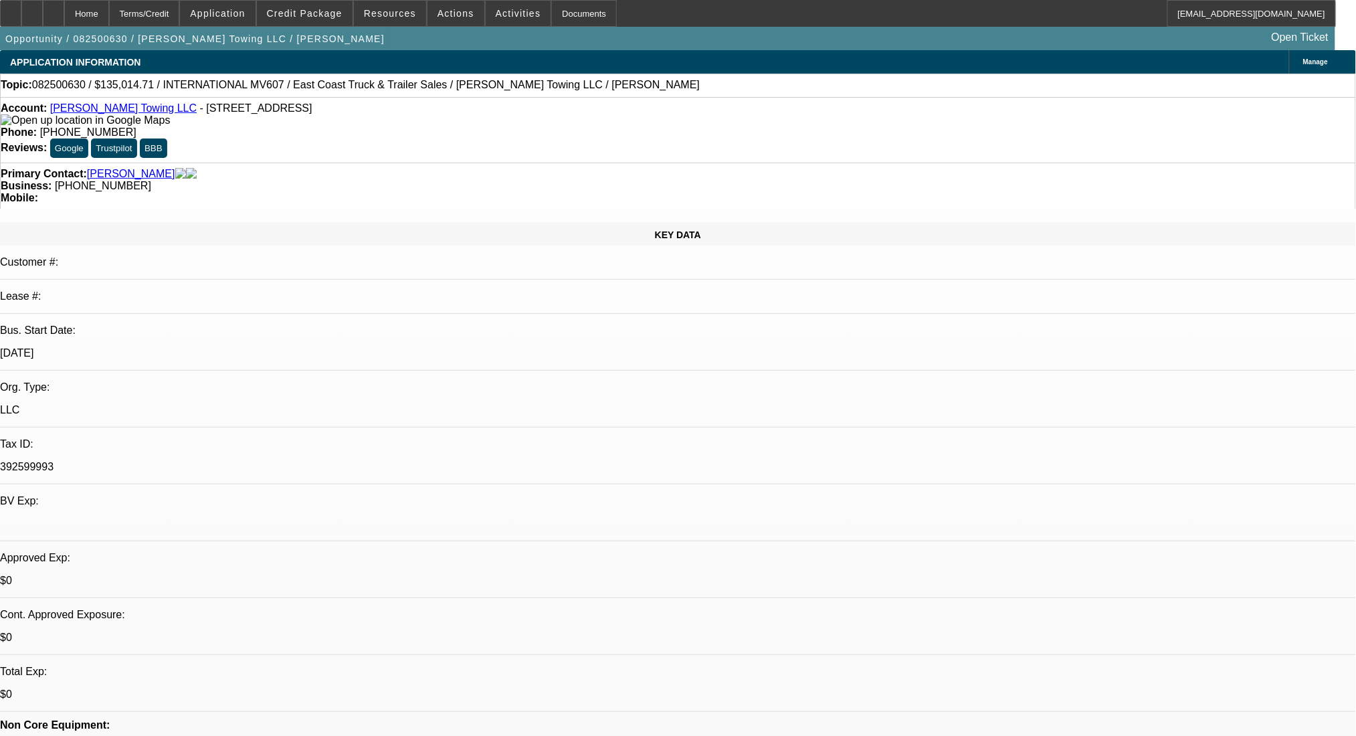
click at [496, 11] on span "Activities" at bounding box center [518, 13] width 45 height 11
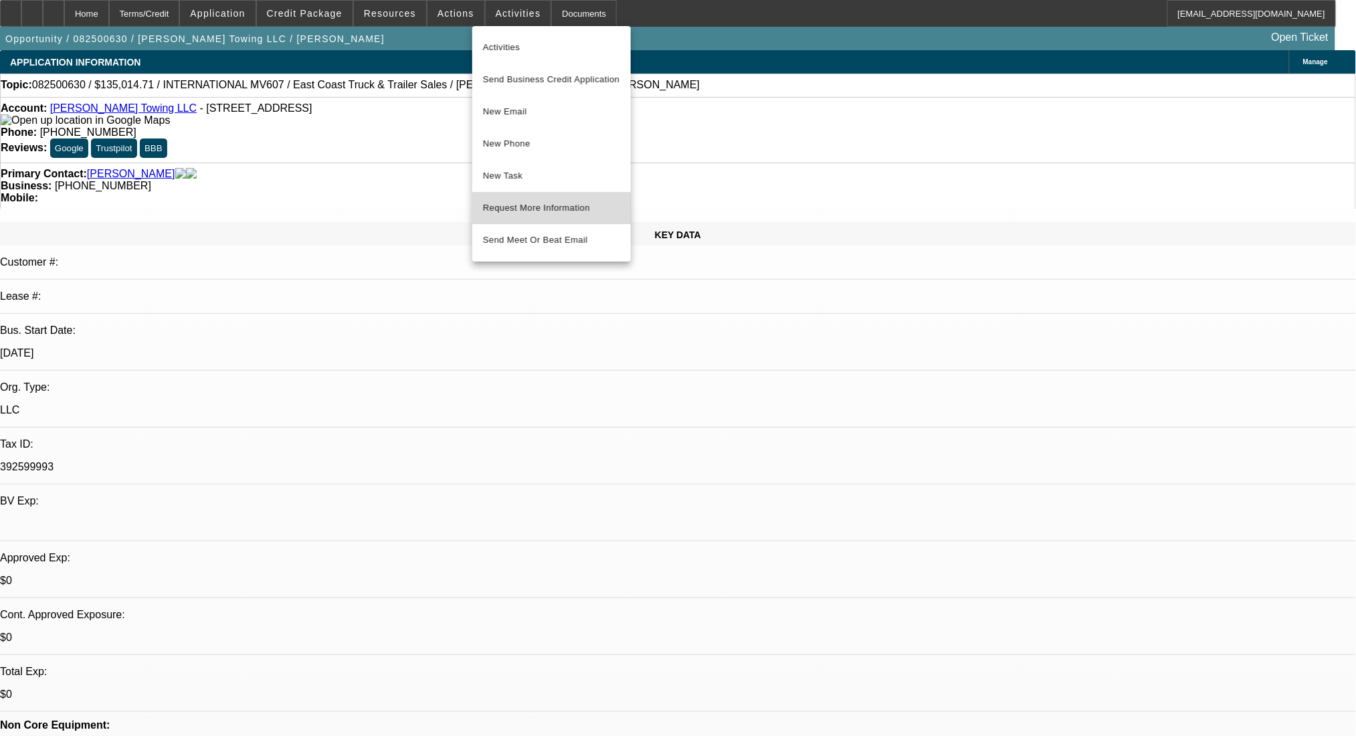
click at [546, 211] on span "Request More Information" at bounding box center [551, 208] width 137 height 16
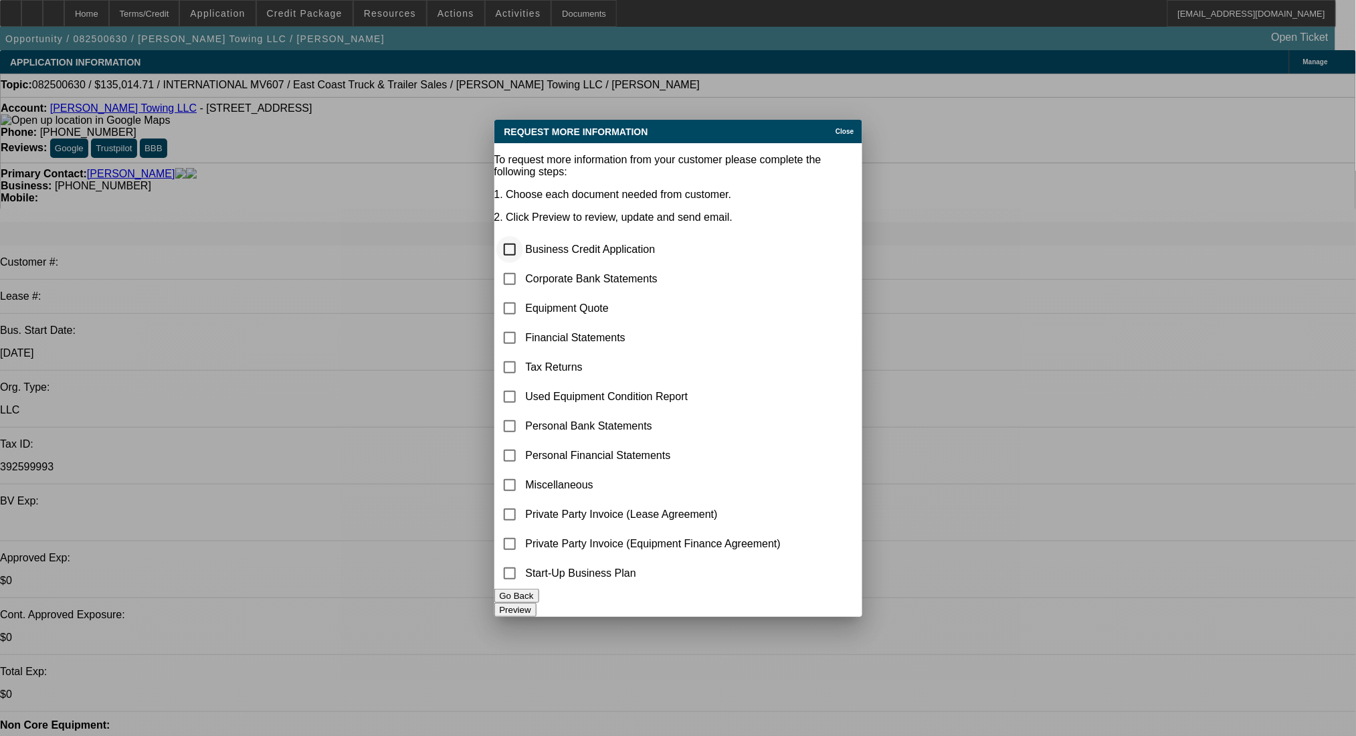
click at [523, 236] on input "checkbox" at bounding box center [509, 249] width 27 height 27
checkbox input "true"
click at [536, 603] on button "Preview" at bounding box center [515, 610] width 42 height 14
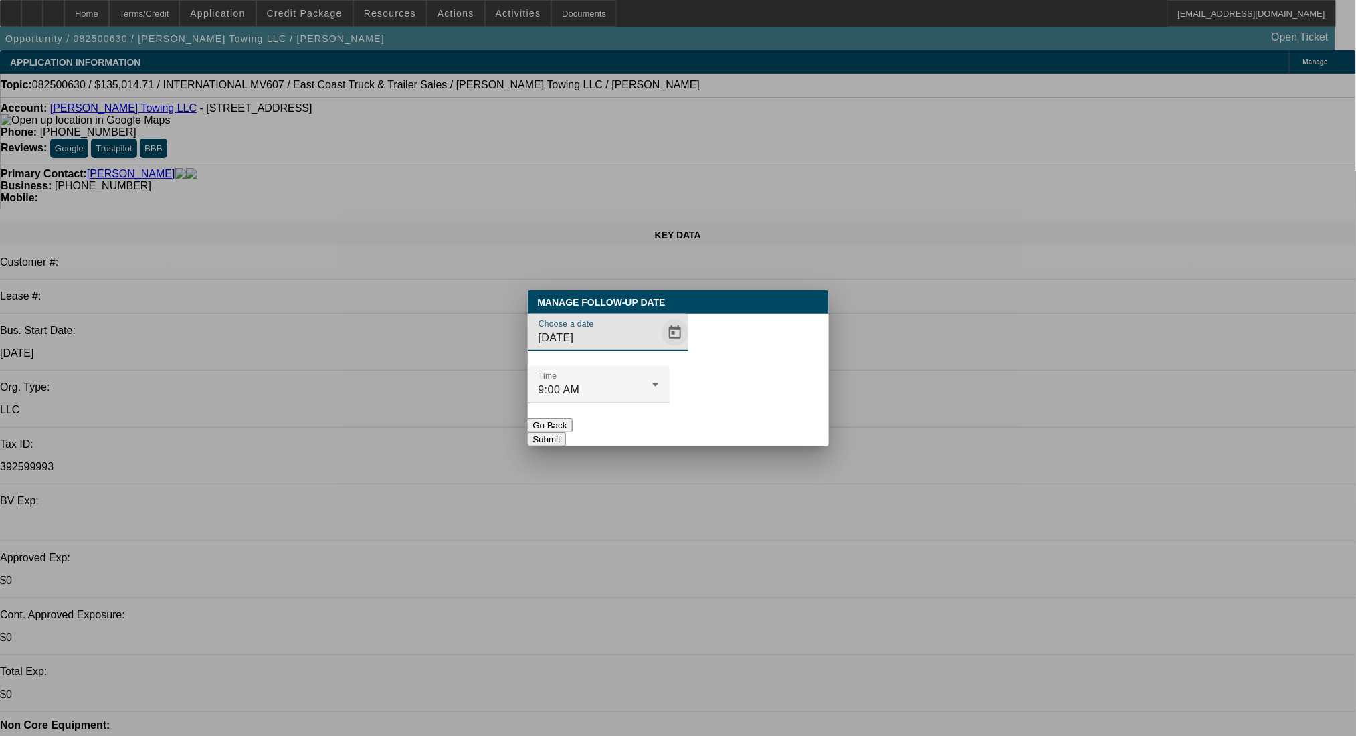
click at [659, 348] on span "Open calendar" at bounding box center [675, 332] width 32 height 32
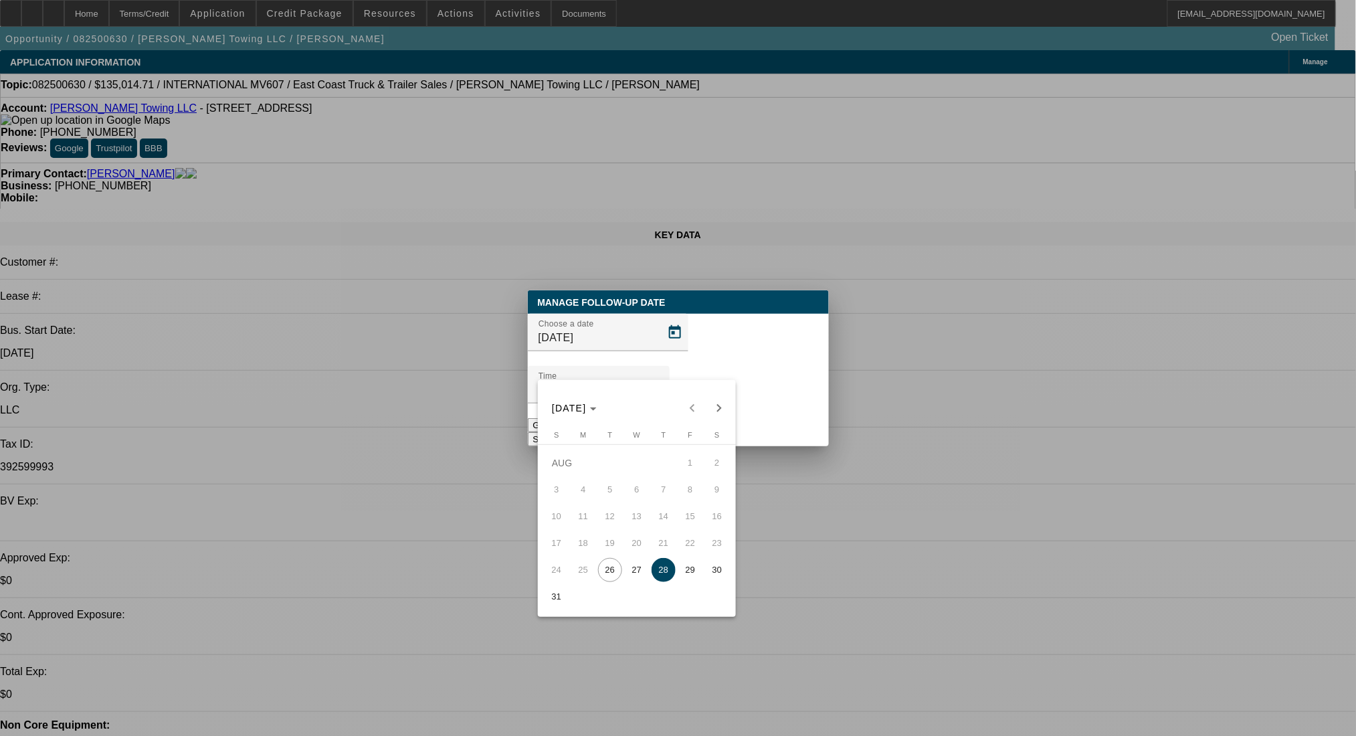
drag, startPoint x: 690, startPoint y: 570, endPoint x: 702, endPoint y: 536, distance: 35.5
click at [690, 567] on span "29" at bounding box center [690, 570] width 24 height 24
type input "8/29/2025"
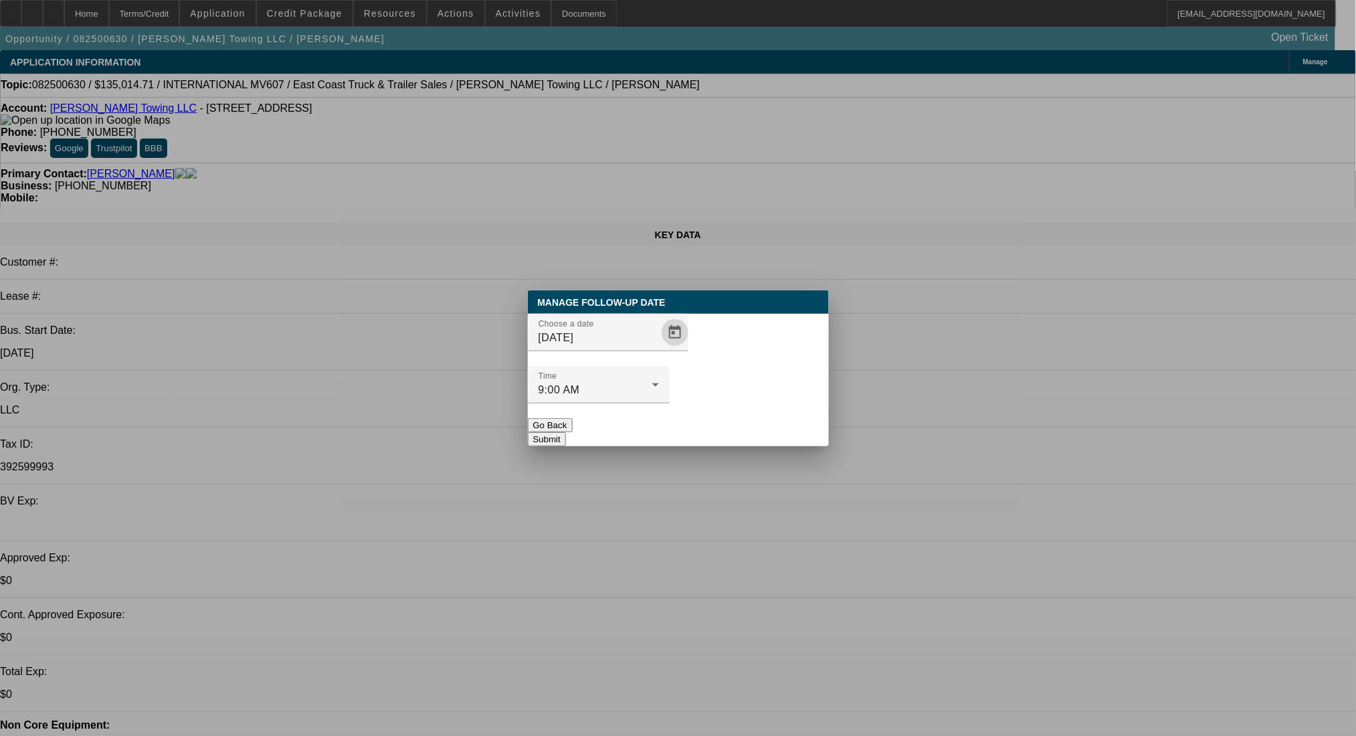
click at [566, 432] on button "Submit" at bounding box center [547, 439] width 38 height 14
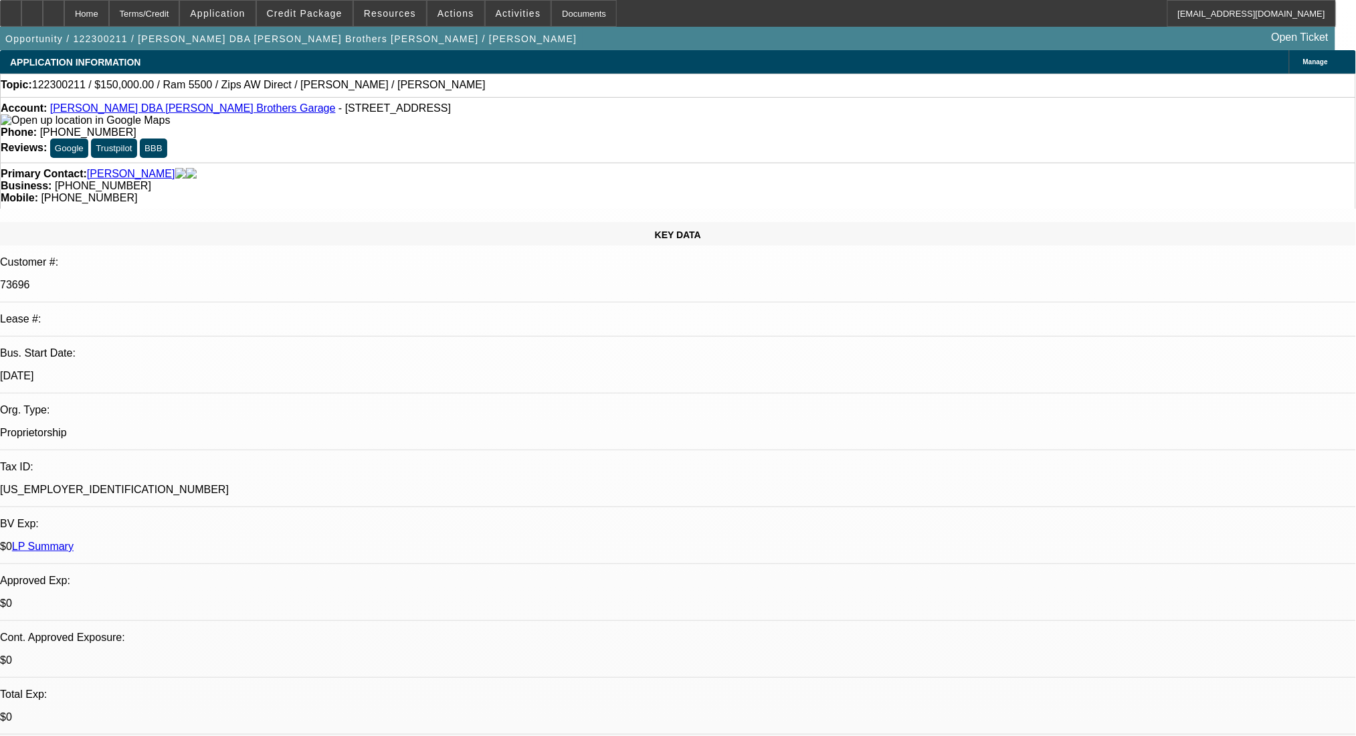
select select "0"
select select "2"
select select "0.1"
select select "4"
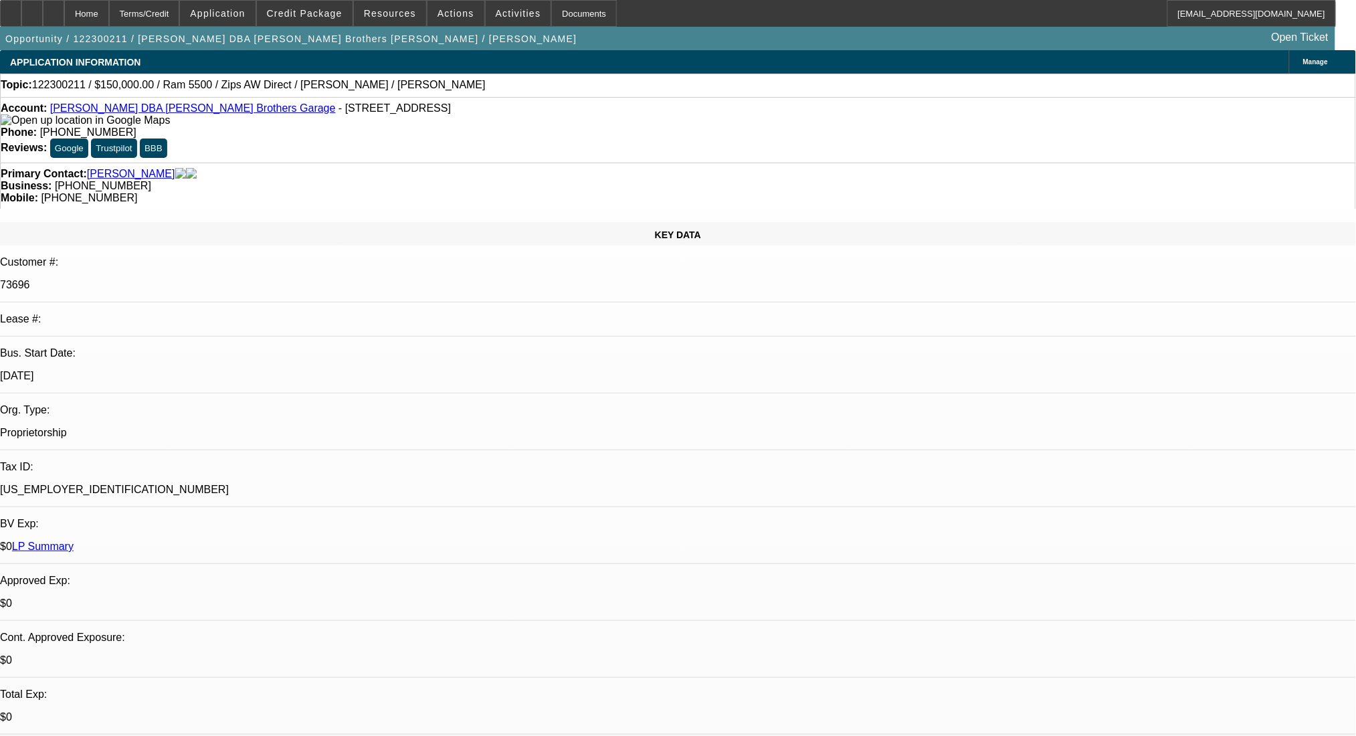
scroll to position [89, 0]
drag, startPoint x: 980, startPoint y: 433, endPoint x: 908, endPoint y: 438, distance: 72.4
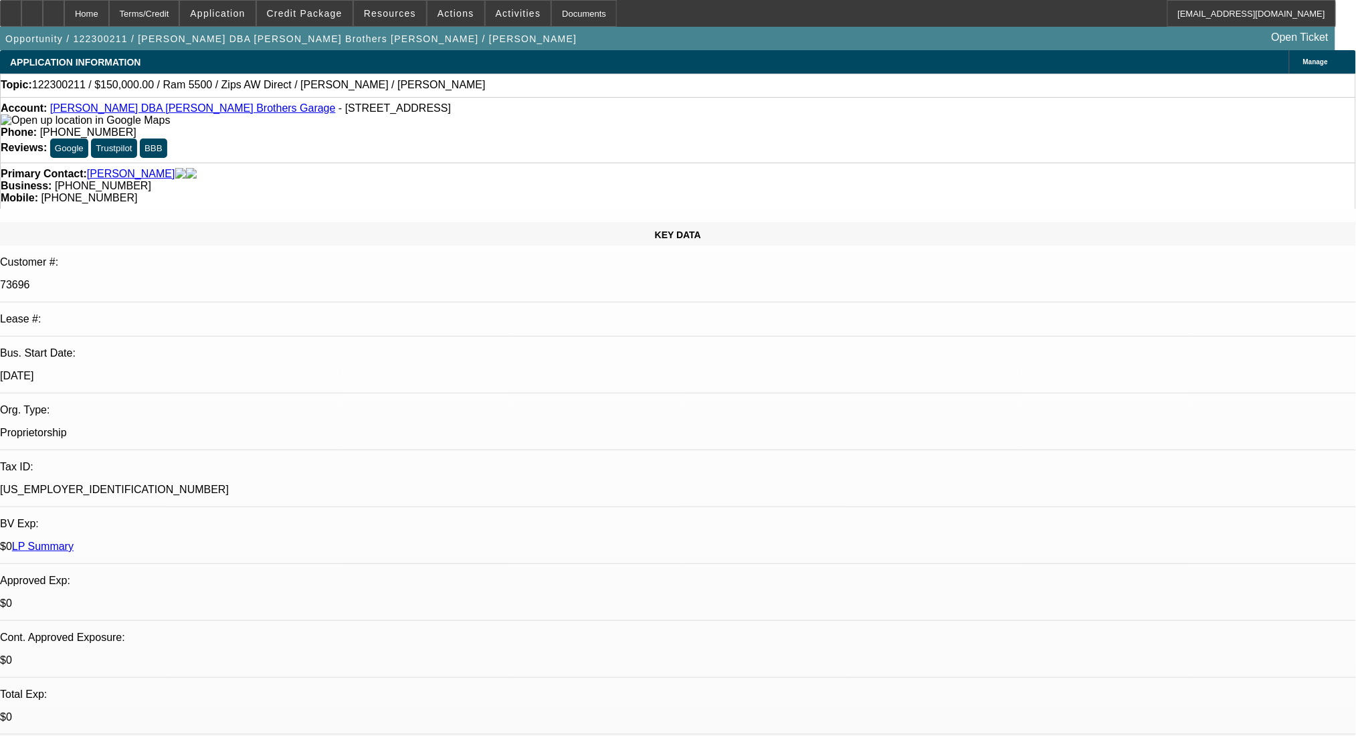
copy div "[PHONE_NUMBER]"
select select "0"
select select "2"
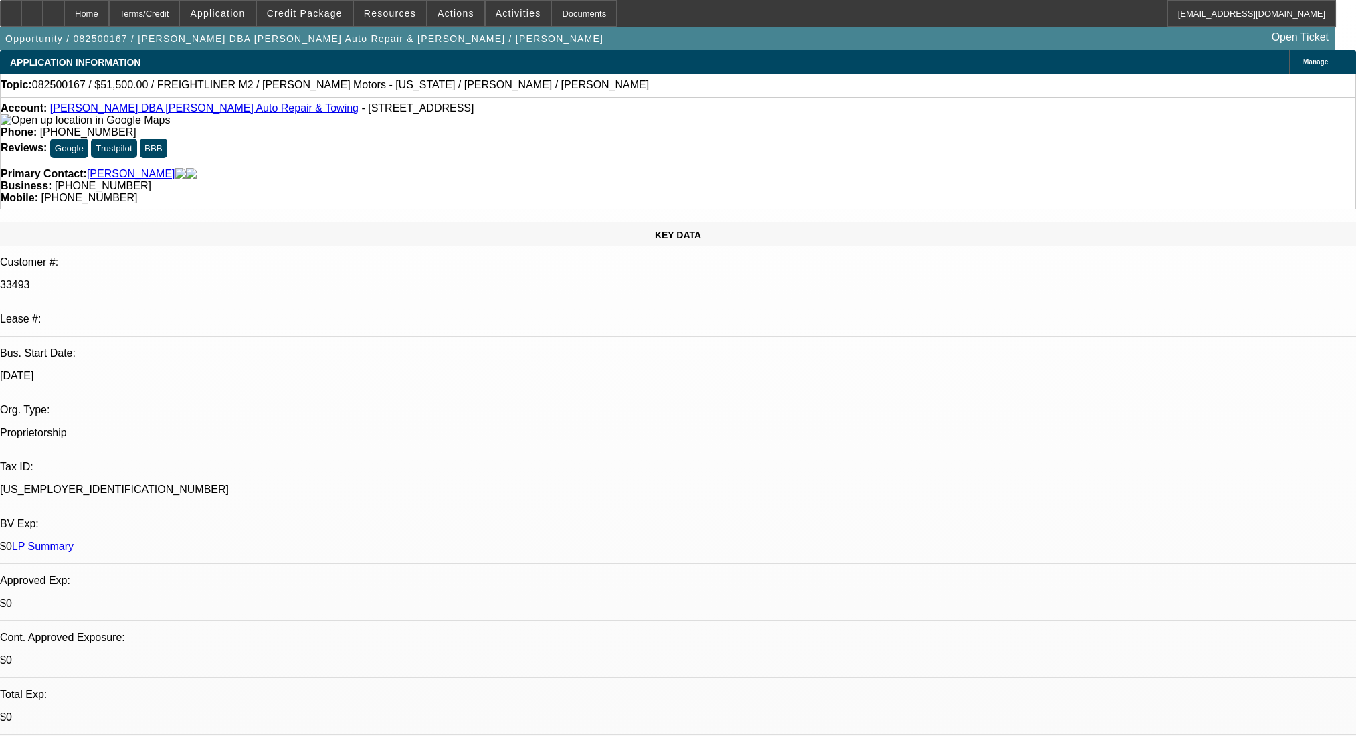
select select "0"
select select "6"
select select "0"
select select "2"
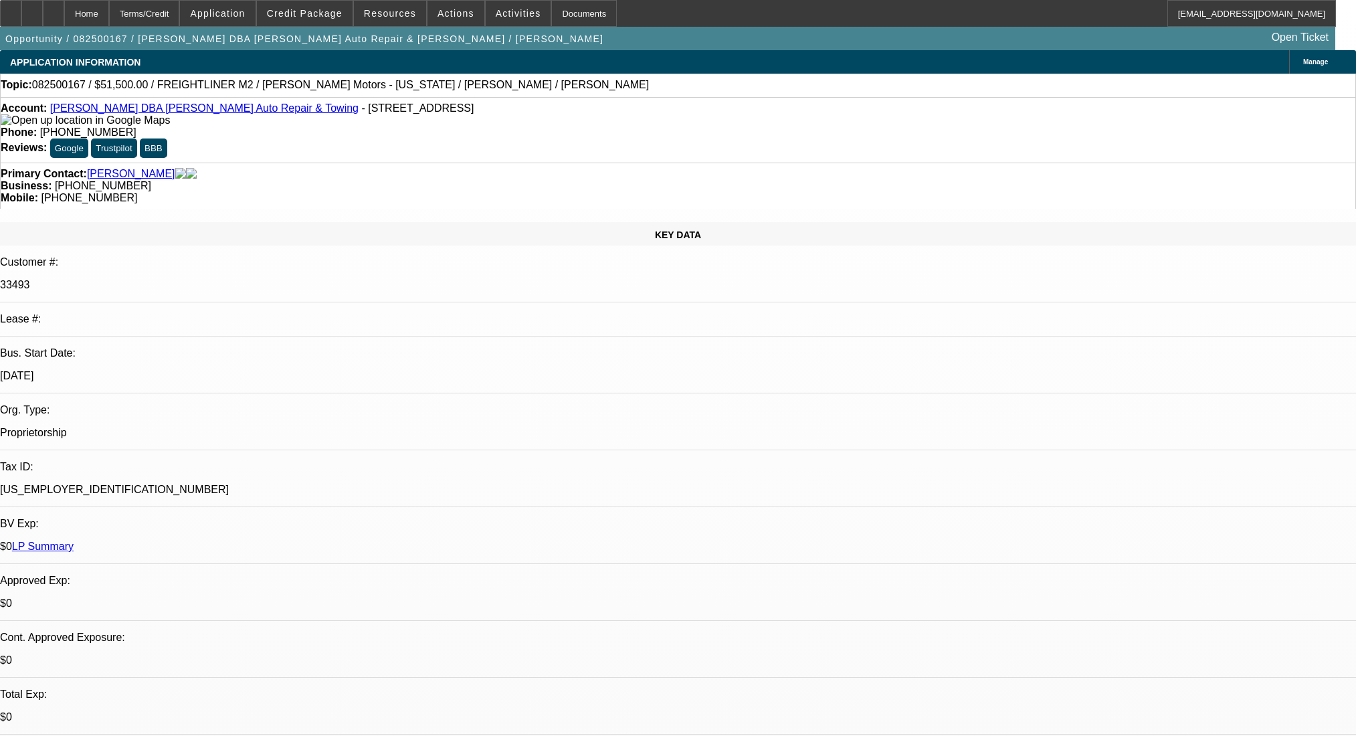
select select "0"
select select "6"
select select "0"
select select "2"
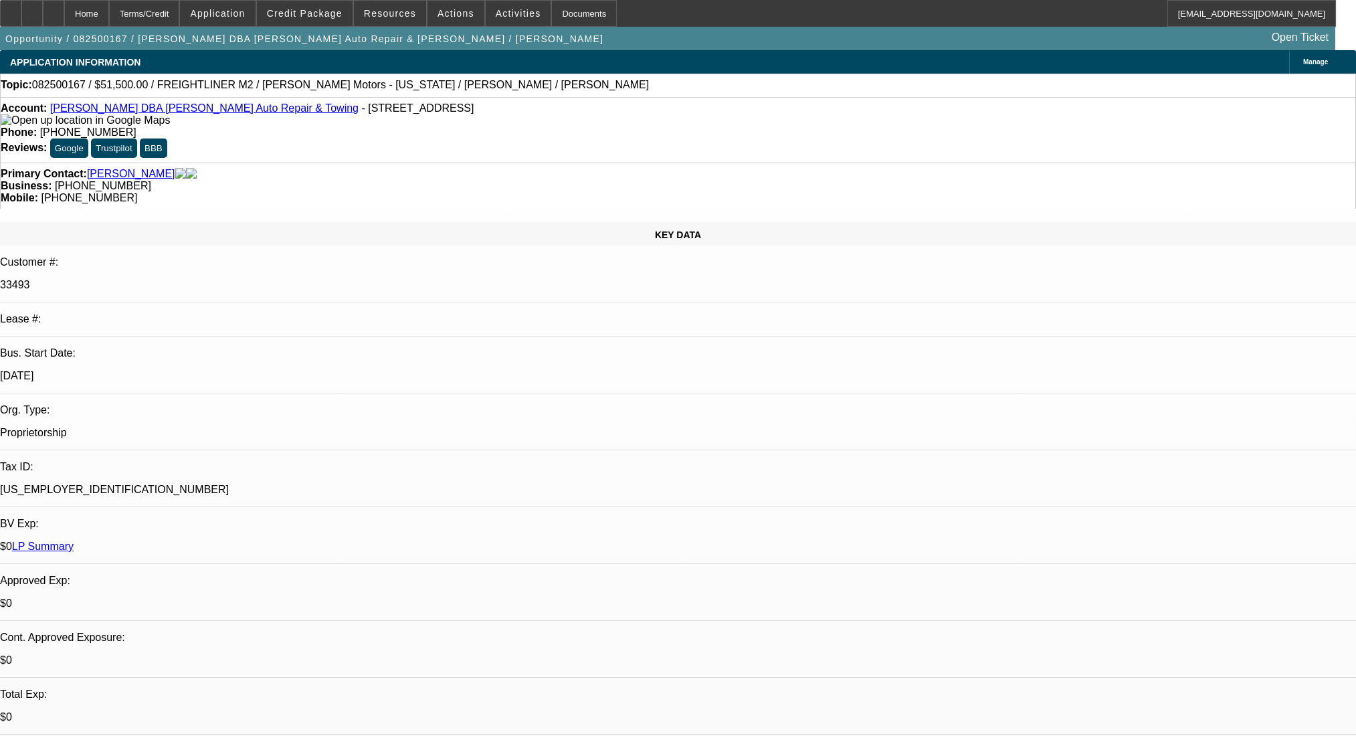
select select "0"
select select "6"
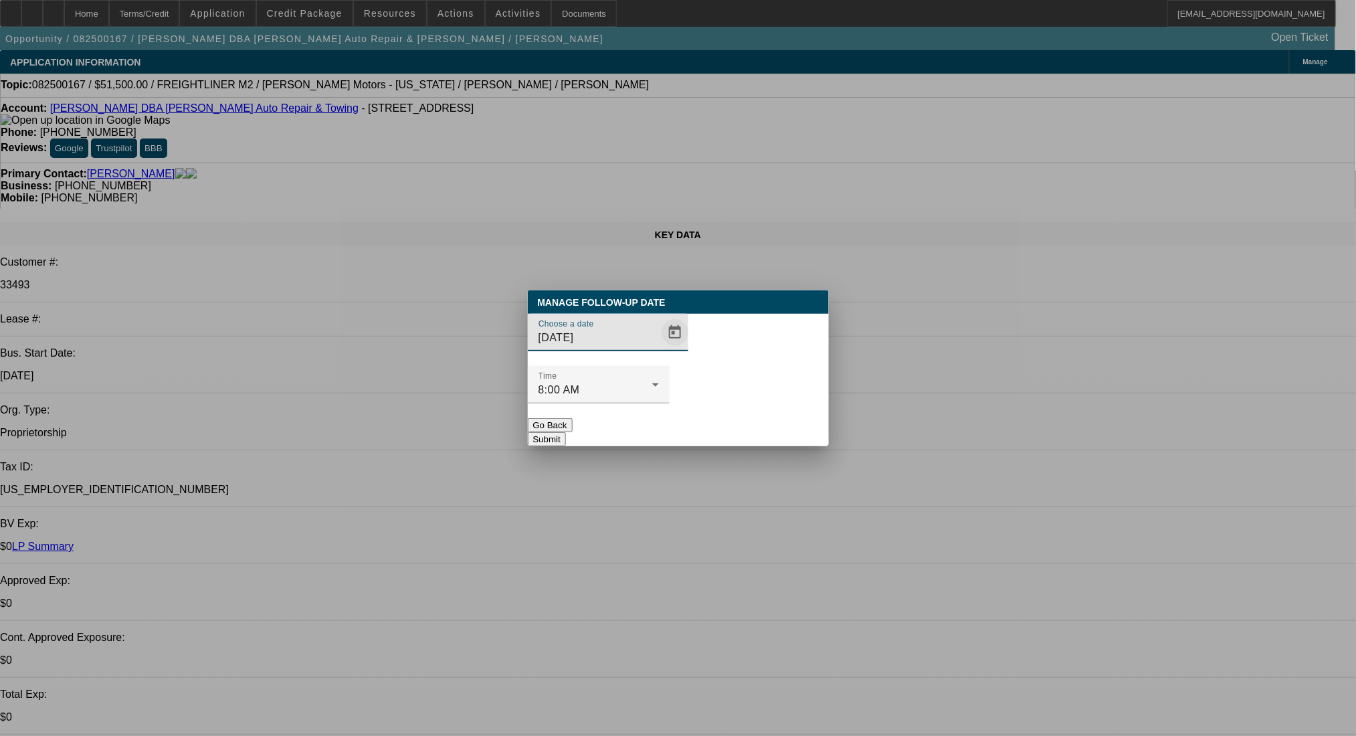
click at [659, 348] on span "Open calendar" at bounding box center [675, 332] width 32 height 32
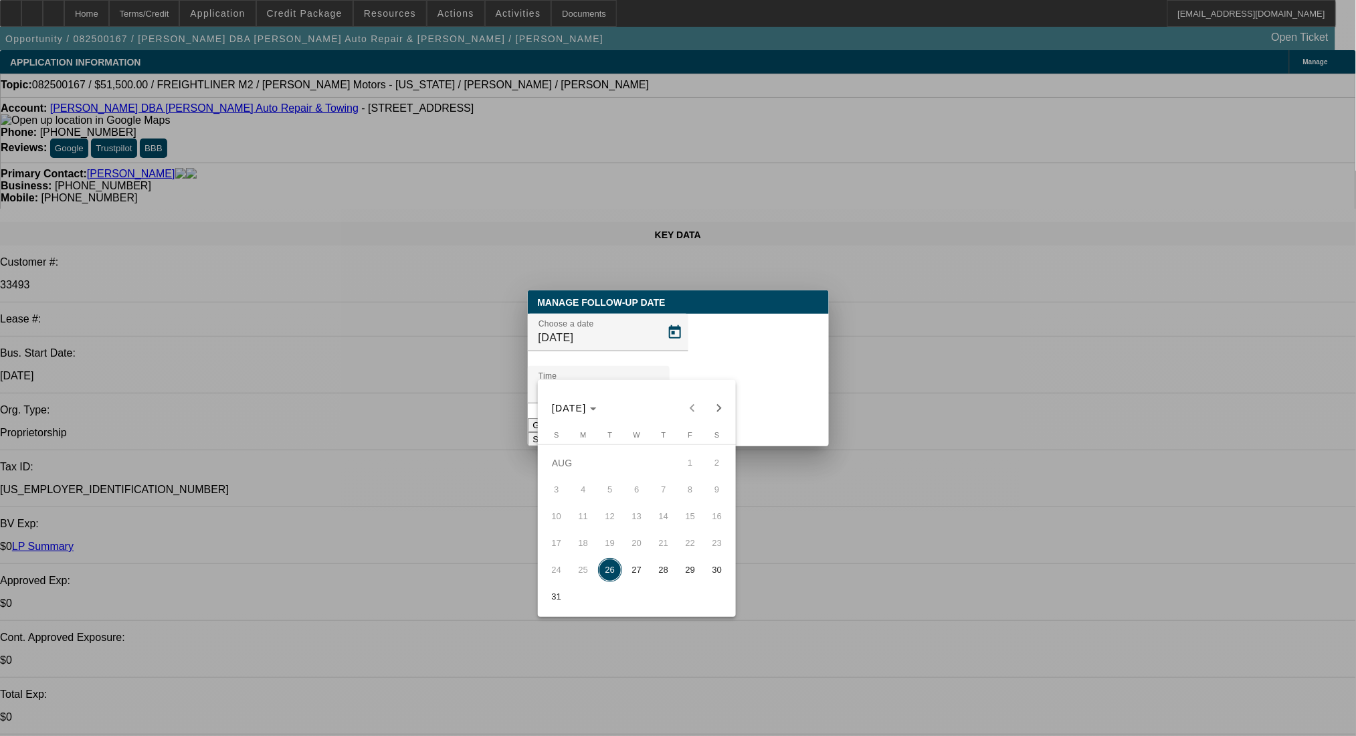
click at [665, 575] on span "28" at bounding box center [663, 570] width 24 height 24
type input "[DATE]"
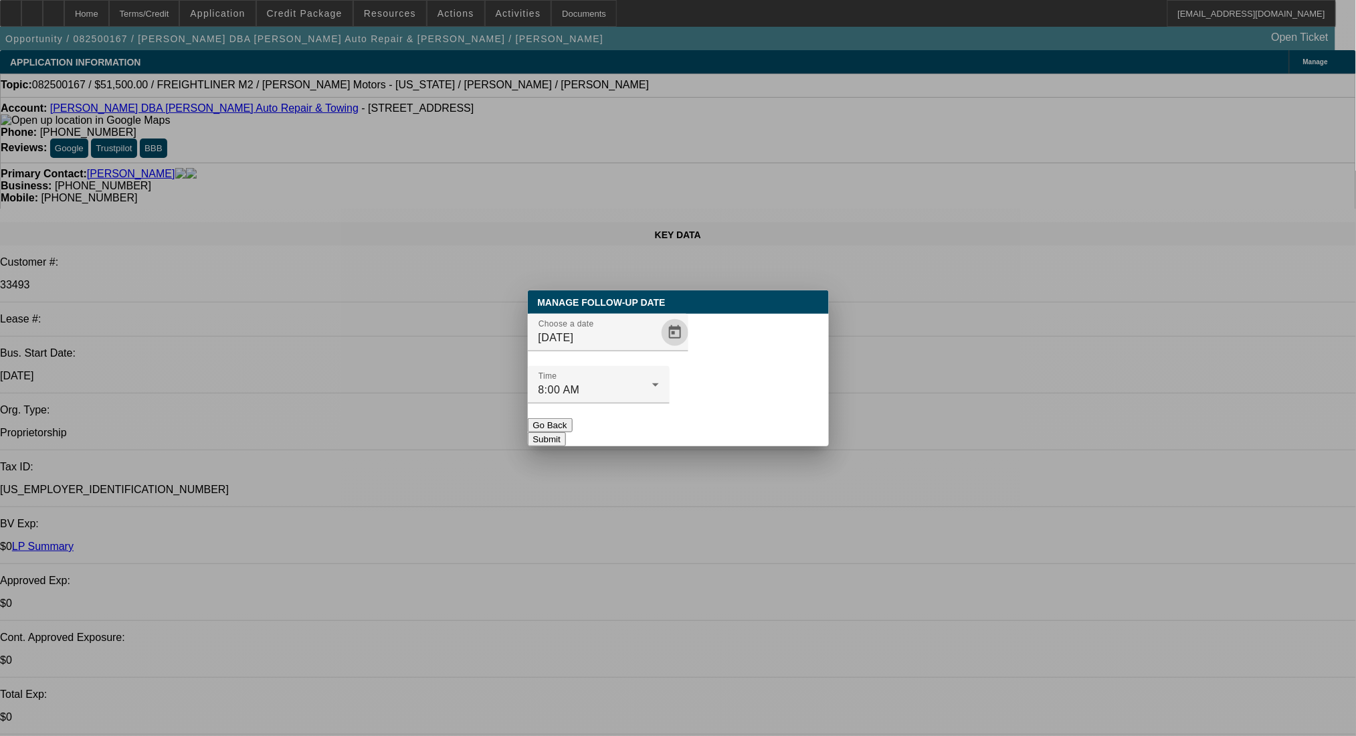
click at [566, 432] on button "Submit" at bounding box center [547, 439] width 38 height 14
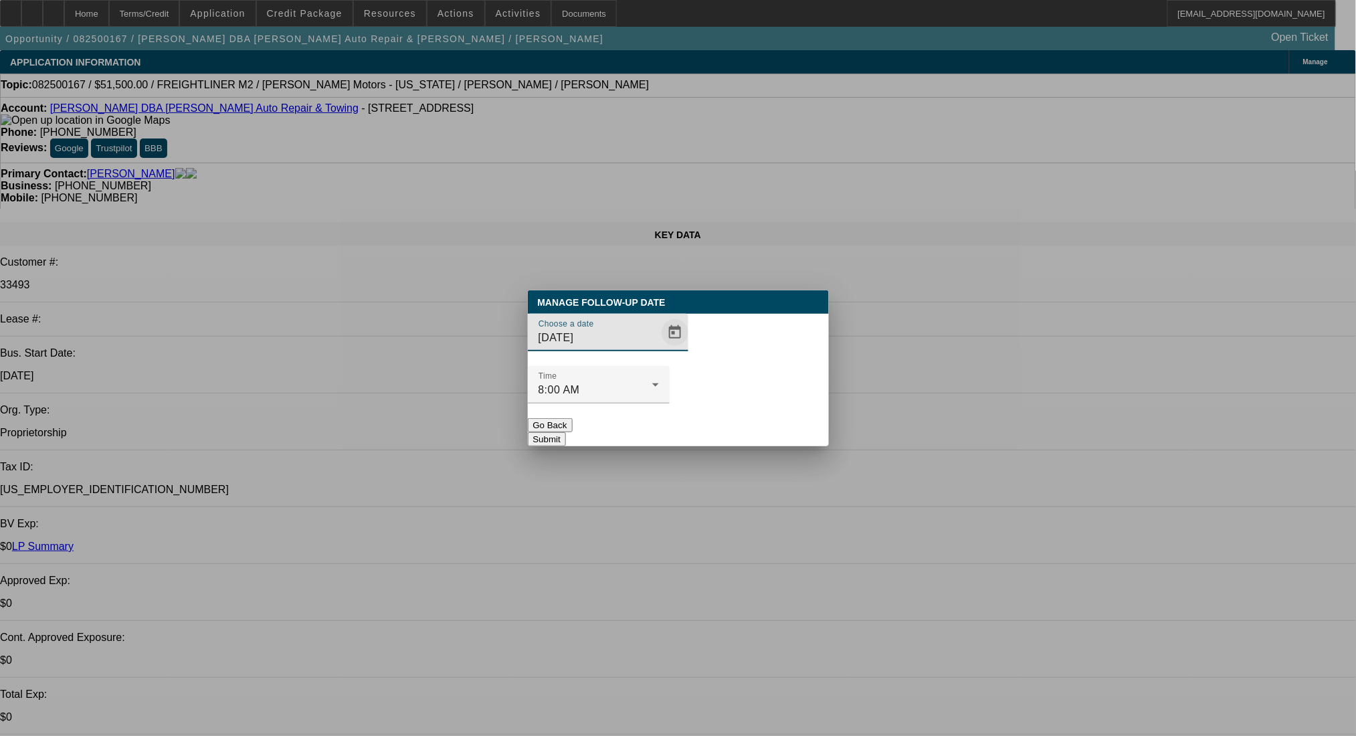
click at [659, 348] on span "Open calendar" at bounding box center [675, 332] width 32 height 32
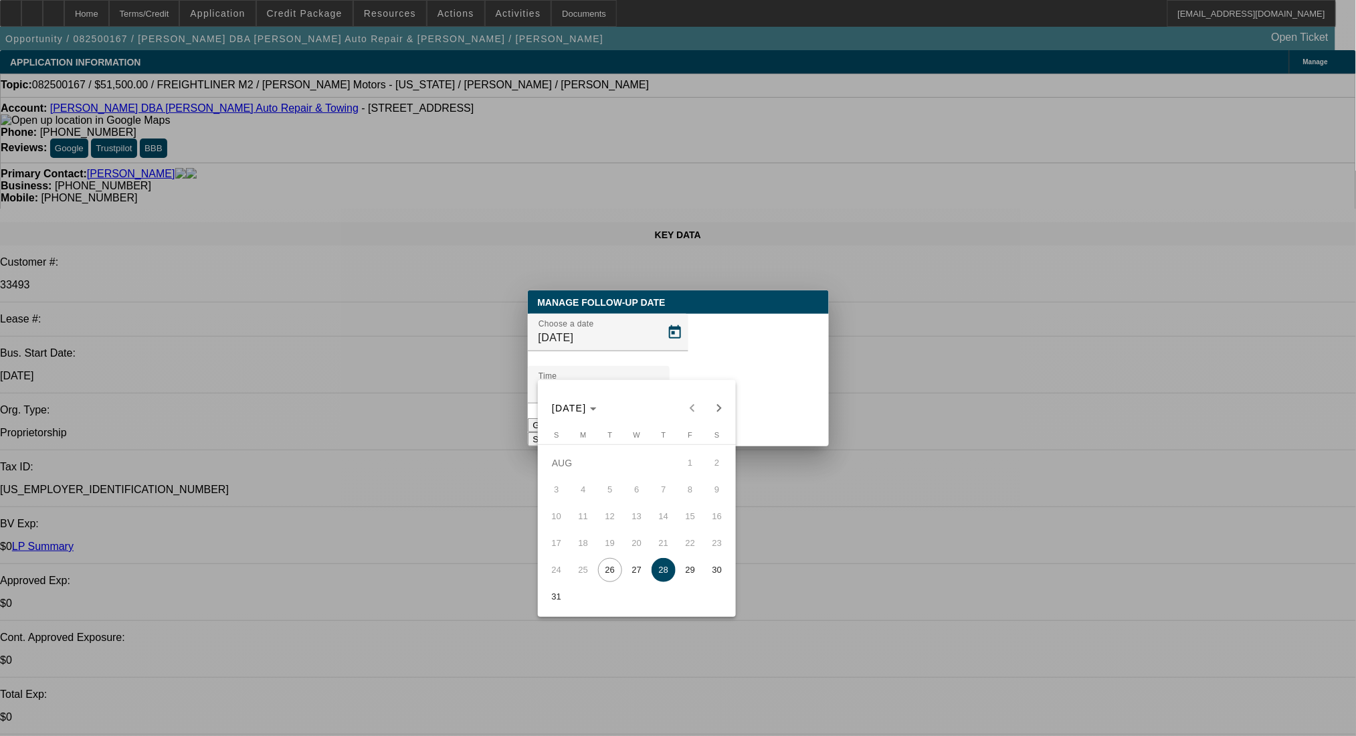
drag, startPoint x: 644, startPoint y: 576, endPoint x: 713, endPoint y: 469, distance: 127.8
click at [645, 575] on span "27" at bounding box center [637, 570] width 24 height 24
type input "8/27/2025"
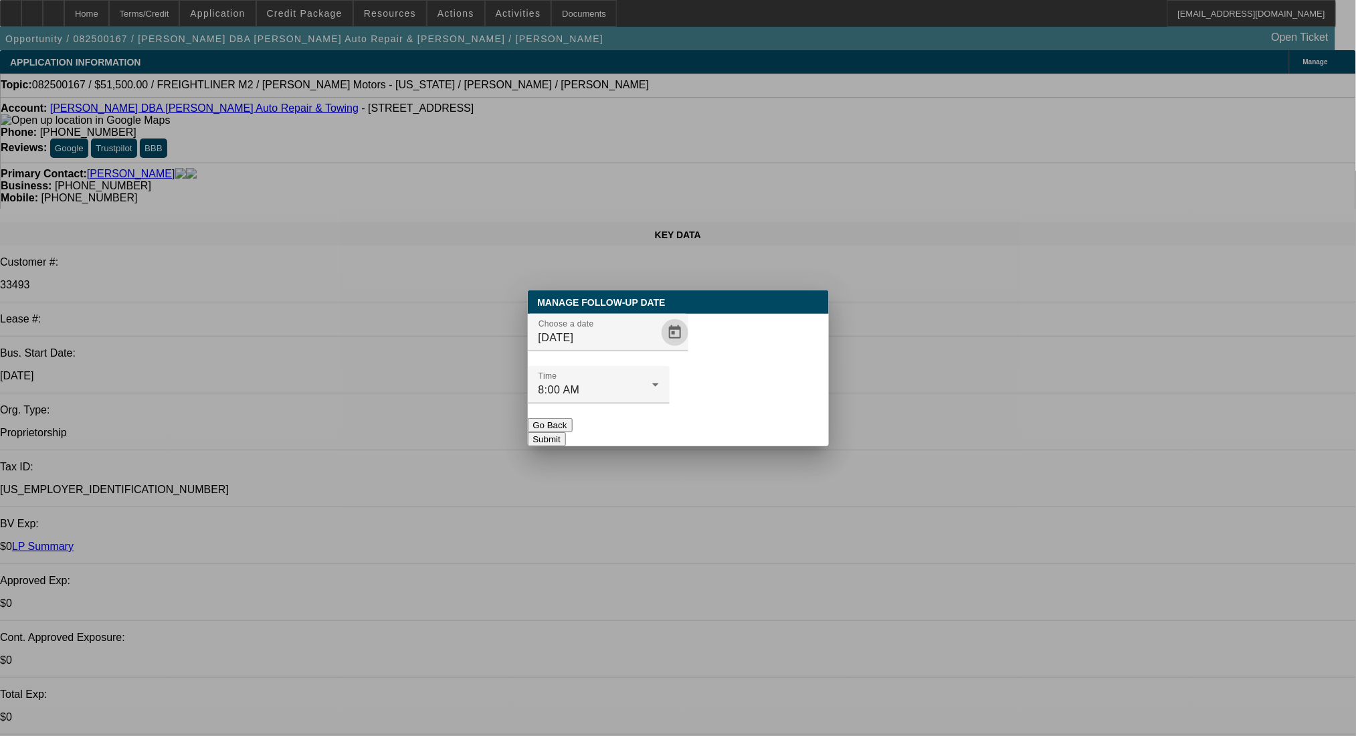
click at [566, 432] on button "Submit" at bounding box center [547, 439] width 38 height 14
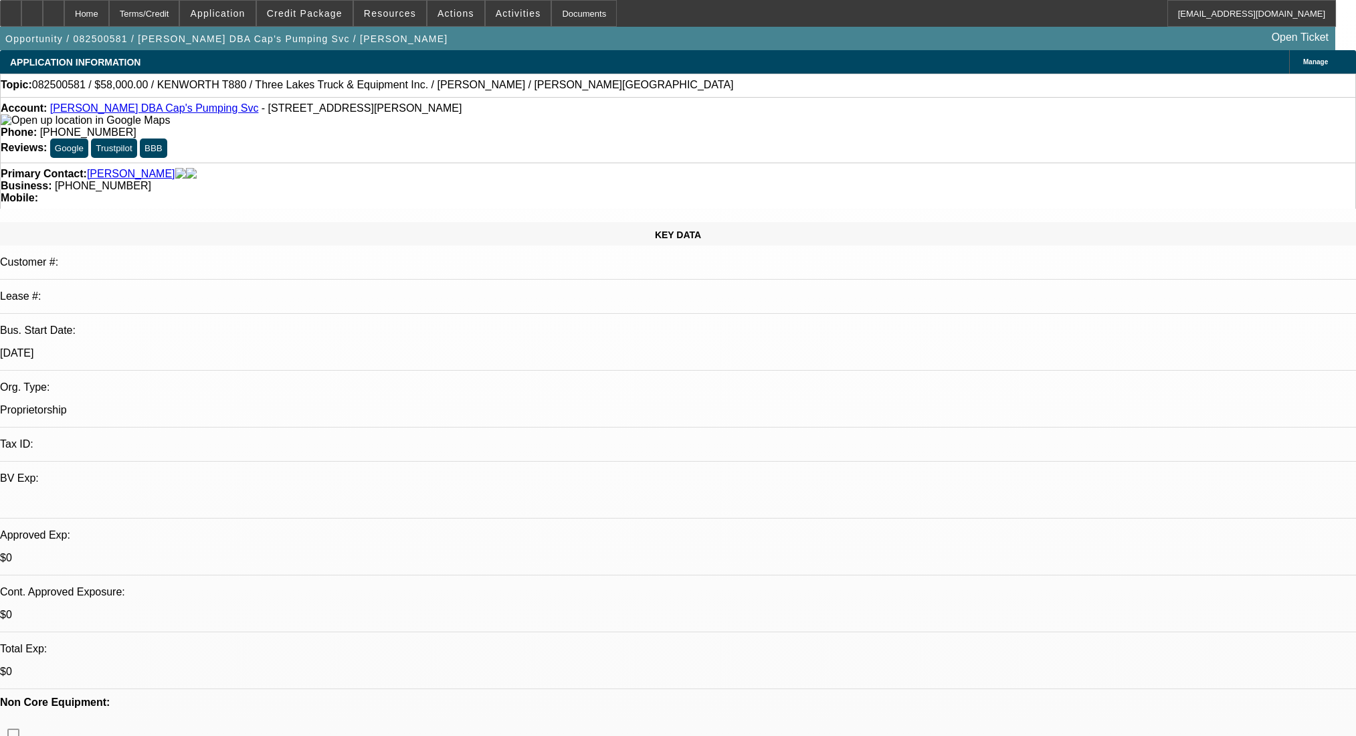
select select "0"
select select "9"
select select "0"
select select "6"
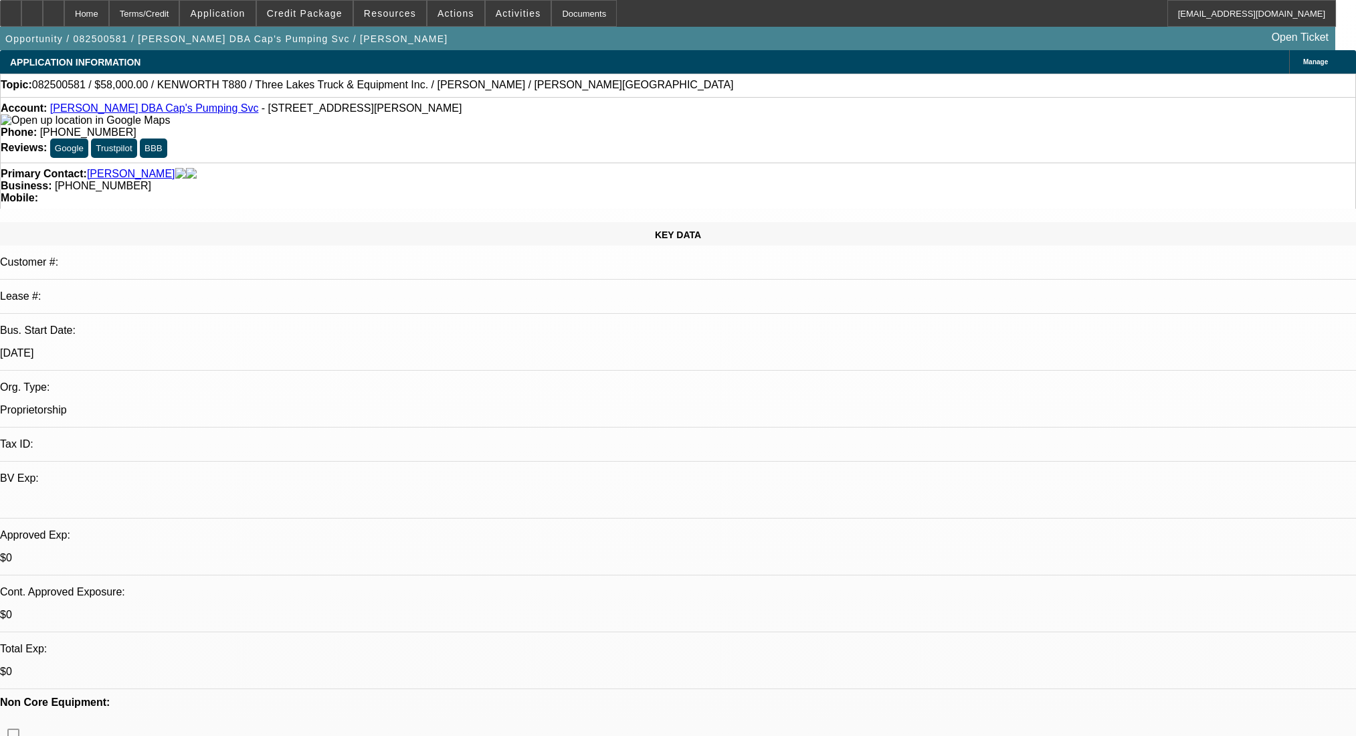
select select "0"
select select "9"
select select "0.1"
select select "4"
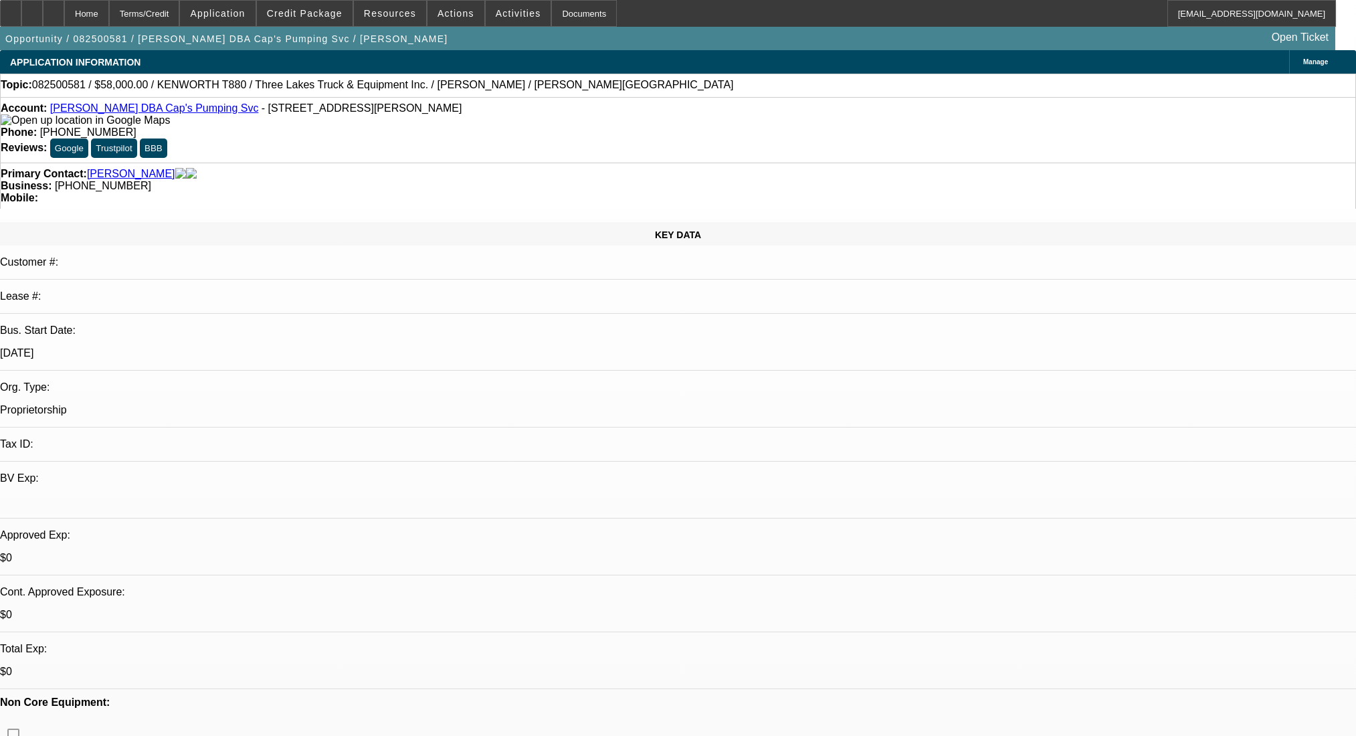
select select "0"
select select "0.1"
select select "4"
select select "0"
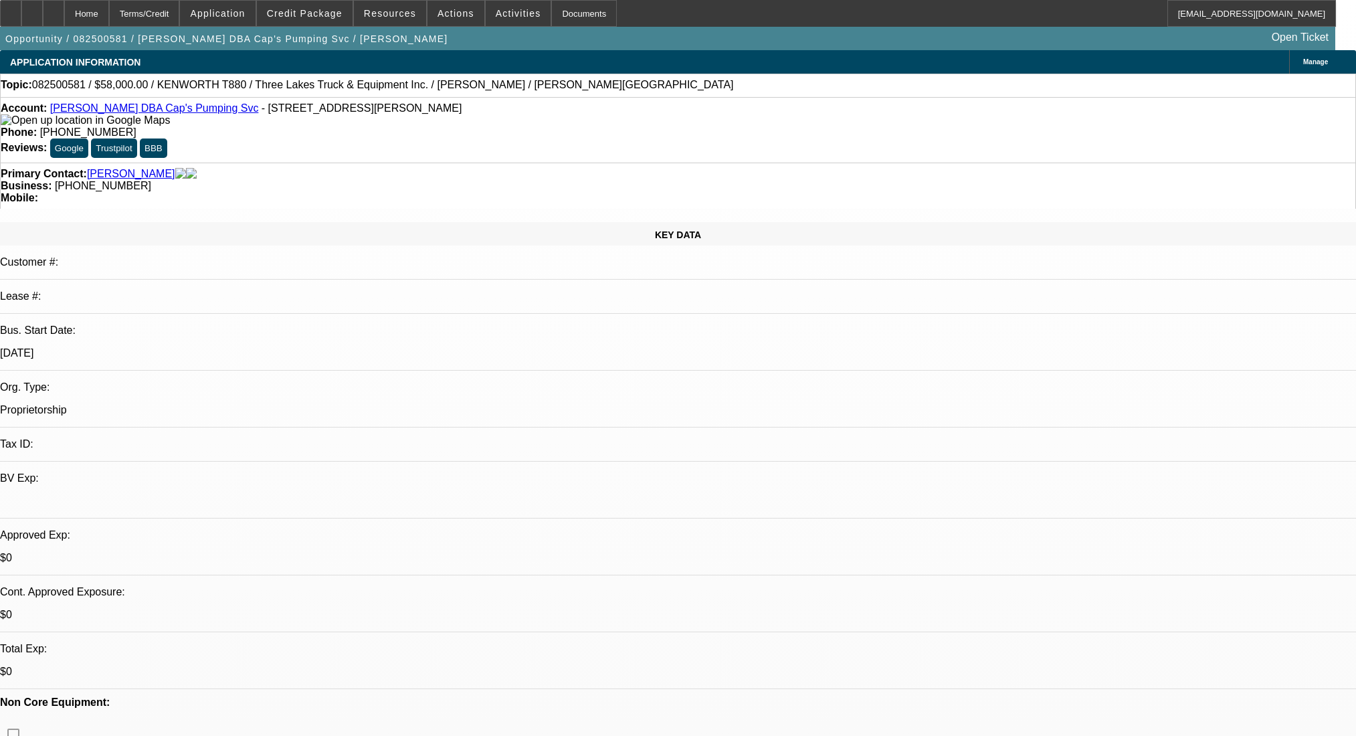
select select "0"
select select "9"
select select "0"
select select "6"
select select "0.15"
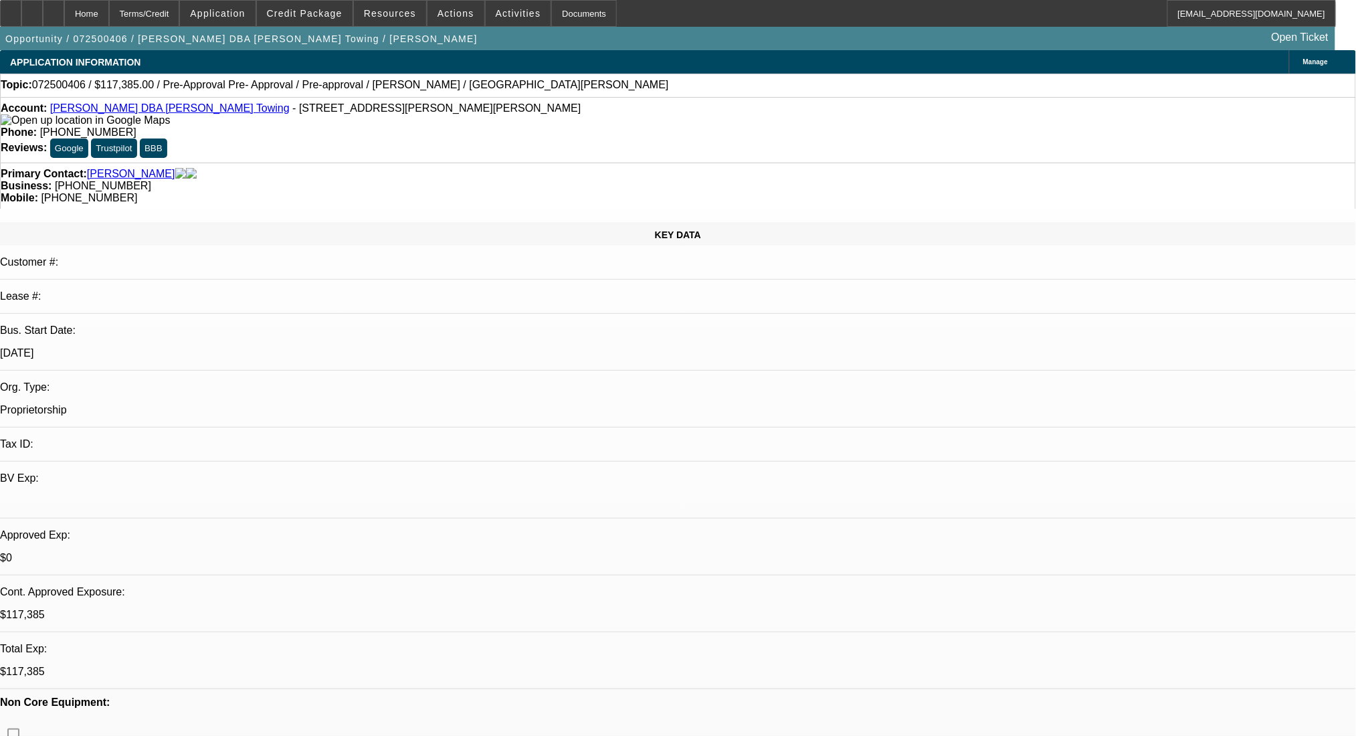
select select "2"
select select "0"
select select "6"
select select "0"
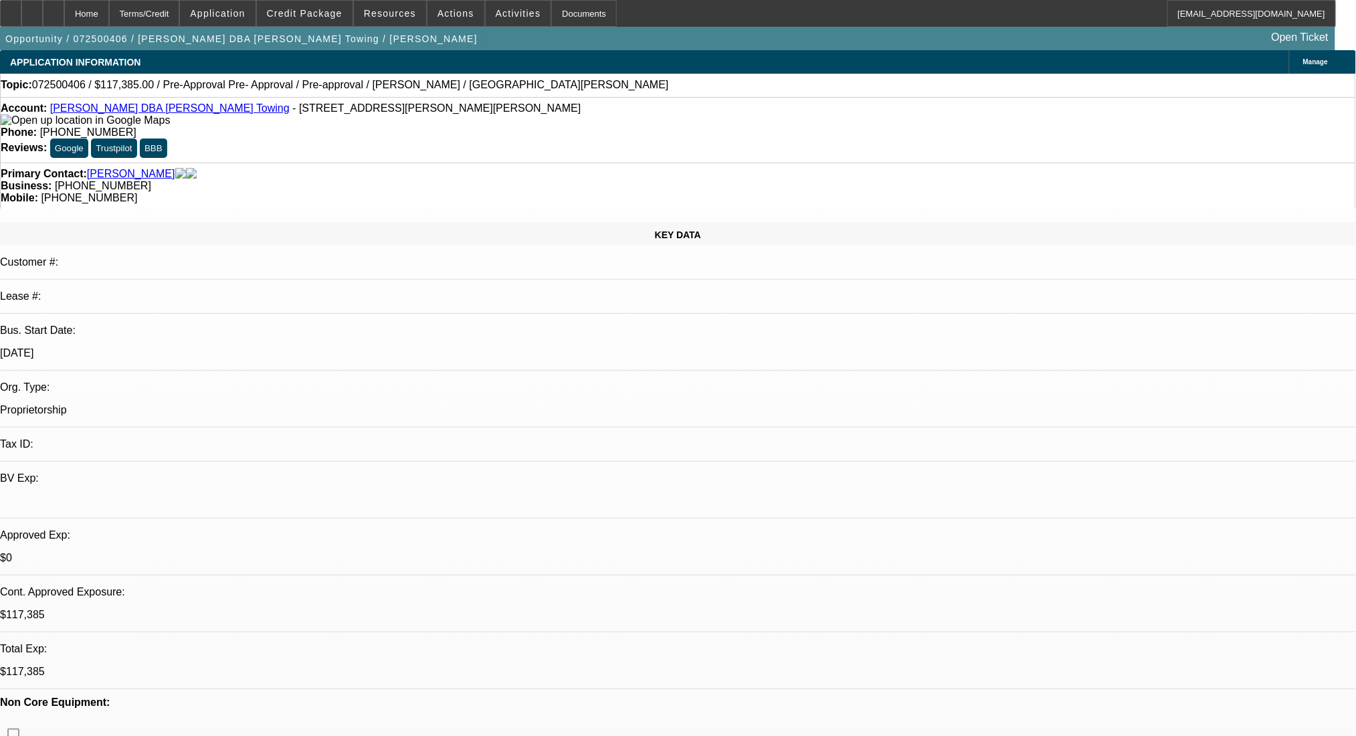
select select "2"
select select "0"
select select "6"
select select "0.15"
select select "2"
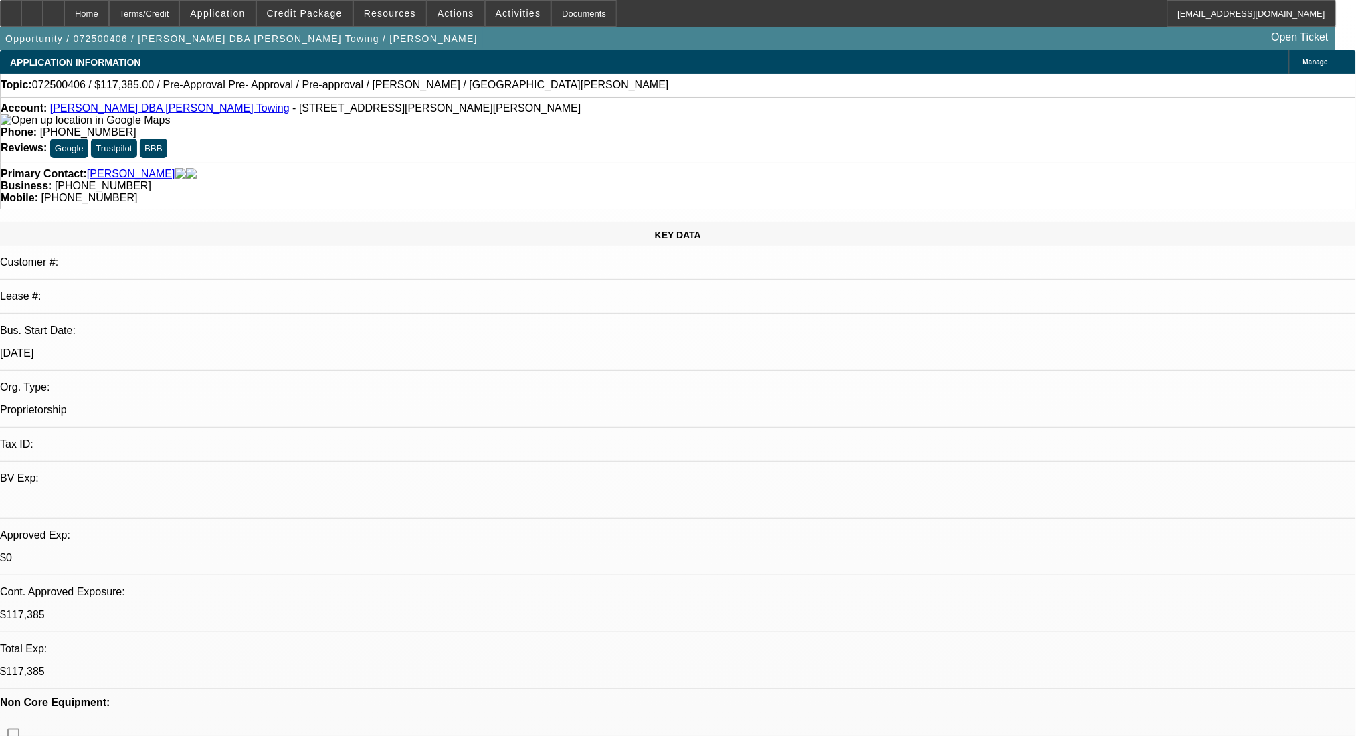
select select "2"
select select "0.1"
select select "4"
select select "0.15"
select select "2"
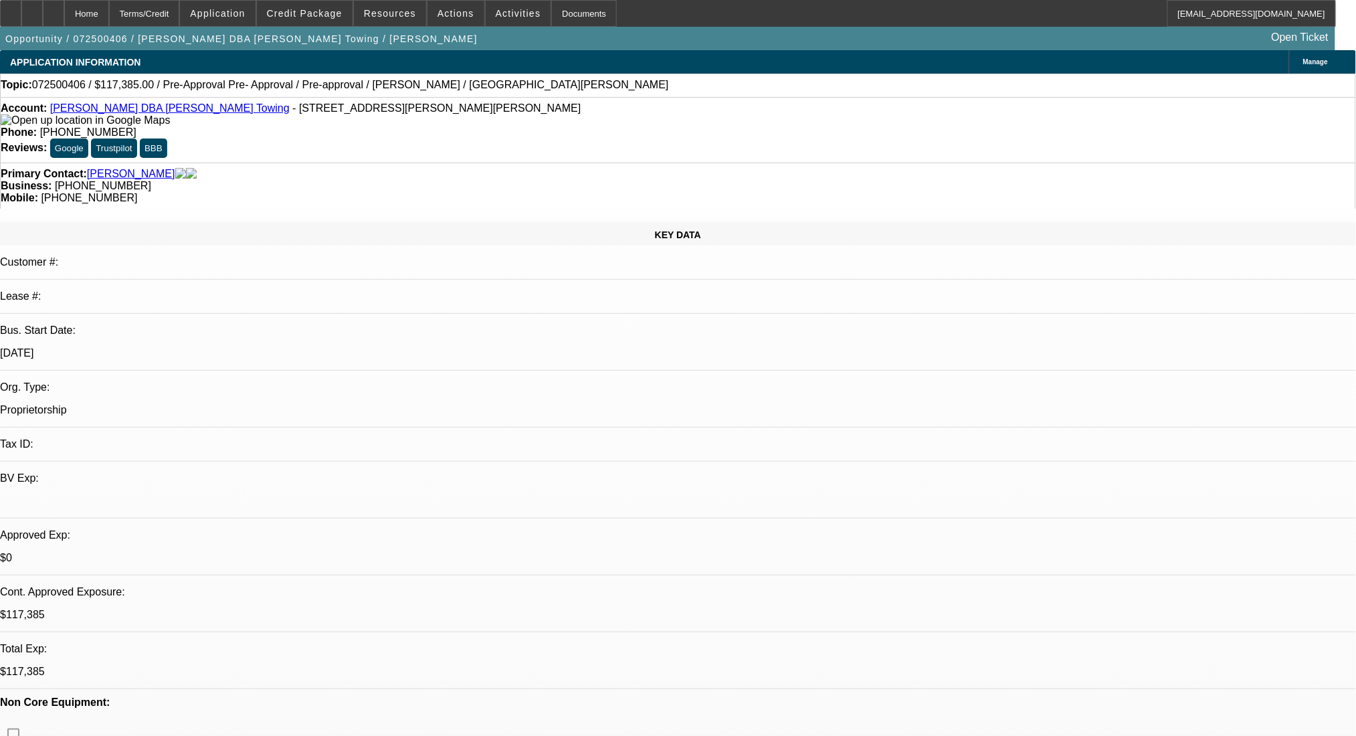
select select "2"
select select "0.1"
select select "4"
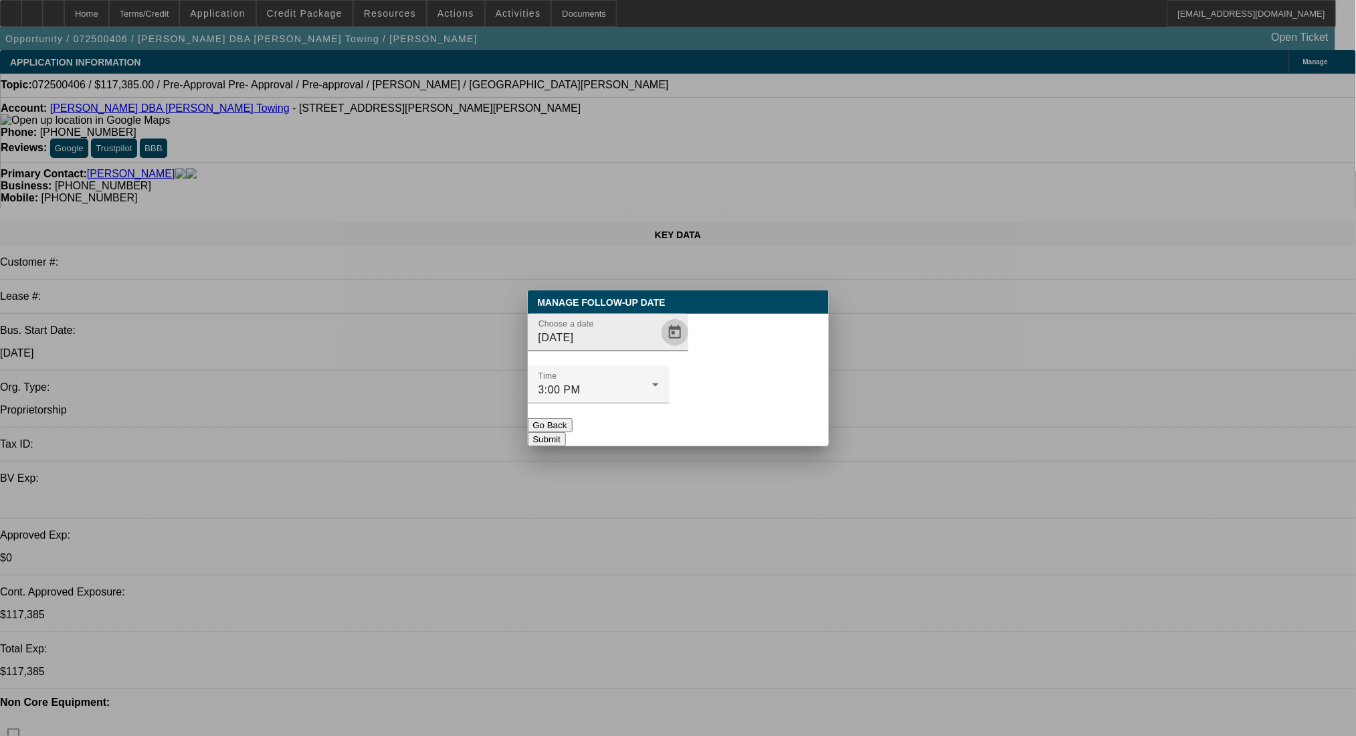
click at [659, 348] on span "Open calendar" at bounding box center [675, 332] width 32 height 32
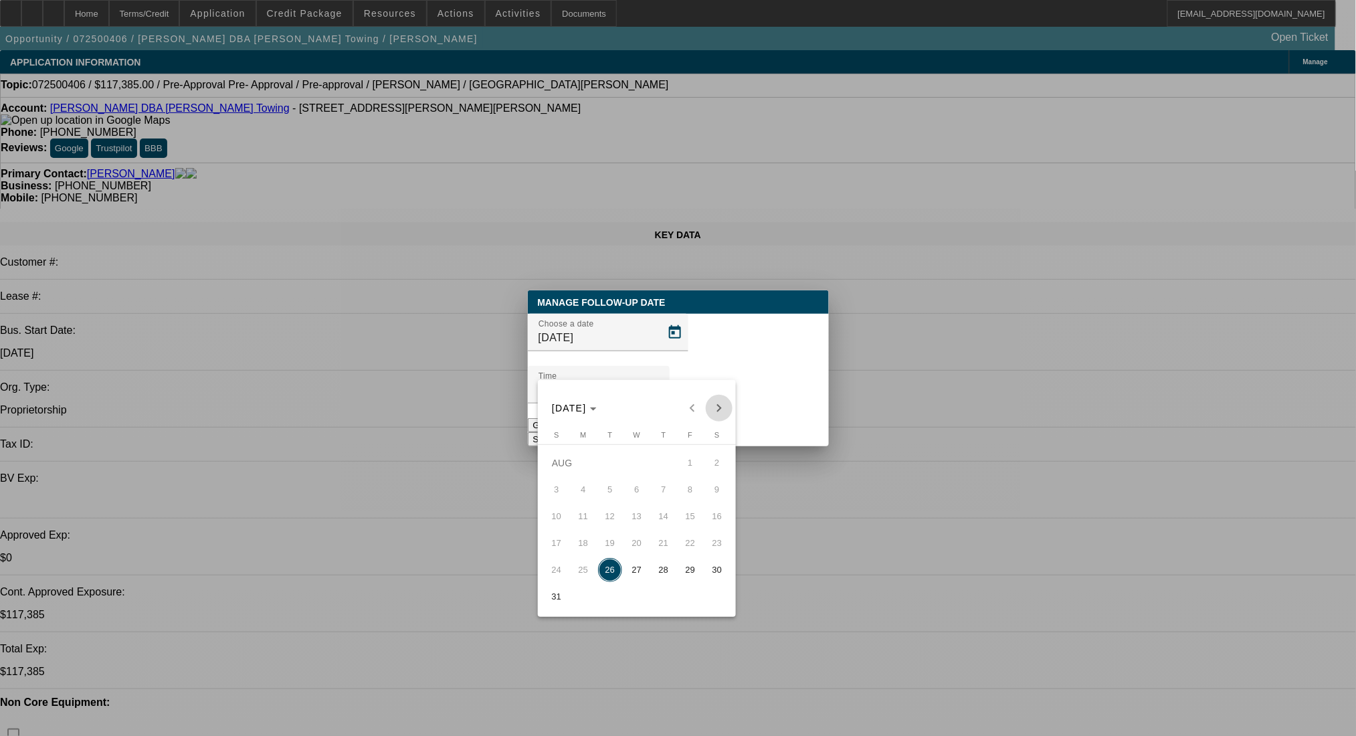
click at [719, 411] on span "Next month" at bounding box center [719, 408] width 27 height 27
click at [576, 522] on span "8" at bounding box center [583, 516] width 24 height 24
type input "9/8/2025"
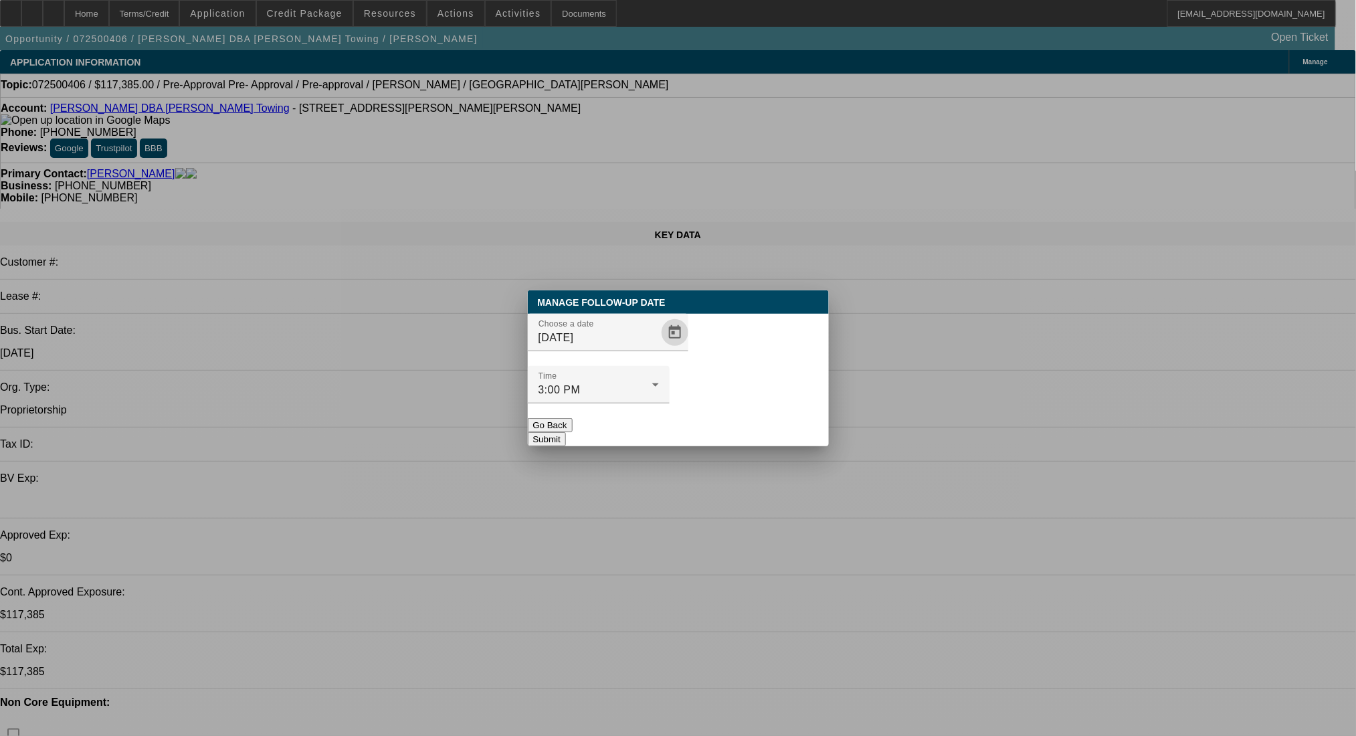
click at [566, 432] on button "Submit" at bounding box center [547, 439] width 38 height 14
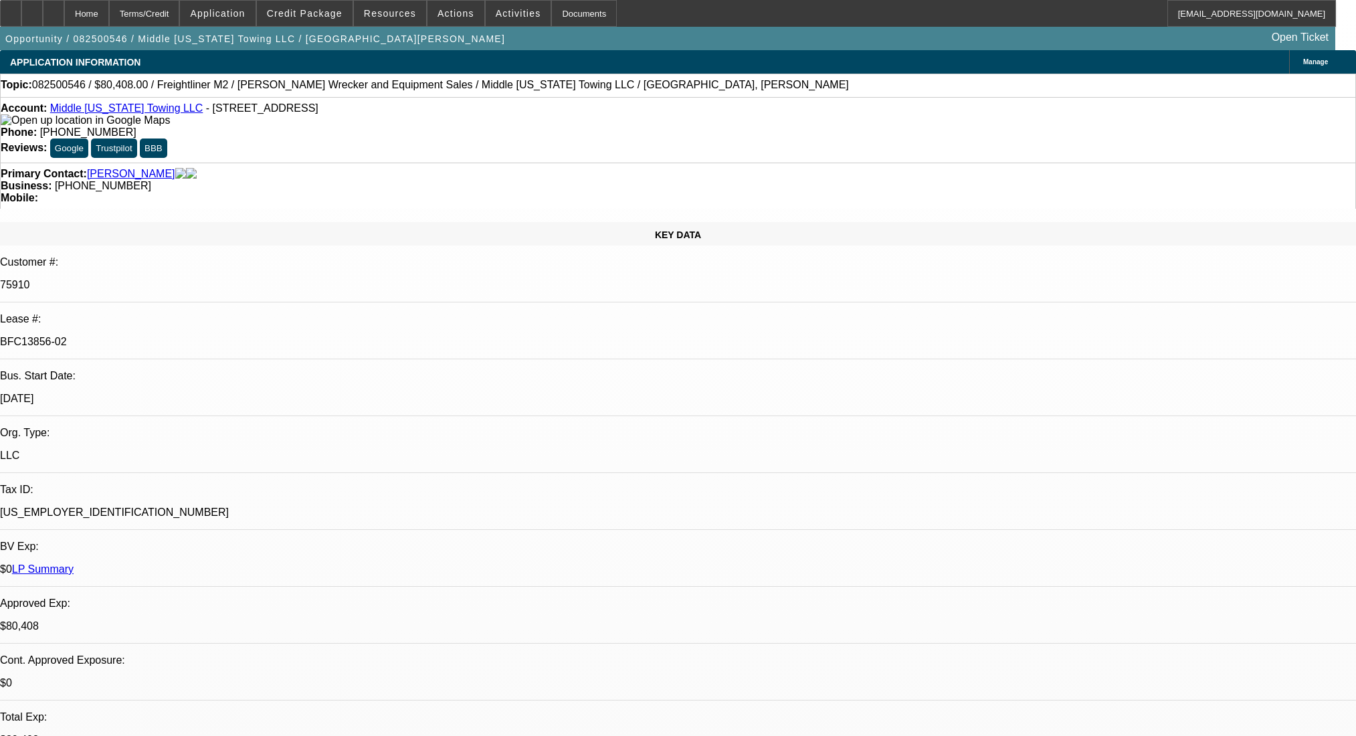
select select "0"
select select "2"
select select "0"
select select "6"
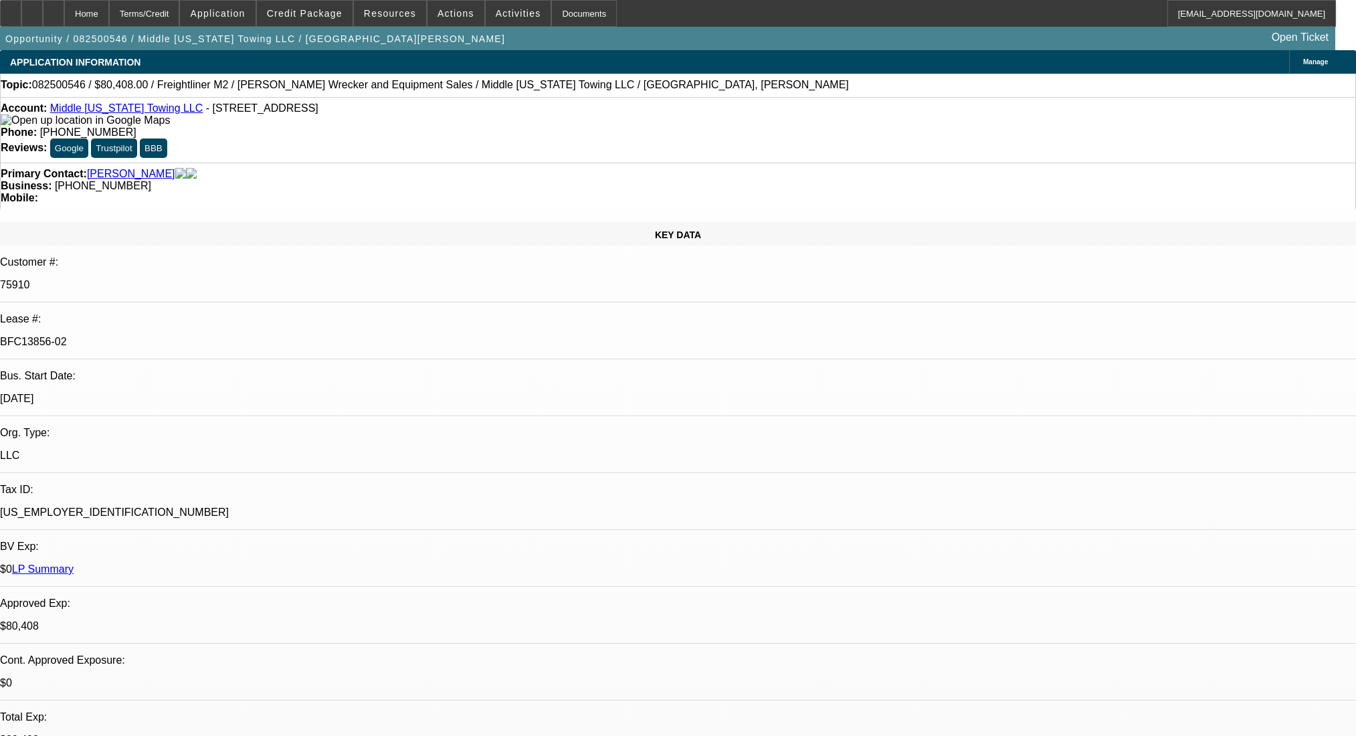
select select "0"
select select "6"
select select "0"
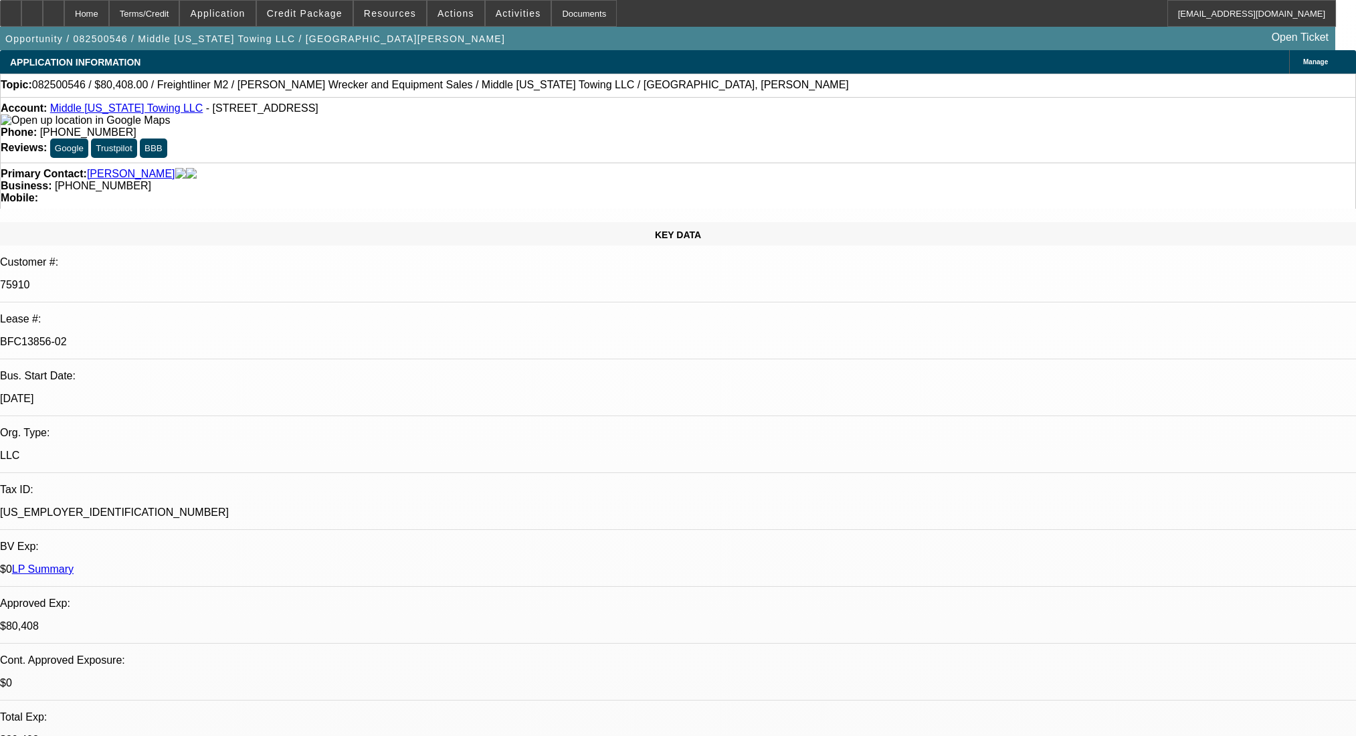
select select "0"
select select "2"
select select "0"
select select "6"
select select "0"
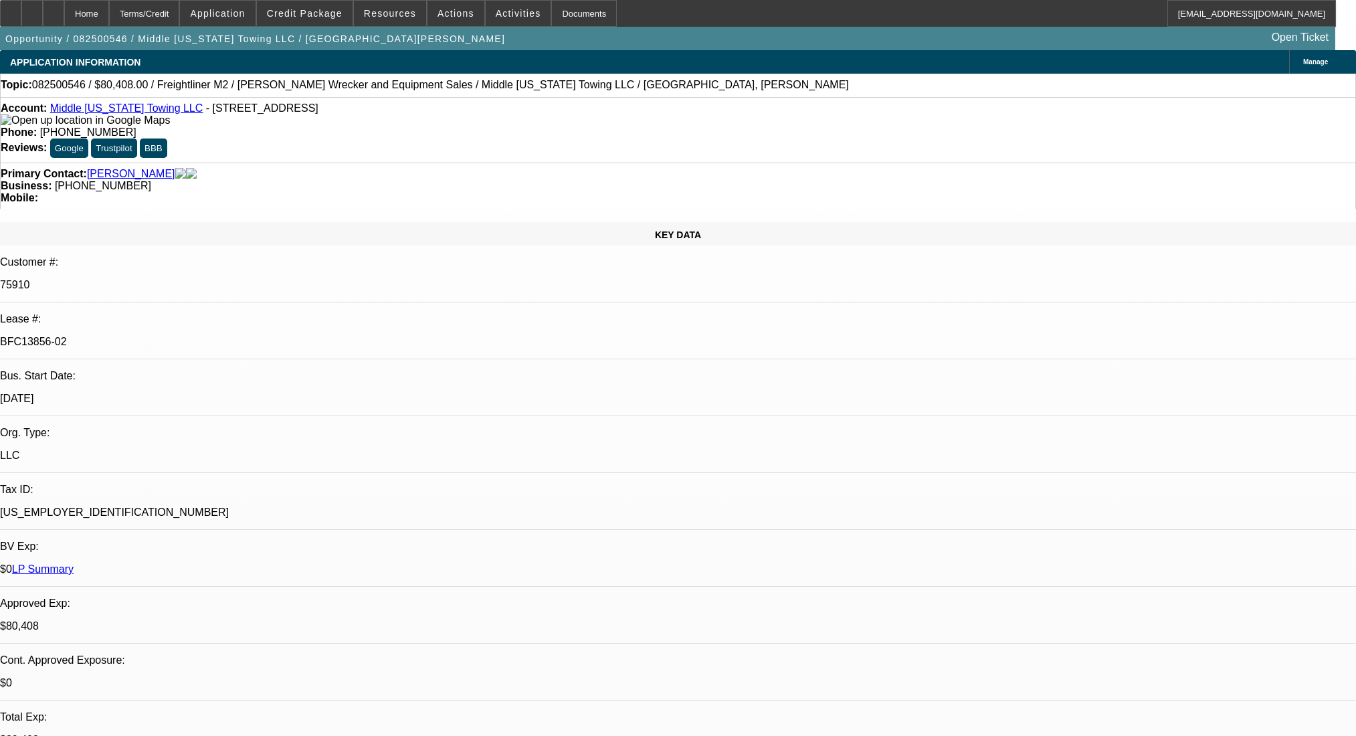
select select "0"
select select "2"
select select "0"
select select "6"
click at [116, 168] on link "Moulon, Evans" at bounding box center [131, 174] width 88 height 12
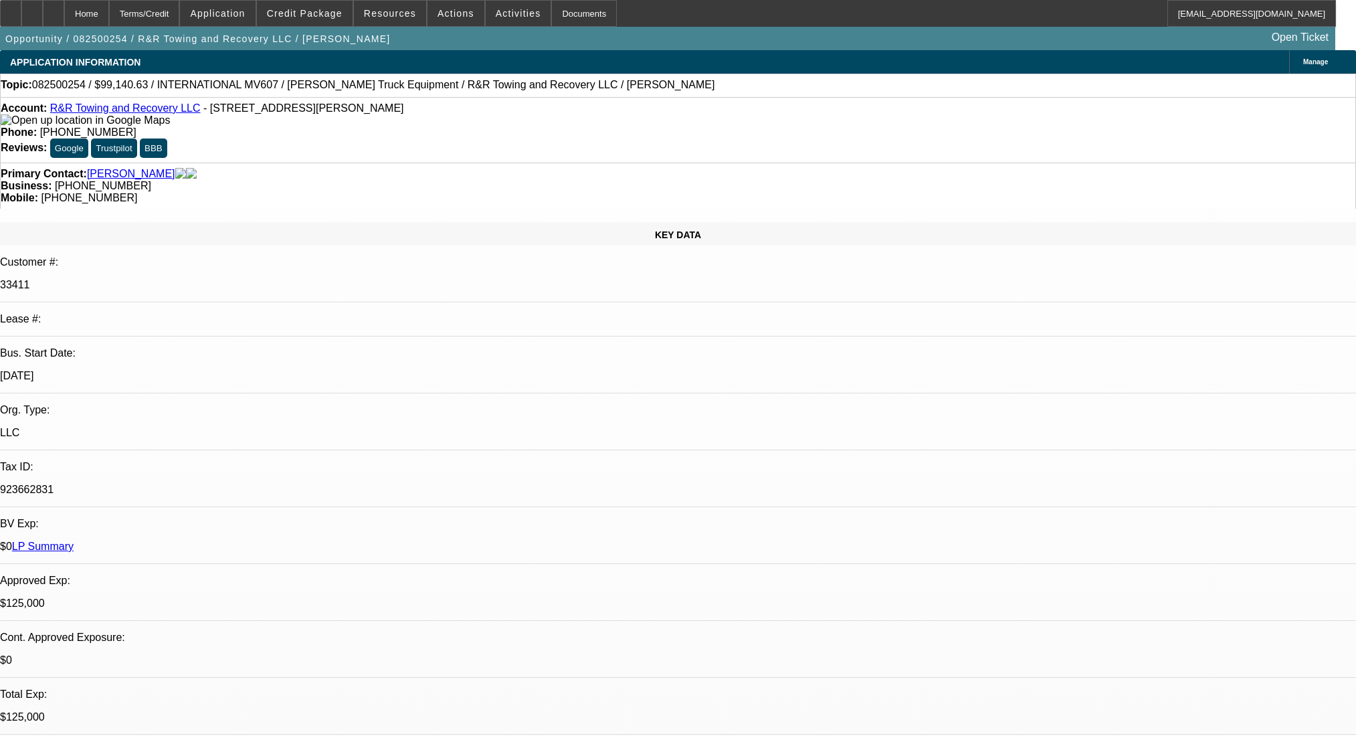
select select "0"
select select "2"
select select "0.1"
select select "4"
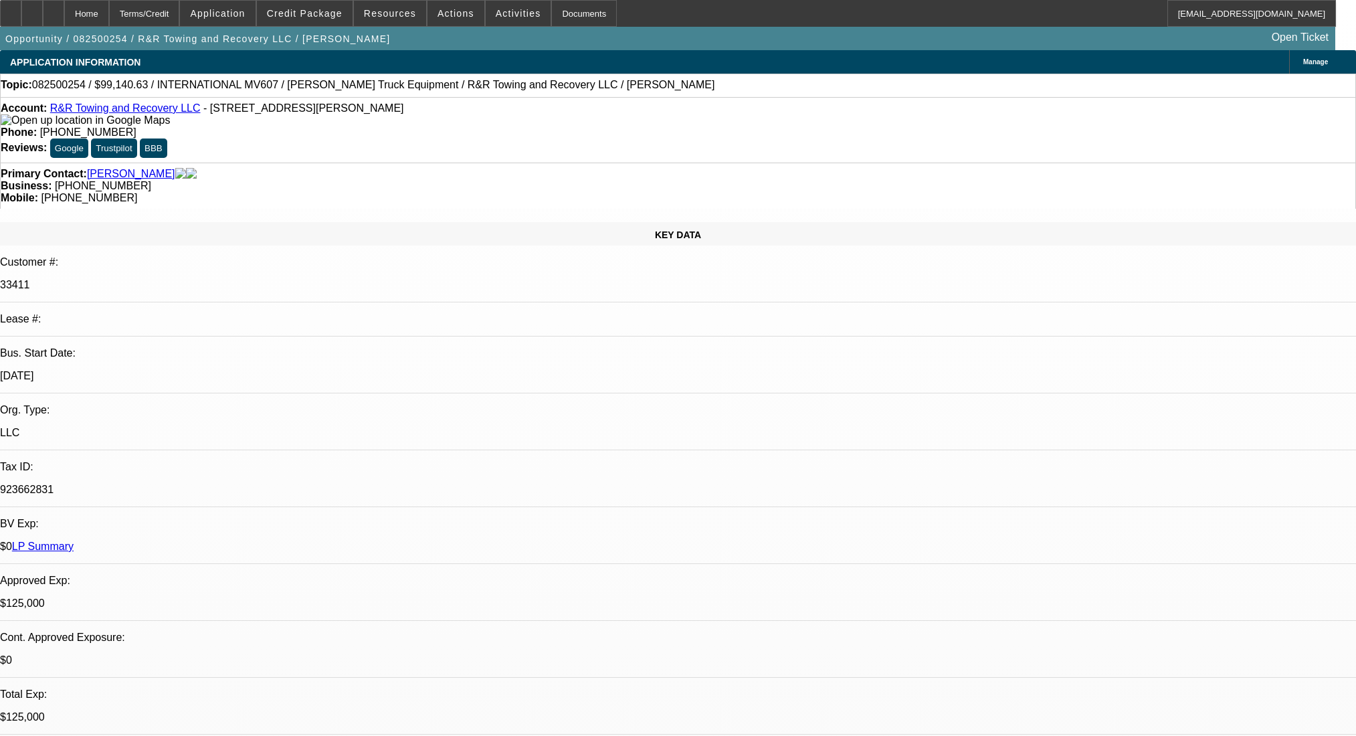
select select "0"
select select "2"
select select "0.1"
select select "4"
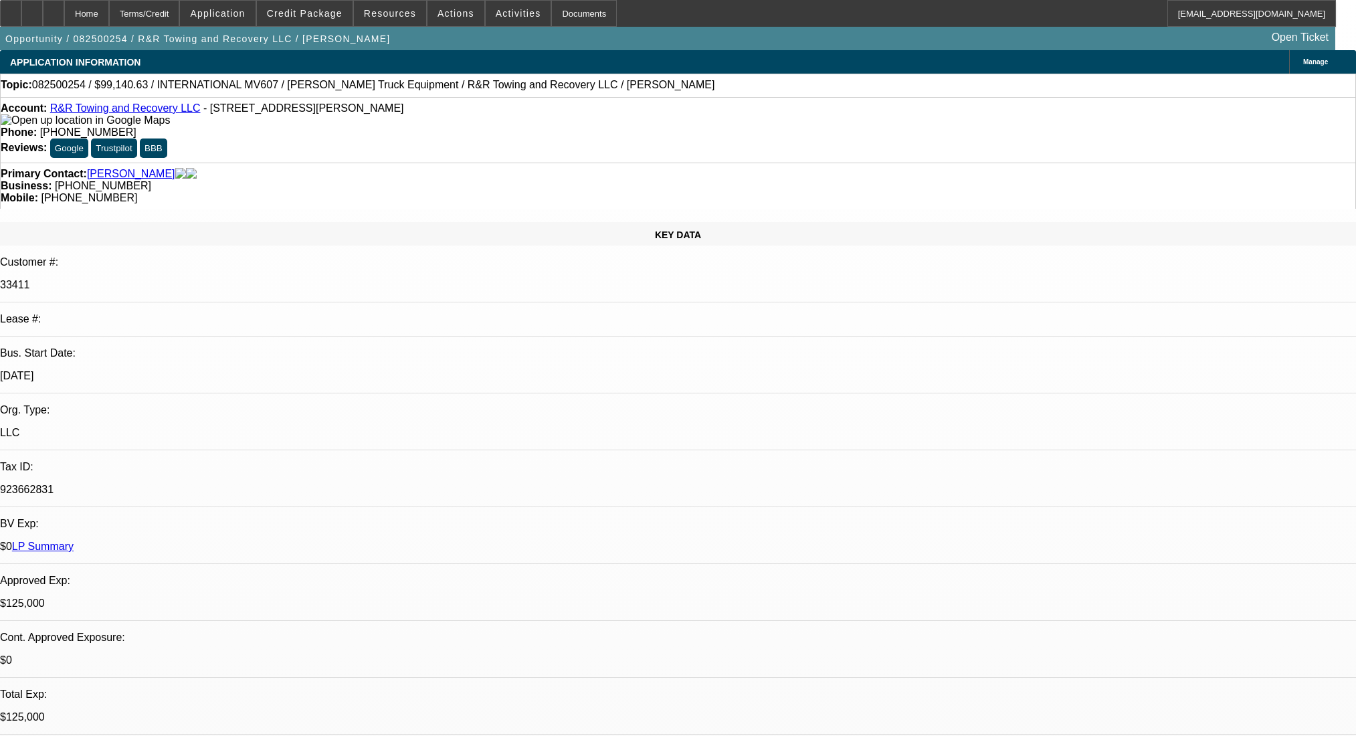
select select "0.1"
select select "2"
select select "0.1"
select select "4"
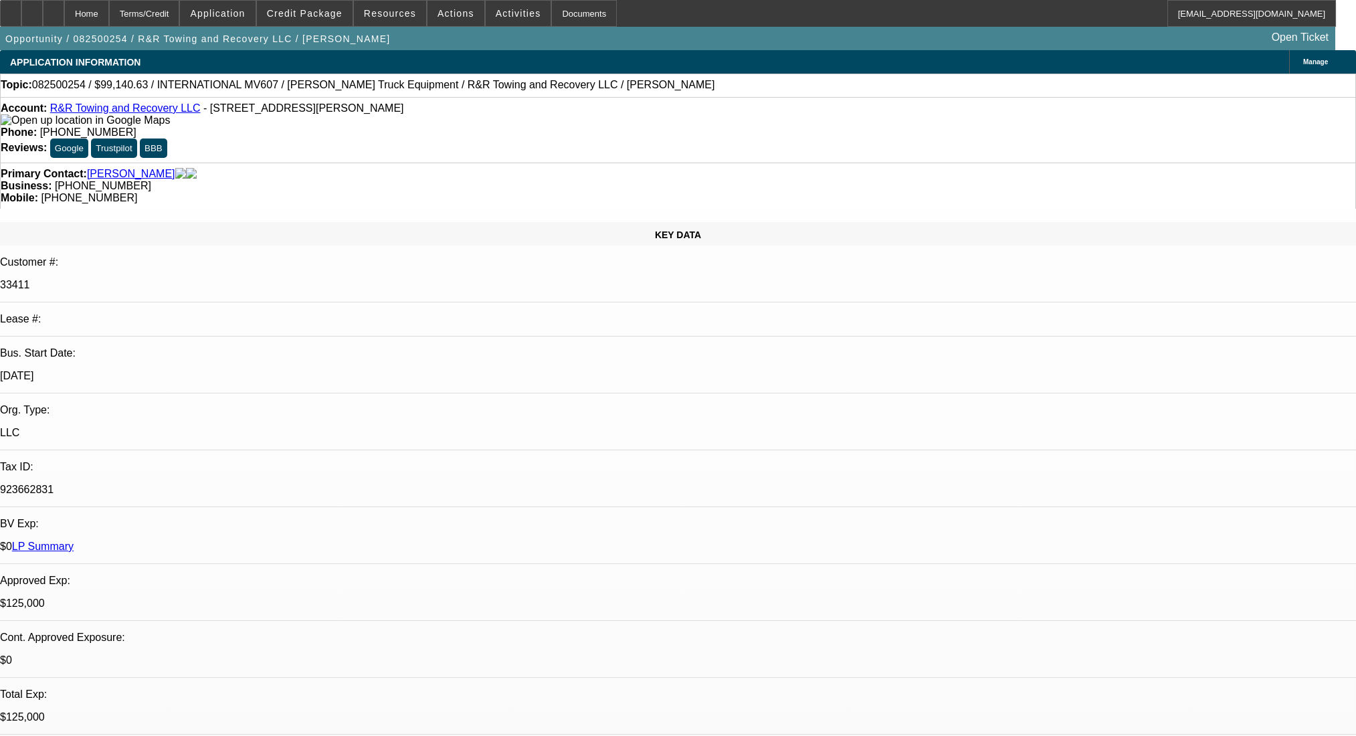
select select "0.1"
select select "2"
select select "0.1"
select select "4"
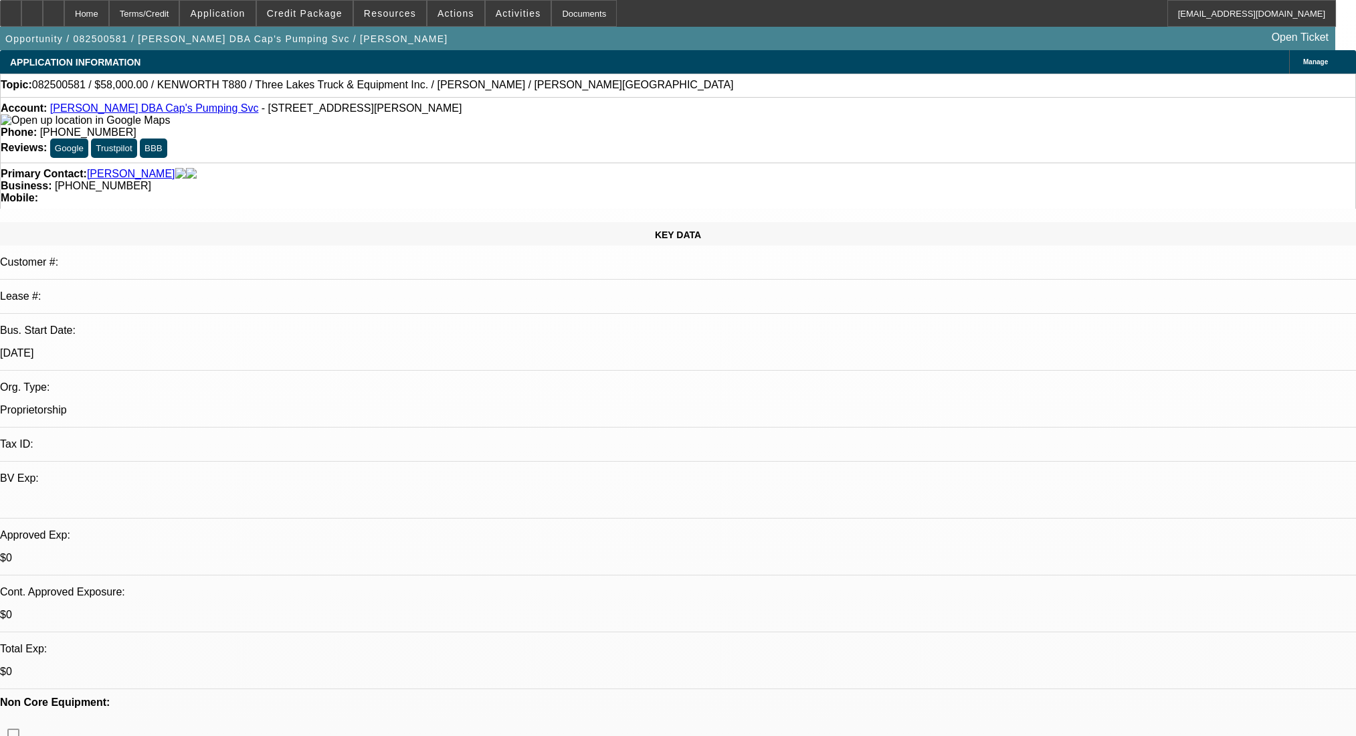
select select "0"
select select "9"
select select "0"
select select "6"
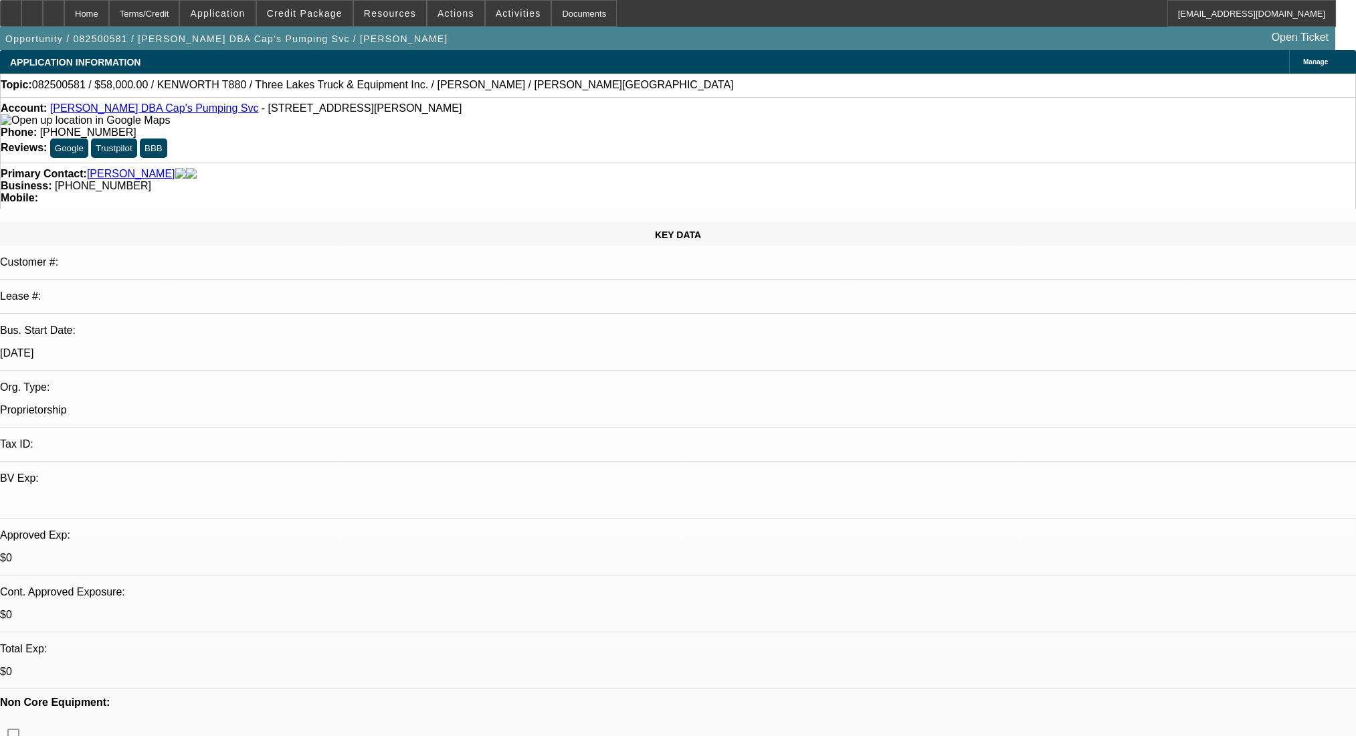
select select "0"
select select "9"
select select "0.1"
select select "4"
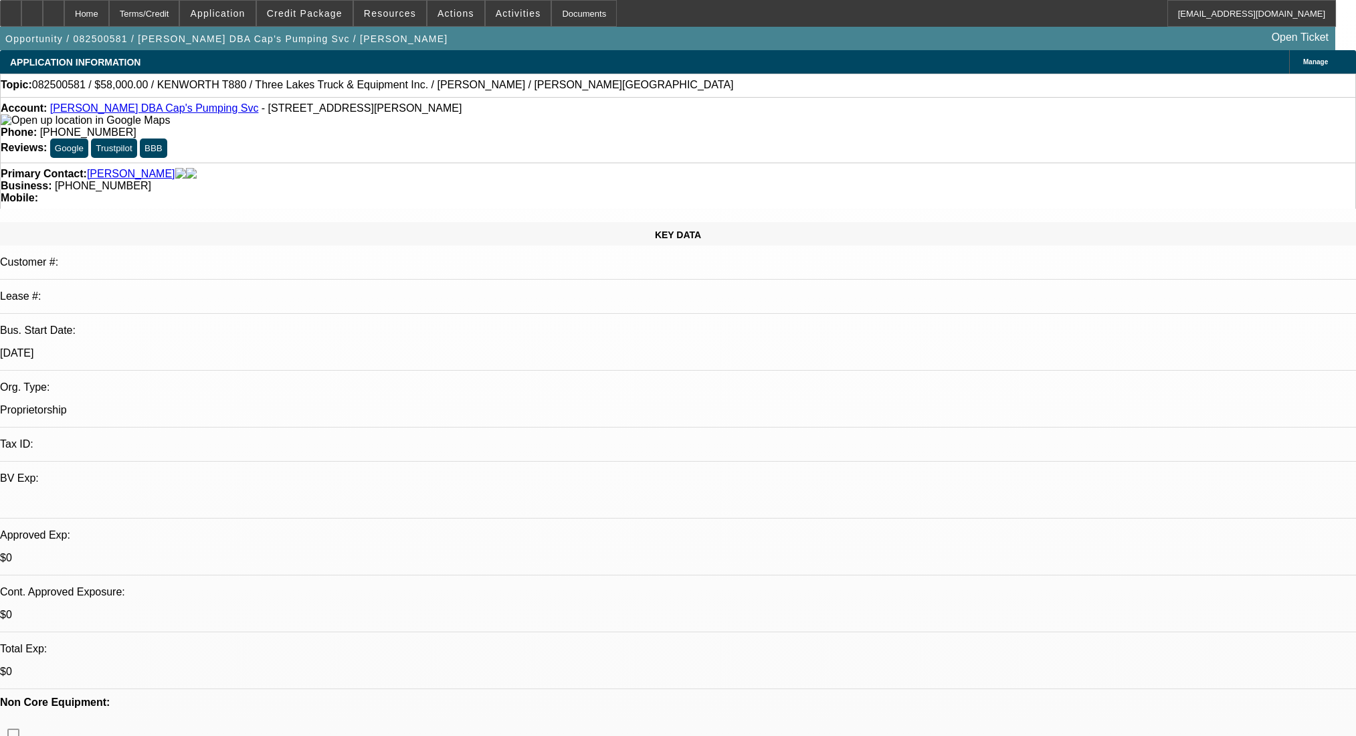
select select "0"
select select "0.1"
select select "4"
select select "0"
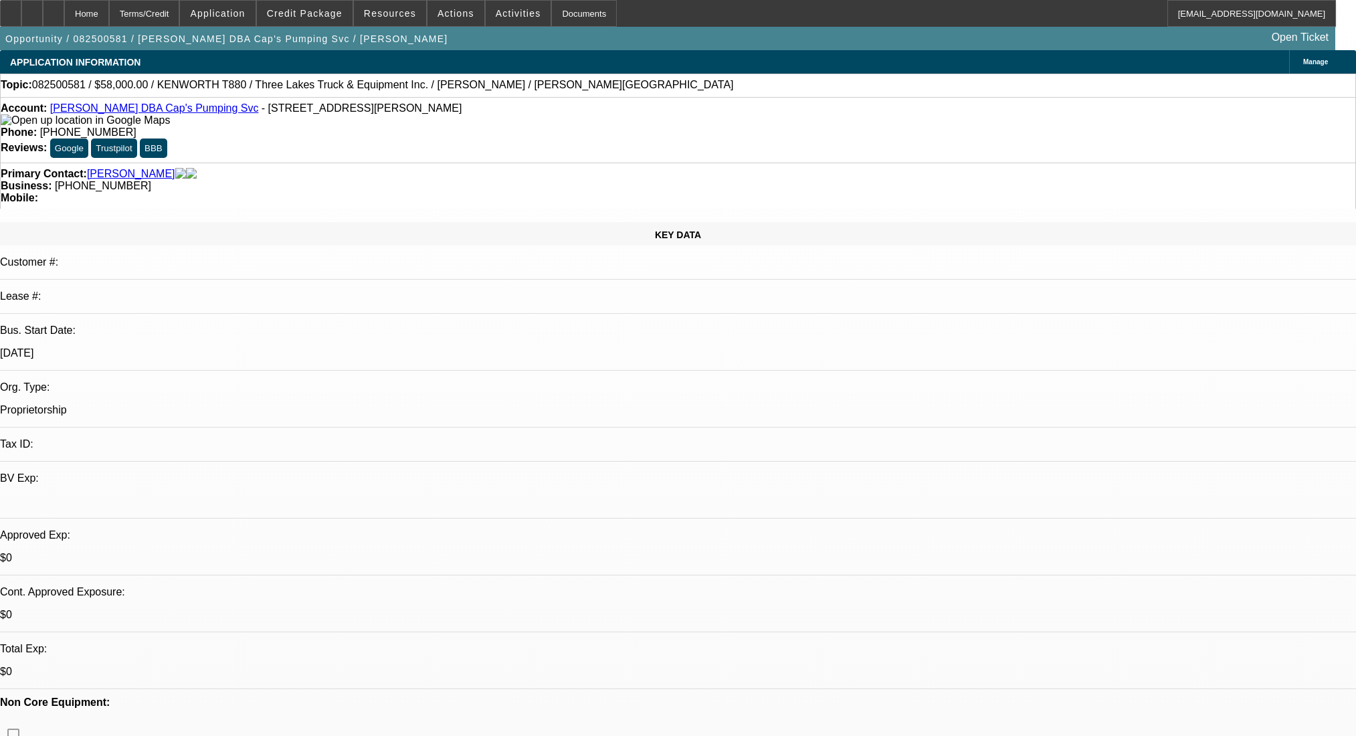
select select "0"
select select "9"
select select "0"
select select "6"
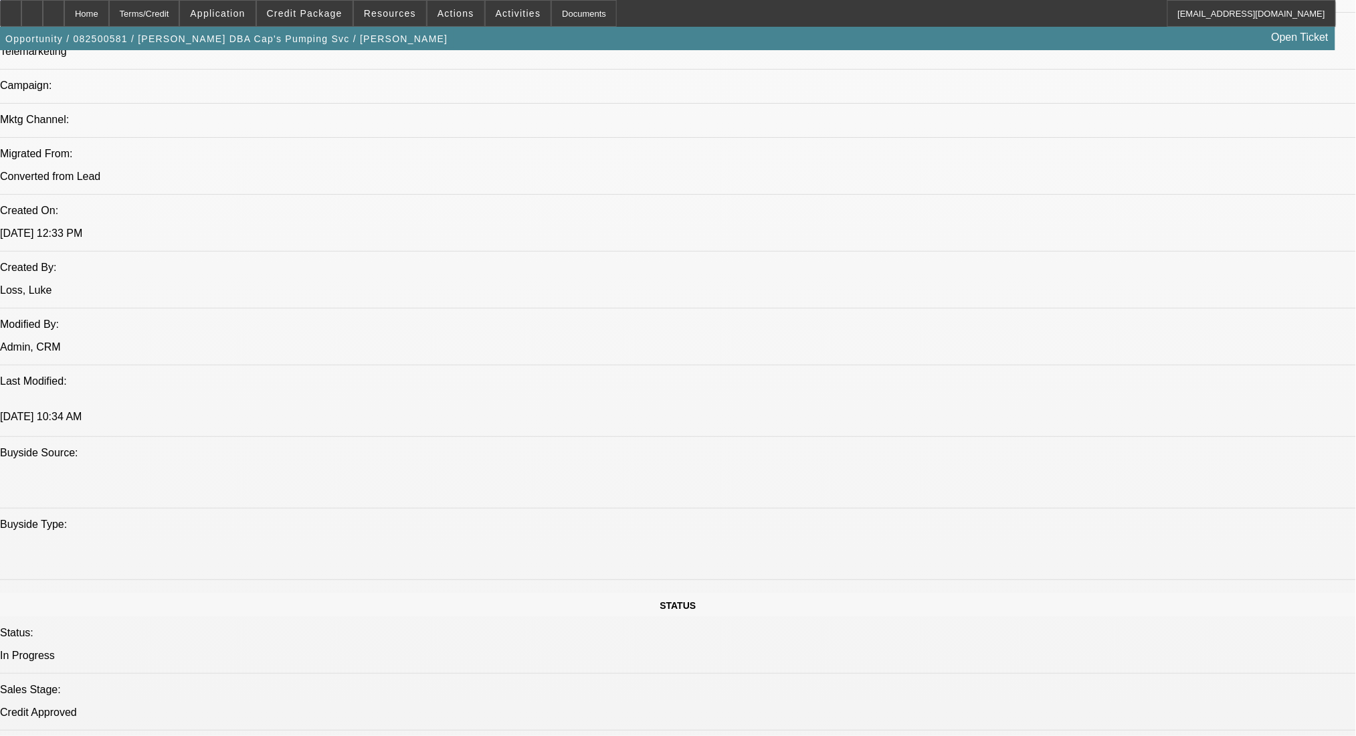
scroll to position [1070, 0]
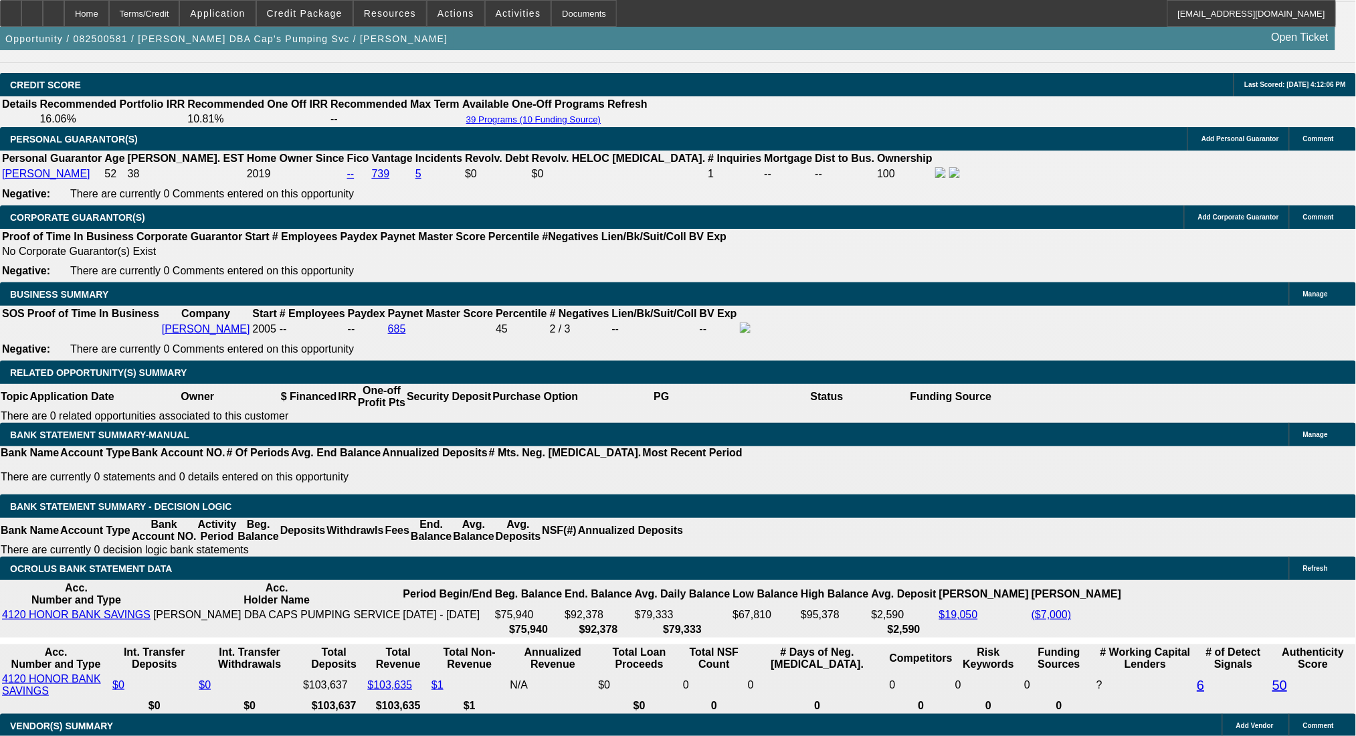
scroll to position [1872, 0]
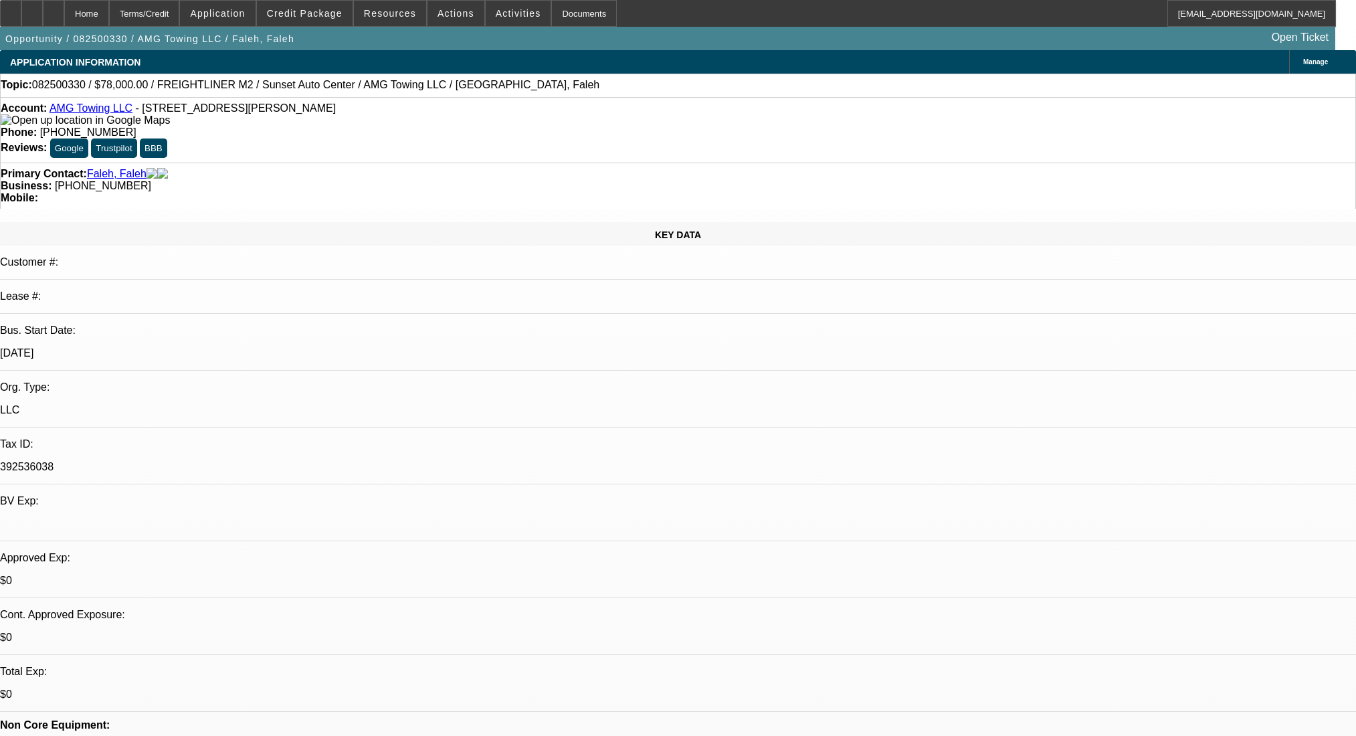
select select "0"
select select "2"
select select "0"
select select "6"
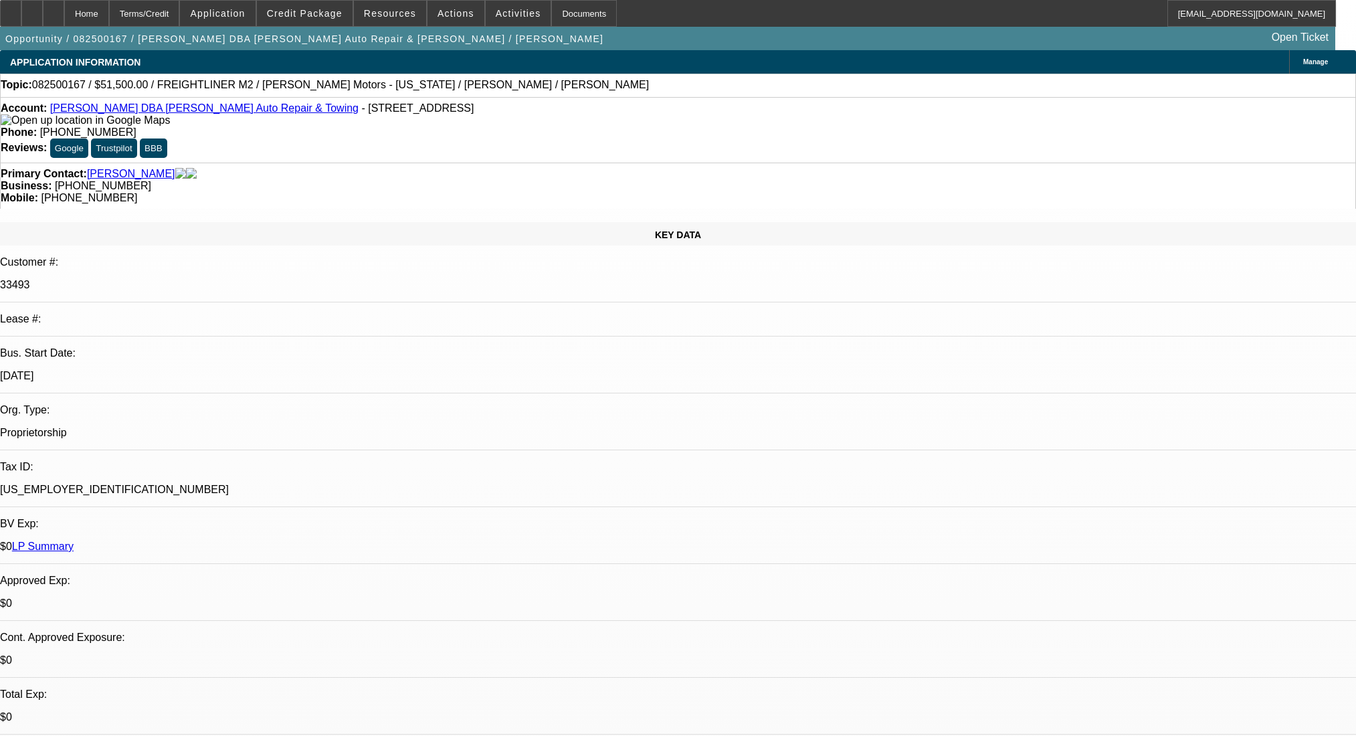
select select "0"
select select "2"
select select "0"
select select "6"
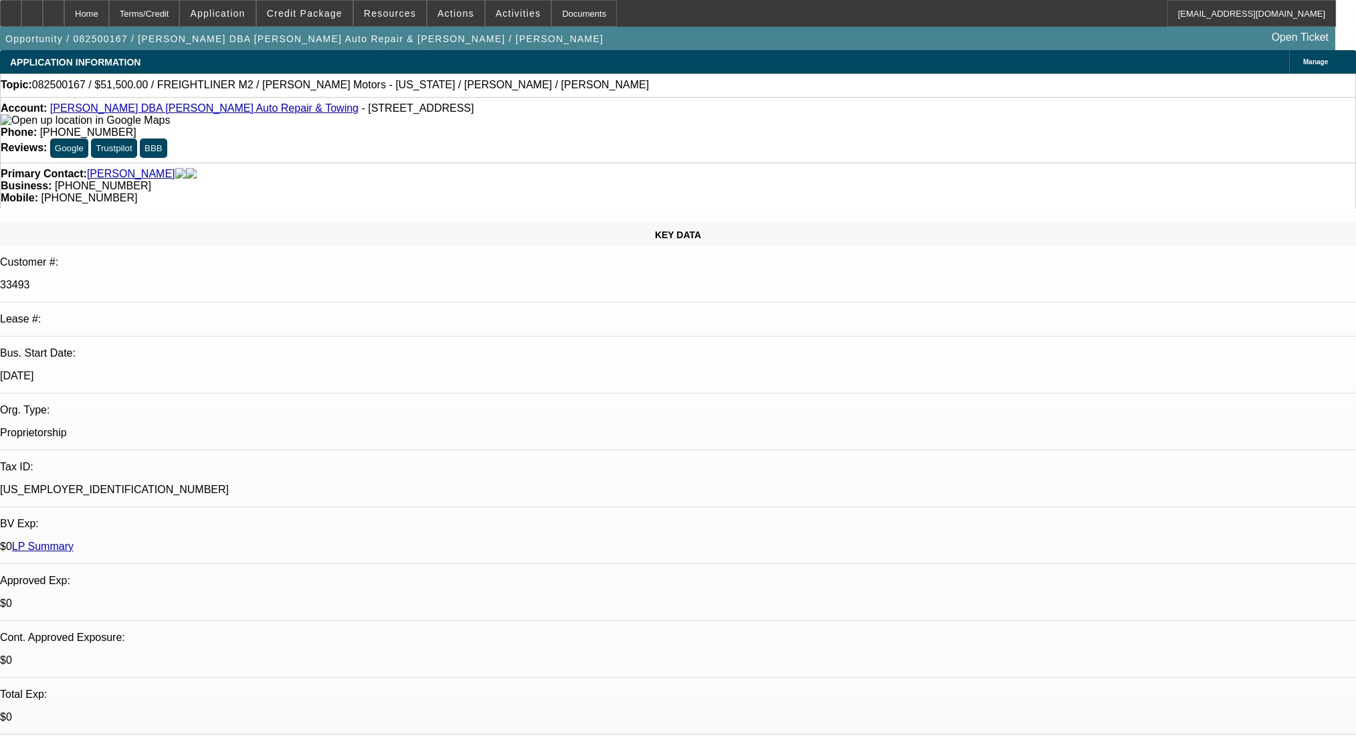
select select "0"
select select "2"
select select "0"
select select "6"
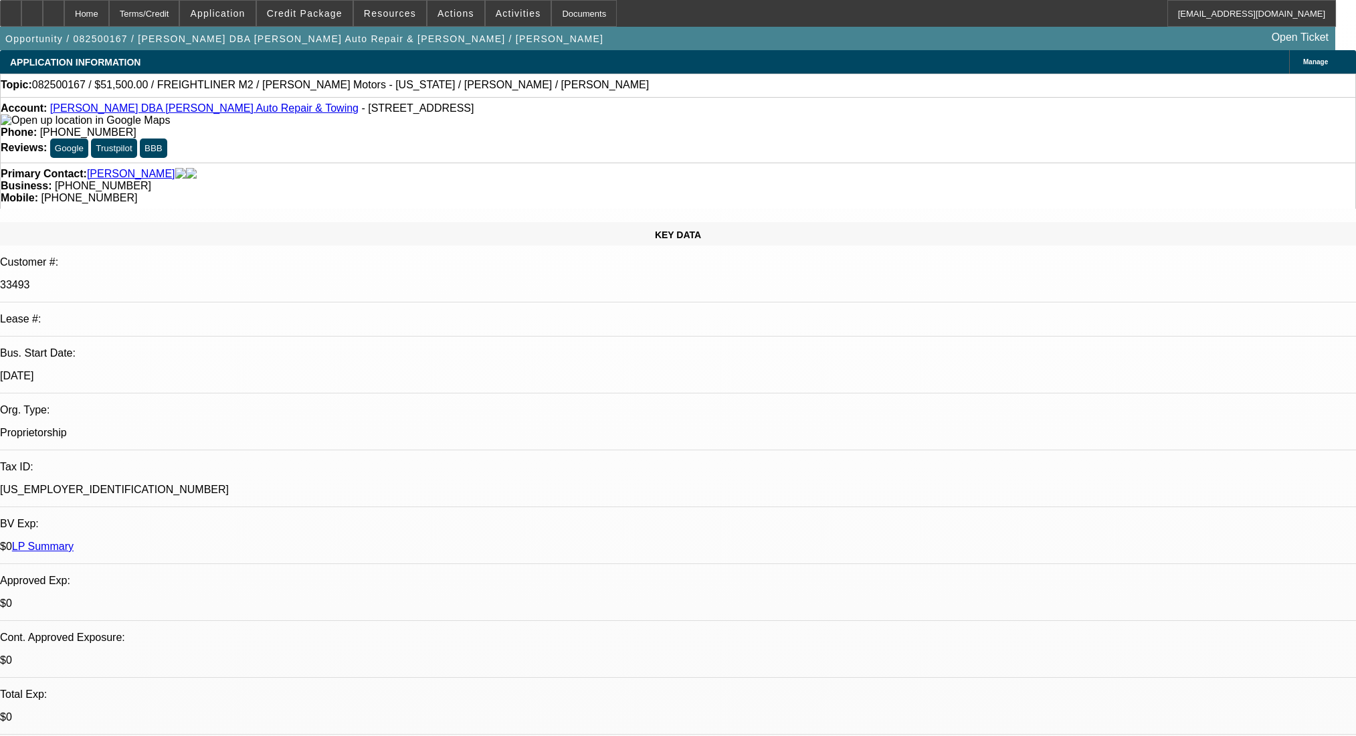
select select "0"
select select "2"
select select "0"
select select "6"
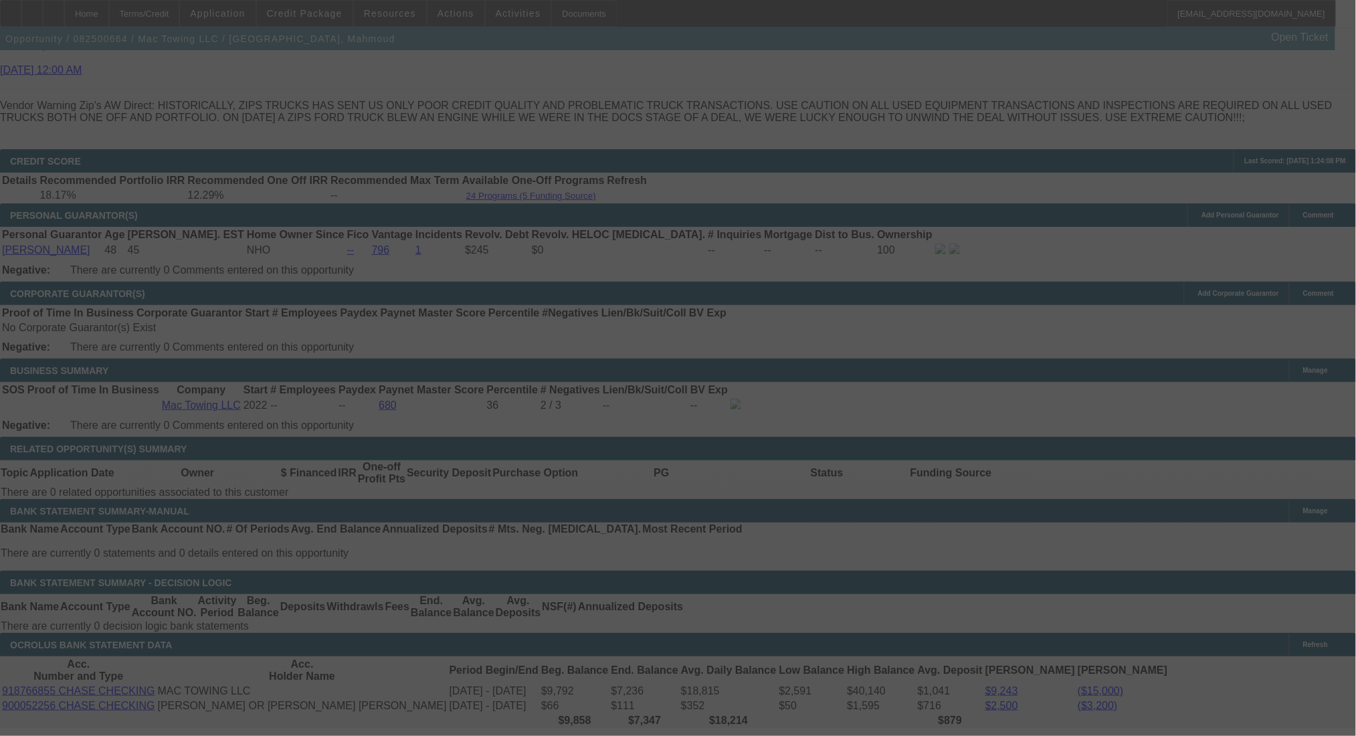
scroll to position [1931, 0]
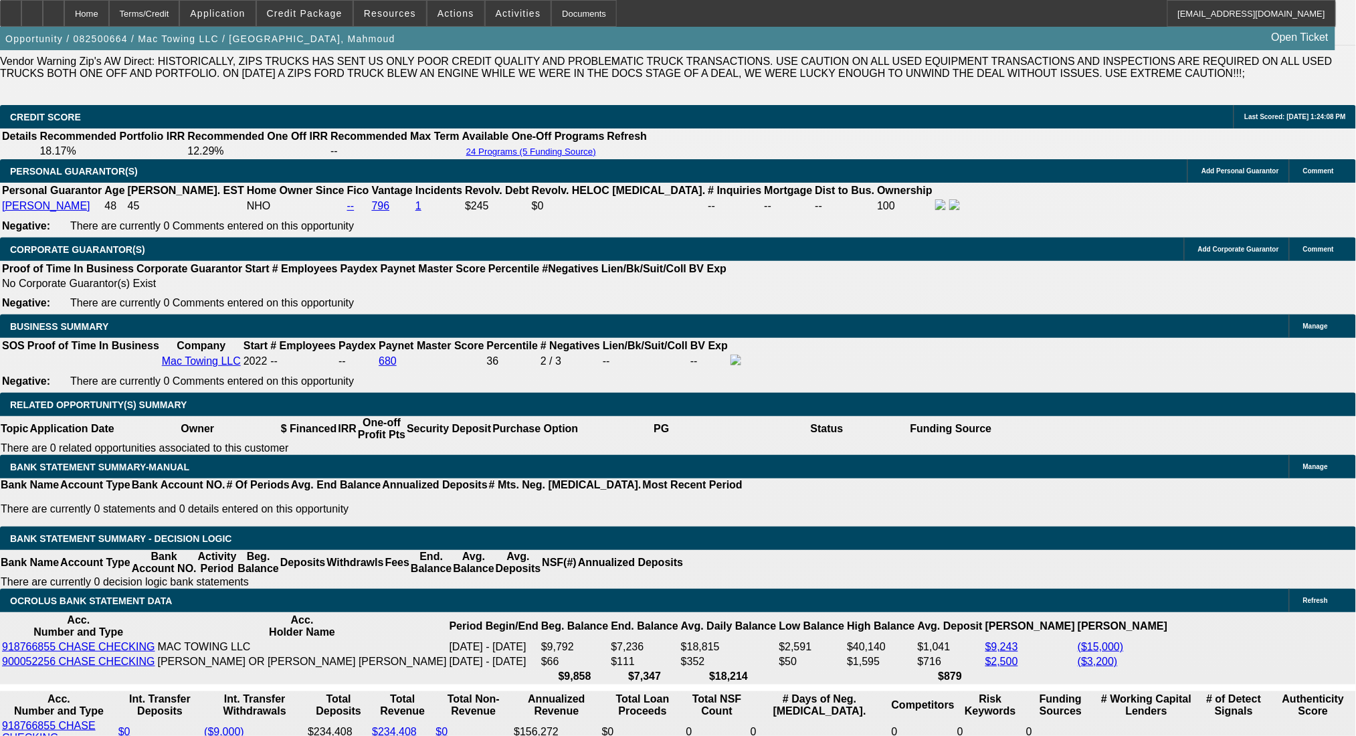
select select "0.2"
select select "2"
select select "0"
select select "6"
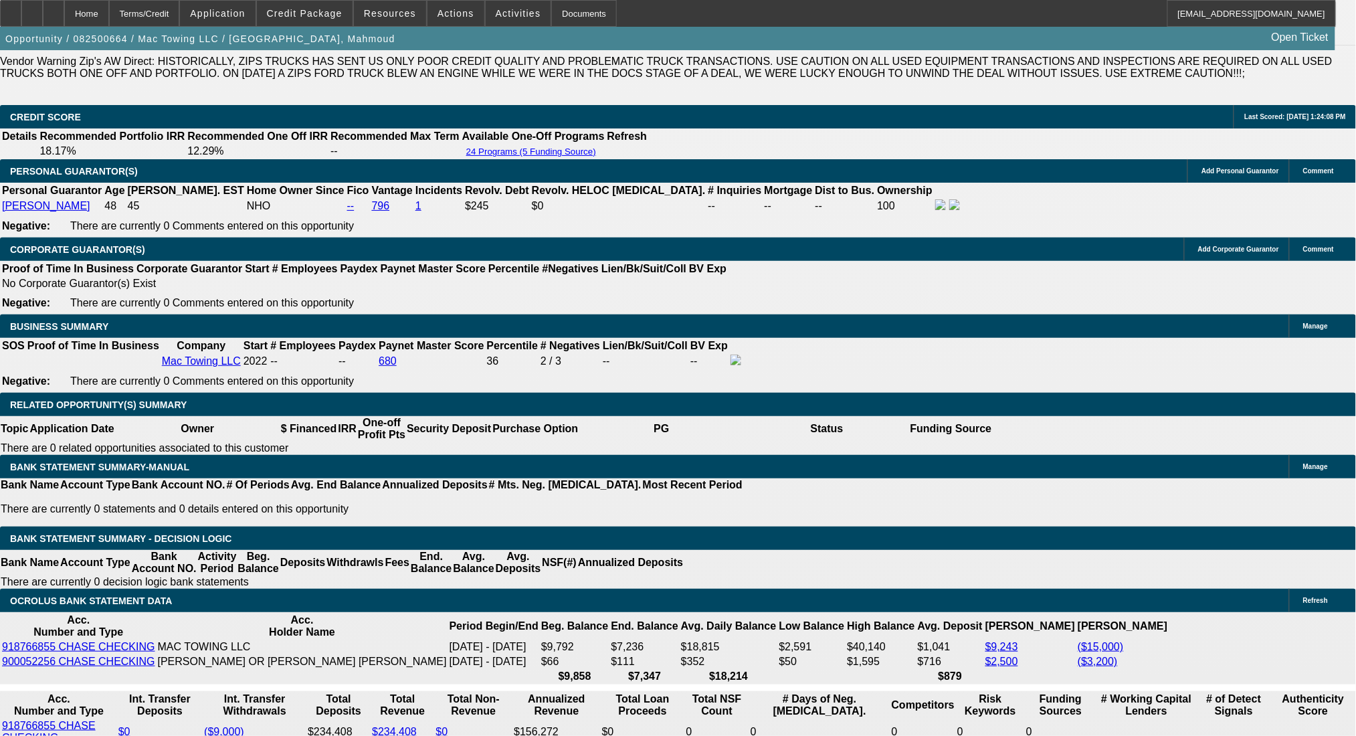
select select "0.2"
select select "2"
select select "0"
select select "6"
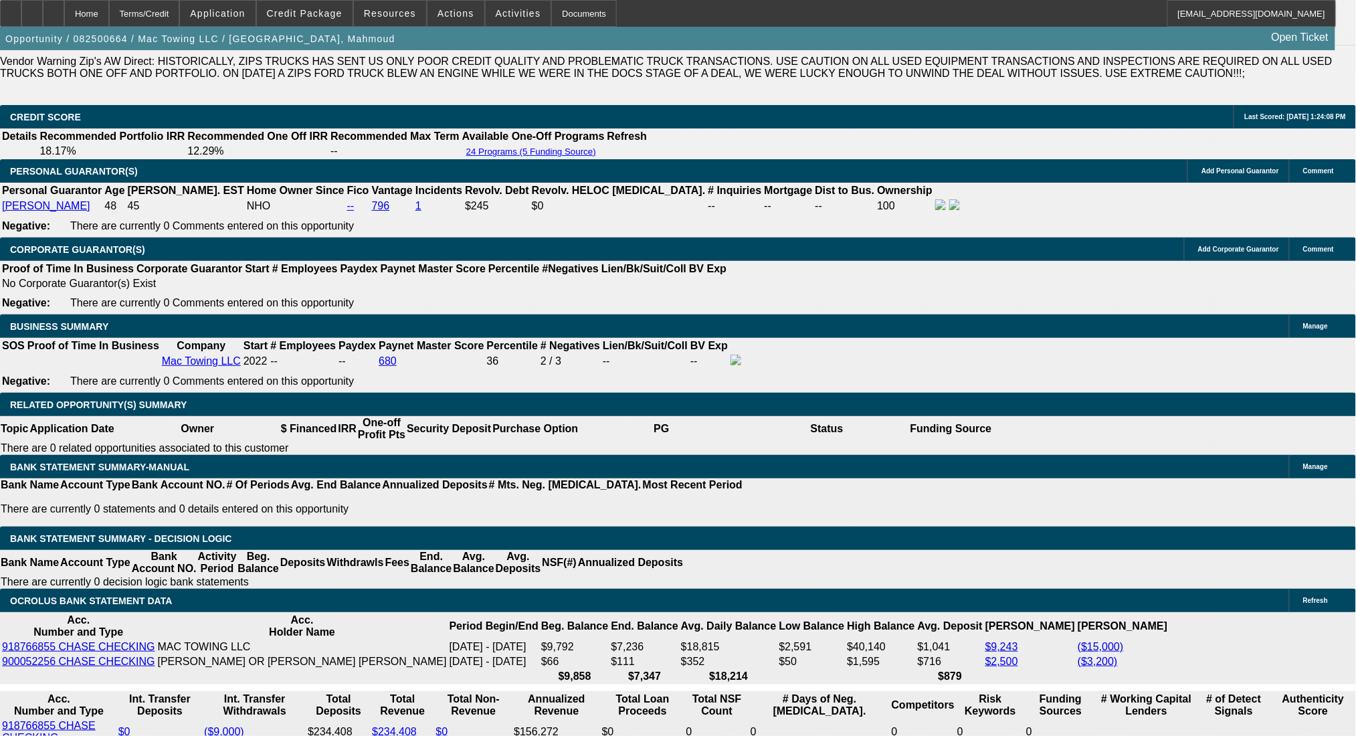
select select "0"
select select "2"
select select "0.1"
select select "4"
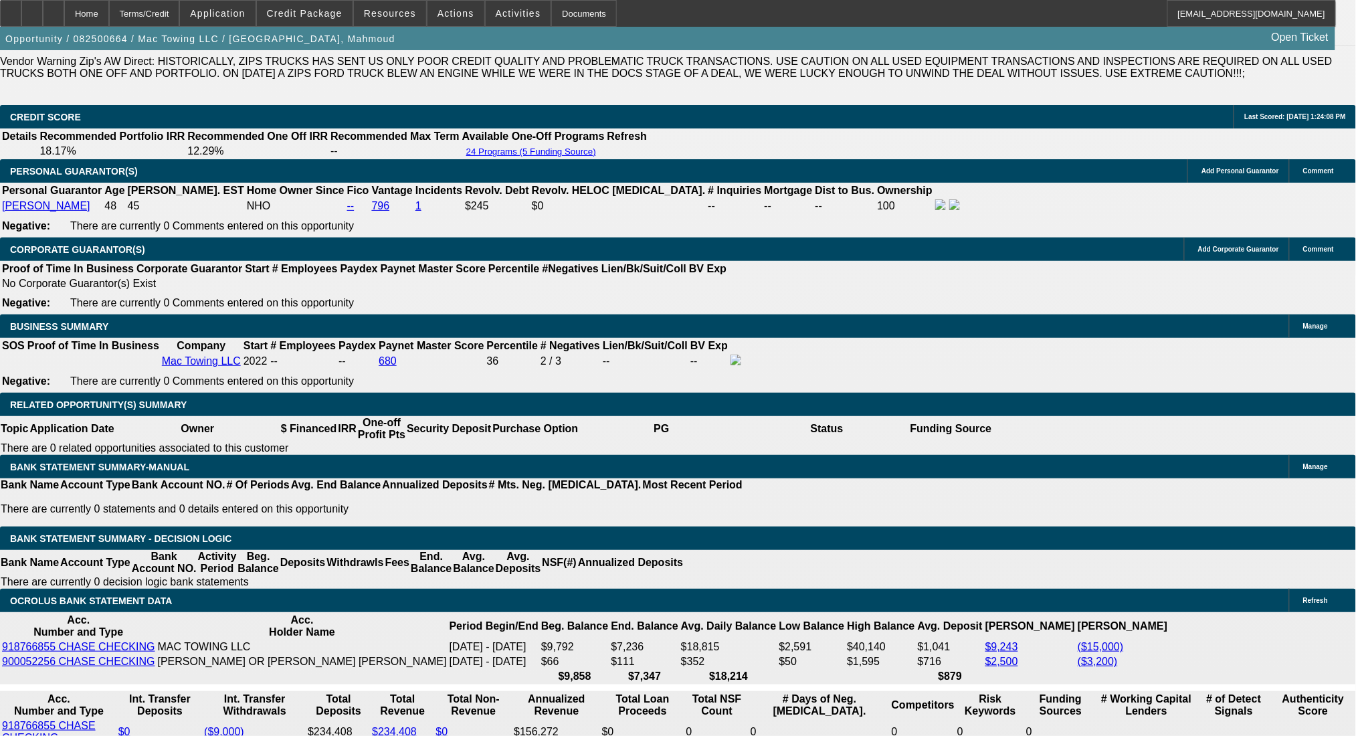
select select "0.2"
select select "2"
select select "0.1"
select select "4"
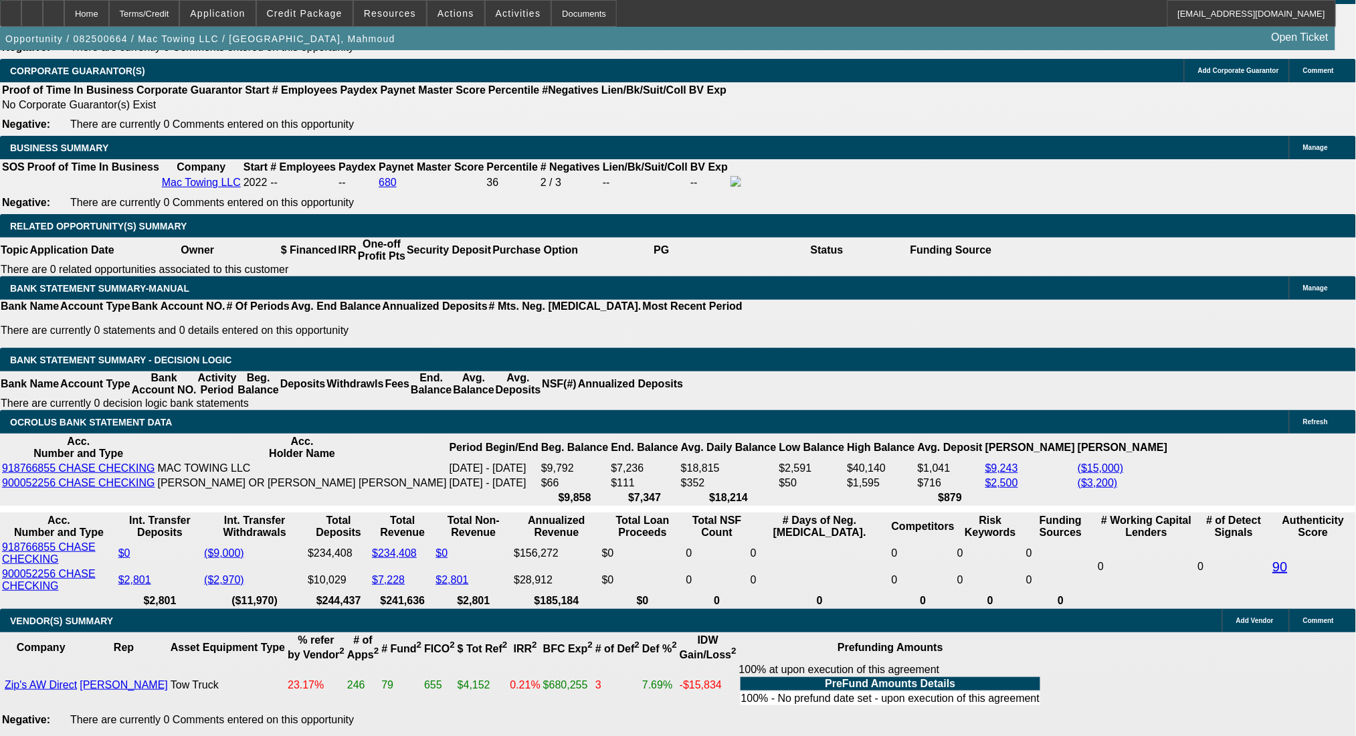
scroll to position [2020, 0]
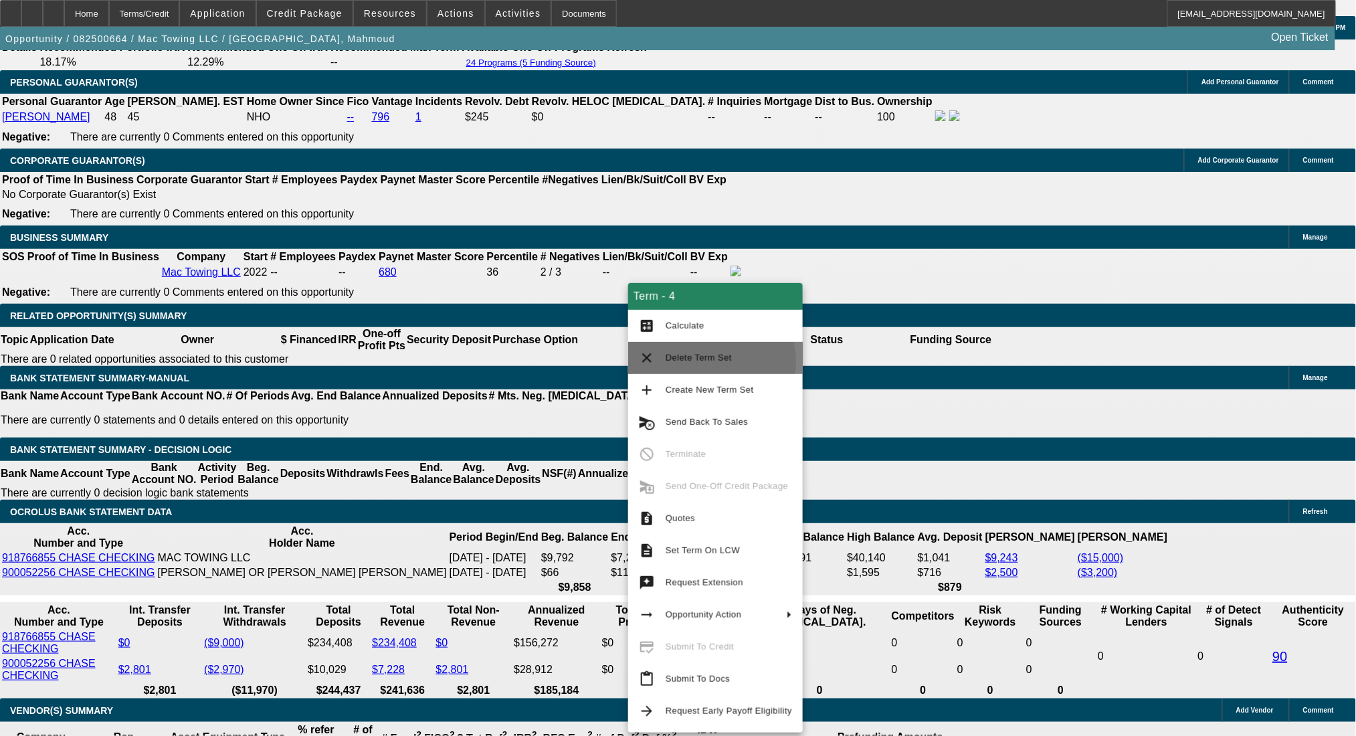
click at [703, 361] on span "Delete Term Set" at bounding box center [698, 357] width 66 height 10
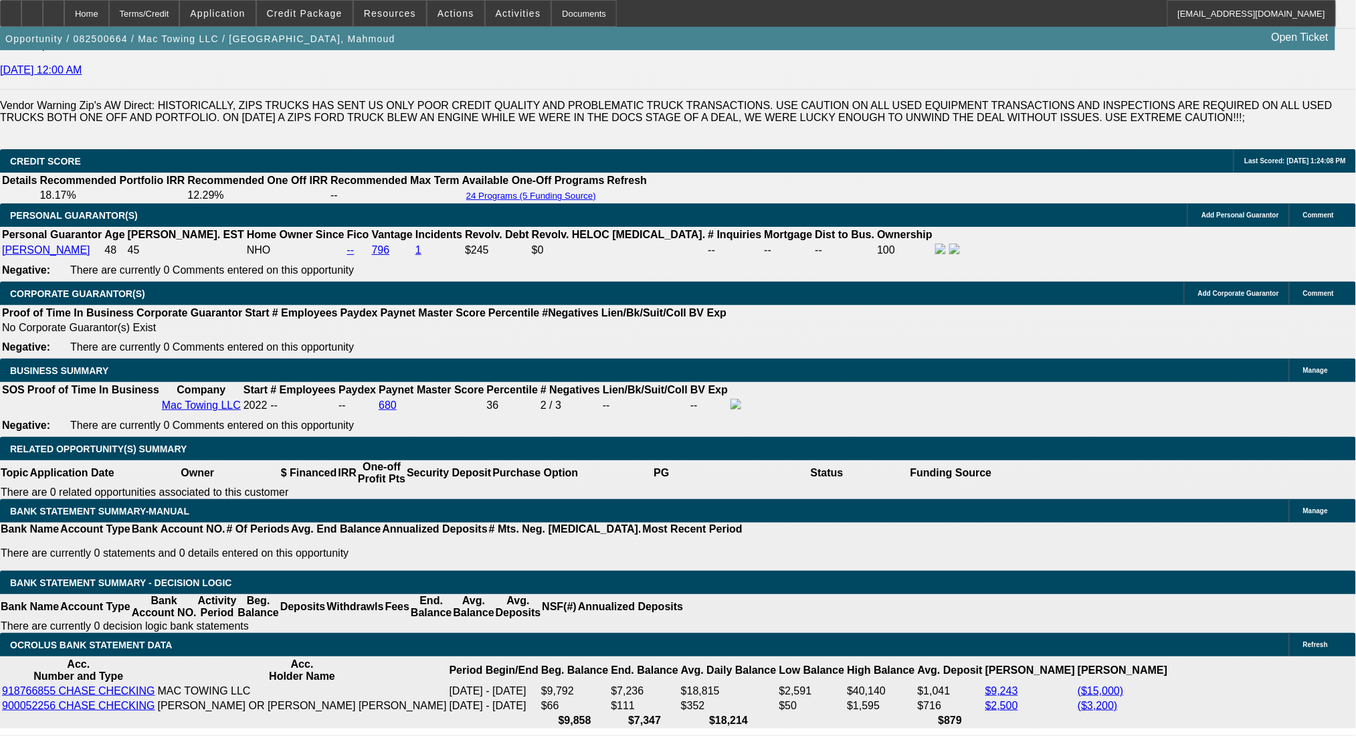
select select "0.2"
select select "2"
select select "0"
select select "6"
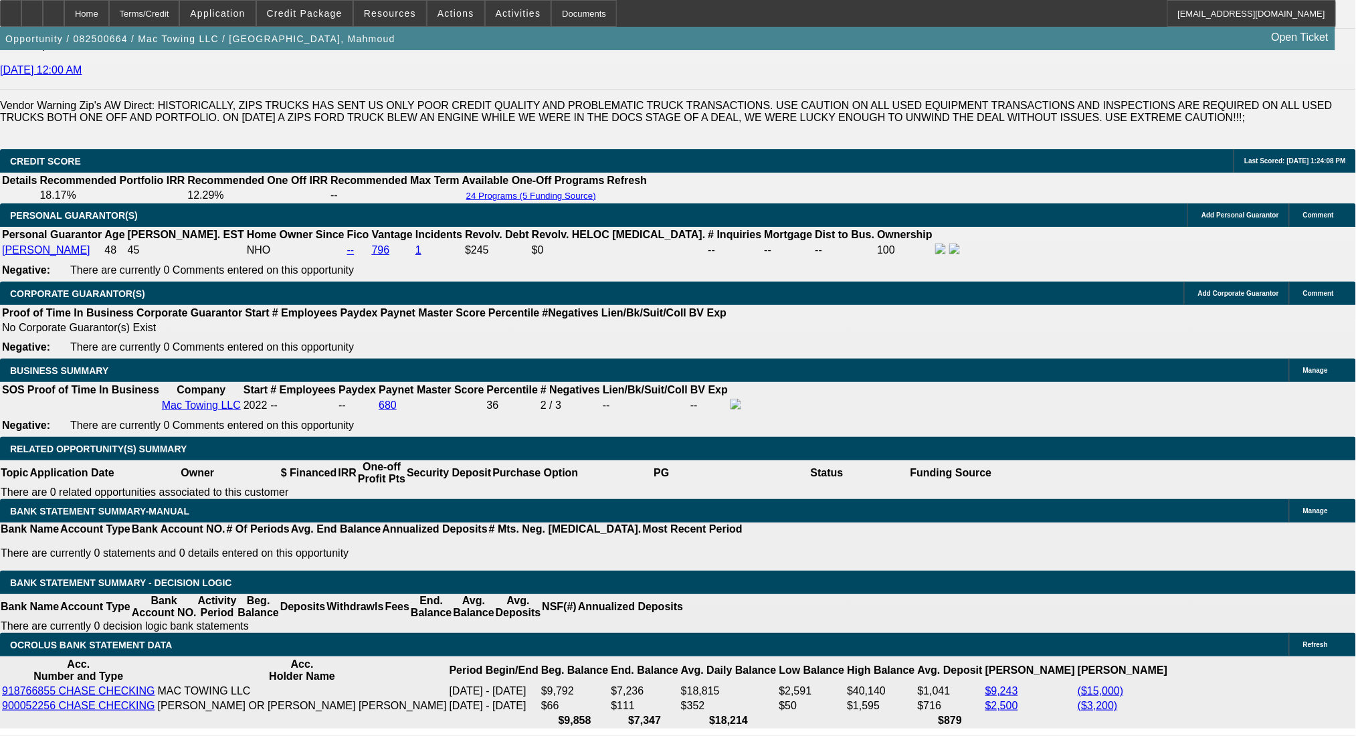
select select "0.2"
select select "2"
select select "0"
select select "6"
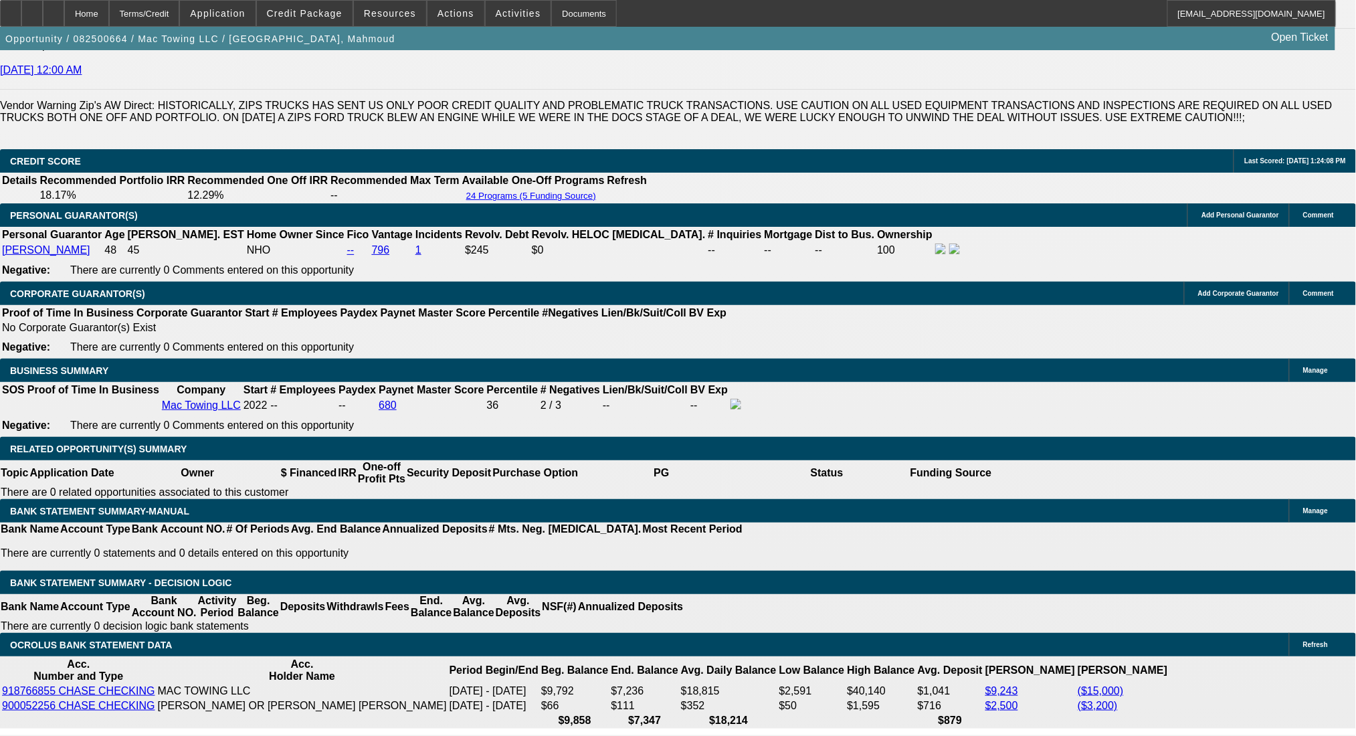
select select "0.2"
select select "2"
select select "0.1"
select select "4"
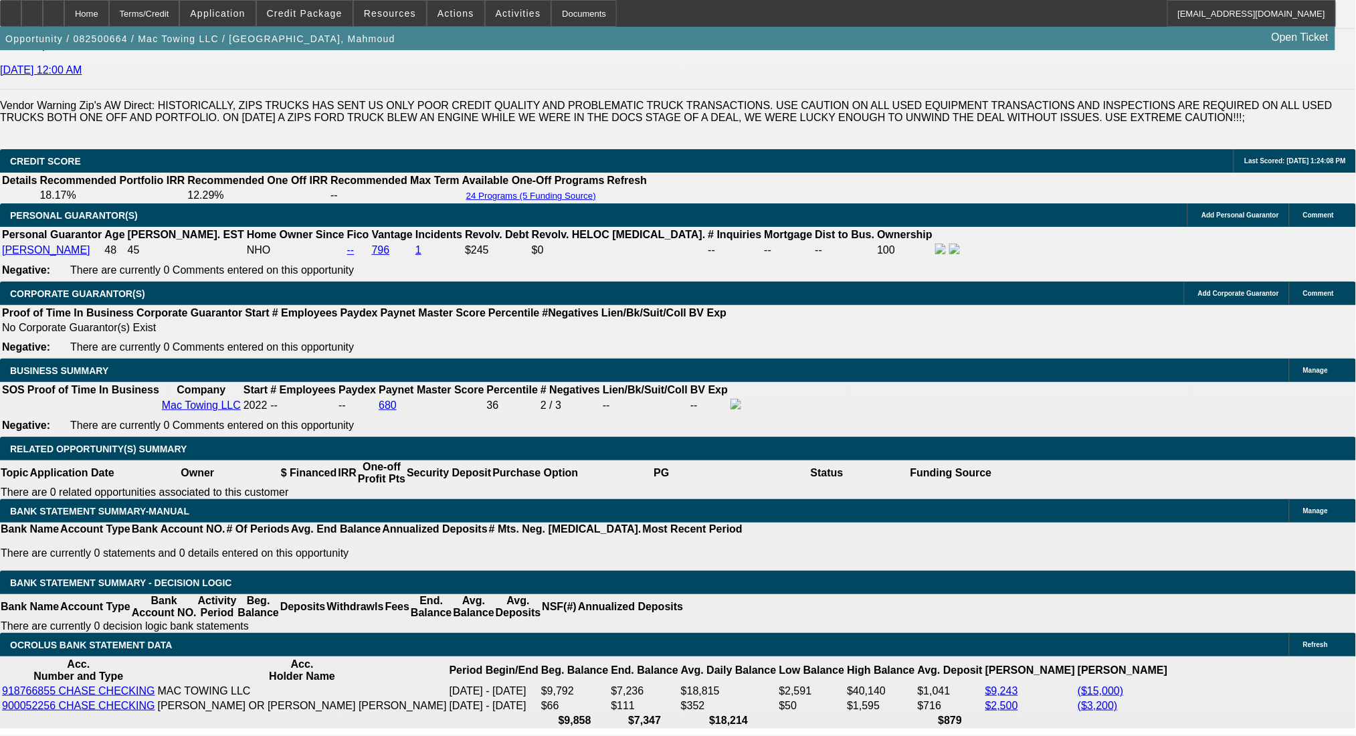
select select "0.2"
select select "2"
select select "0.1"
select select "4"
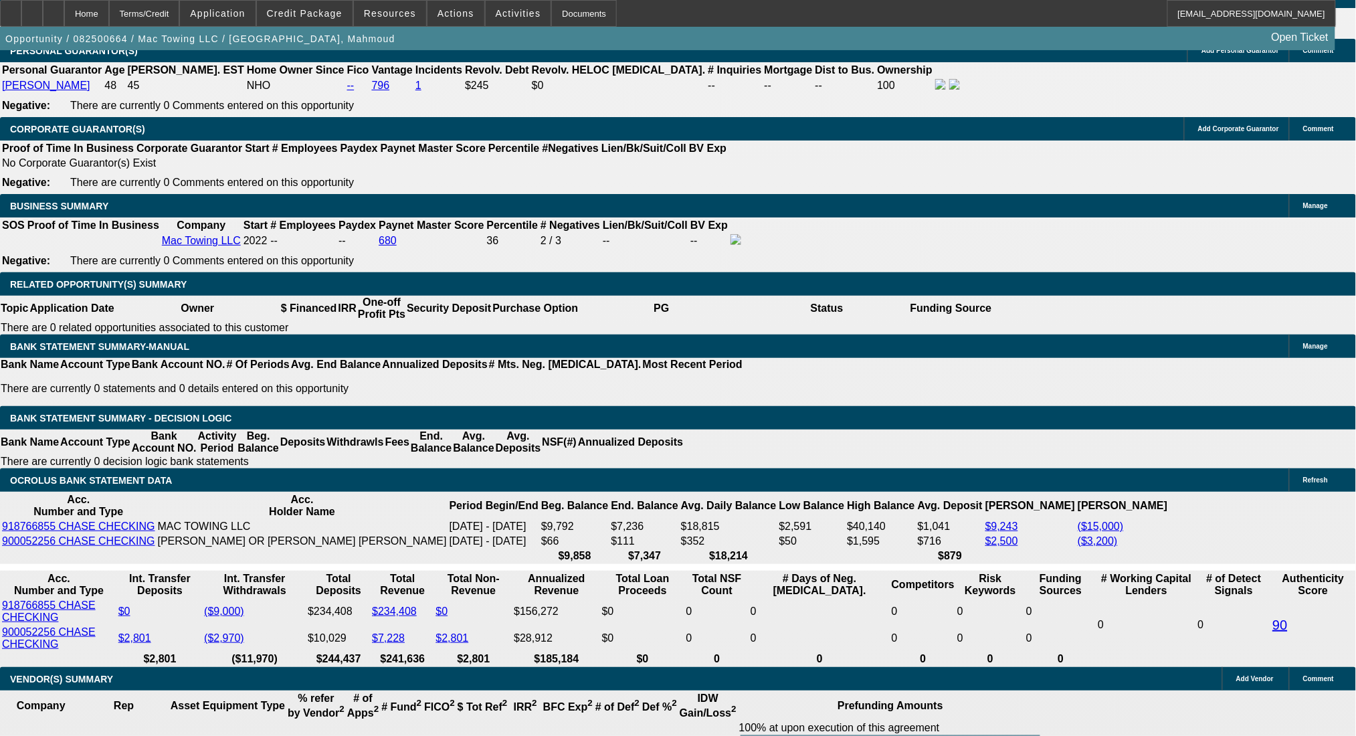
scroll to position [2020, 0]
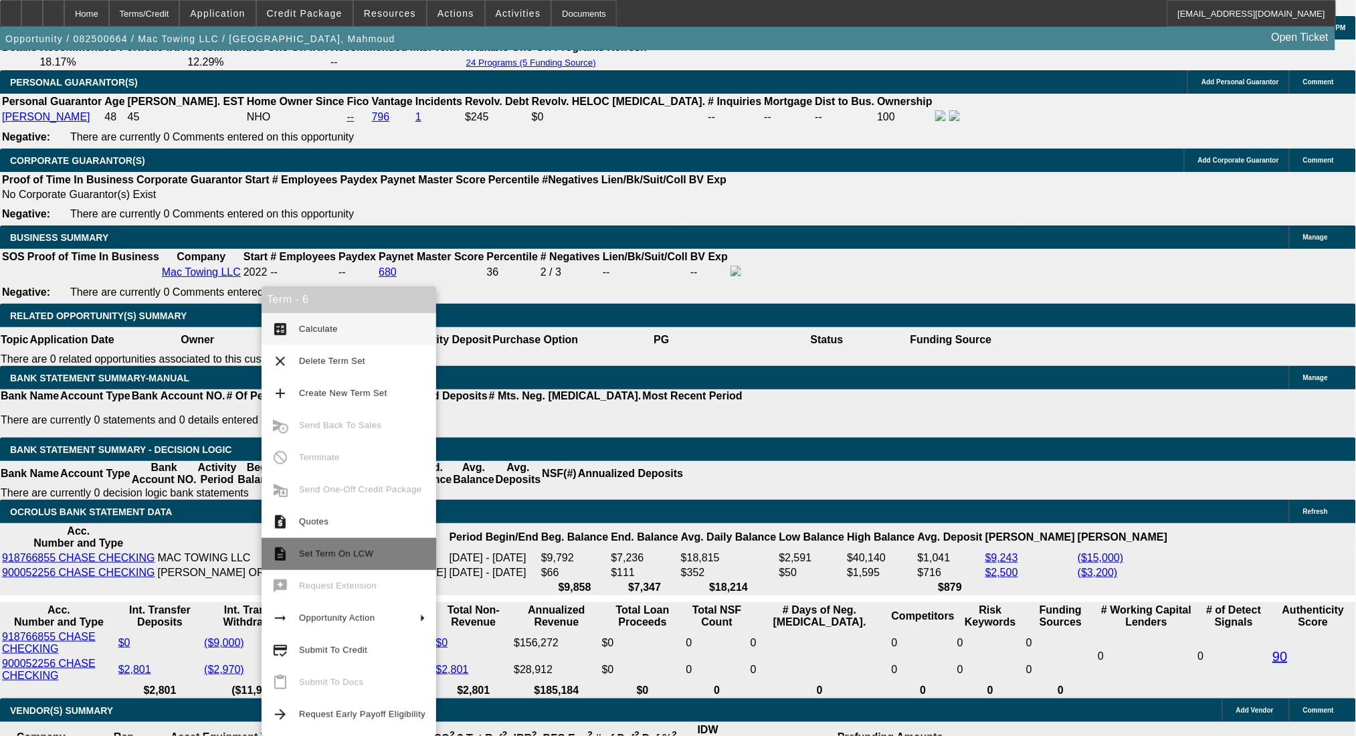
click at [381, 554] on span "Set Term On LCW" at bounding box center [362, 554] width 126 height 16
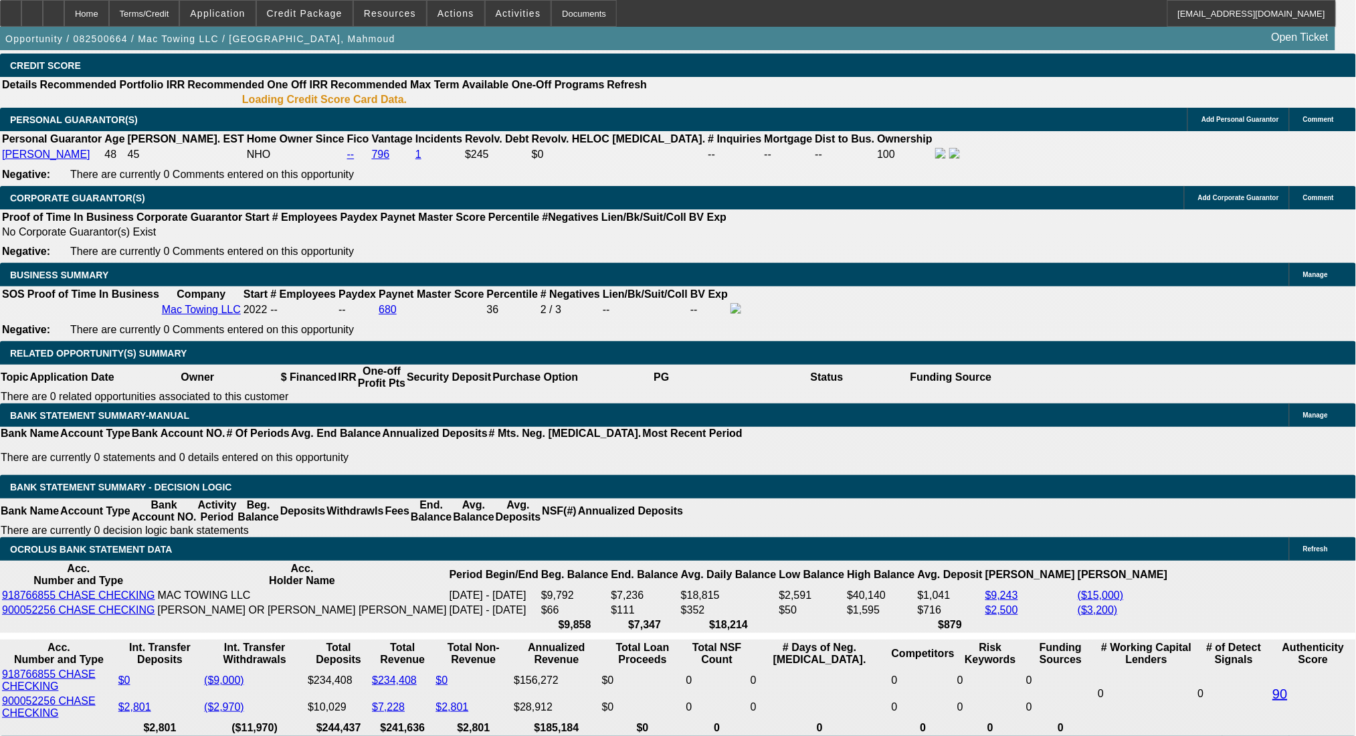
select select "0.2"
select select "2"
select select "0"
select select "6"
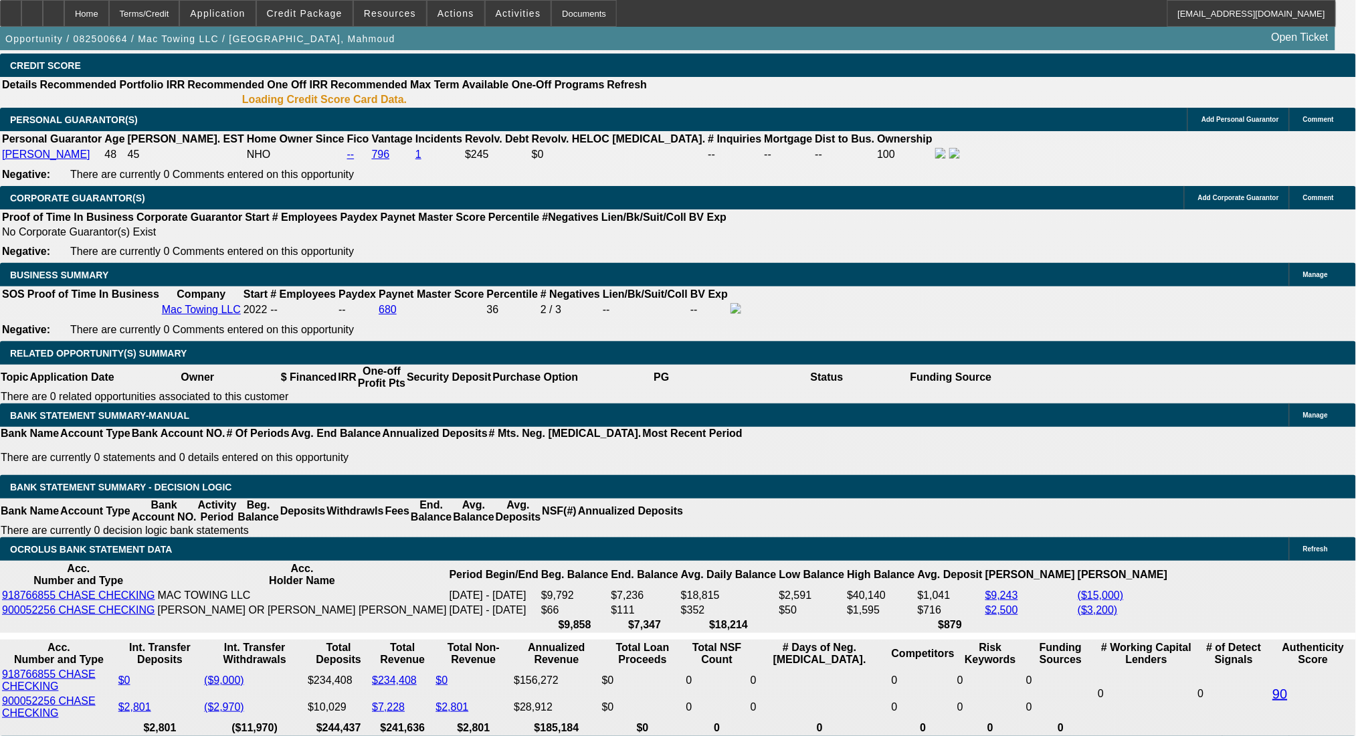
select select "0.2"
select select "2"
select select "0"
select select "6"
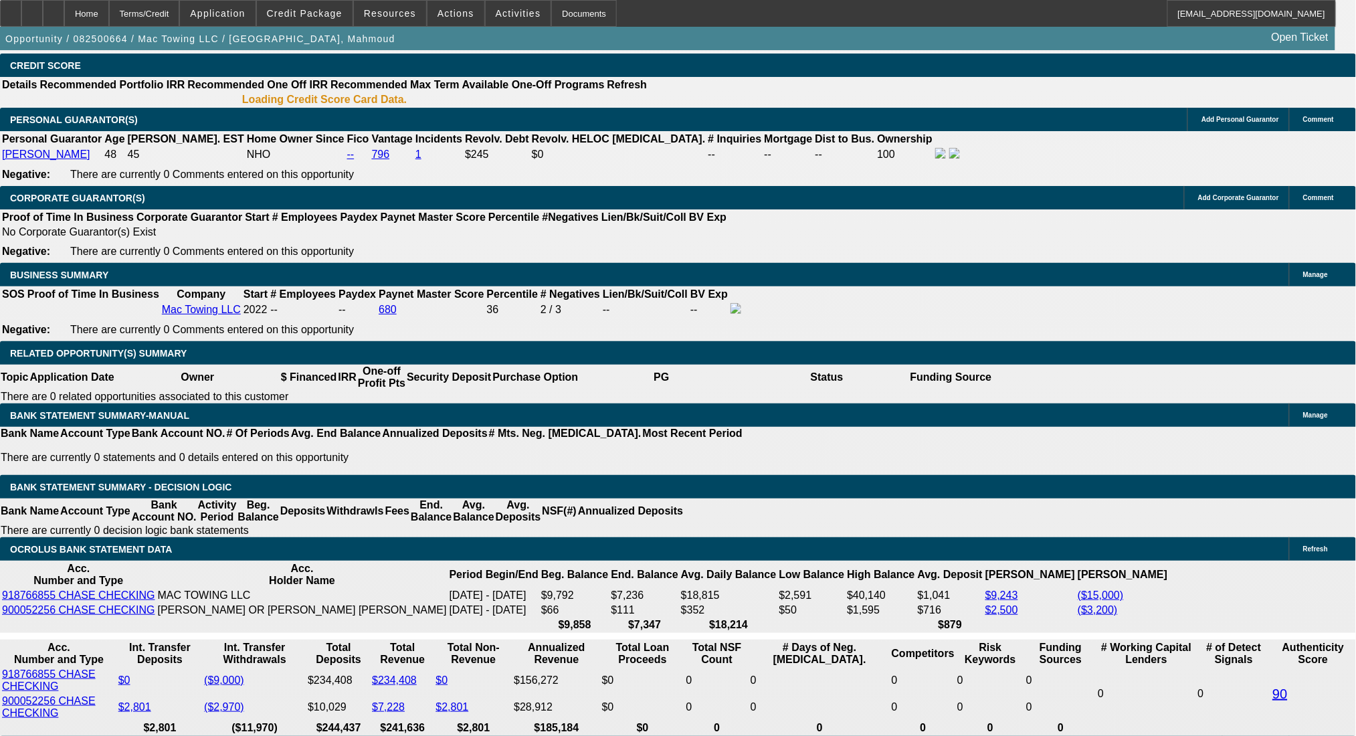
select select "0.2"
select select "2"
select select "0.1"
select select "4"
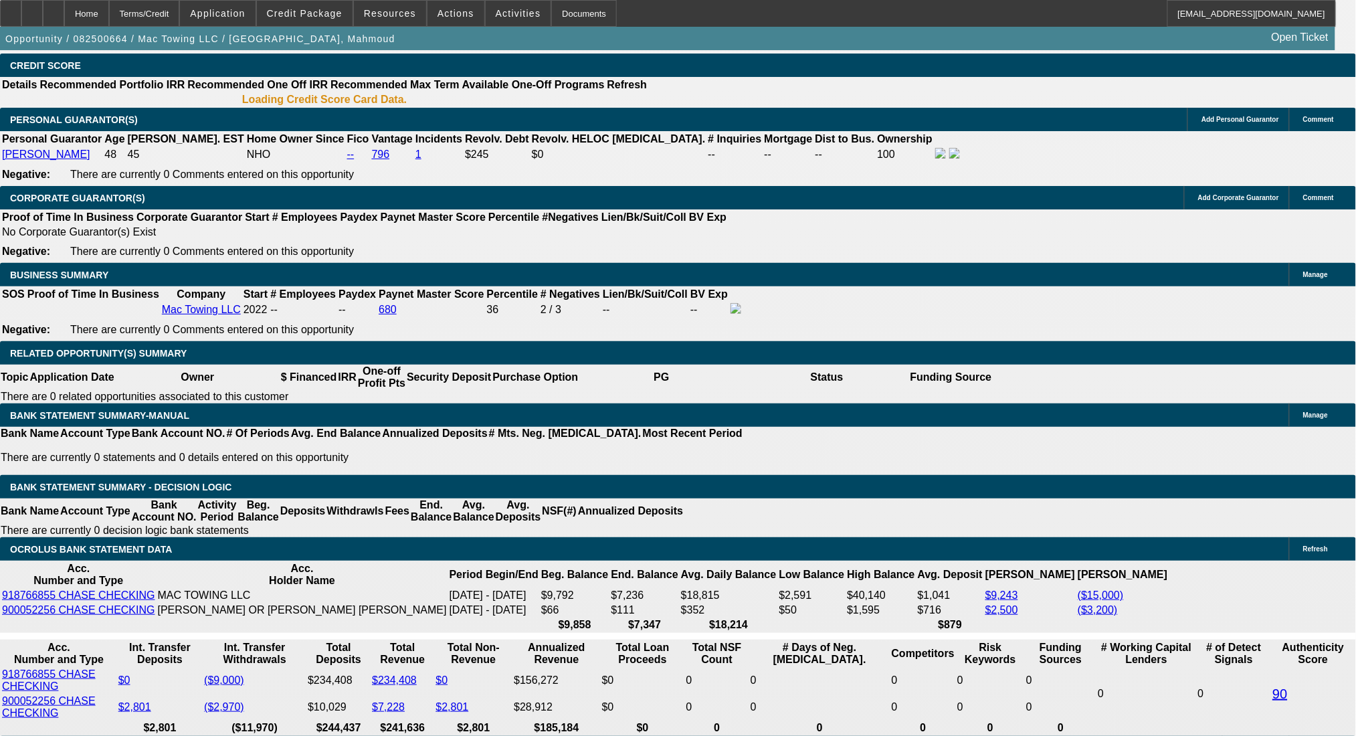
select select "0.2"
select select "2"
select select "0.1"
select select "4"
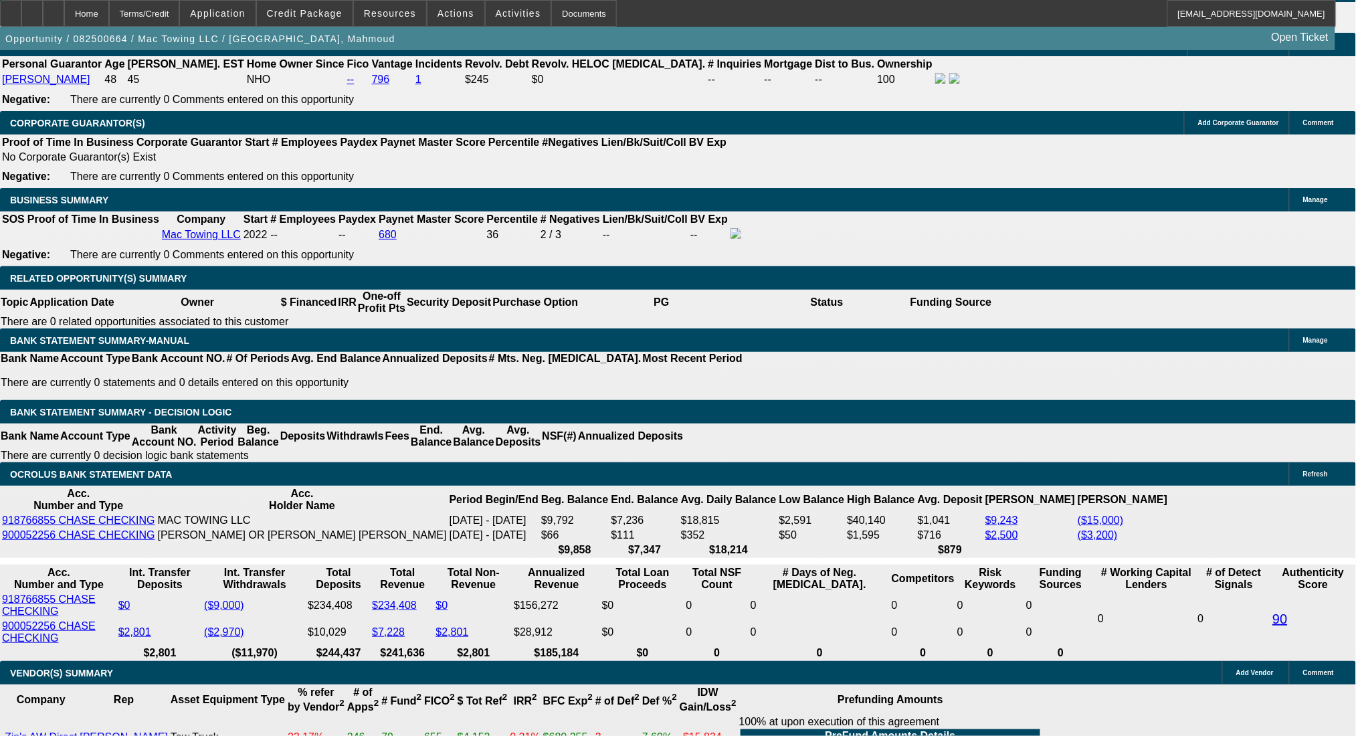
scroll to position [2110, 0]
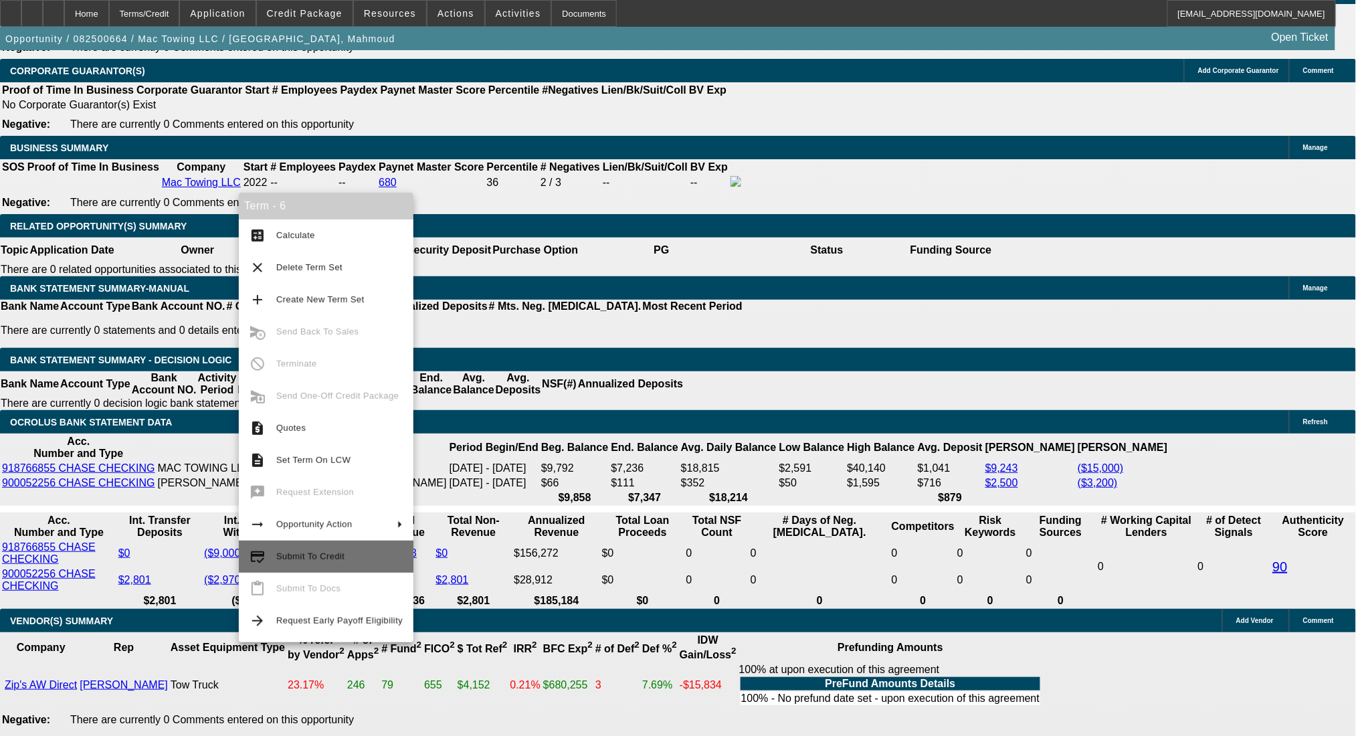
click at [349, 550] on span "Submit To Credit" at bounding box center [339, 556] width 126 height 16
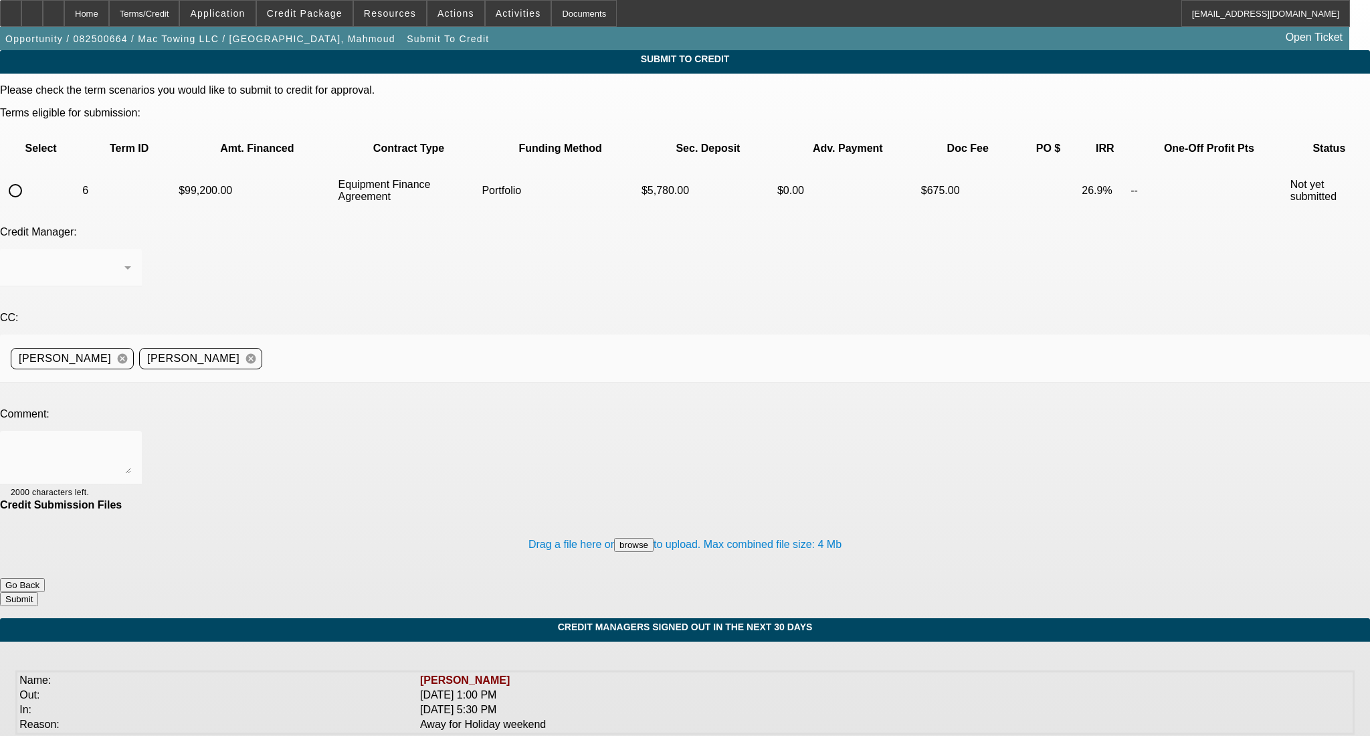
click at [29, 177] on input "radio" at bounding box center [15, 190] width 27 height 27
radio input "true"
click at [124, 259] on div "[PERSON_NAME]" at bounding box center [68, 267] width 114 height 16
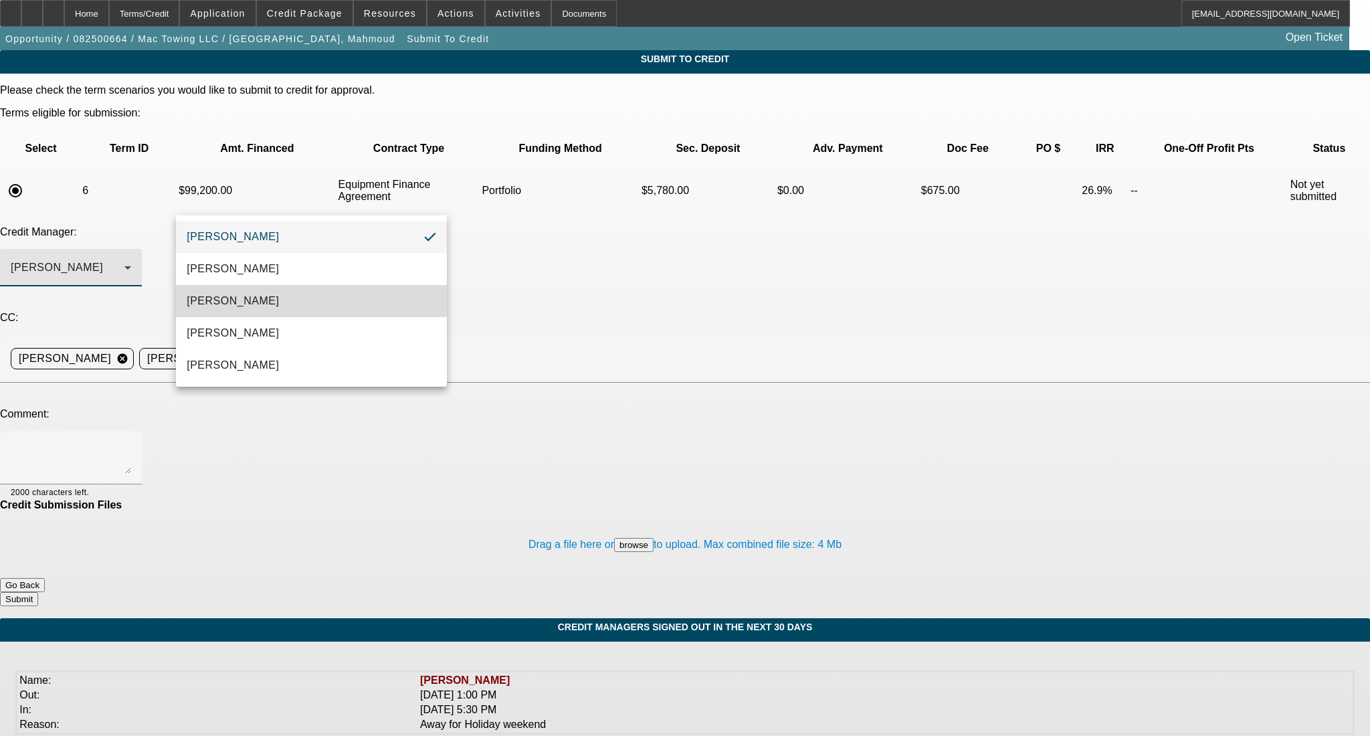
click at [267, 300] on mat-option "Arida, Michael" at bounding box center [311, 301] width 270 height 32
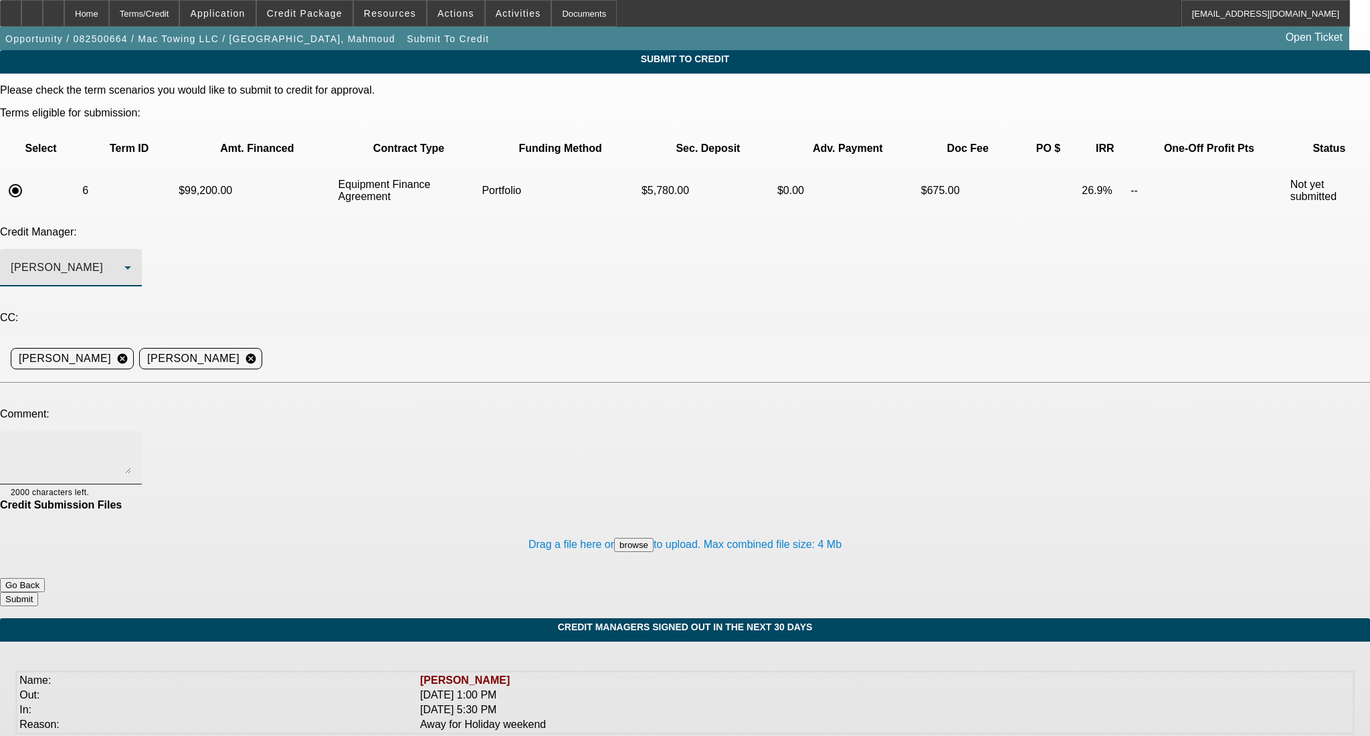
click at [131, 441] on textarea at bounding box center [71, 457] width 120 height 32
type textarea "Hi Michael- customer wants to pay sales tax himself so looking for an EFA so sa…"
click at [38, 592] on button "Submit" at bounding box center [19, 599] width 38 height 14
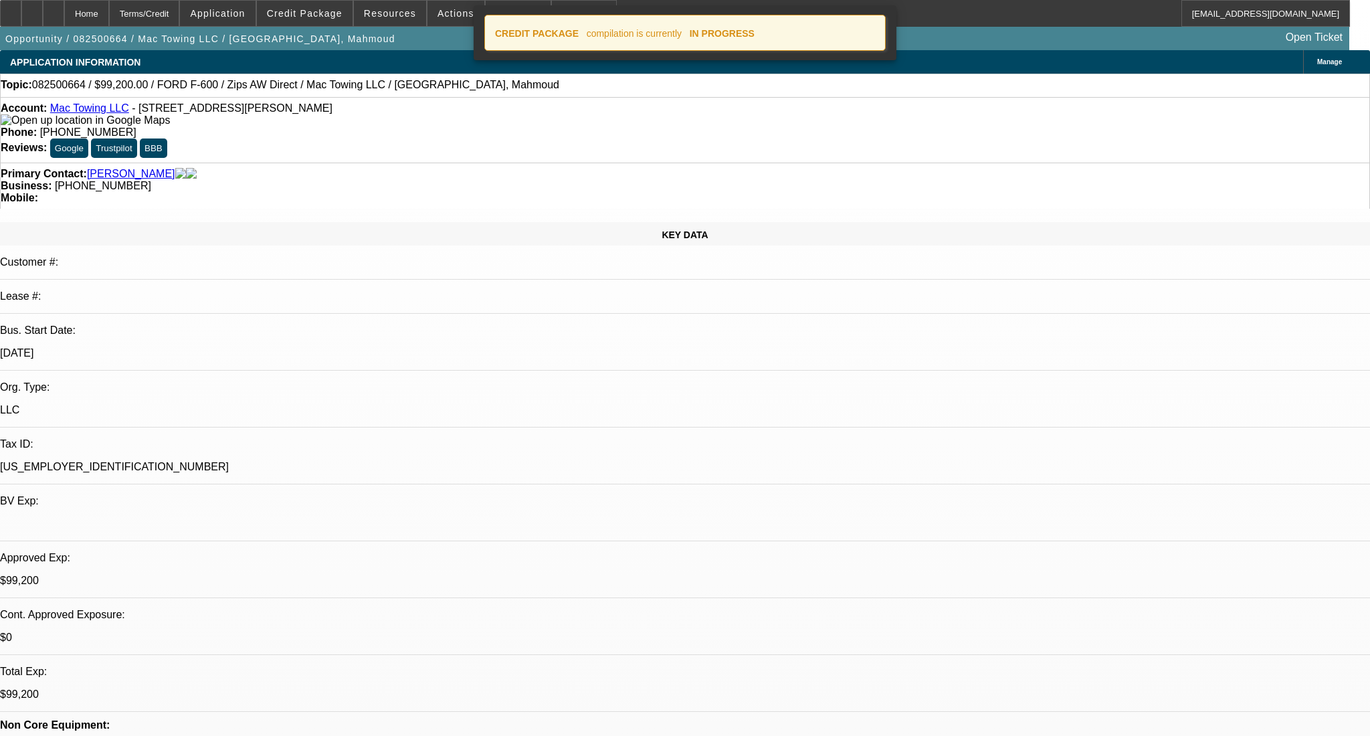
select select "0.2"
select select "2"
select select "0"
select select "6"
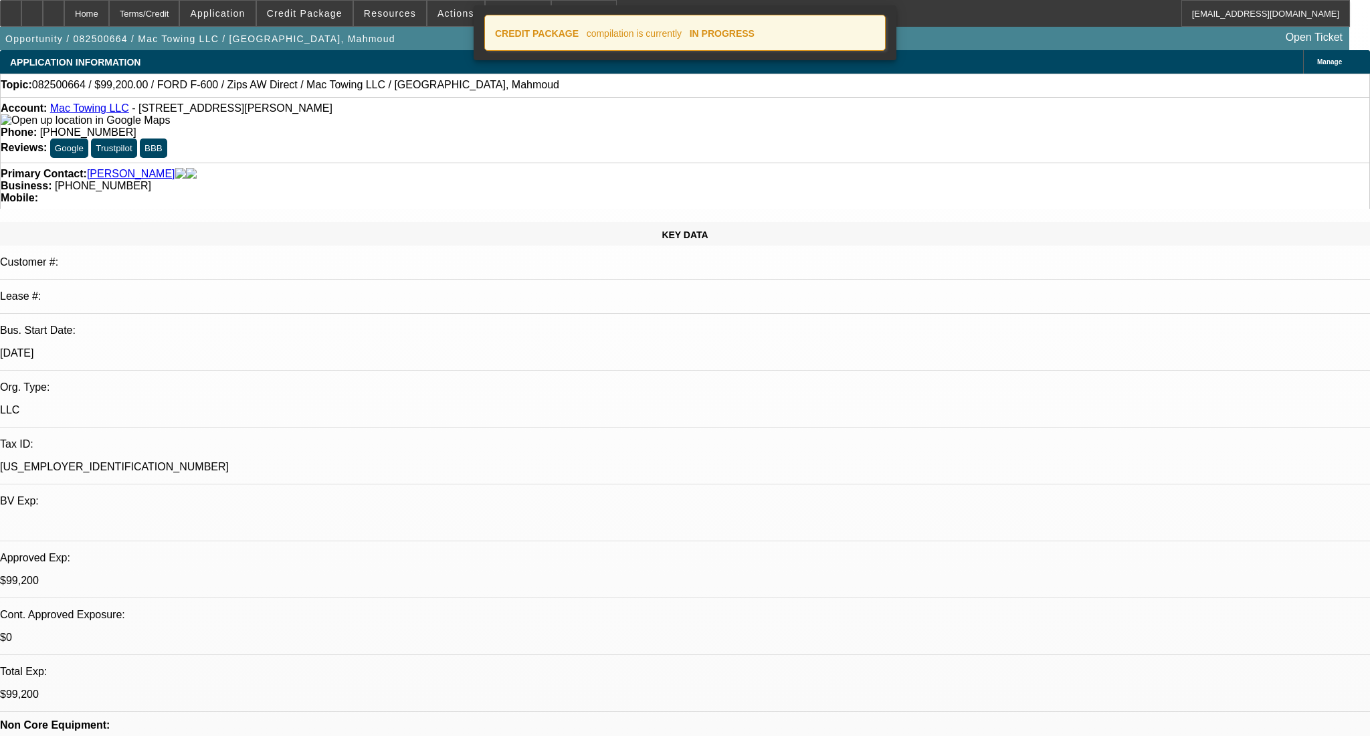
select select "0.2"
select select "2"
select select "0"
select select "6"
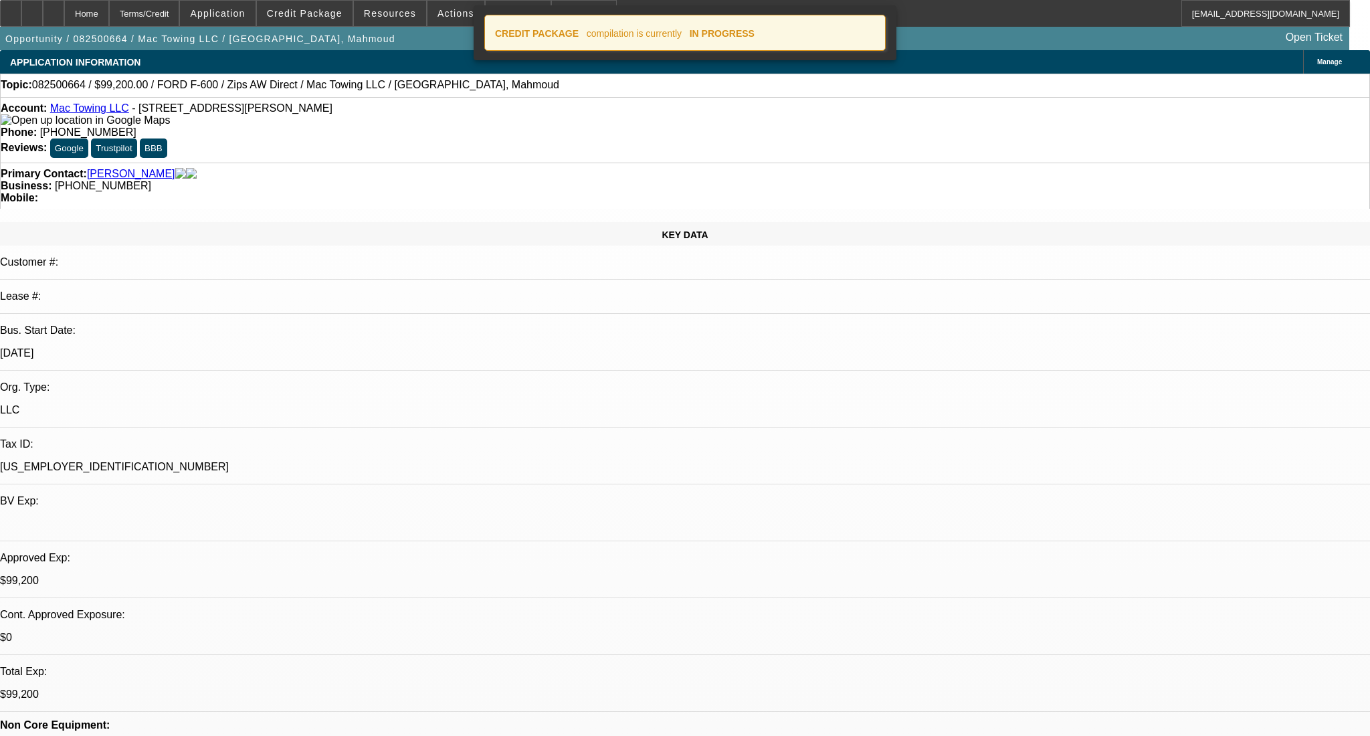
select select "0.2"
select select "2"
select select "0.1"
select select "4"
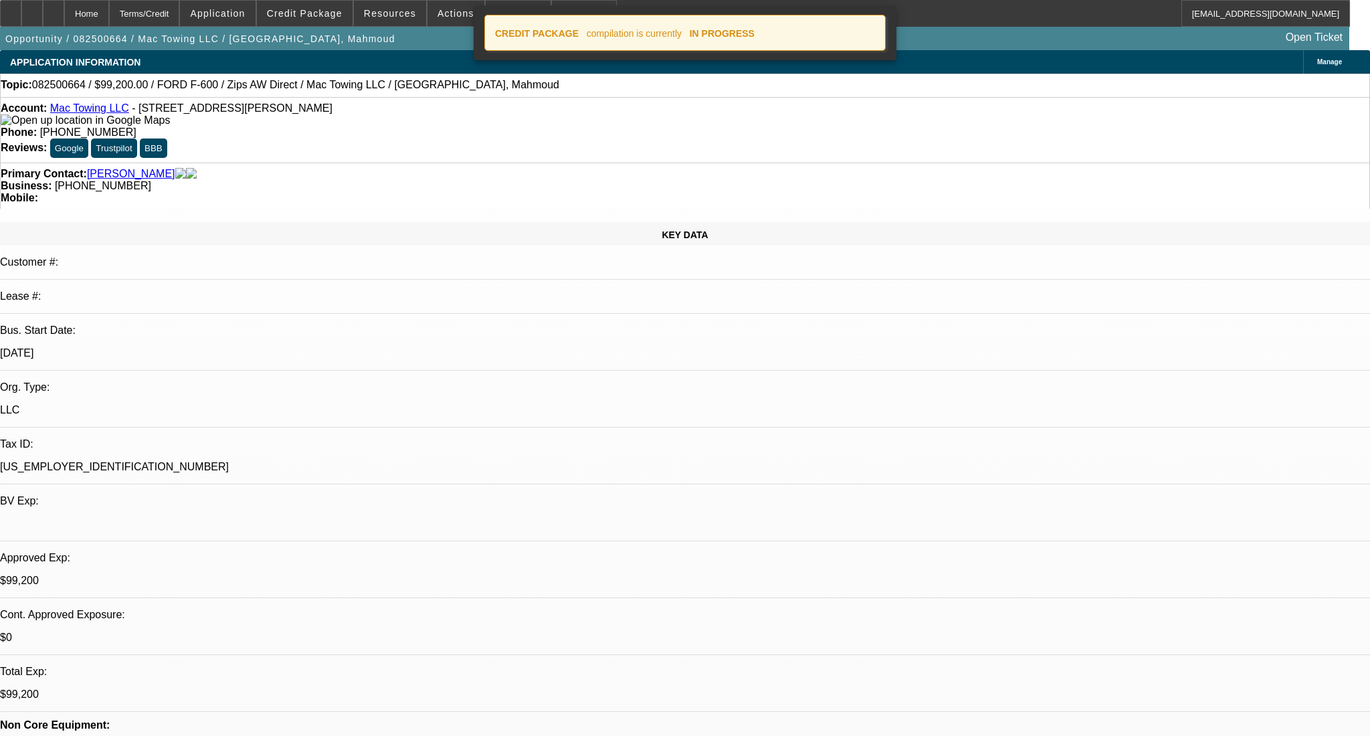
select select "0.2"
select select "2"
select select "0.1"
select select "4"
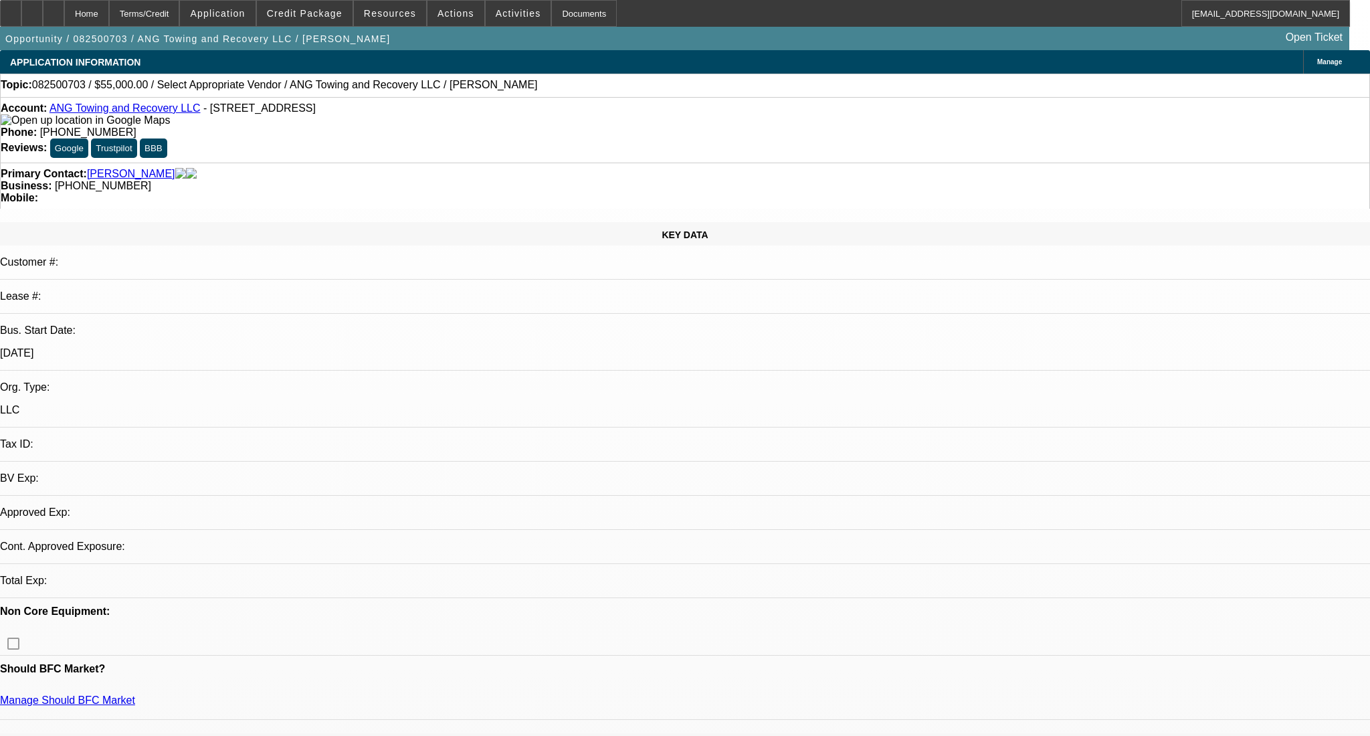
select select "0"
select select "2"
select select "0.1"
select select "4"
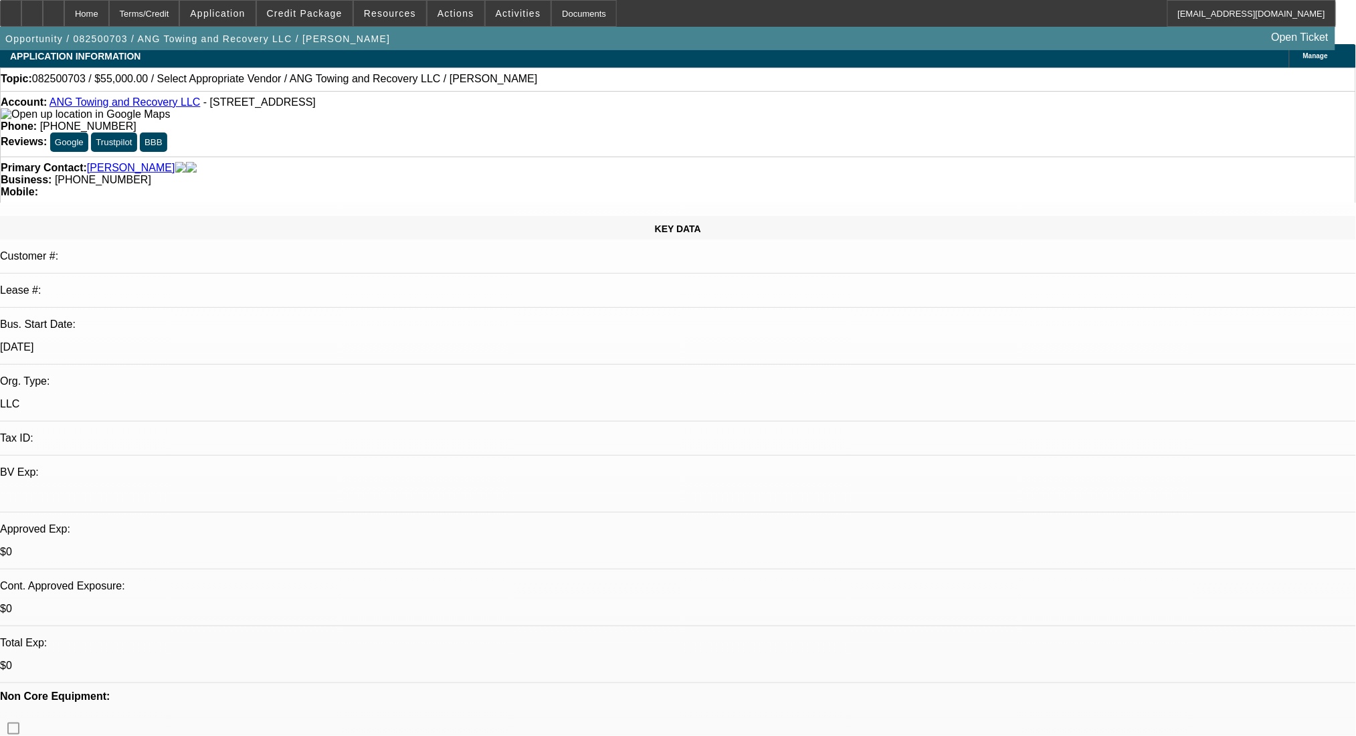
scroll to position [356, 0]
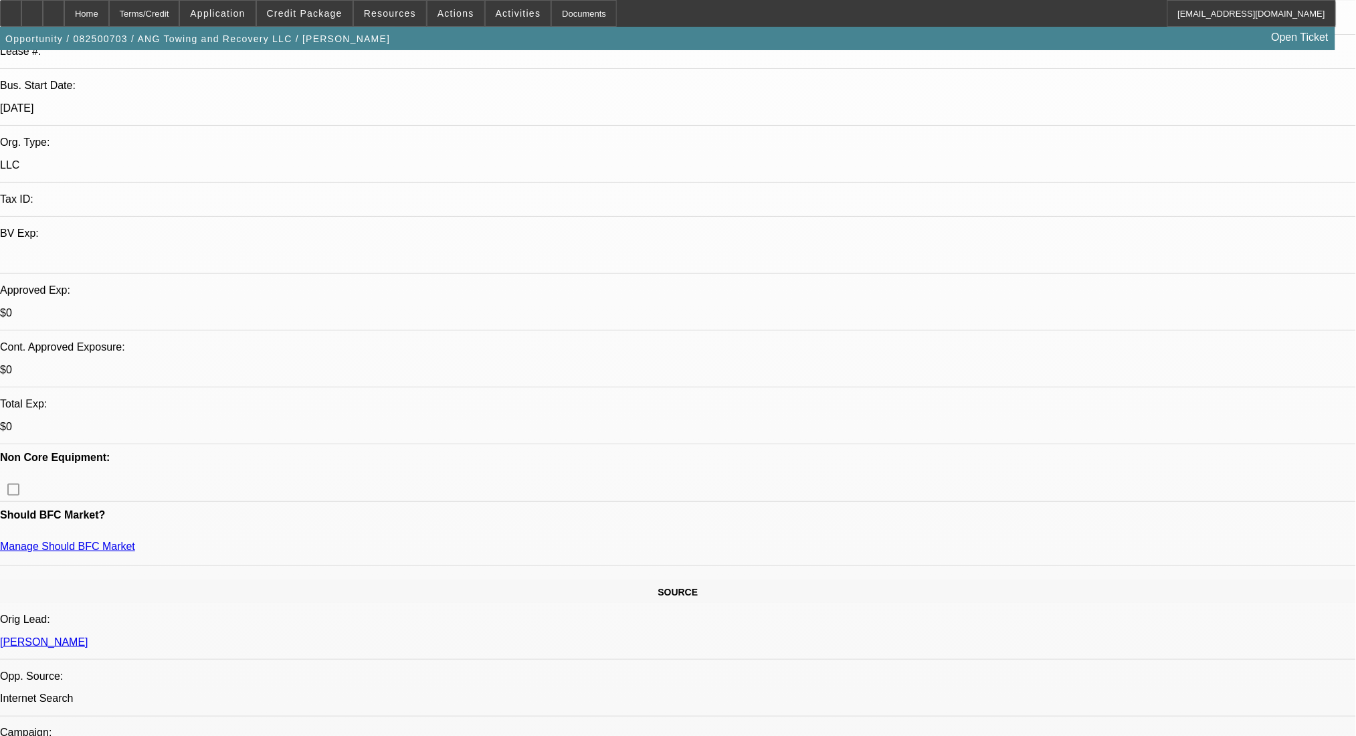
scroll to position [0, 0]
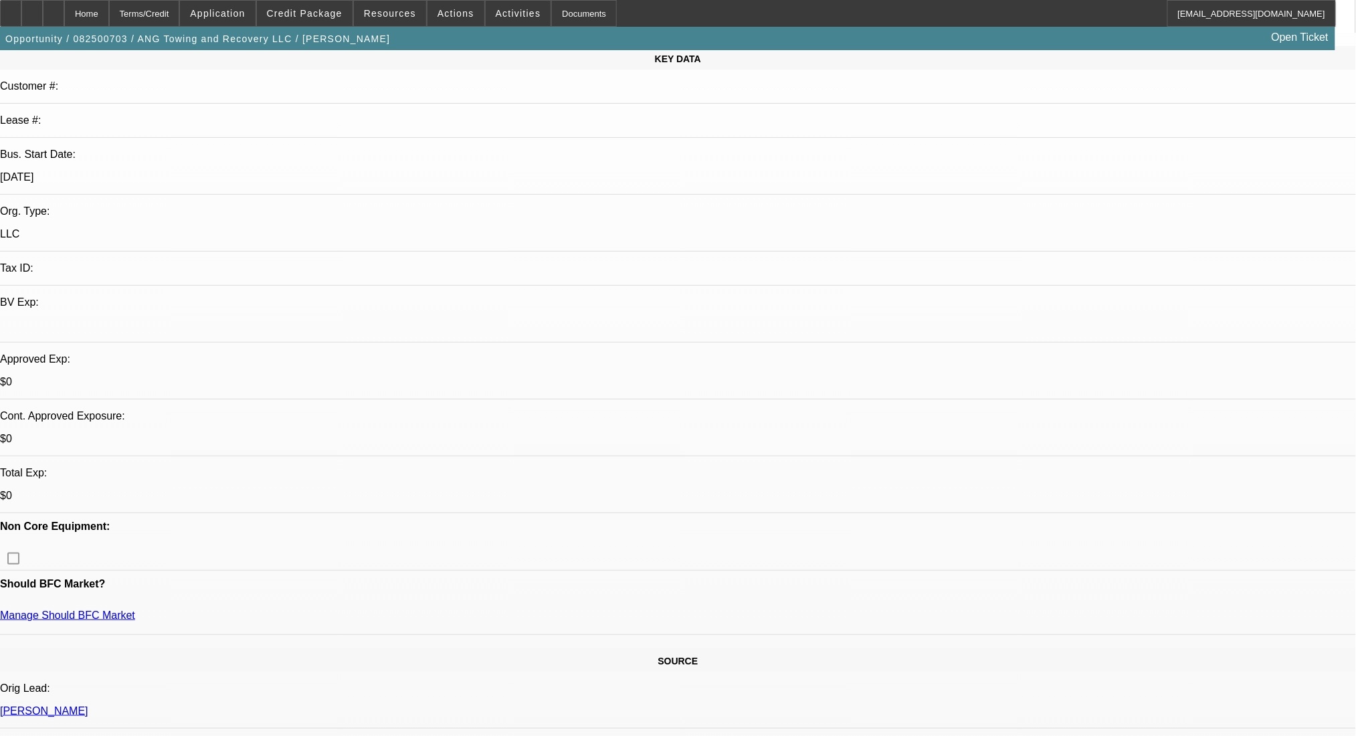
scroll to position [178, 0]
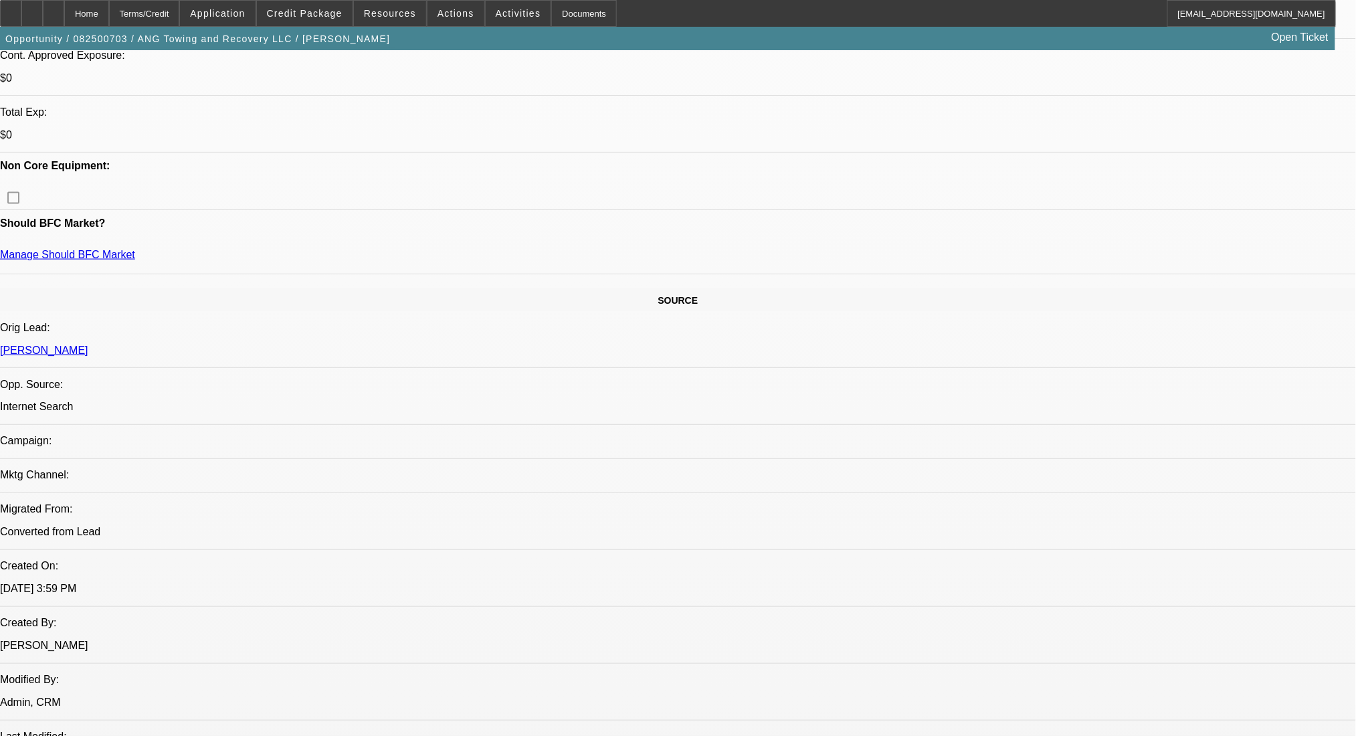
scroll to position [535, 0]
click at [288, 13] on span "Credit Package" at bounding box center [305, 13] width 76 height 11
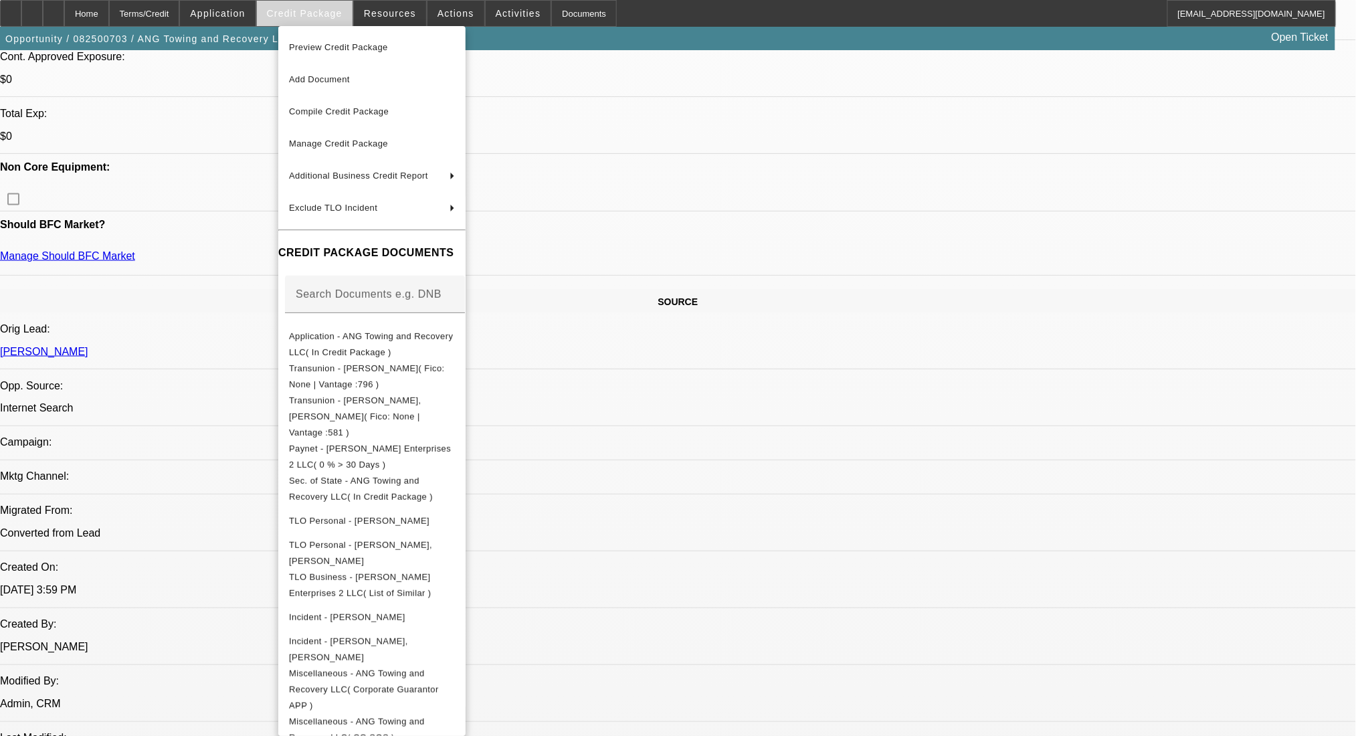
click at [288, 13] on div at bounding box center [678, 368] width 1356 height 736
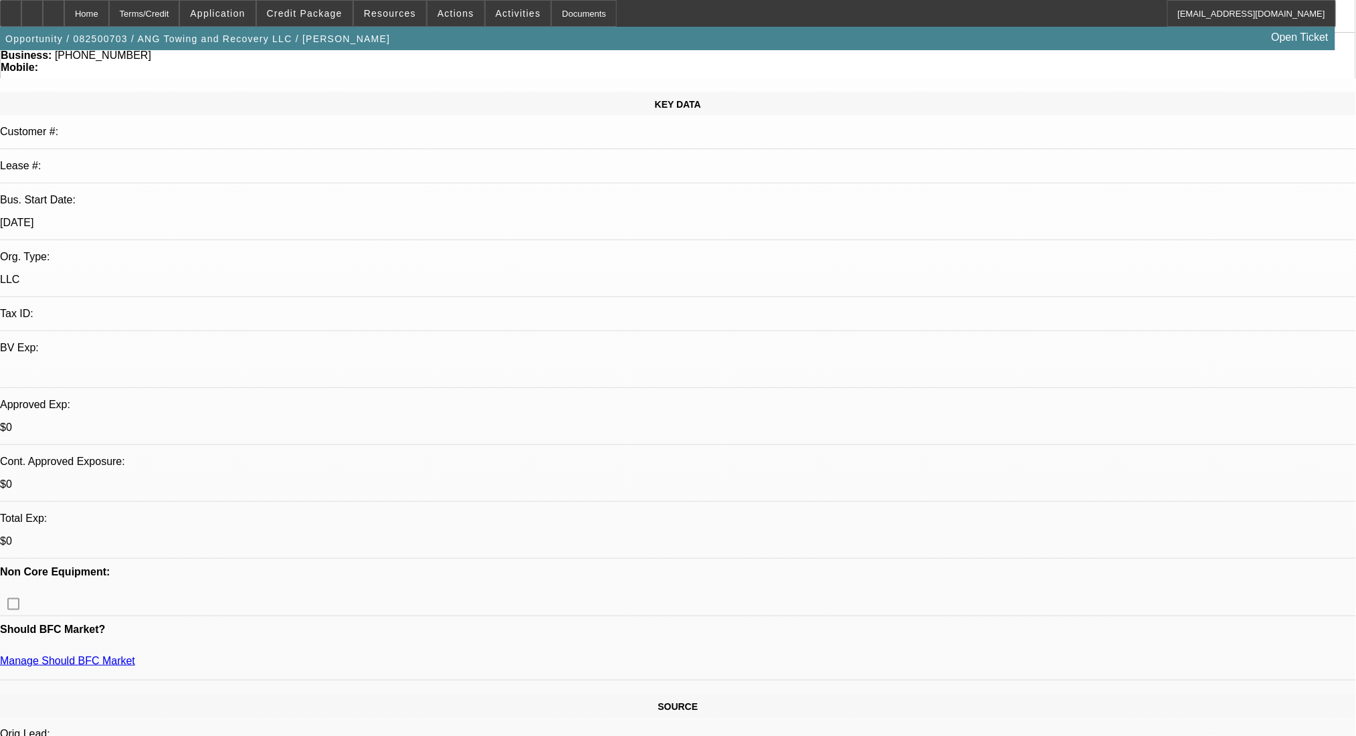
scroll to position [89, 0]
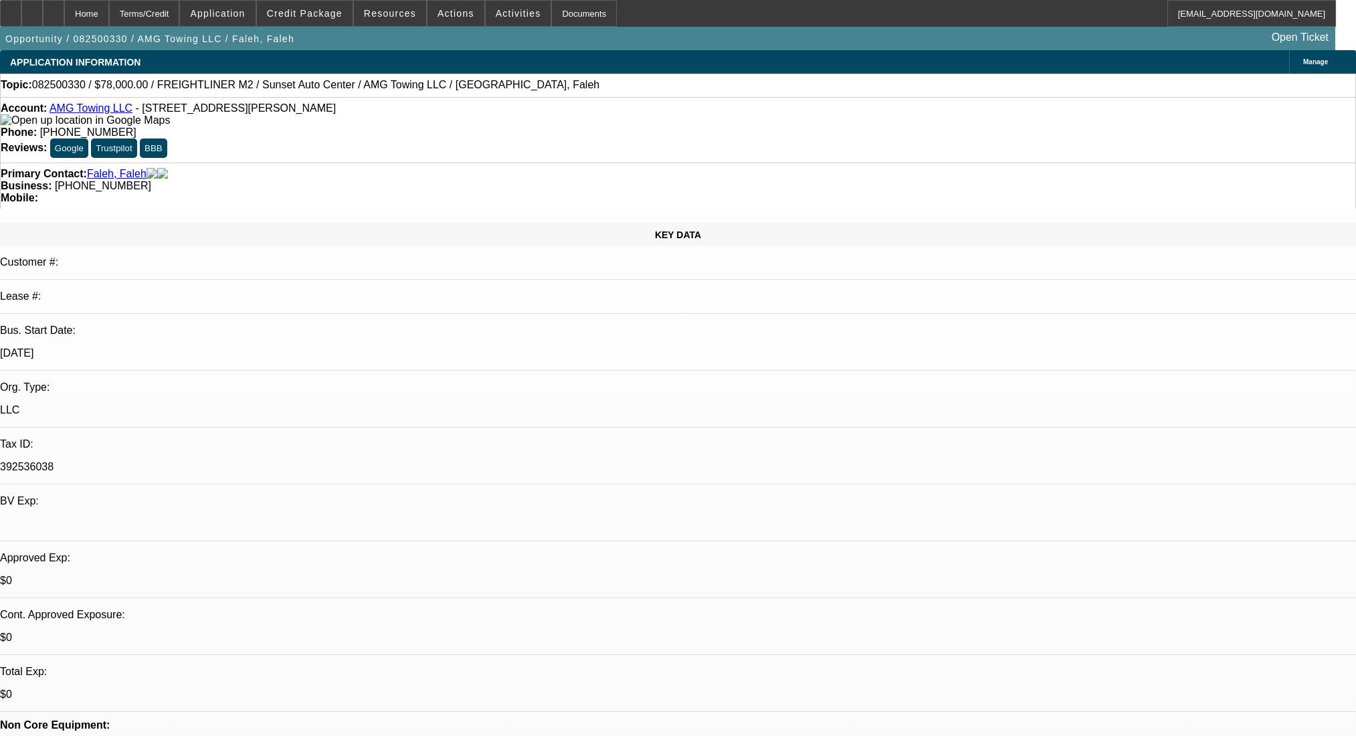
select select "0"
select select "2"
select select "0"
select select "6"
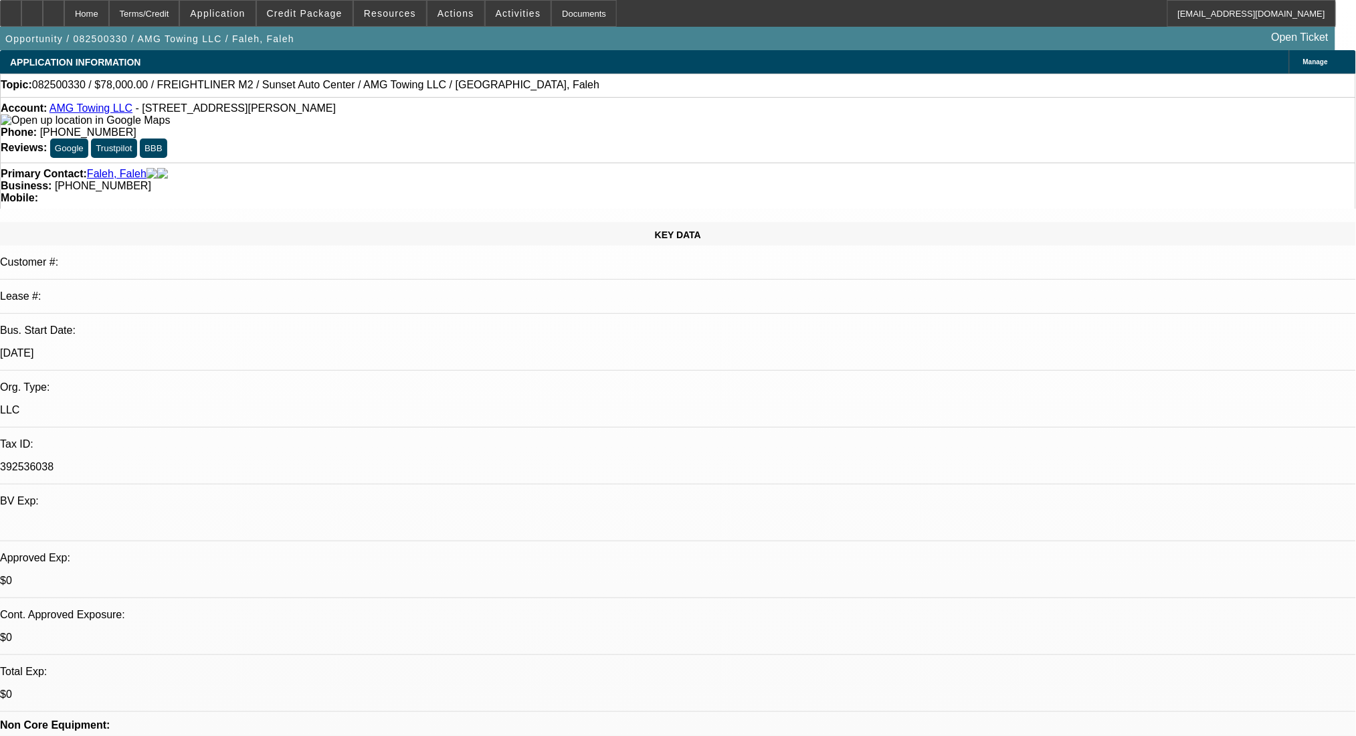
click at [64, 1] on div at bounding box center [53, 13] width 21 height 27
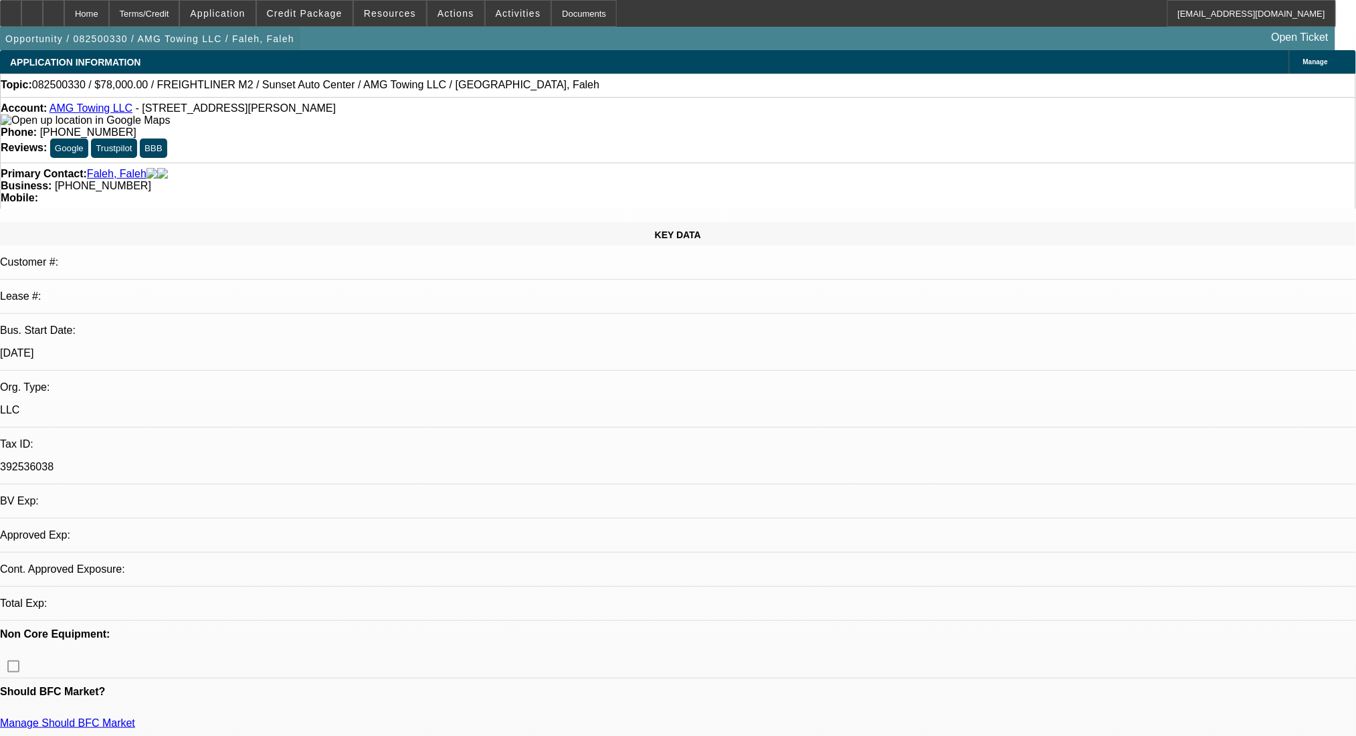
select select "0"
select select "2"
select select "0"
select select "6"
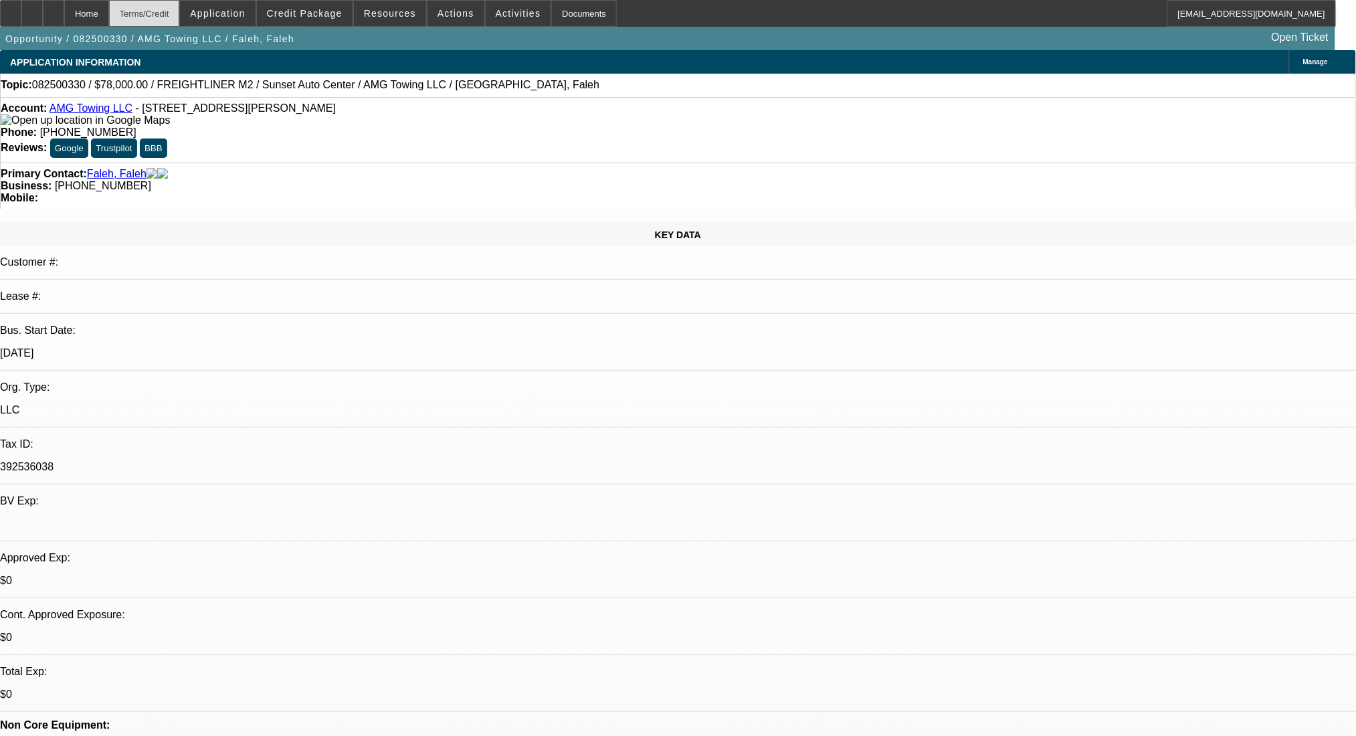
click at [150, 9] on div "Terms/Credit" at bounding box center [144, 13] width 71 height 27
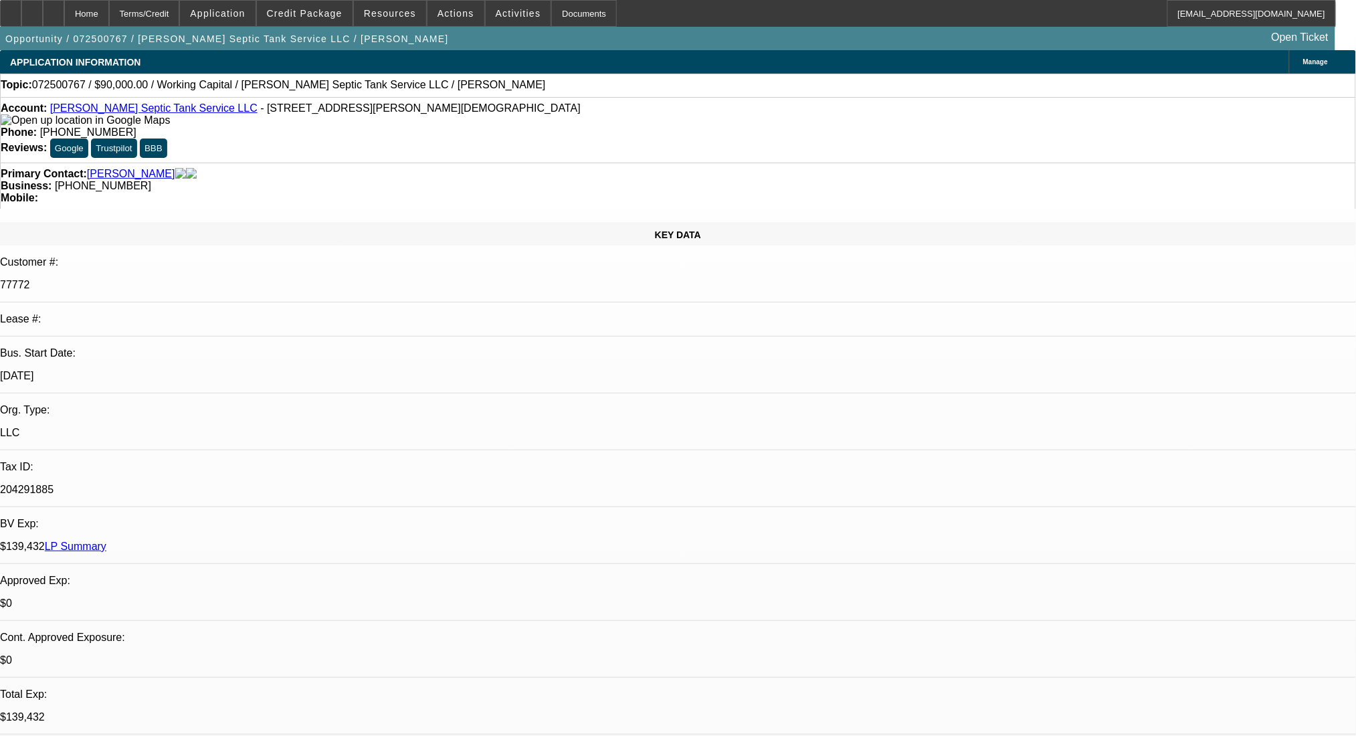
select select "0"
select select "2"
select select "0"
select select "6"
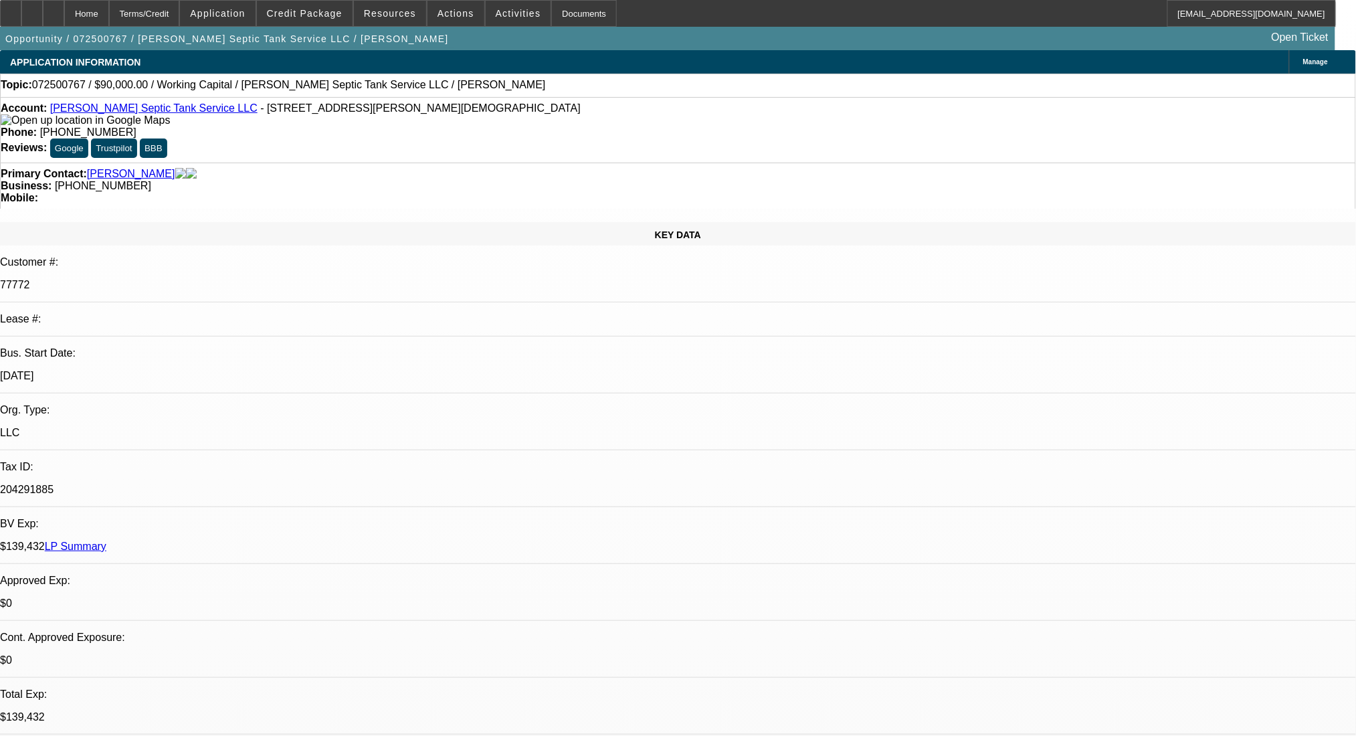
drag, startPoint x: 1057, startPoint y: 191, endPoint x: 1061, endPoint y: 208, distance: 17.8
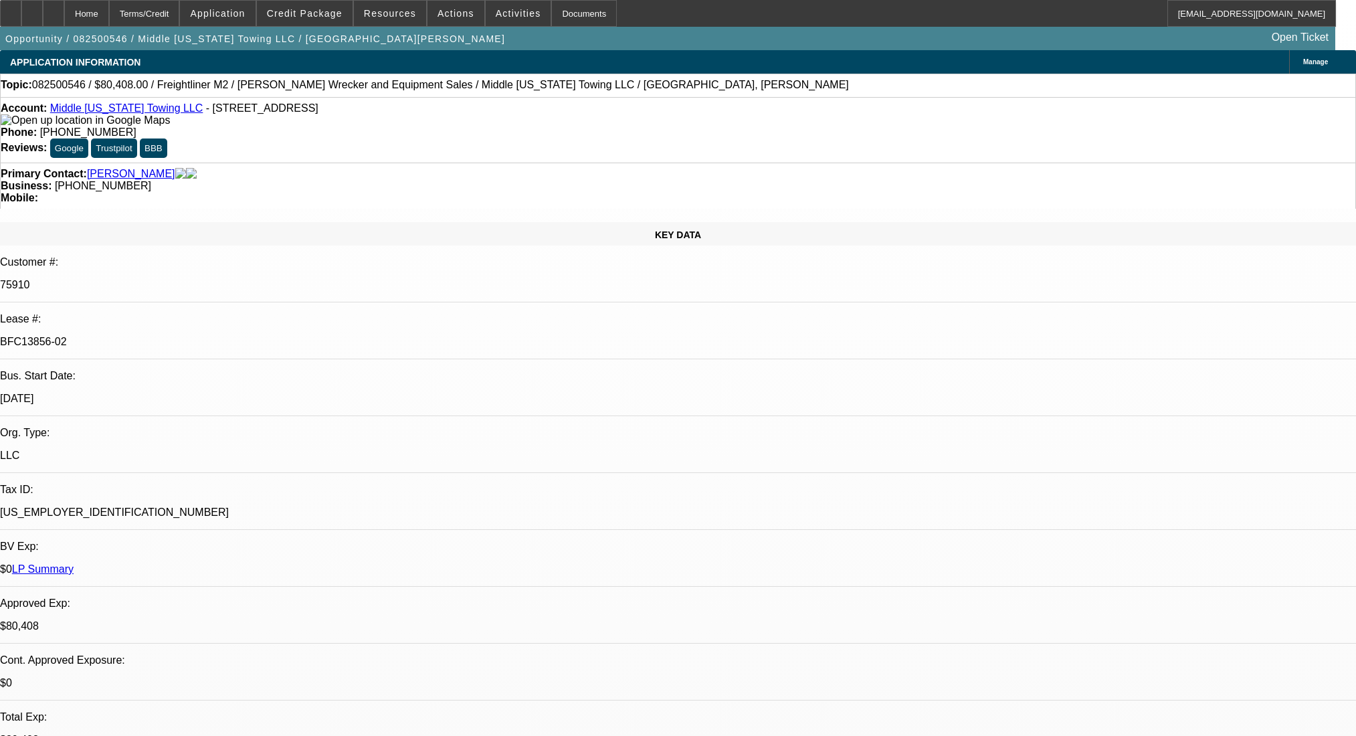
select select "0"
select select "2"
select select "0"
select select "6"
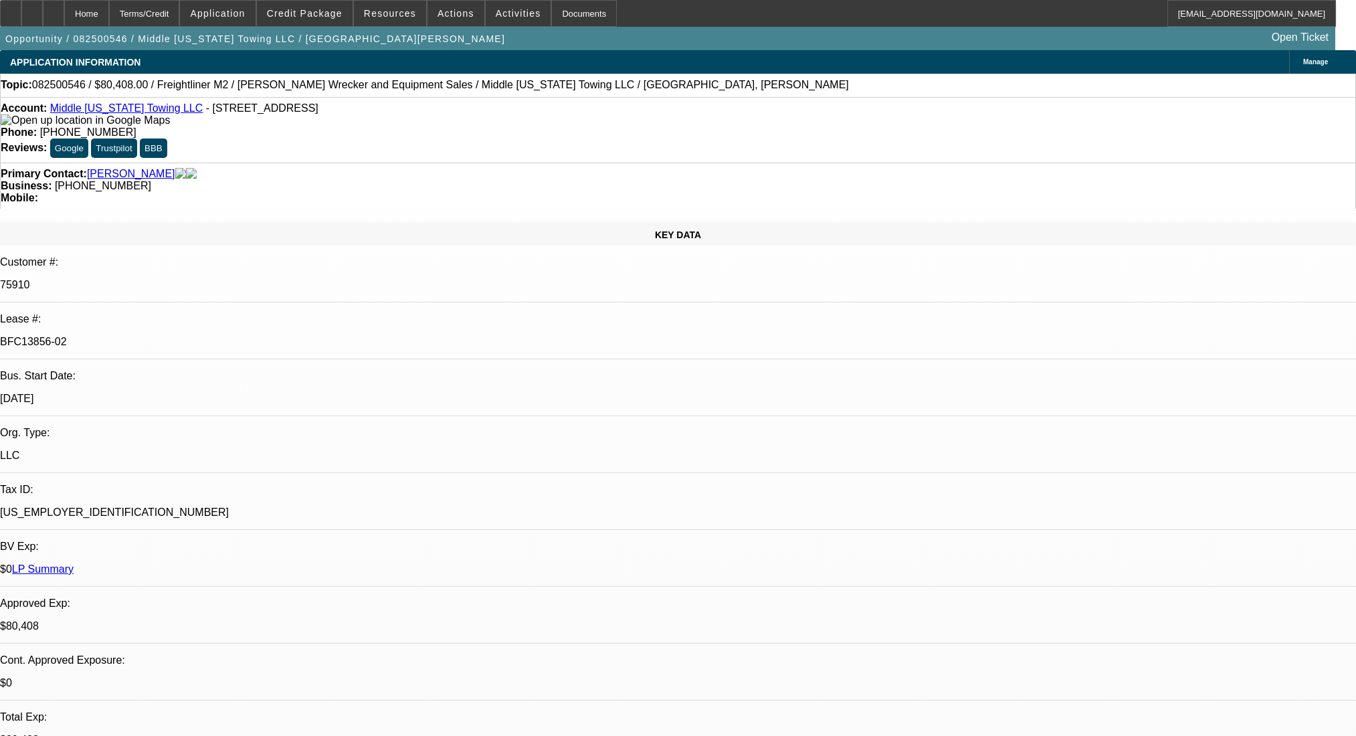
select select "0"
select select "6"
select select "0"
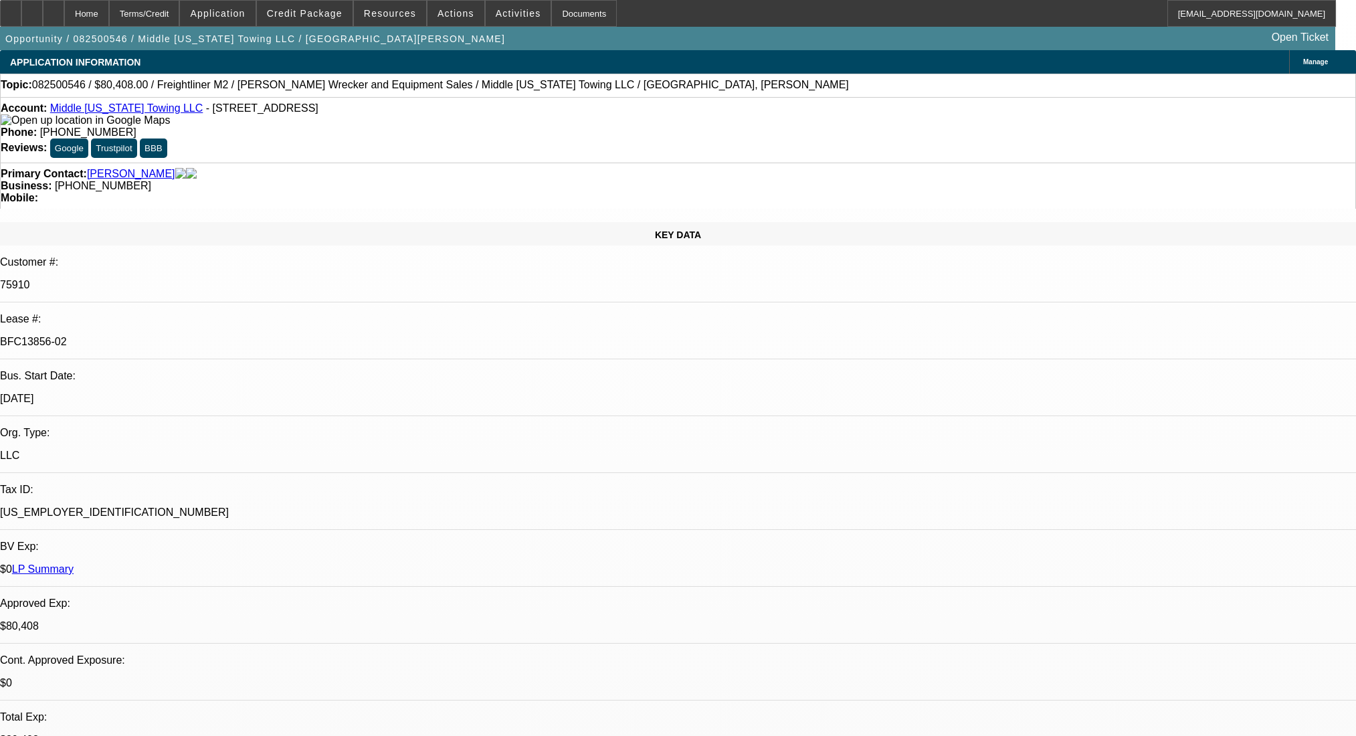
select select "0"
select select "2"
select select "0"
select select "6"
select select "0"
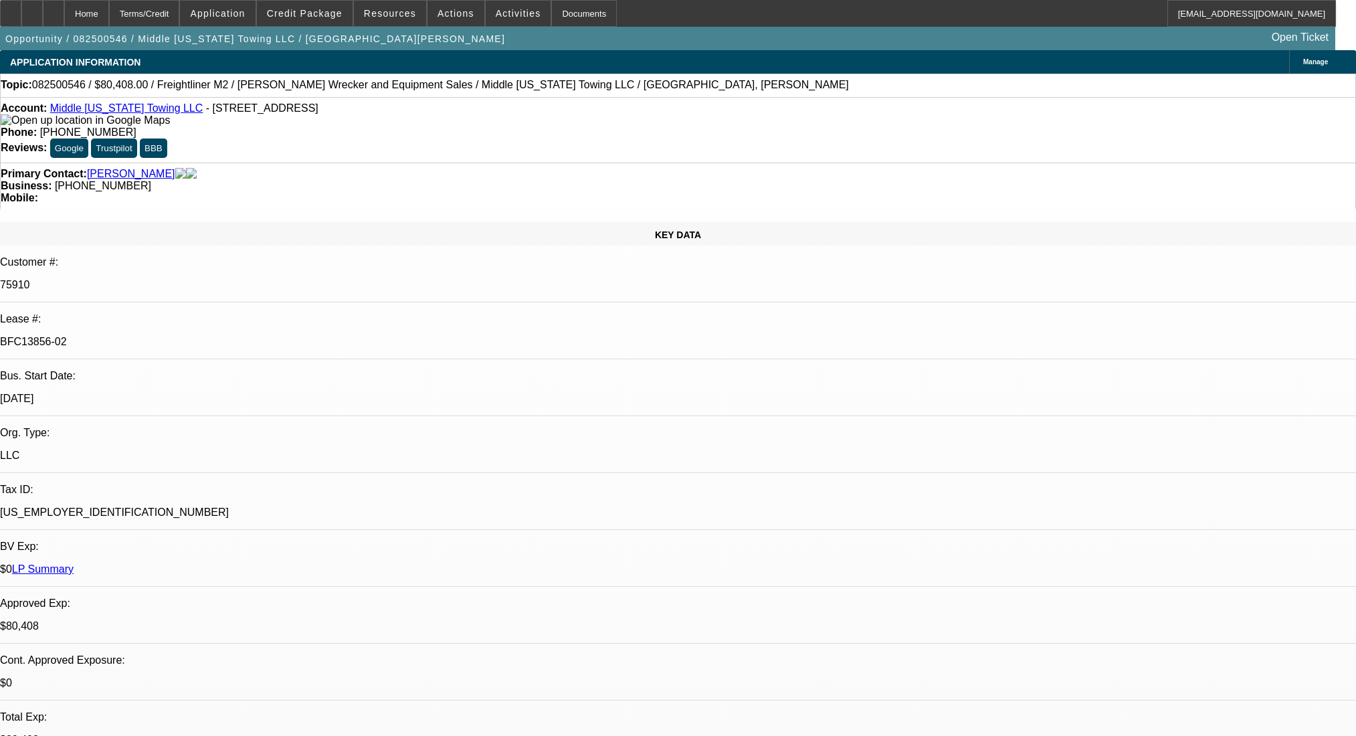
select select "0"
select select "2"
select select "0"
select select "6"
drag, startPoint x: 595, startPoint y: 152, endPoint x: 505, endPoint y: 158, distance: 90.5
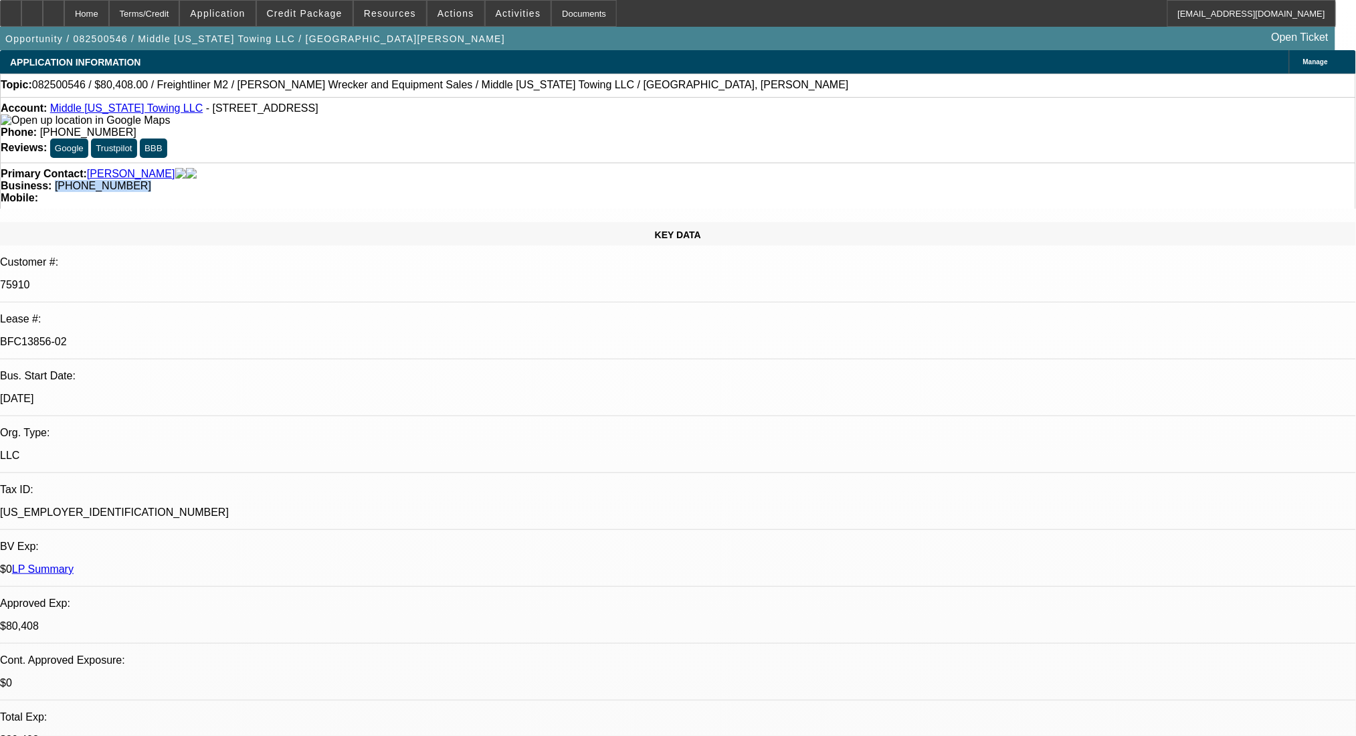
click at [505, 163] on div "Primary Contact: [PERSON_NAME] Business: [PHONE_NUMBER] Mobile:" at bounding box center [678, 186] width 1356 height 46
copy span "[PHONE_NUMBER]"
